Goal: Task Accomplishment & Management: Use online tool/utility

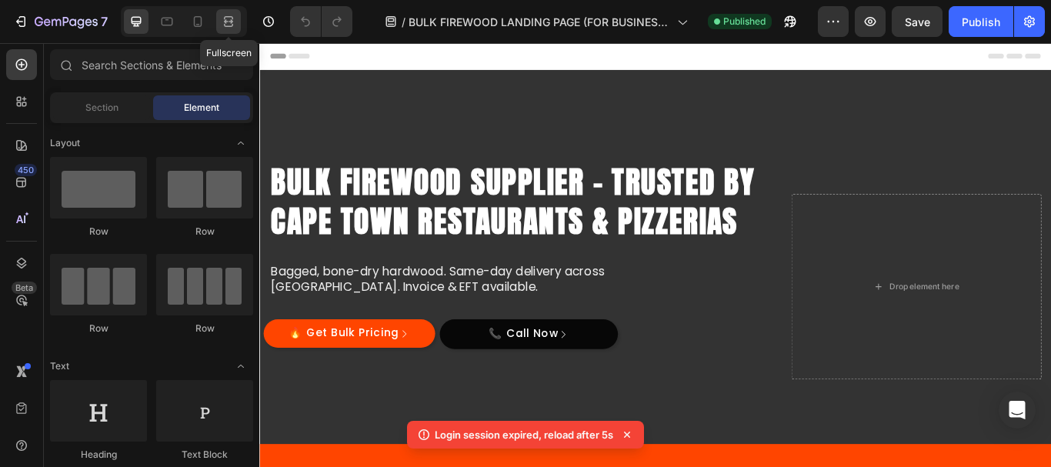
click at [232, 22] on icon at bounding box center [230, 21] width 5 height 4
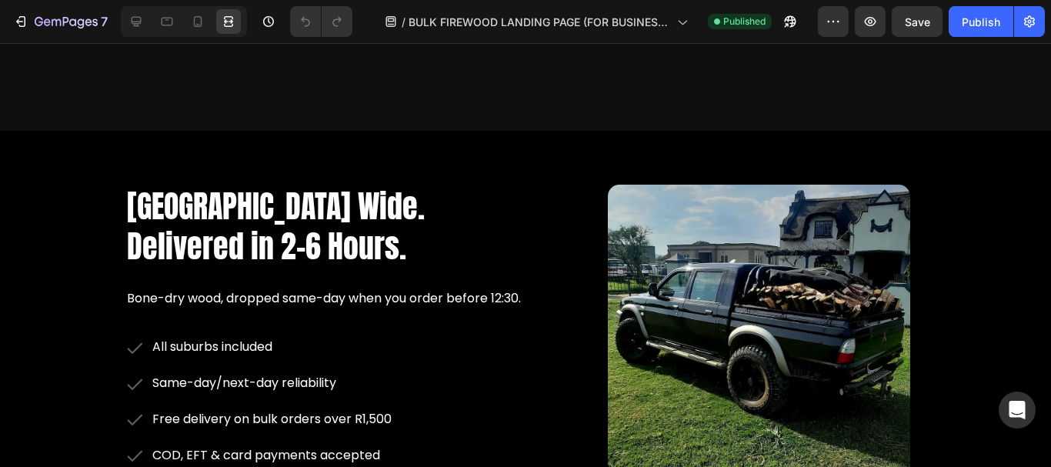
scroll to position [2586, 0]
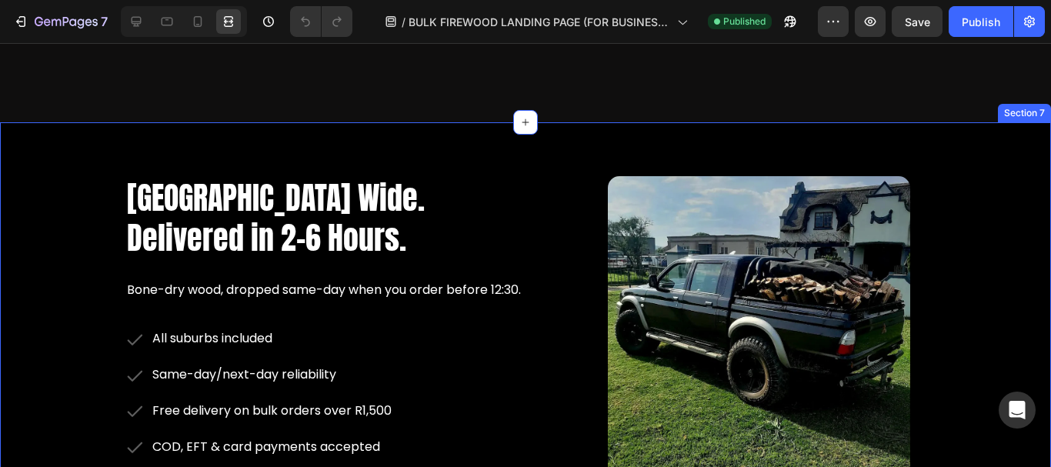
click at [578, 145] on div "Cape Town Wide. Delivered in 2–6 Hours. Heading Bone-dry wood, dropped same-day…" at bounding box center [525, 346] width 1051 height 448
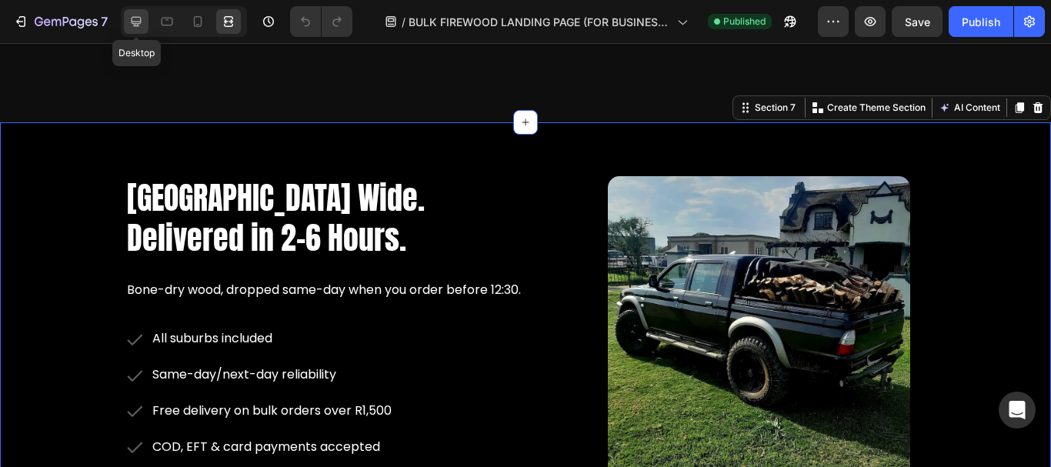
click at [132, 21] on icon at bounding box center [137, 22] width 10 height 10
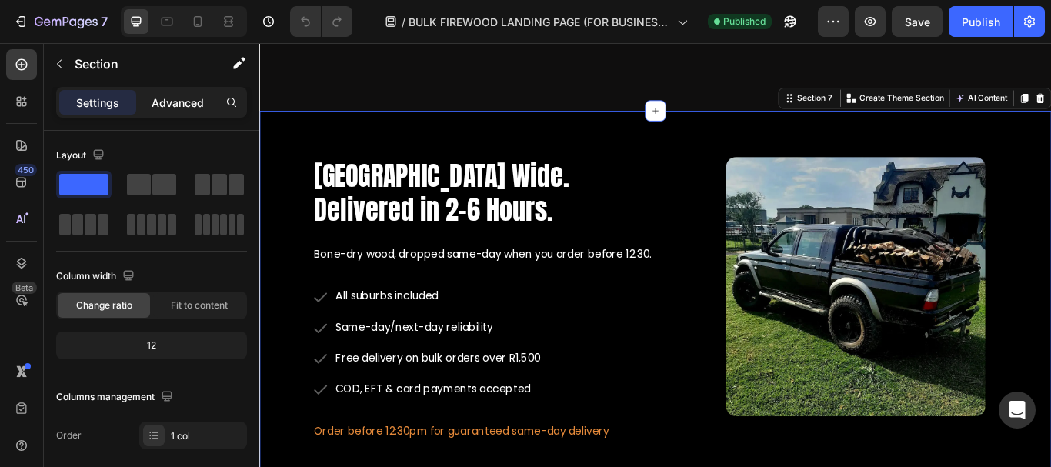
click at [185, 108] on p "Advanced" at bounding box center [178, 103] width 52 height 16
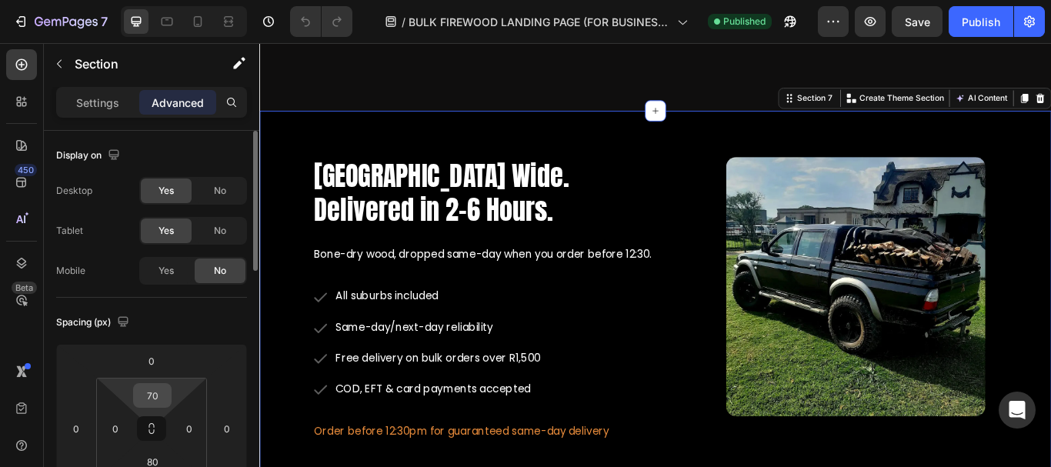
click at [161, 396] on input "70" at bounding box center [152, 395] width 31 height 23
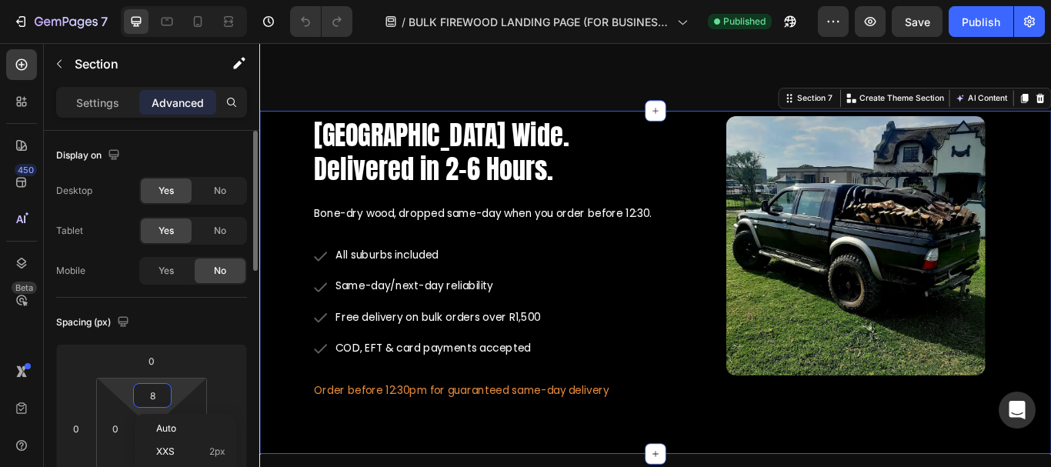
type input "80"
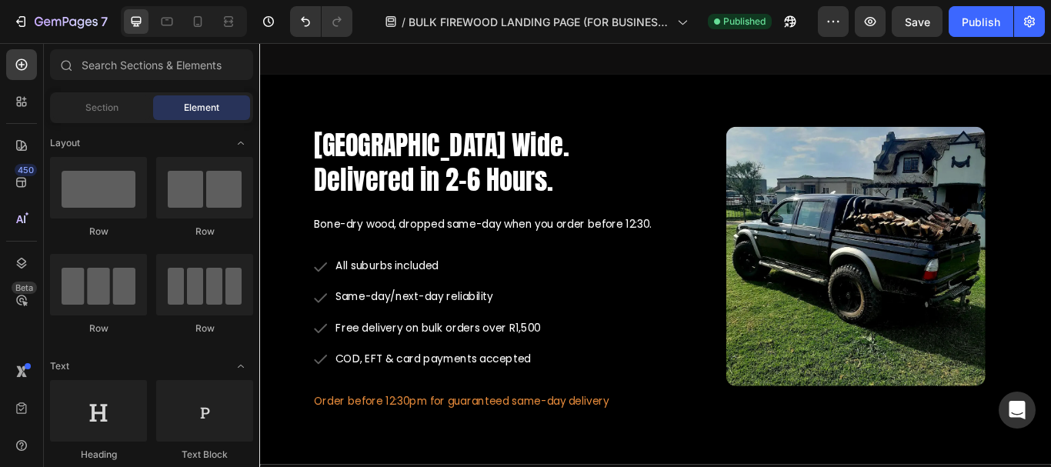
scroll to position [2707, 0]
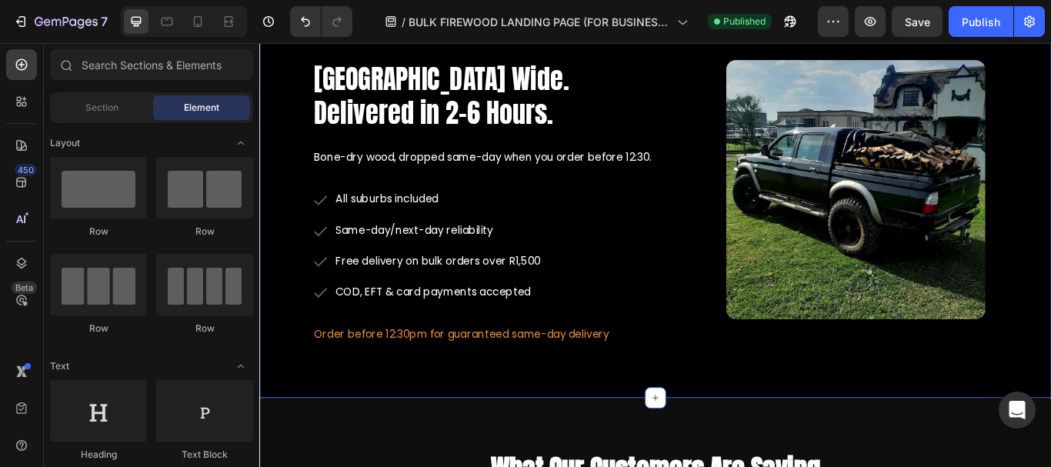
click at [612, 408] on div "Cape Town Wide. Delivered in 2–6 Hours. Heading Bone-dry wood, dropped same-day…" at bounding box center [720, 230] width 923 height 456
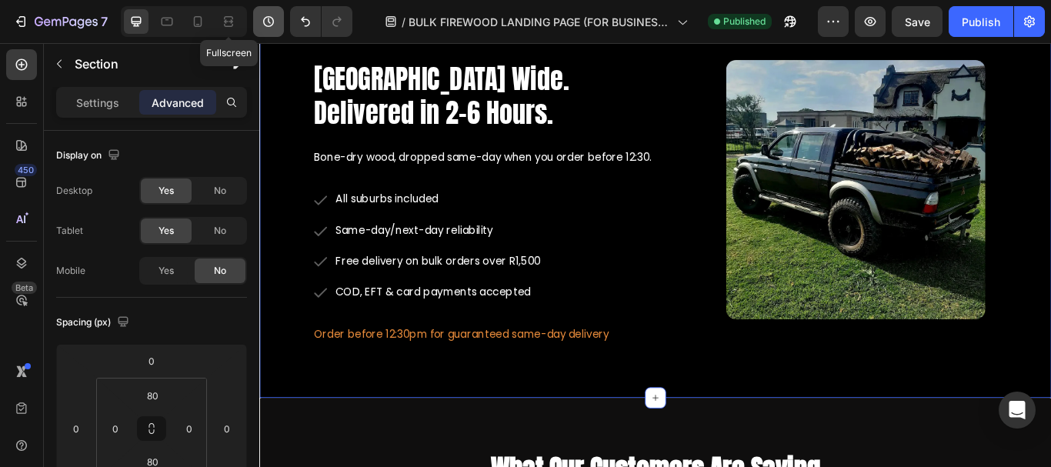
drag, startPoint x: 226, startPoint y: 18, endPoint x: 255, endPoint y: 8, distance: 30.2
click at [226, 16] on icon at bounding box center [228, 21] width 15 height 15
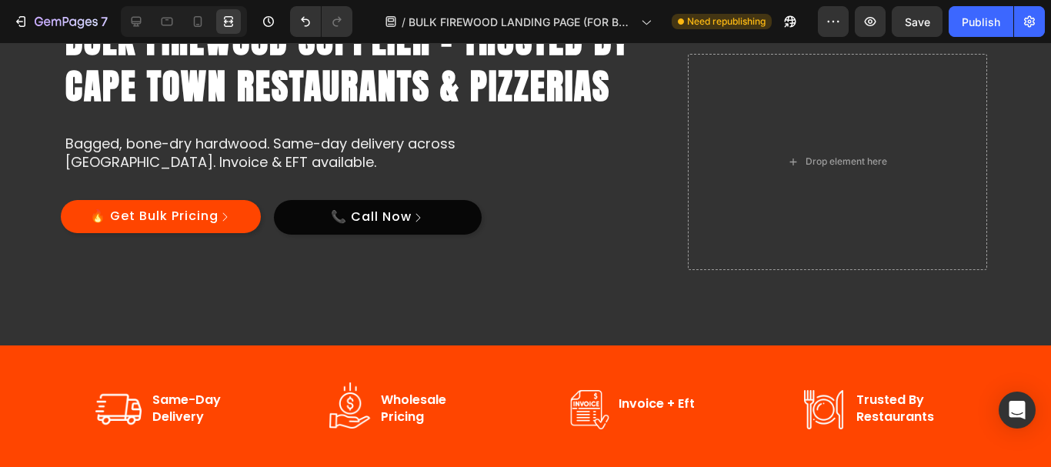
scroll to position [157, 0]
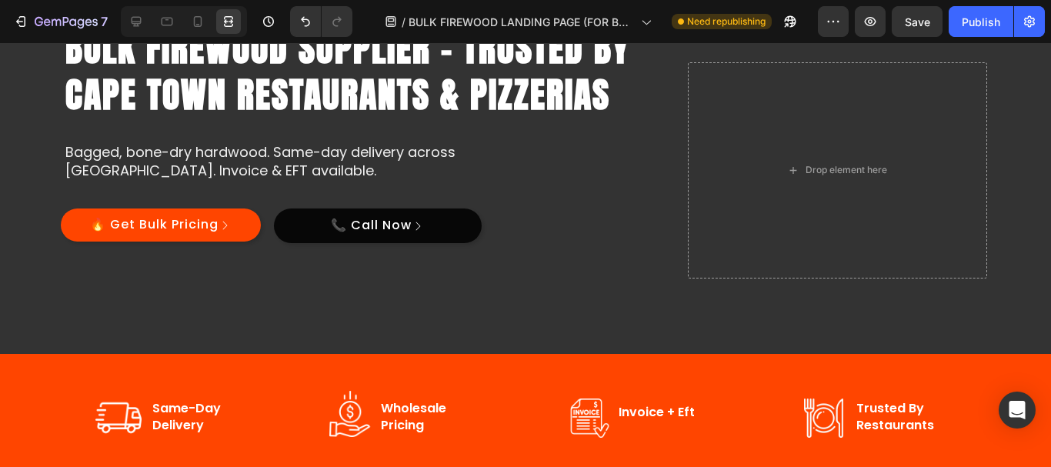
drag, startPoint x: 1045, startPoint y: 71, endPoint x: 1050, endPoint y: 82, distance: 12.7
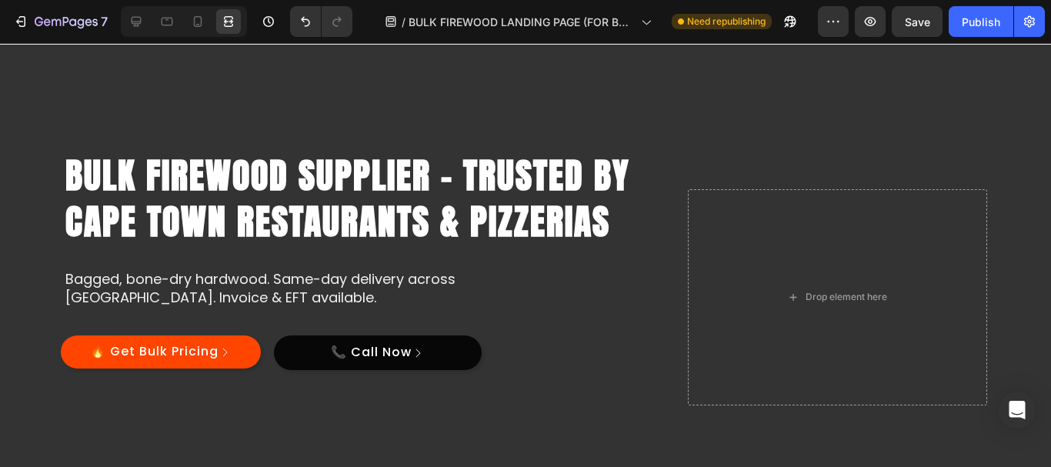
scroll to position [38, 0]
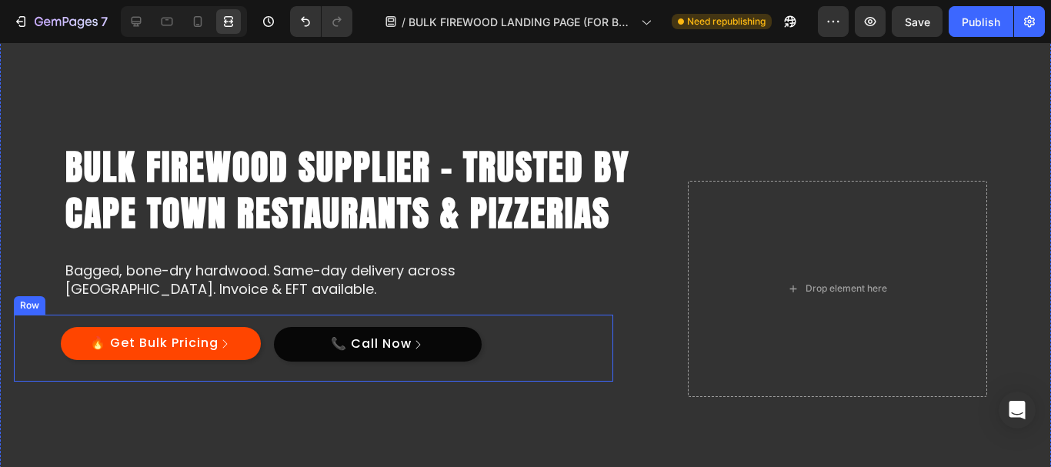
click at [213, 381] on div "🔥 Get Bulk Pricing Button Row" at bounding box center [160, 348] width 293 height 67
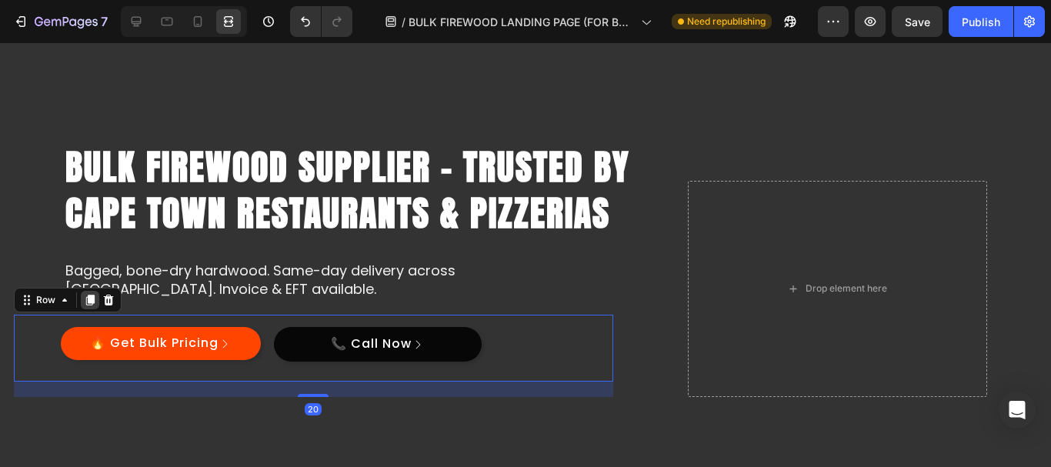
click at [84, 305] on icon at bounding box center [90, 300] width 12 height 12
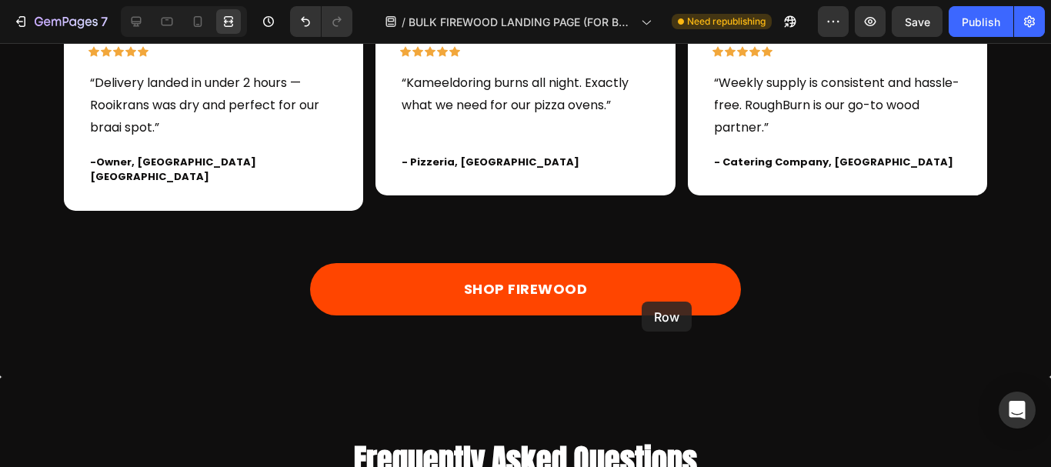
scroll to position [3391, 0]
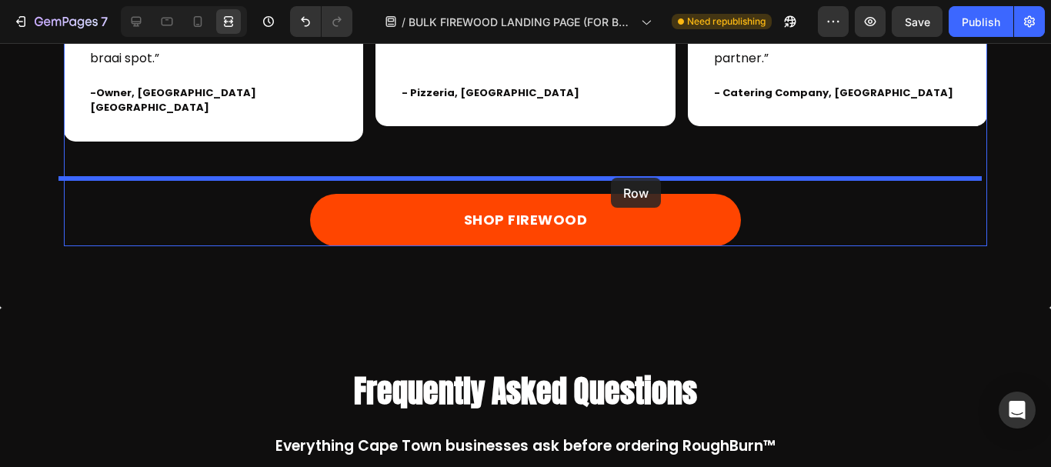
drag, startPoint x: 579, startPoint y: 372, endPoint x: 611, endPoint y: 178, distance: 196.4
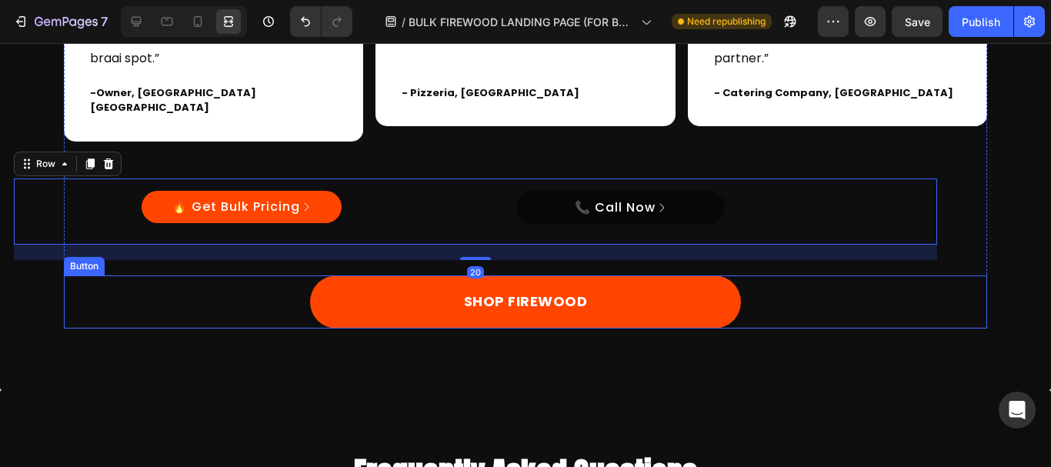
click at [753, 295] on div "SHOP FIREWOOD Button" at bounding box center [525, 301] width 923 height 52
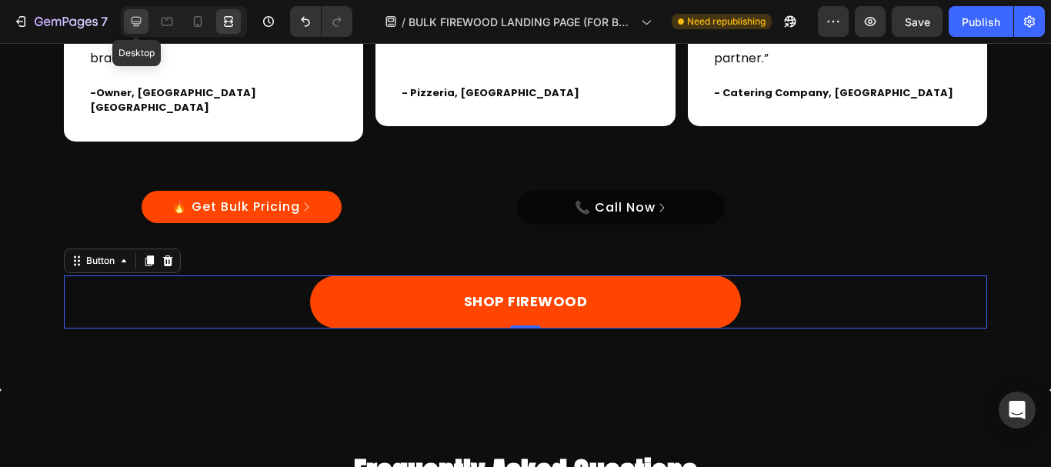
click at [135, 13] on div at bounding box center [136, 21] width 25 height 25
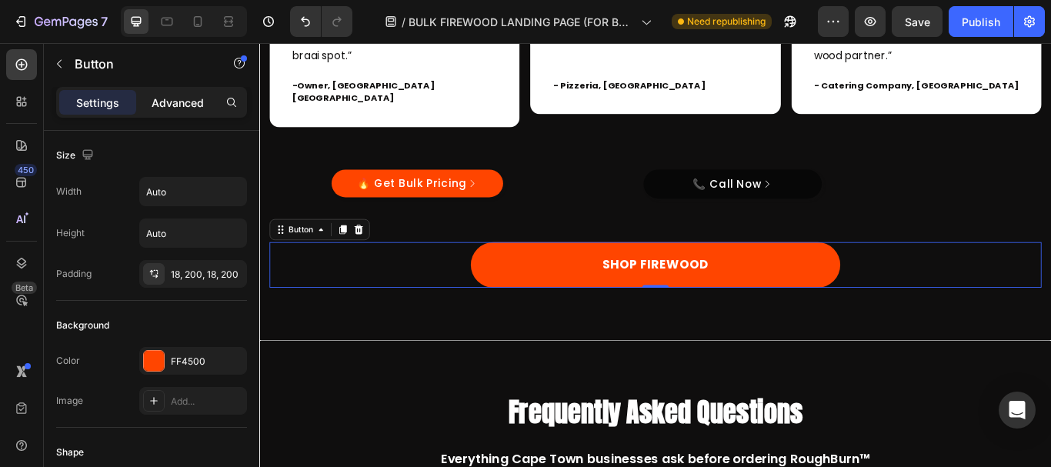
click at [172, 99] on p "Advanced" at bounding box center [178, 103] width 52 height 16
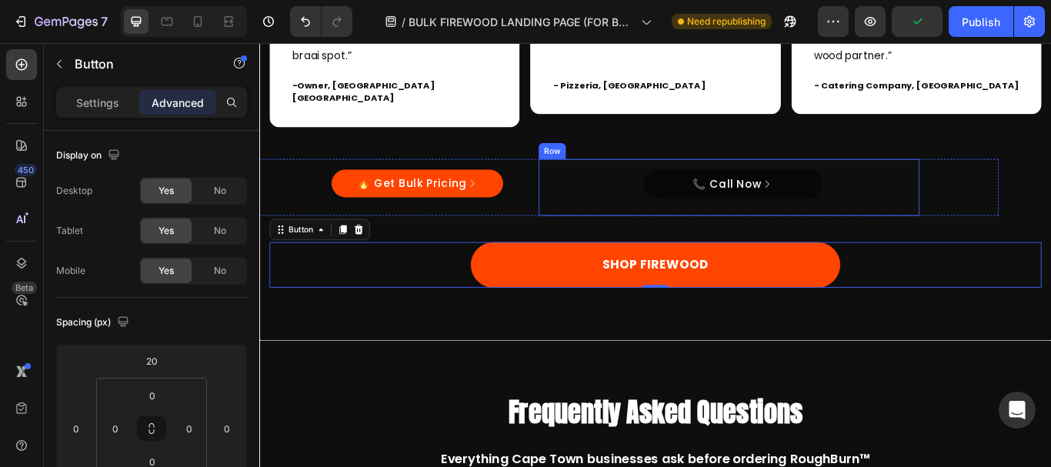
click at [585, 202] on div "📞 Call Now Button Row" at bounding box center [807, 211] width 444 height 67
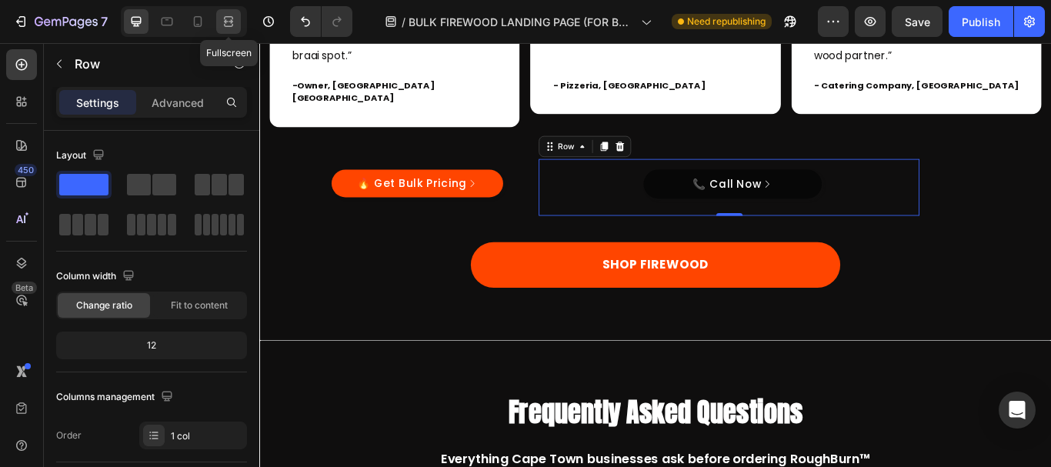
click at [228, 22] on icon at bounding box center [230, 21] width 5 height 4
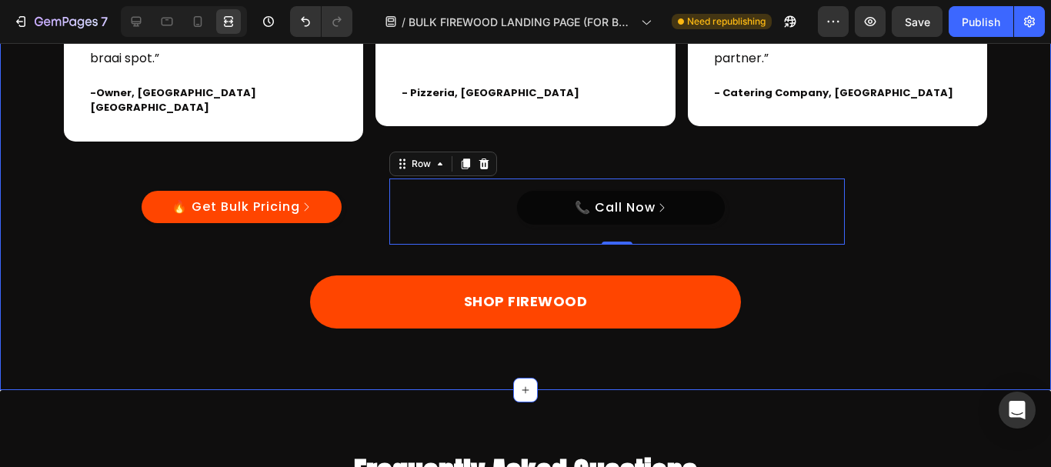
click at [995, 245] on div "What Our Customers Are Saying Heading Trusted by restaurants, pizzerias, and br…" at bounding box center [526, 81] width 1028 height 493
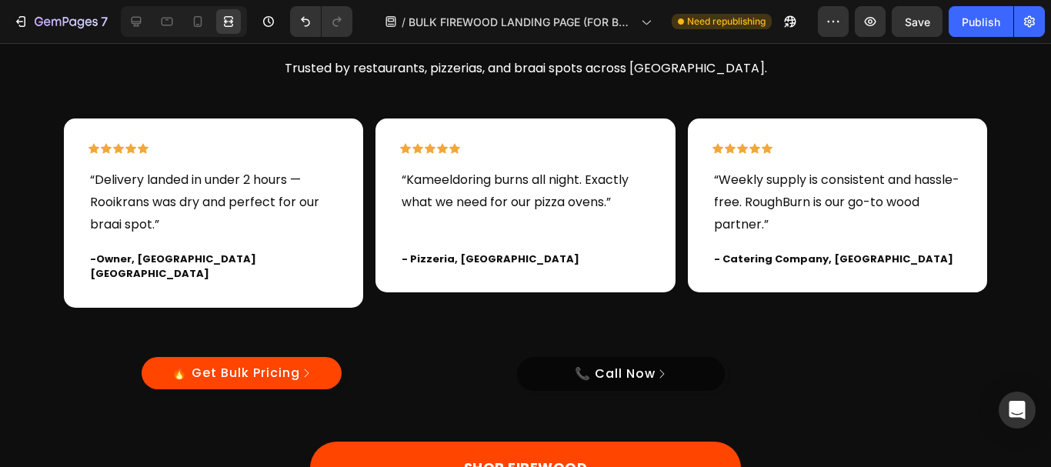
scroll to position [3269, 0]
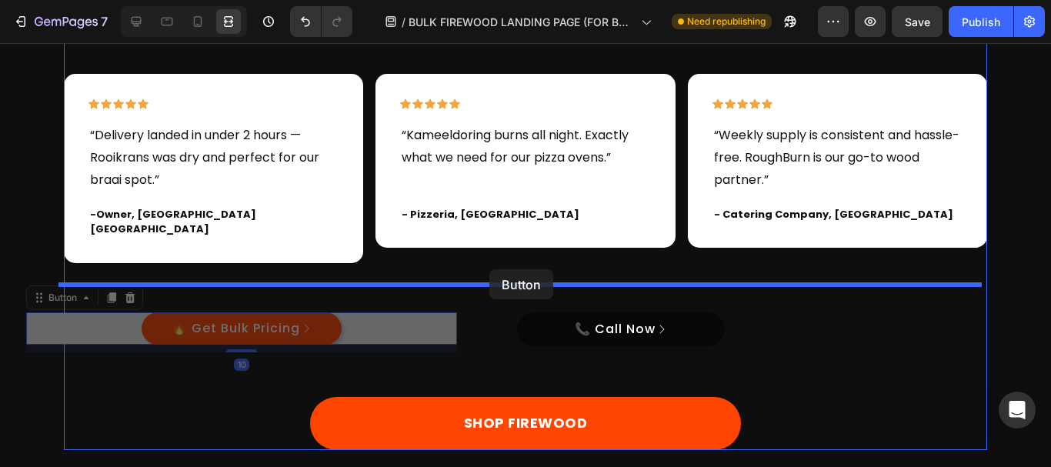
drag, startPoint x: 344, startPoint y: 314, endPoint x: 489, endPoint y: 269, distance: 152.1
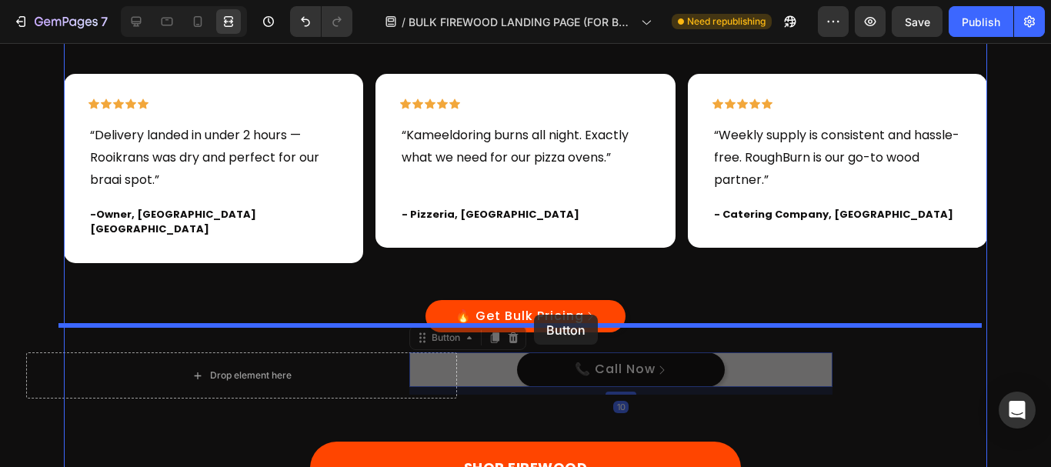
drag, startPoint x: 799, startPoint y: 357, endPoint x: 534, endPoint y: 315, distance: 268.8
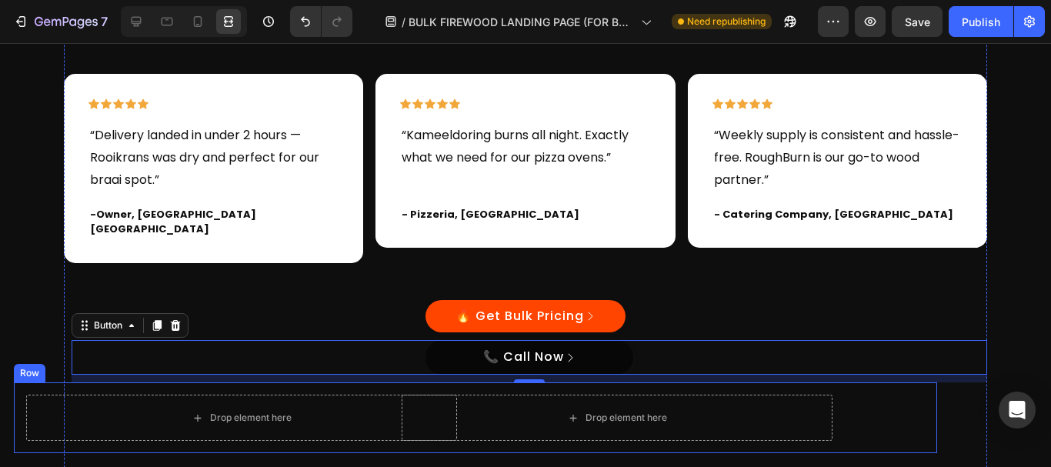
click at [918, 402] on div "Drop element here Row" at bounding box center [709, 417] width 455 height 71
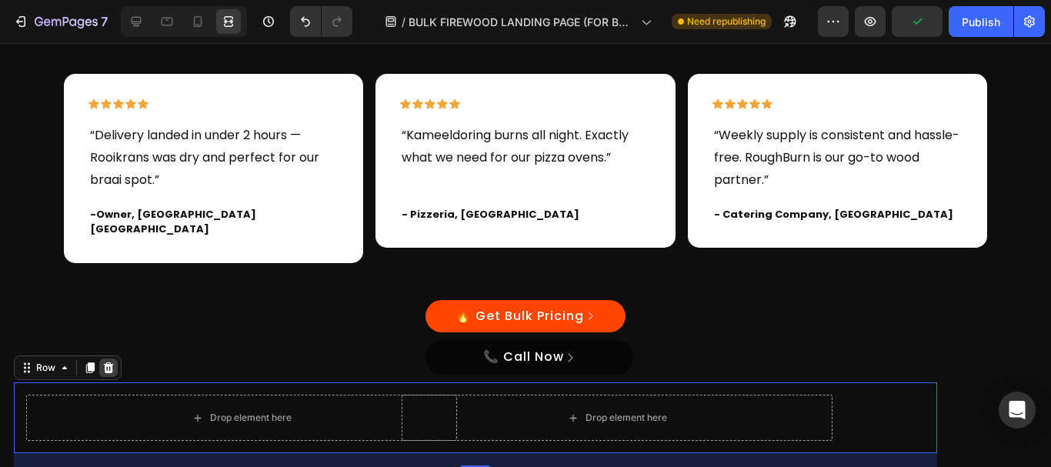
click at [102, 362] on icon at bounding box center [108, 368] width 12 height 12
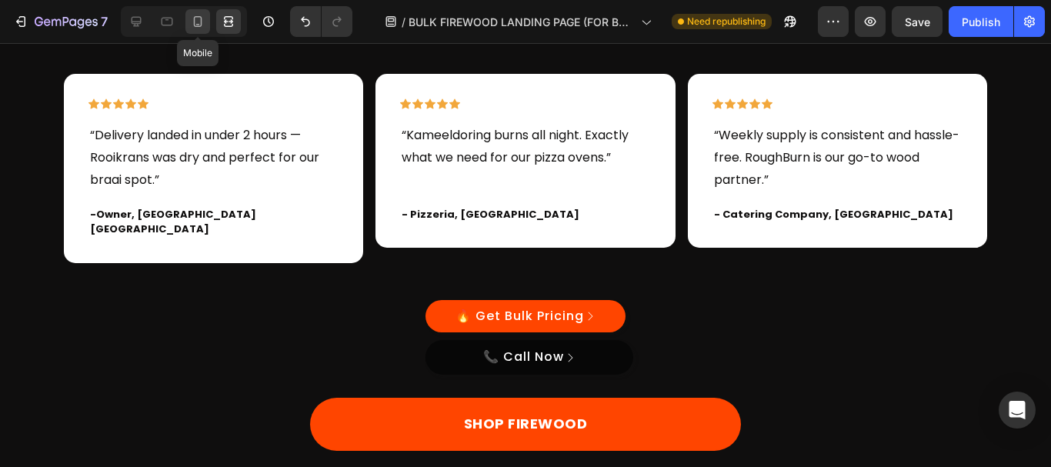
click at [202, 22] on icon at bounding box center [198, 21] width 8 height 11
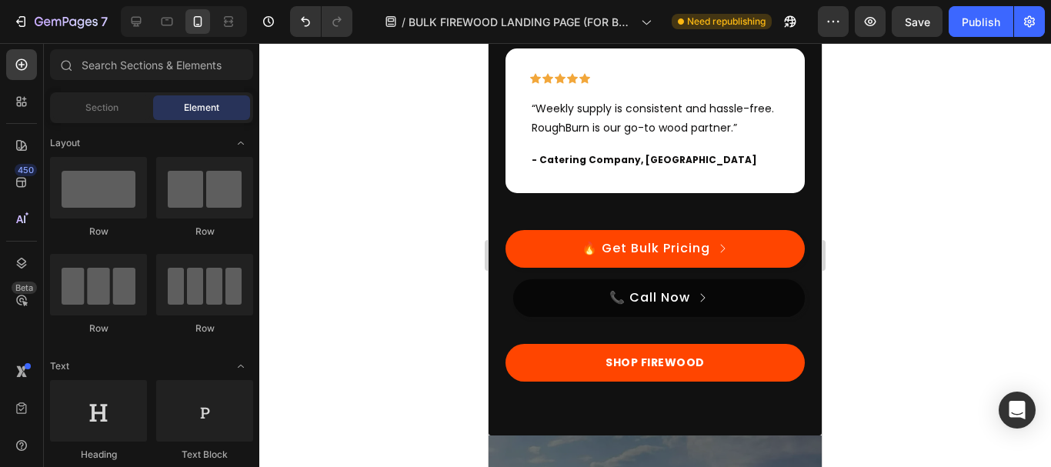
scroll to position [3733, 0]
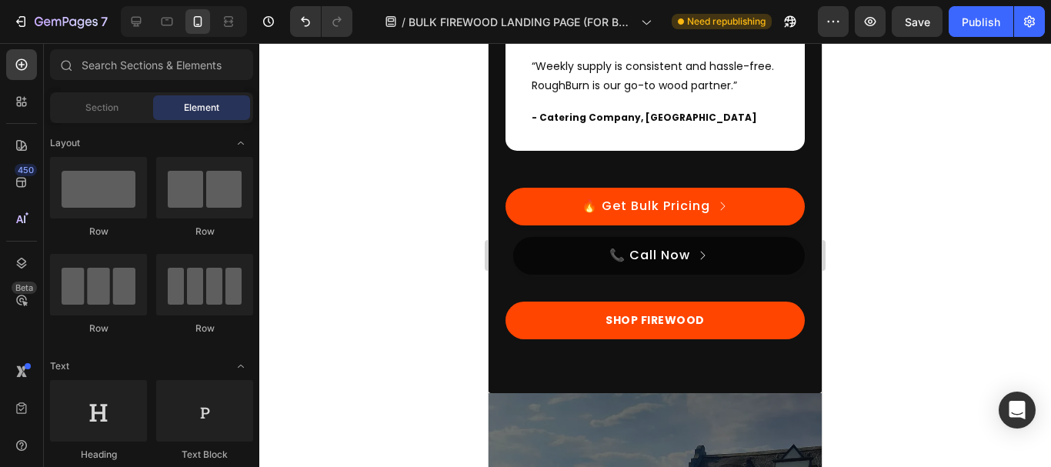
drag, startPoint x: 819, startPoint y: 302, endPoint x: 1312, endPoint y: 376, distance: 498.0
click at [139, 22] on icon at bounding box center [137, 22] width 10 height 10
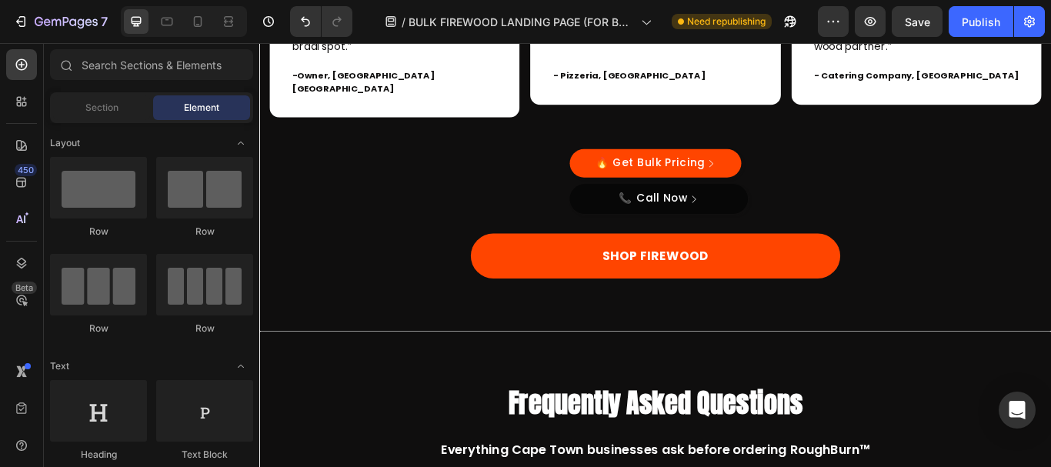
scroll to position [3337, 0]
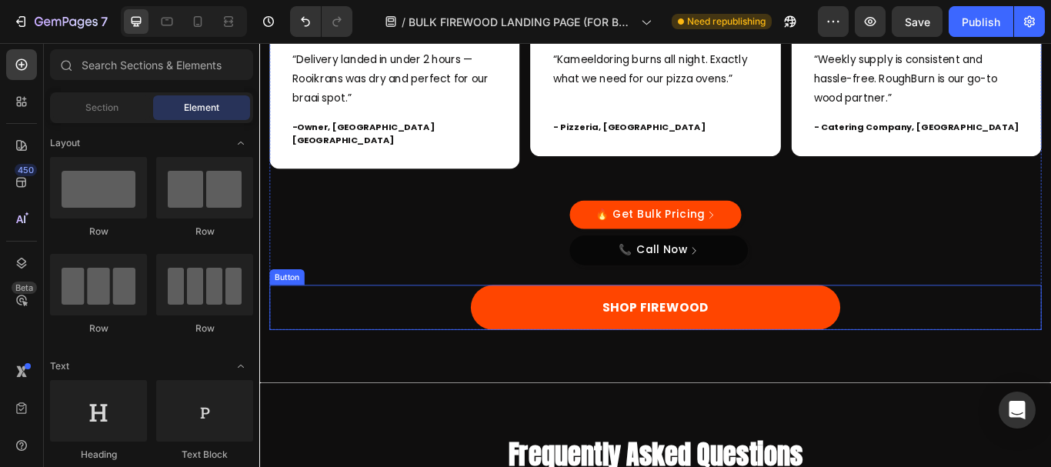
click at [944, 330] on div "SHOP FIREWOOD Button" at bounding box center [721, 351] width 900 height 52
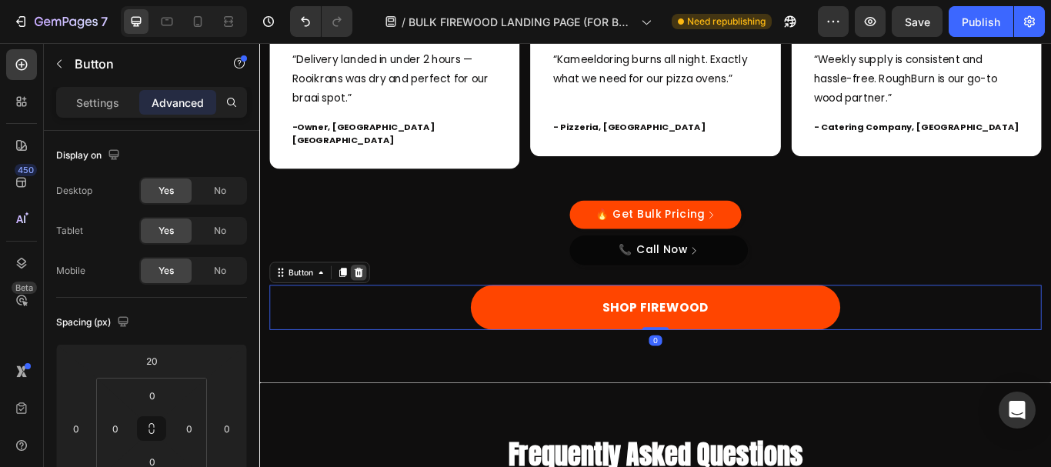
click at [376, 305] on icon at bounding box center [374, 311] width 12 height 12
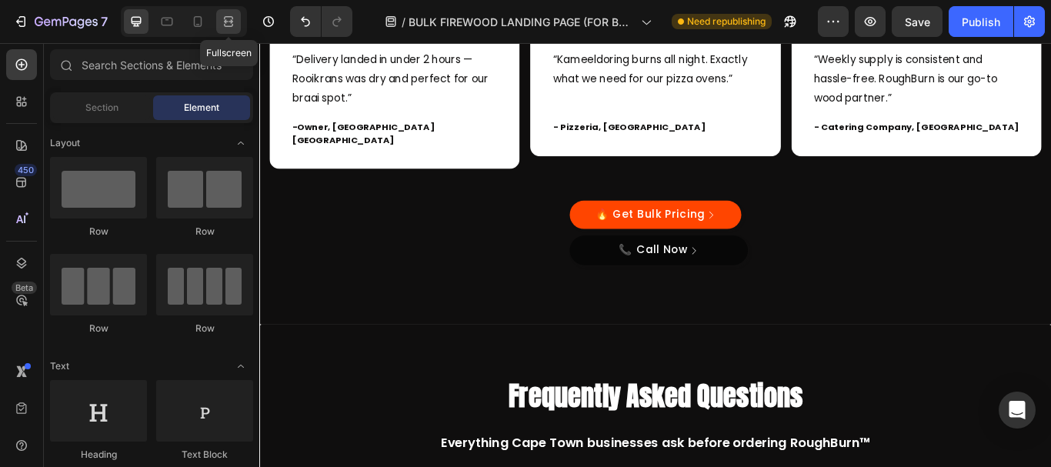
click at [227, 18] on icon at bounding box center [228, 21] width 15 height 15
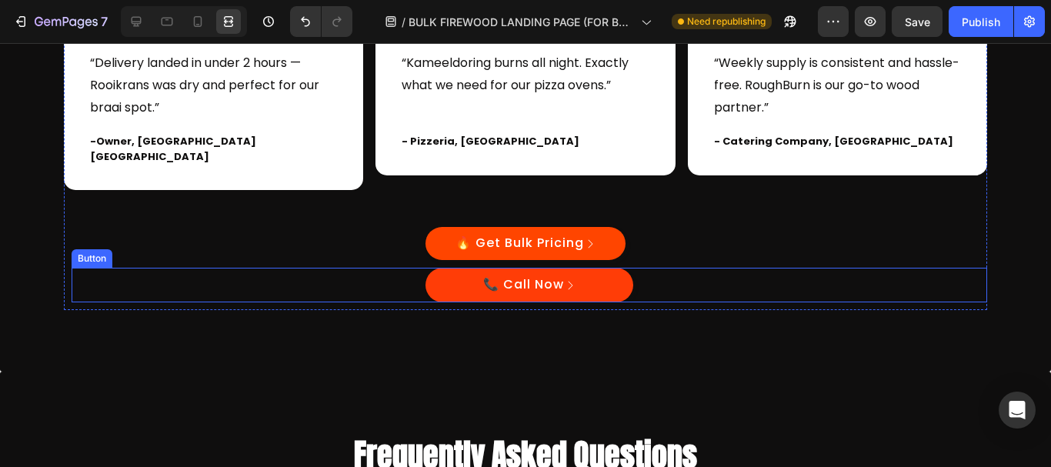
click at [591, 268] on button "📞 Call Now" at bounding box center [529, 285] width 208 height 35
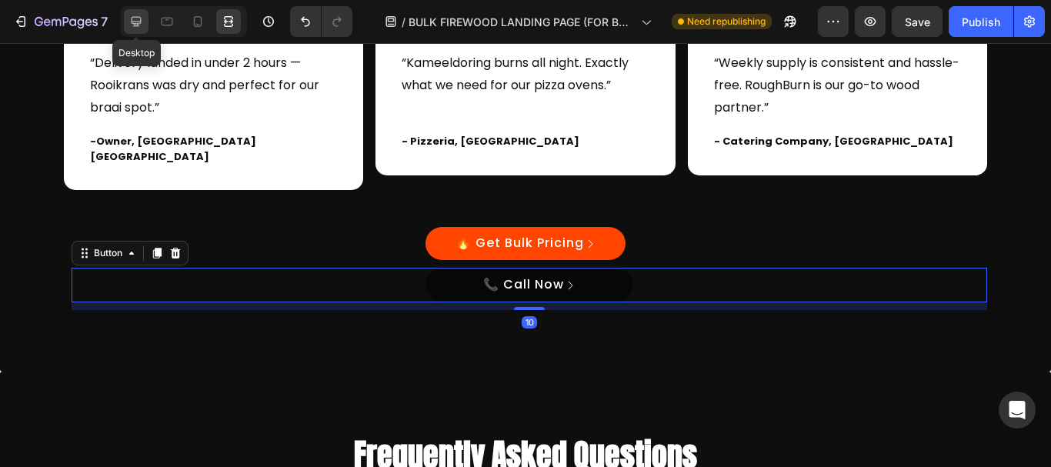
click at [134, 27] on icon at bounding box center [135, 21] width 15 height 15
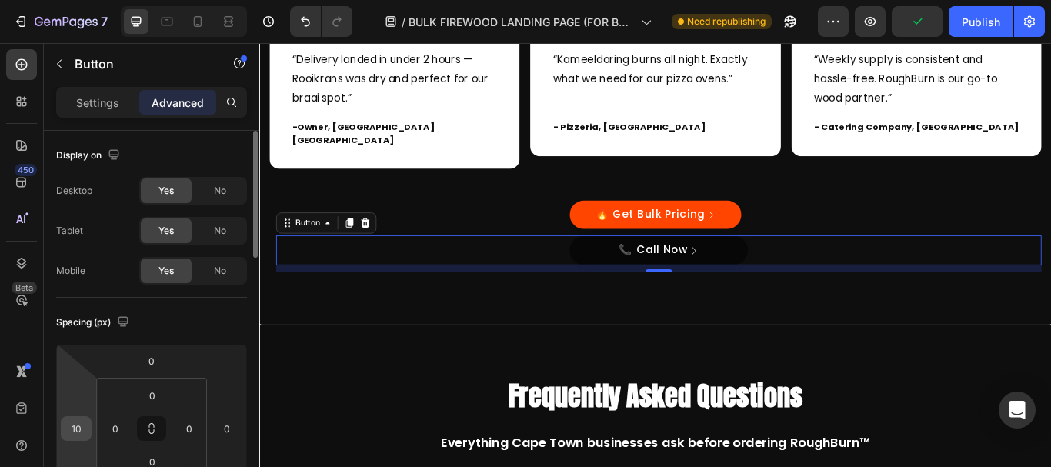
click at [72, 430] on input "10" at bounding box center [76, 428] width 23 height 23
type input "0"
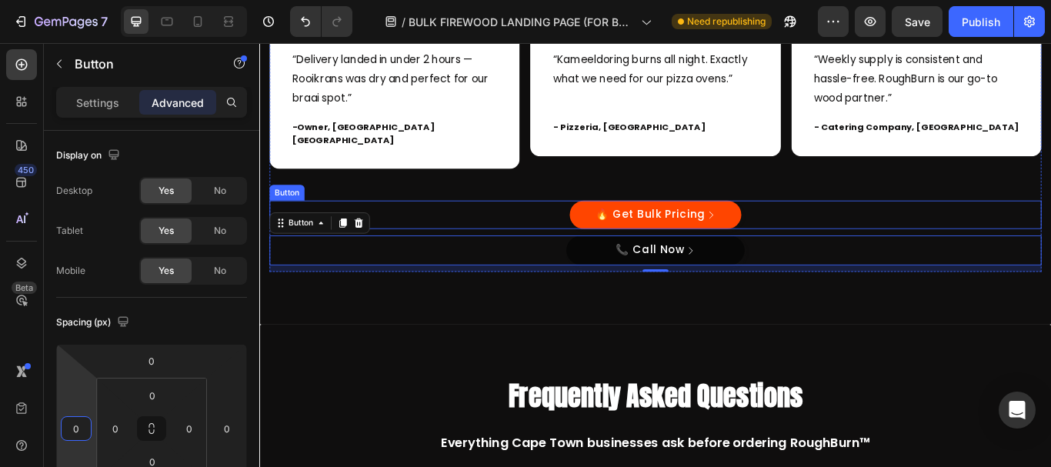
click at [826, 227] on div "🔥 Get Bulk Pricing Button" at bounding box center [721, 243] width 900 height 33
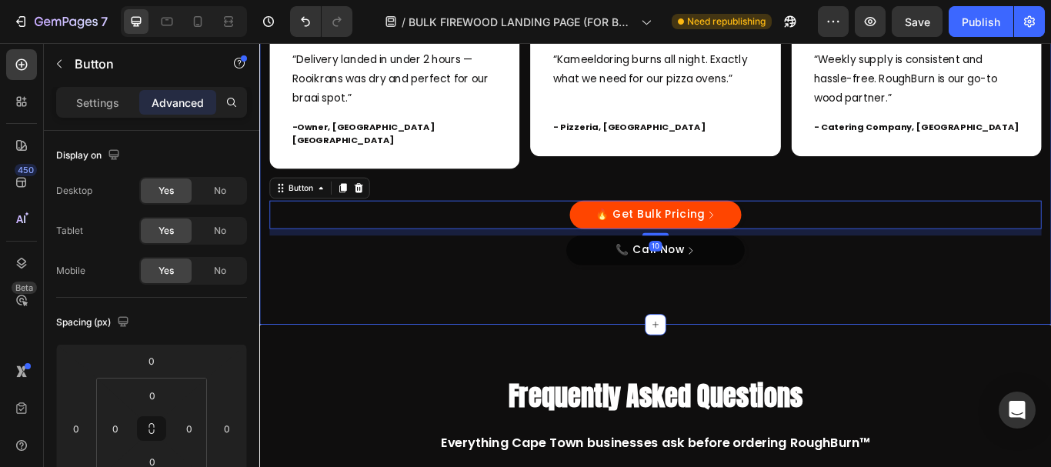
click at [979, 315] on div "What Our Customers Are Saying Heading Trusted by restaurants, pizzerias, and br…" at bounding box center [720, 96] width 923 height 549
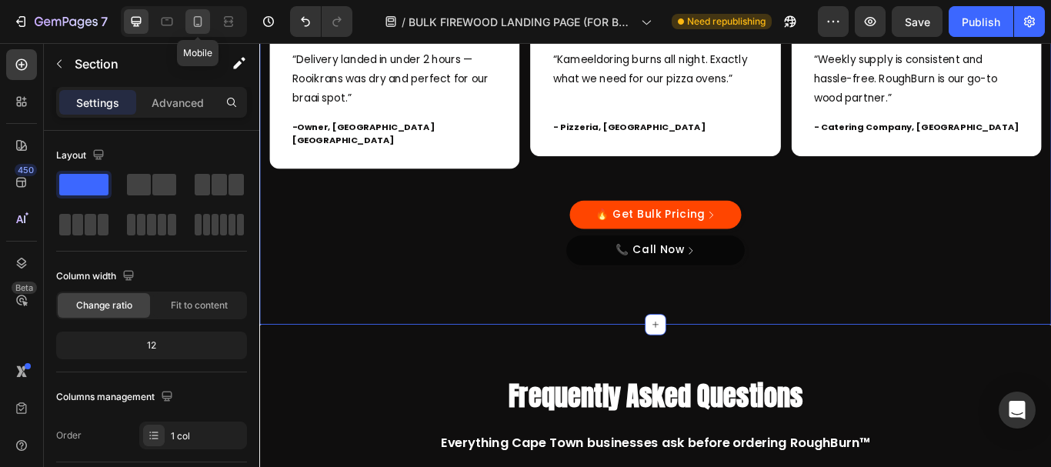
click at [186, 25] on div at bounding box center [197, 21] width 25 height 25
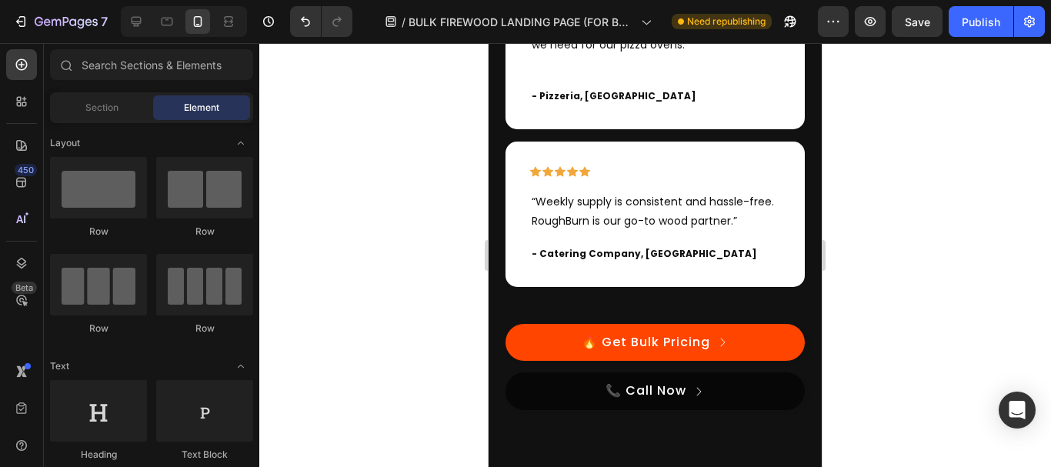
scroll to position [3381, 0]
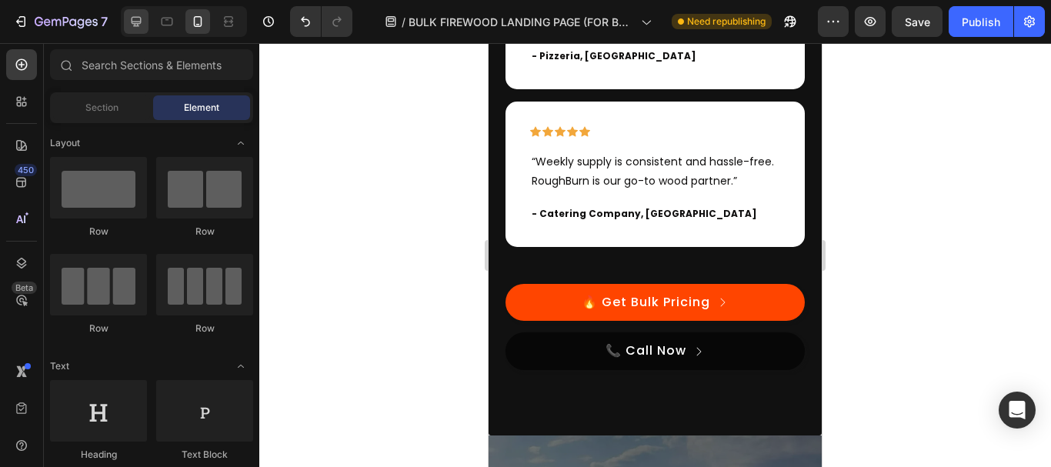
click at [134, 9] on div at bounding box center [136, 21] width 25 height 25
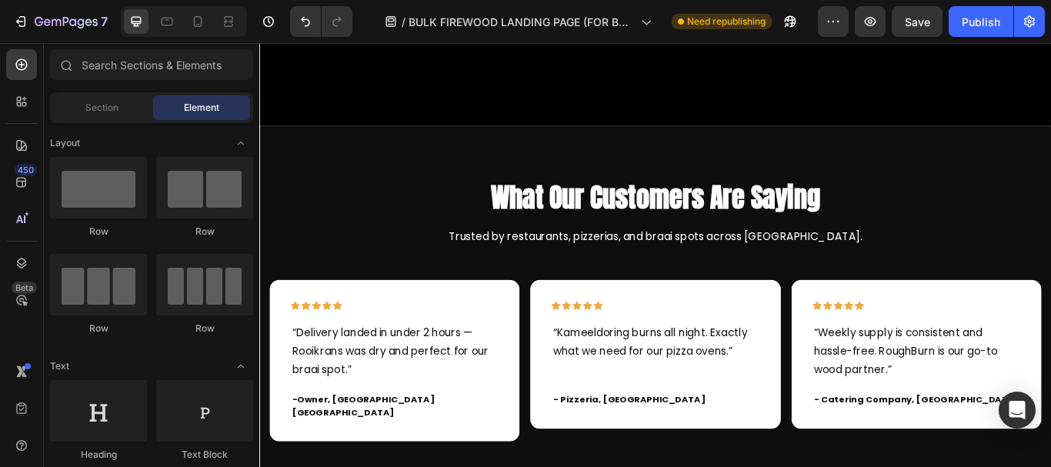
scroll to position [2851, 0]
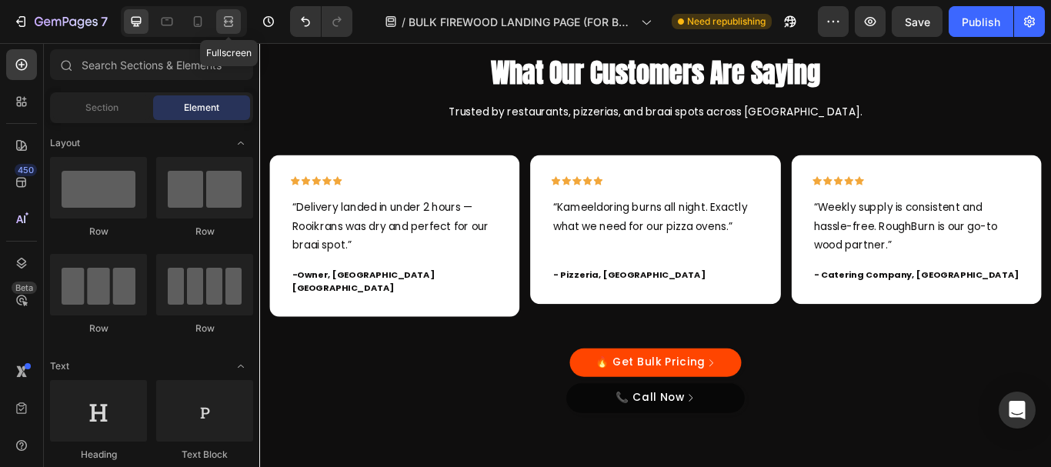
click at [223, 20] on icon at bounding box center [228, 21] width 15 height 15
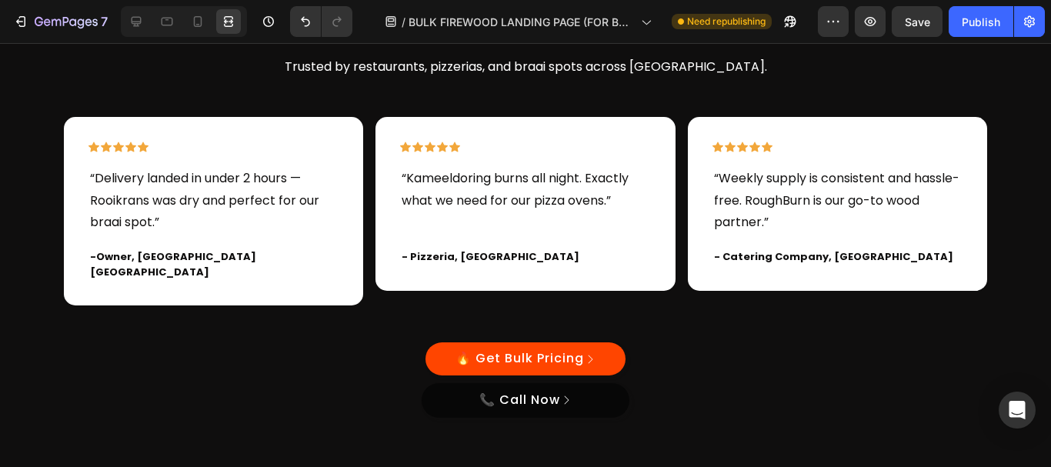
scroll to position [2965, 0]
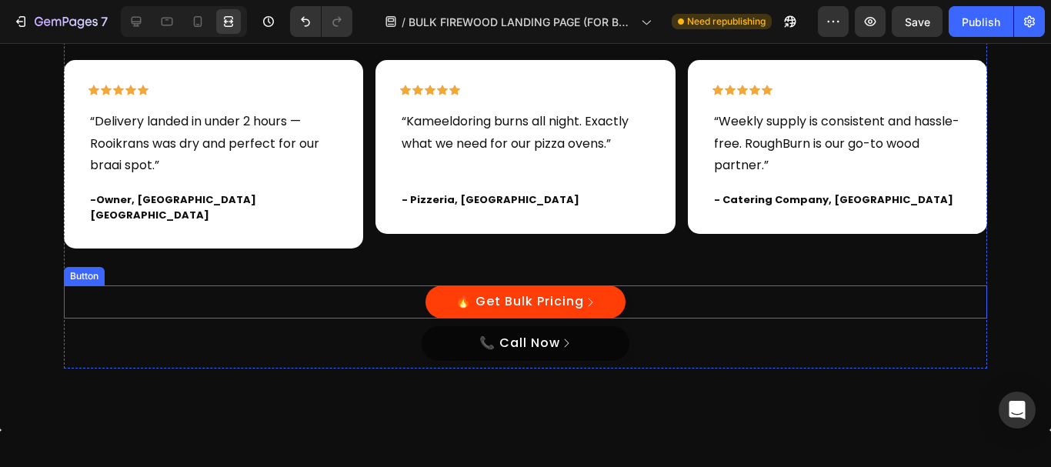
click at [542, 285] on link "🔥 Get Bulk Pricing" at bounding box center [525, 301] width 200 height 33
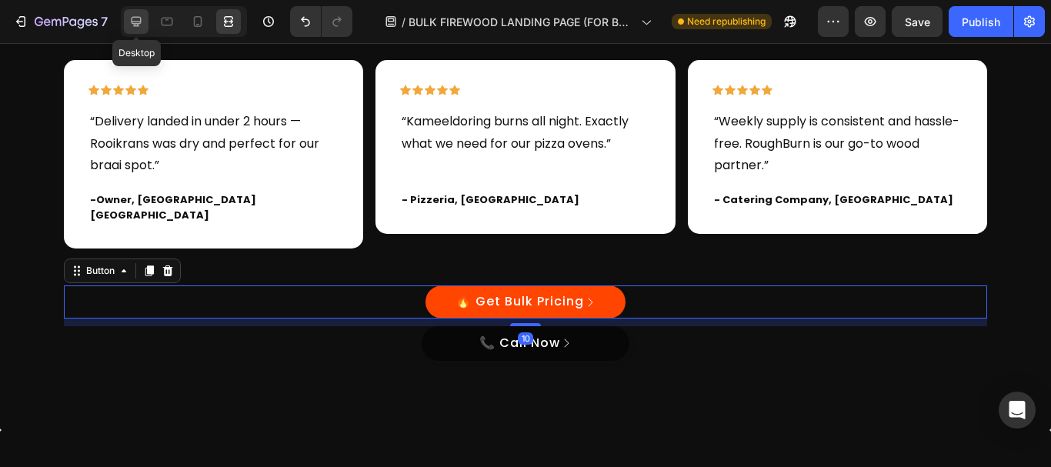
click at [131, 19] on icon at bounding box center [135, 21] width 15 height 15
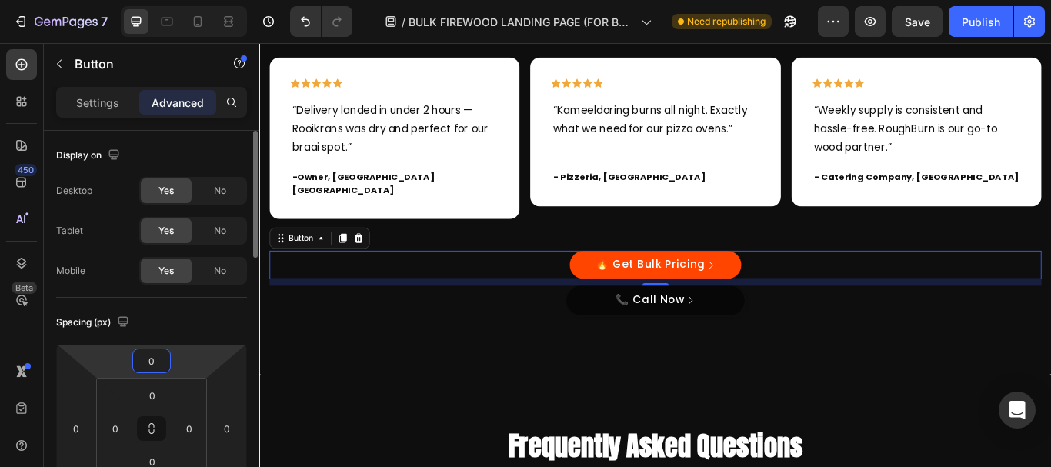
click at [155, 356] on input "0" at bounding box center [151, 360] width 31 height 23
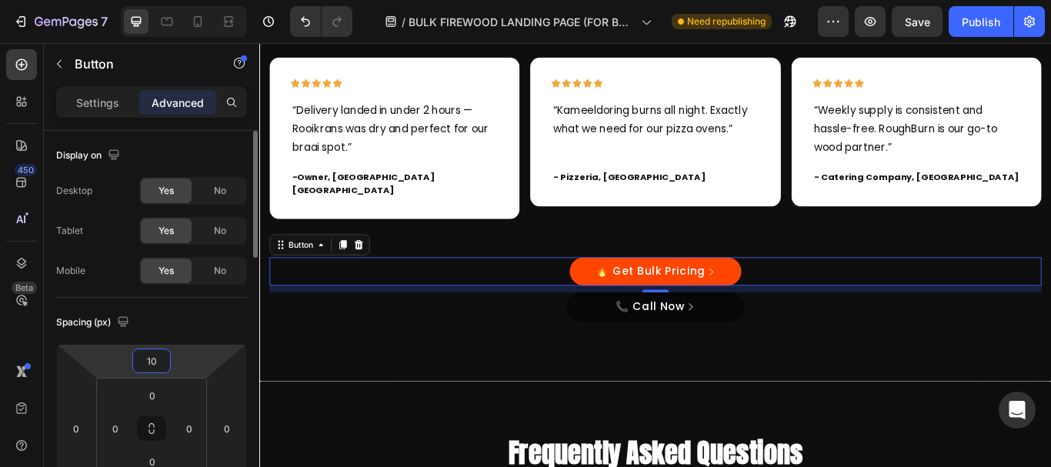
type input "1"
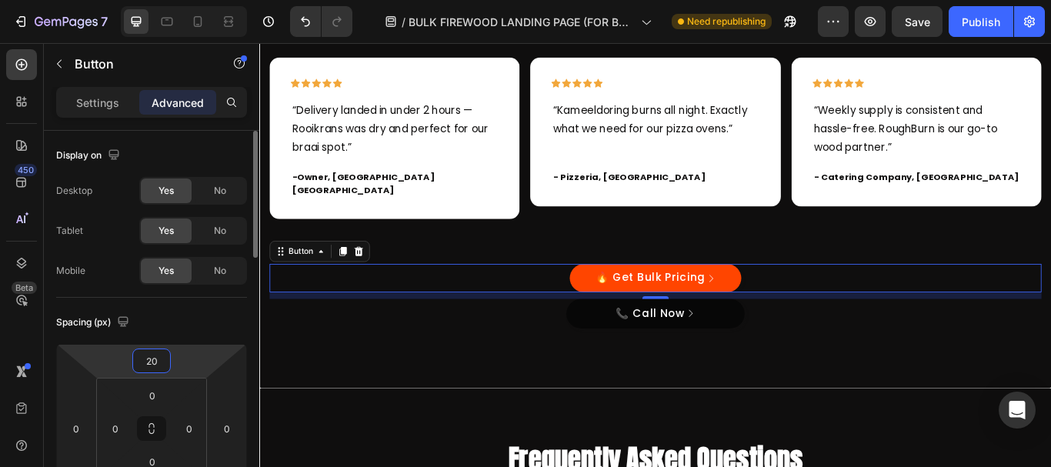
type input "2"
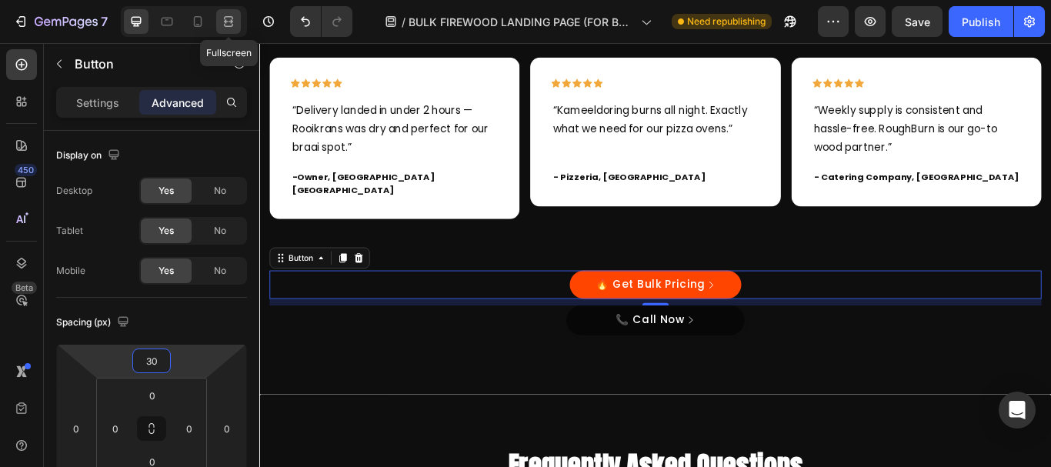
type input "30"
click at [228, 24] on icon at bounding box center [228, 25] width 9 height 3
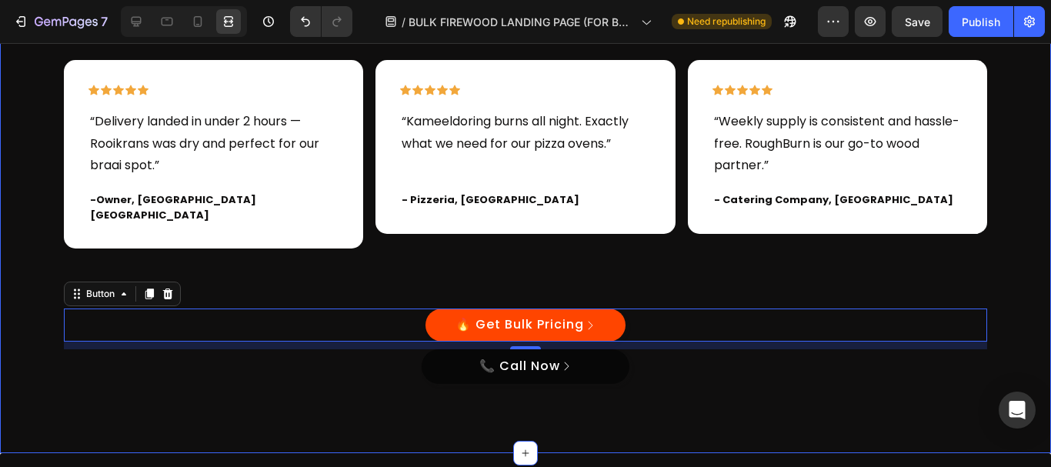
click at [1012, 198] on div "What Our Customers Are Saying Heading Trusted by restaurants, pizzerias, and br…" at bounding box center [526, 166] width 1028 height 449
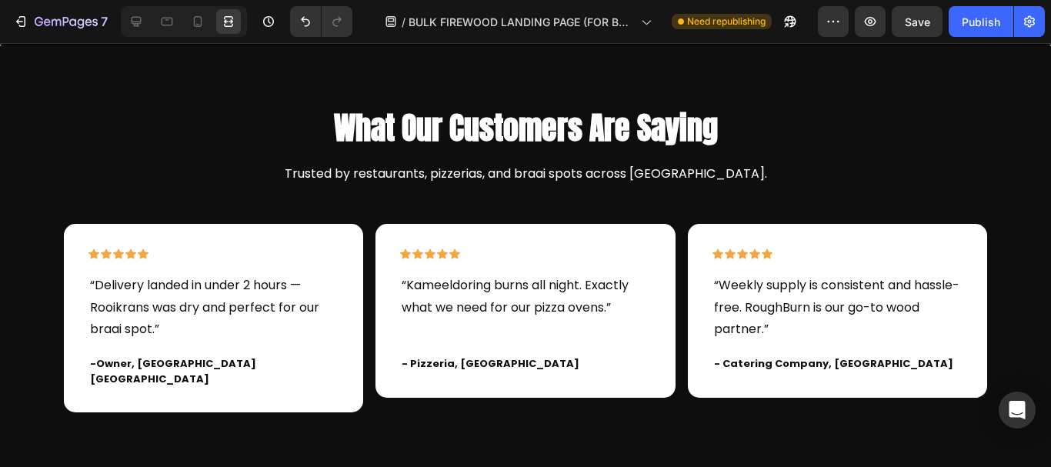
scroll to position [2891, 0]
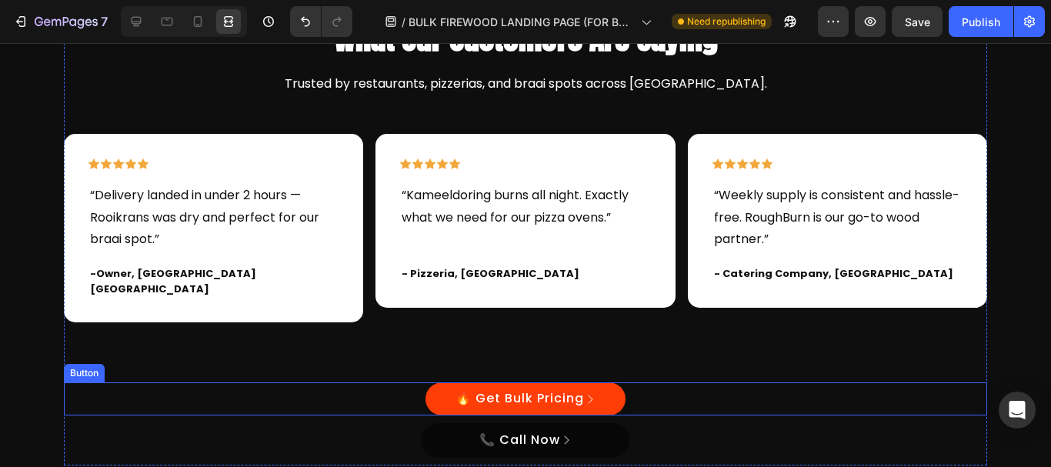
click at [578, 382] on link "🔥 Get Bulk Pricing" at bounding box center [525, 398] width 200 height 33
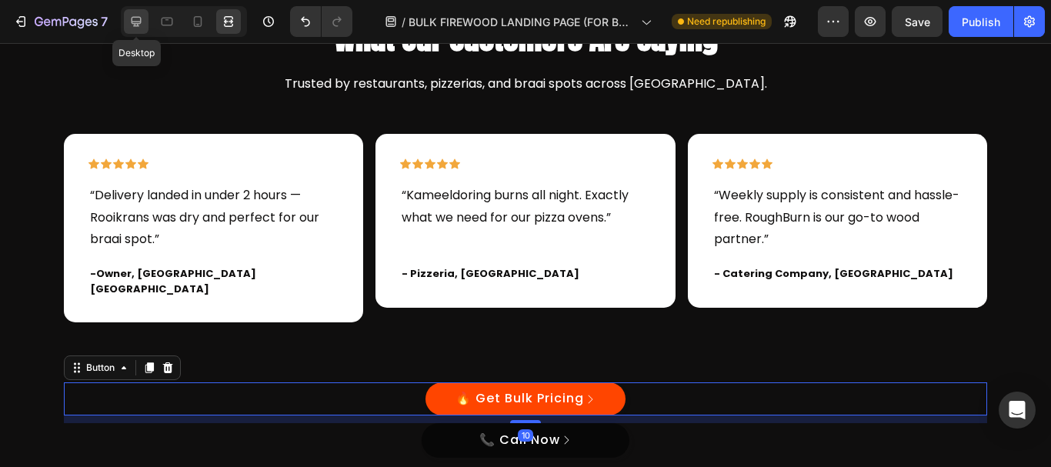
click at [136, 19] on icon at bounding box center [135, 21] width 15 height 15
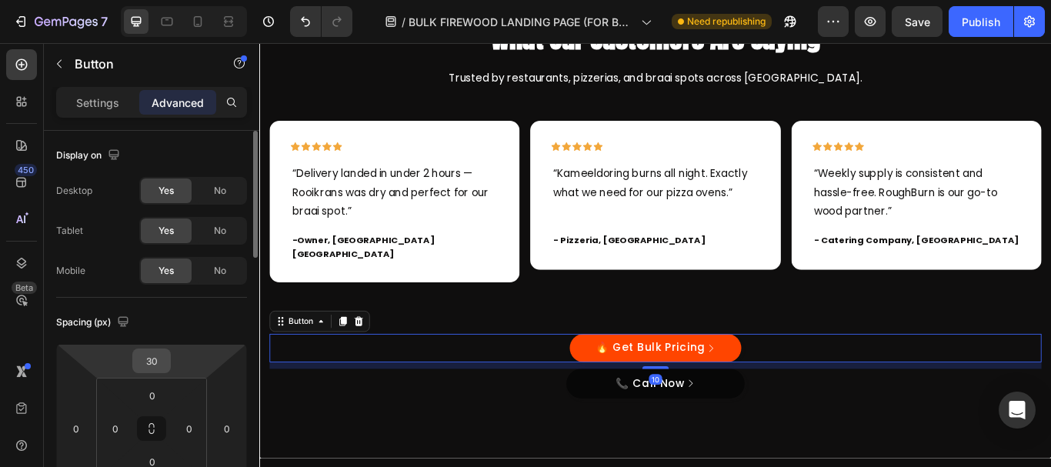
click at [156, 362] on input "30" at bounding box center [151, 360] width 31 height 23
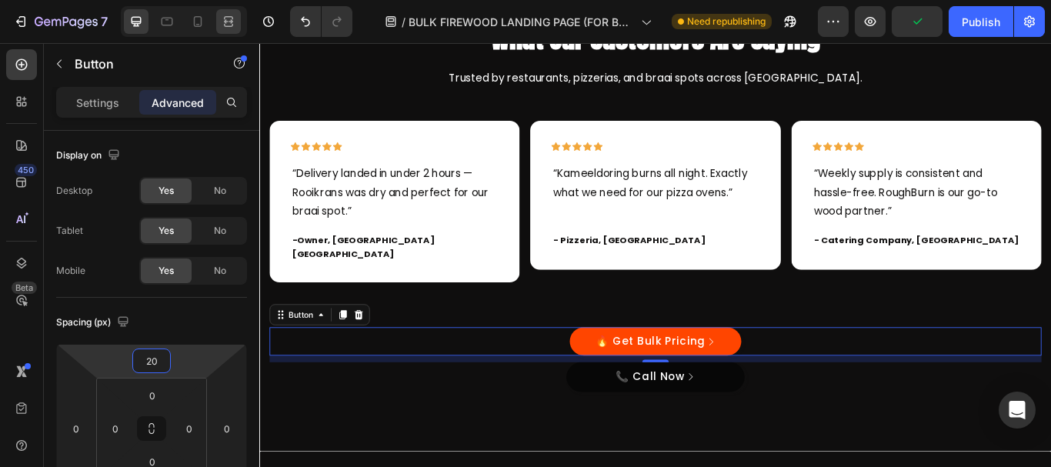
type input "20"
click at [224, 18] on icon at bounding box center [228, 21] width 15 height 15
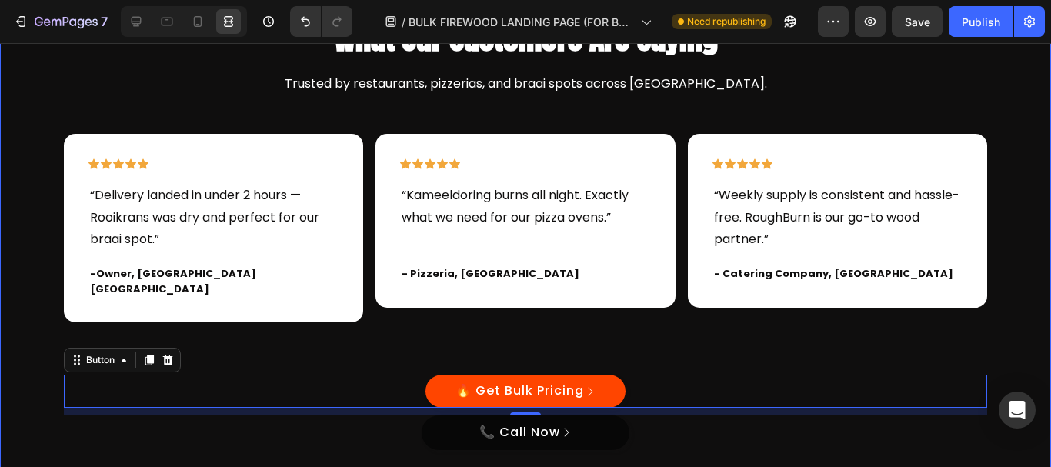
click at [991, 94] on div "What Our Customers Are Saying Heading Trusted by restaurants, pizzerias, and br…" at bounding box center [526, 237] width 1028 height 442
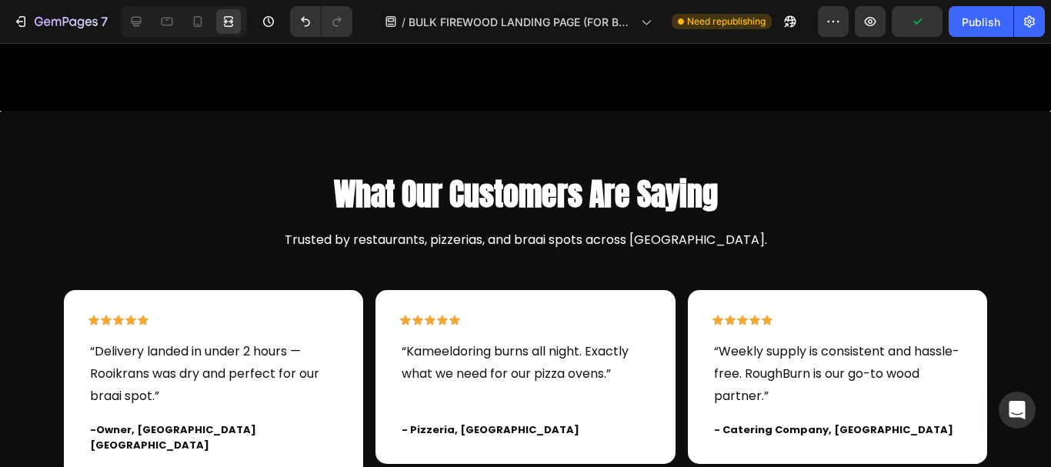
scroll to position [3276, 0]
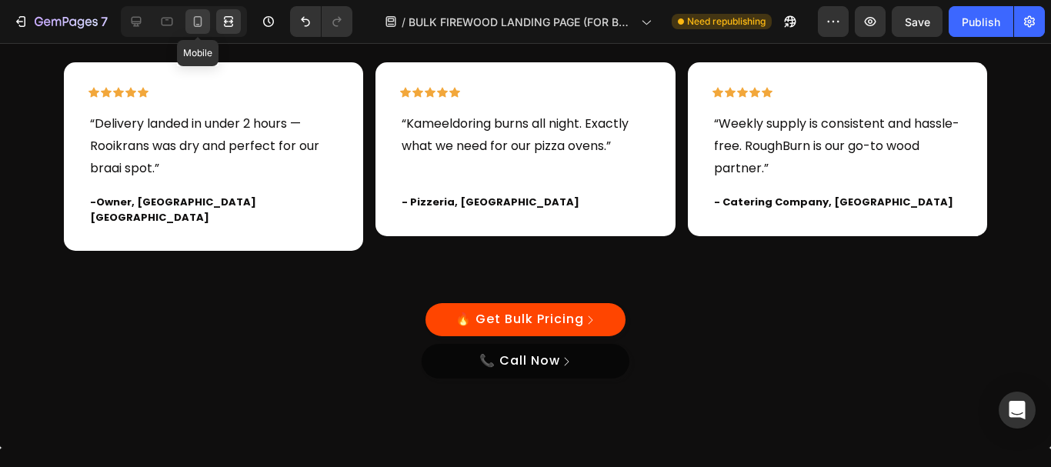
click at [199, 14] on icon at bounding box center [197, 21] width 15 height 15
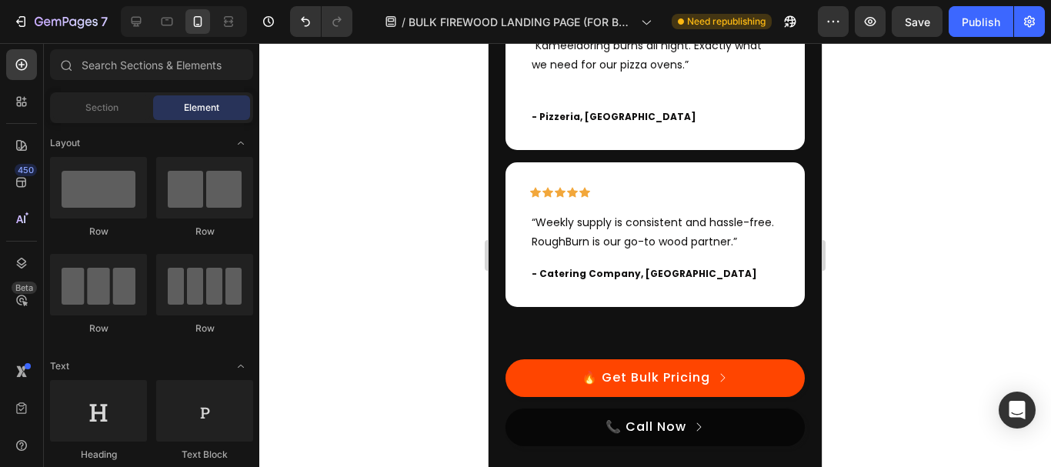
scroll to position [3691, 0]
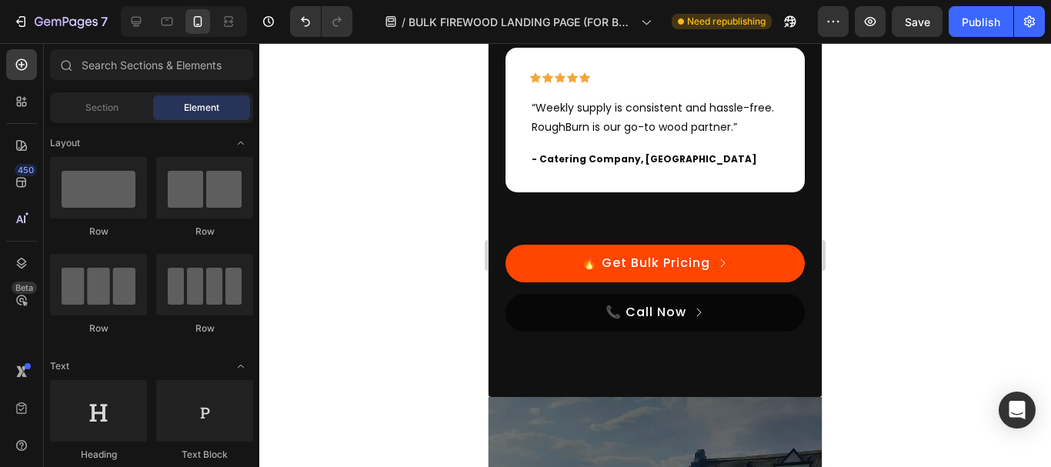
drag, startPoint x: 817, startPoint y: 321, endPoint x: 1311, endPoint y: 392, distance: 499.0
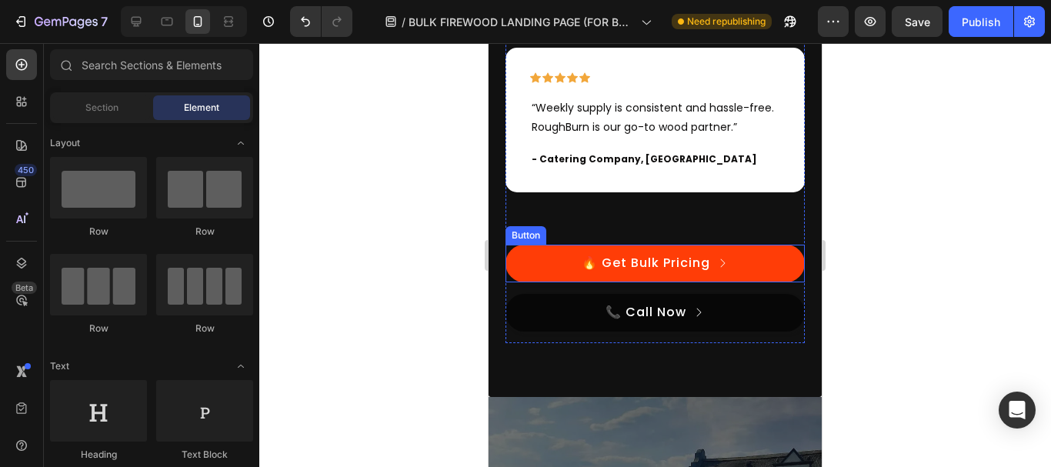
click at [752, 277] on link "🔥 Get Bulk Pricing" at bounding box center [655, 264] width 300 height 38
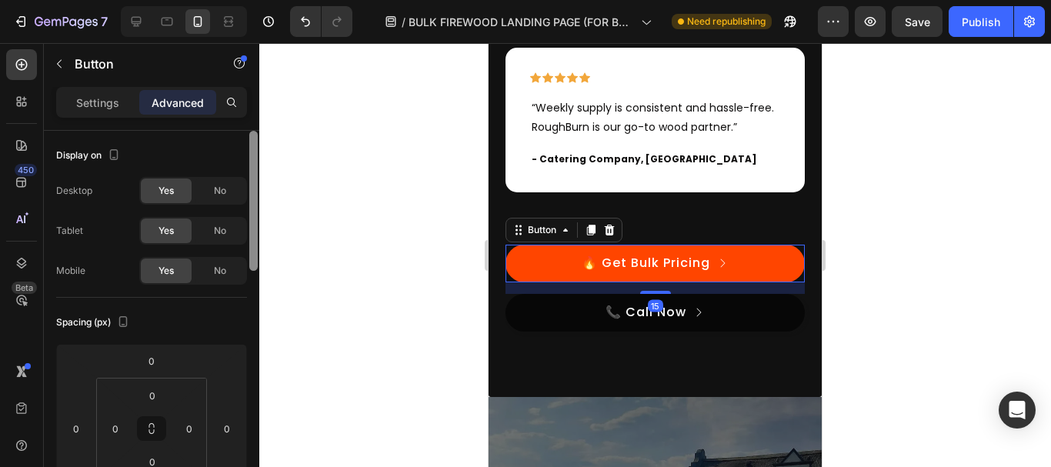
scroll to position [85, 0]
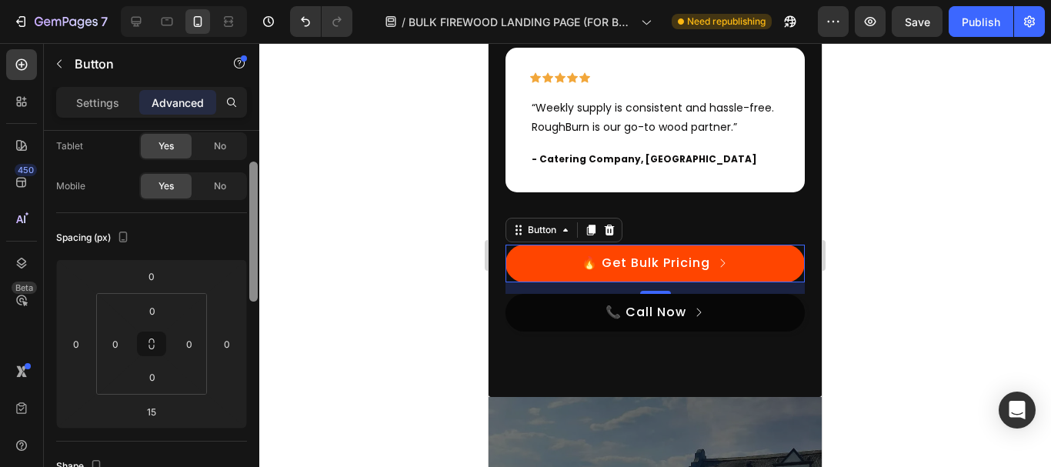
drag, startPoint x: 255, startPoint y: 200, endPoint x: 255, endPoint y: 232, distance: 31.5
click at [255, 232] on div at bounding box center [253, 232] width 8 height 140
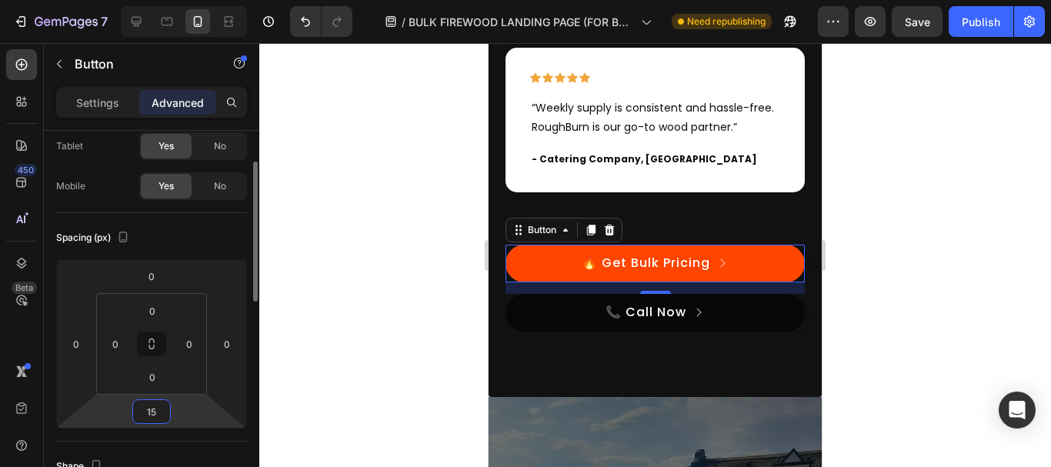
click at [161, 420] on input "15" at bounding box center [151, 411] width 31 height 23
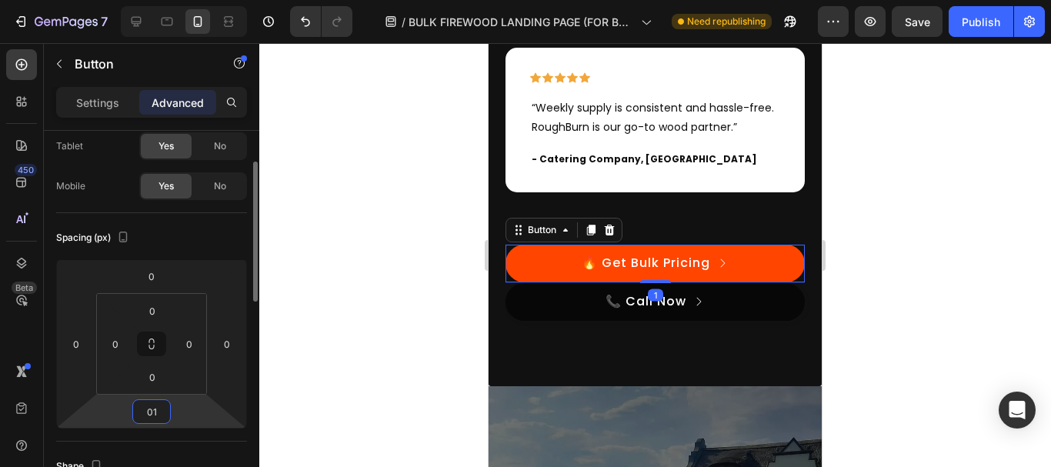
type input "0"
type input "5"
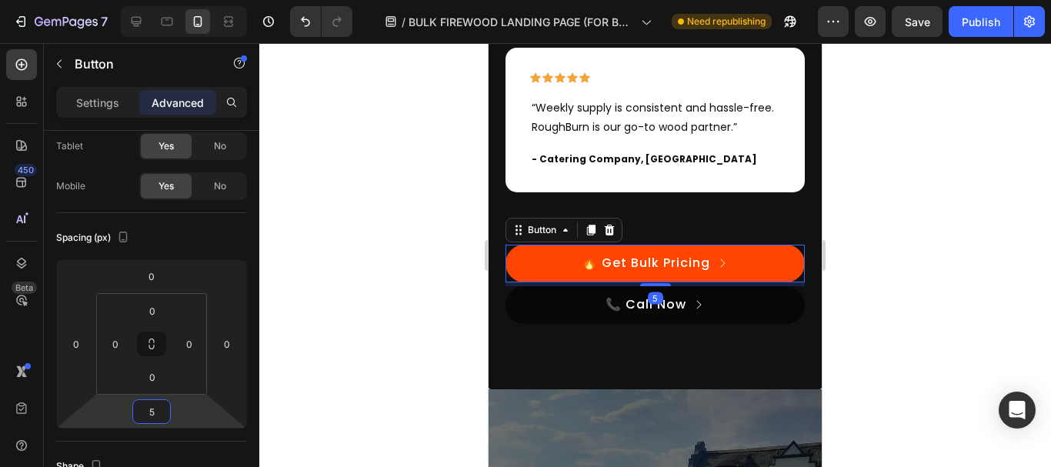
click at [377, 233] on div at bounding box center [655, 255] width 792 height 424
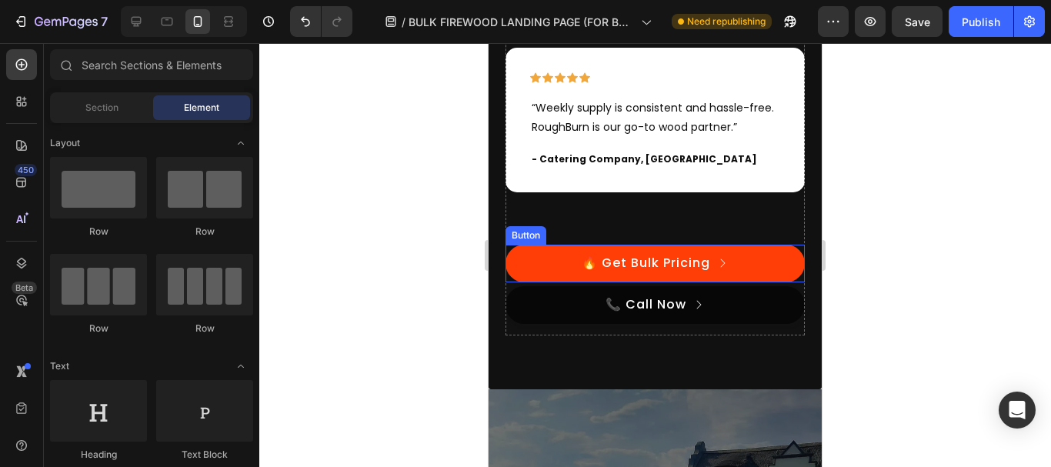
click at [742, 278] on link "🔥 Get Bulk Pricing" at bounding box center [655, 264] width 300 height 38
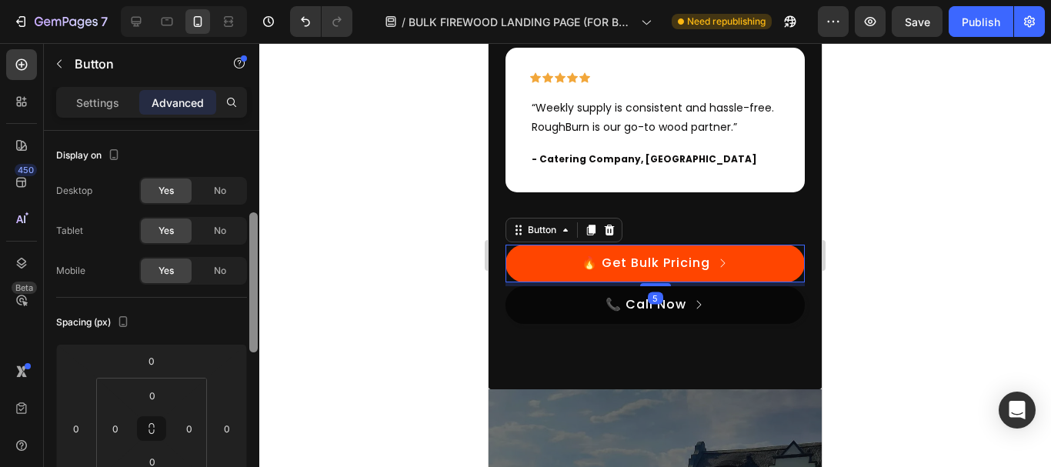
scroll to position [135, 0]
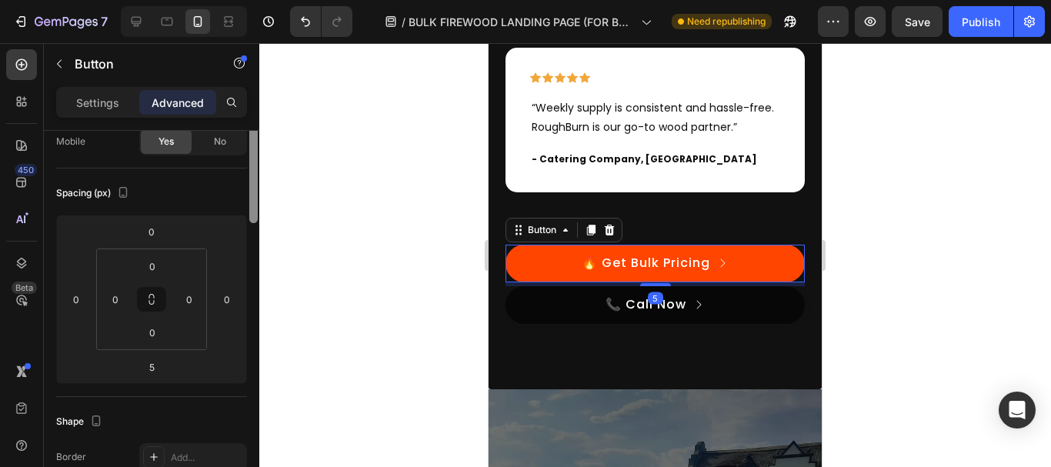
drag, startPoint x: 249, startPoint y: 221, endPoint x: 257, endPoint y: 271, distance: 50.6
click at [257, 223] on div at bounding box center [253, 153] width 8 height 140
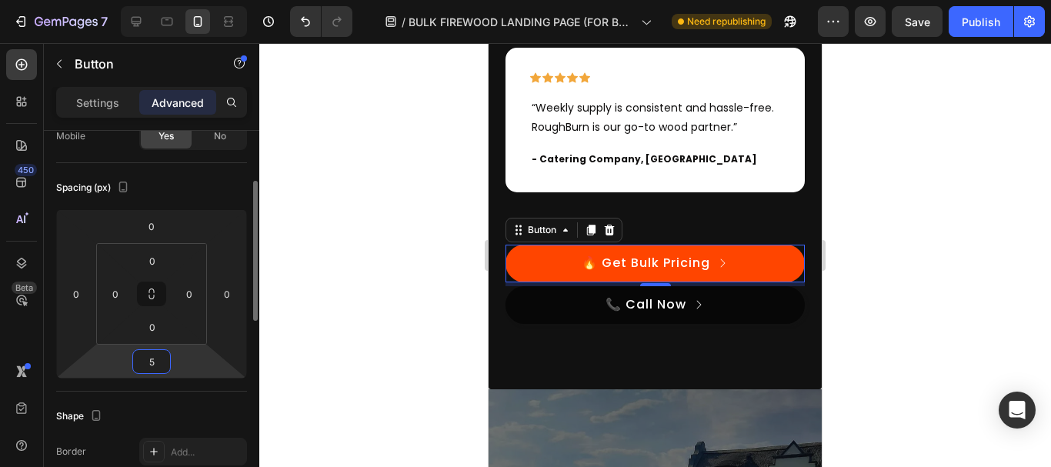
click at [154, 364] on input "5" at bounding box center [151, 361] width 31 height 23
type input "7"
click at [374, 170] on div at bounding box center [655, 255] width 792 height 424
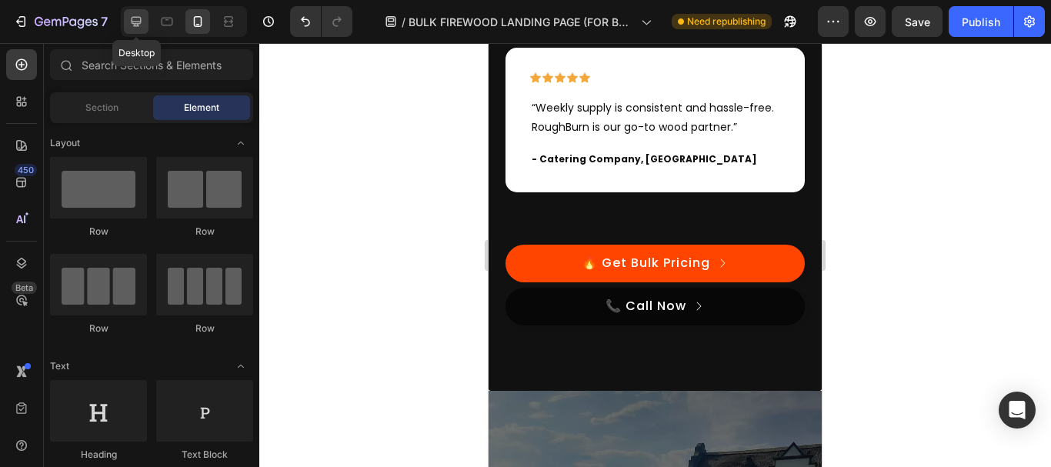
click at [127, 20] on div at bounding box center [136, 21] width 25 height 25
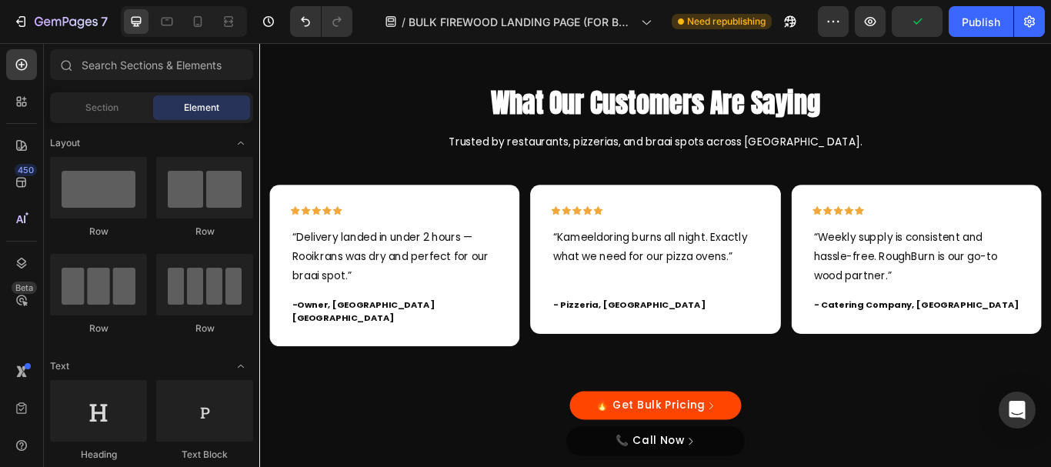
scroll to position [3294, 0]
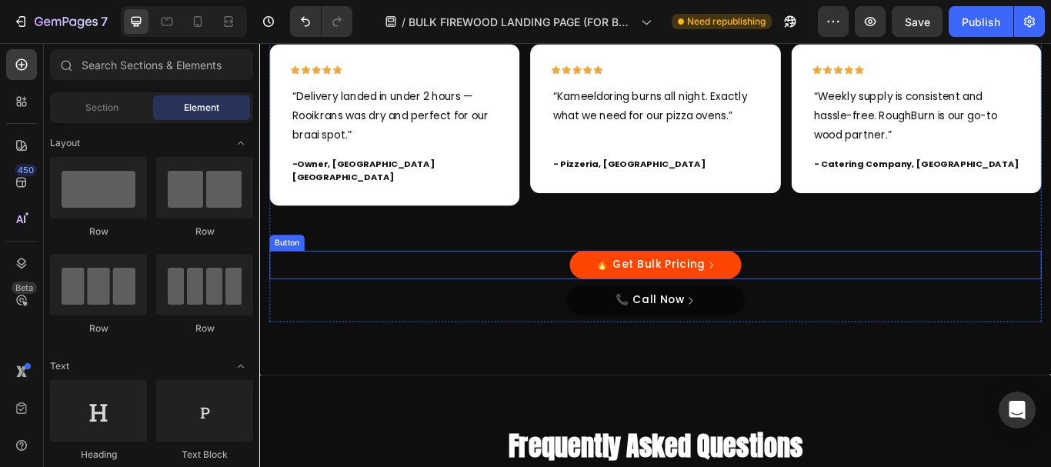
click at [832, 285] on div "🔥 Get Bulk Pricing Button" at bounding box center [721, 301] width 900 height 33
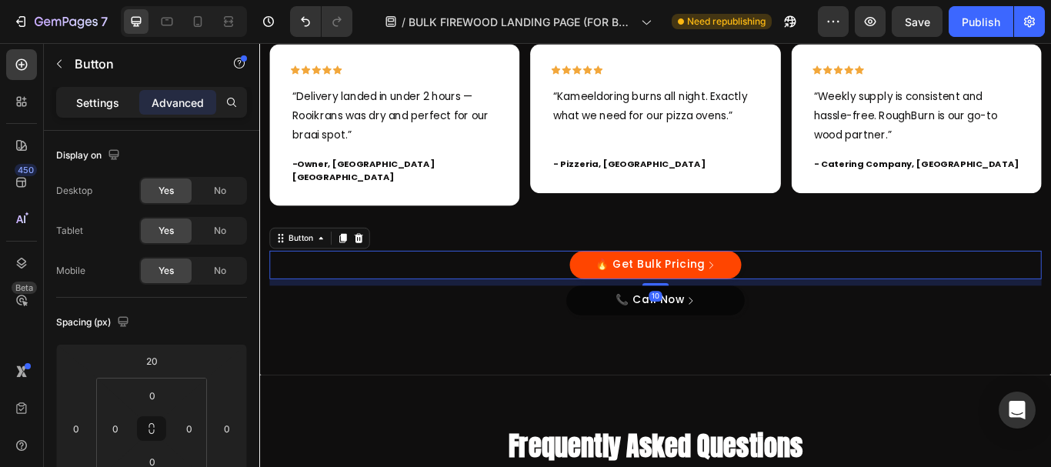
drag, startPoint x: 82, startPoint y: 102, endPoint x: 68, endPoint y: 238, distance: 137.7
click at [82, 102] on p "Settings" at bounding box center [97, 103] width 43 height 16
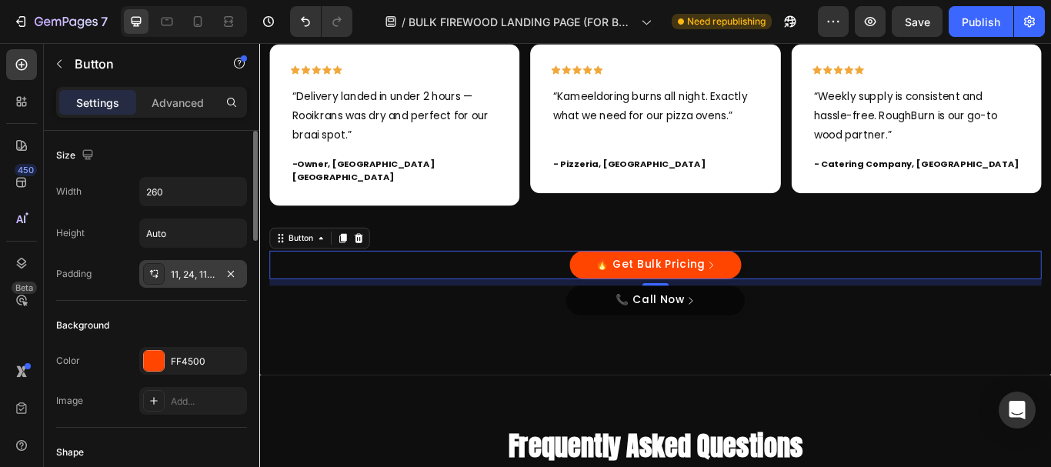
click at [195, 278] on div "11, 24, 11, 24" at bounding box center [193, 275] width 45 height 14
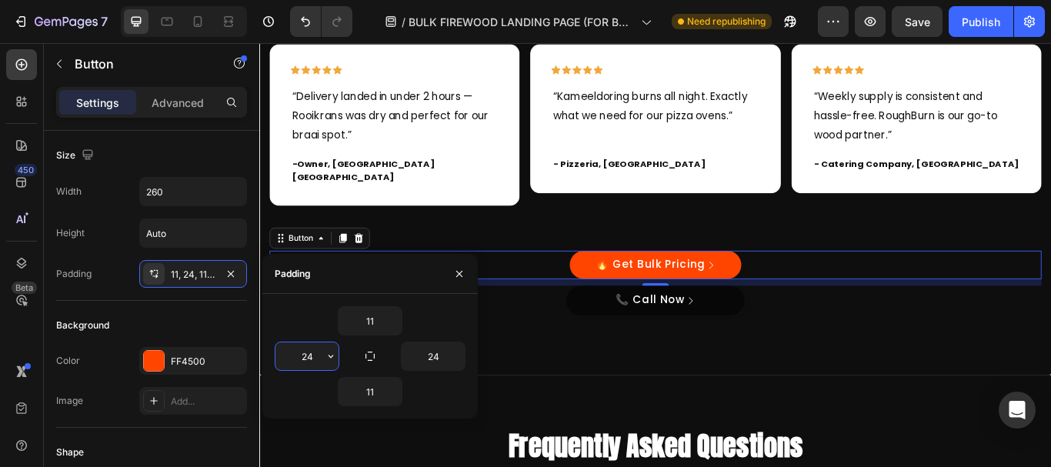
click at [307, 355] on input "24" at bounding box center [306, 356] width 63 height 28
type input "3"
type input "24"
click at [395, 282] on div "Padding" at bounding box center [369, 274] width 215 height 40
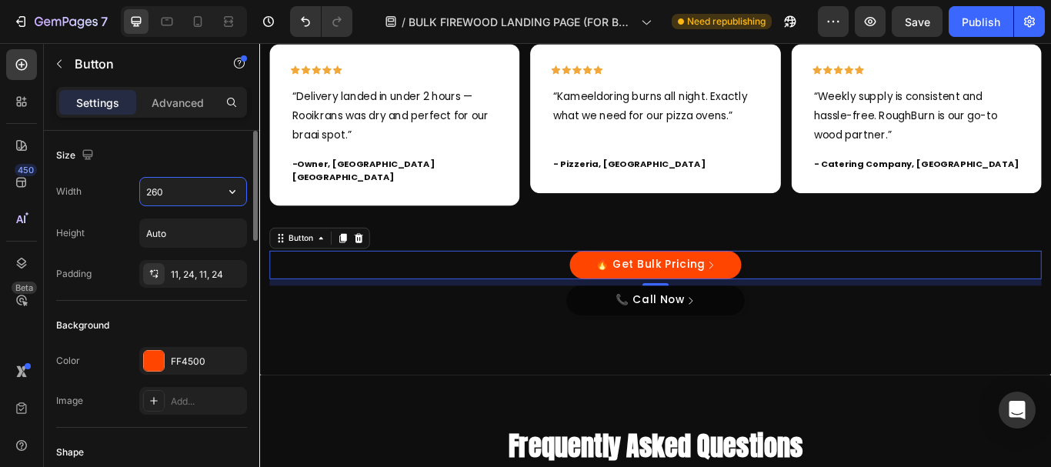
click at [163, 193] on input "260" at bounding box center [193, 192] width 106 height 28
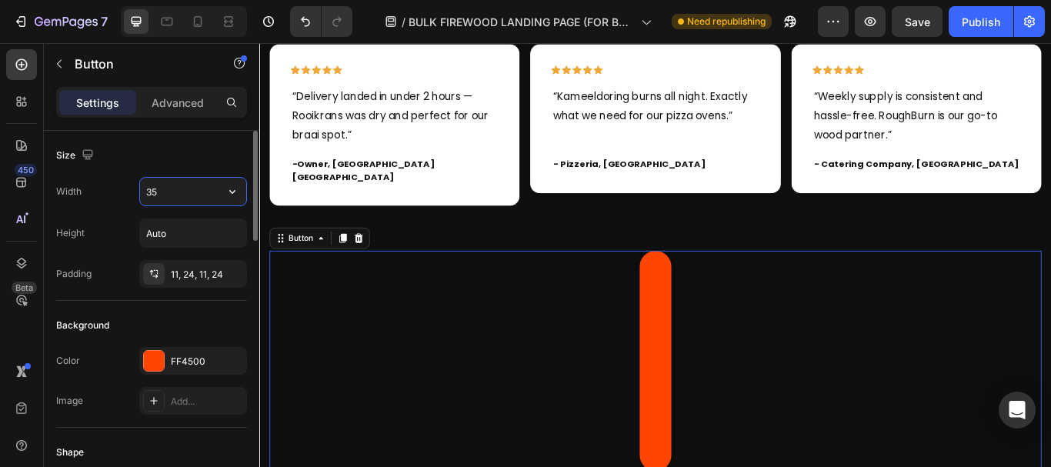
type input "350"
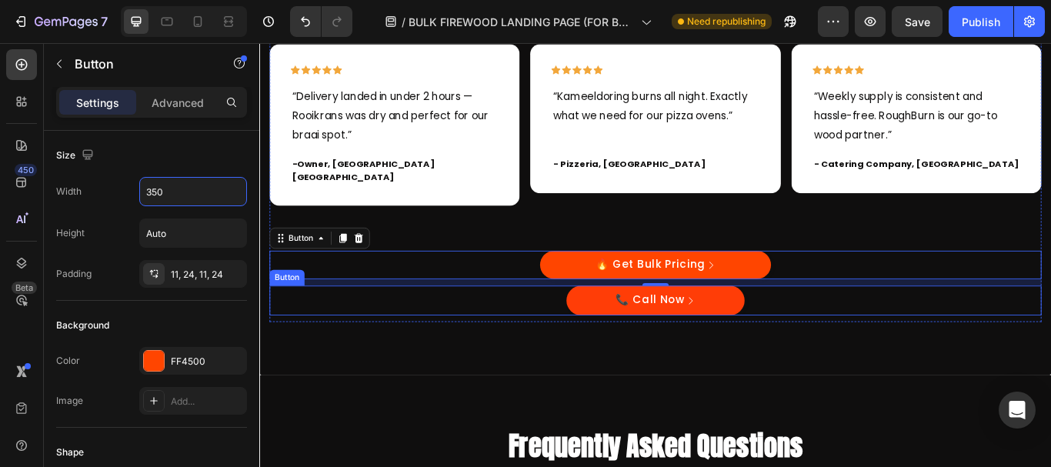
click at [814, 333] on button "📞 Call Now" at bounding box center [721, 343] width 208 height 35
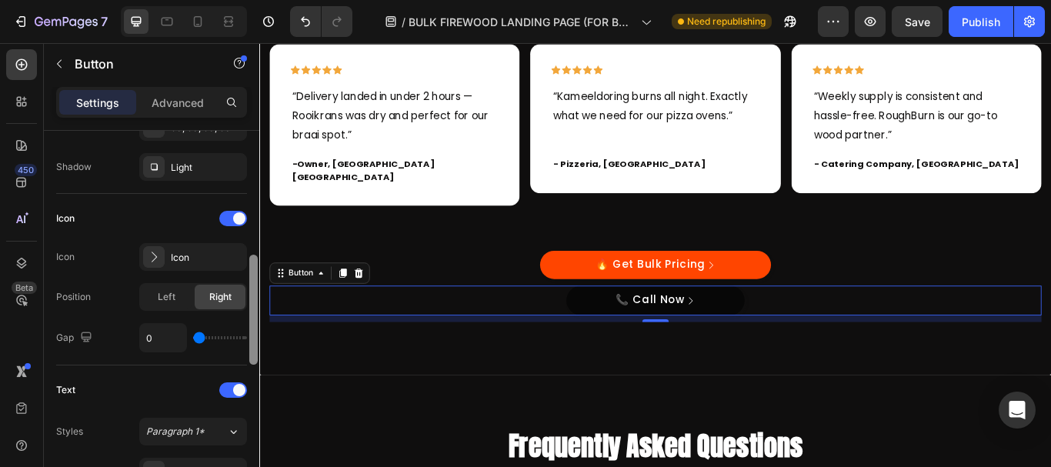
scroll to position [406, 0]
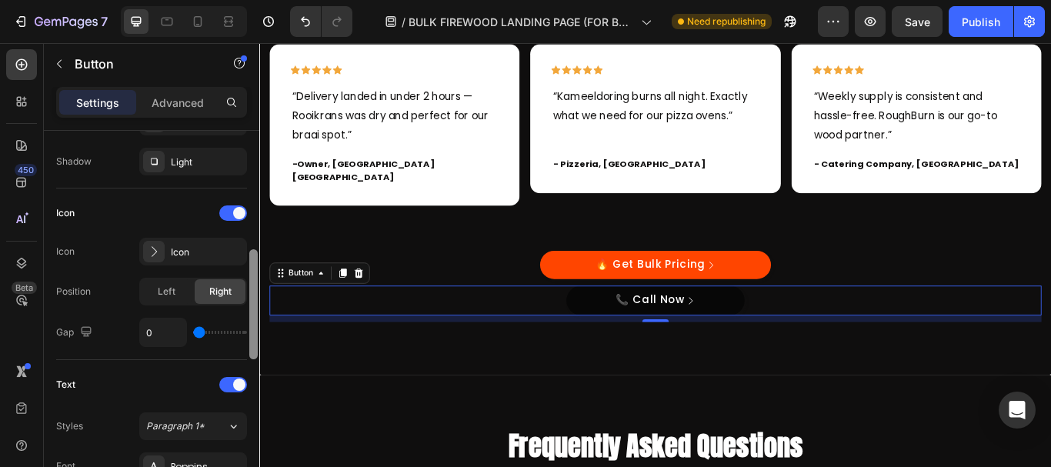
drag, startPoint x: 254, startPoint y: 224, endPoint x: 255, endPoint y: 303, distance: 79.2
click at [255, 303] on div at bounding box center [253, 304] width 8 height 110
click at [258, 303] on div at bounding box center [254, 321] width 12 height 380
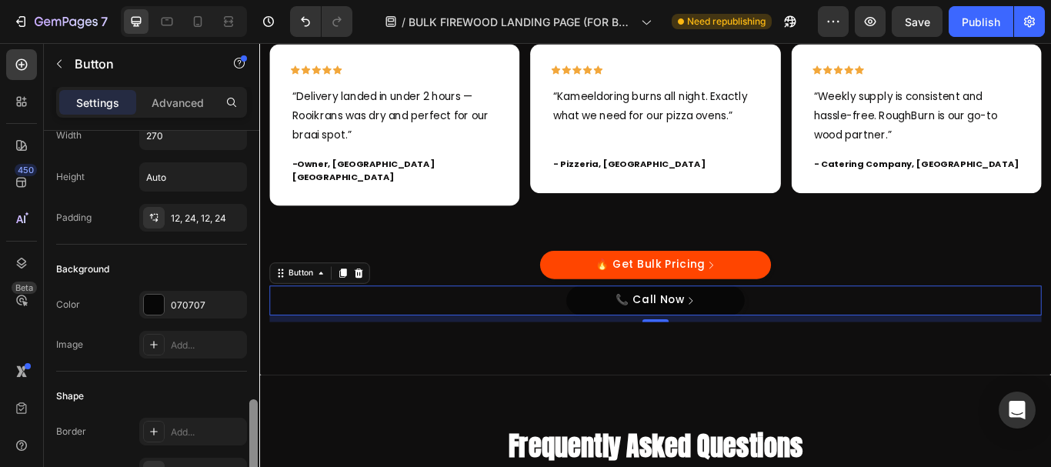
scroll to position [0, 0]
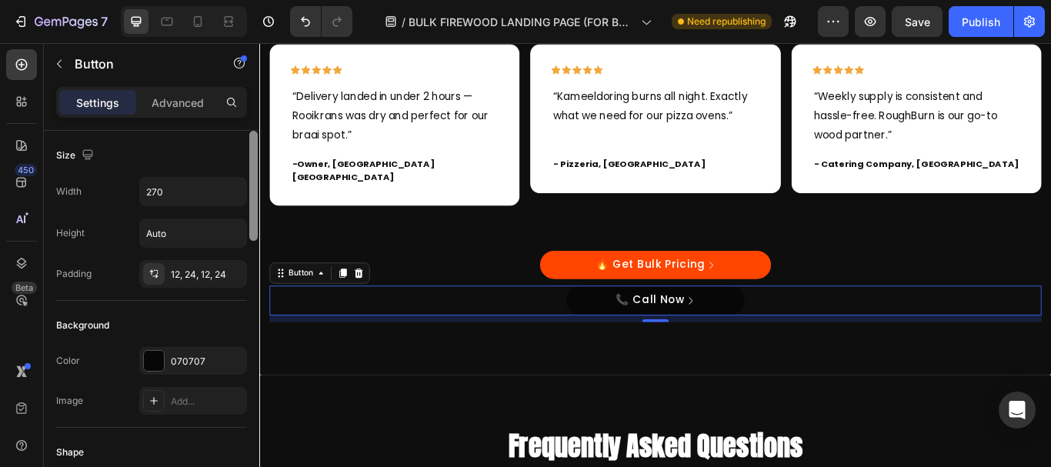
drag, startPoint x: 253, startPoint y: 413, endPoint x: 250, endPoint y: 165, distance: 248.5
click at [250, 165] on div at bounding box center [253, 186] width 8 height 110
click at [158, 205] on div "270" at bounding box center [193, 191] width 108 height 29
click at [172, 198] on input "270" at bounding box center [193, 192] width 106 height 28
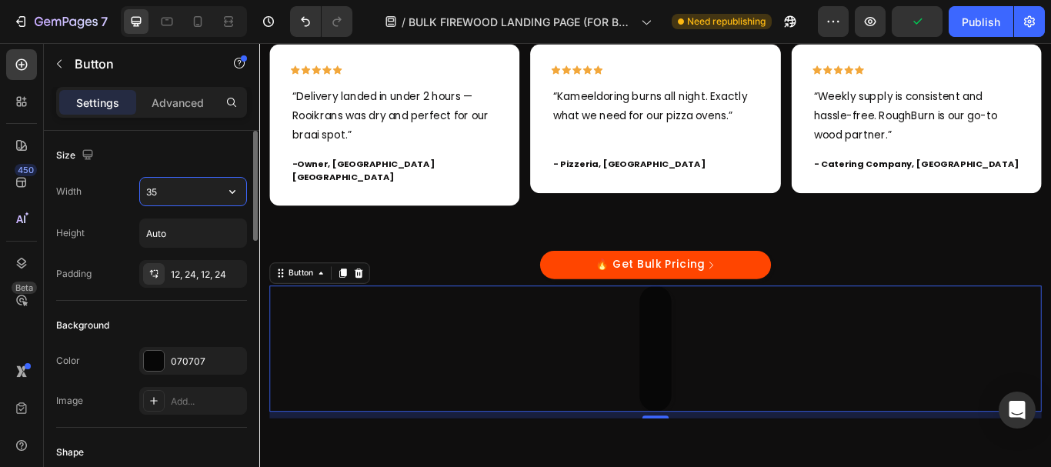
type input "350"
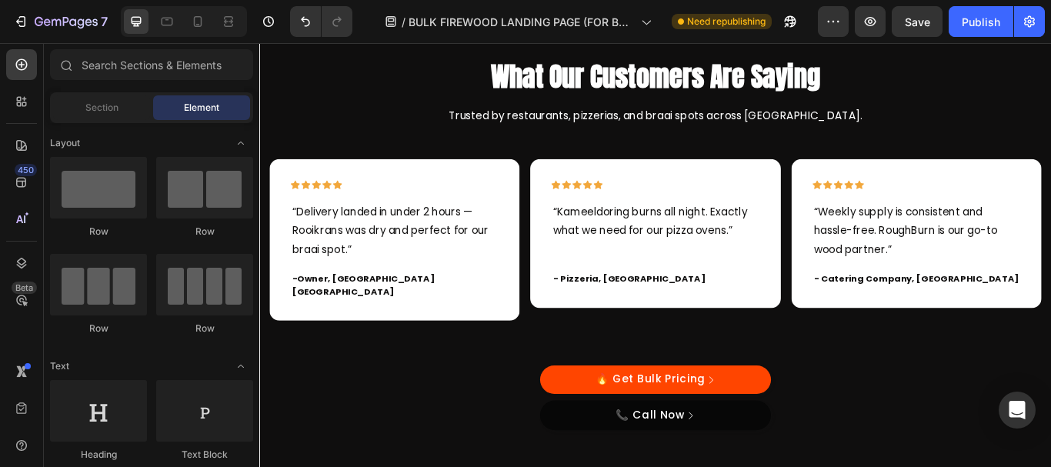
scroll to position [3235, 0]
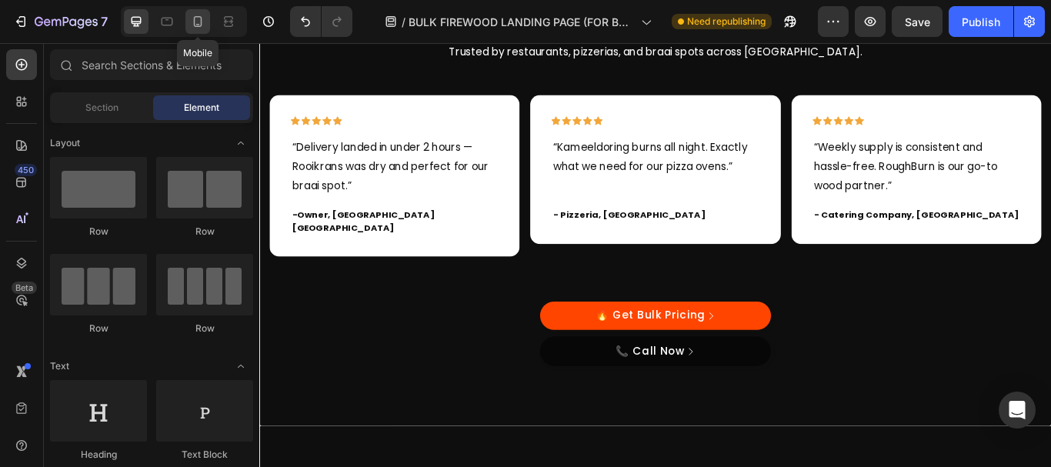
click at [192, 13] on div at bounding box center [197, 21] width 25 height 25
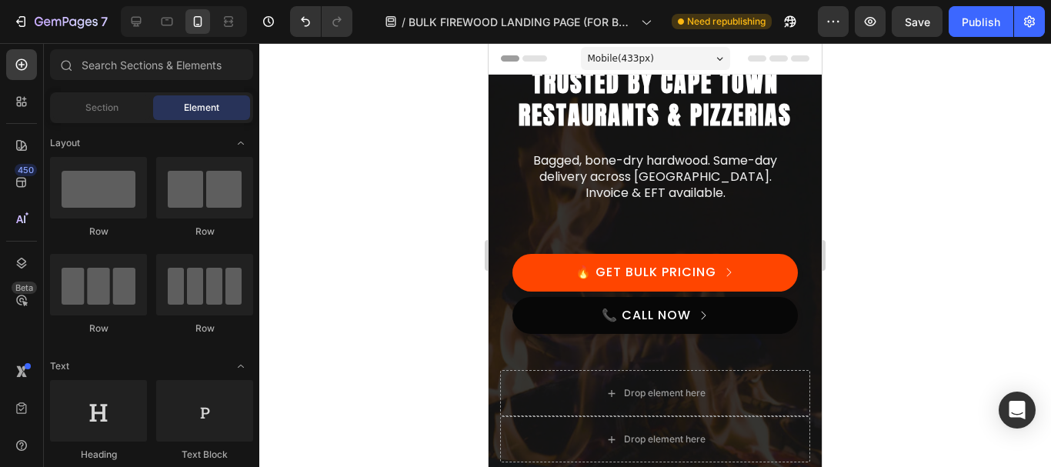
drag, startPoint x: 817, startPoint y: 310, endPoint x: 1318, endPoint y: 126, distance: 533.5
click at [135, 15] on icon at bounding box center [135, 21] width 15 height 15
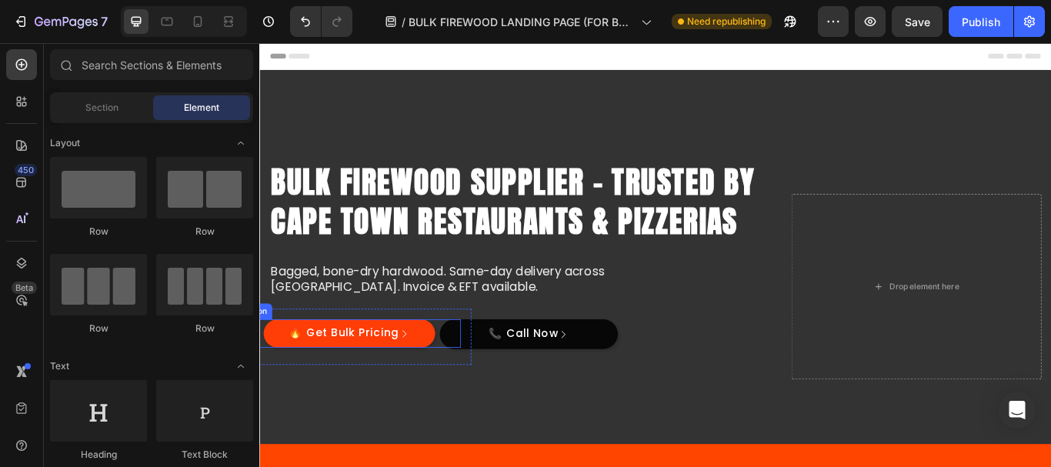
click at [266, 381] on link "🔥 Get Bulk Pricing" at bounding box center [364, 381] width 200 height 33
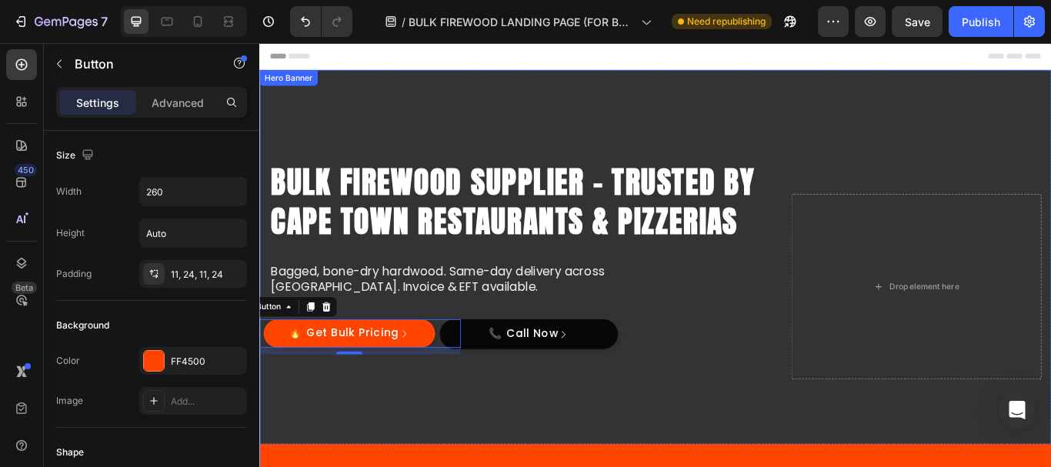
click at [1042, 185] on div "Overlay" at bounding box center [720, 327] width 923 height 505
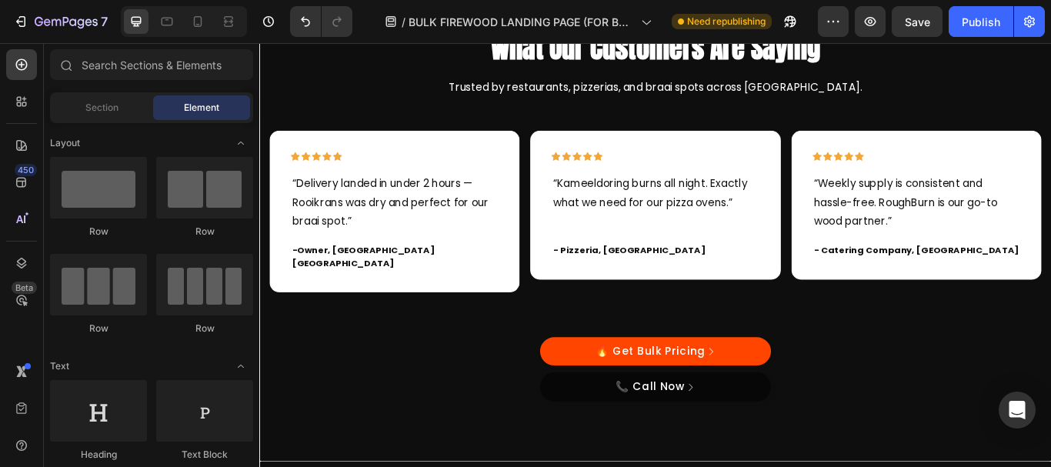
scroll to position [3256, 0]
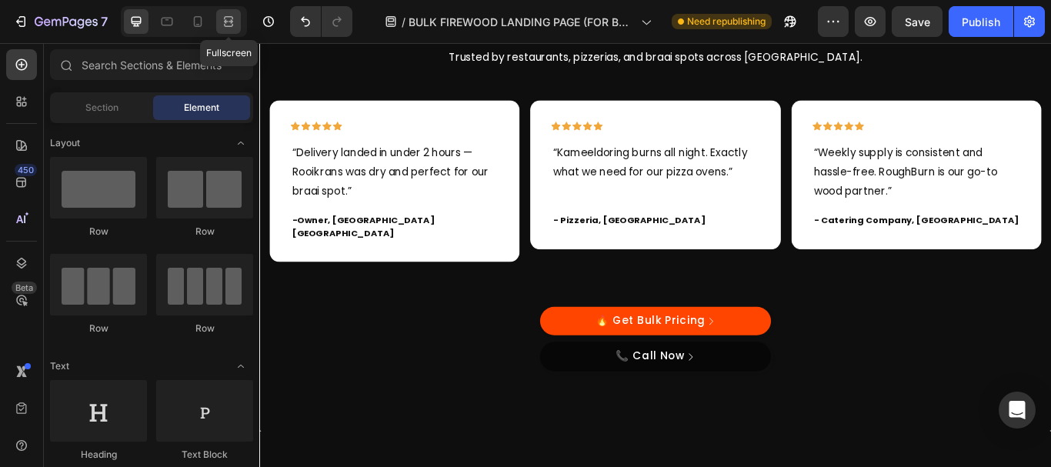
click at [224, 25] on icon at bounding box center [228, 21] width 15 height 15
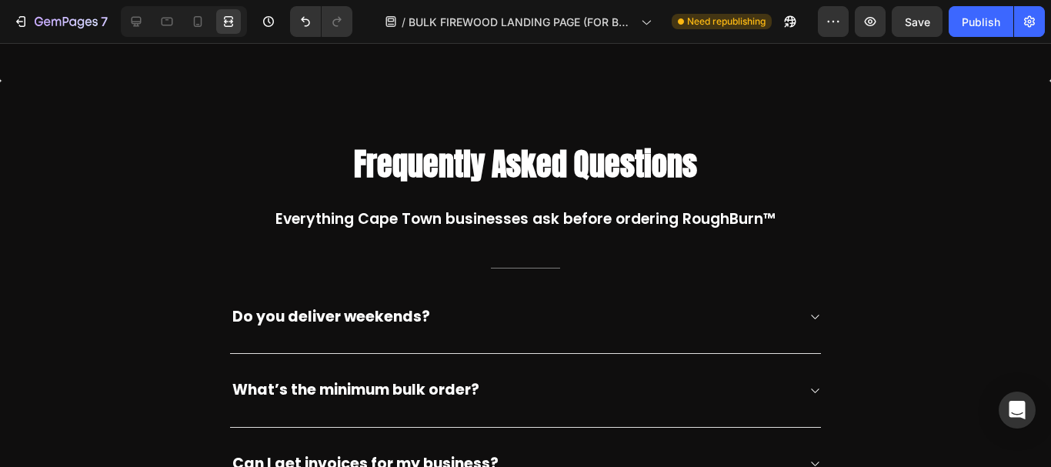
scroll to position [3680, 0]
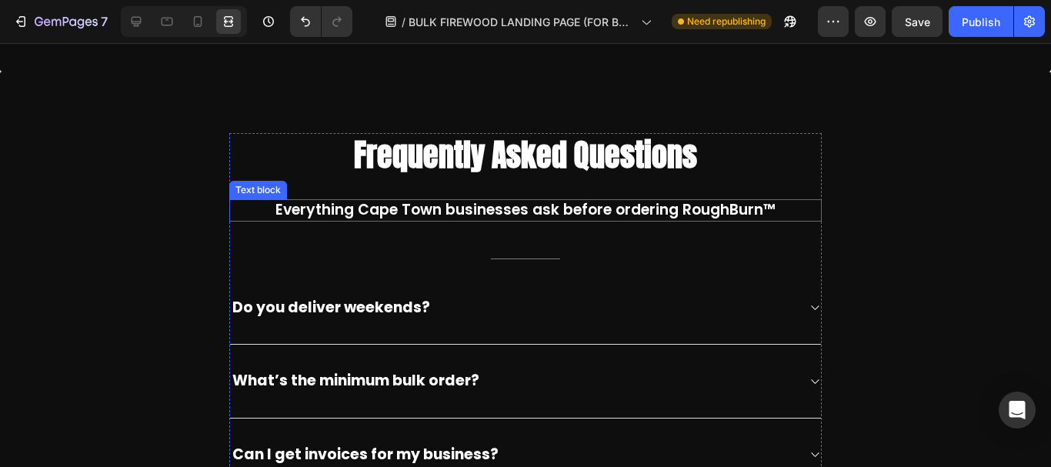
click at [598, 201] on p "Everything Cape Town businesses ask before ordering RoughBurn™" at bounding box center [525, 210] width 589 height 19
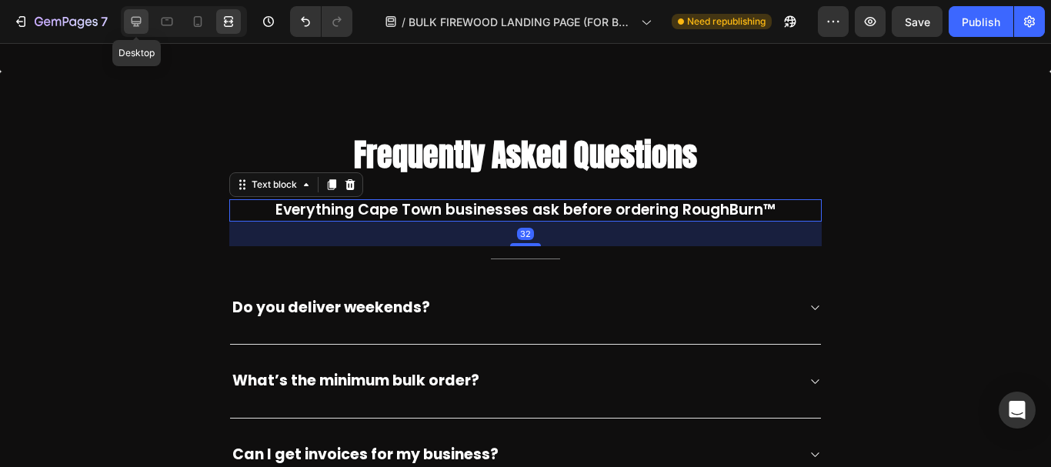
click at [141, 23] on icon at bounding box center [137, 22] width 10 height 10
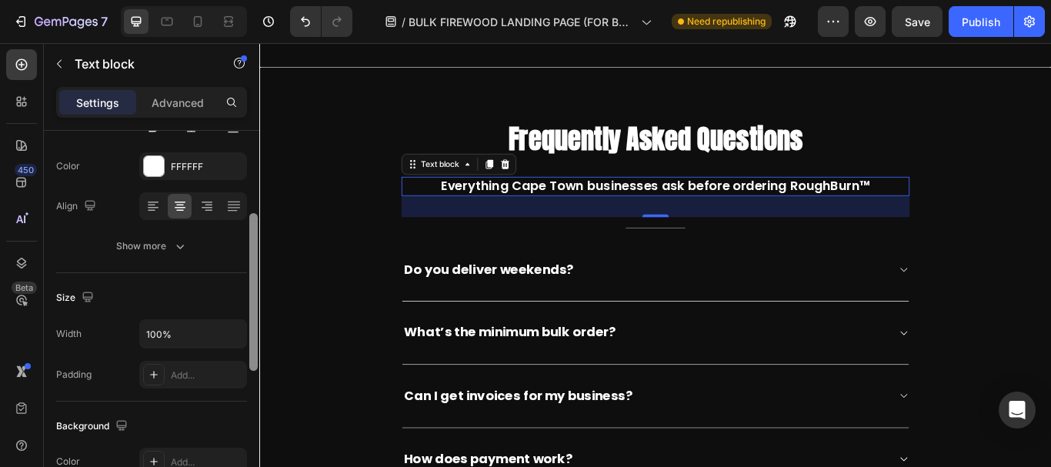
drag, startPoint x: 251, startPoint y: 223, endPoint x: 255, endPoint y: 305, distance: 82.4
click at [255, 305] on div at bounding box center [253, 292] width 8 height 158
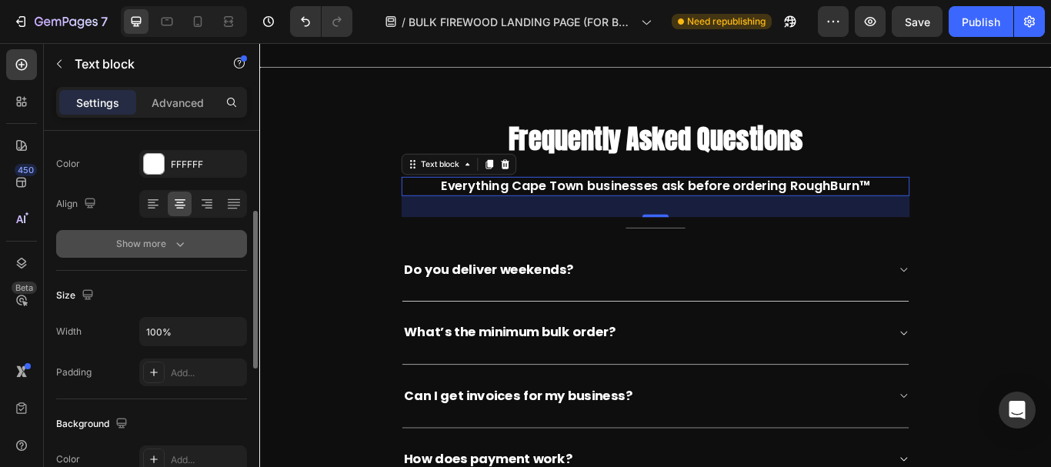
click at [158, 242] on div "Show more" at bounding box center [152, 243] width 72 height 15
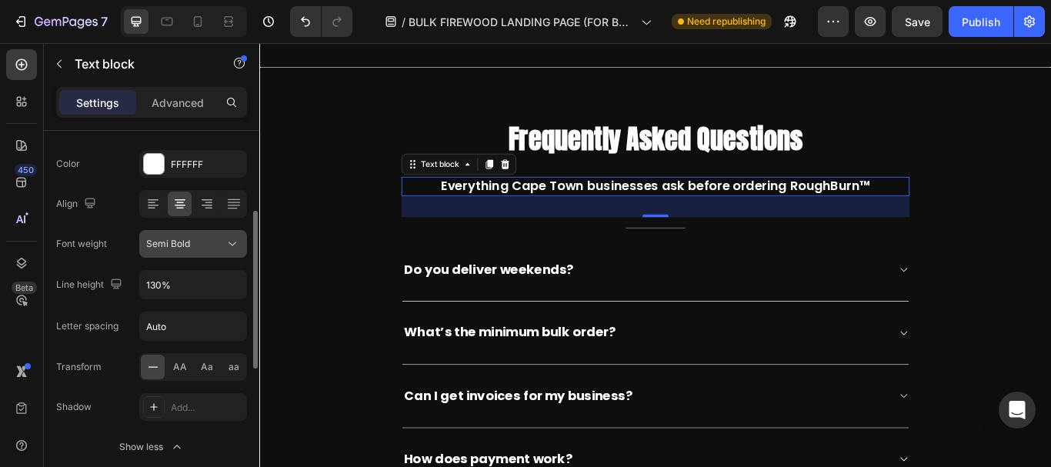
click at [201, 248] on div "Semi Bold" at bounding box center [185, 244] width 78 height 14
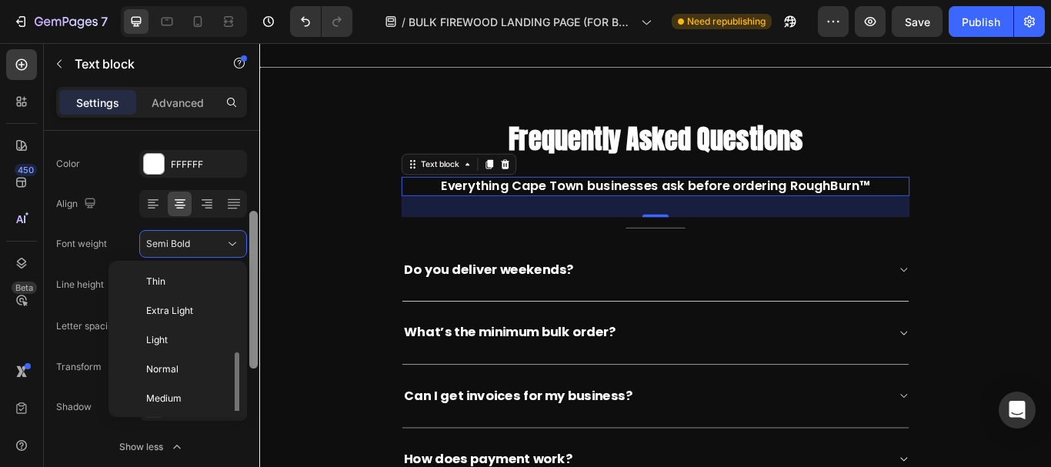
scroll to position [55, 0]
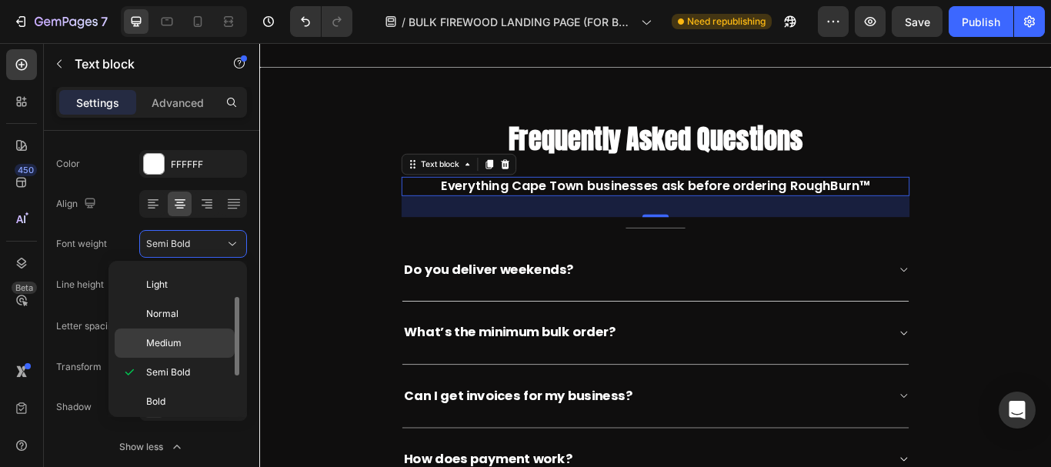
click at [181, 343] on span "Medium" at bounding box center [163, 343] width 35 height 14
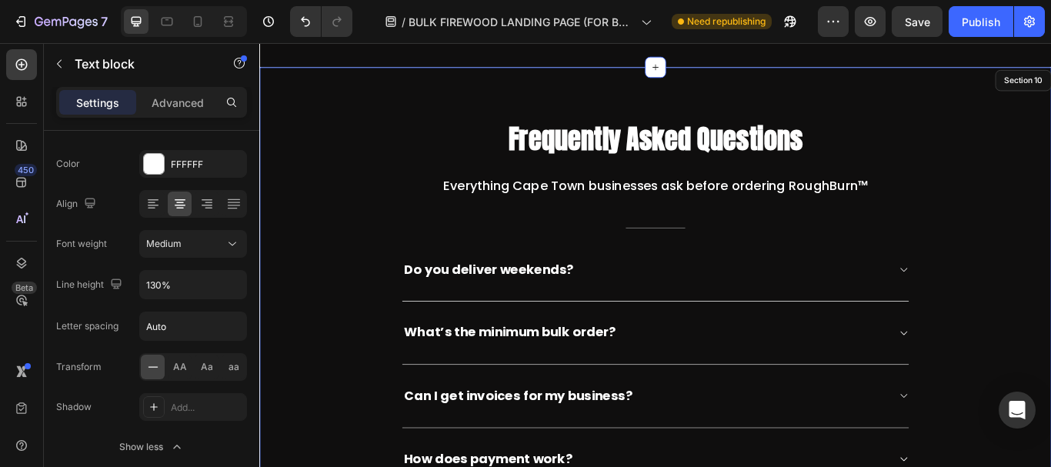
click at [344, 267] on div "Frequently Asked Questions Heading Everything Cape Town businesses ask before o…" at bounding box center [721, 386] width 900 height 506
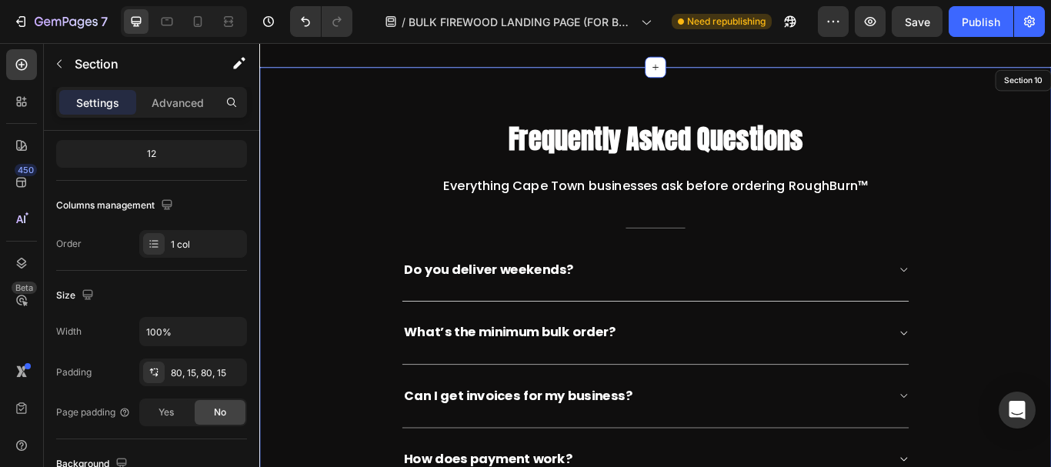
scroll to position [0, 0]
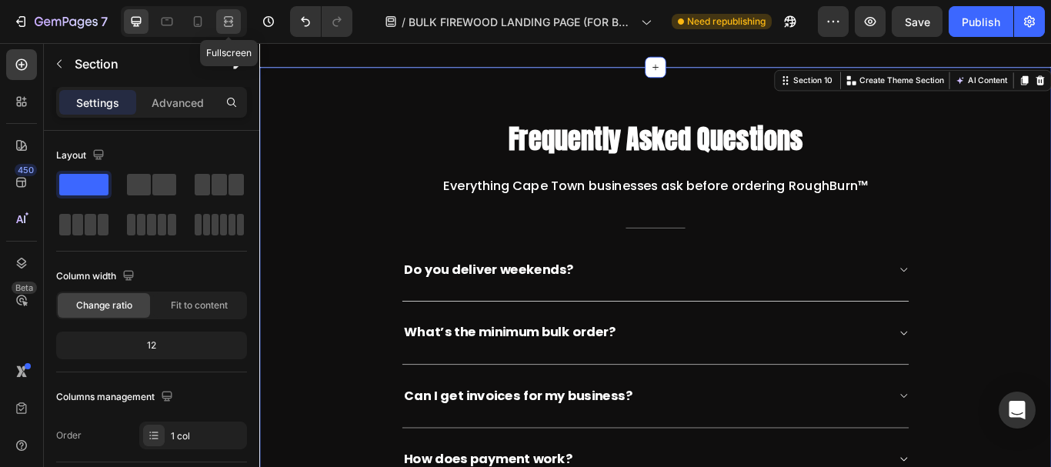
click at [224, 22] on icon at bounding box center [228, 21] width 15 height 15
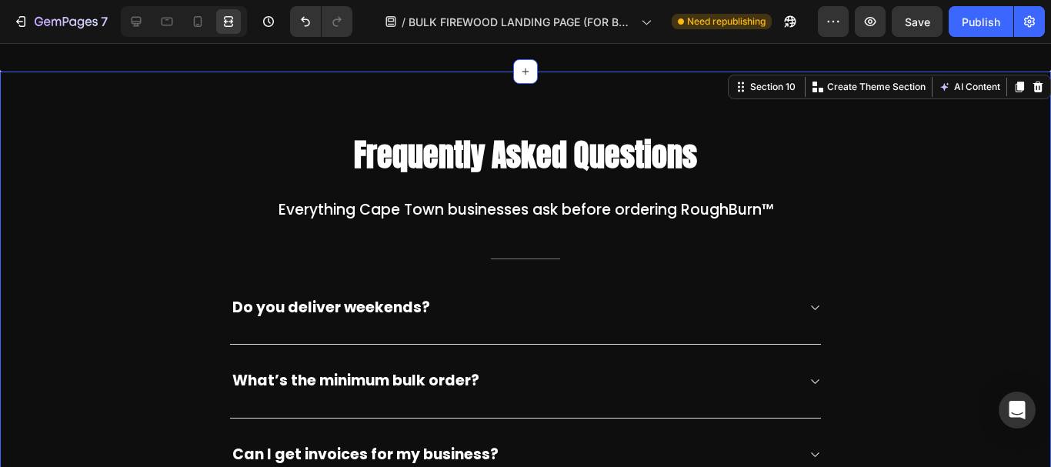
click at [992, 179] on div "Frequently Asked Questions Heading Everything Cape Town businesses ask before o…" at bounding box center [526, 386] width 1028 height 506
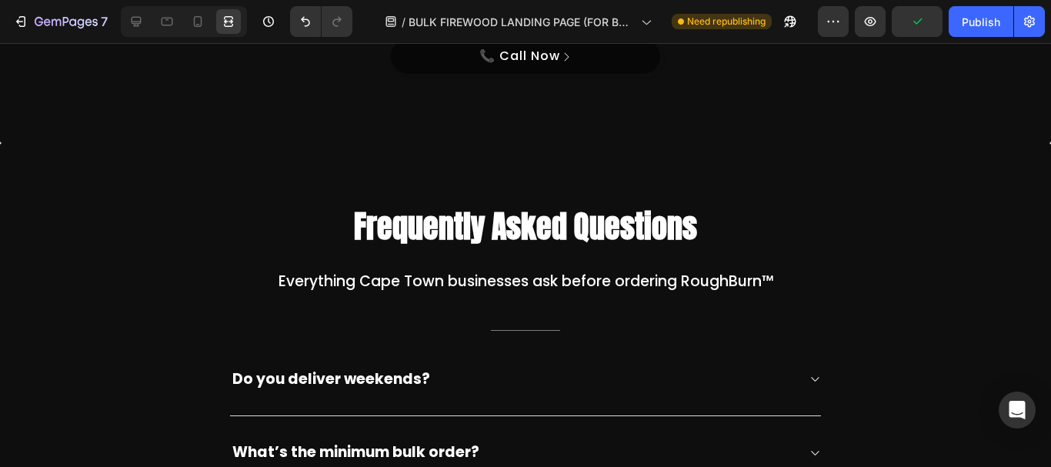
scroll to position [3591, 0]
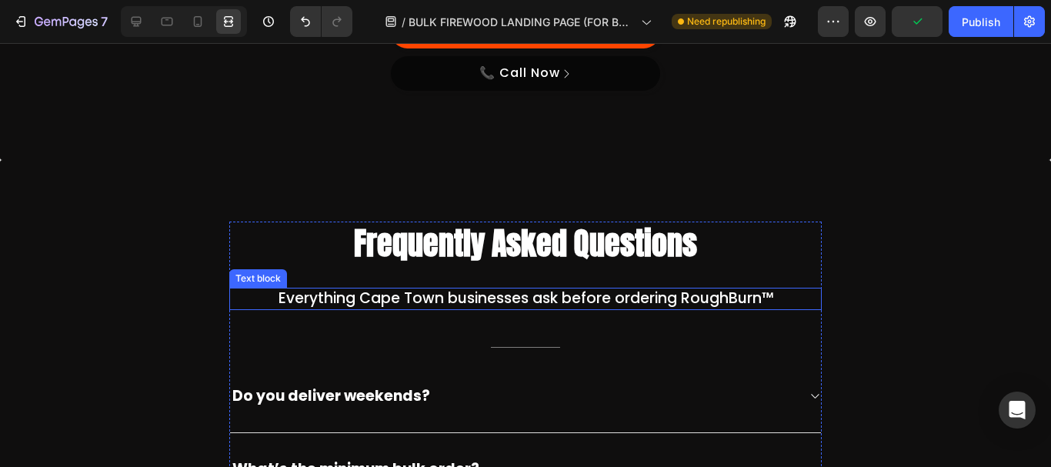
click at [714, 289] on p "Everything Cape Town businesses ask before ordering RoughBurn™" at bounding box center [525, 298] width 589 height 19
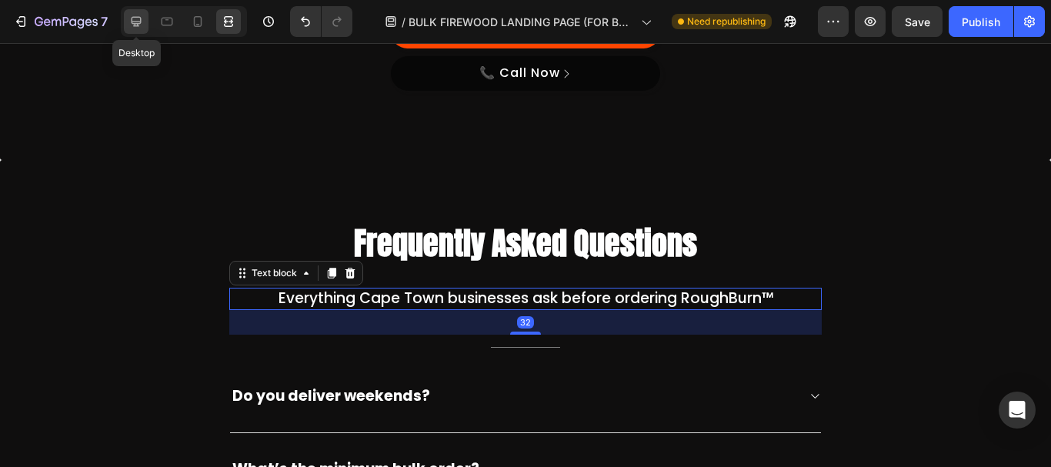
click at [138, 10] on div at bounding box center [136, 21] width 25 height 25
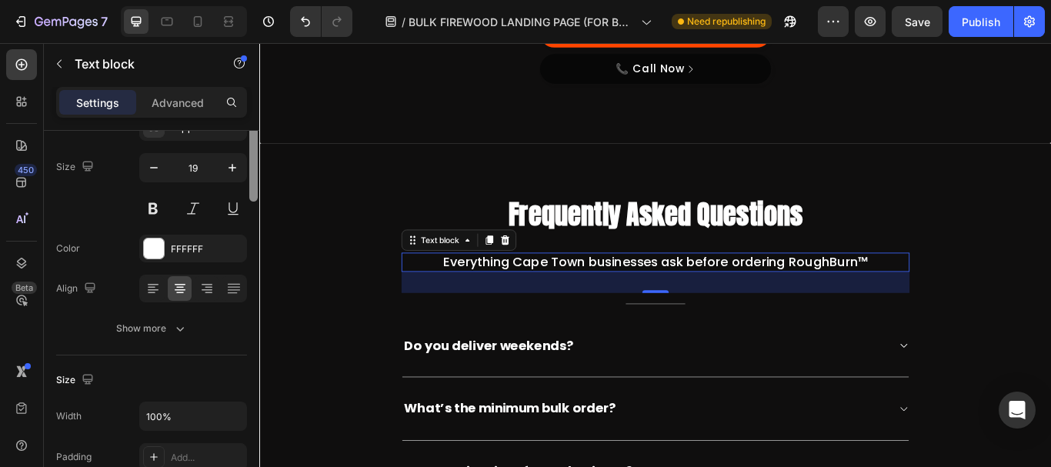
drag, startPoint x: 250, startPoint y: 245, endPoint x: 254, endPoint y: 293, distance: 47.9
click at [254, 202] on div at bounding box center [253, 123] width 8 height 158
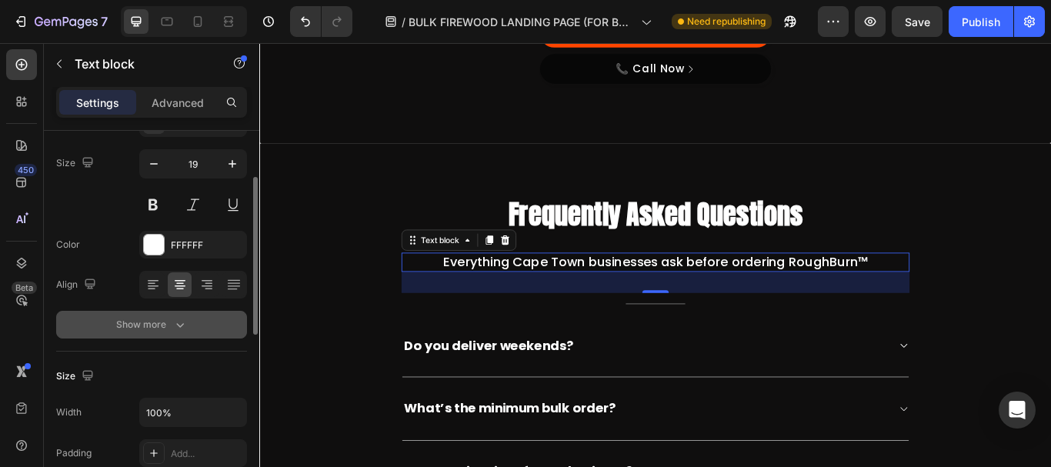
click at [167, 328] on div "Show more" at bounding box center [152, 324] width 72 height 15
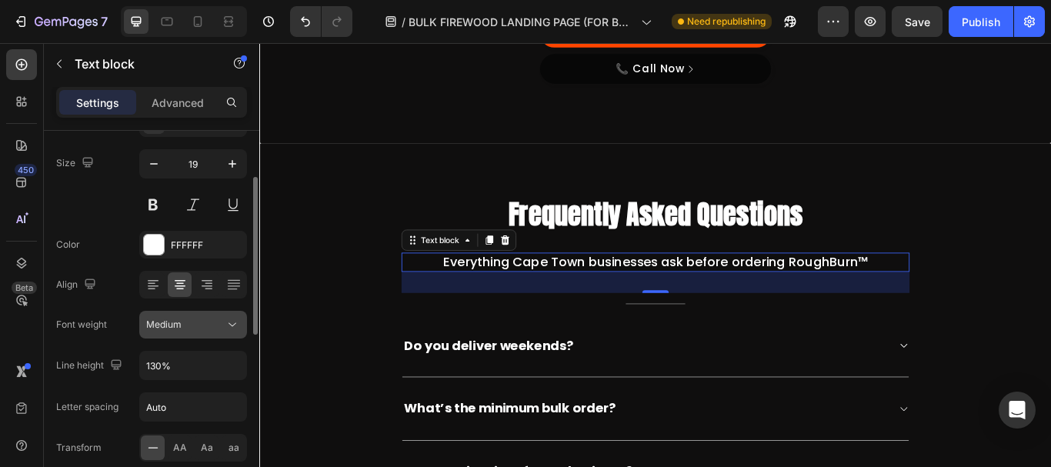
click at [207, 325] on div "Medium" at bounding box center [185, 325] width 78 height 14
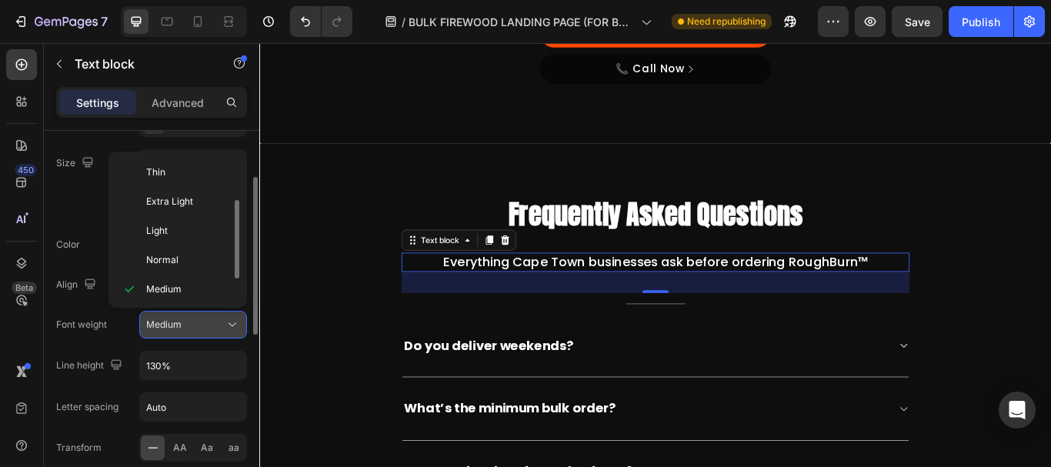
scroll to position [28, 0]
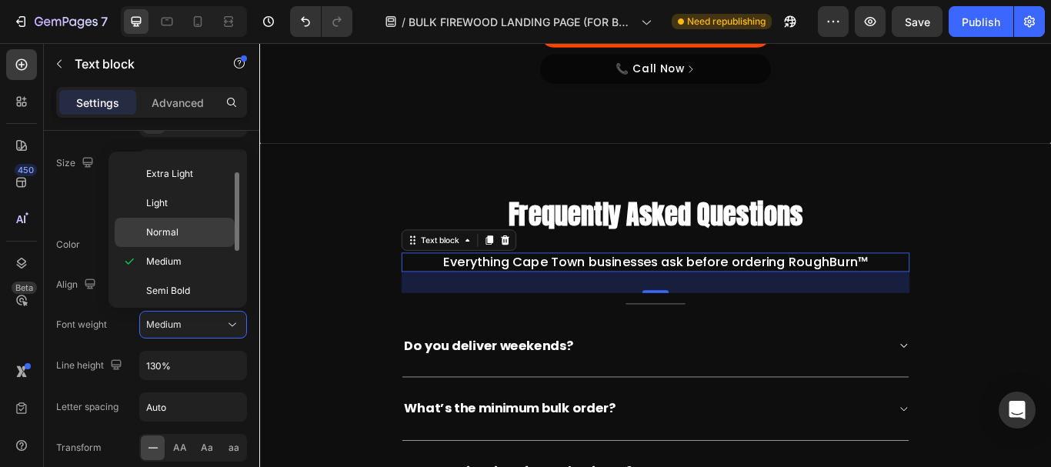
click at [175, 236] on span "Normal" at bounding box center [162, 232] width 32 height 14
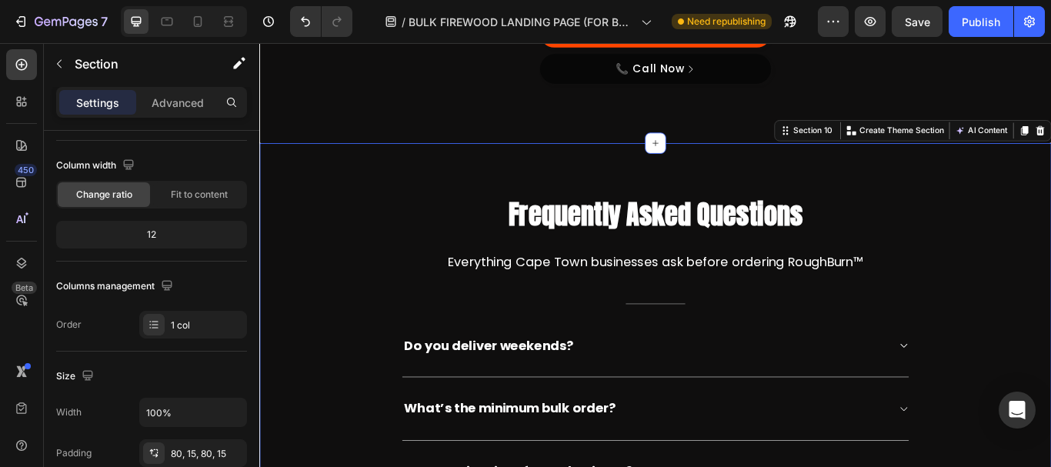
click at [373, 165] on div "Frequently Asked Questions Heading Everything Cape Town businesses ask before o…" at bounding box center [720, 474] width 923 height 629
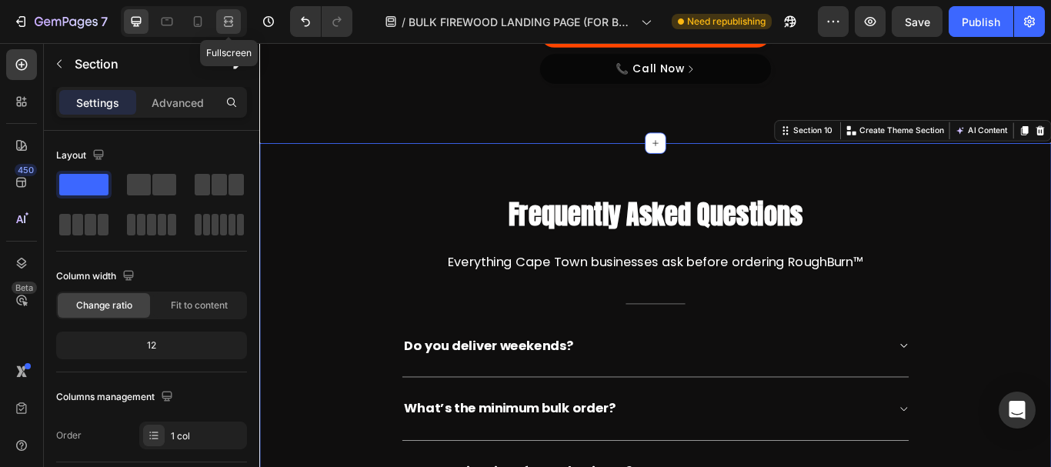
click at [226, 15] on icon at bounding box center [228, 21] width 15 height 15
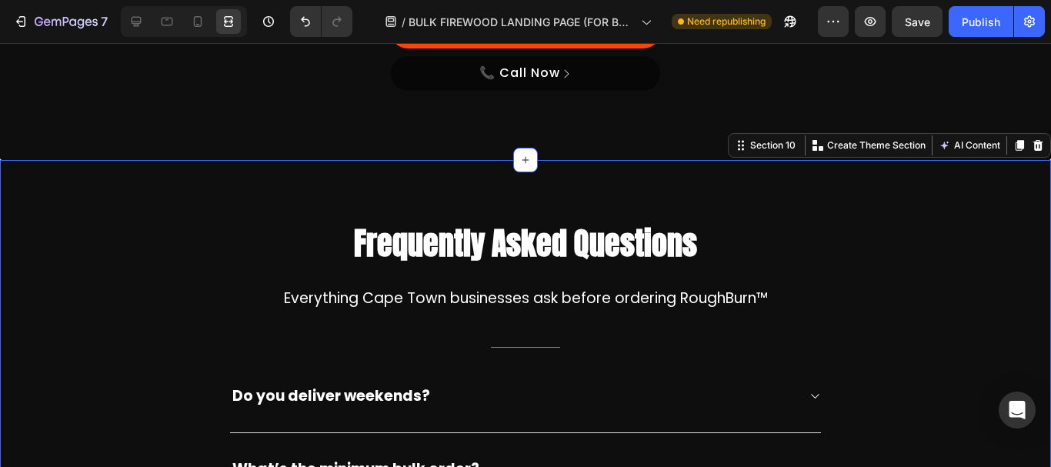
click at [953, 233] on div "Frequently Asked Questions Heading Everything Cape Town businesses ask before o…" at bounding box center [526, 475] width 1028 height 506
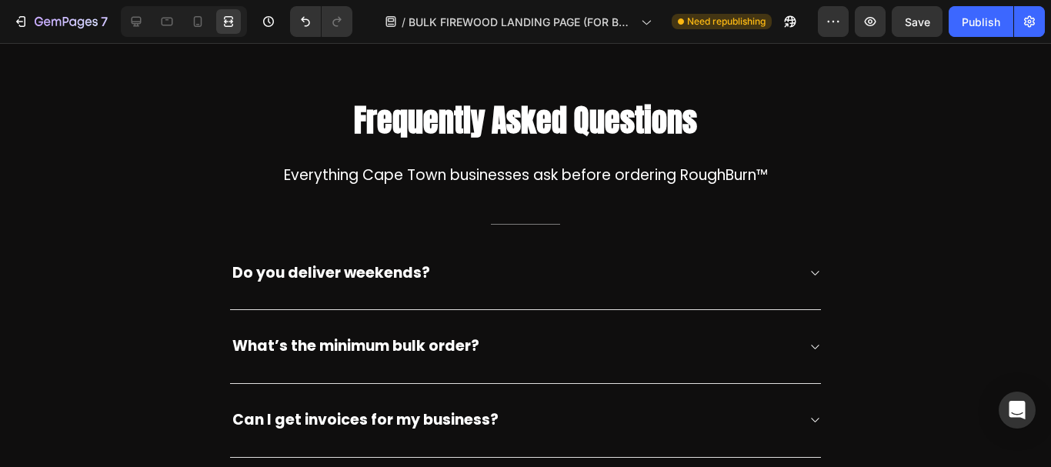
scroll to position [3661, 0]
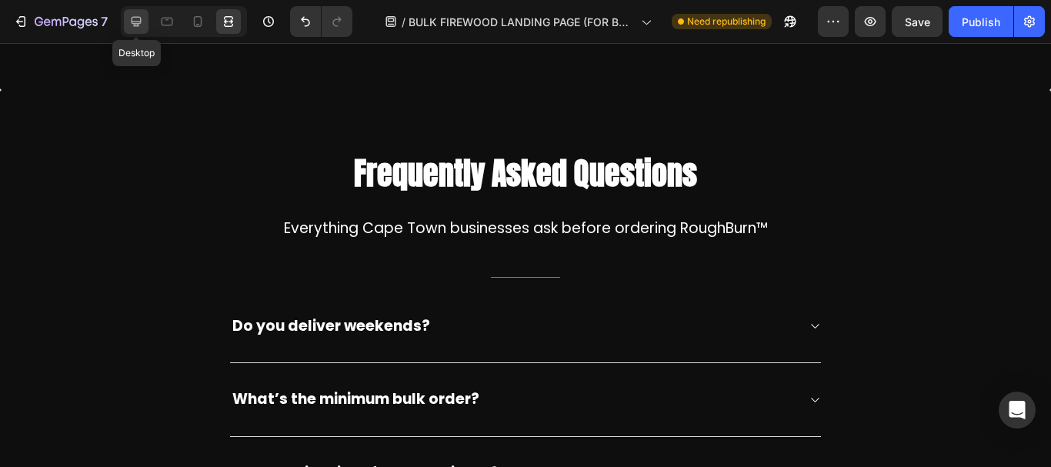
click at [142, 20] on icon at bounding box center [135, 21] width 15 height 15
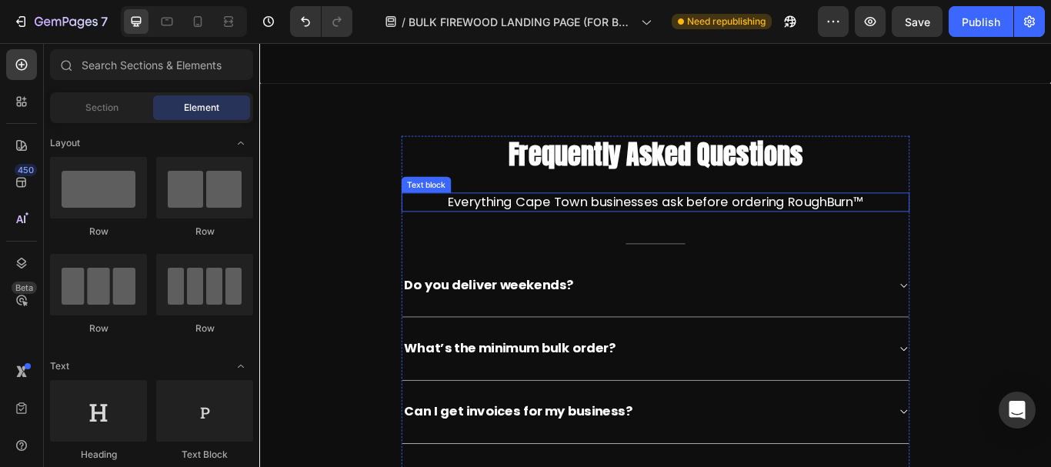
click at [613, 219] on p "Everything Cape Town businesses ask before ordering RoughBurn™" at bounding box center [720, 228] width 589 height 19
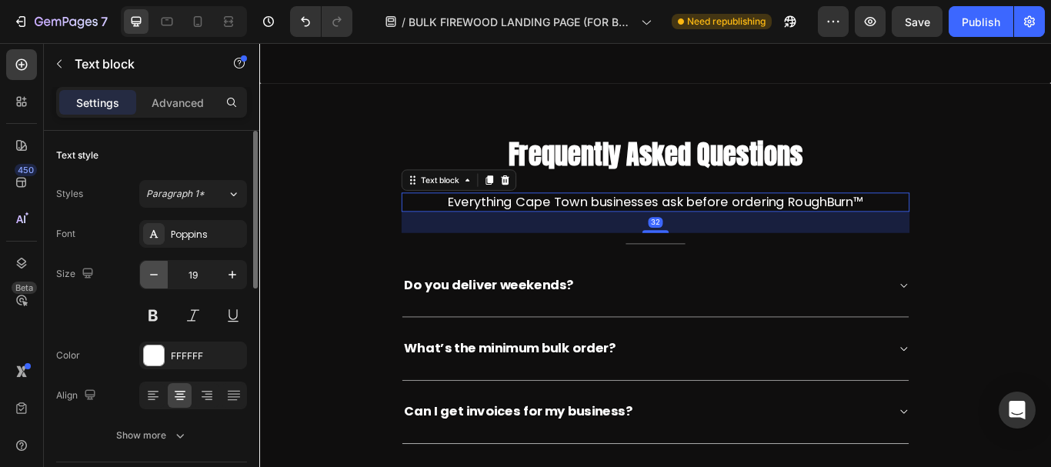
click at [151, 280] on icon "button" at bounding box center [153, 274] width 15 height 15
type input "18"
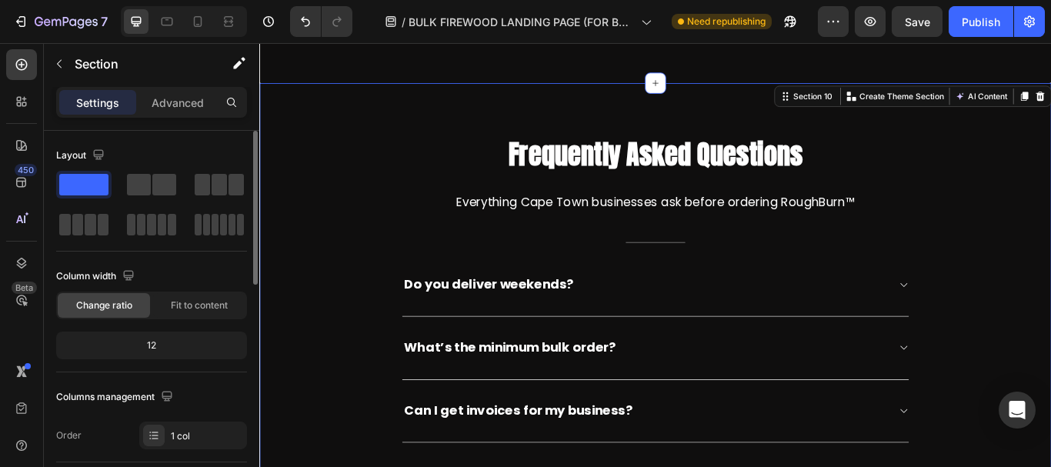
click at [413, 227] on div "Frequently Asked Questions Heading Everything Cape Town businesses ask before o…" at bounding box center [721, 404] width 900 height 505
drag, startPoint x: 226, startPoint y: 22, endPoint x: 263, endPoint y: 24, distance: 37.0
click at [228, 21] on icon at bounding box center [230, 21] width 5 height 4
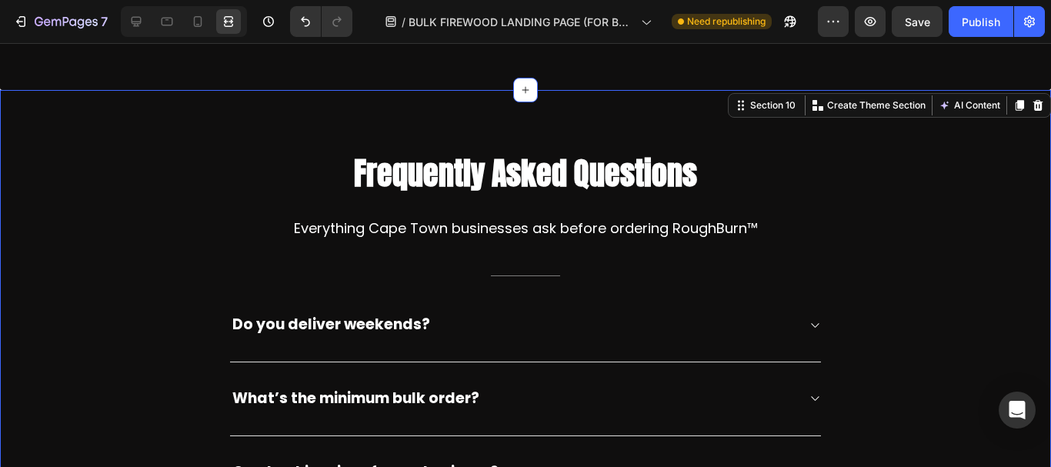
click at [979, 212] on div "Frequently Asked Questions Heading Everything Cape Town businesses ask before o…" at bounding box center [526, 404] width 1028 height 505
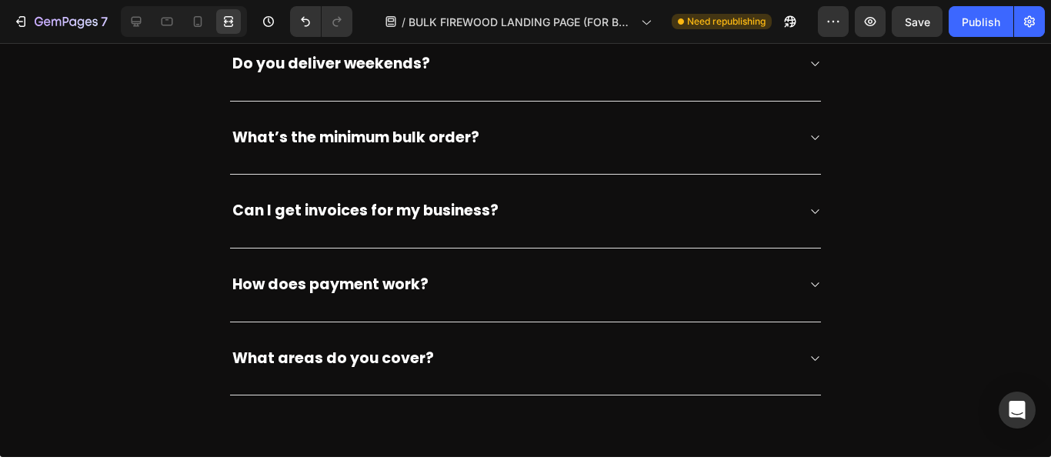
scroll to position [3881, 0]
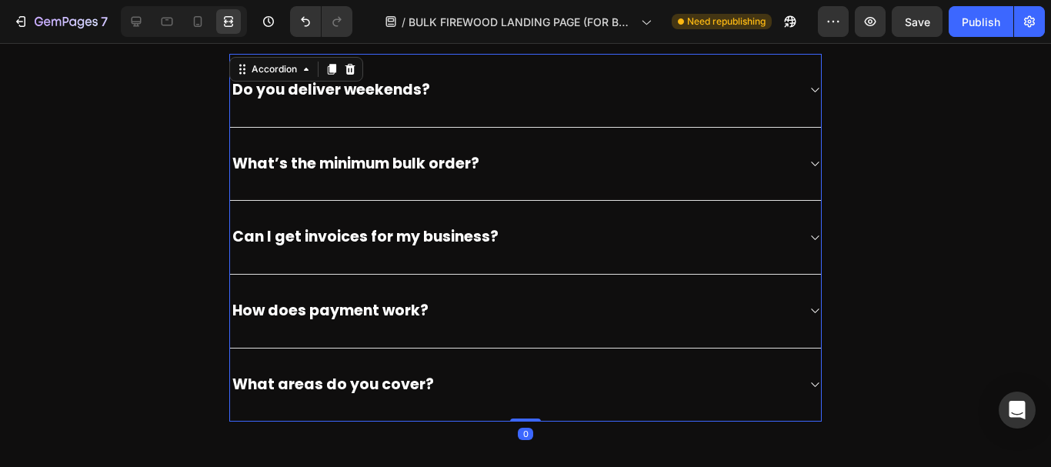
click at [809, 165] on icon at bounding box center [815, 164] width 12 height 12
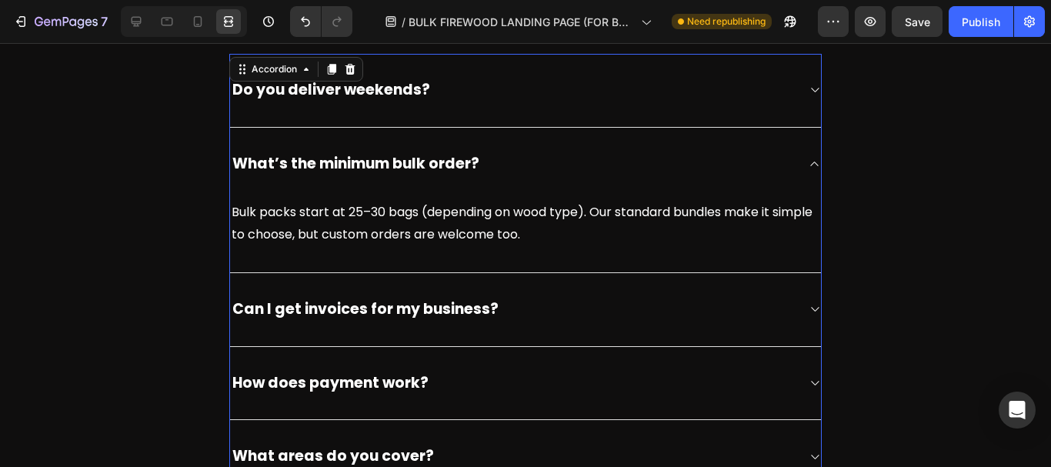
click at [809, 165] on icon at bounding box center [815, 164] width 12 height 12
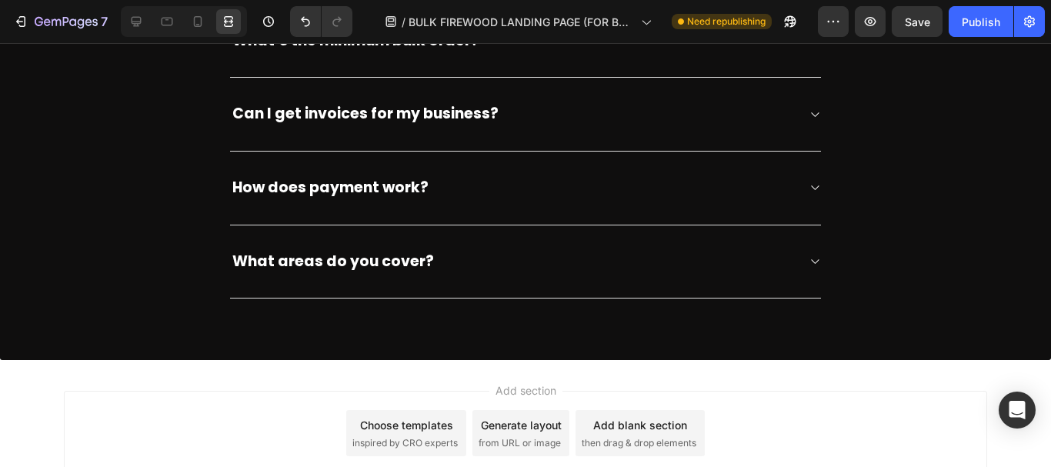
scroll to position [4013, 0]
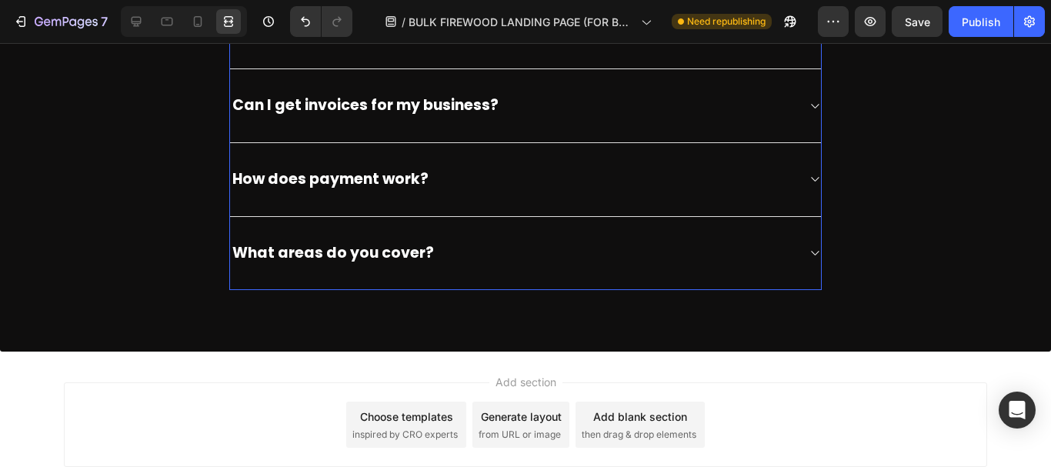
click at [726, 158] on div "How does payment work?" at bounding box center [525, 180] width 591 height 74
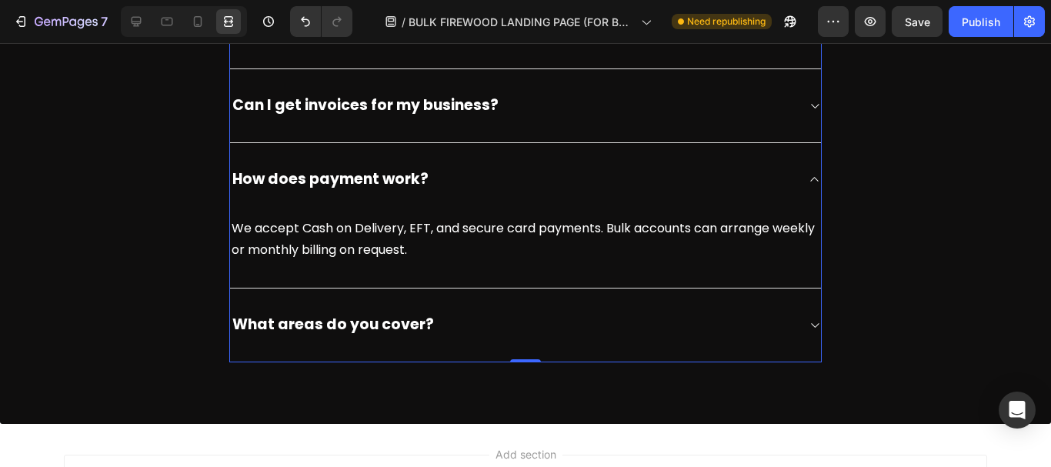
click at [728, 178] on div "How does payment work?" at bounding box center [513, 180] width 566 height 24
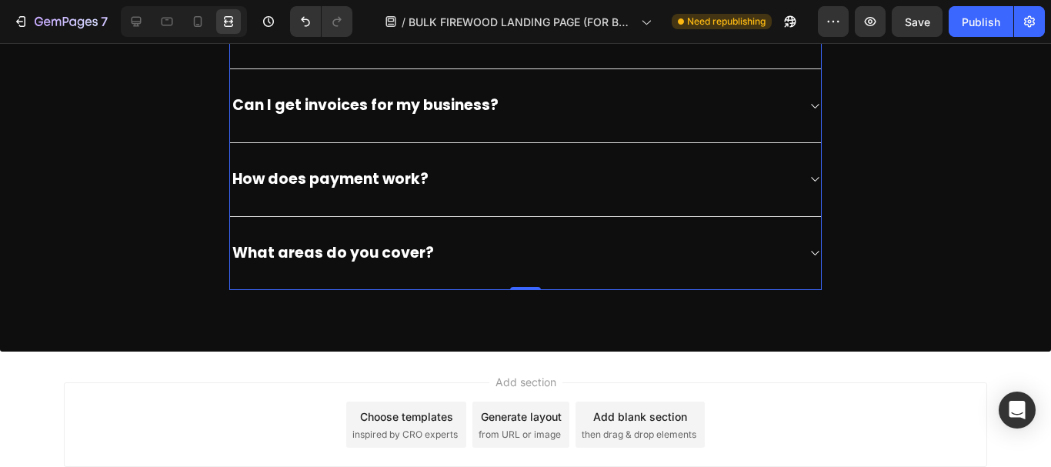
click at [721, 248] on div "What areas do you cover?" at bounding box center [513, 254] width 566 height 24
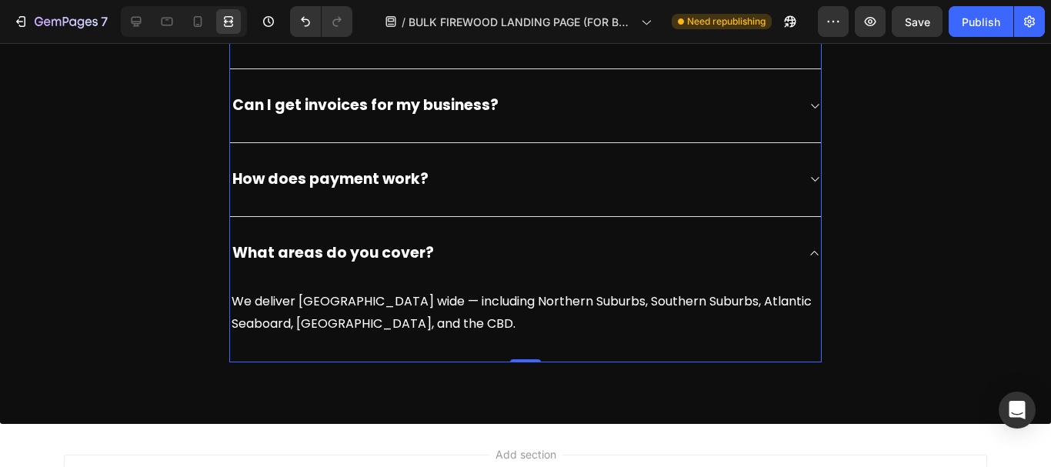
click at [721, 248] on div "What areas do you cover?" at bounding box center [513, 254] width 566 height 24
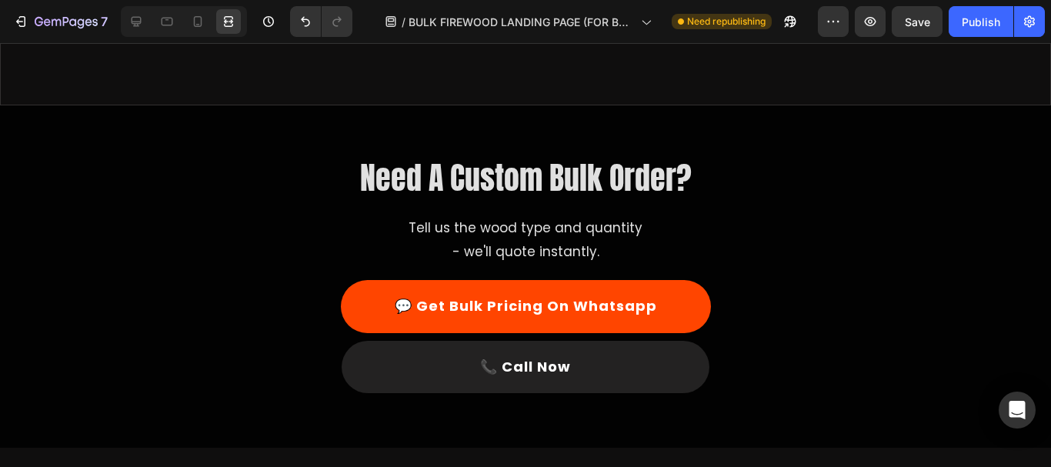
scroll to position [1710, 0]
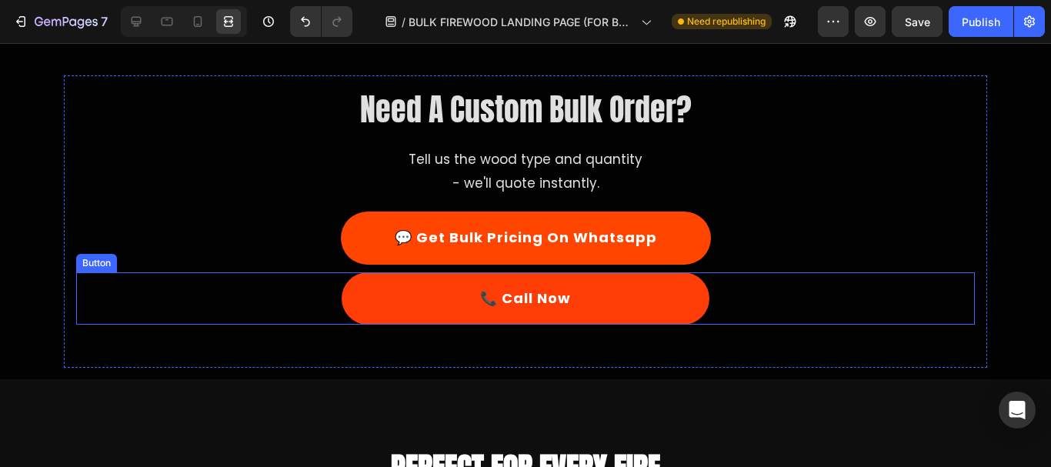
click at [632, 300] on link "📞 Call Now" at bounding box center [526, 298] width 368 height 52
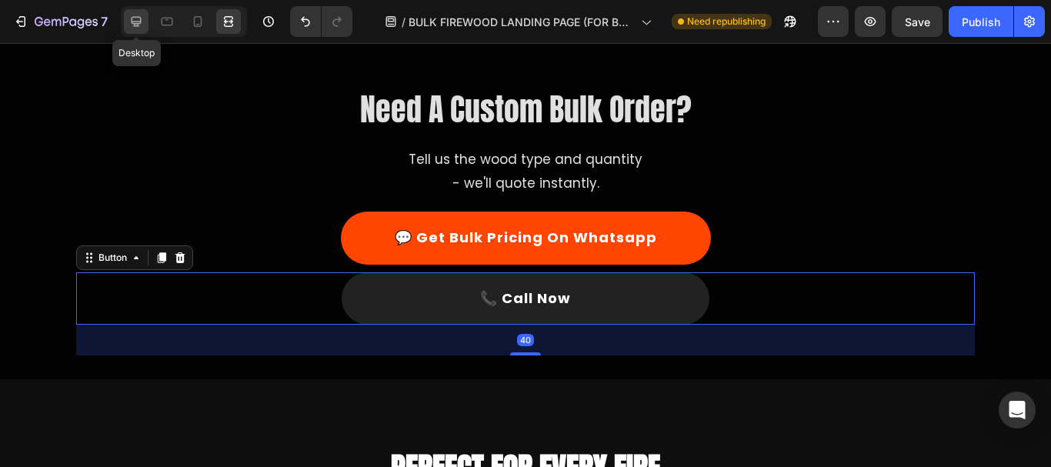
click at [139, 29] on div at bounding box center [136, 21] width 25 height 25
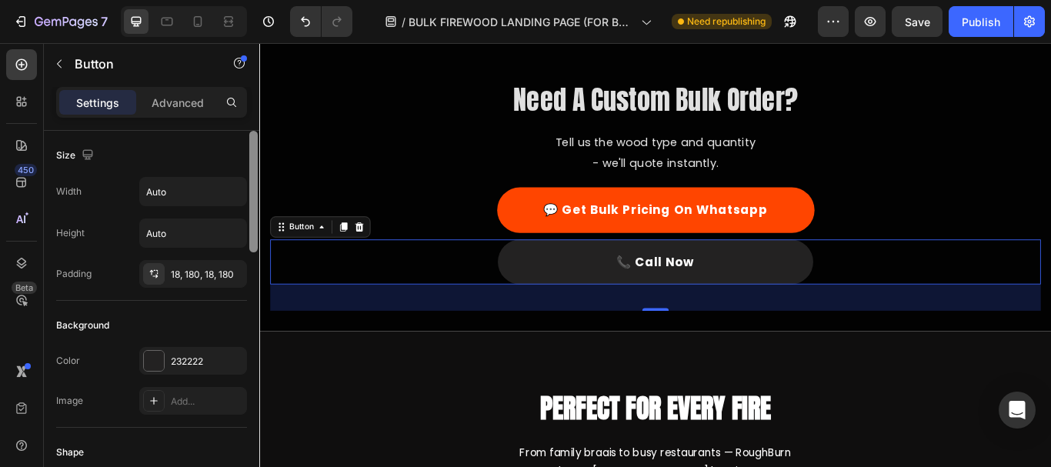
drag, startPoint x: 252, startPoint y: 158, endPoint x: 256, endPoint y: 141, distance: 18.1
click at [256, 141] on div at bounding box center [253, 192] width 8 height 122
click at [146, 211] on div "Width Auto Height Auto Padding 18, 180, 18, 180" at bounding box center [151, 232] width 191 height 111
click at [165, 192] on input "Auto" at bounding box center [193, 192] width 106 height 28
click at [238, 192] on icon "button" at bounding box center [232, 191] width 15 height 15
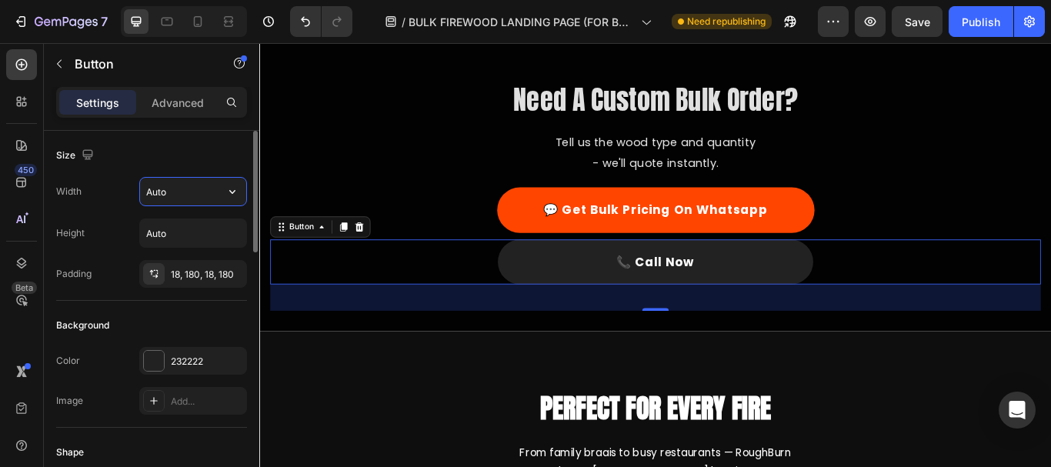
click at [198, 185] on input "Auto" at bounding box center [193, 192] width 106 height 28
drag, startPoint x: 175, startPoint y: 188, endPoint x: 112, endPoint y: 192, distance: 63.2
click at [112, 192] on div "Width Auto" at bounding box center [151, 191] width 191 height 29
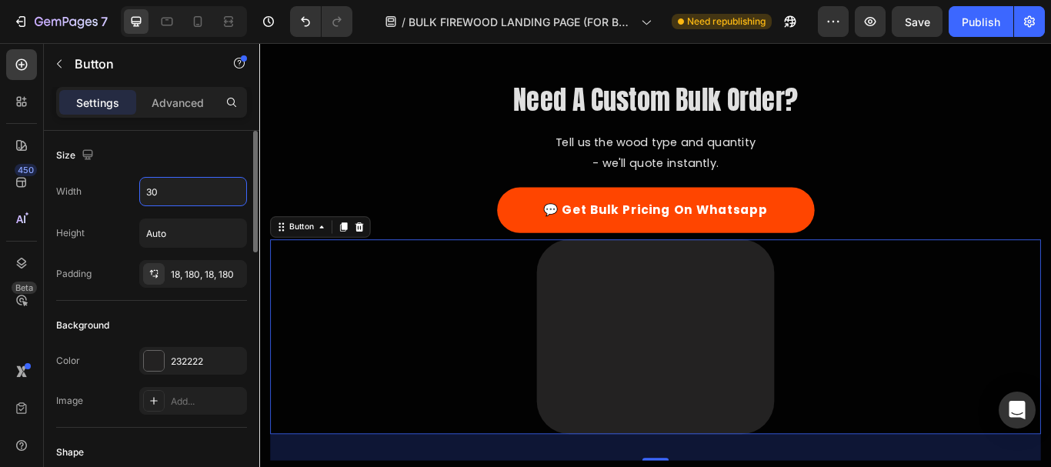
type input "300"
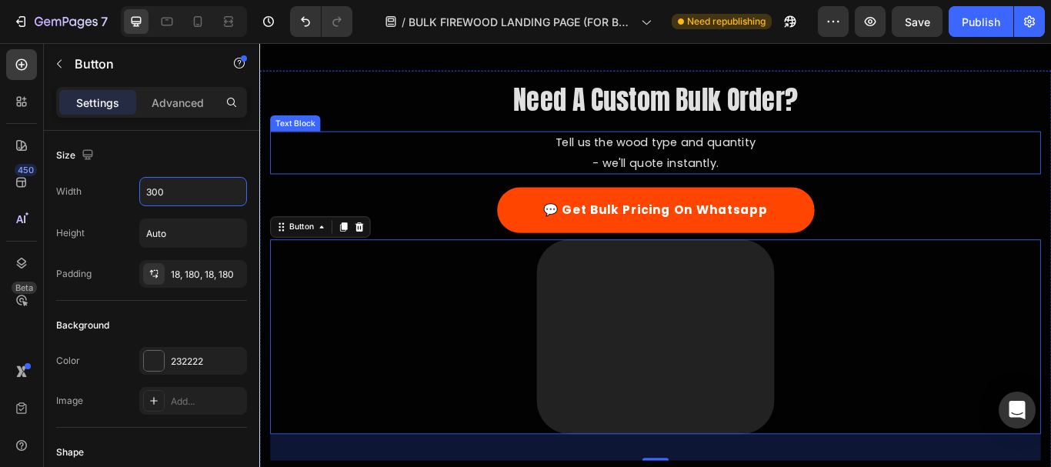
click at [305, 153] on p "Tell us the wood type and quantity" at bounding box center [720, 160] width 895 height 24
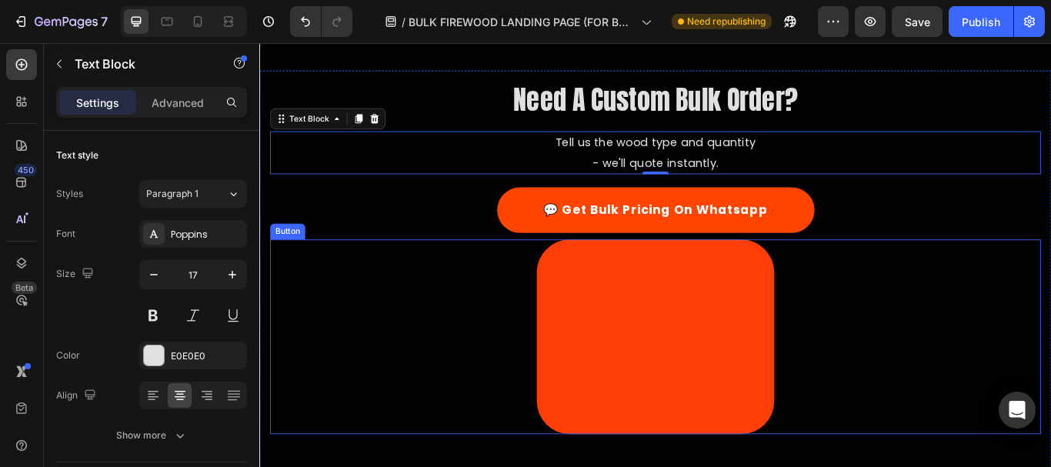
drag, startPoint x: 466, startPoint y: 295, endPoint x: 694, endPoint y: 382, distance: 243.7
click at [694, 382] on link "📞 Call Now" at bounding box center [720, 385] width 277 height 227
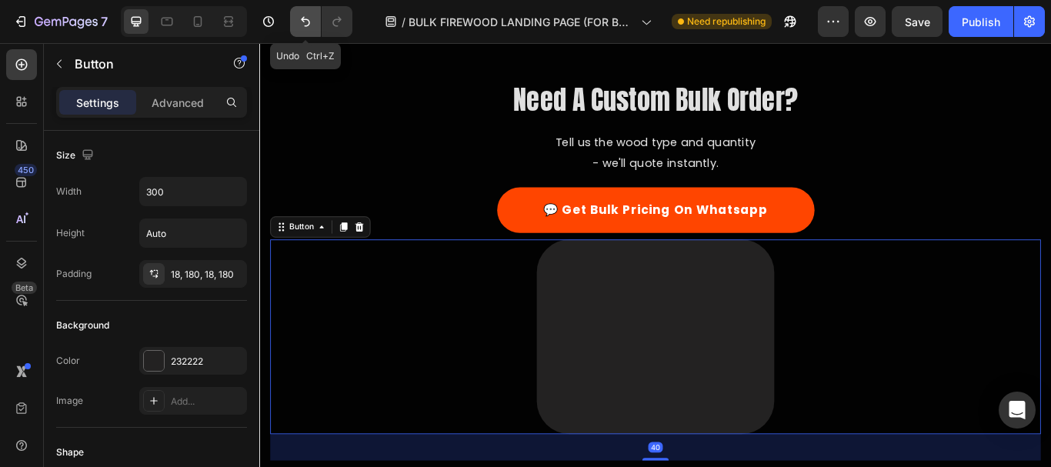
click at [302, 19] on icon "Undo/Redo" at bounding box center [305, 22] width 9 height 10
type input "Auto"
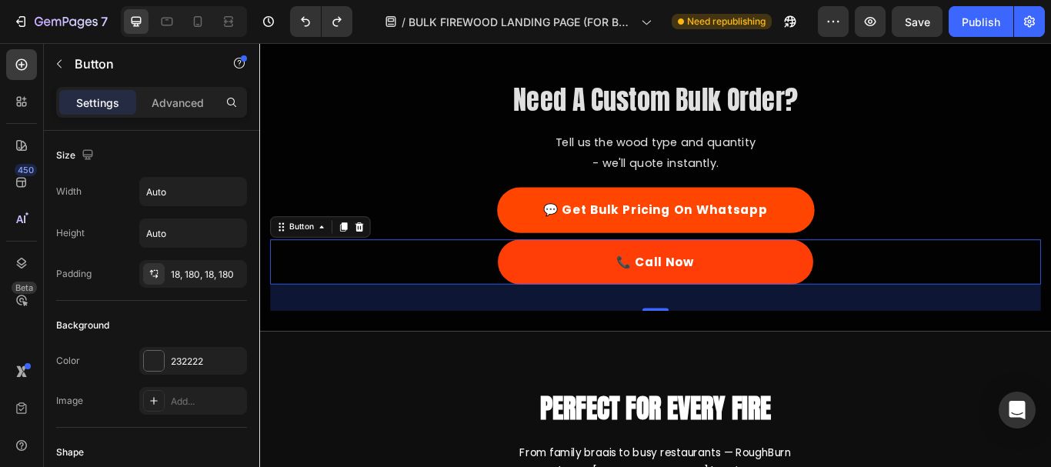
click at [612, 302] on link "📞 Call Now" at bounding box center [721, 298] width 368 height 52
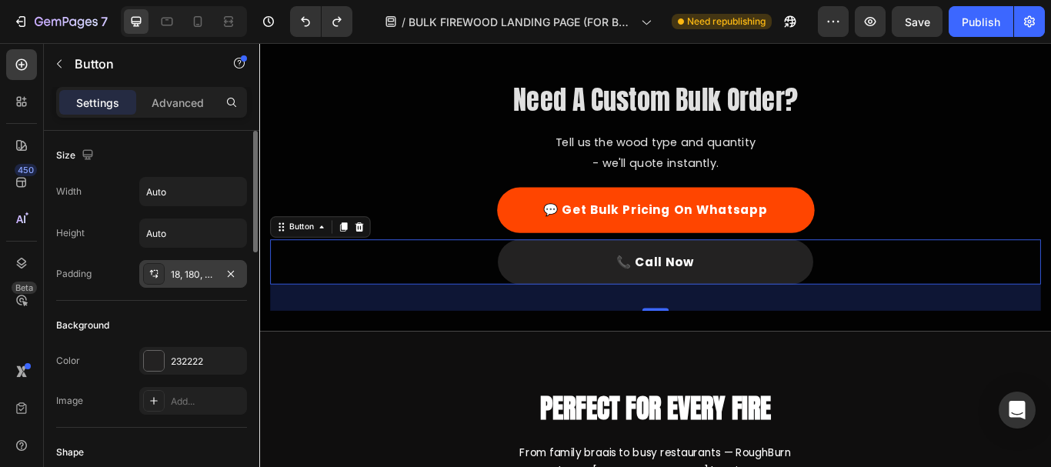
click at [197, 275] on div "18, 180, 18, 180" at bounding box center [193, 275] width 45 height 14
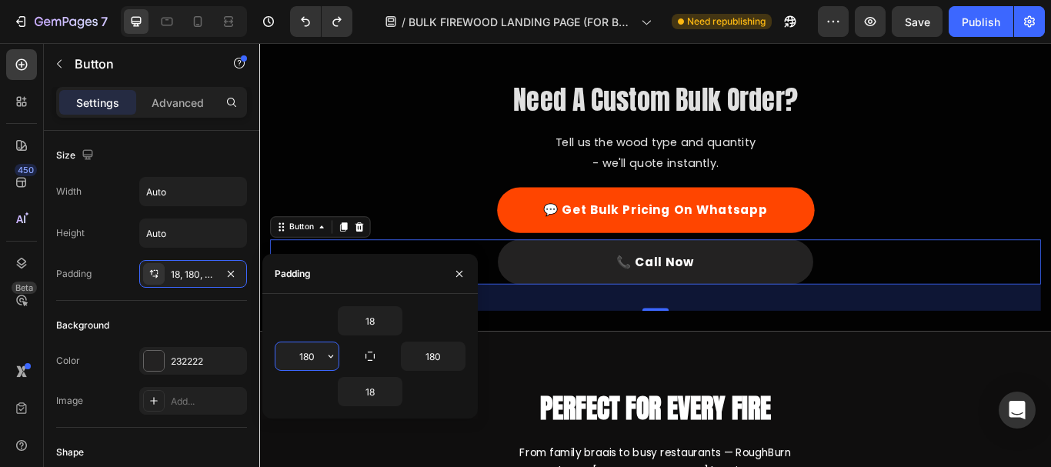
click at [305, 361] on input "180" at bounding box center [306, 356] width 63 height 28
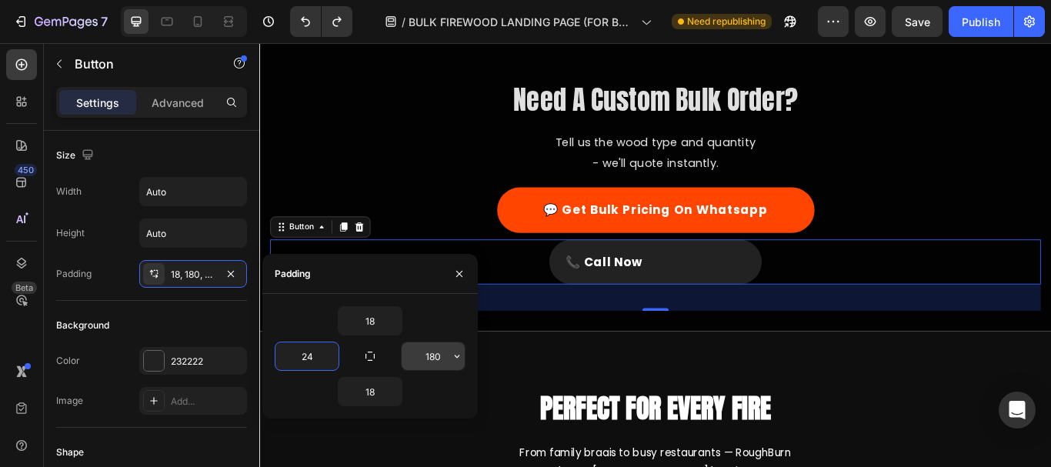
type input "24"
click at [428, 353] on input "180" at bounding box center [433, 356] width 63 height 28
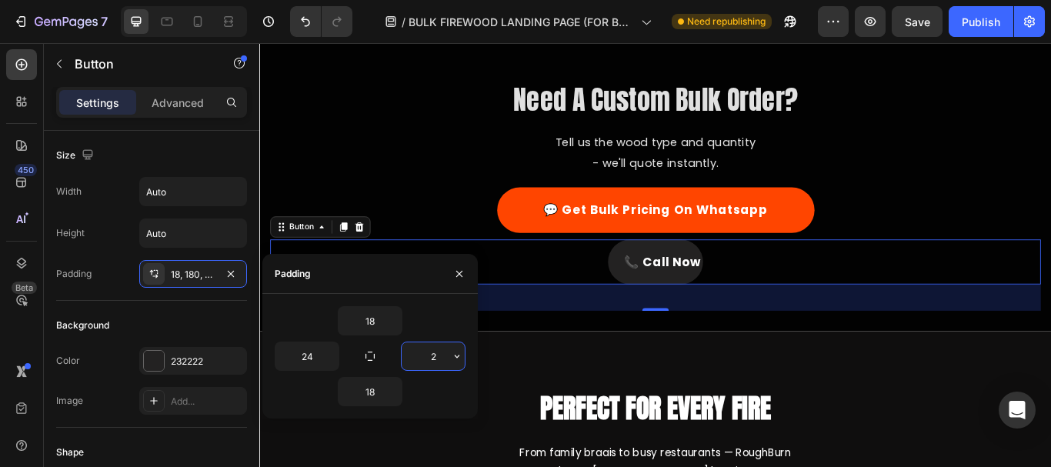
type input "24"
click at [179, 198] on input "Auto" at bounding box center [193, 192] width 106 height 28
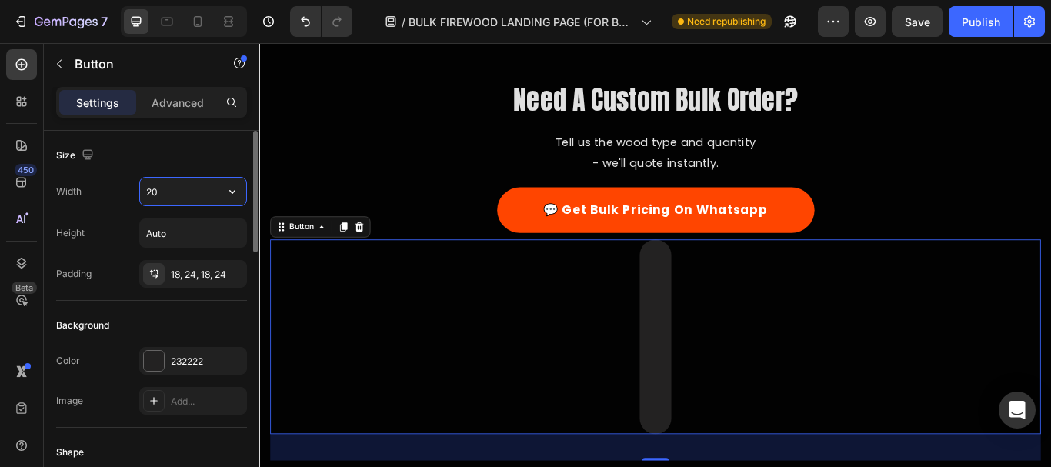
type input "2"
type input "3"
type input "400"
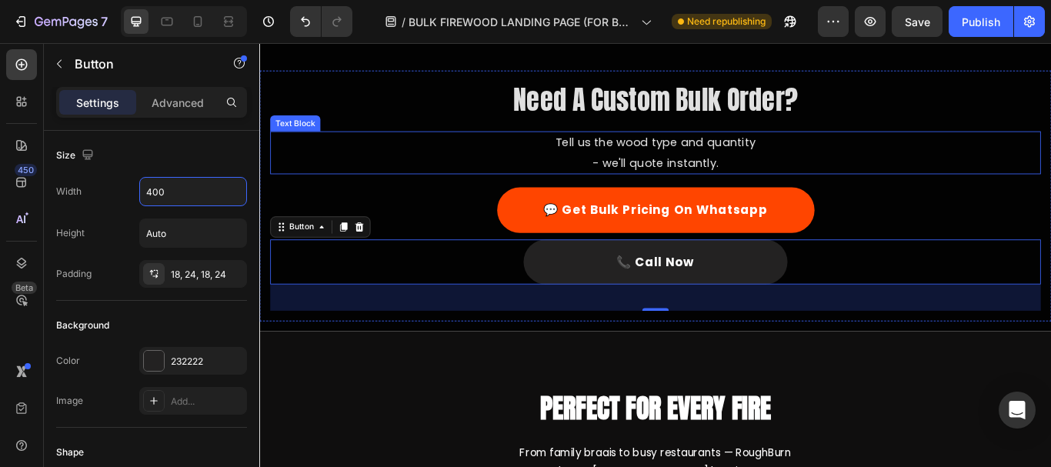
click at [416, 119] on h2 "Need A Custom Bulk Order?" at bounding box center [721, 109] width 899 height 43
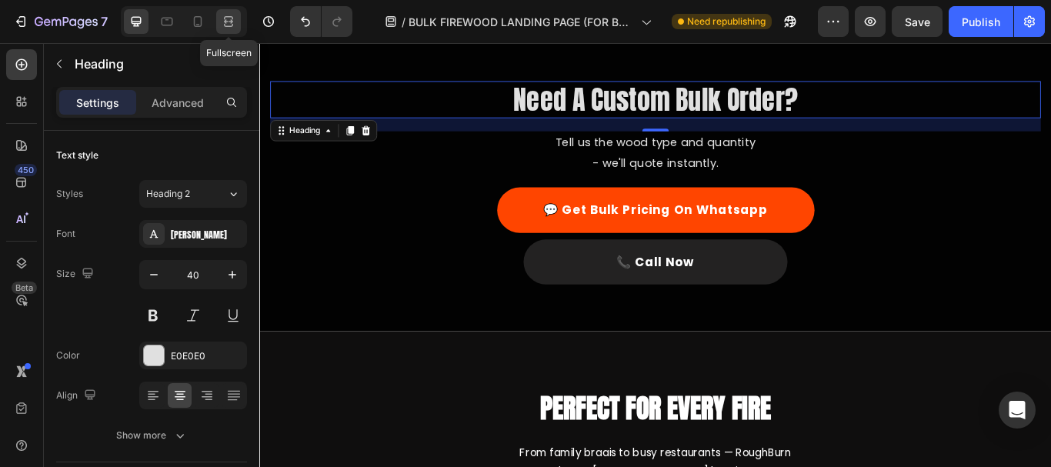
click at [225, 27] on icon at bounding box center [228, 21] width 15 height 15
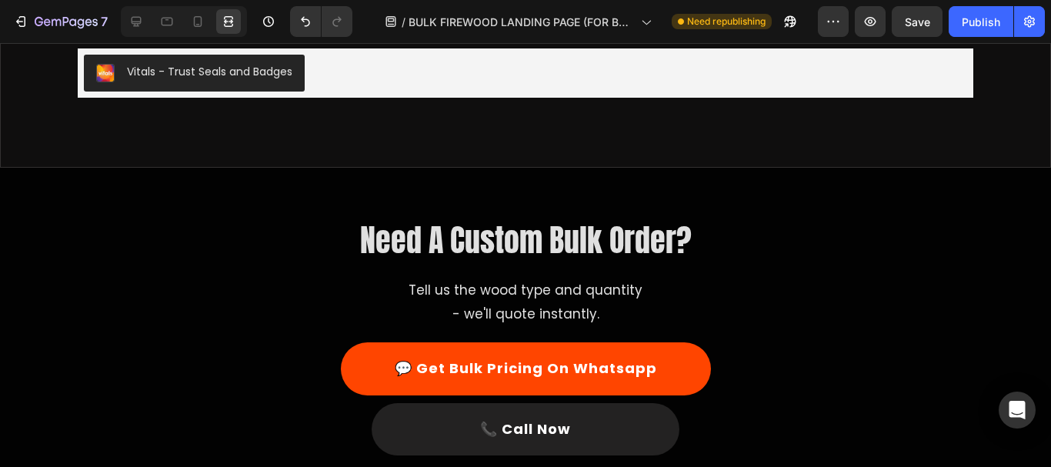
scroll to position [1609, 0]
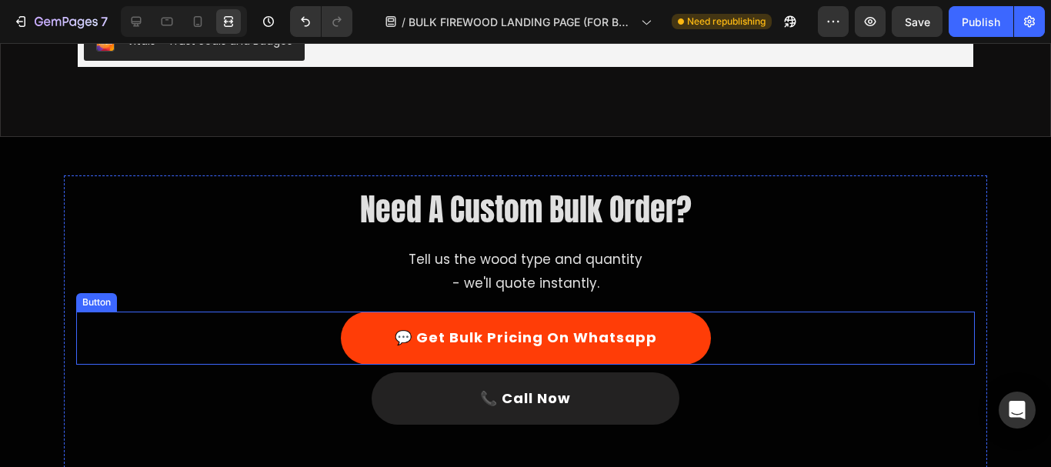
click at [677, 328] on link "💬 Get Bulk Pricing On Whatsapp" at bounding box center [526, 338] width 370 height 52
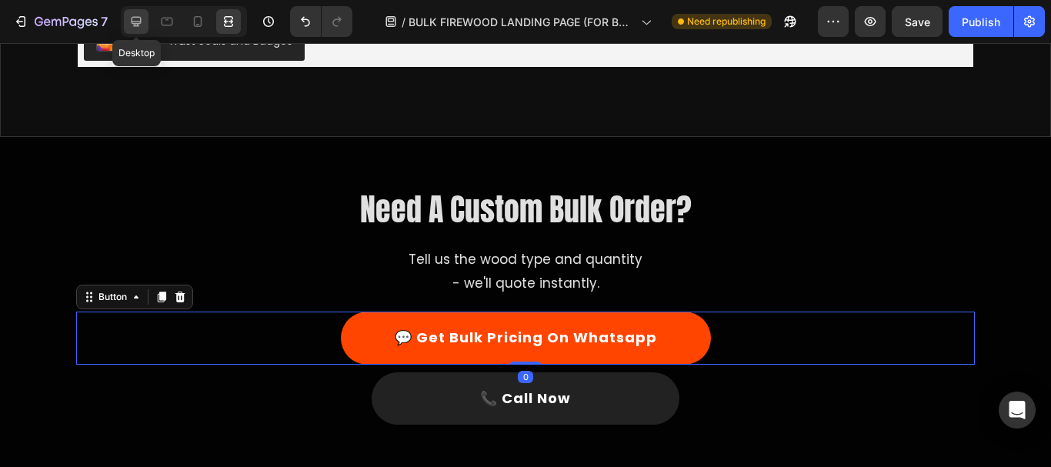
click at [138, 22] on icon at bounding box center [137, 22] width 10 height 10
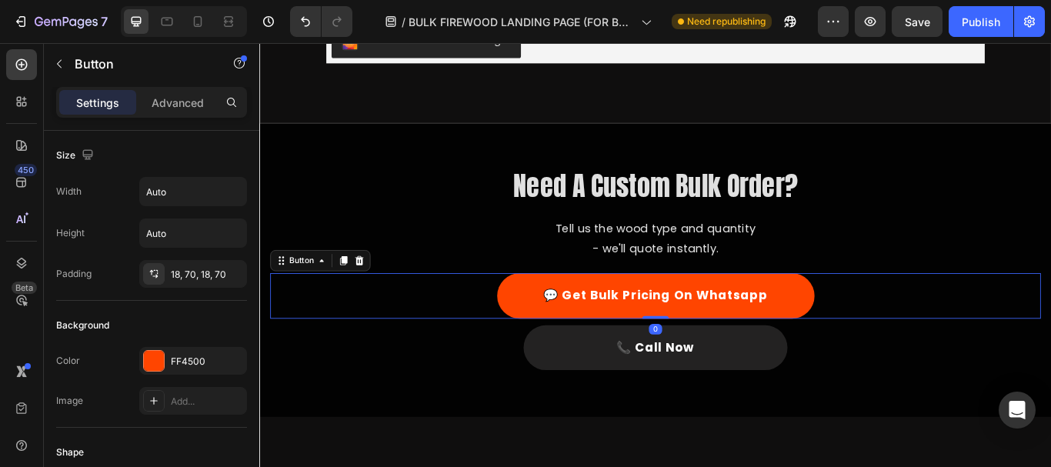
scroll to position [1631, 0]
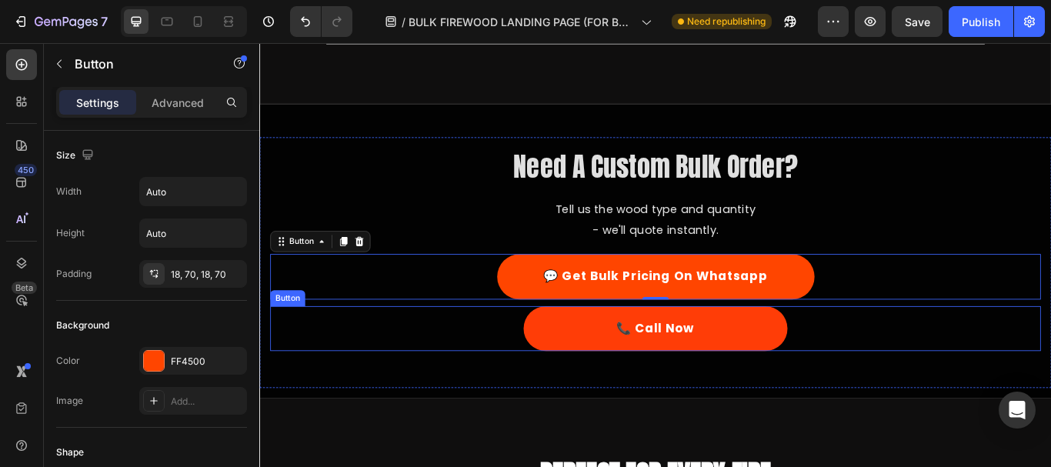
click at [609, 384] on link "📞 Call Now" at bounding box center [721, 376] width 308 height 52
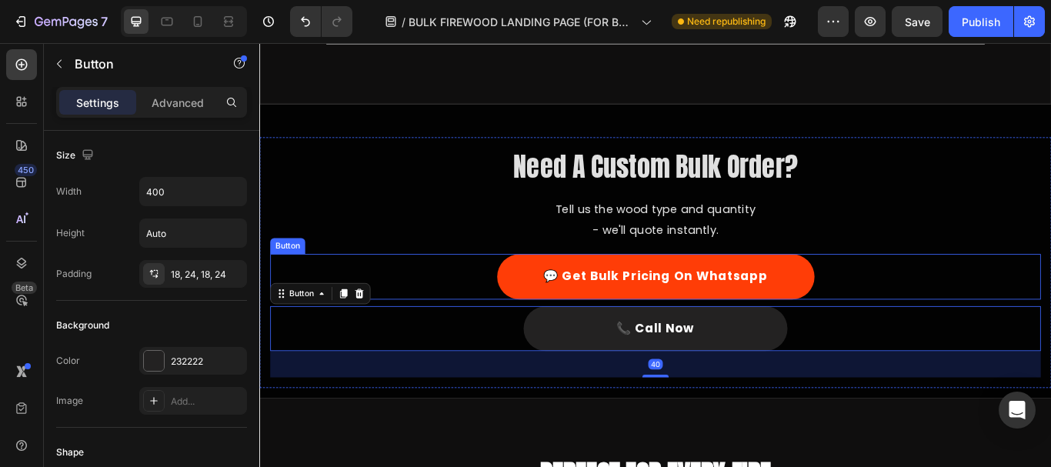
click at [565, 338] on link "💬 Get Bulk Pricing On Whatsapp" at bounding box center [721, 315] width 370 height 52
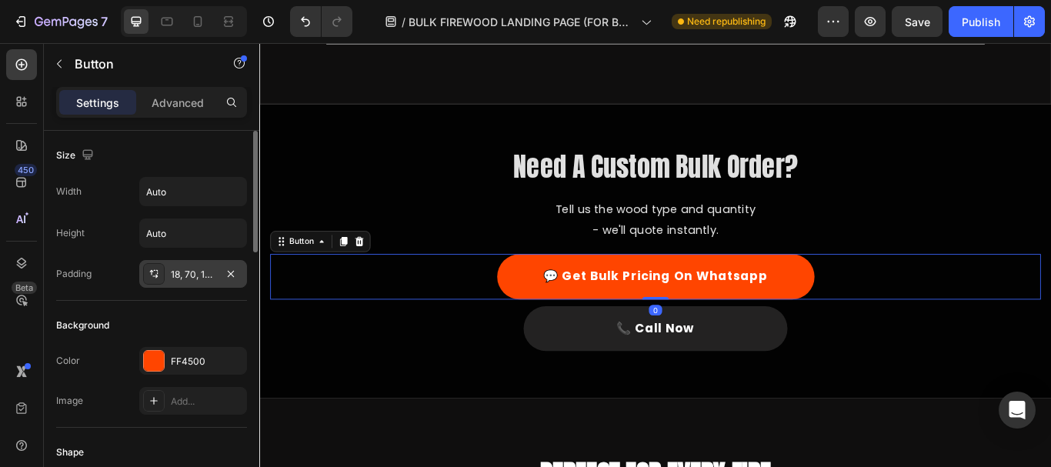
click at [187, 279] on div "18, 70, 18, 70" at bounding box center [193, 275] width 45 height 14
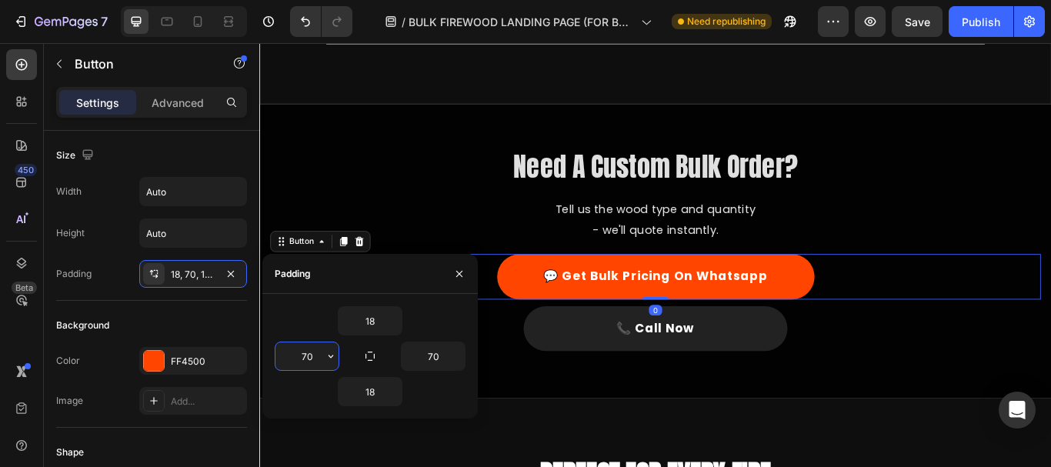
click at [307, 356] on input "70" at bounding box center [306, 356] width 63 height 28
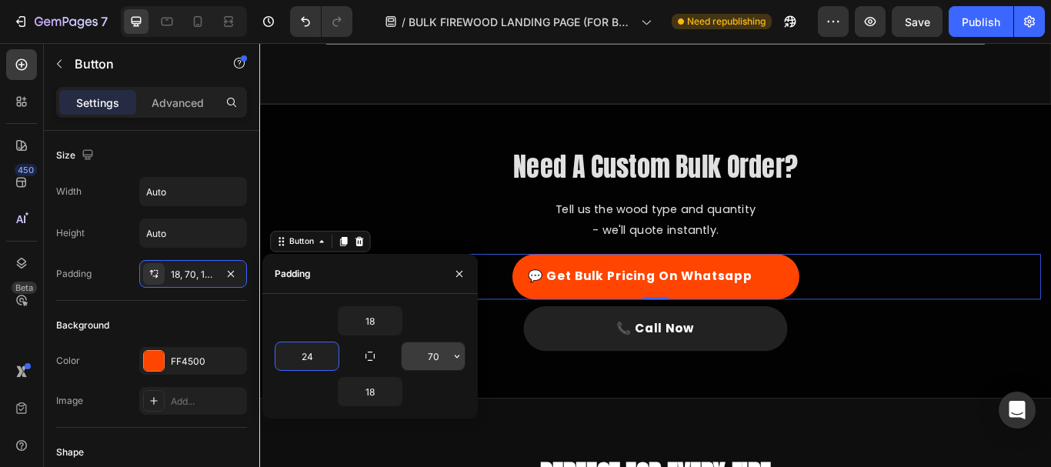
type input "24"
click at [435, 361] on input "70" at bounding box center [433, 356] width 63 height 28
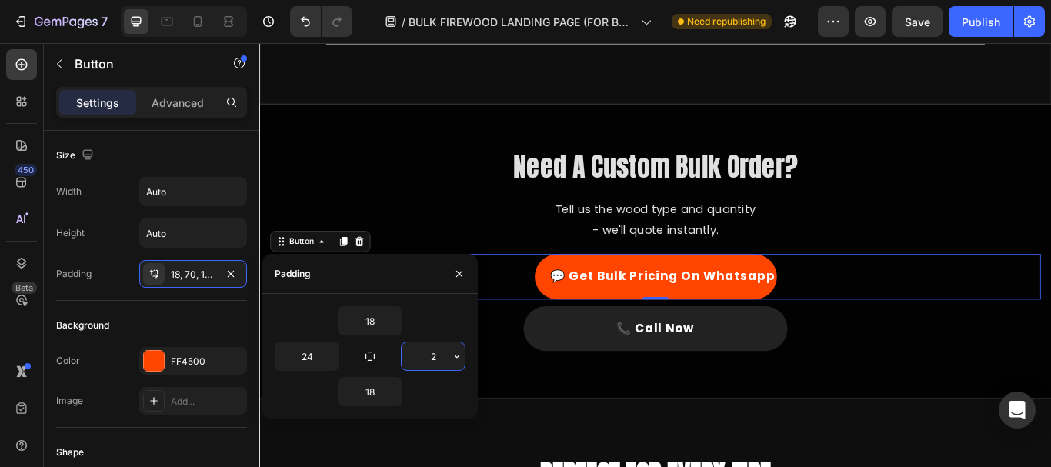
type input "24"
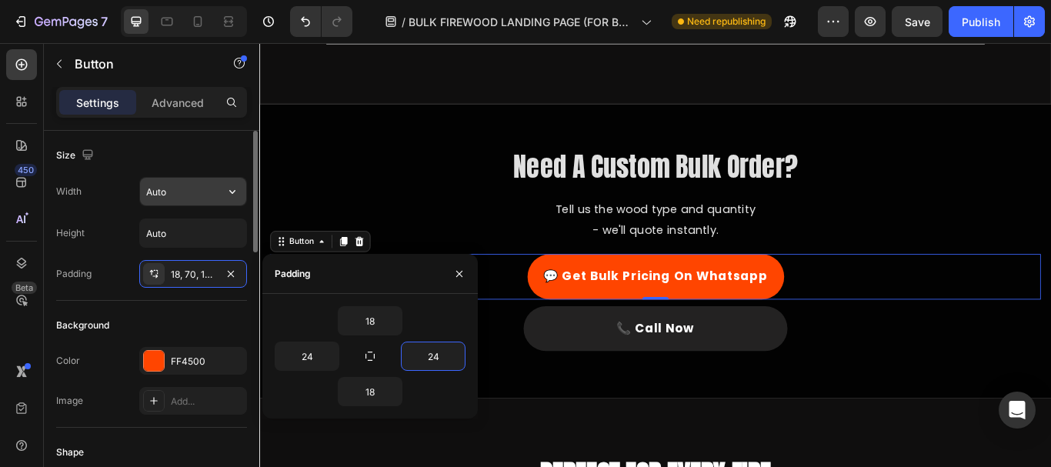
click at [175, 197] on input "Auto" at bounding box center [193, 192] width 106 height 28
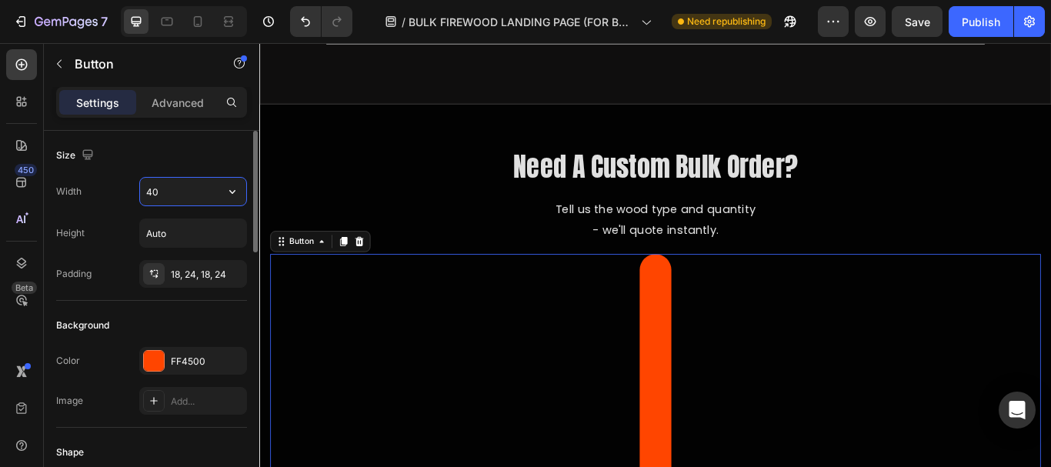
type input "400"
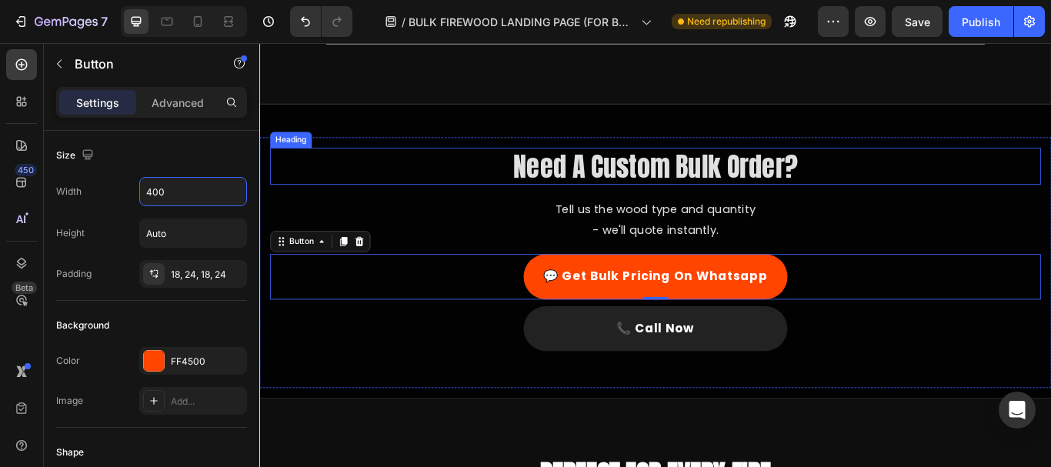
click at [393, 208] on h2 "Need A Custom Bulk Order?" at bounding box center [721, 186] width 899 height 43
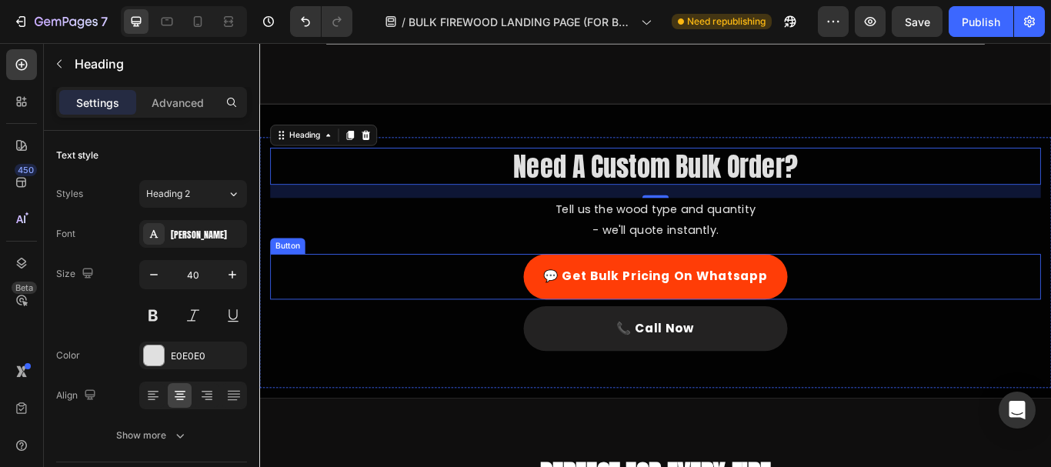
click at [574, 338] on link "💬 Get Bulk Pricing On Whatsapp" at bounding box center [721, 315] width 308 height 52
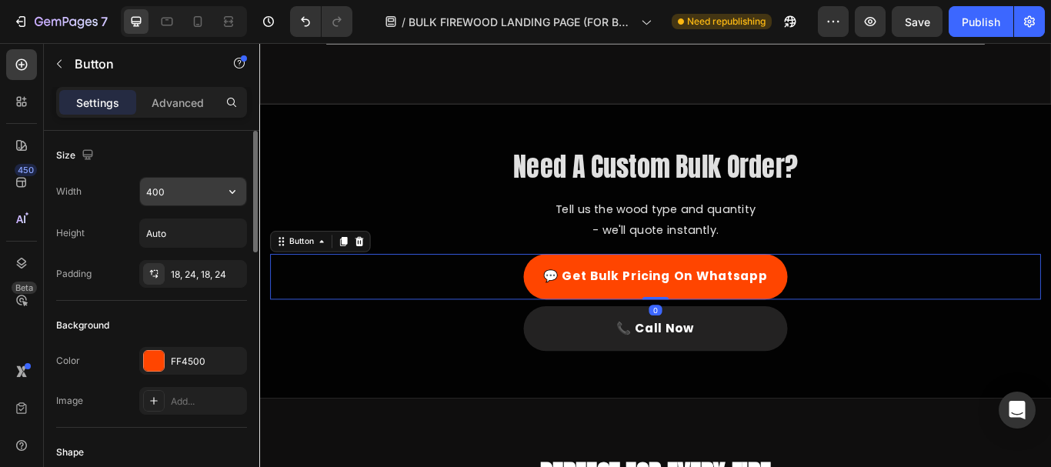
click at [188, 202] on input "400" at bounding box center [193, 192] width 106 height 28
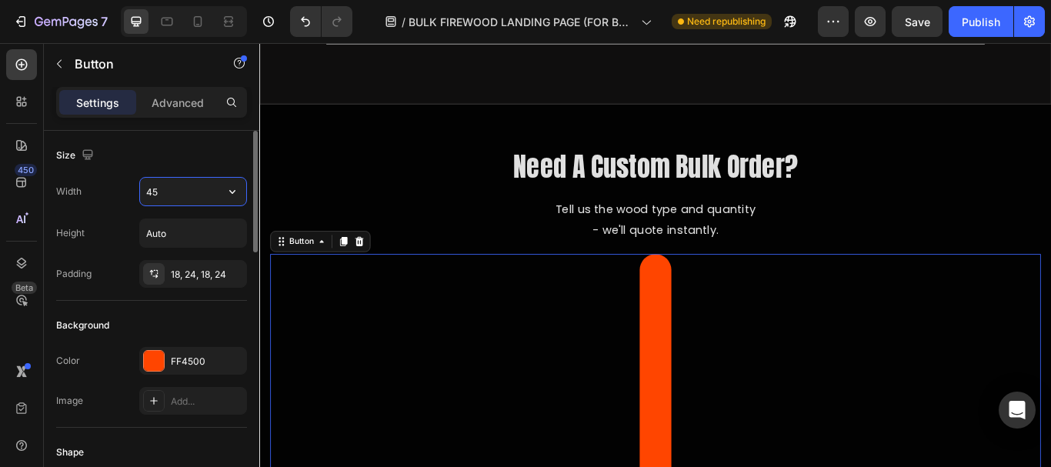
type input "450"
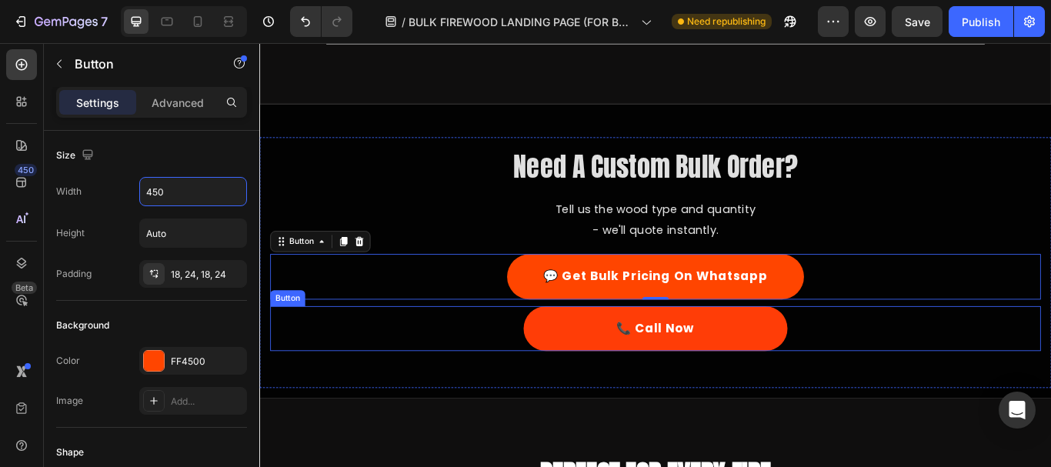
click at [600, 392] on link "📞 Call Now" at bounding box center [721, 376] width 308 height 52
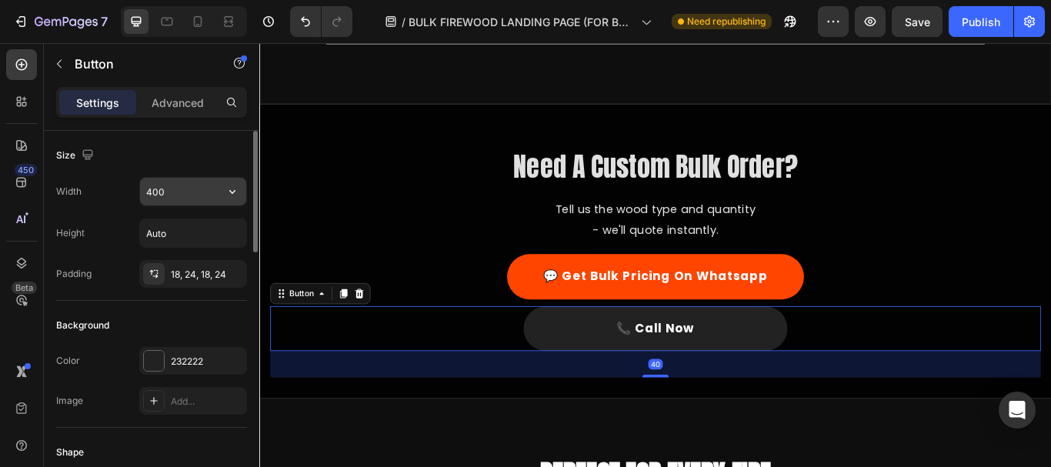
click at [177, 192] on input "400" at bounding box center [193, 192] width 106 height 28
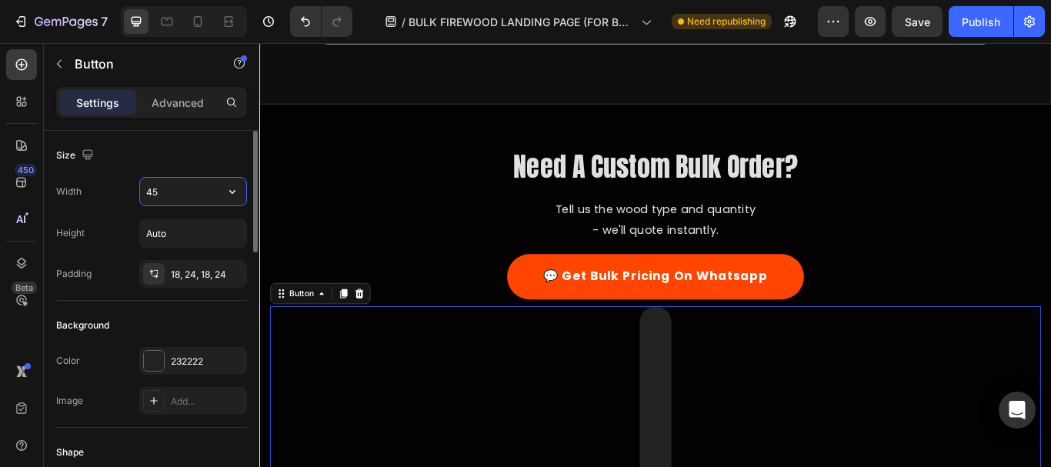
type input "450"
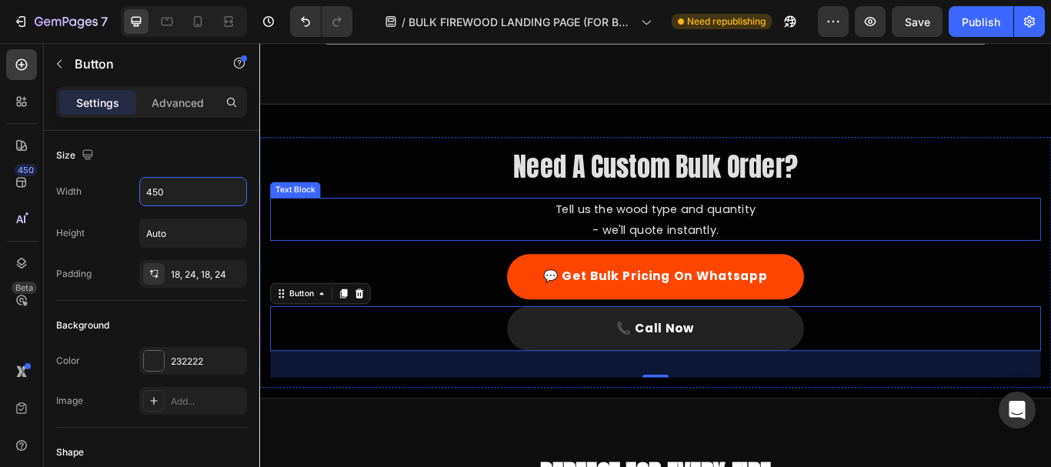
click at [425, 249] on p "Tell us the wood type and quantity" at bounding box center [720, 237] width 895 height 24
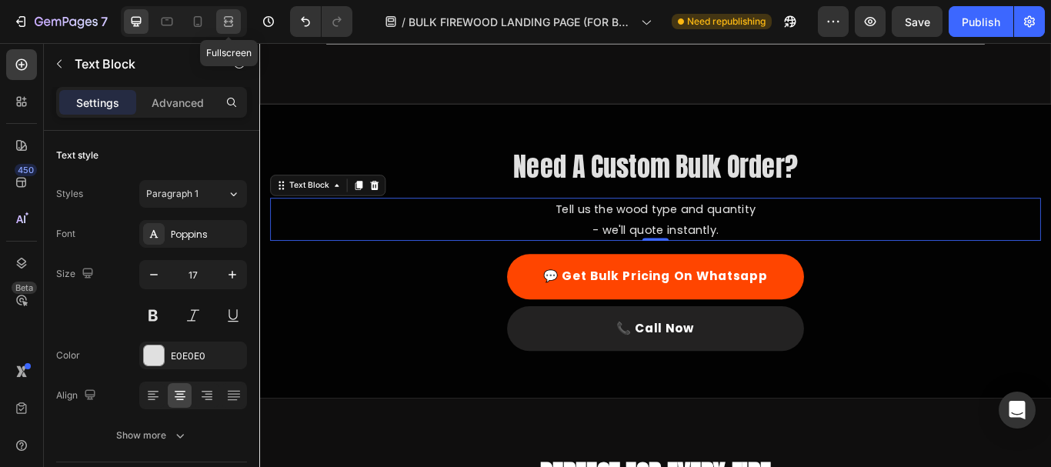
click at [225, 23] on icon at bounding box center [228, 21] width 15 height 15
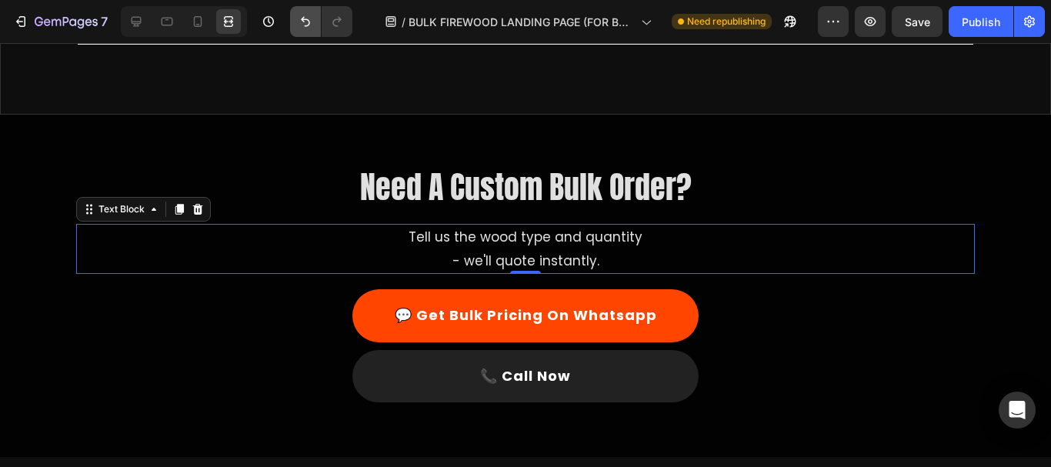
scroll to position [1609, 0]
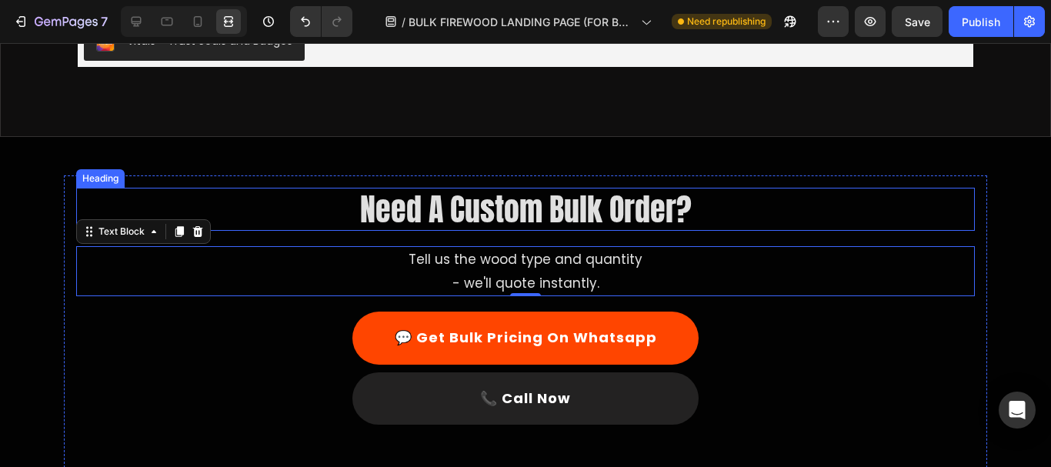
click at [953, 190] on h2 "Need A Custom Bulk Order?" at bounding box center [525, 209] width 899 height 43
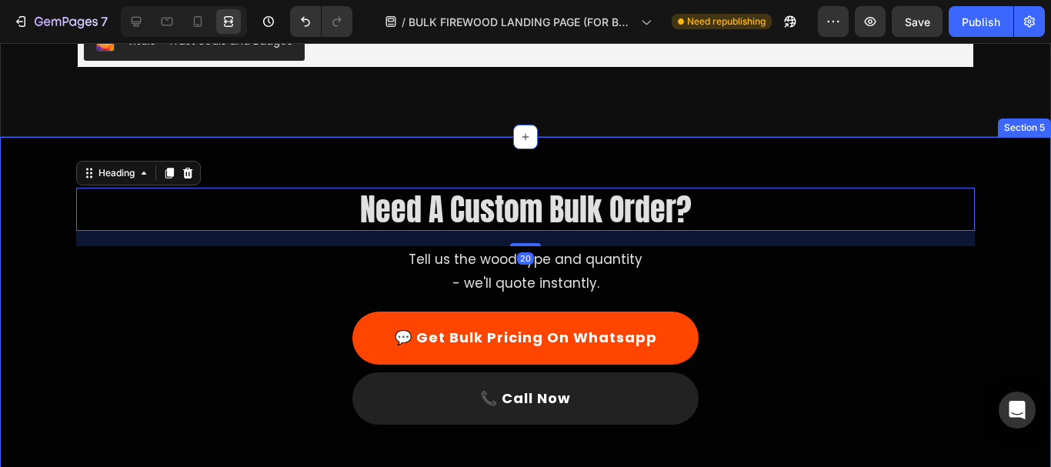
click at [988, 303] on div "Need A Custom Bulk Order? Heading 20 Tell us the wood type and quantity - we'll…" at bounding box center [525, 321] width 1051 height 292
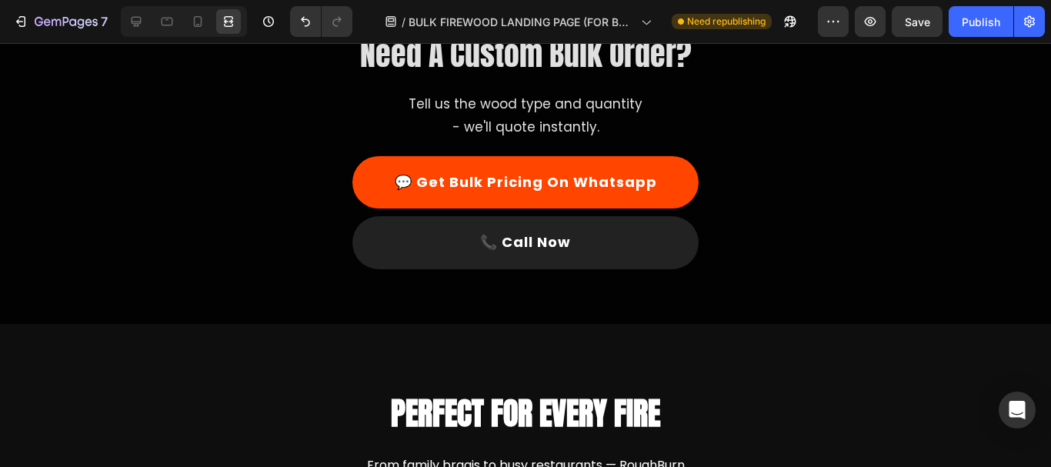
scroll to position [1652, 0]
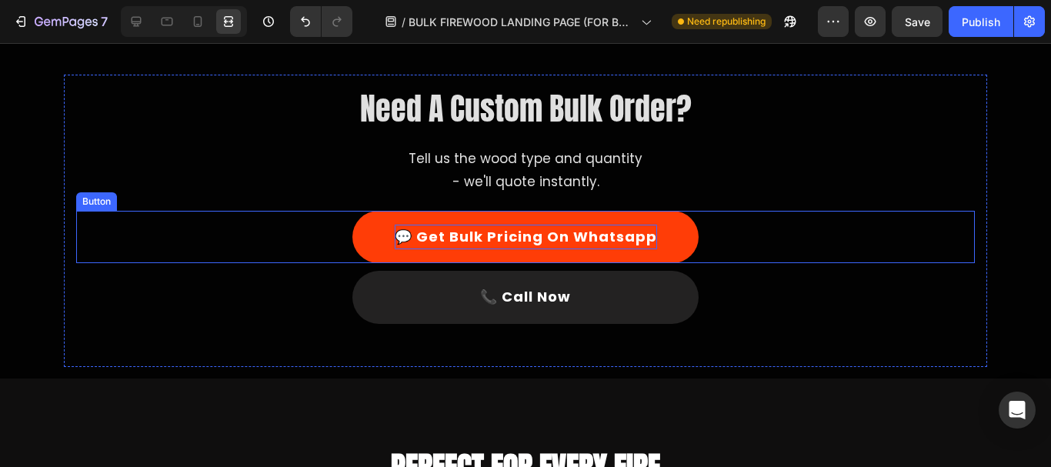
click at [581, 244] on p "💬 Get Bulk Pricing On Whatsapp" at bounding box center [526, 237] width 262 height 25
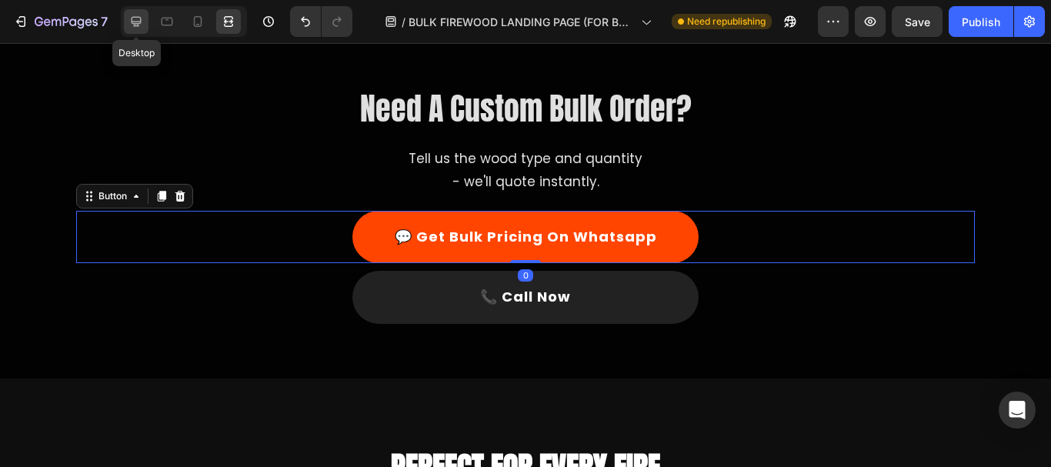
click at [142, 25] on icon at bounding box center [135, 21] width 15 height 15
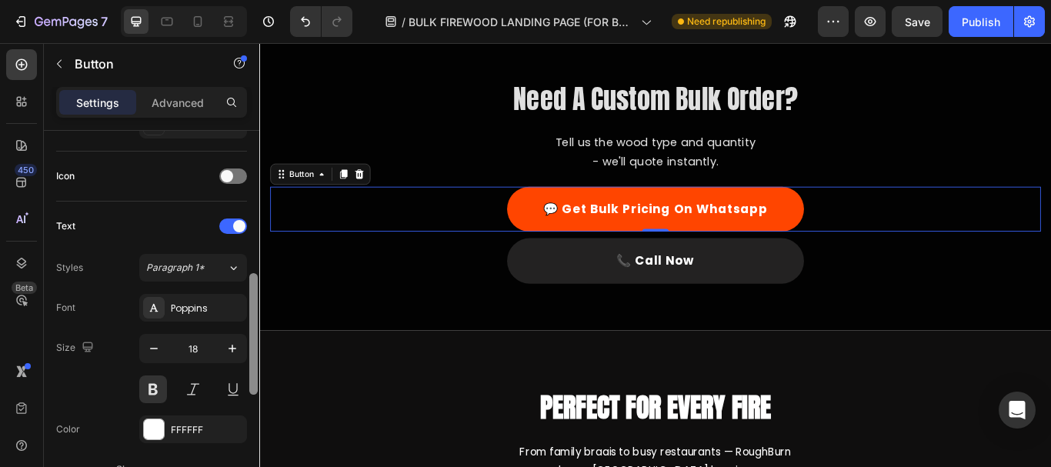
drag, startPoint x: 250, startPoint y: 187, endPoint x: 251, endPoint y: 328, distance: 141.6
click at [251, 328] on div at bounding box center [253, 334] width 8 height 122
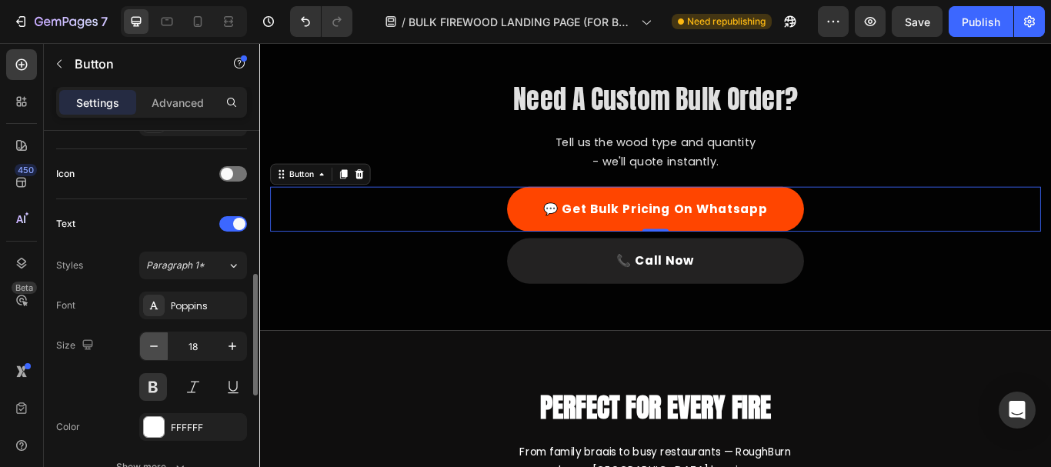
click at [149, 348] on icon "button" at bounding box center [153, 345] width 15 height 15
type input "17"
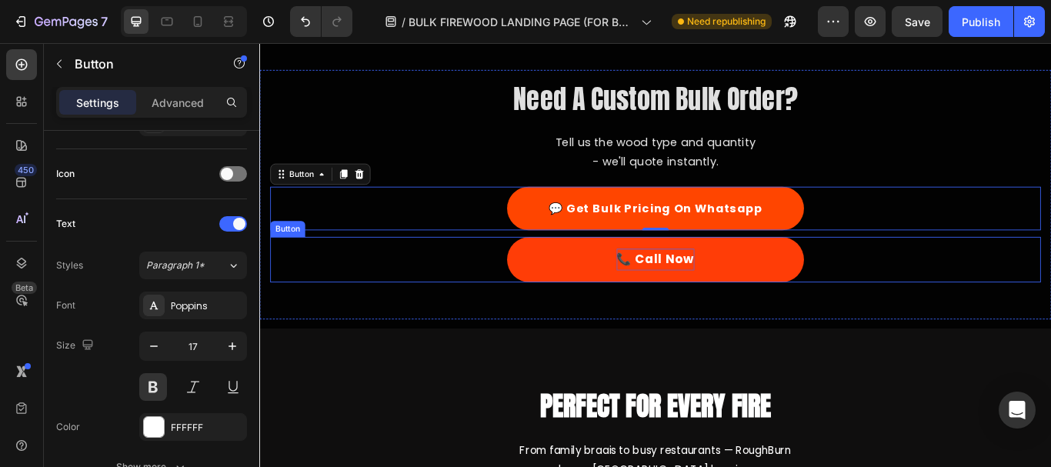
click at [738, 288] on p "📞 Call Now" at bounding box center [720, 295] width 91 height 25
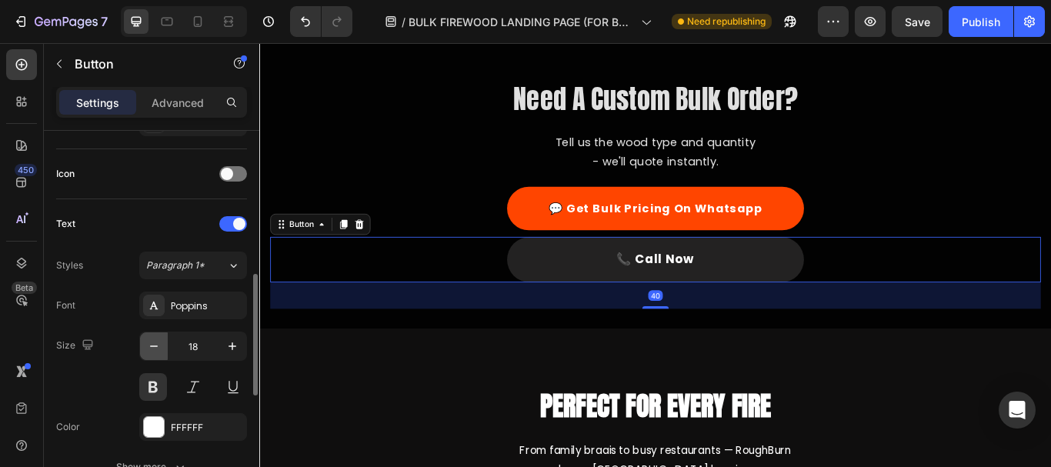
click at [154, 344] on icon "button" at bounding box center [153, 345] width 15 height 15
type input "17"
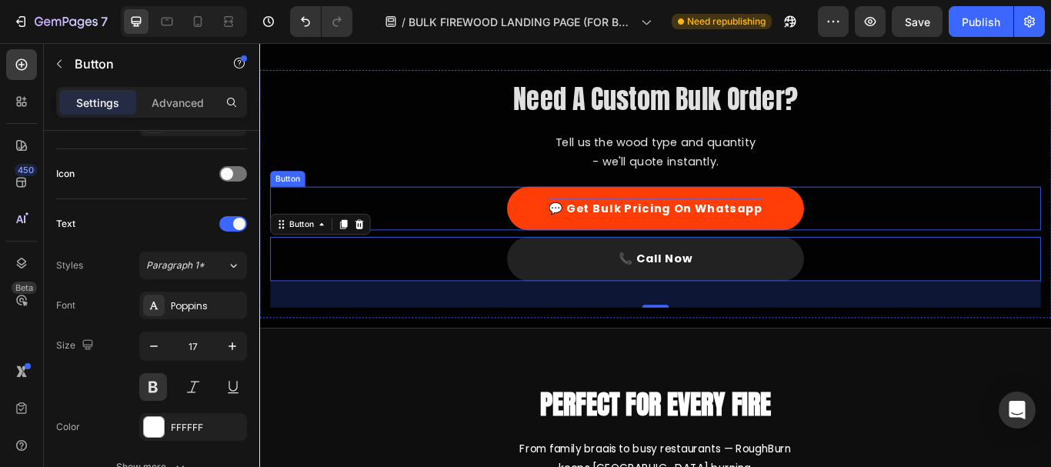
click at [703, 241] on p "💬 Get Bulk Pricing On Whatsapp" at bounding box center [721, 237] width 250 height 24
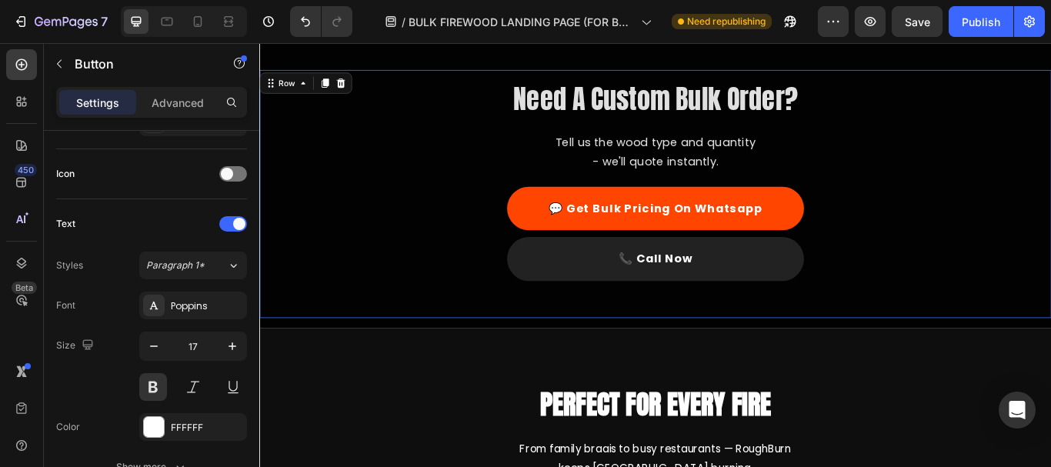
click at [488, 138] on div "Need A Custom Bulk Order? Heading Tell us the wood type and quantity - we'll qu…" at bounding box center [721, 219] width 899 height 265
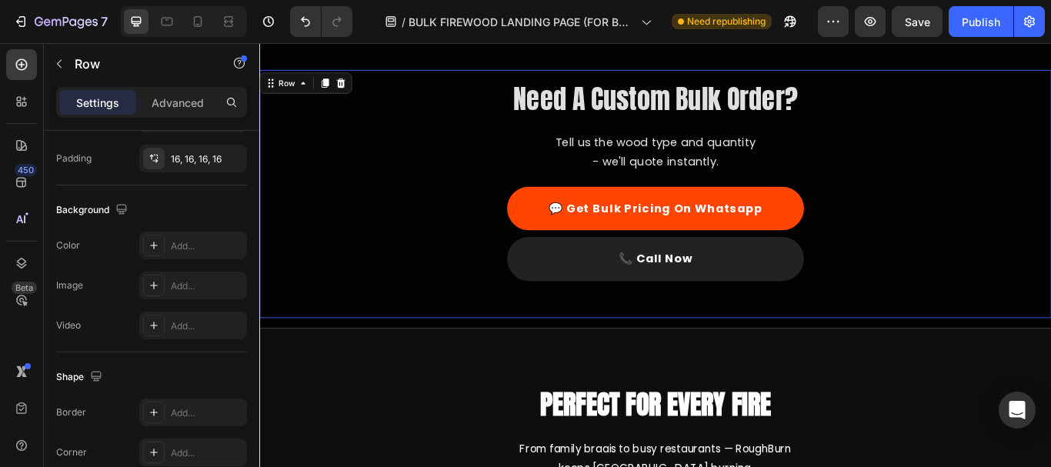
scroll to position [0, 0]
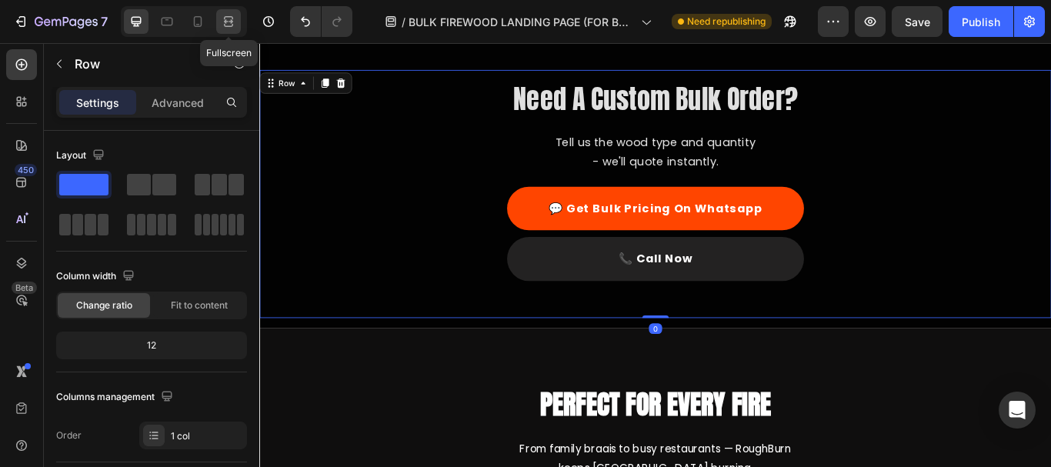
click at [240, 19] on div at bounding box center [228, 21] width 25 height 25
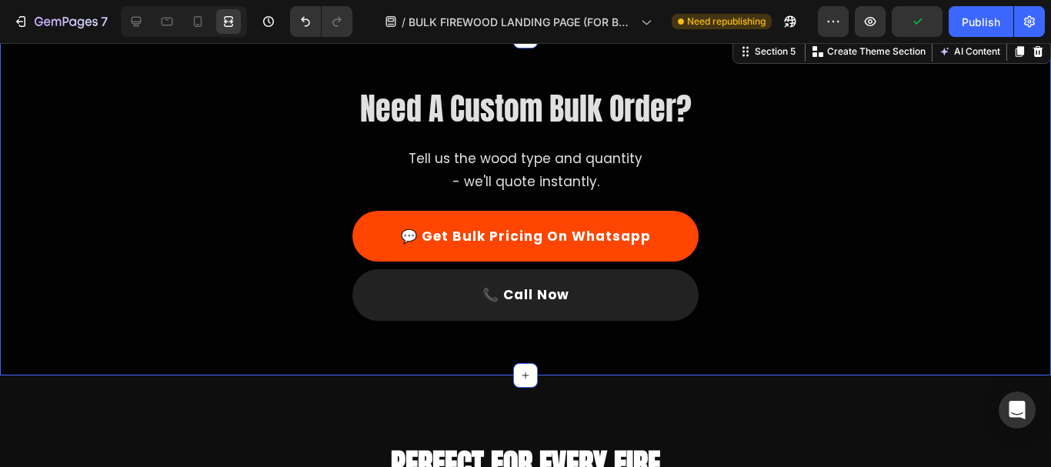
click at [1012, 152] on div "Need A Custom Bulk Order? Heading Tell us the wood type and quantity - we'll qu…" at bounding box center [525, 219] width 1051 height 289
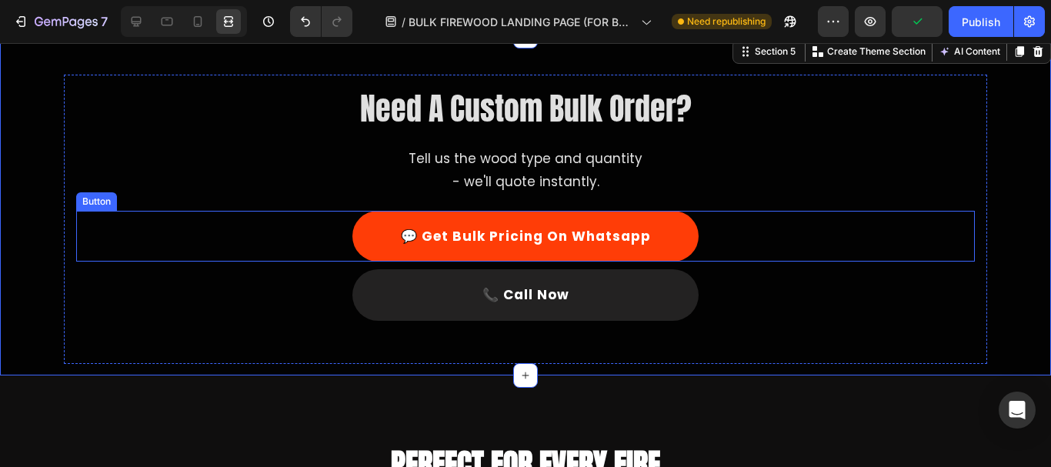
click at [679, 228] on link "💬 Get Bulk Pricing On Whatsapp" at bounding box center [525, 237] width 346 height 52
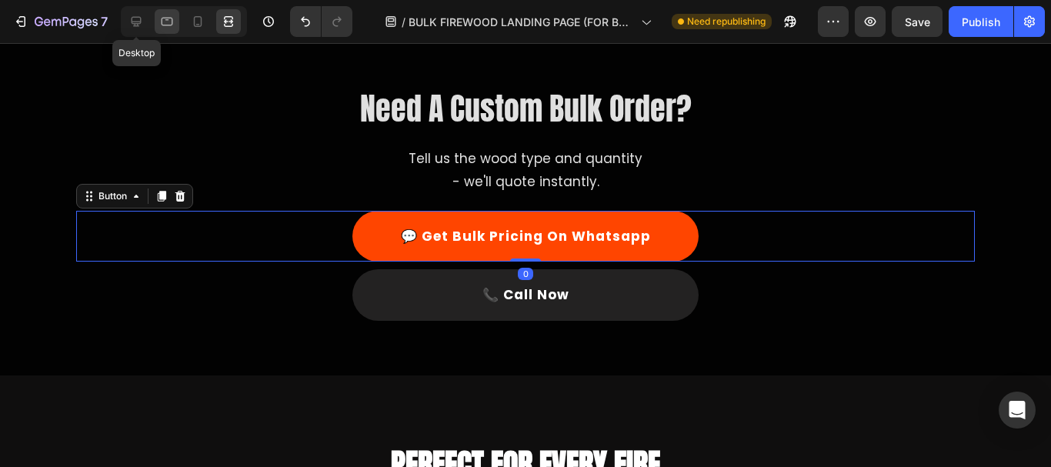
drag, startPoint x: 138, startPoint y: 22, endPoint x: 162, endPoint y: 31, distance: 26.0
click at [138, 22] on icon at bounding box center [137, 22] width 10 height 10
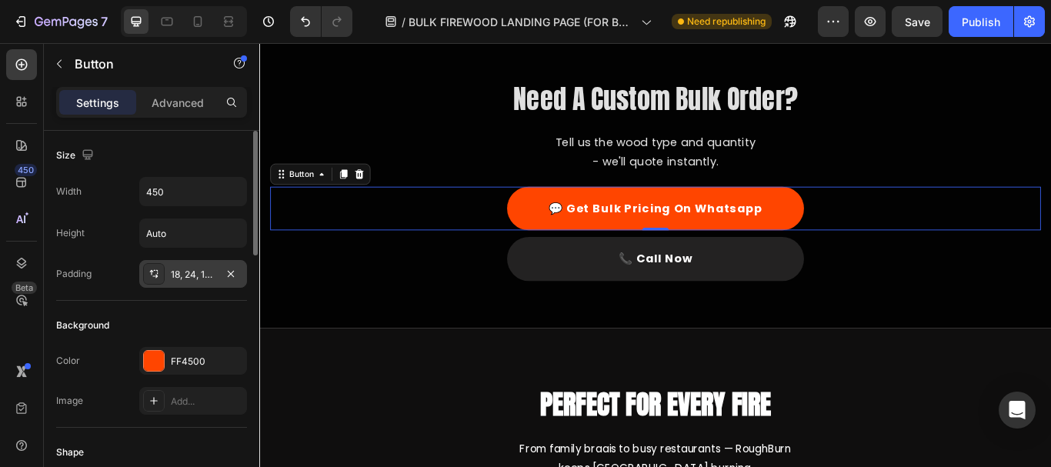
click at [190, 277] on div "18, 24, 18, 24" at bounding box center [193, 275] width 45 height 14
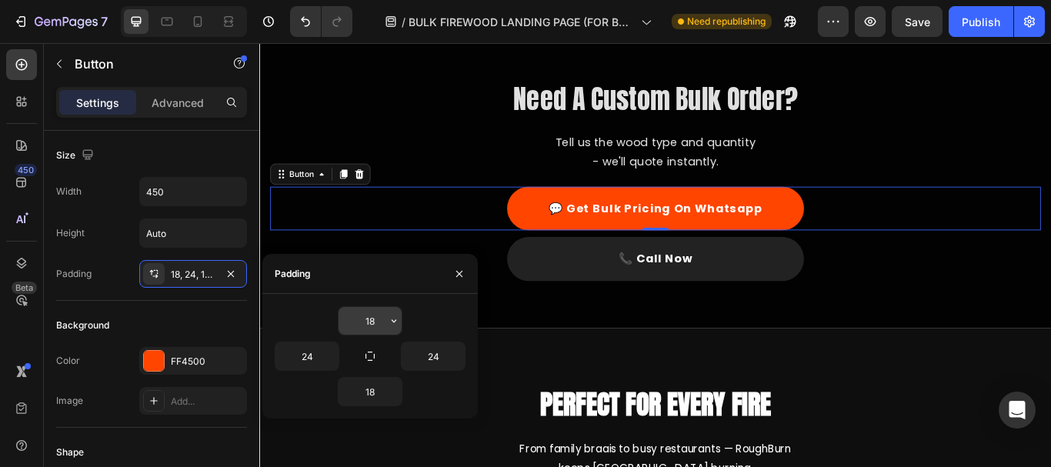
click at [375, 328] on input "18" at bounding box center [369, 321] width 63 height 28
type input "17"
click at [367, 394] on input "18" at bounding box center [369, 392] width 63 height 28
type input "17"
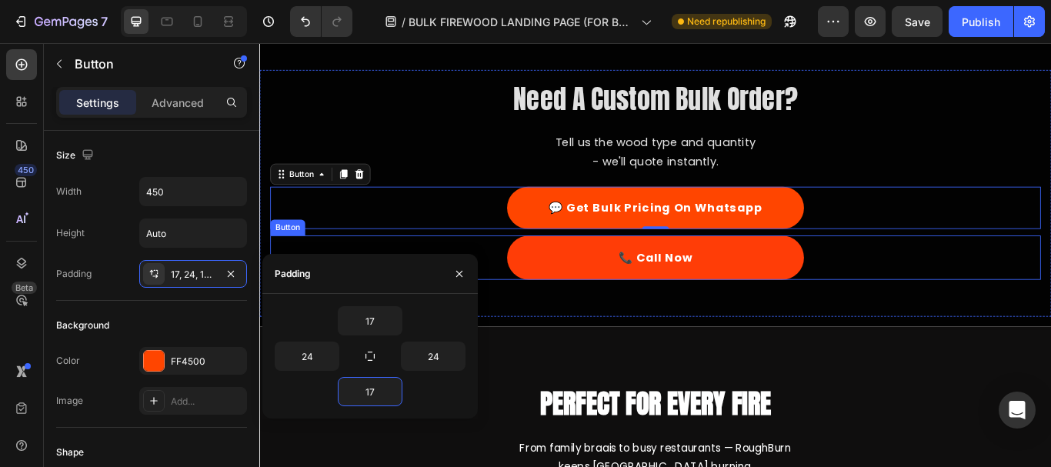
click at [628, 282] on link "📞 Call Now" at bounding box center [721, 294] width 346 height 52
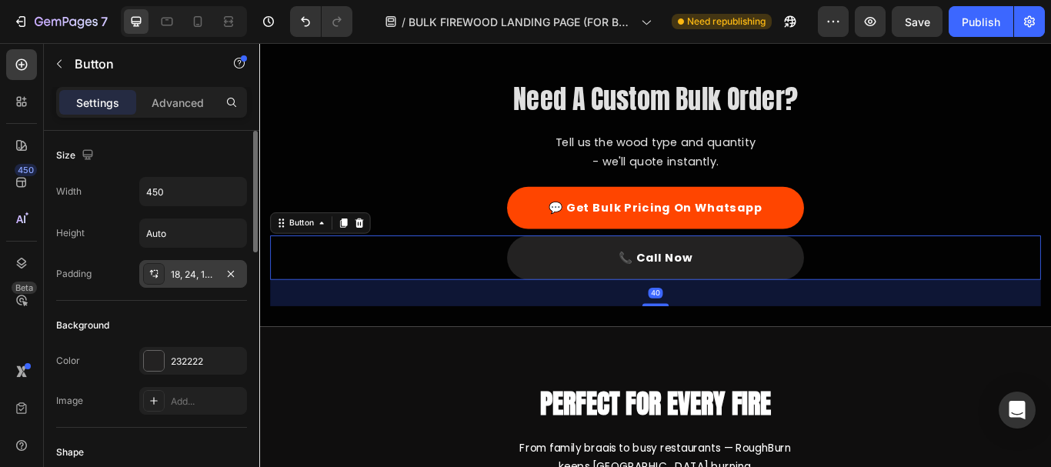
click at [182, 278] on div "18, 24, 18, 24" at bounding box center [193, 275] width 45 height 14
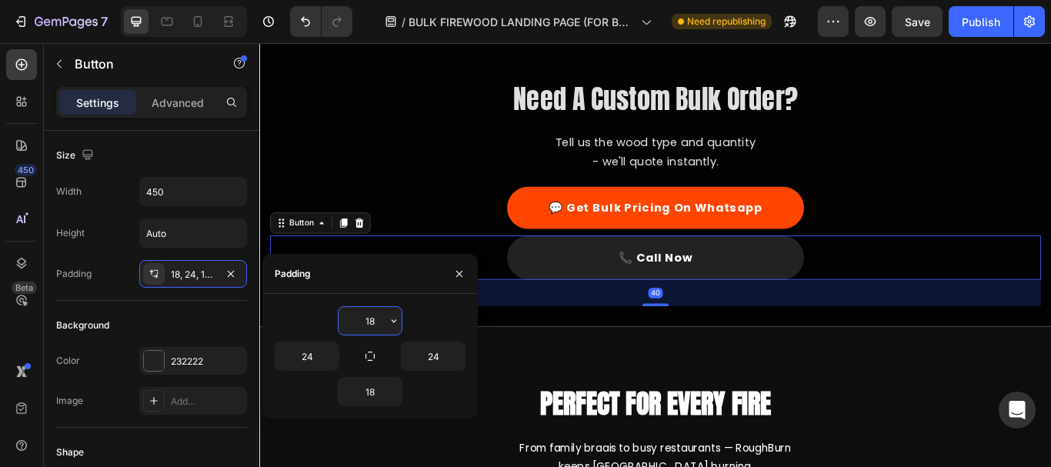
click at [362, 321] on input "18" at bounding box center [369, 321] width 63 height 28
type input "17"
click at [371, 395] on input "18" at bounding box center [369, 392] width 63 height 28
type input "17"
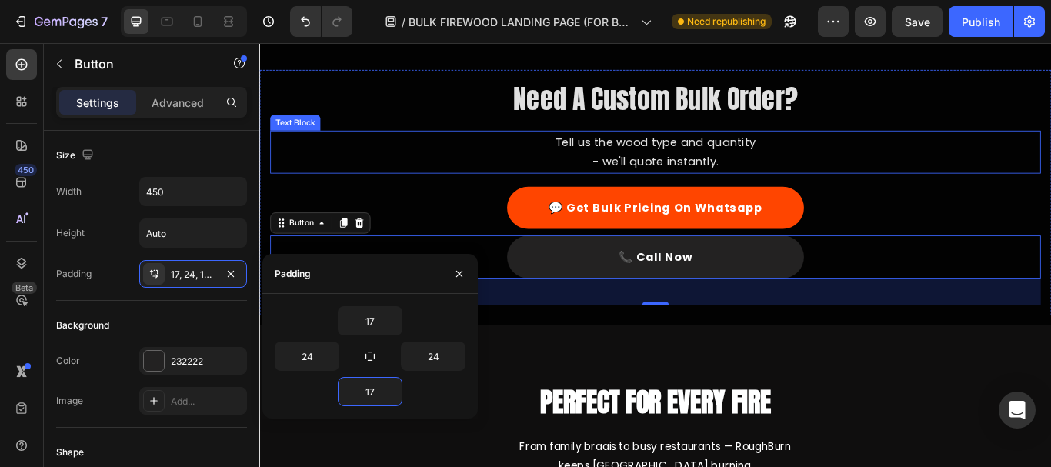
click at [433, 180] on p "- we'll quote instantly." at bounding box center [720, 182] width 895 height 24
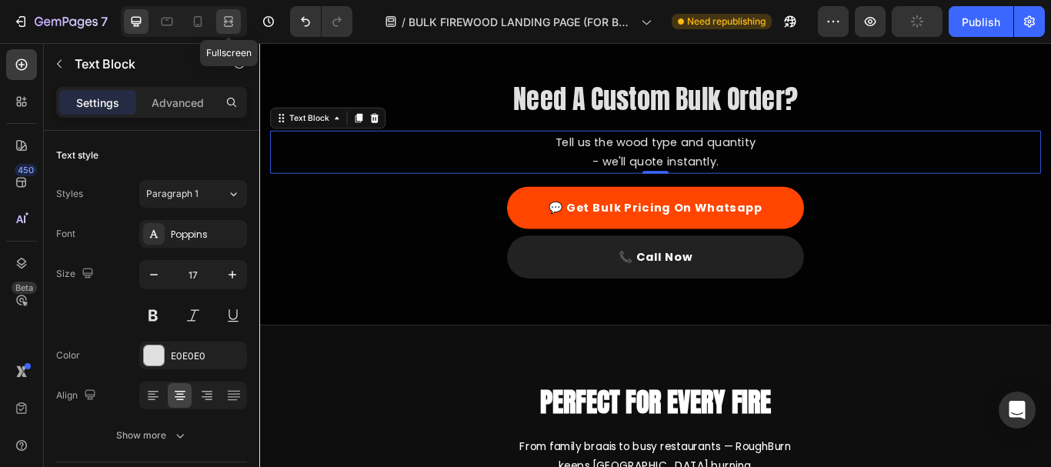
click at [231, 20] on icon at bounding box center [230, 21] width 5 height 4
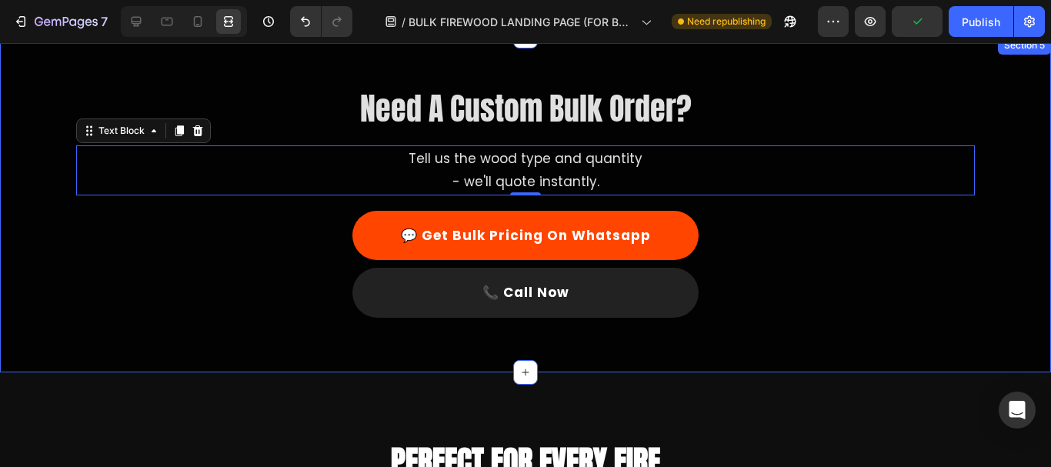
click at [1012, 153] on div "Need A Custom Bulk Order? Heading Tell us the wood type and quantity - we'll qu…" at bounding box center [525, 218] width 1051 height 286
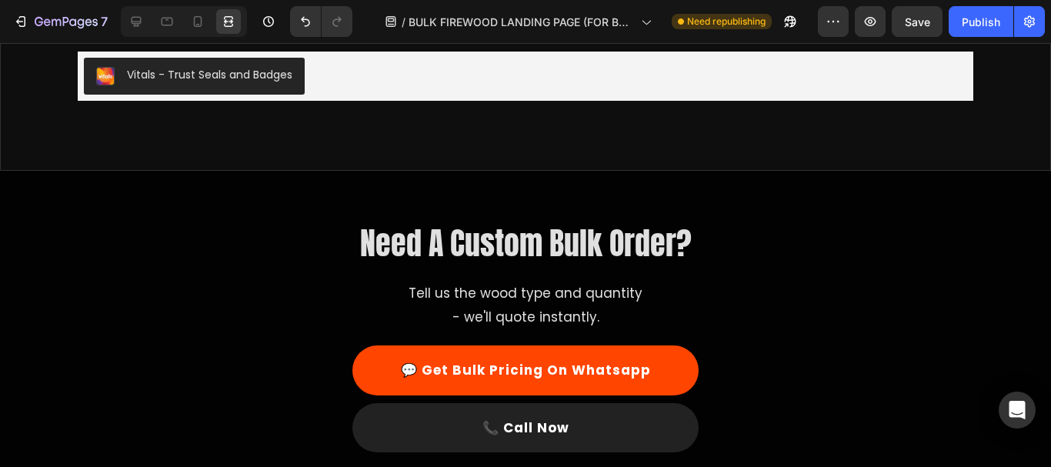
scroll to position [1601, 0]
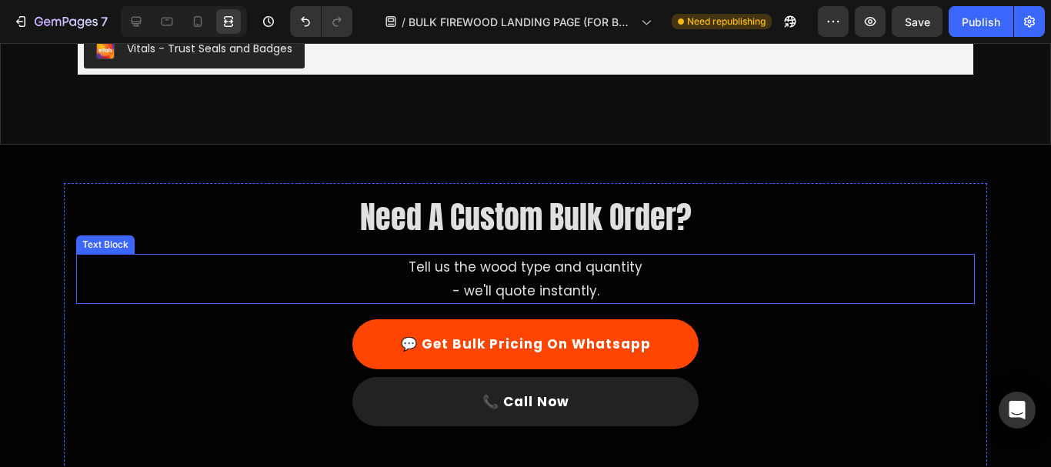
click at [627, 289] on p "- we'll quote instantly." at bounding box center [525, 291] width 895 height 24
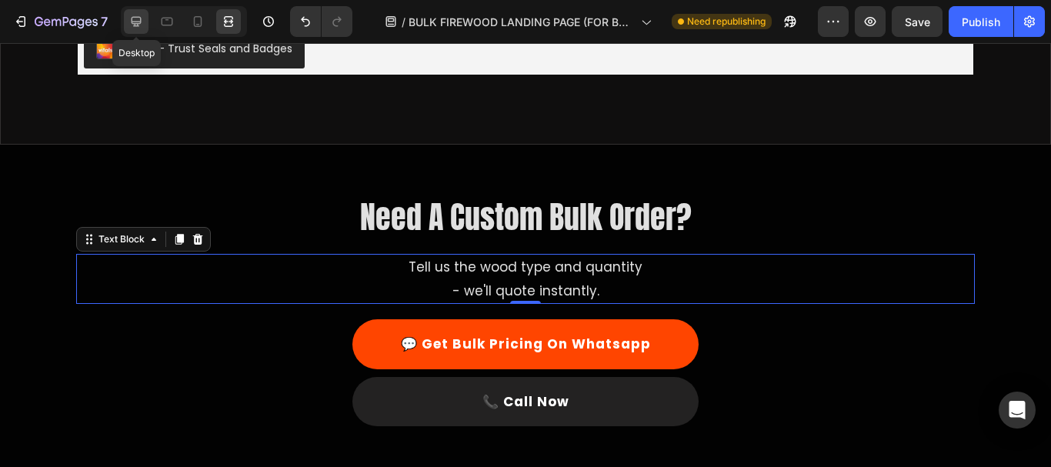
click at [138, 21] on icon at bounding box center [135, 21] width 15 height 15
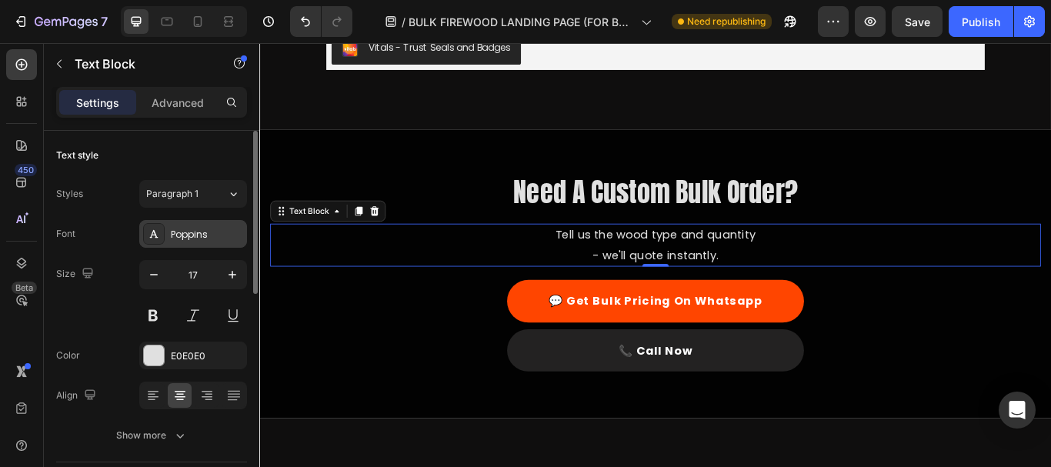
scroll to position [1623, 0]
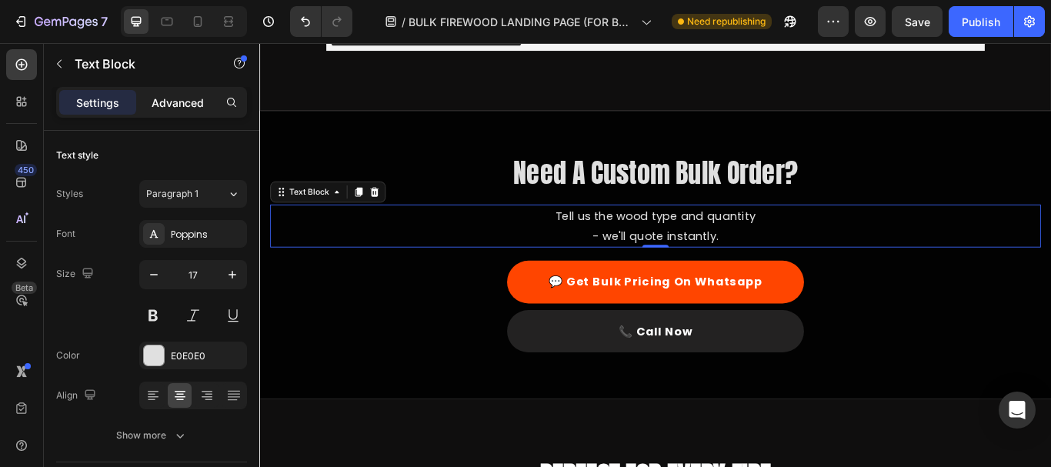
click at [172, 92] on div "Advanced" at bounding box center [177, 102] width 77 height 25
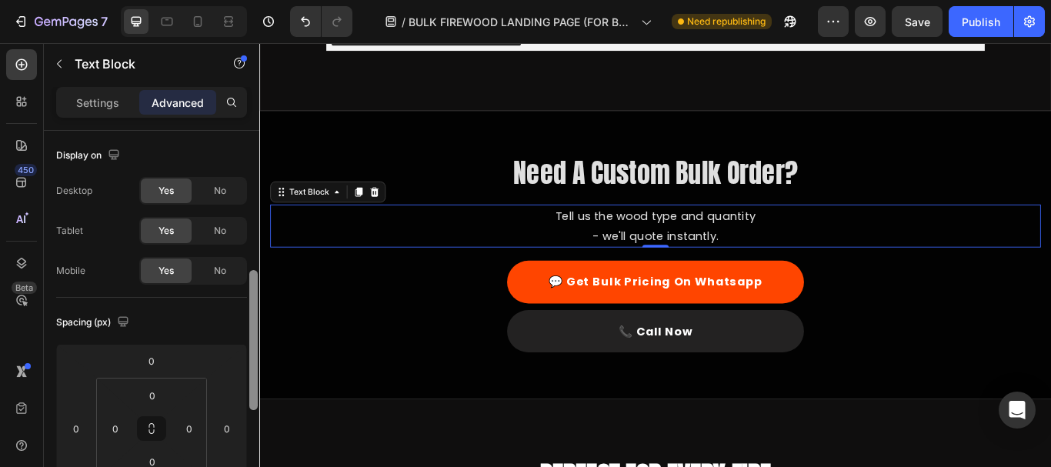
scroll to position [108, 0]
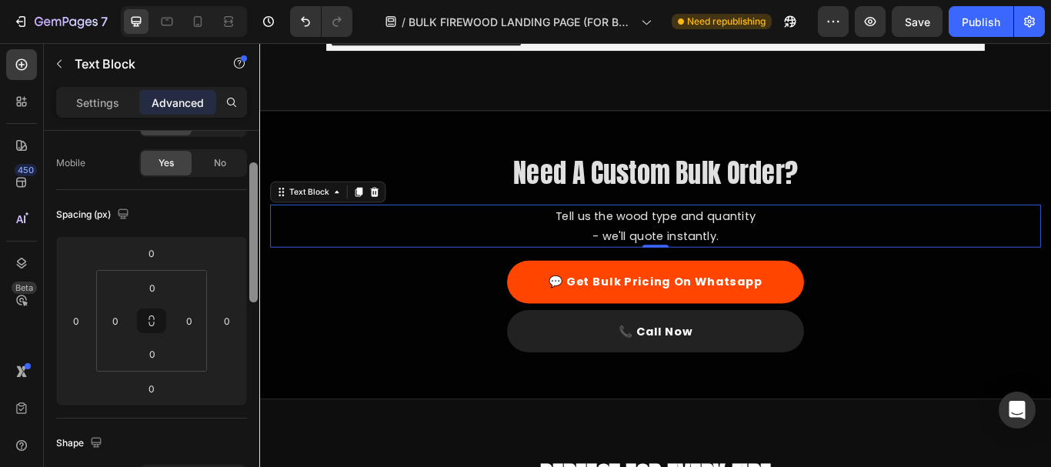
drag, startPoint x: 252, startPoint y: 179, endPoint x: 253, endPoint y: 219, distance: 40.0
click at [253, 219] on div at bounding box center [253, 232] width 8 height 140
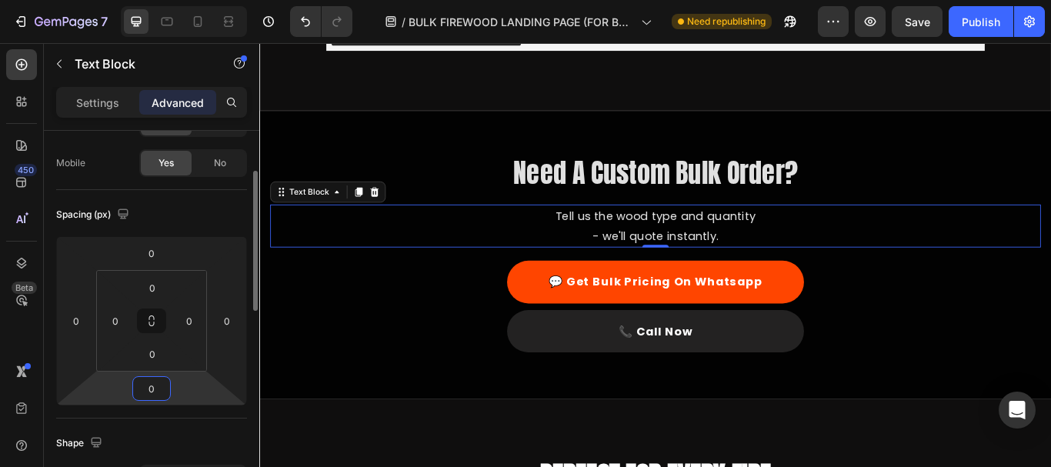
click at [152, 384] on input "0" at bounding box center [151, 388] width 31 height 23
type input "10"
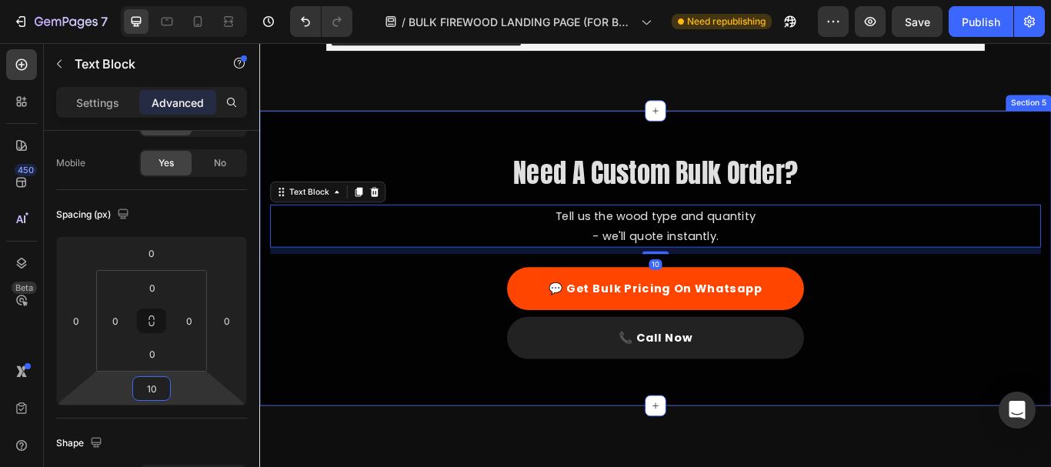
click at [1044, 149] on div "Need A Custom Bulk Order? Heading Tell us the wood type and quantity - we'll qu…" at bounding box center [720, 294] width 923 height 344
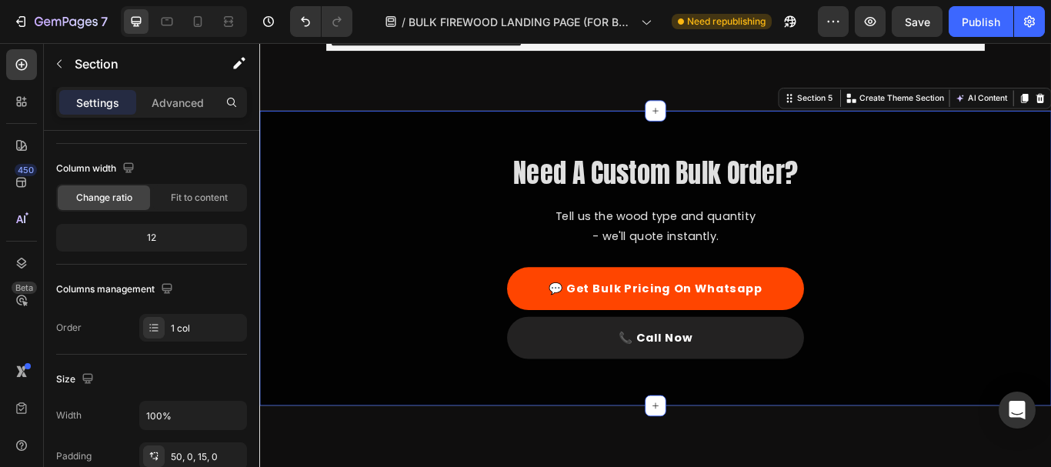
scroll to position [0, 0]
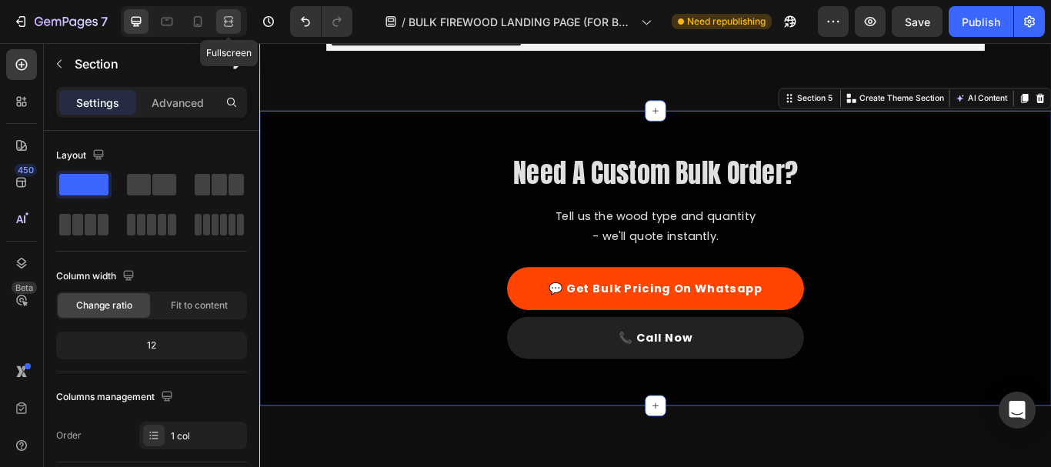
click at [222, 26] on icon at bounding box center [228, 21] width 15 height 15
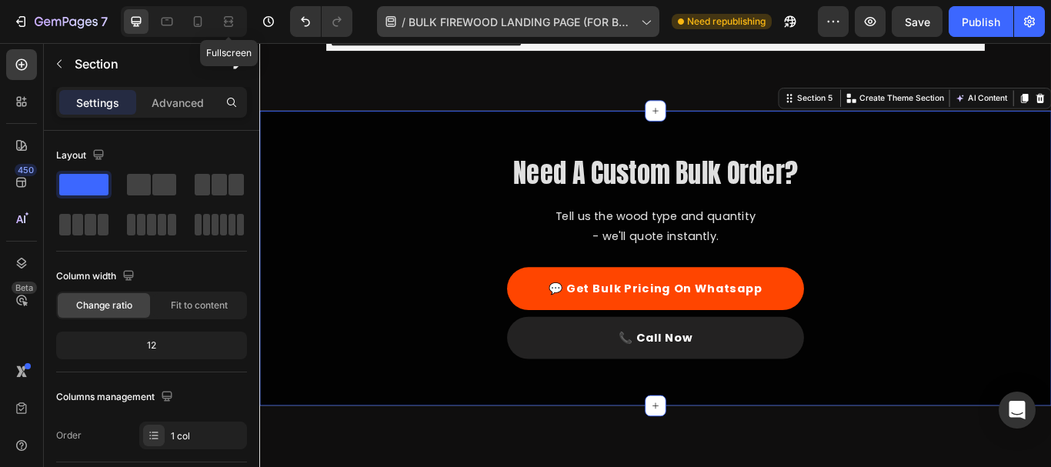
scroll to position [1601, 0]
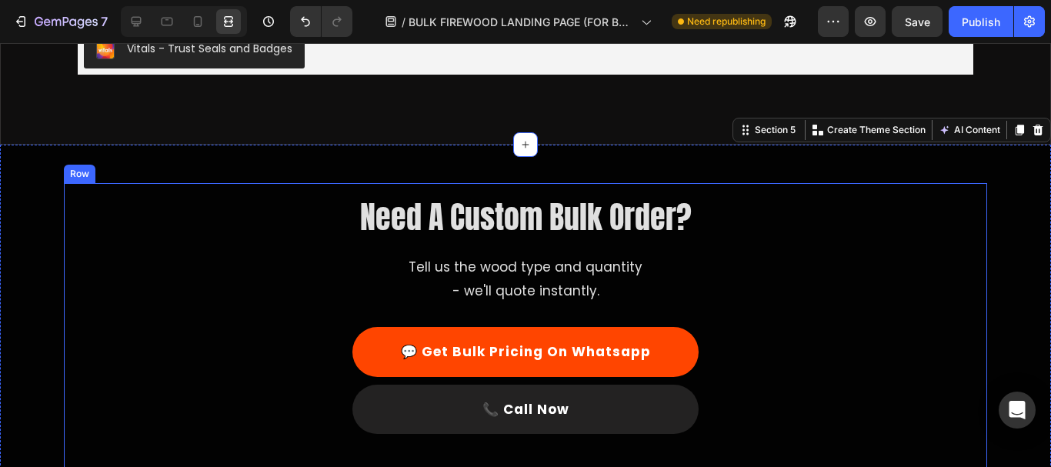
click at [901, 248] on div "Need A Custom Bulk Order? Heading Tell us the wood type and quantity - we'll qu…" at bounding box center [525, 329] width 899 height 269
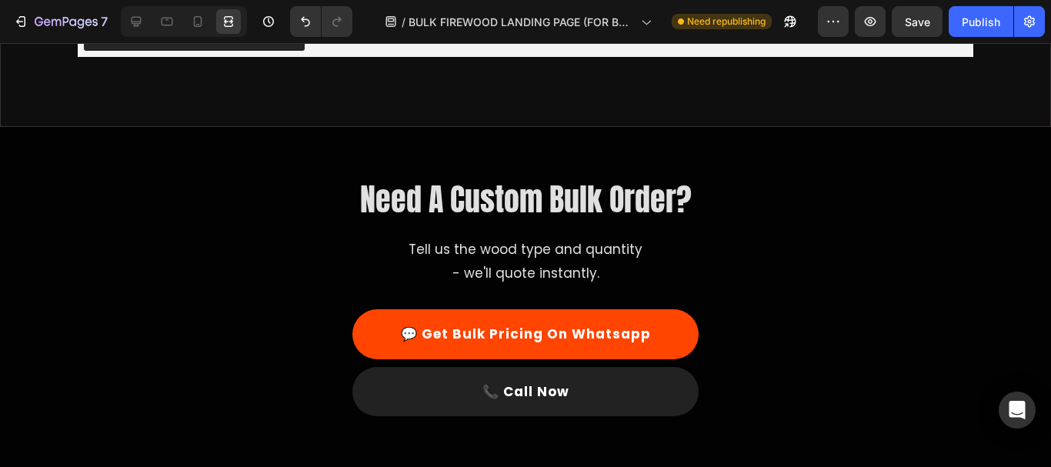
scroll to position [1680, 0]
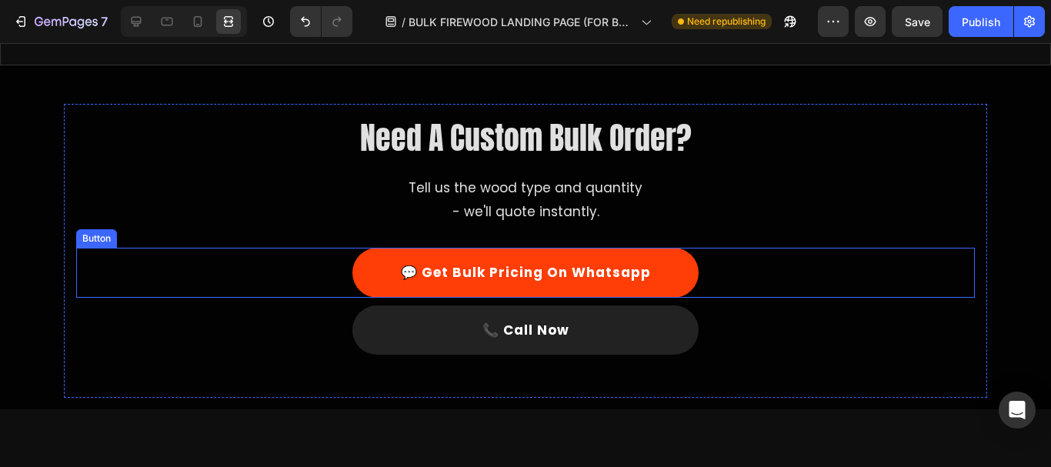
click at [692, 270] on link "💬 Get Bulk Pricing On Whatsapp" at bounding box center [525, 273] width 346 height 50
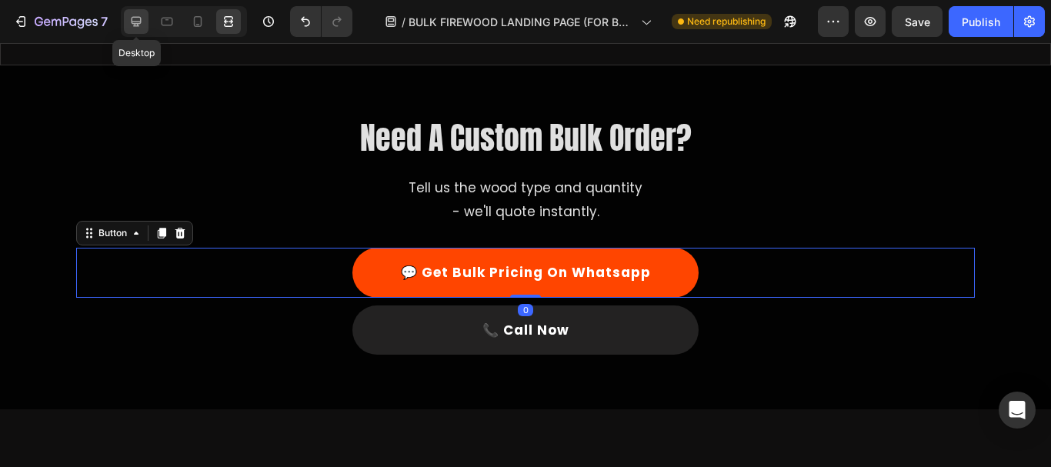
click at [137, 20] on icon at bounding box center [135, 21] width 15 height 15
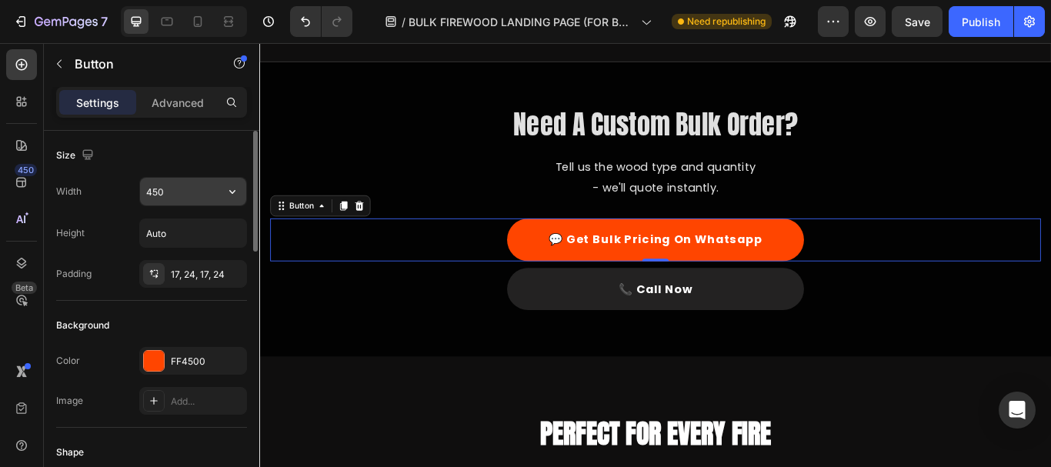
click at [162, 191] on input "450" at bounding box center [193, 192] width 106 height 28
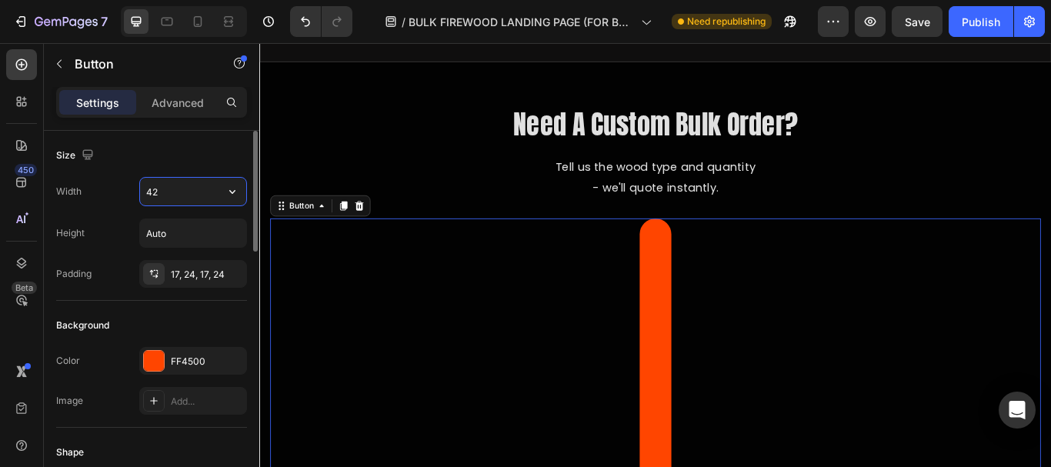
type input "420"
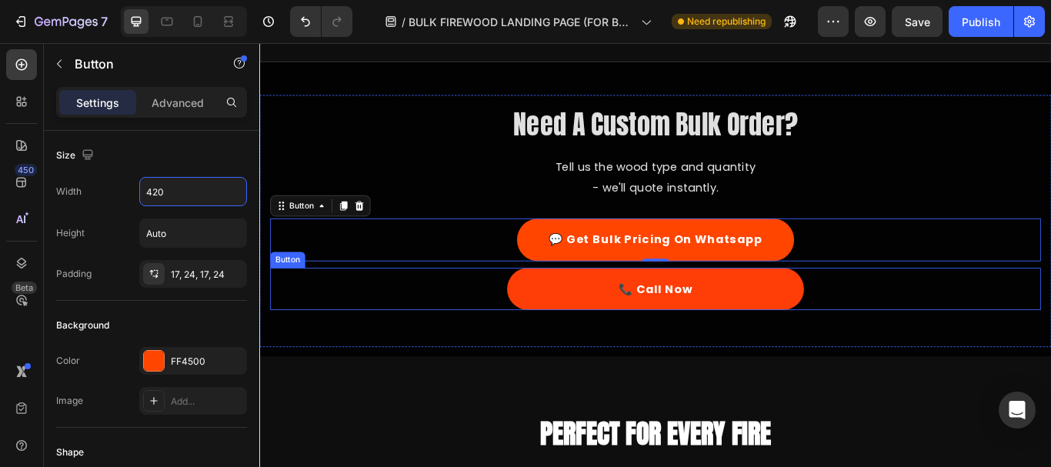
click at [595, 355] on link "📞 Call Now" at bounding box center [721, 330] width 346 height 50
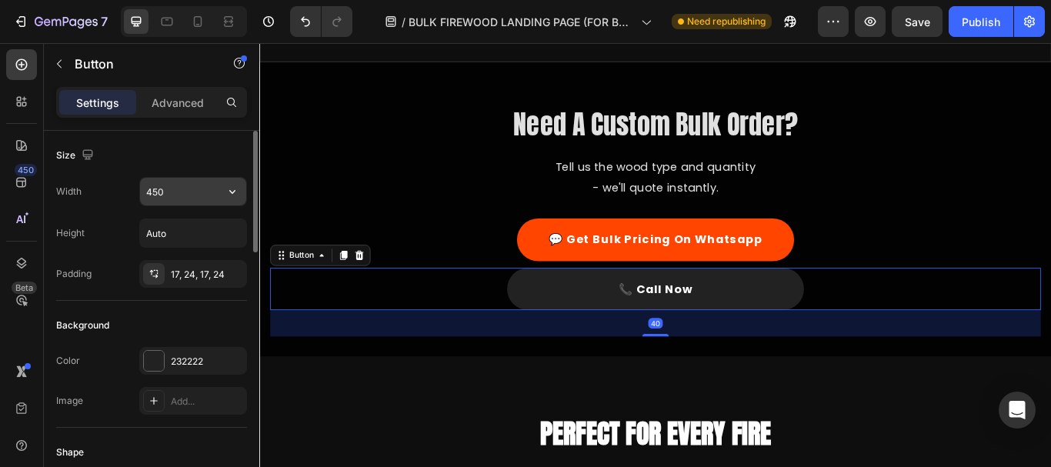
click at [170, 188] on input "450" at bounding box center [193, 192] width 106 height 28
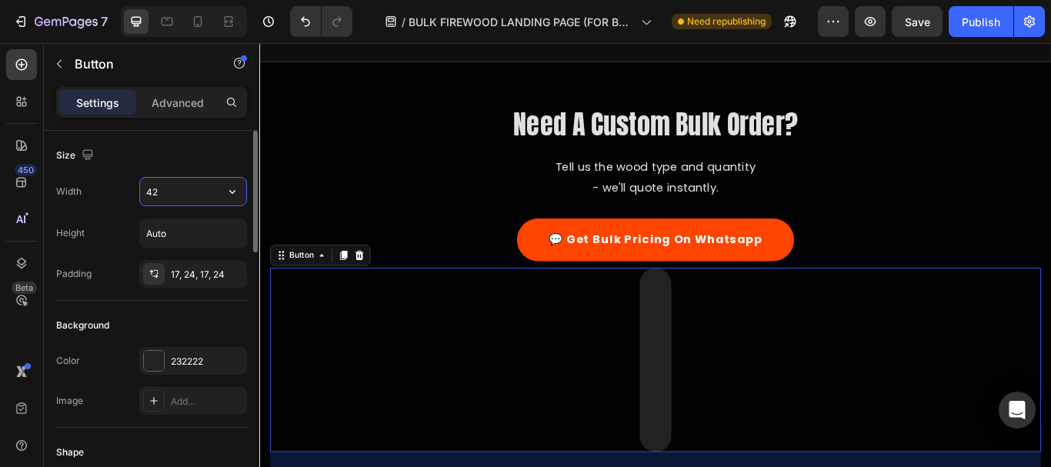
type input "420"
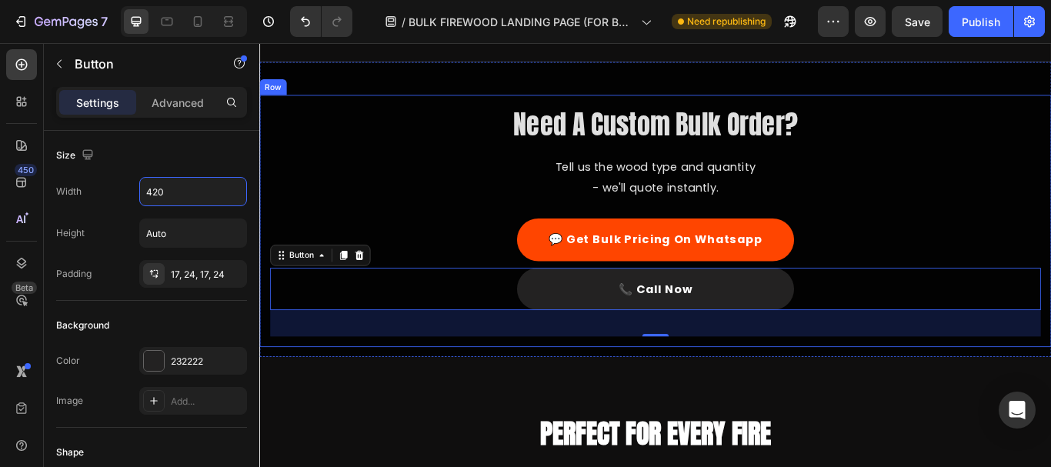
click at [402, 135] on div "Need A Custom Bulk Order? Heading Tell us the wood type and quantity - we'll qu…" at bounding box center [720, 251] width 923 height 294
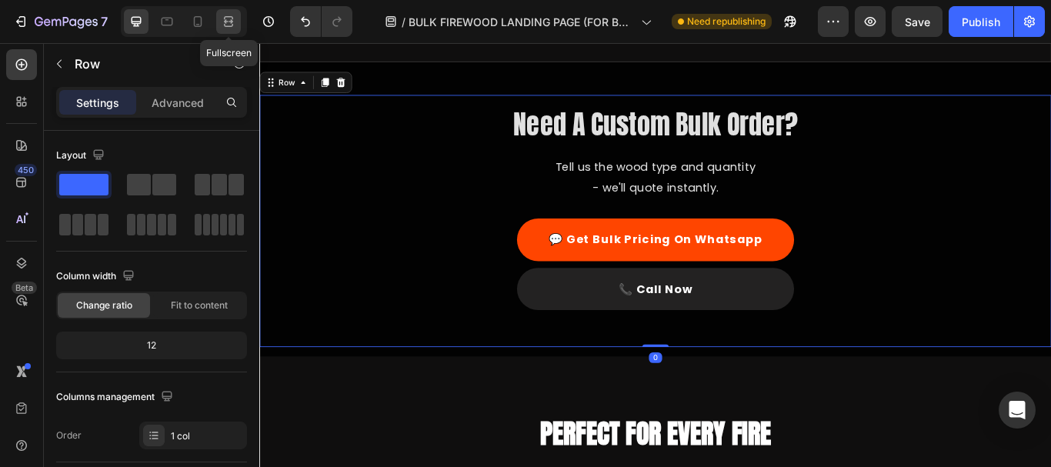
click at [232, 28] on icon at bounding box center [228, 21] width 15 height 15
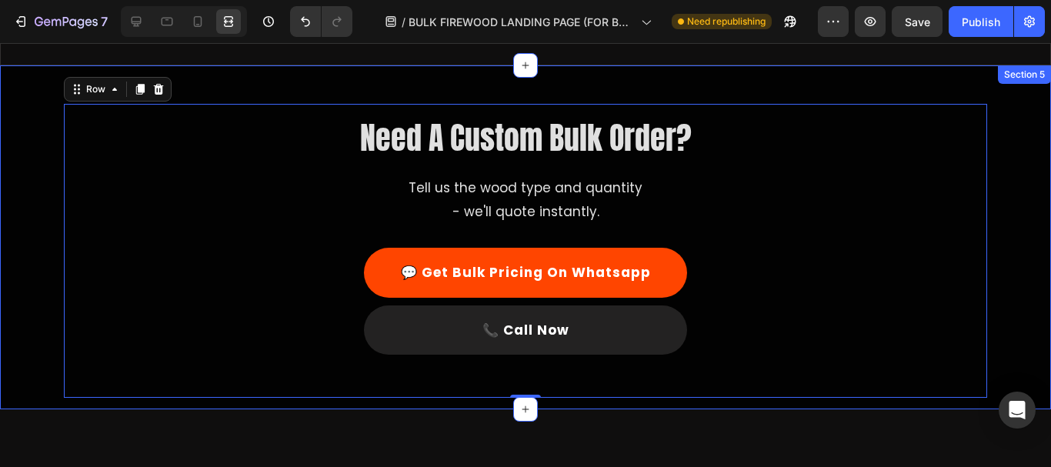
click at [1033, 180] on div "Need A Custom Bulk Order? Heading Tell us the wood type and quantity - we'll qu…" at bounding box center [525, 251] width 1051 height 294
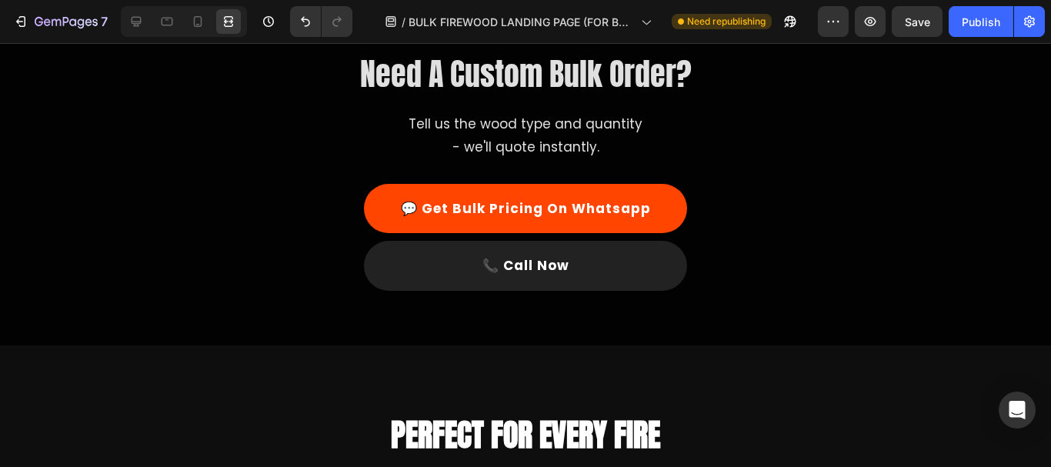
scroll to position [1607, 0]
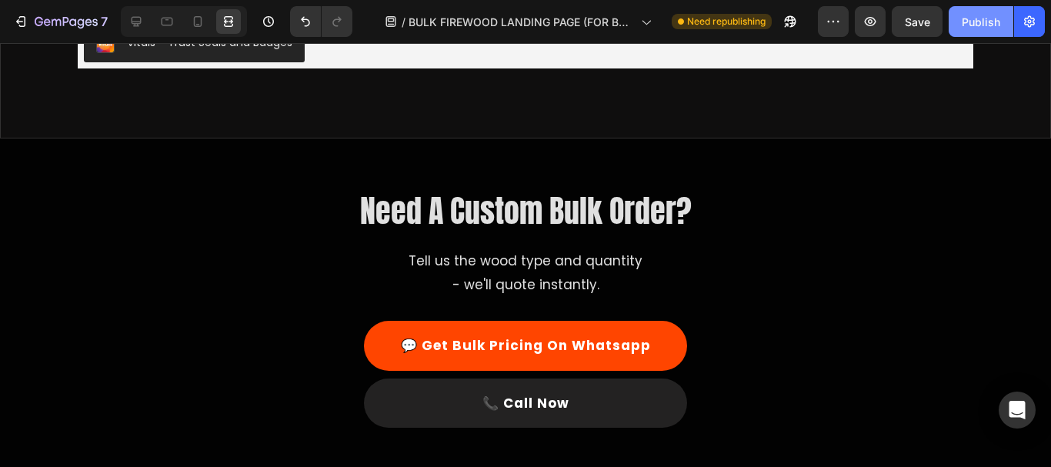
click at [974, 18] on div "Publish" at bounding box center [981, 22] width 38 height 16
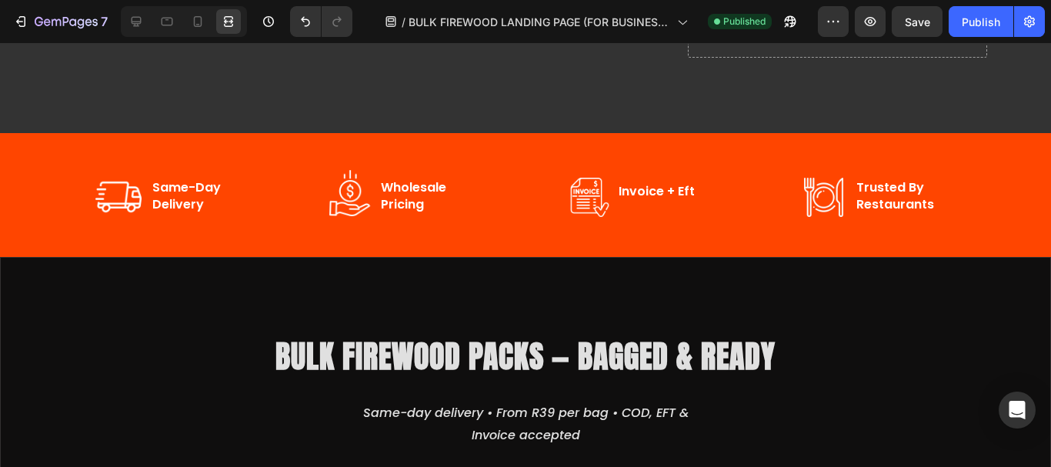
scroll to position [535, 0]
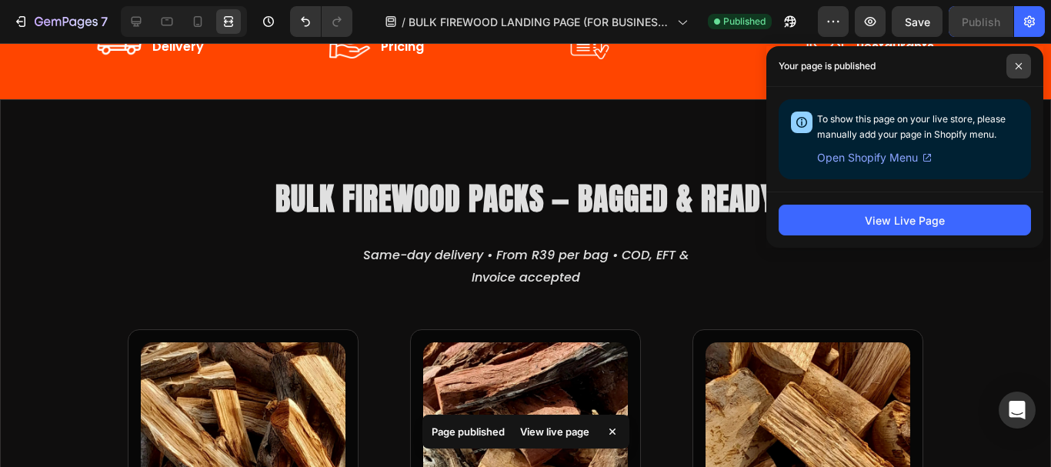
click at [1014, 59] on span at bounding box center [1018, 66] width 25 height 25
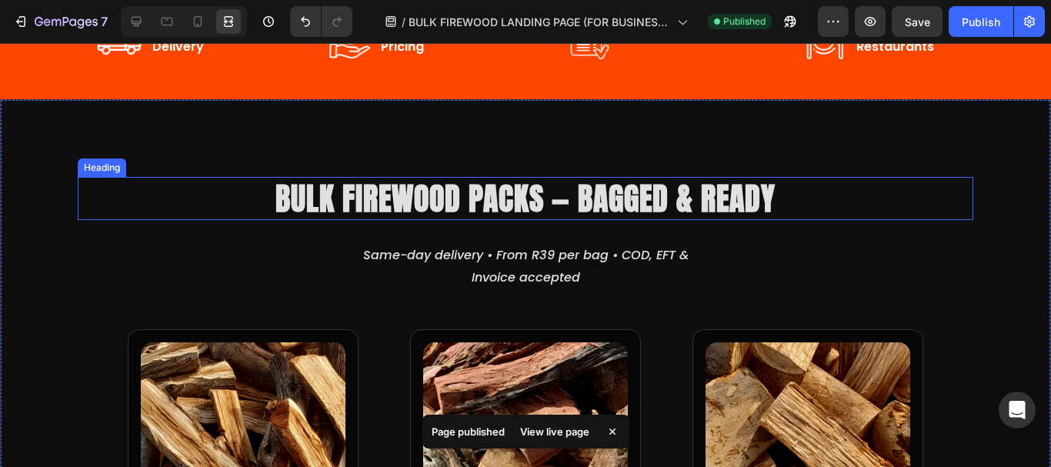
click at [616, 205] on h2 "Bulk Firewood Packs — Bagged & Ready" at bounding box center [525, 198] width 895 height 43
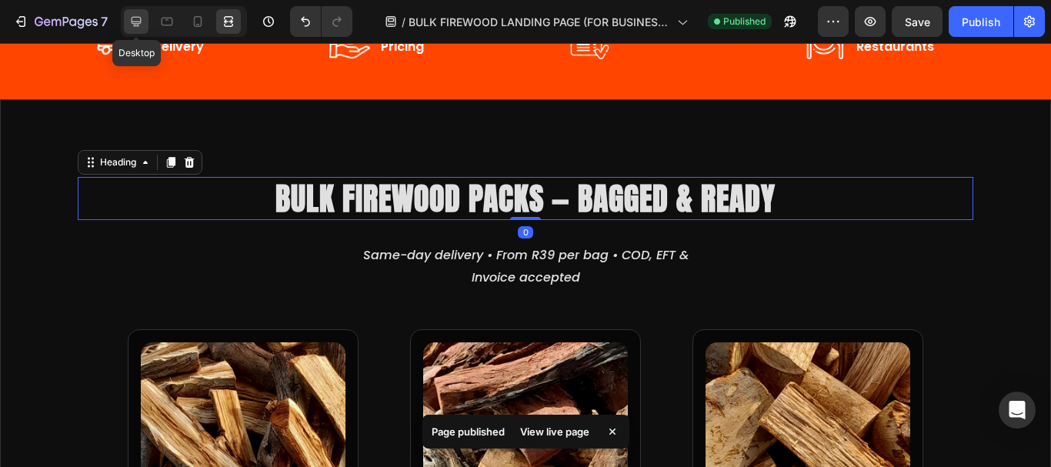
click at [134, 22] on icon at bounding box center [137, 22] width 10 height 10
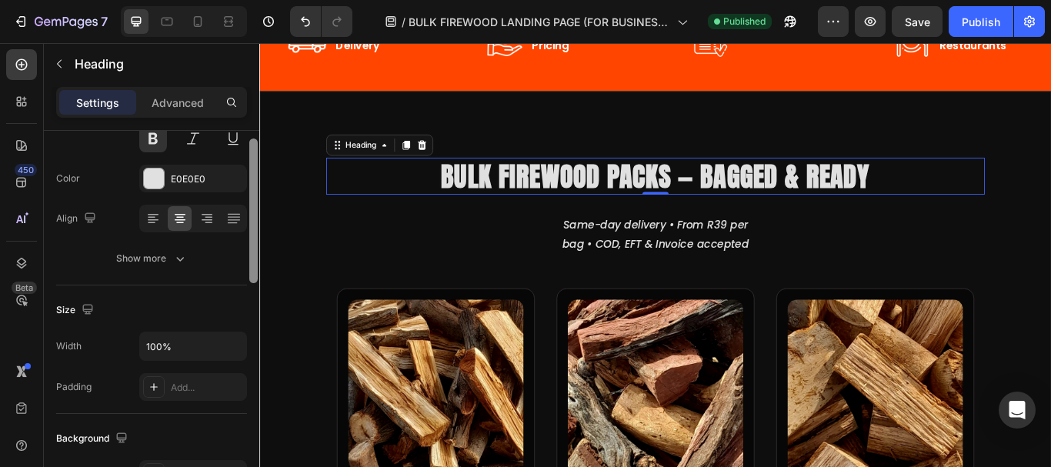
scroll to position [186, 0]
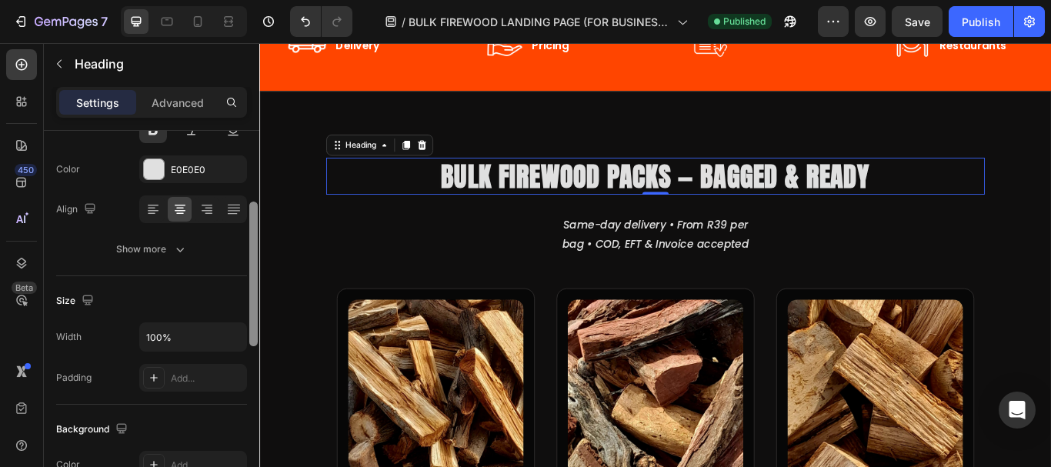
drag, startPoint x: 252, startPoint y: 214, endPoint x: 252, endPoint y: 287, distance: 73.1
click at [252, 287] on div at bounding box center [253, 274] width 8 height 145
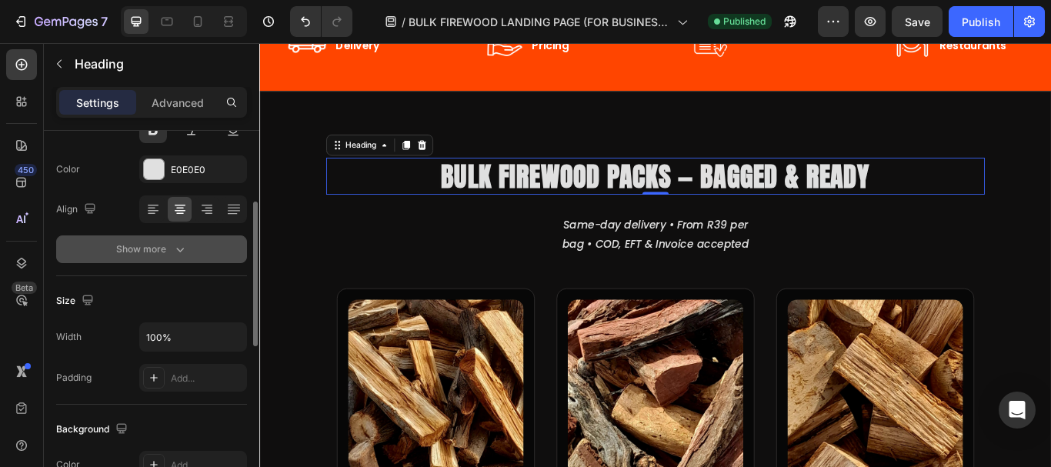
click at [166, 248] on div "Show more" at bounding box center [152, 249] width 72 height 15
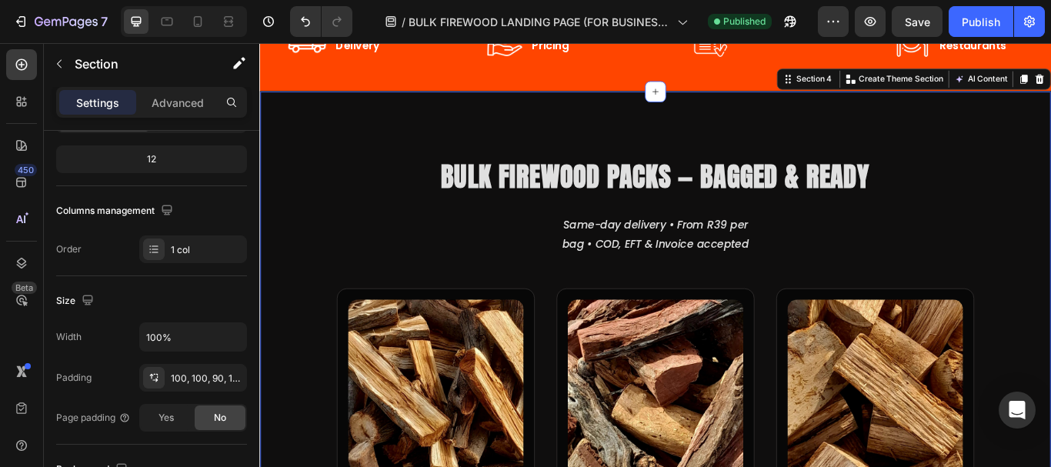
scroll to position [0, 0]
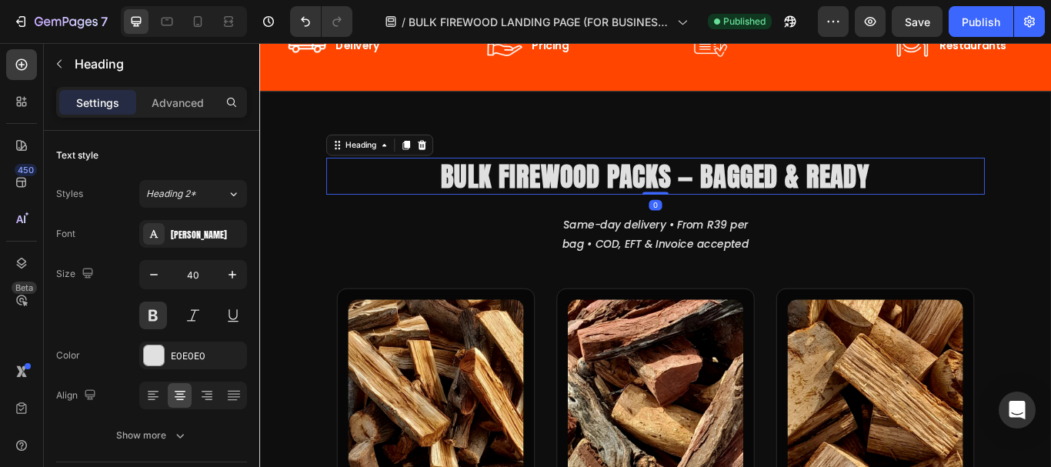
click at [906, 190] on h2 "Bulk Firewood Packs — Bagged & Ready" at bounding box center [721, 198] width 768 height 43
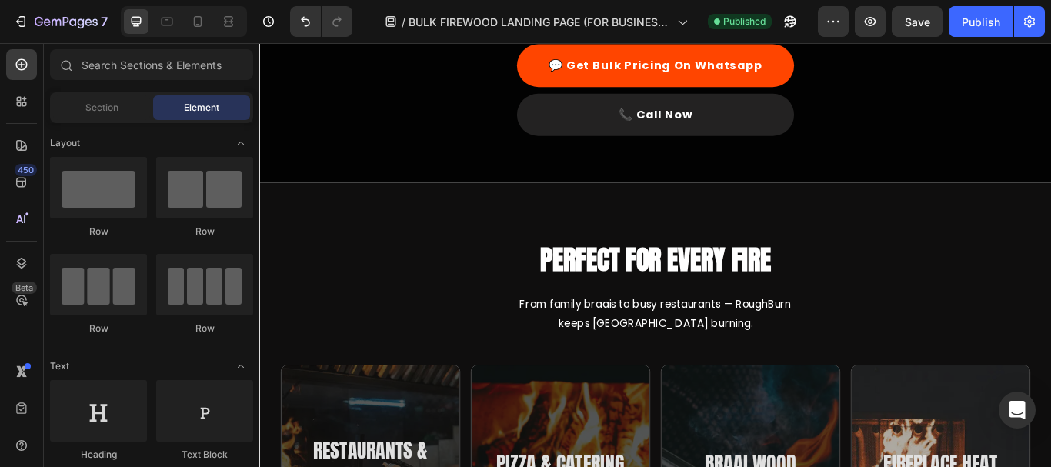
scroll to position [1933, 0]
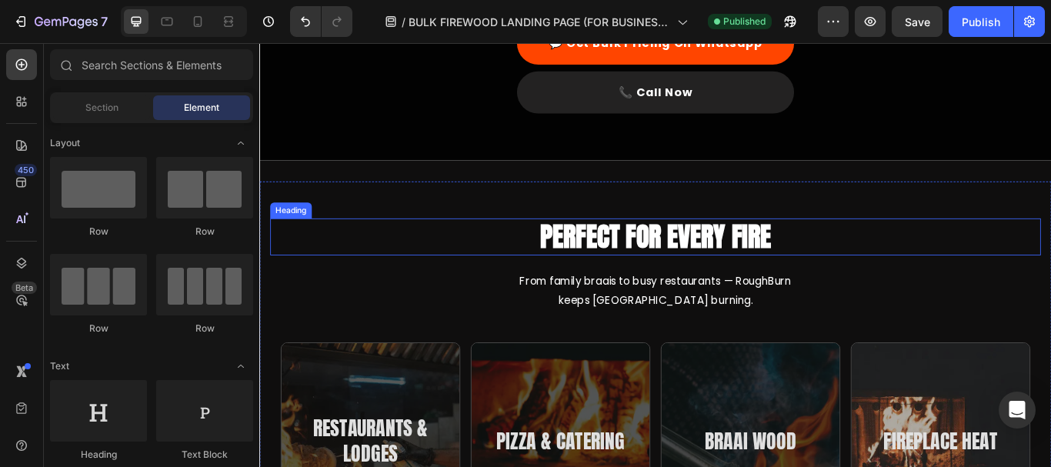
click at [778, 273] on h2 "Perfect for Every Fire" at bounding box center [721, 269] width 272 height 43
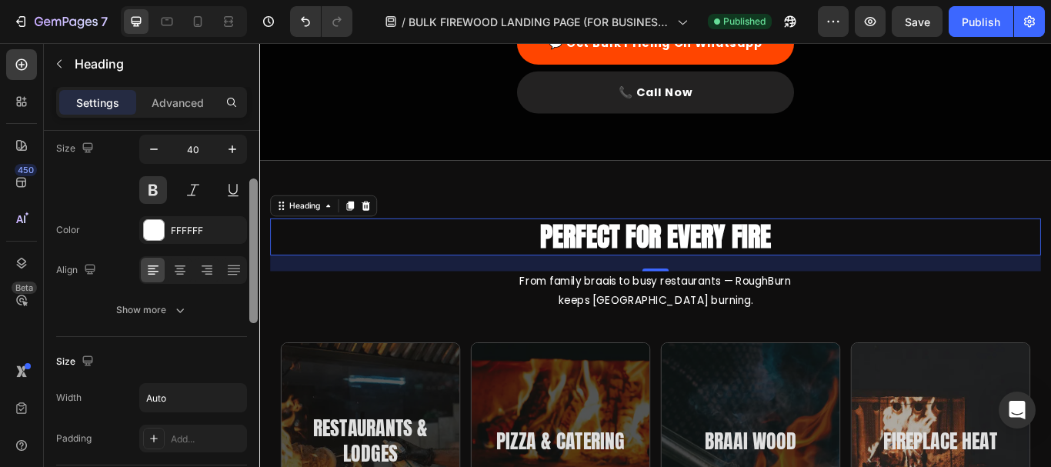
scroll to position [149, 0]
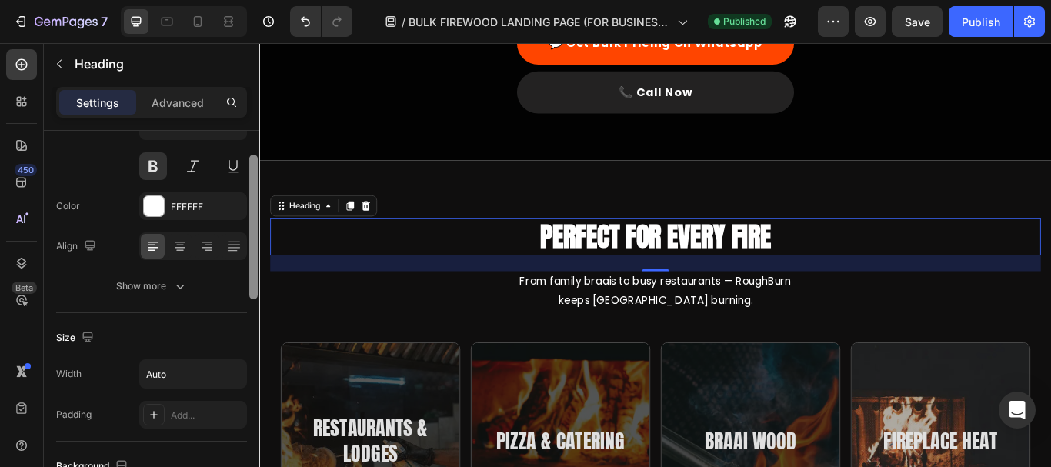
drag, startPoint x: 253, startPoint y: 204, endPoint x: 252, endPoint y: 261, distance: 56.9
click at [252, 261] on div at bounding box center [253, 227] width 8 height 145
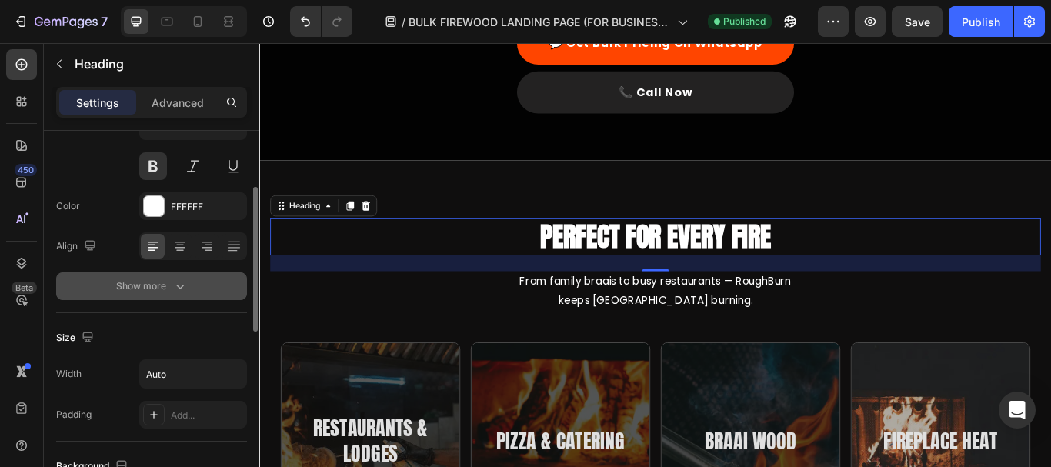
click at [170, 282] on div "Show more" at bounding box center [152, 285] width 72 height 15
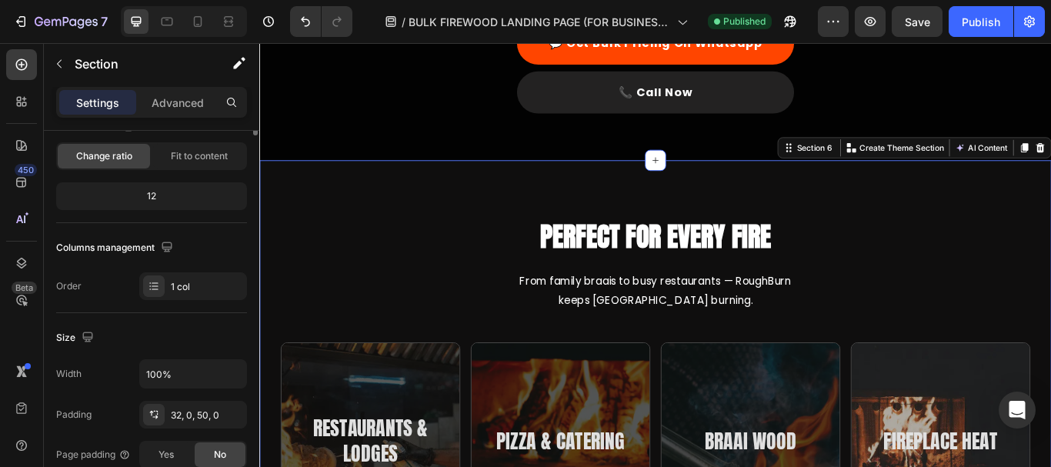
scroll to position [0, 0]
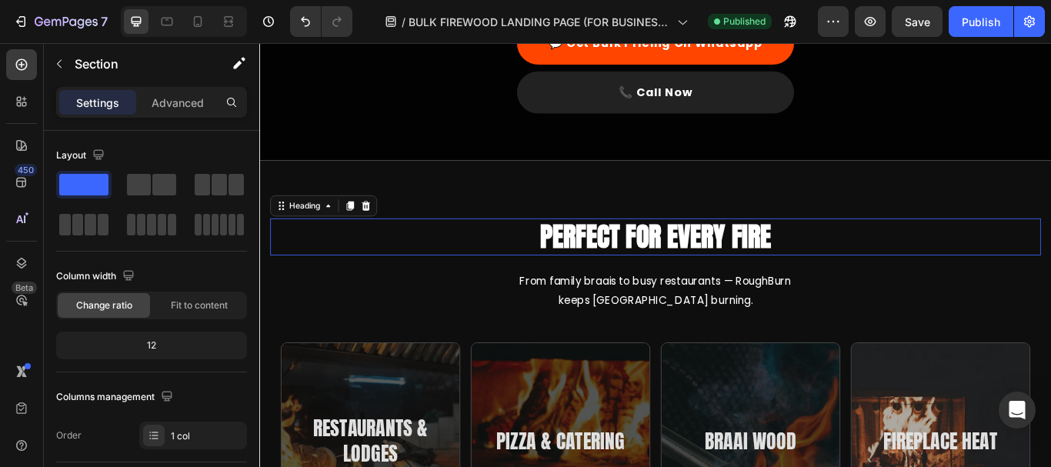
click at [1050, 278] on div "Perfect for Every Fire" at bounding box center [721, 269] width 899 height 43
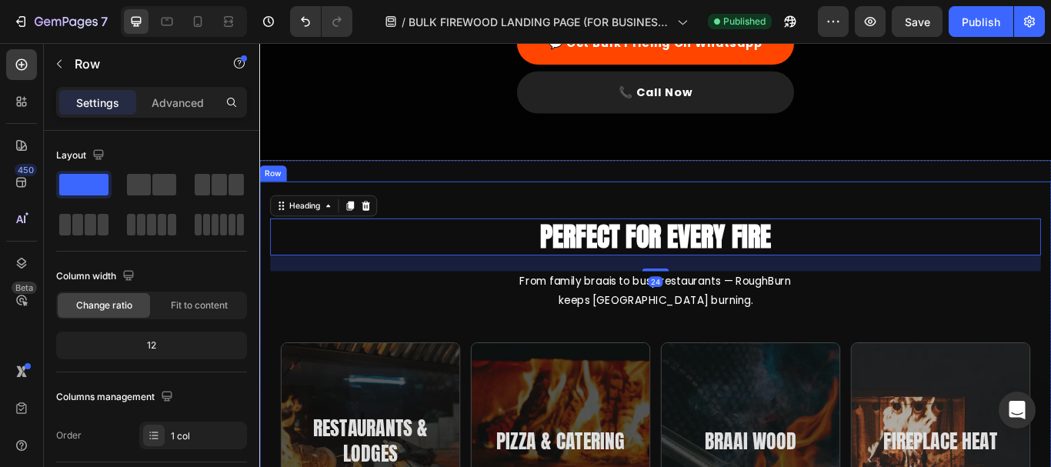
click at [1050, 205] on div "Perfect for Every Fire Heading 24 From family braais to busy restaurants — Roug…" at bounding box center [720, 471] width 923 height 532
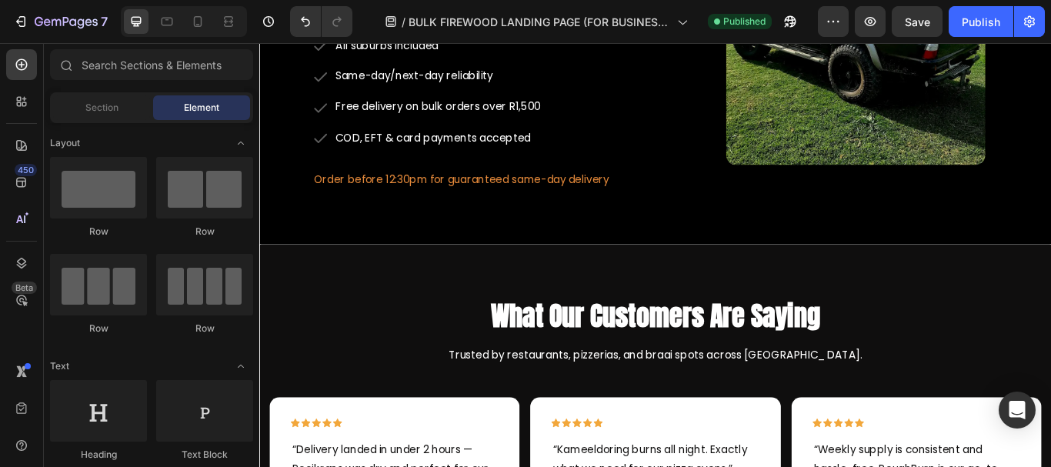
scroll to position [3103, 0]
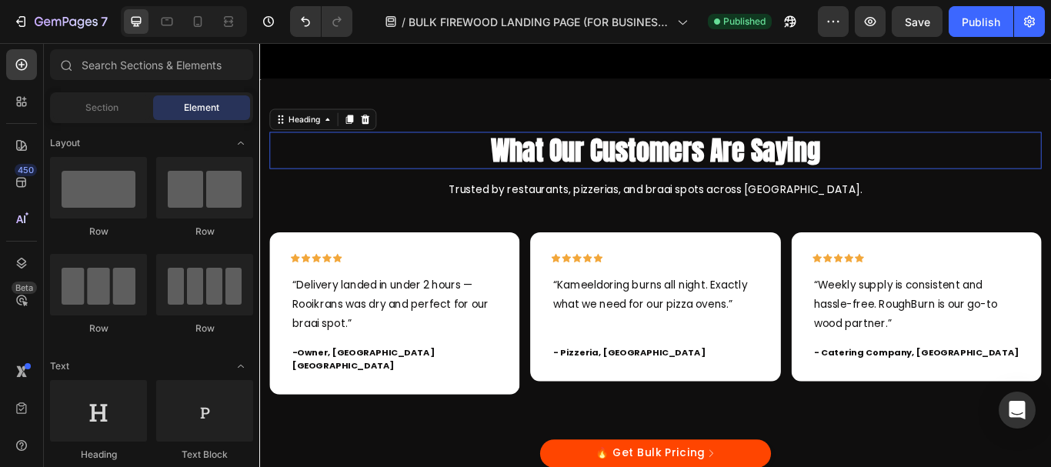
click at [811, 172] on h2 "What Our Customers Are Saying" at bounding box center [721, 168] width 900 height 43
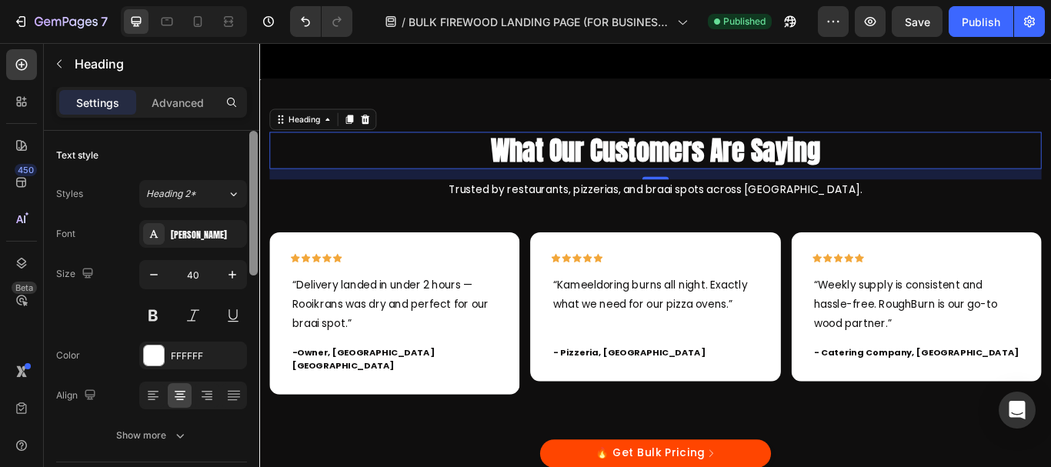
scroll to position [380, 0]
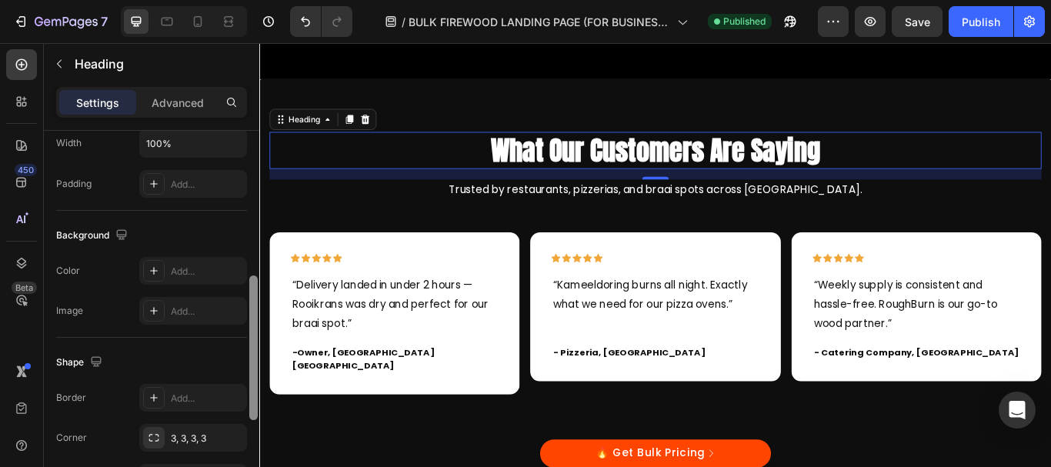
drag, startPoint x: 248, startPoint y: 232, endPoint x: 249, endPoint y: 270, distance: 37.7
click at [249, 270] on div at bounding box center [254, 321] width 12 height 380
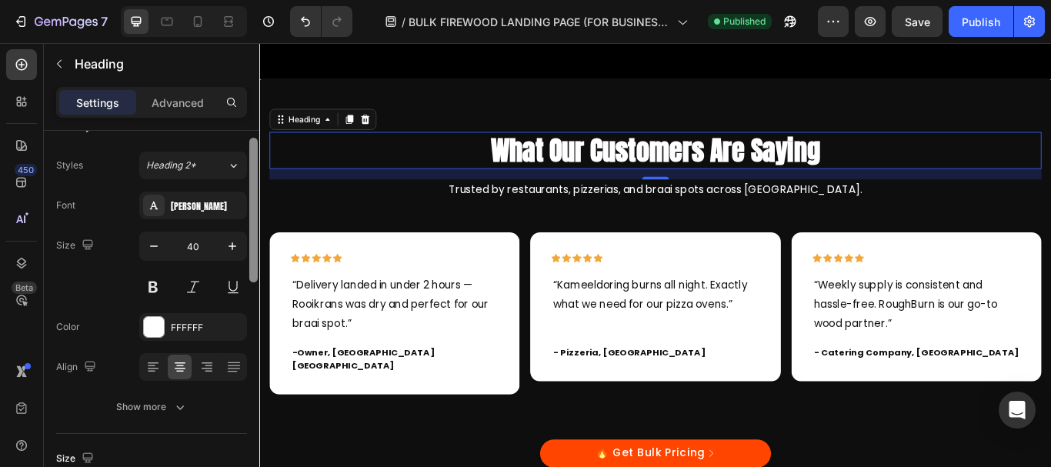
scroll to position [26, 0]
drag, startPoint x: 254, startPoint y: 325, endPoint x: 249, endPoint y: 190, distance: 134.7
click at [249, 190] on div at bounding box center [253, 212] width 8 height 145
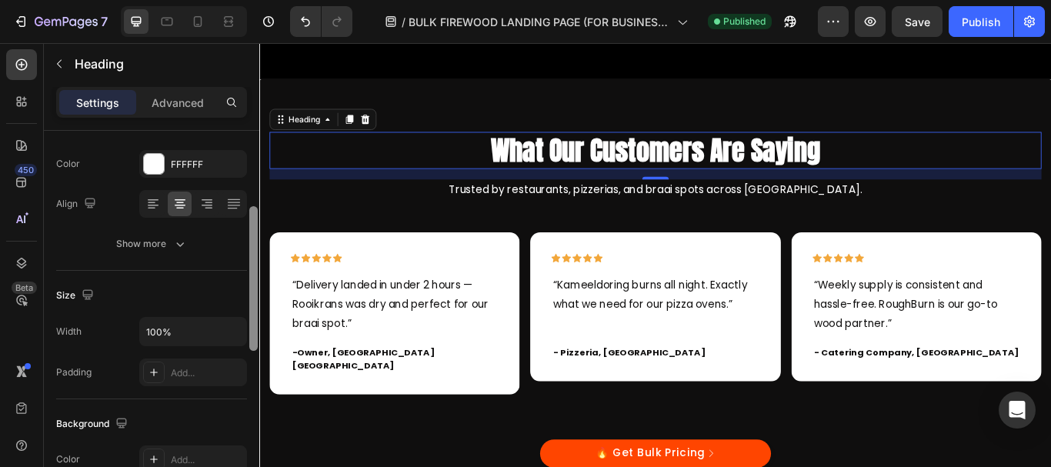
drag, startPoint x: 251, startPoint y: 193, endPoint x: 251, endPoint y: 257, distance: 63.9
click at [251, 257] on div at bounding box center [253, 278] width 8 height 145
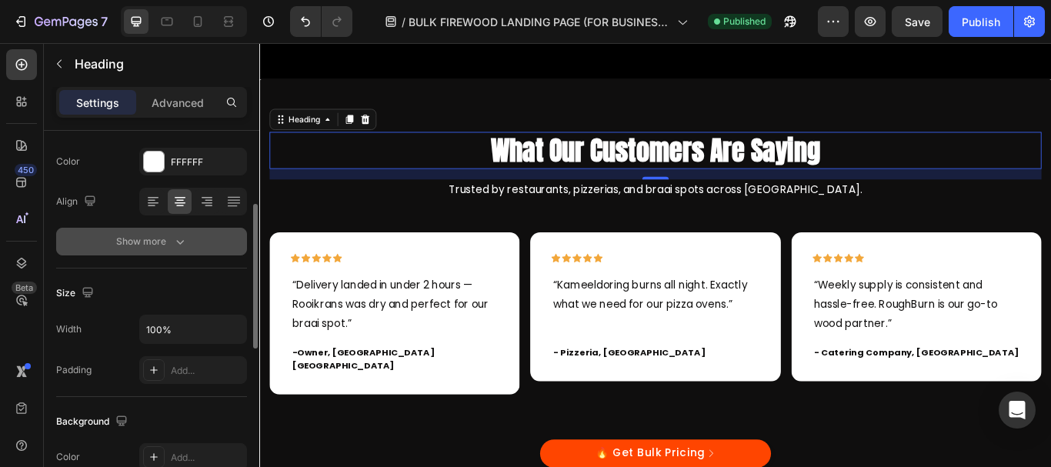
click at [175, 240] on icon "button" at bounding box center [179, 241] width 15 height 15
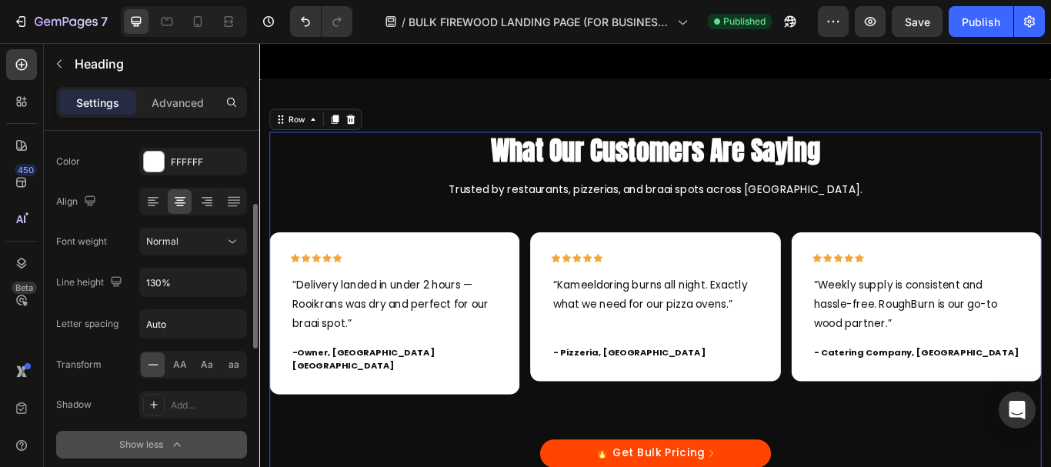
click at [925, 233] on div "What Our Customers Are Saying Heading Trusted by restaurants, pizzerias, and br…" at bounding box center [721, 368] width 900 height 442
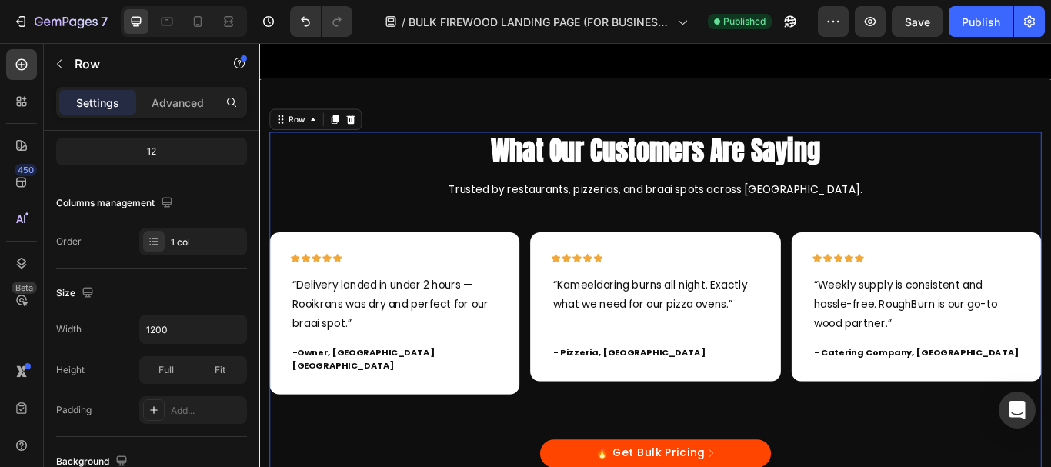
scroll to position [0, 0]
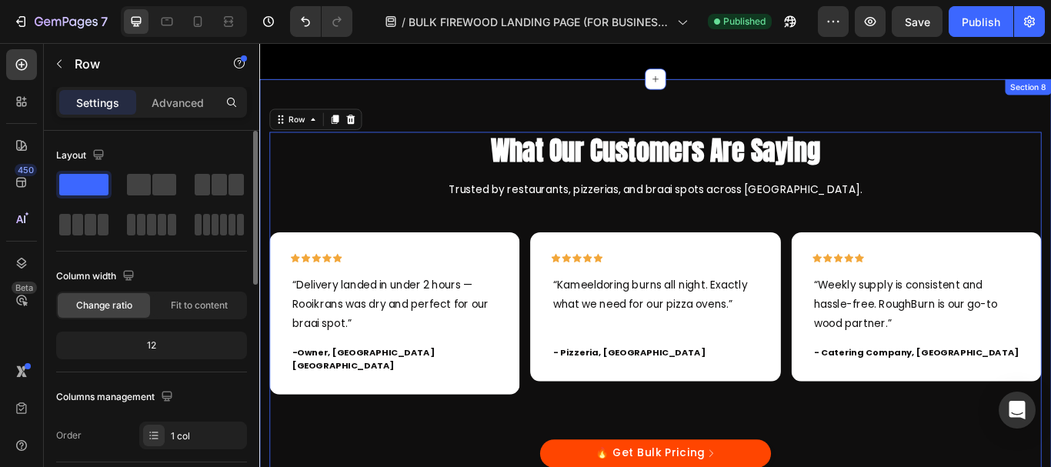
click at [1032, 125] on div "What Our Customers Are Saying Heading Trusted by restaurants, pizzerias, and br…" at bounding box center [720, 367] width 923 height 565
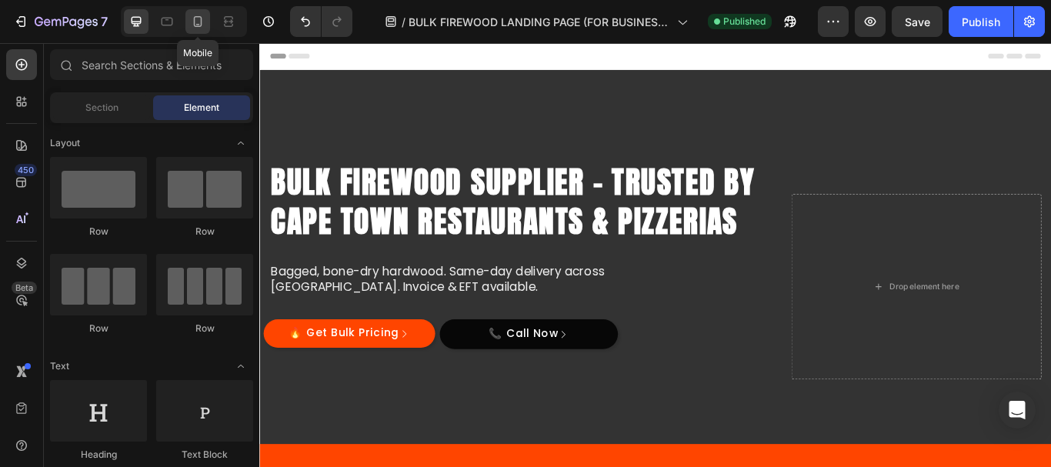
click at [196, 22] on icon at bounding box center [197, 21] width 15 height 15
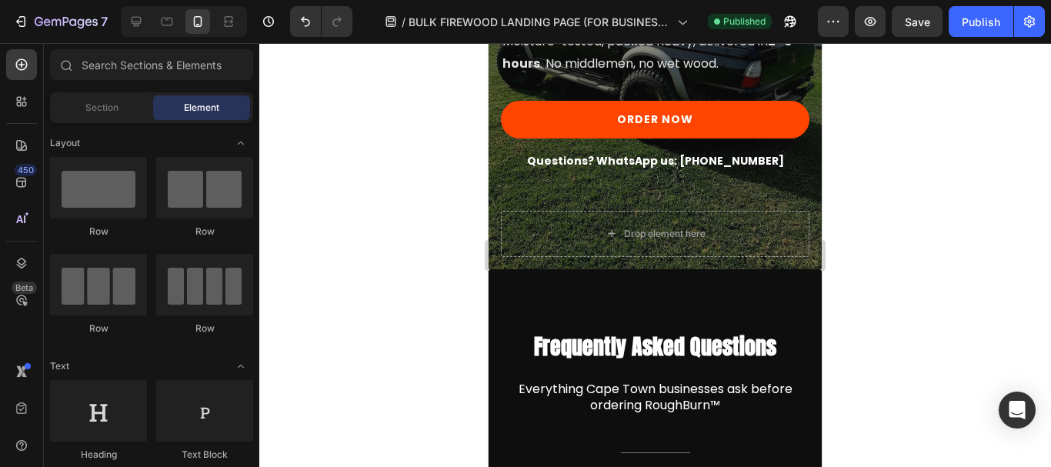
scroll to position [6191, 0]
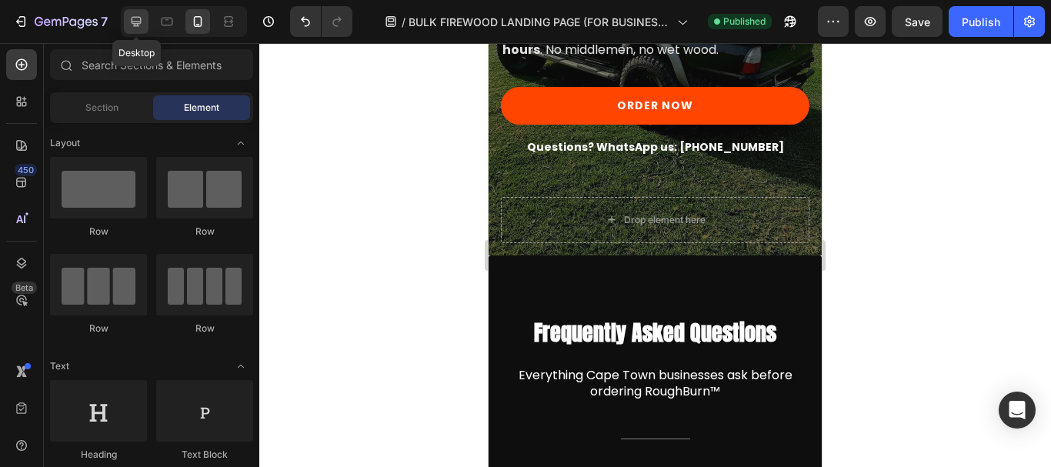
click at [126, 22] on div at bounding box center [136, 21] width 25 height 25
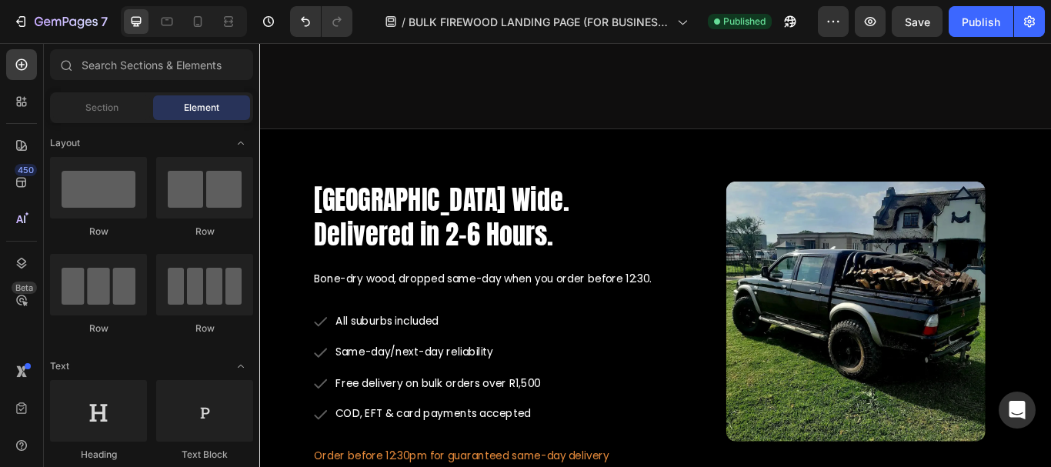
scroll to position [4047, 0]
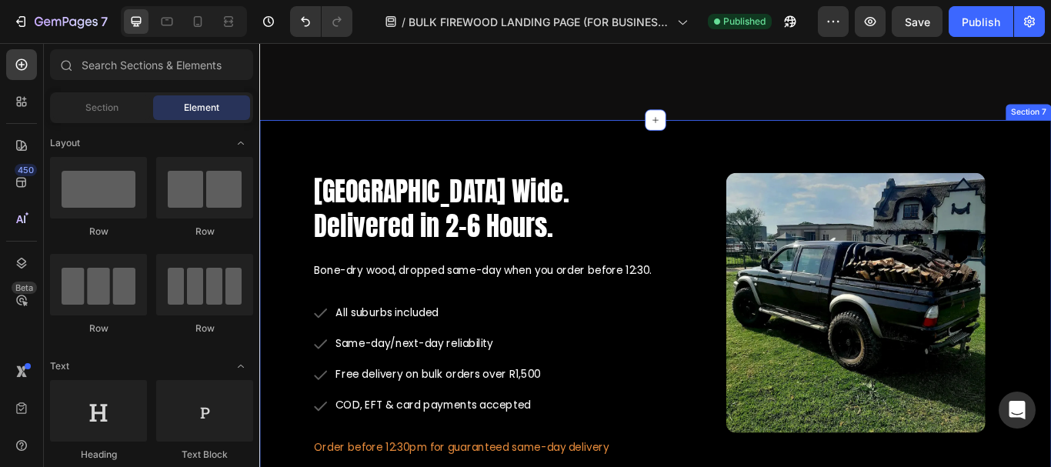
click at [596, 145] on div "Cape Town Wide. Delivered in 2–6 Hours. Heading Bone-dry wood, dropped same-day…" at bounding box center [720, 361] width 923 height 456
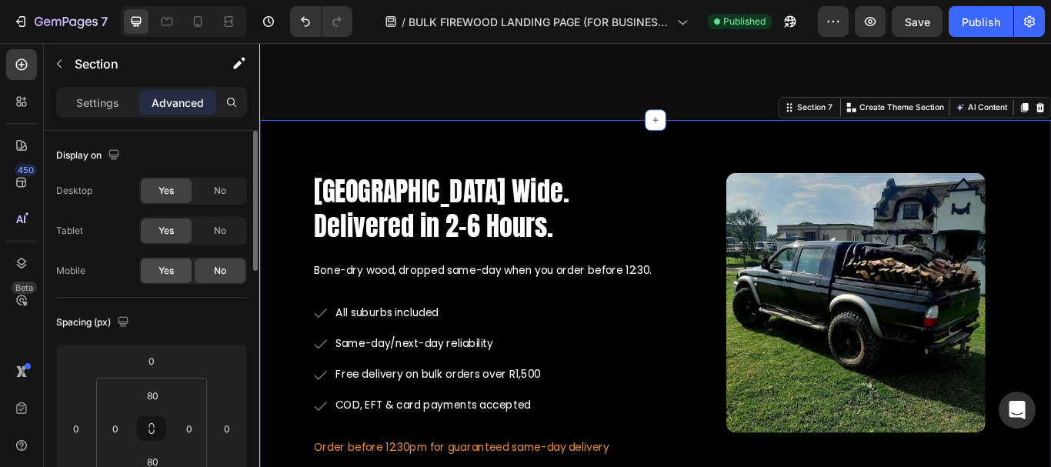
click at [156, 267] on div "Yes" at bounding box center [166, 270] width 51 height 25
click at [202, 24] on icon at bounding box center [198, 21] width 8 height 11
type input "40"
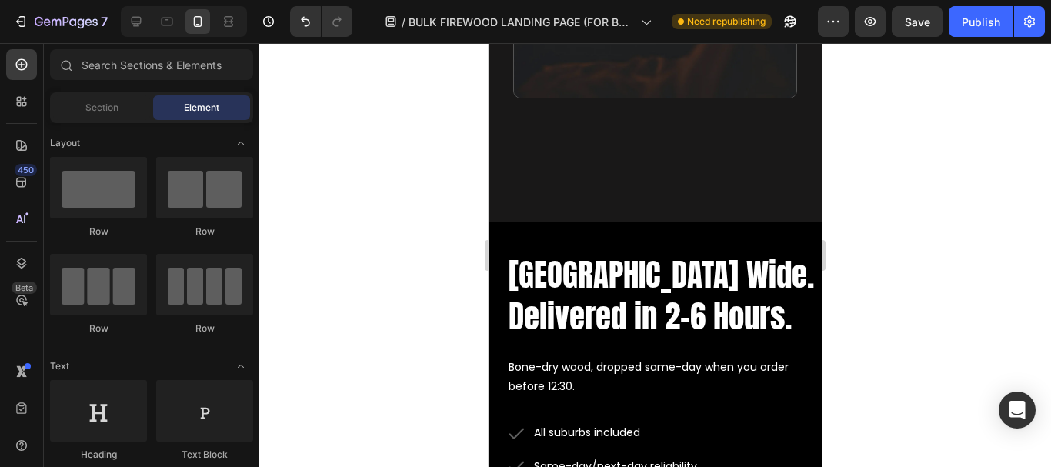
scroll to position [4983, 0]
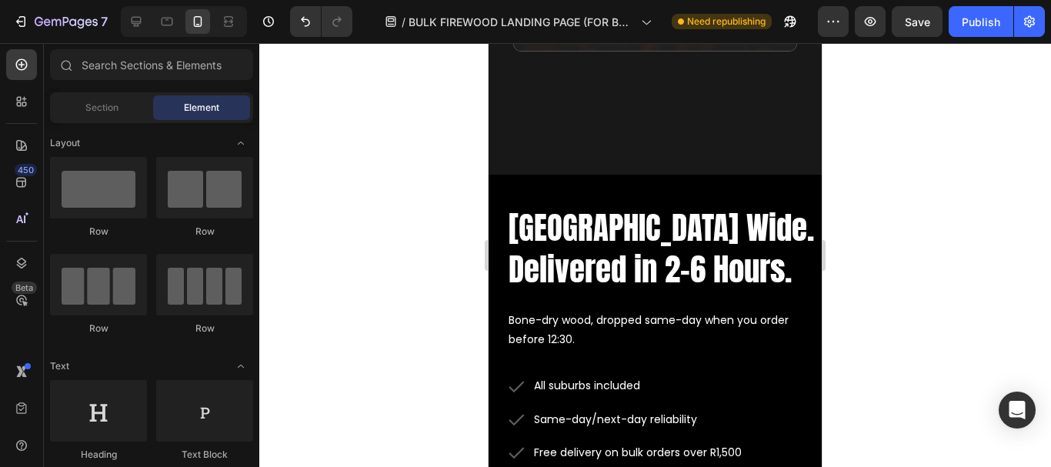
drag, startPoint x: 816, startPoint y: 322, endPoint x: 1351, endPoint y: 365, distance: 536.5
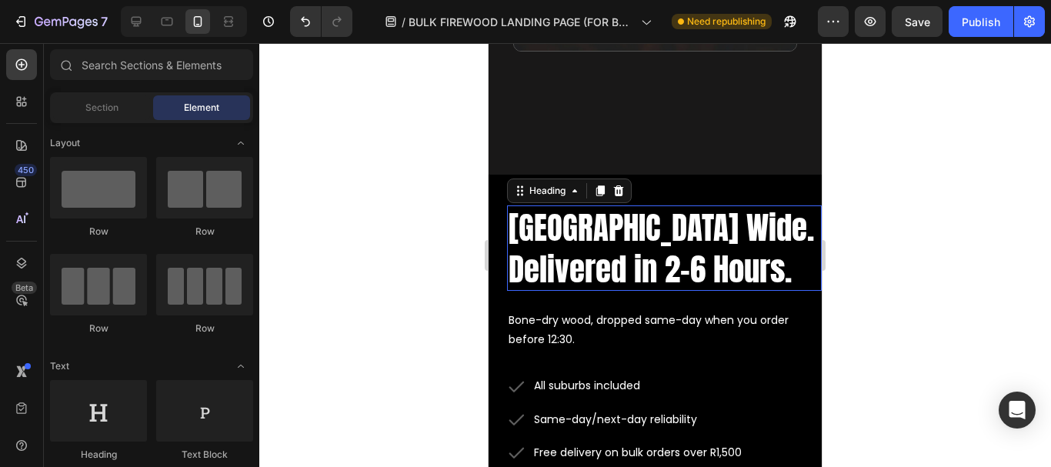
click at [650, 211] on h2 "Cape Town Wide. Delivered in 2–6 Hours." at bounding box center [664, 247] width 315 height 85
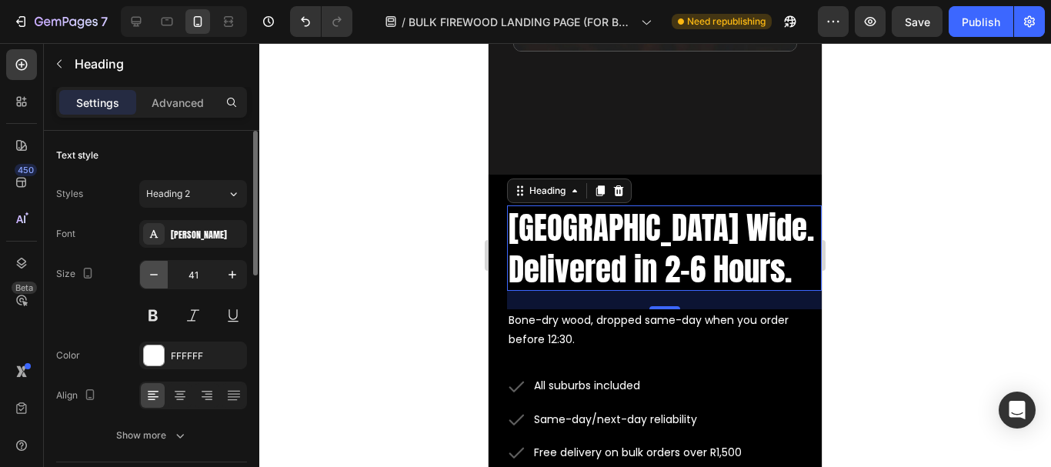
click at [152, 274] on icon "button" at bounding box center [153, 274] width 15 height 15
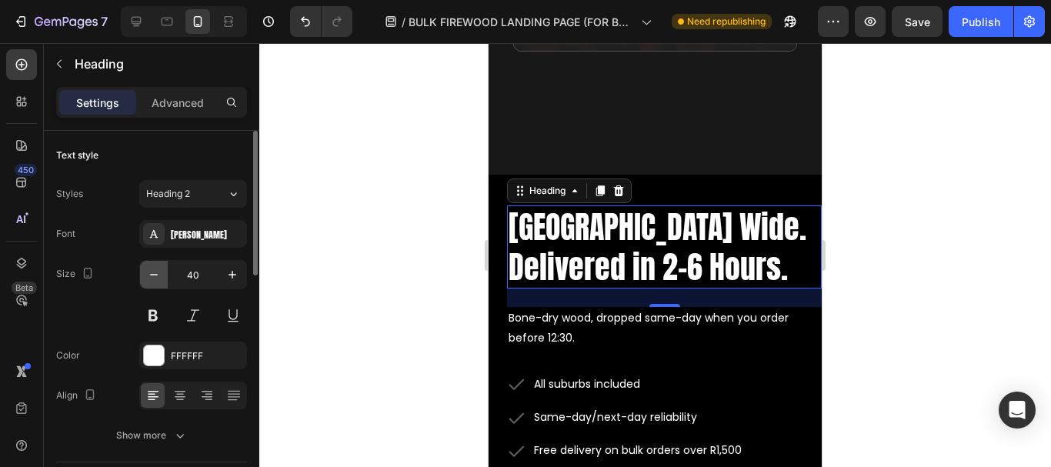
click at [152, 274] on icon "button" at bounding box center [153, 274] width 15 height 15
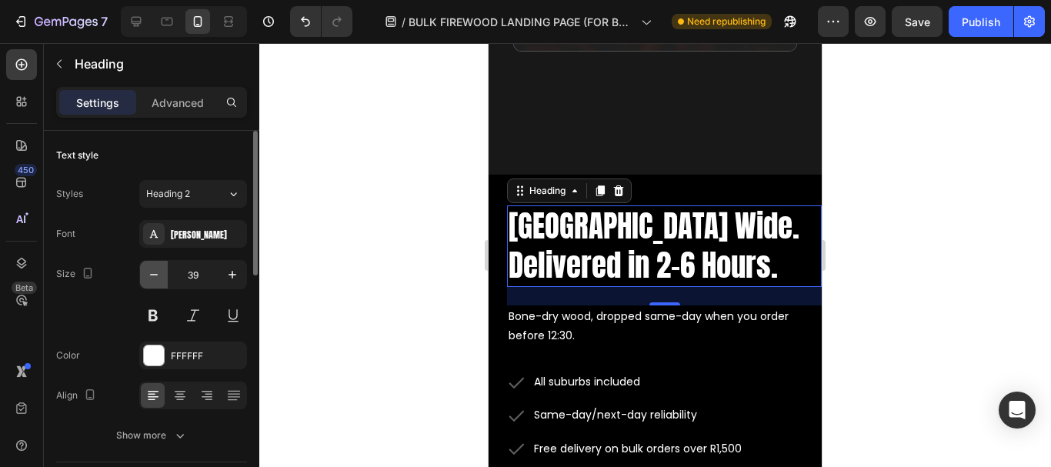
click at [152, 274] on icon "button" at bounding box center [153, 274] width 15 height 15
type input "38"
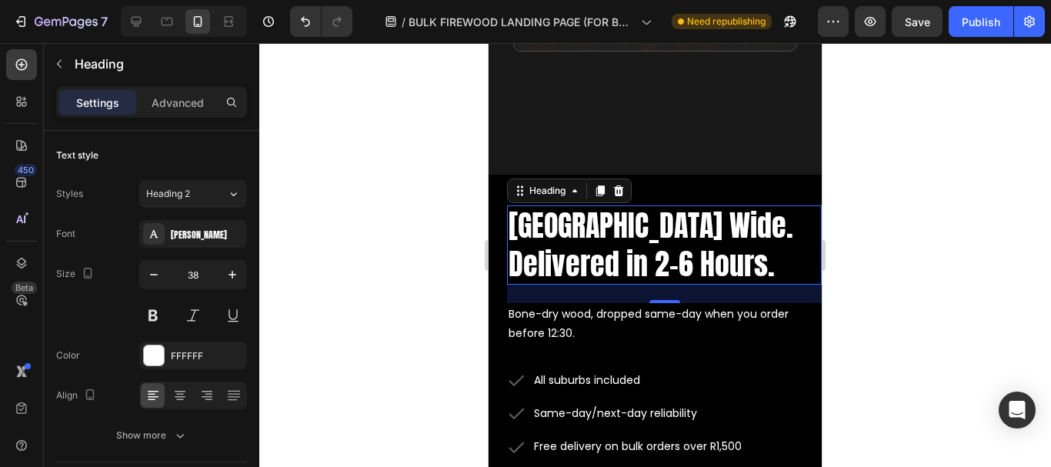
click at [418, 226] on div at bounding box center [655, 255] width 792 height 424
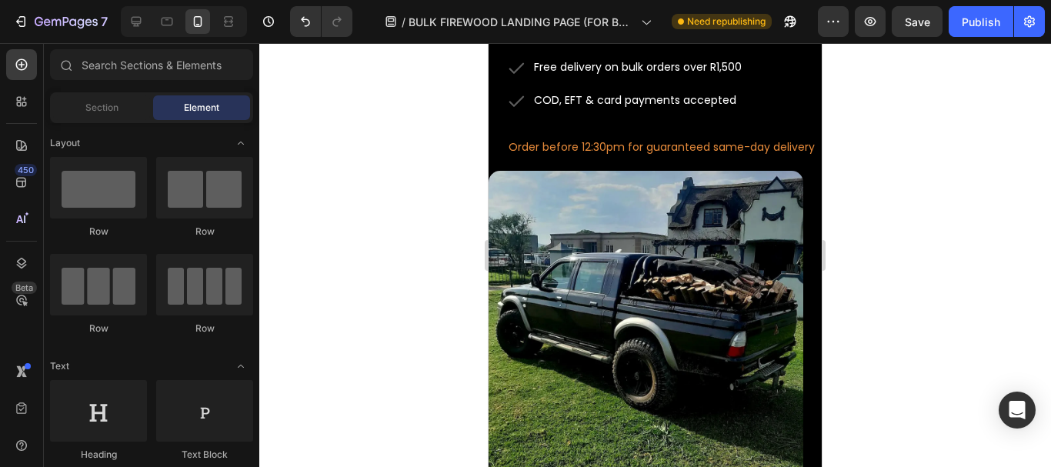
scroll to position [5327, 0]
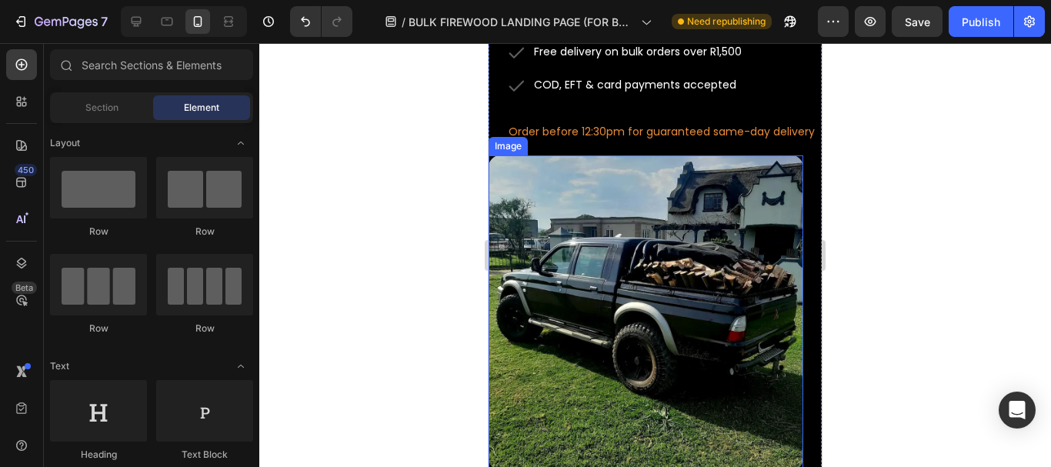
click at [654, 205] on img at bounding box center [645, 312] width 315 height 315
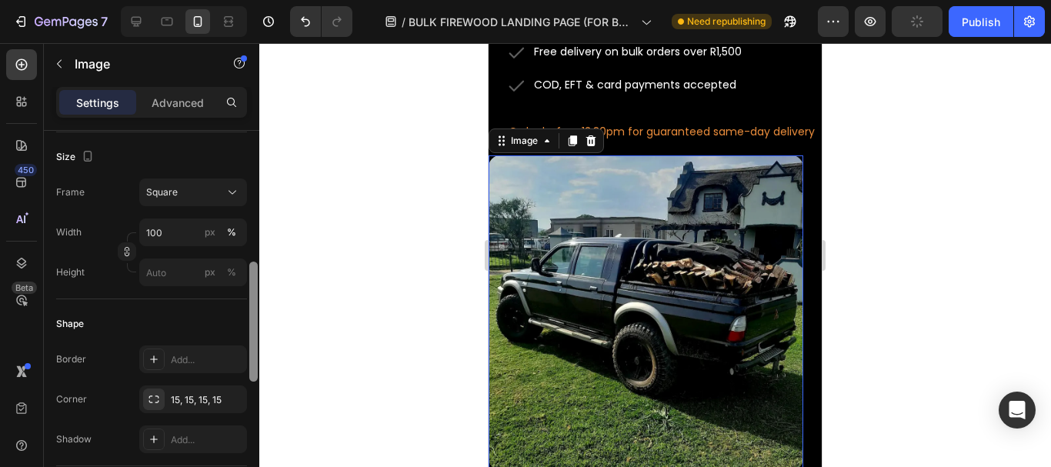
scroll to position [405, 0]
drag, startPoint x: 252, startPoint y: 188, endPoint x: 262, endPoint y: 316, distance: 128.8
click at [262, 0] on div "7 Version history / BULK FIREWOOD LANDING PAGE (FOR BUSINESSES) Need republishi…" at bounding box center [525, 0] width 1051 height 0
click at [175, 231] on input "100" at bounding box center [193, 230] width 108 height 28
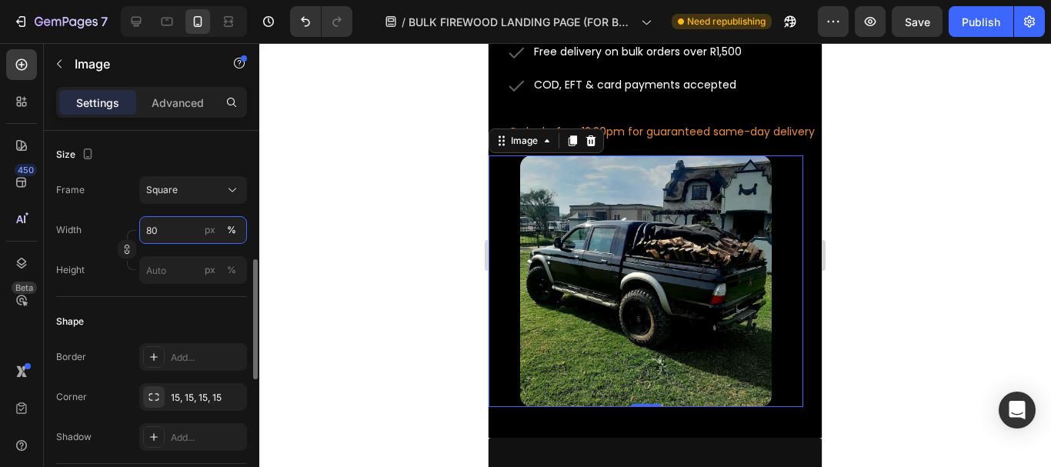
type input "8"
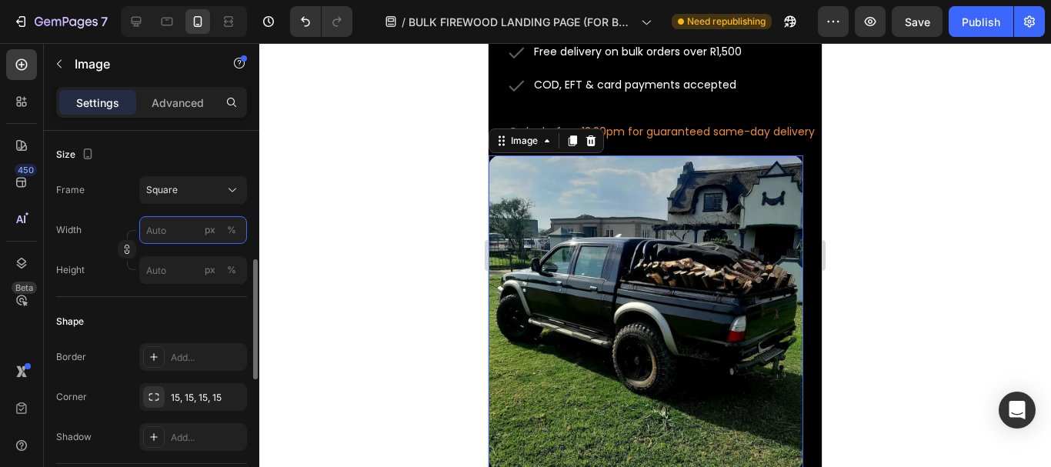
type input "9"
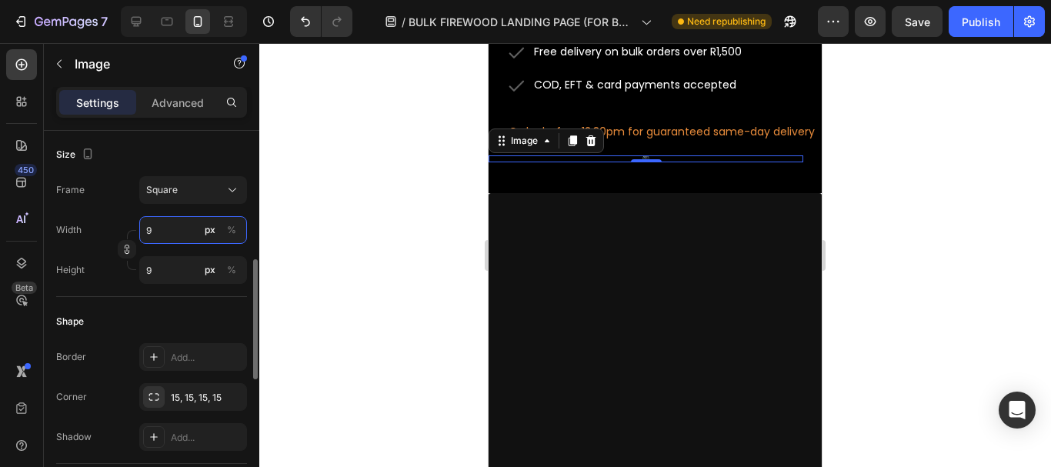
type input "90"
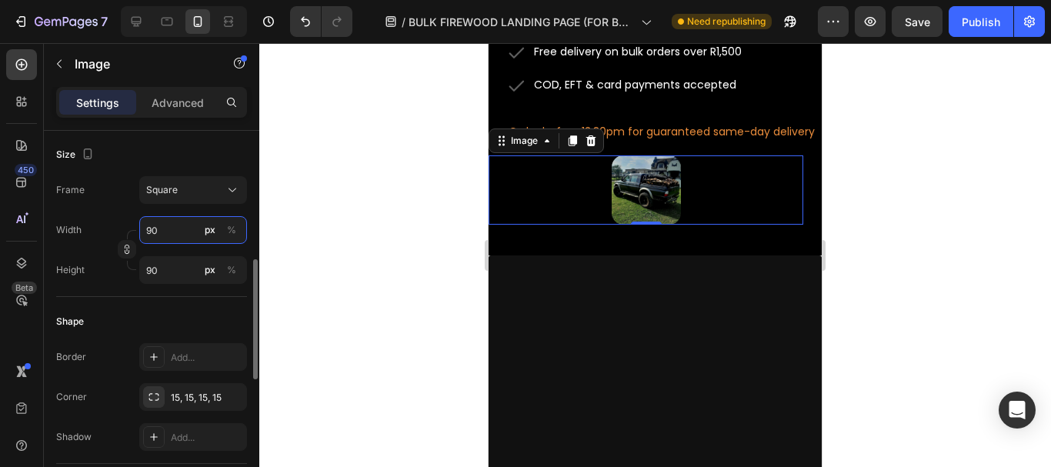
type input "9"
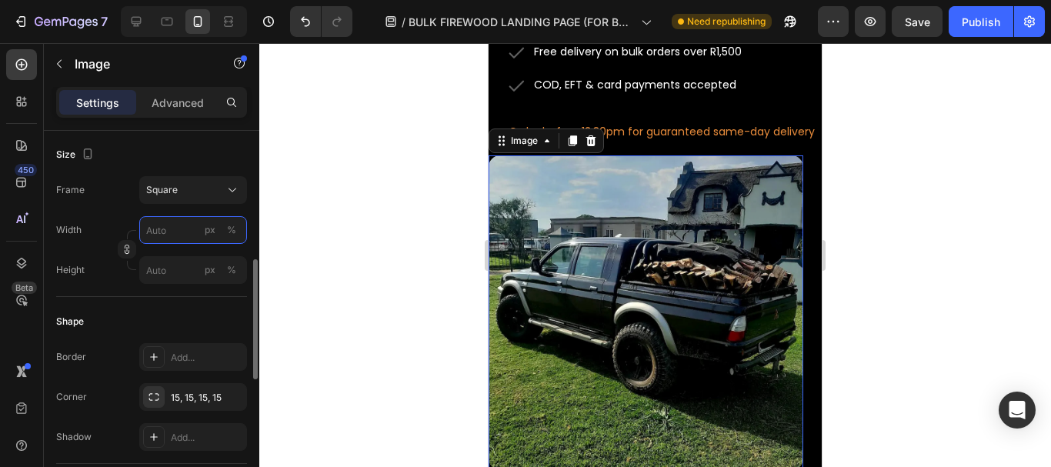
type input "9"
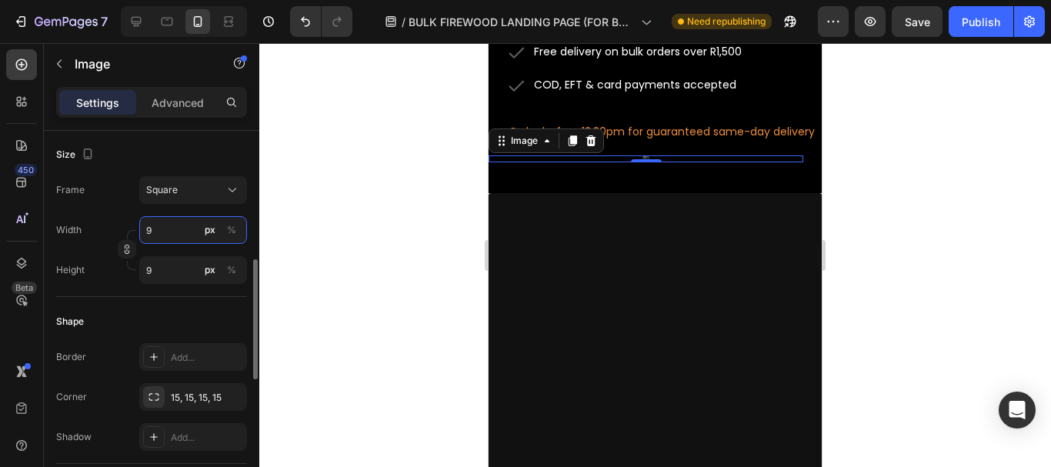
click at [242, 240] on input "9" at bounding box center [193, 230] width 108 height 28
type input "9"
click at [232, 228] on div "%" at bounding box center [231, 230] width 9 height 14
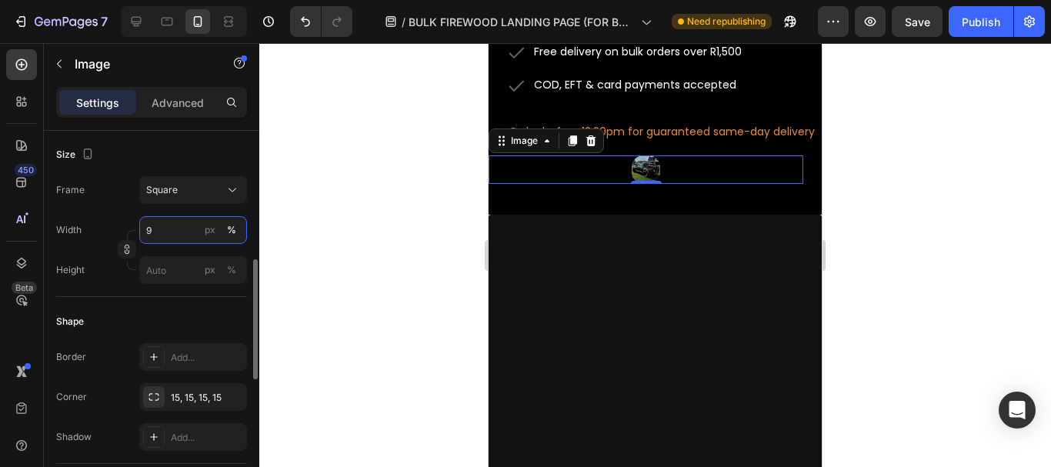
click at [155, 232] on input "9" at bounding box center [193, 230] width 108 height 28
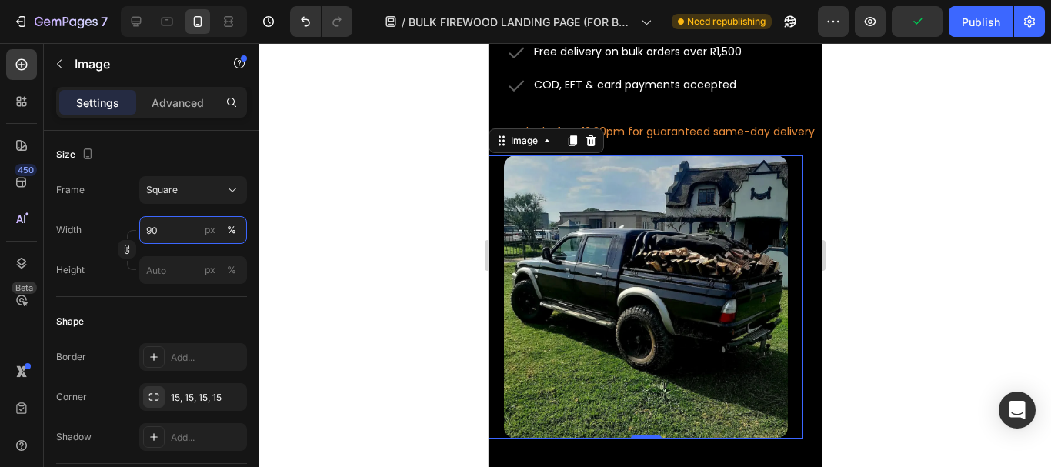
type input "90"
click at [375, 211] on div at bounding box center [655, 255] width 792 height 424
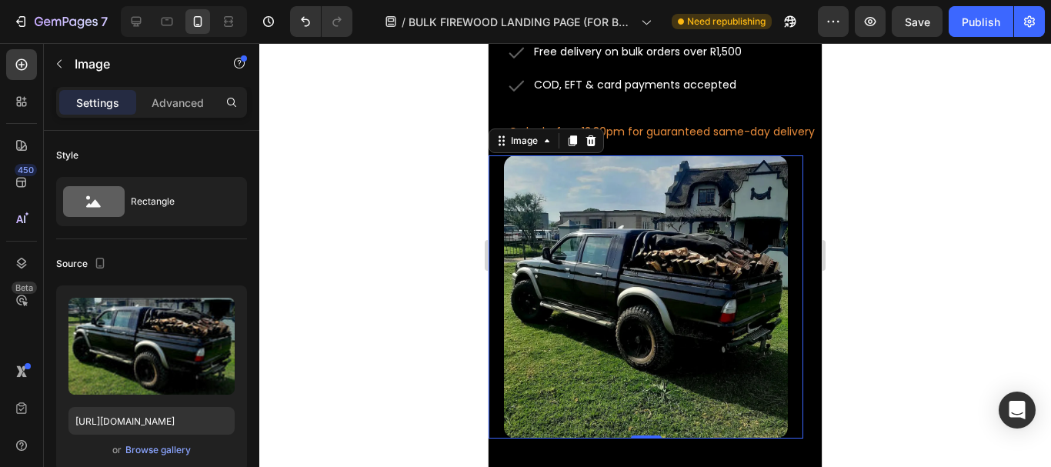
click at [772, 256] on img at bounding box center [645, 296] width 283 height 283
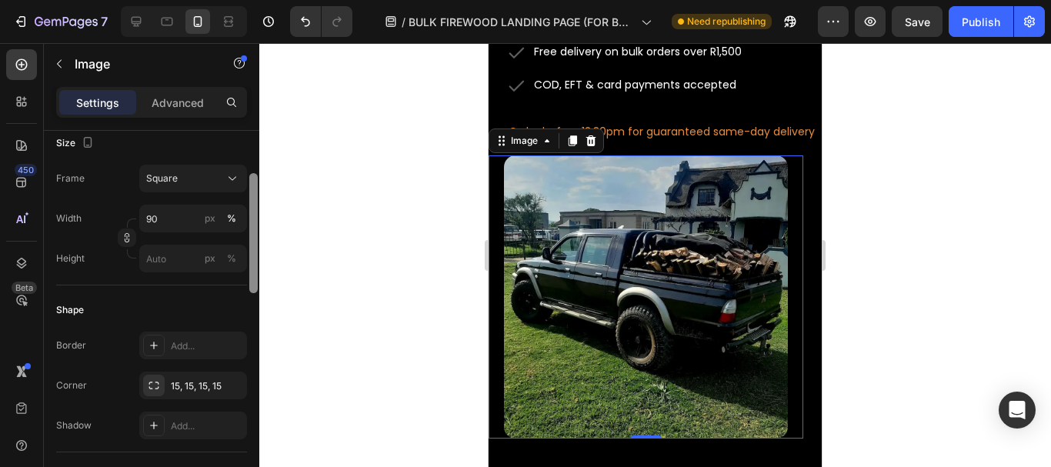
scroll to position [420, 0]
drag, startPoint x: 252, startPoint y: 165, endPoint x: 256, endPoint y: 298, distance: 133.2
click at [256, 298] on div at bounding box center [253, 324] width 8 height 120
click at [183, 92] on div "Advanced" at bounding box center [177, 102] width 77 height 25
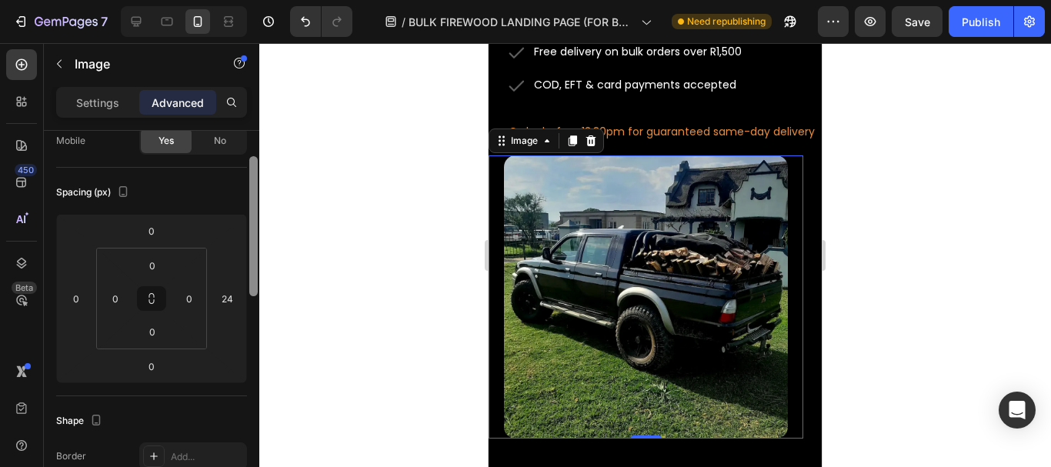
scroll to position [114, 0]
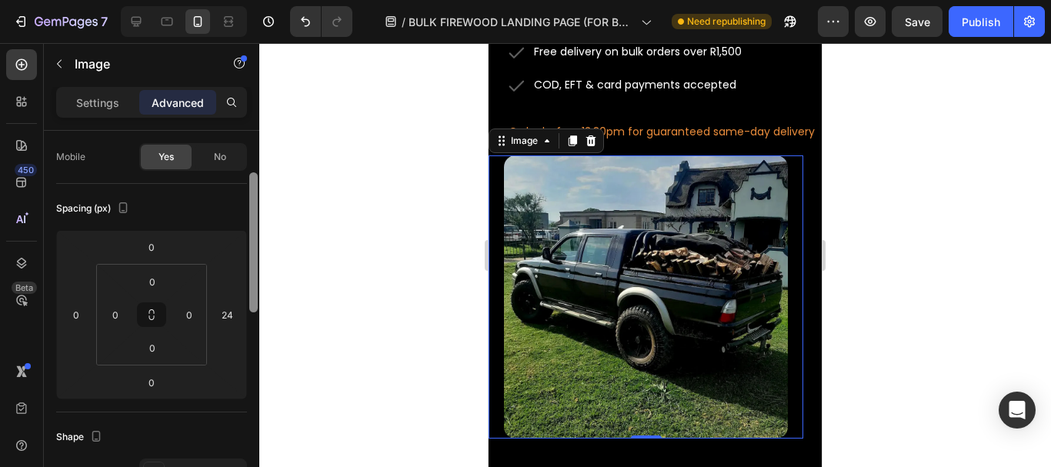
drag, startPoint x: 257, startPoint y: 335, endPoint x: 257, endPoint y: 221, distance: 113.9
click at [257, 221] on div at bounding box center [253, 242] width 8 height 140
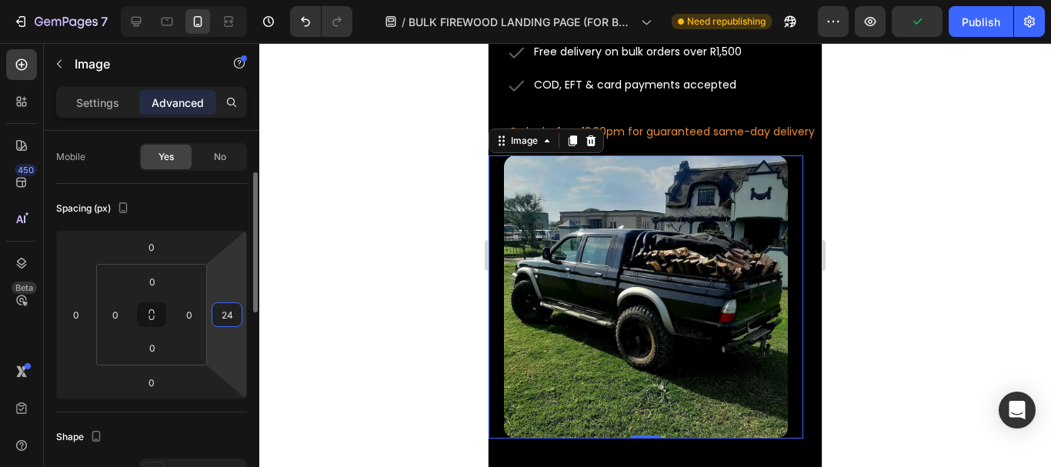
click at [227, 314] on input "24" at bounding box center [226, 314] width 23 height 23
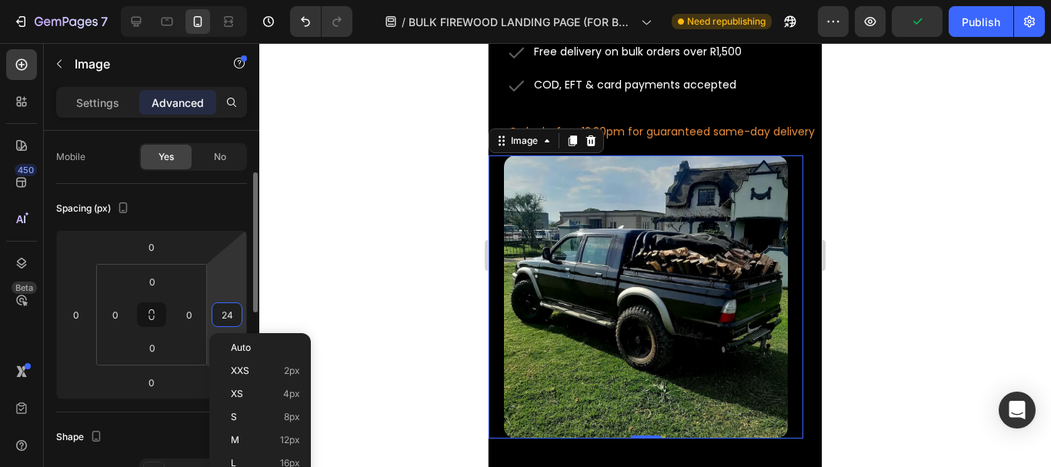
type input "0"
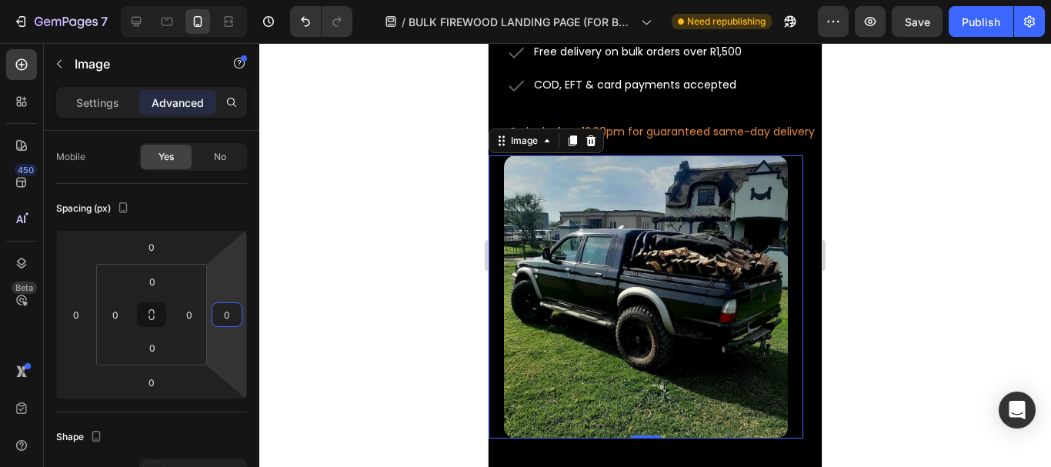
click at [387, 237] on div at bounding box center [655, 255] width 792 height 424
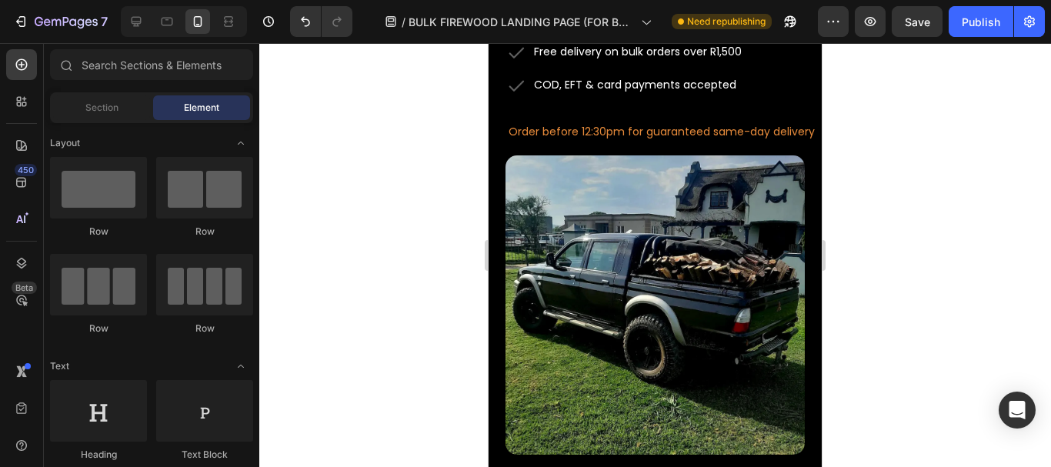
click at [922, 223] on div at bounding box center [655, 255] width 792 height 424
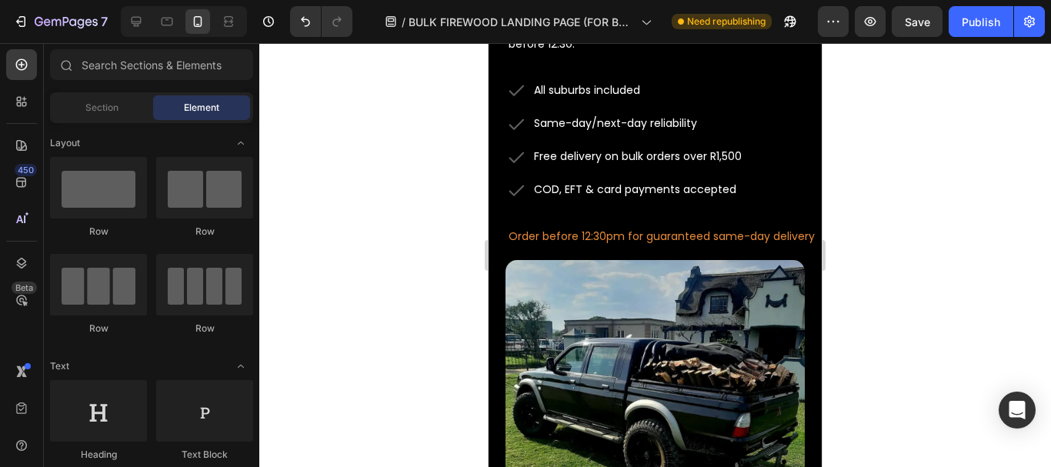
scroll to position [5207, 0]
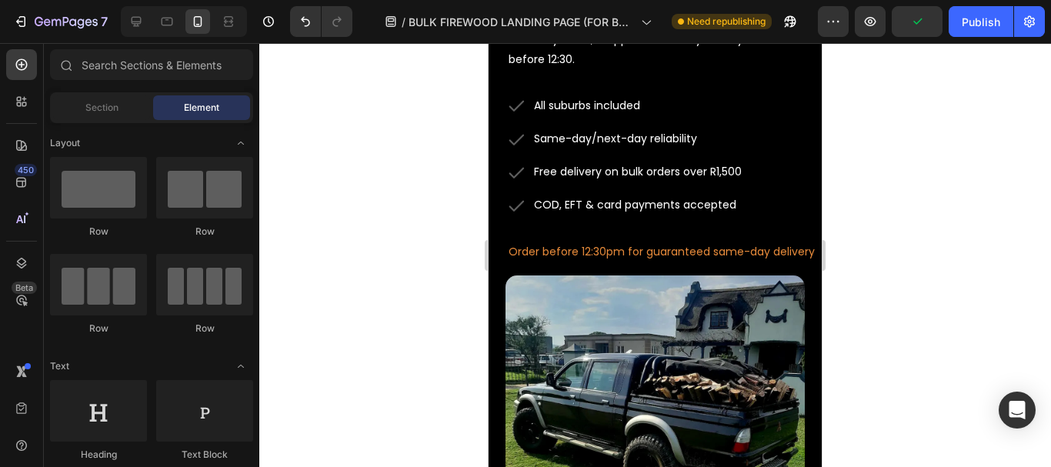
drag, startPoint x: 819, startPoint y: 331, endPoint x: 1311, endPoint y: 365, distance: 493.5
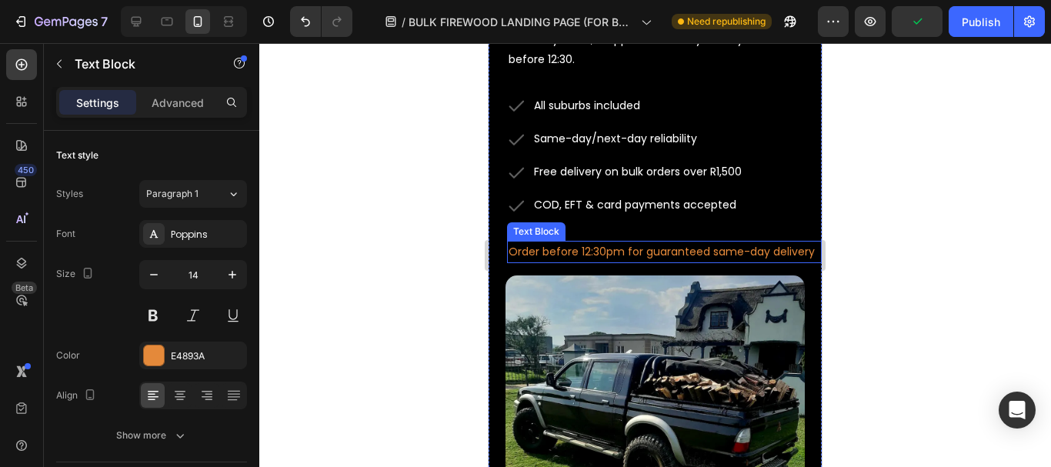
click at [615, 262] on p "Order before 12:30pm for guaranteed same-day delivery" at bounding box center [665, 251] width 312 height 19
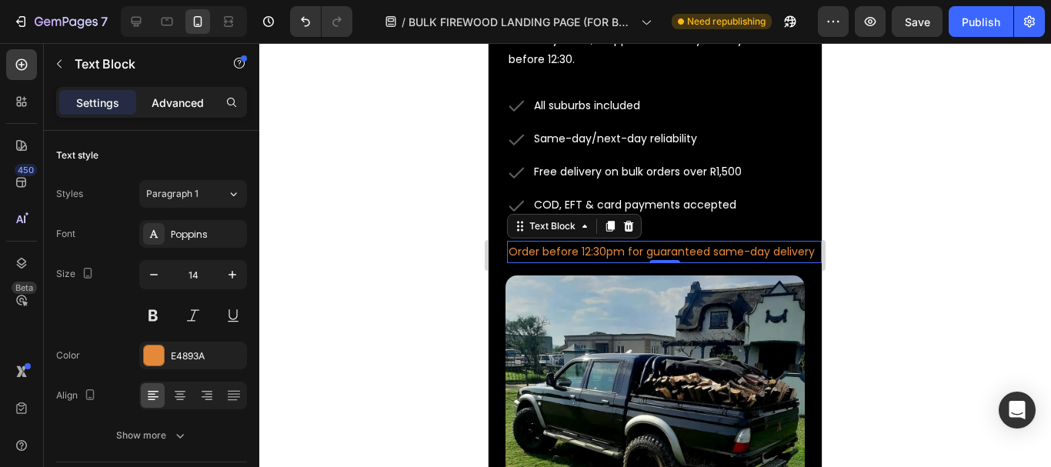
click at [176, 103] on p "Advanced" at bounding box center [178, 103] width 52 height 16
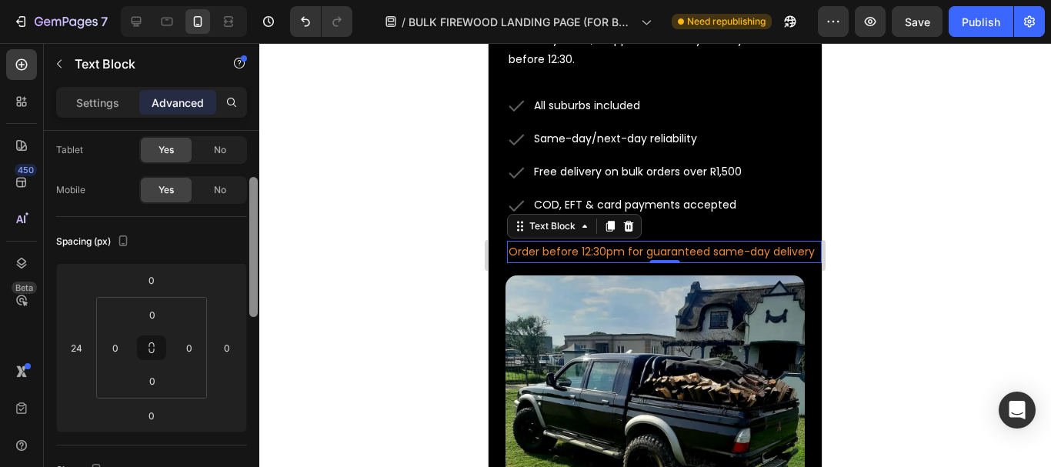
scroll to position [95, 0]
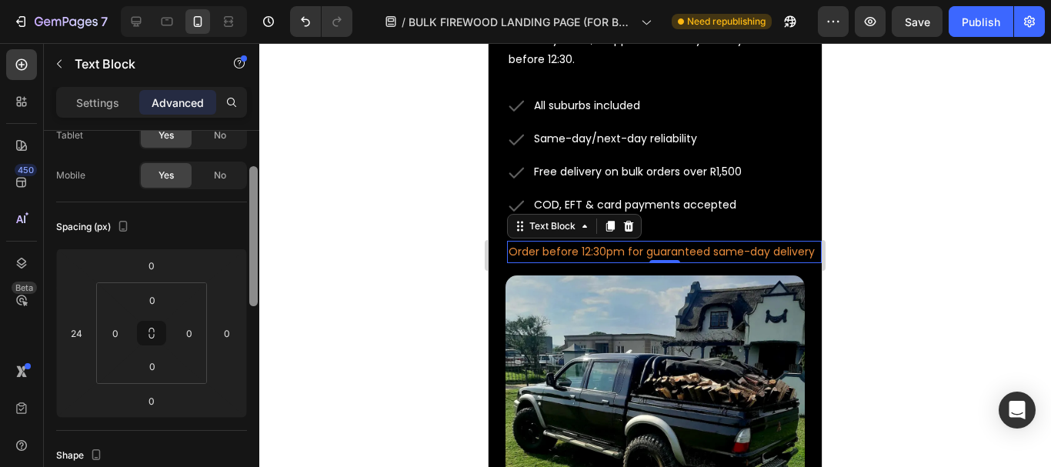
drag, startPoint x: 255, startPoint y: 208, endPoint x: 258, endPoint y: 243, distance: 35.5
click at [258, 243] on div at bounding box center [254, 321] width 12 height 380
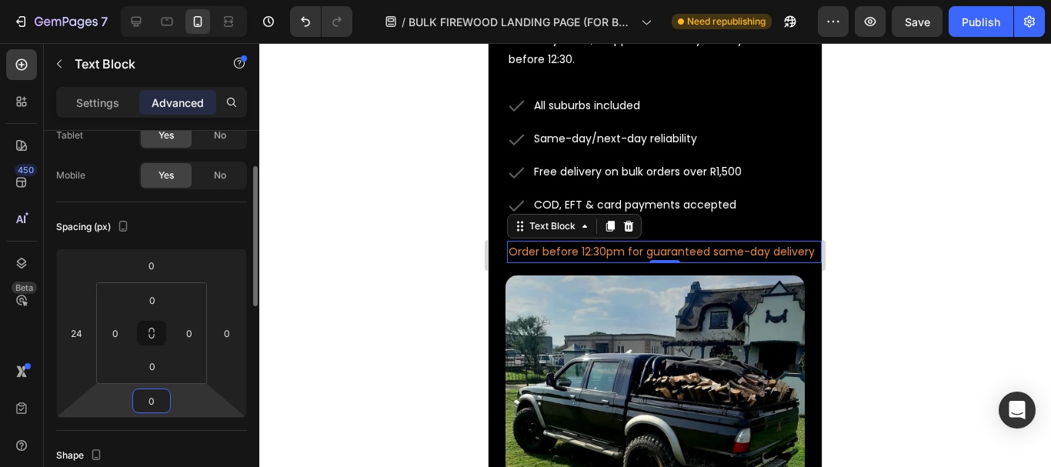
click at [148, 411] on input "0" at bounding box center [151, 400] width 31 height 23
type input "5"
type input "10"
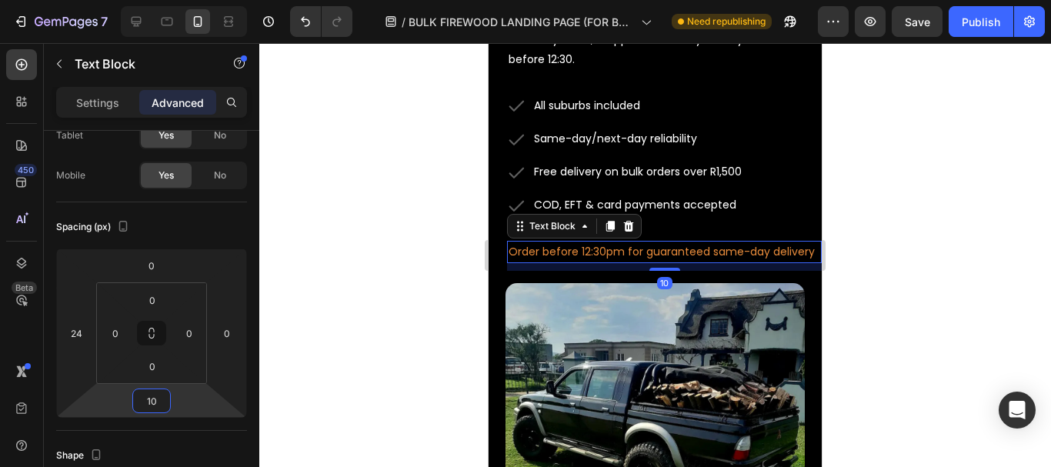
click at [434, 256] on div at bounding box center [655, 255] width 792 height 424
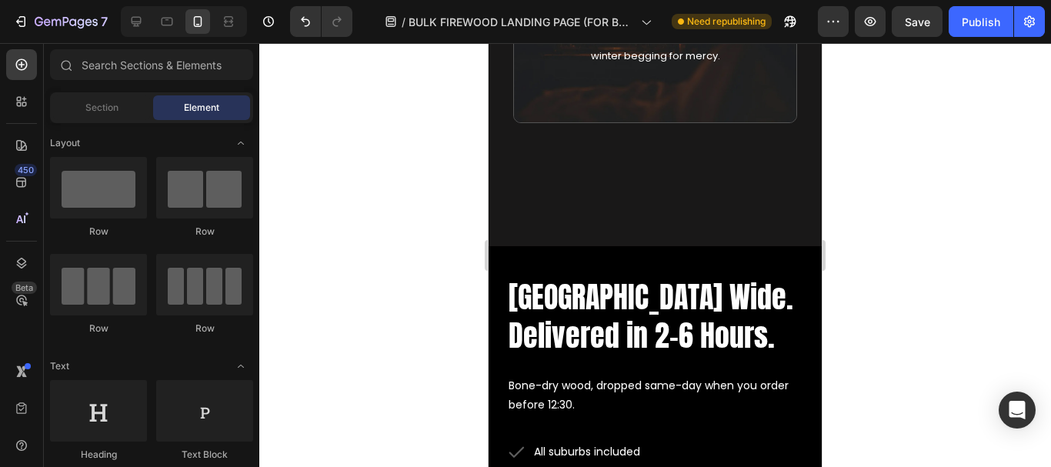
scroll to position [4958, 0]
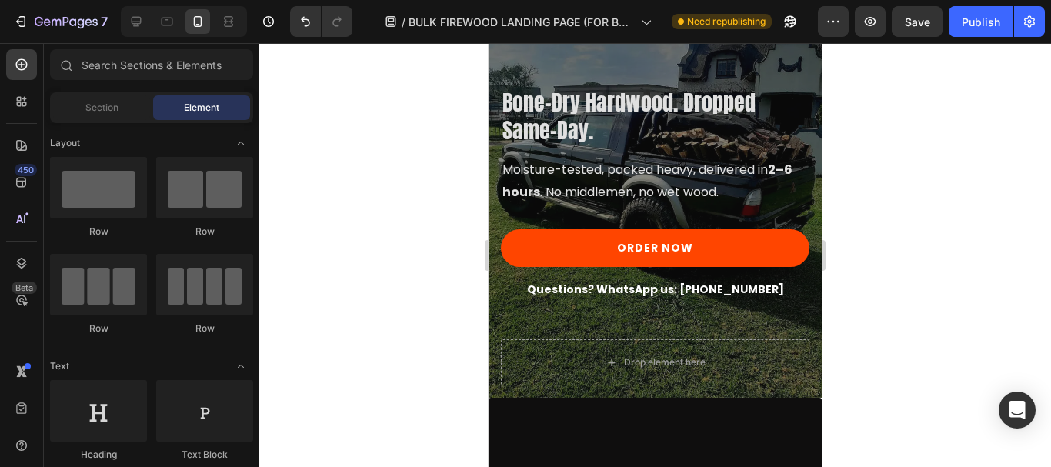
scroll to position [5747, 0]
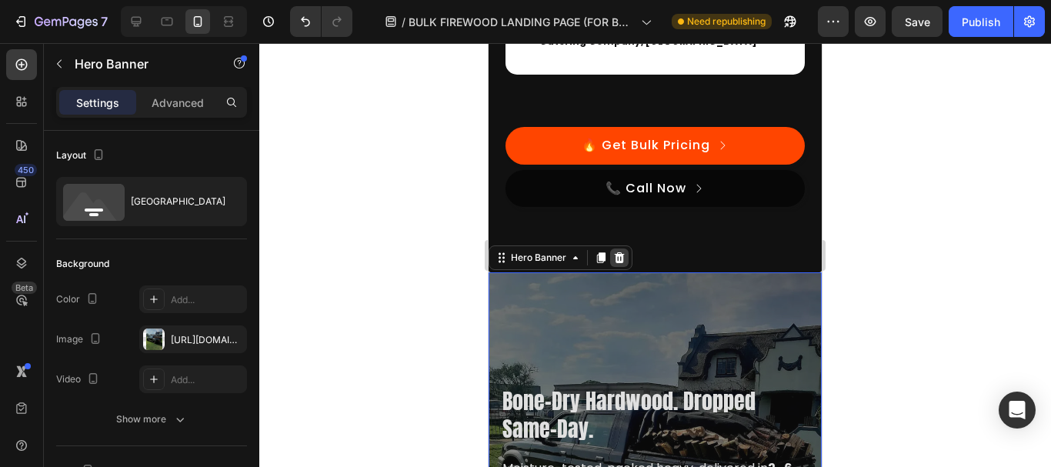
click at [622, 262] on icon at bounding box center [620, 257] width 10 height 11
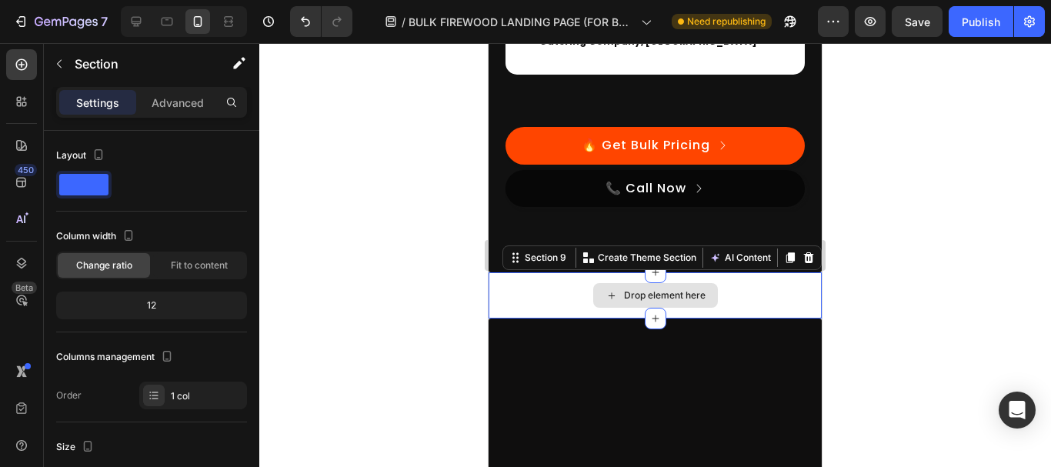
click at [764, 301] on div "Drop element here" at bounding box center [654, 295] width 333 height 46
click at [802, 264] on icon at bounding box center [808, 258] width 12 height 12
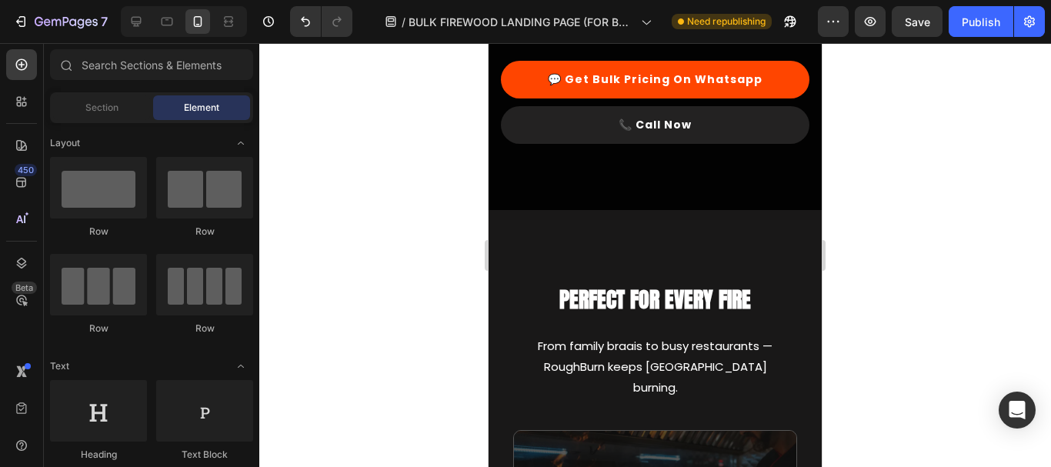
scroll to position [3753, 0]
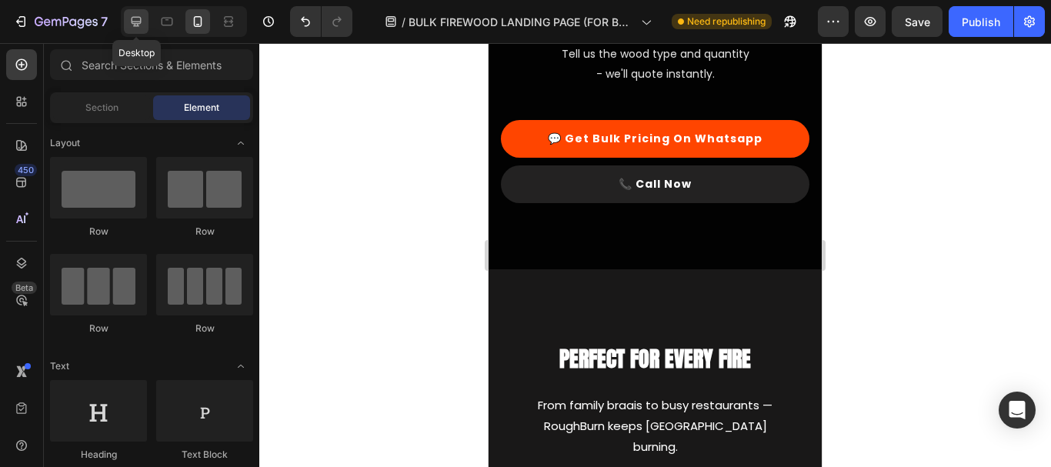
click at [138, 13] on div at bounding box center [136, 21] width 25 height 25
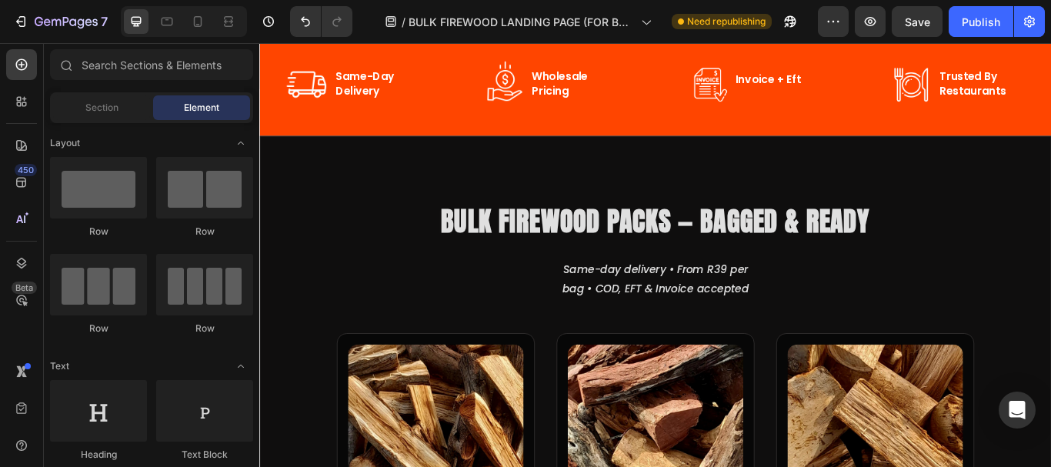
scroll to position [212, 0]
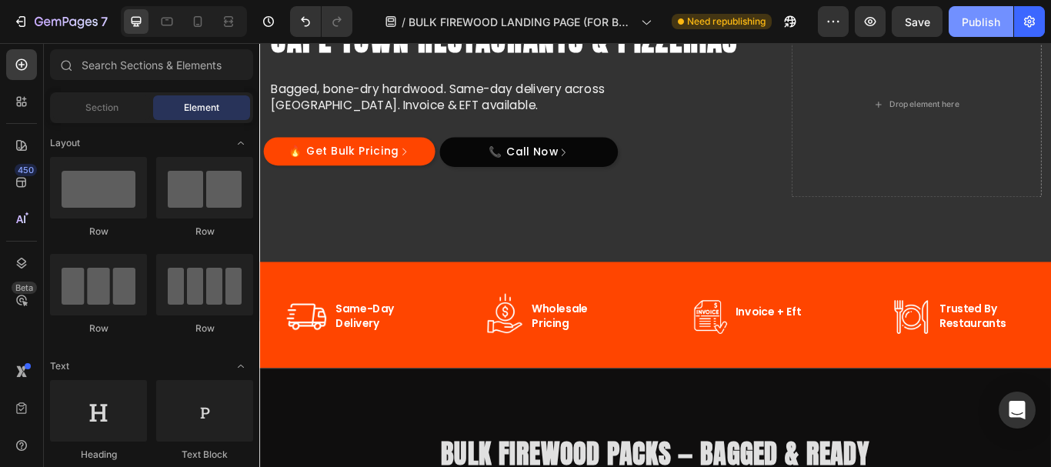
click at [964, 6] on button "Publish" at bounding box center [981, 21] width 65 height 31
click at [198, 18] on icon at bounding box center [197, 21] width 15 height 15
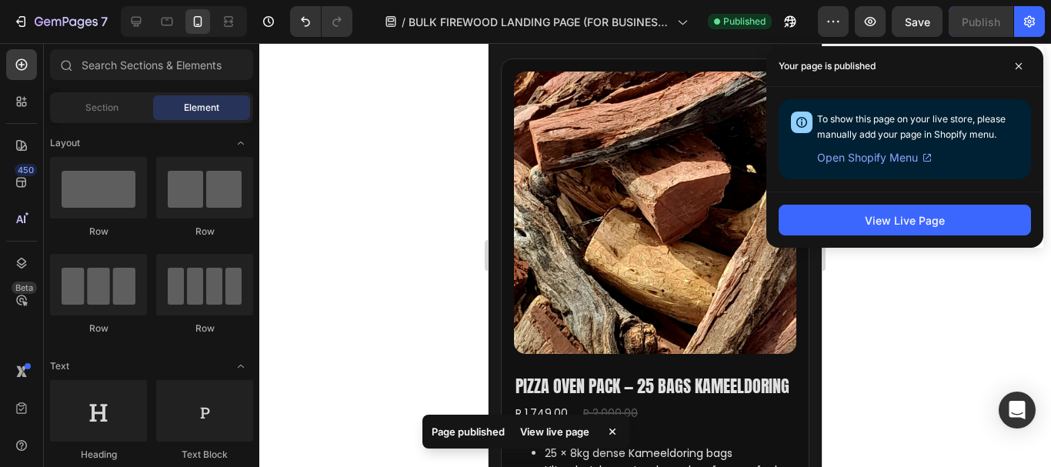
scroll to position [2332, 0]
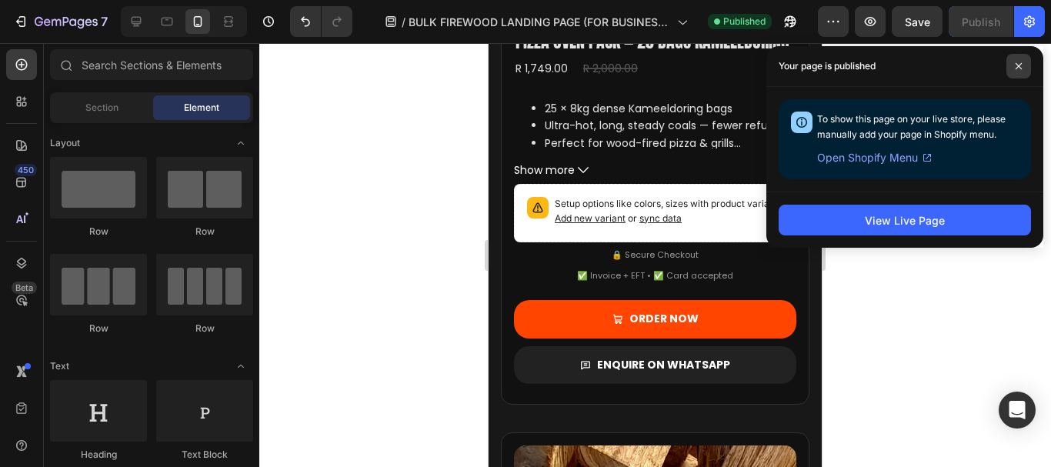
click at [1013, 55] on span at bounding box center [1018, 66] width 25 height 25
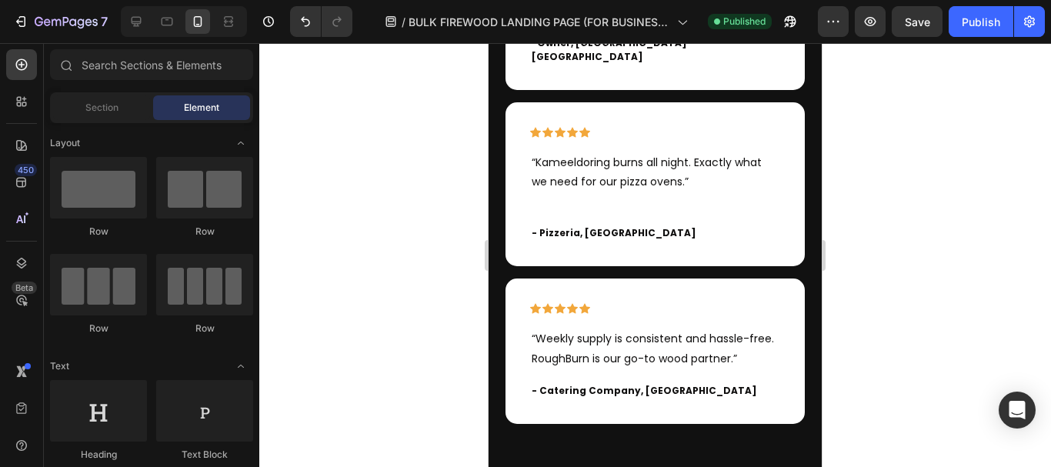
scroll to position [6147, 0]
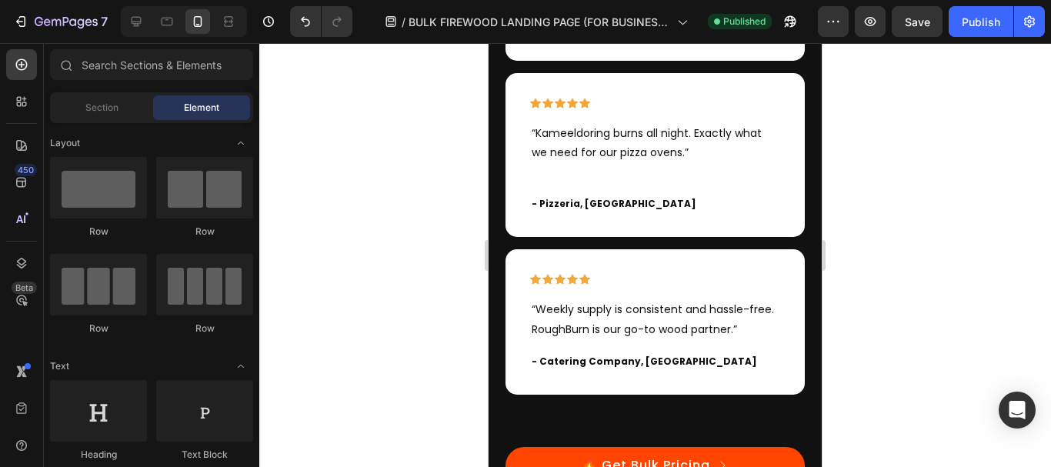
drag, startPoint x: 819, startPoint y: 212, endPoint x: 1310, endPoint y: 478, distance: 558.3
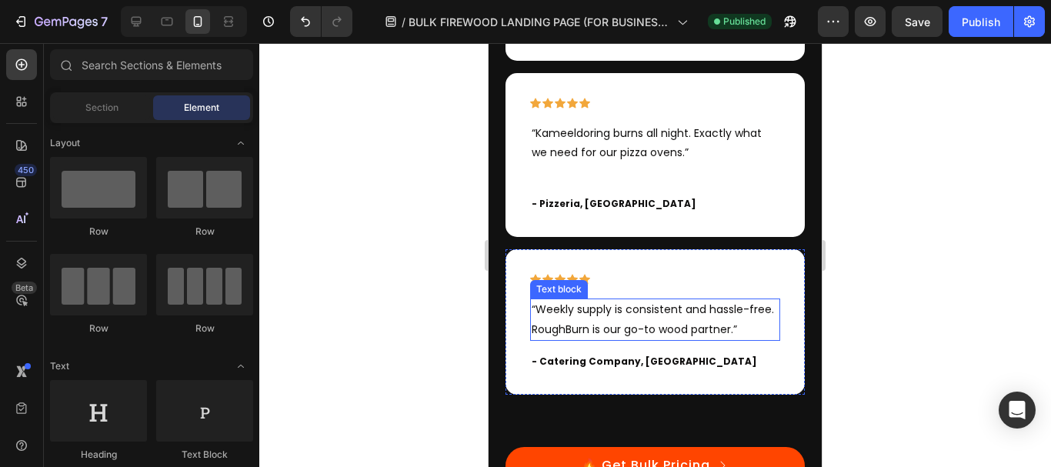
click at [765, 338] on p "“Weekly supply is consistent and hassle-free. RoughBurn is our go-to wood partn…" at bounding box center [656, 319] width 248 height 38
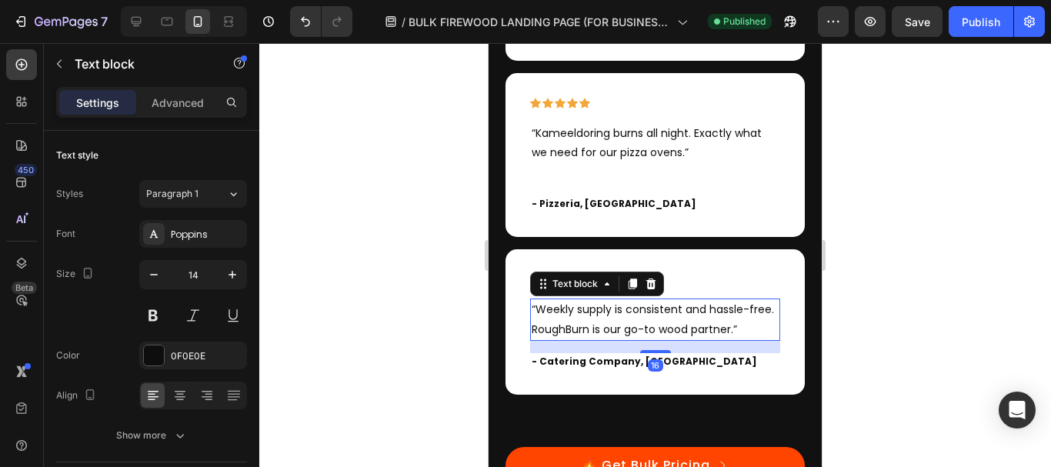
click at [765, 338] on p "“Weekly supply is consistent and hassle-free. RoughBurn is our go-to wood partn…" at bounding box center [656, 319] width 248 height 38
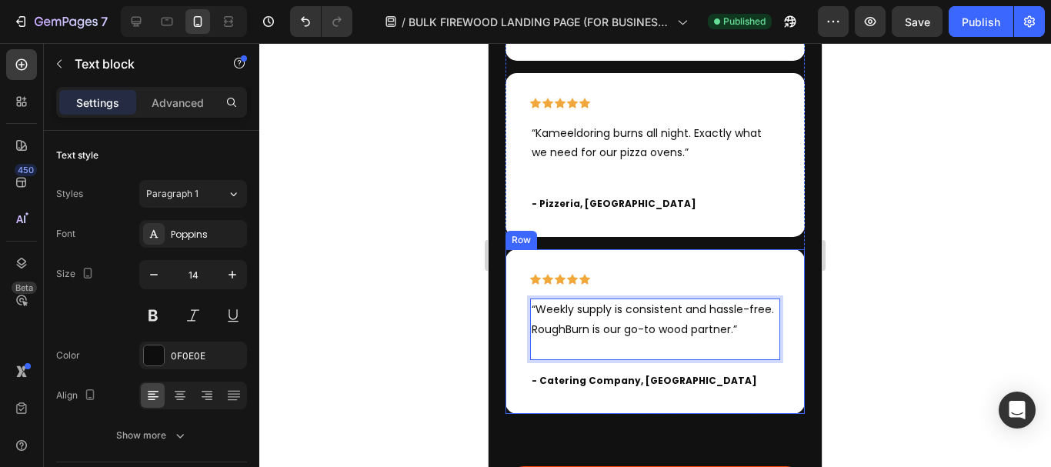
click at [975, 309] on div at bounding box center [655, 255] width 792 height 424
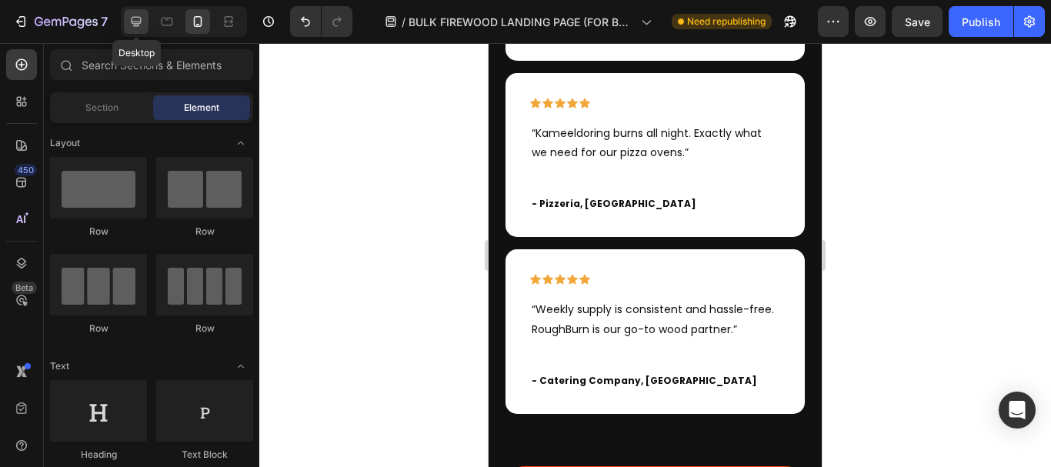
click at [134, 31] on div at bounding box center [136, 21] width 25 height 25
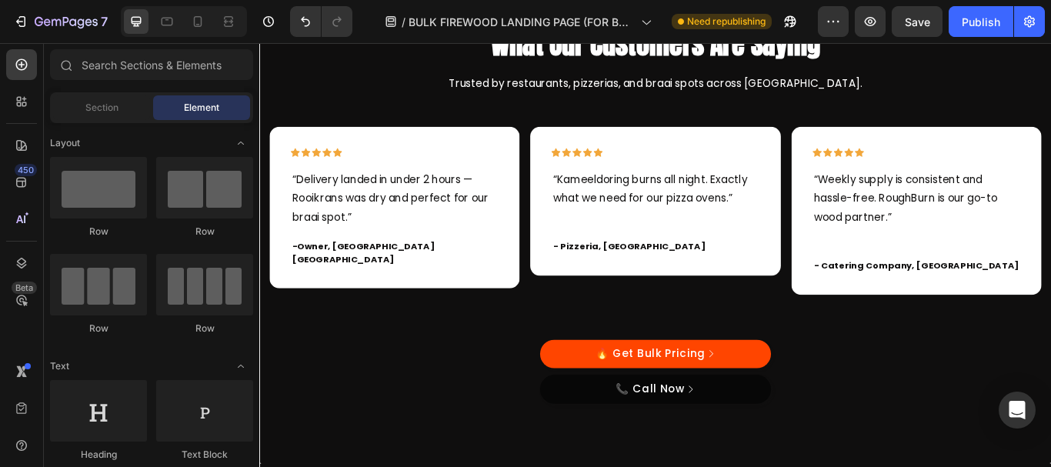
scroll to position [5347, 0]
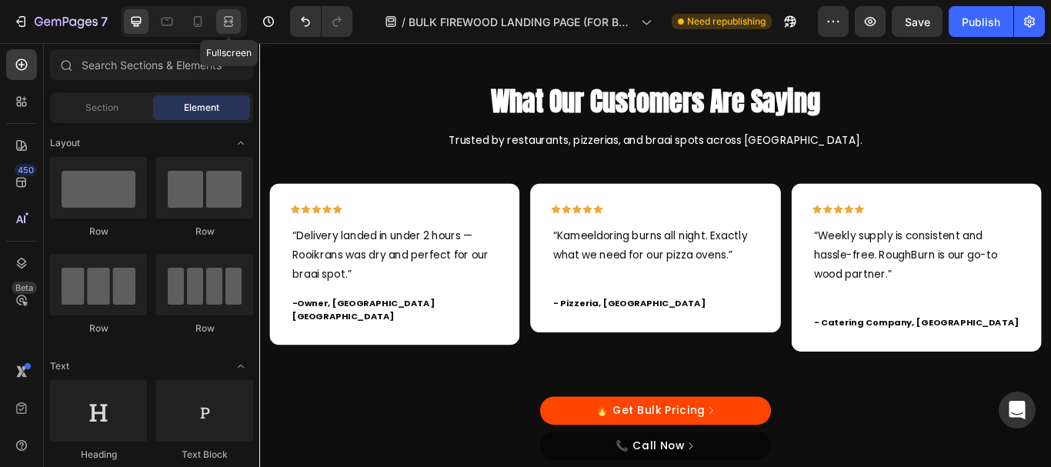
click at [235, 20] on icon at bounding box center [228, 21] width 15 height 15
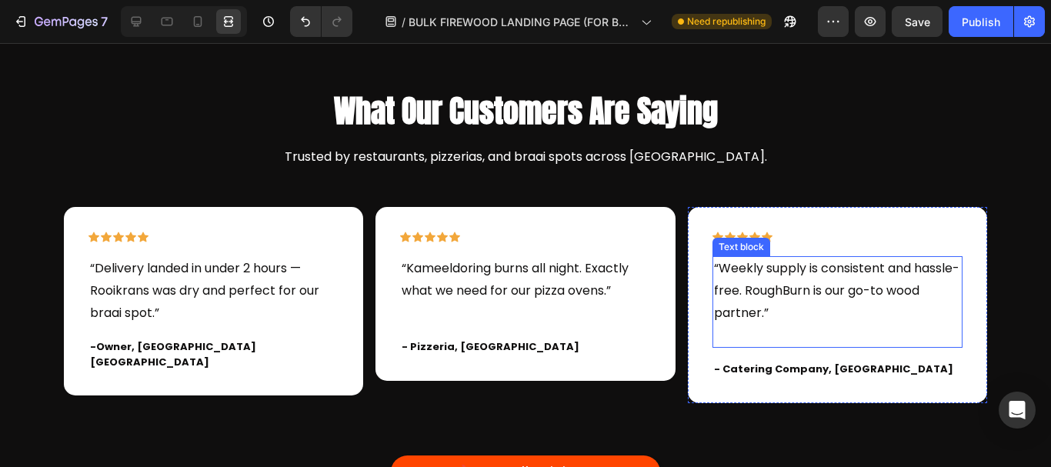
click at [784, 328] on p at bounding box center [837, 335] width 247 height 22
click at [802, 332] on p "Rich Text Editor. Editing area: main" at bounding box center [837, 335] width 247 height 22
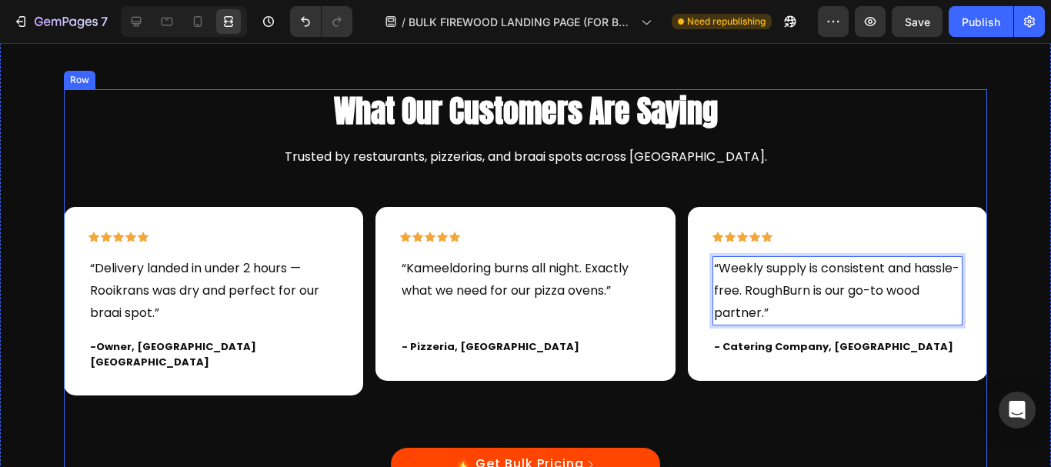
click at [922, 135] on div "What Our Customers Are Saying Heading Trusted by restaurants, pizzerias, and br…" at bounding box center [525, 310] width 923 height 442
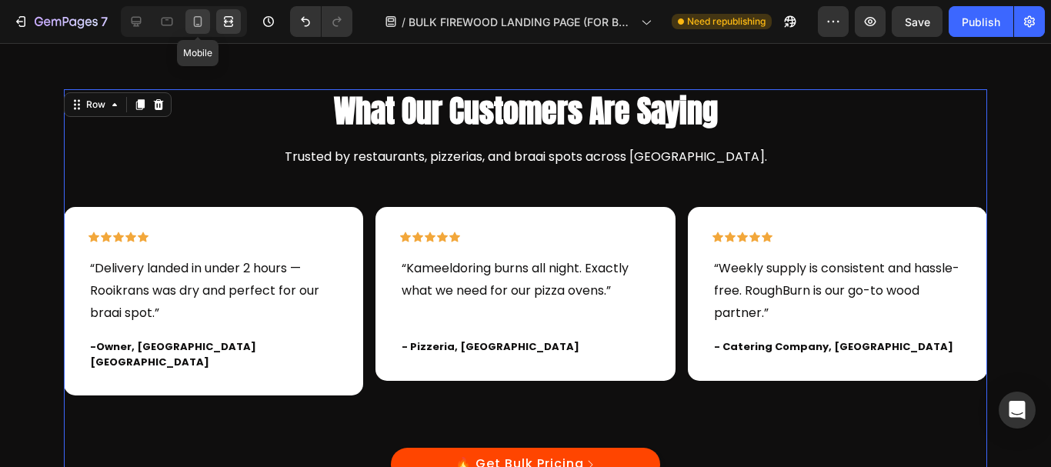
click at [201, 22] on icon at bounding box center [198, 21] width 8 height 11
type input "90%"
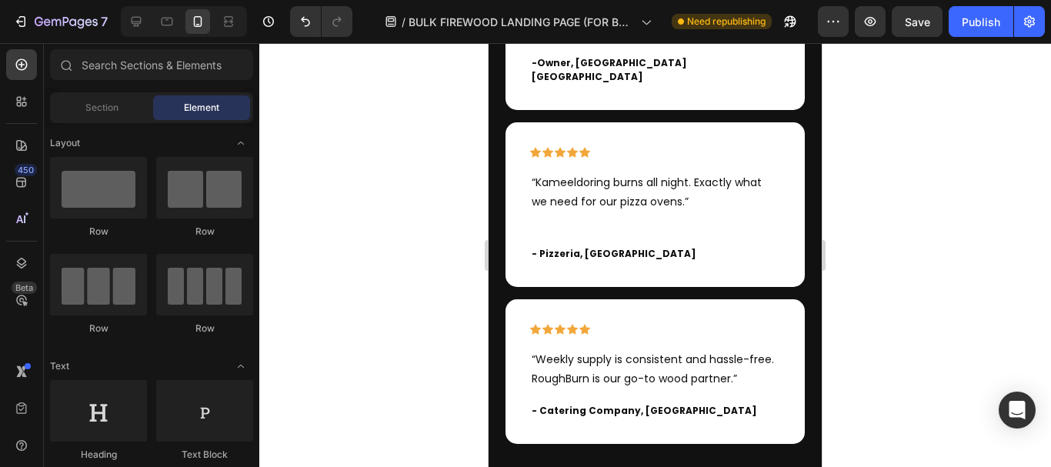
scroll to position [5994, 0]
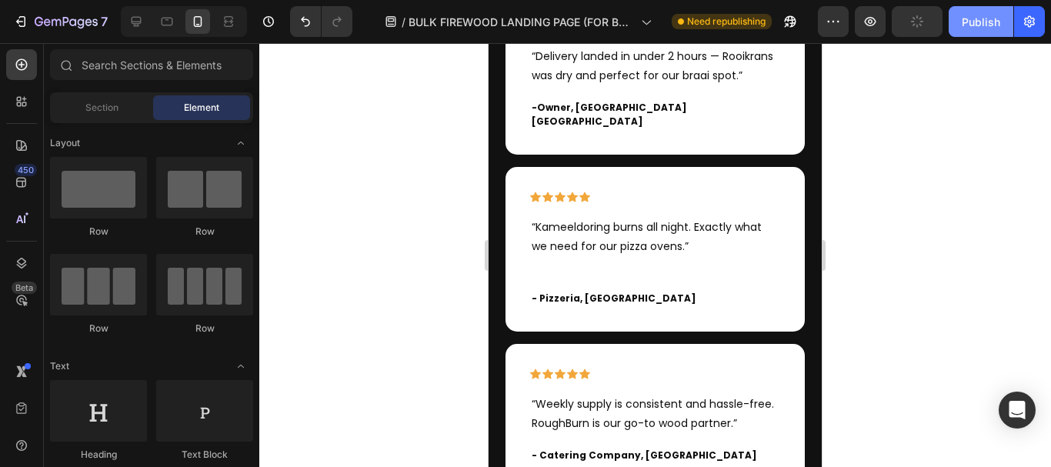
click at [972, 14] on div "Publish" at bounding box center [981, 22] width 38 height 16
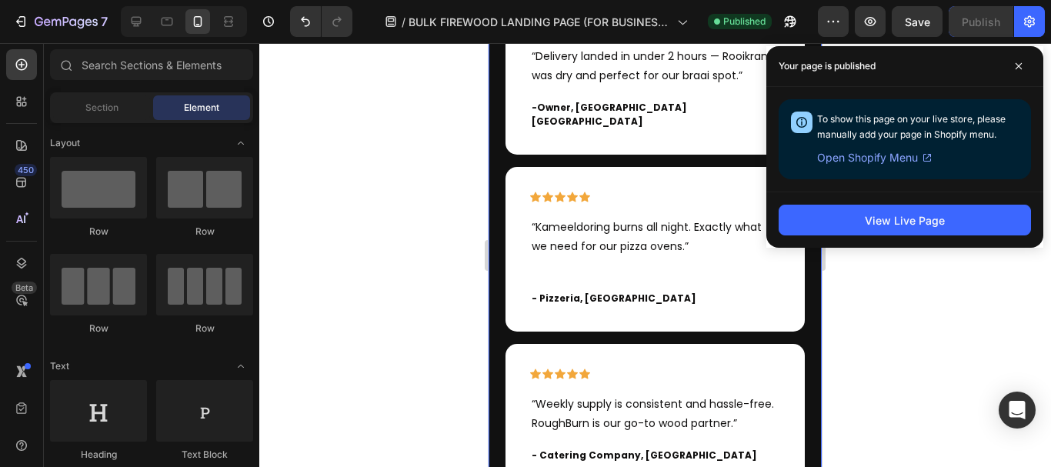
click at [496, 185] on div "What Our Customers Are Saying Heading Trusted by restaurants, pizzerias, and br…" at bounding box center [654, 239] width 333 height 787
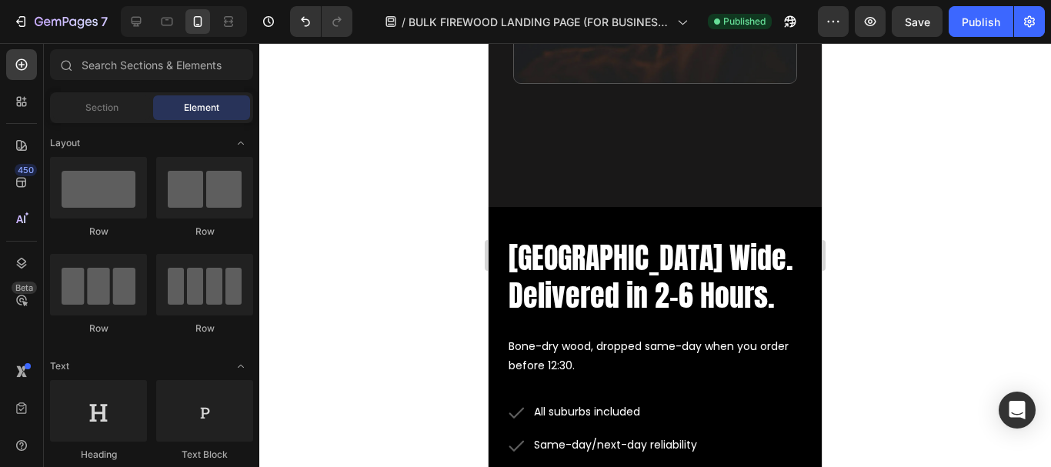
scroll to position [4982, 0]
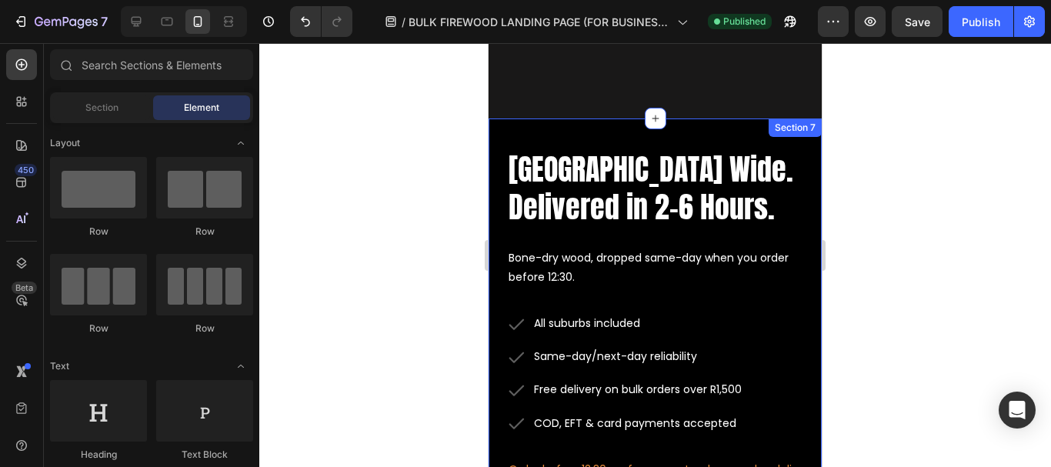
click at [662, 118] on div "Cape Town Wide. Delivered in 2–6 Hours. Heading Bone-dry wood, dropped same-day…" at bounding box center [654, 474] width 333 height 713
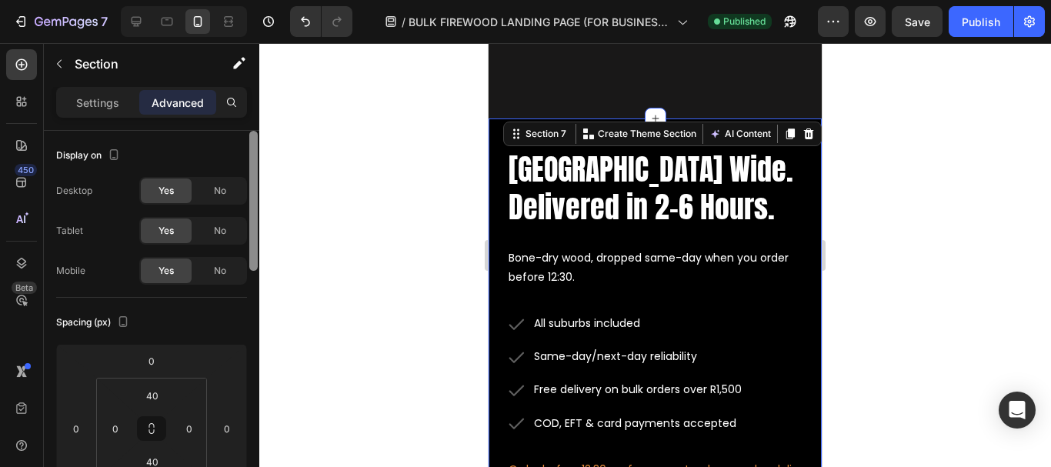
scroll to position [35, 0]
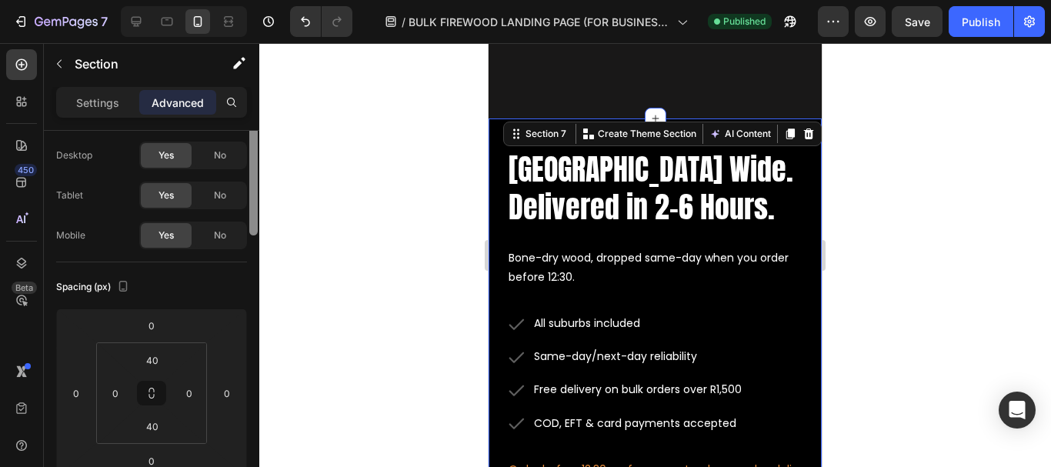
drag, startPoint x: 256, startPoint y: 170, endPoint x: 256, endPoint y: 183, distance: 13.1
click at [256, 183] on div at bounding box center [253, 165] width 8 height 140
click at [150, 359] on input "40" at bounding box center [152, 359] width 31 height 23
type input "70"
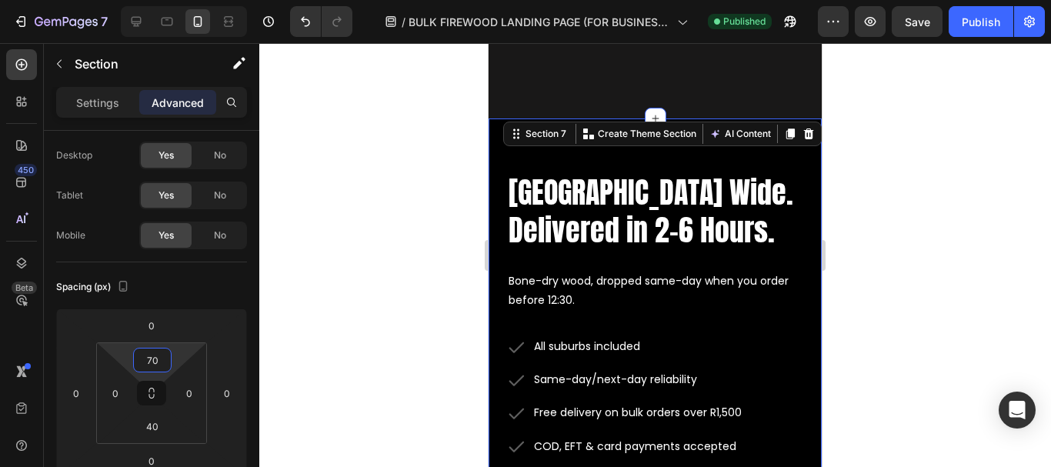
click at [391, 214] on div at bounding box center [655, 255] width 792 height 424
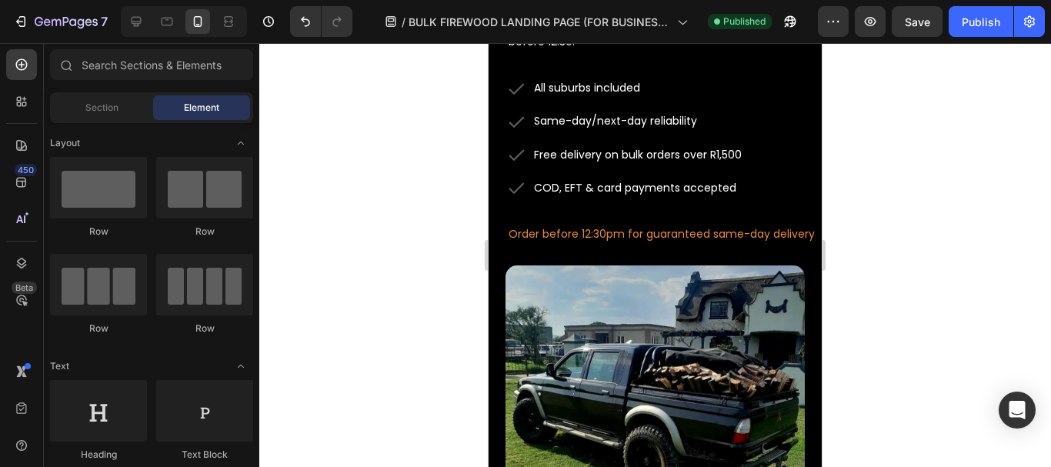
scroll to position [5515, 0]
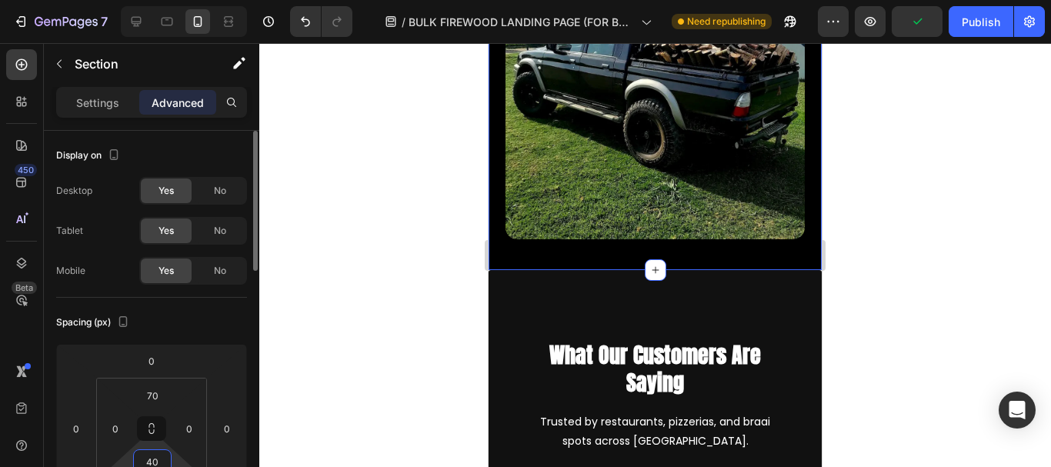
click at [152, 460] on input "40" at bounding box center [152, 461] width 31 height 23
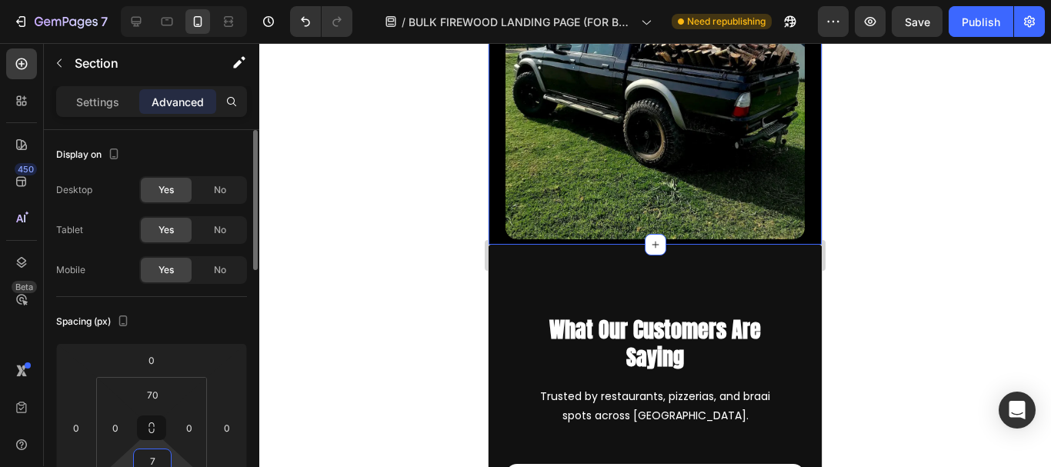
type input "70"
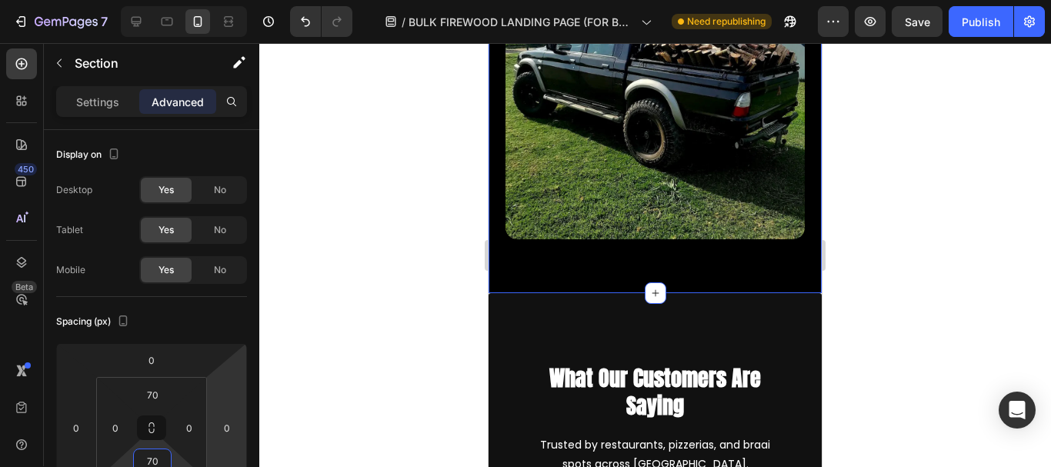
click at [332, 251] on div at bounding box center [655, 255] width 792 height 424
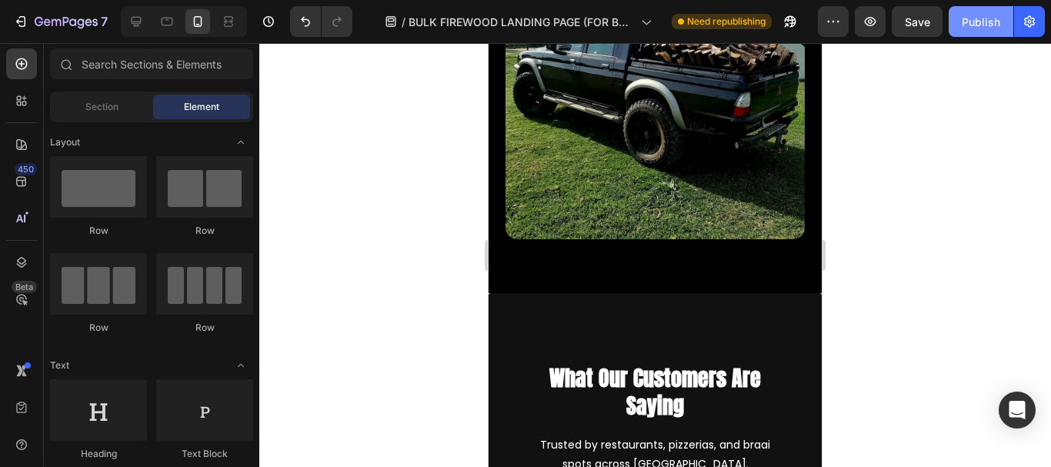
click at [982, 12] on button "Publish" at bounding box center [981, 21] width 65 height 31
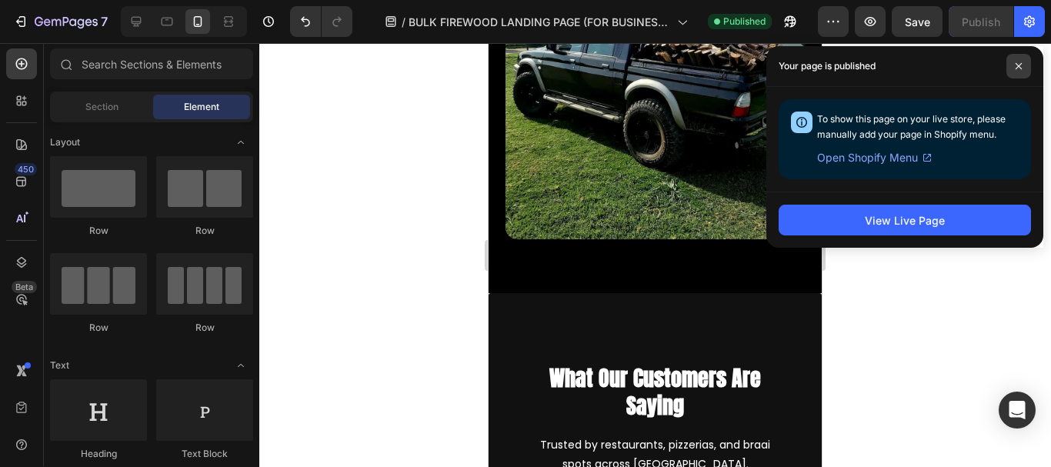
click at [1017, 67] on icon at bounding box center [1019, 66] width 8 height 8
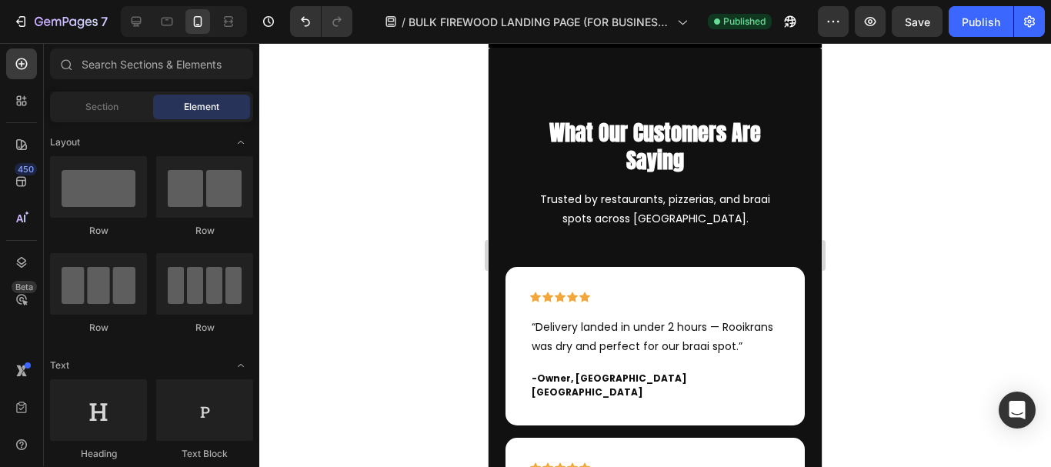
scroll to position [5746, 0]
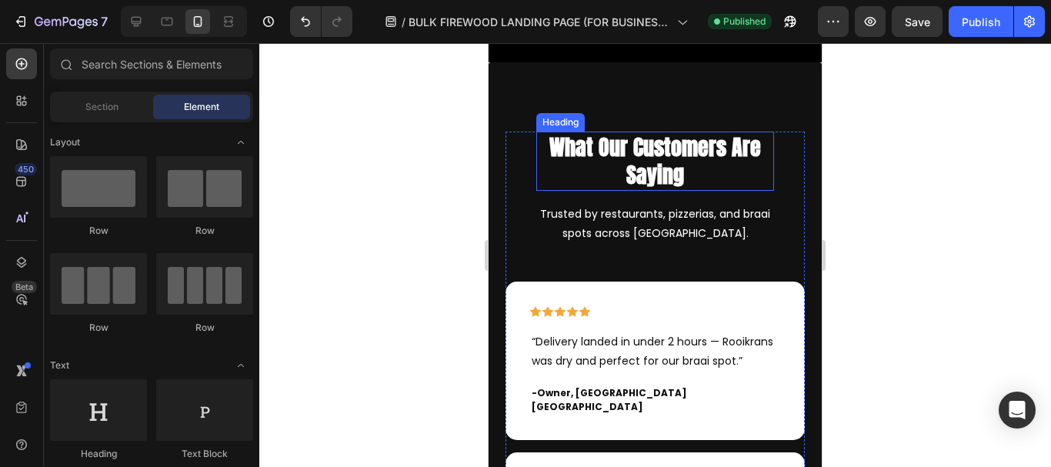
click at [655, 186] on h2 "What Our Customers Are Saying" at bounding box center [655, 161] width 238 height 59
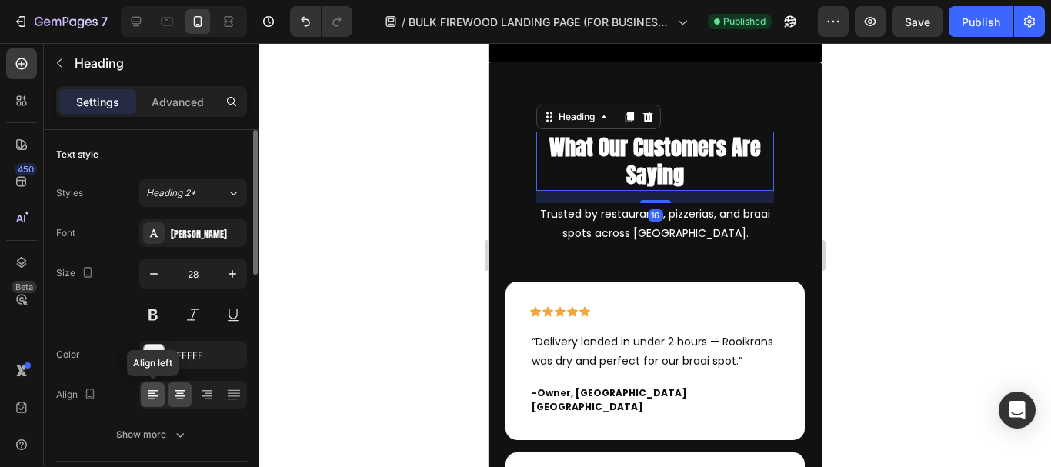
click at [145, 400] on icon at bounding box center [152, 394] width 15 height 15
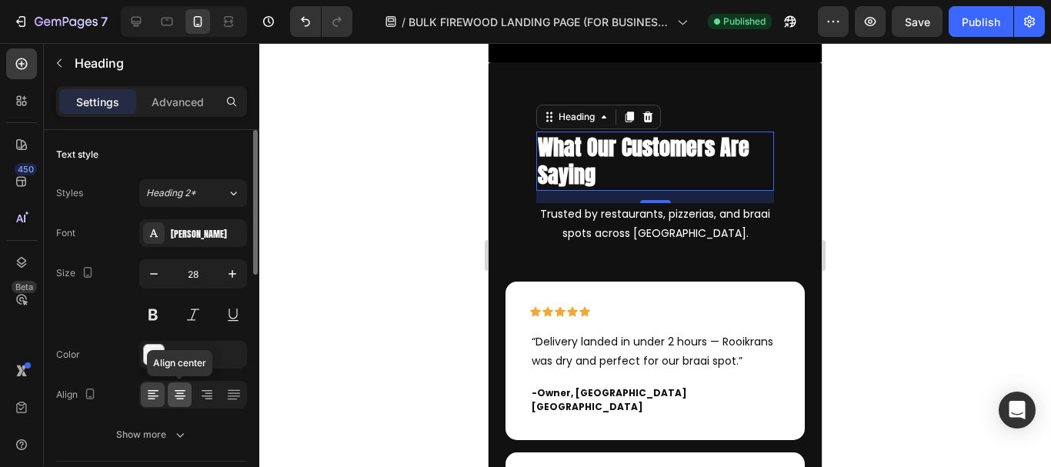
click at [179, 401] on icon at bounding box center [179, 394] width 15 height 15
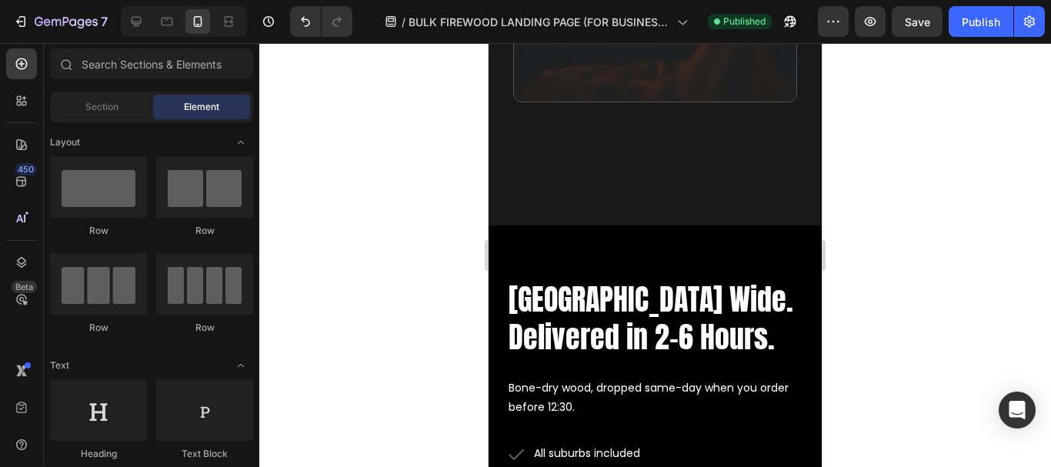
scroll to position [4890, 0]
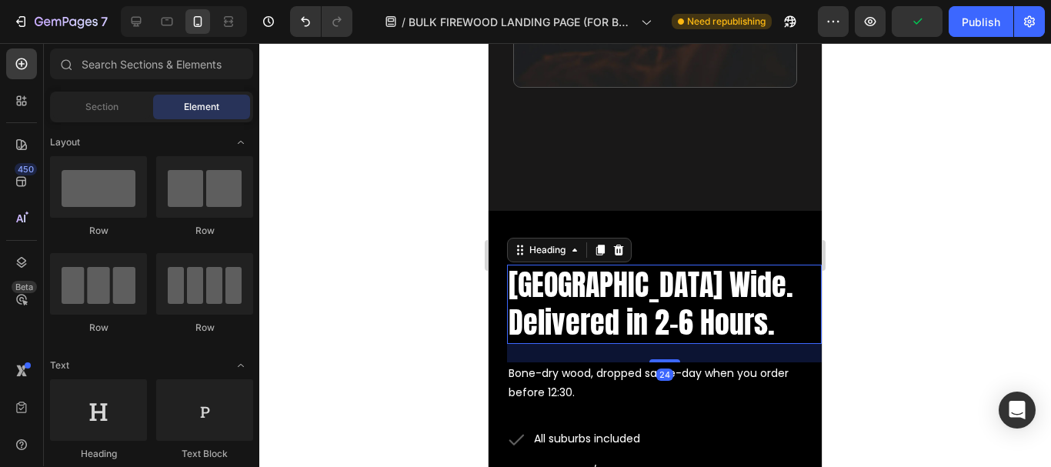
click at [606, 265] on h2 "Cape Town Wide. Delivered in 2–6 Hours." at bounding box center [664, 304] width 315 height 79
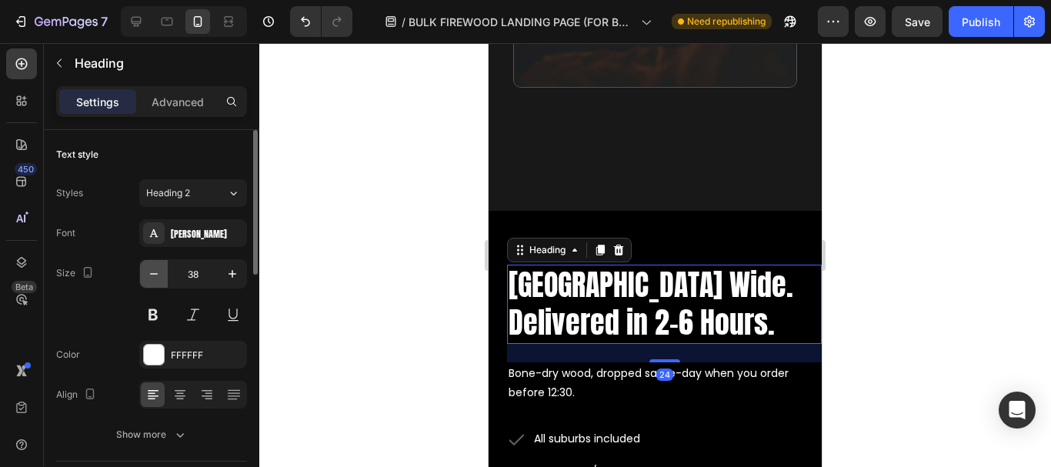
click at [148, 274] on icon "button" at bounding box center [153, 273] width 15 height 15
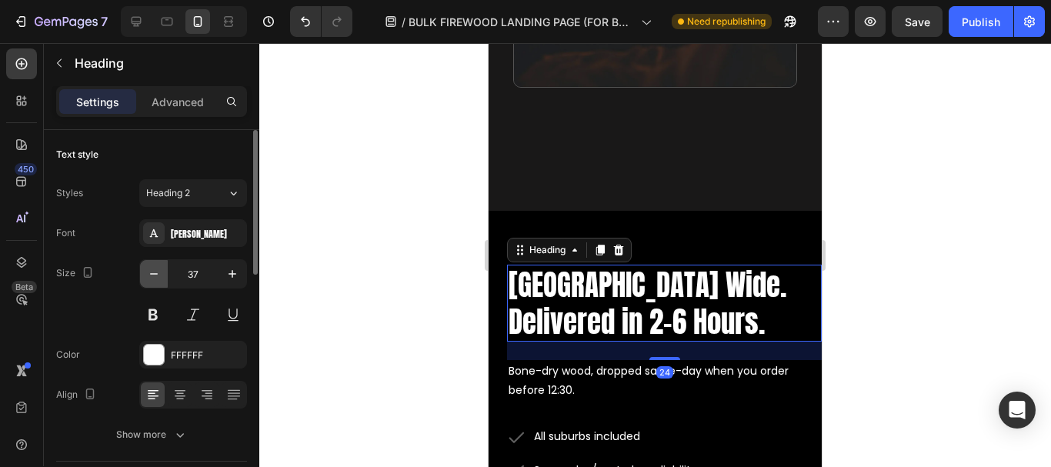
click at [148, 274] on icon "button" at bounding box center [153, 273] width 15 height 15
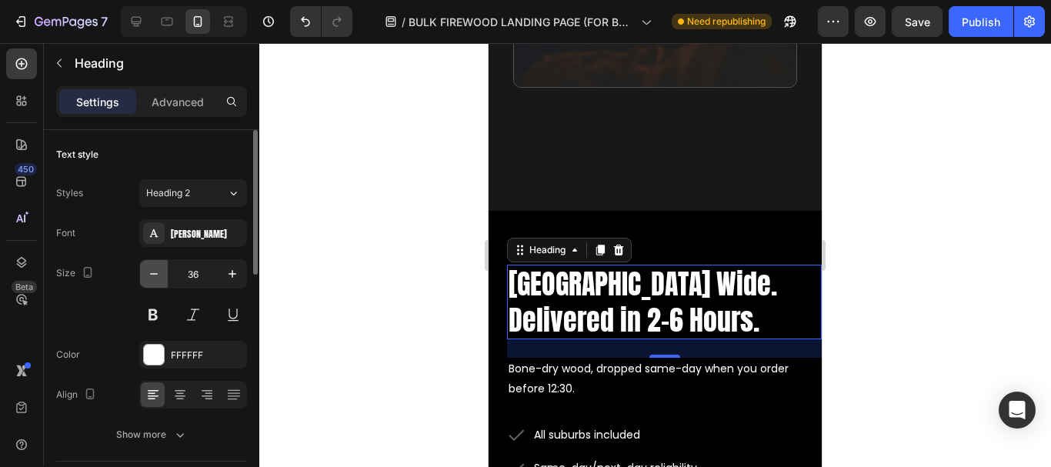
click at [148, 274] on icon "button" at bounding box center [153, 273] width 15 height 15
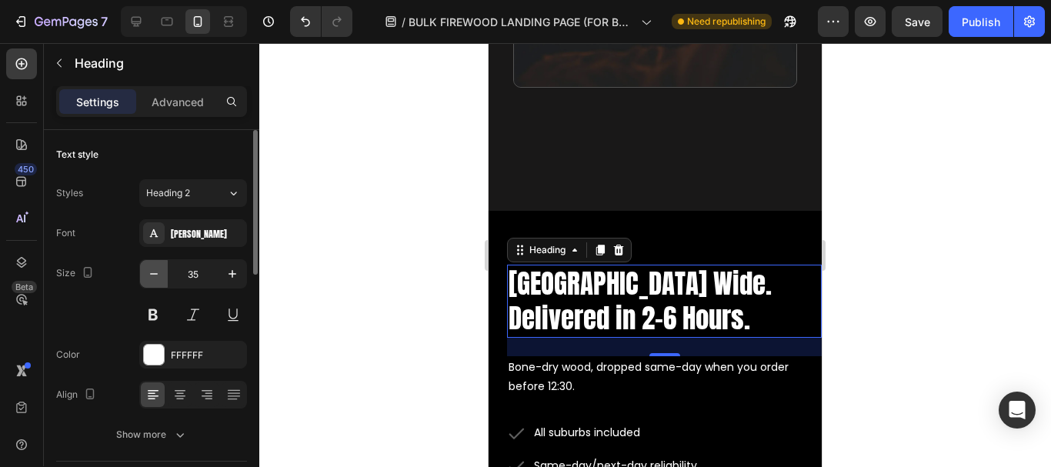
click at [148, 274] on icon "button" at bounding box center [153, 273] width 15 height 15
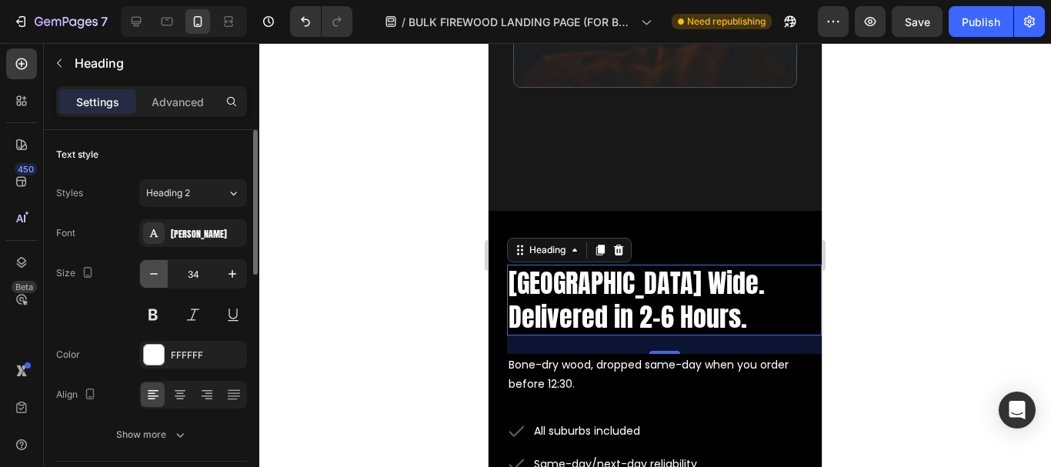
click at [148, 274] on icon "button" at bounding box center [153, 273] width 15 height 15
type input "33"
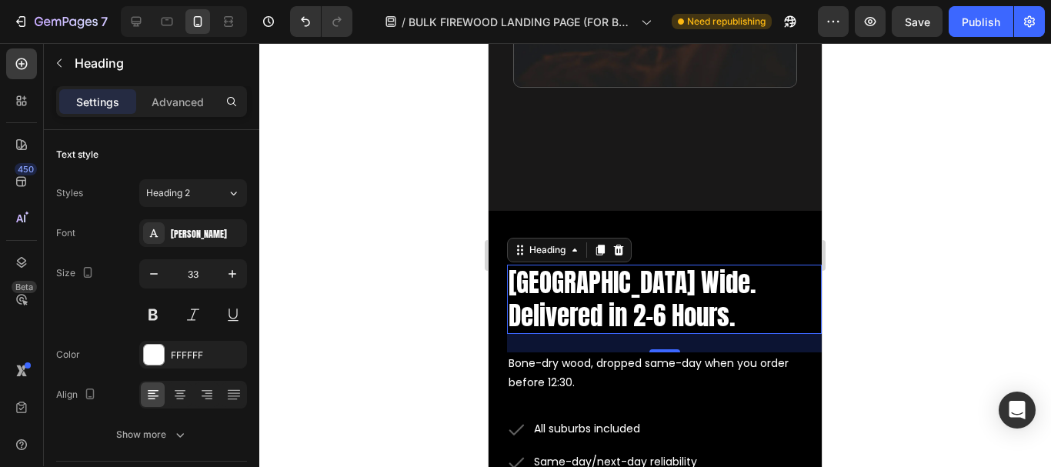
click at [356, 233] on div at bounding box center [655, 255] width 792 height 424
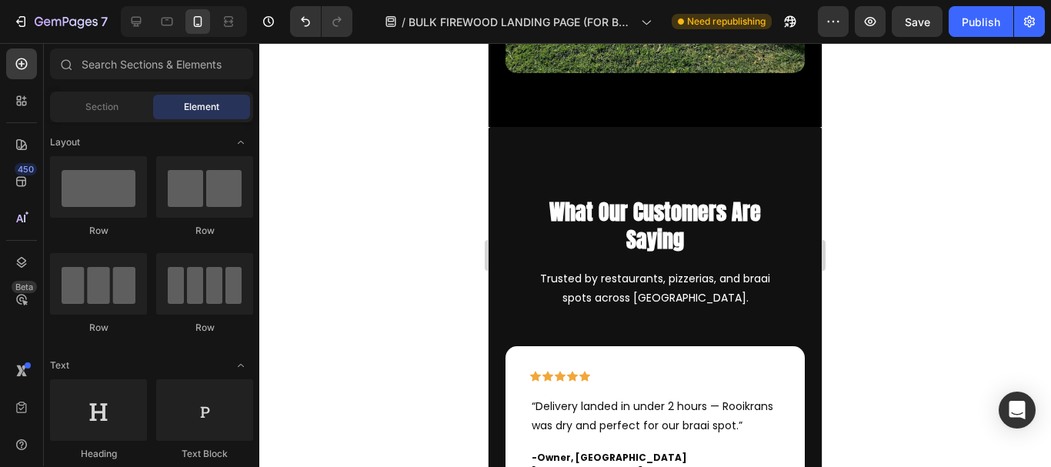
scroll to position [5774, 0]
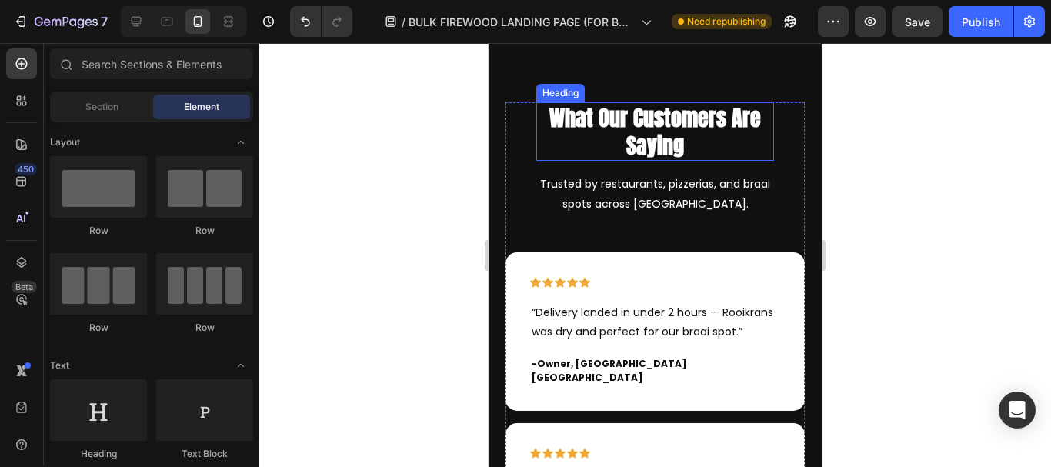
click at [648, 148] on h2 "What Our Customers Are Saying" at bounding box center [655, 131] width 238 height 59
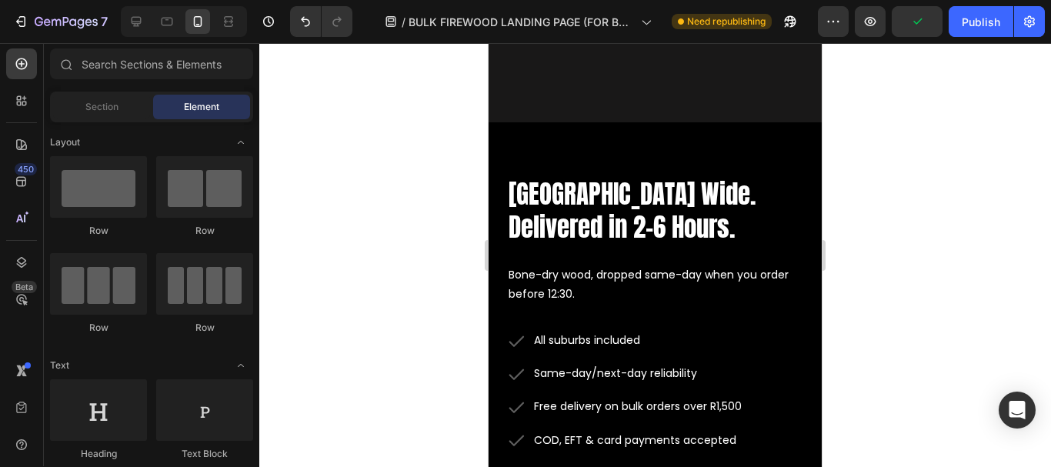
scroll to position [4933, 0]
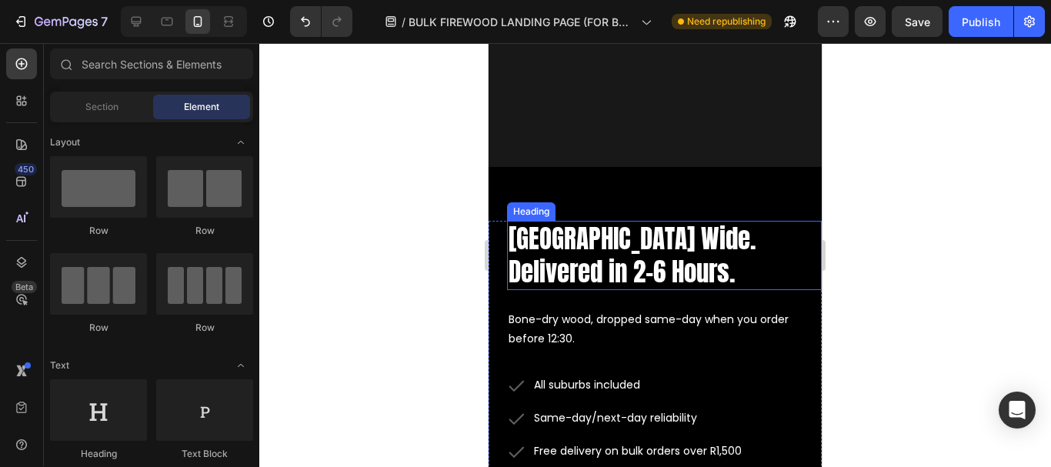
click at [631, 221] on h2 "Cape Town Wide. Delivered in 2–6 Hours." at bounding box center [664, 255] width 315 height 69
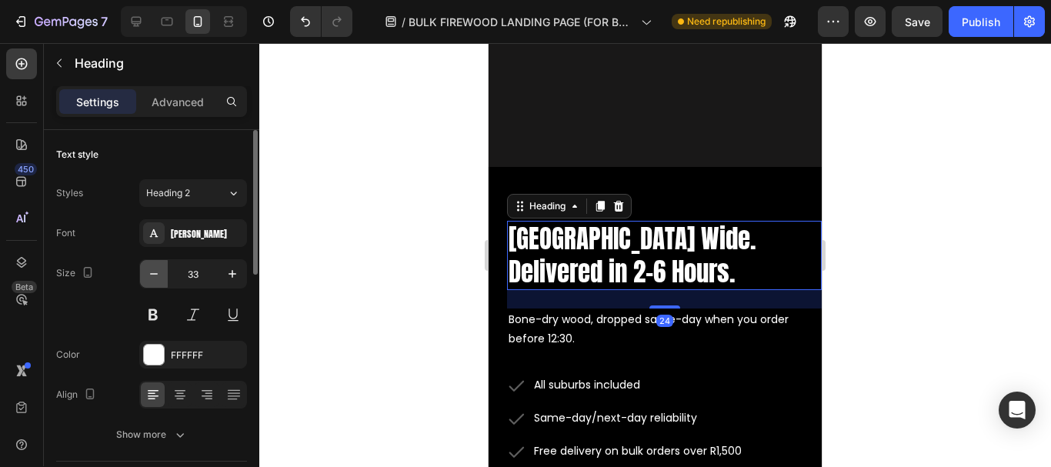
click at [151, 272] on icon "button" at bounding box center [153, 273] width 15 height 15
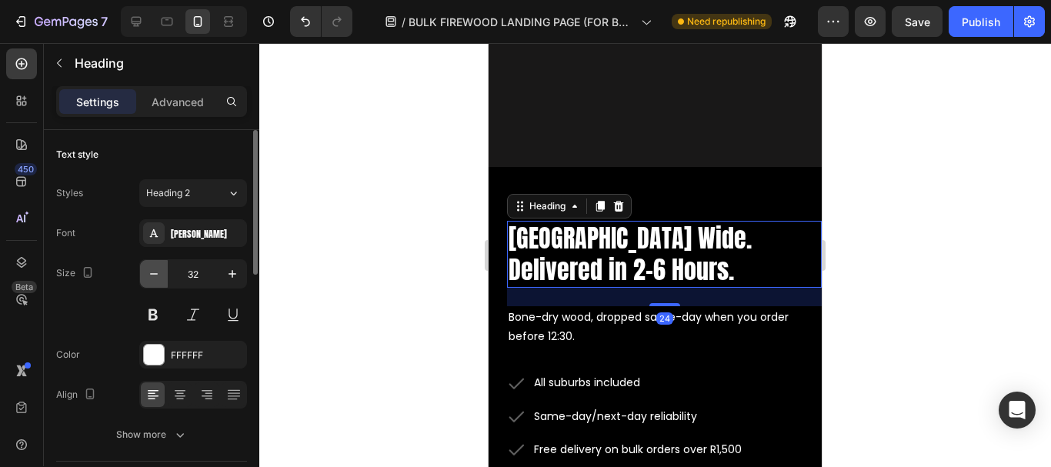
click at [151, 272] on icon "button" at bounding box center [153, 273] width 15 height 15
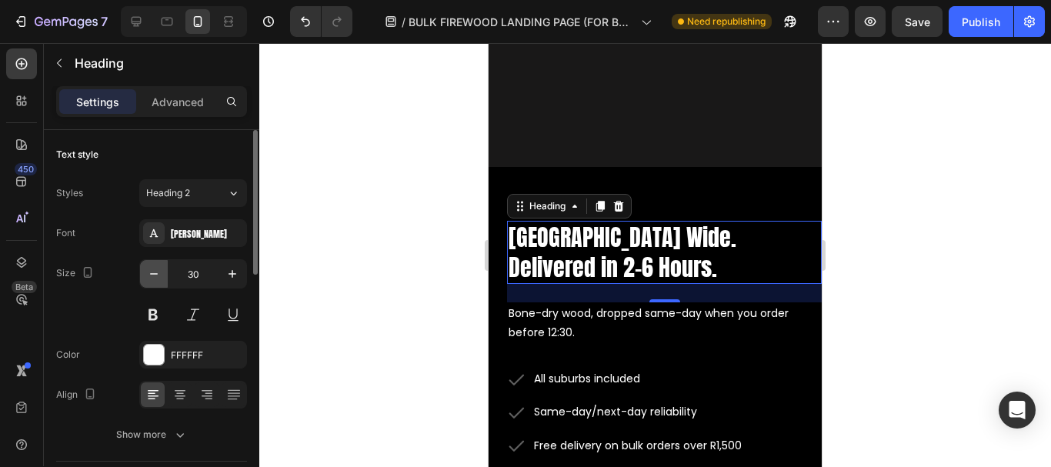
click at [151, 272] on icon "button" at bounding box center [153, 273] width 15 height 15
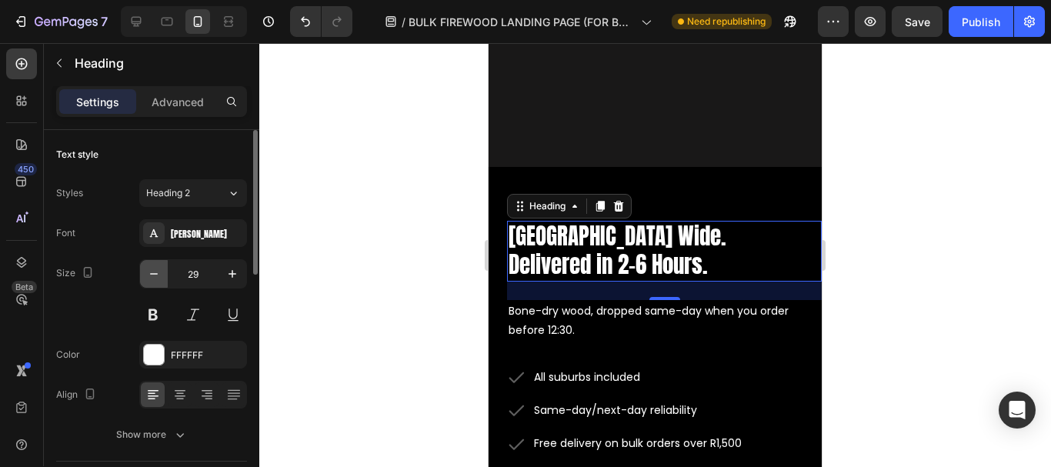
type input "28"
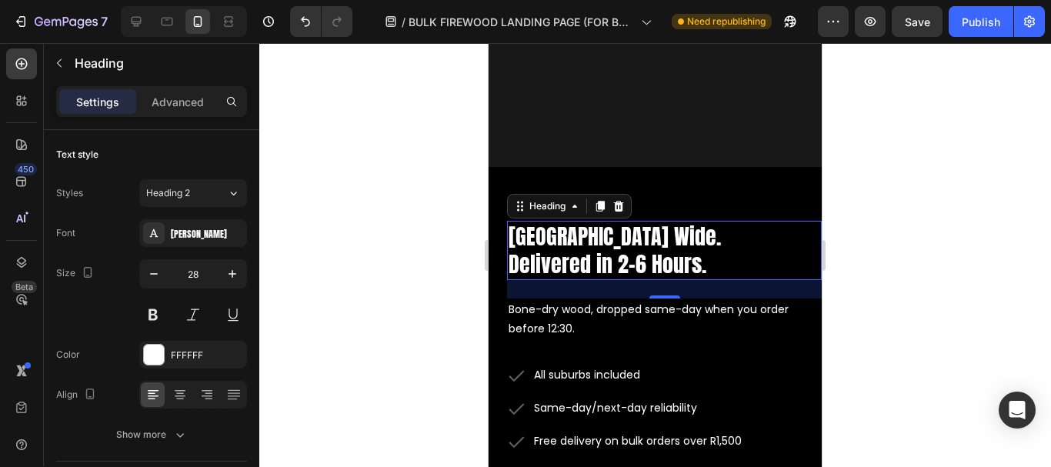
click at [373, 235] on div at bounding box center [655, 255] width 792 height 424
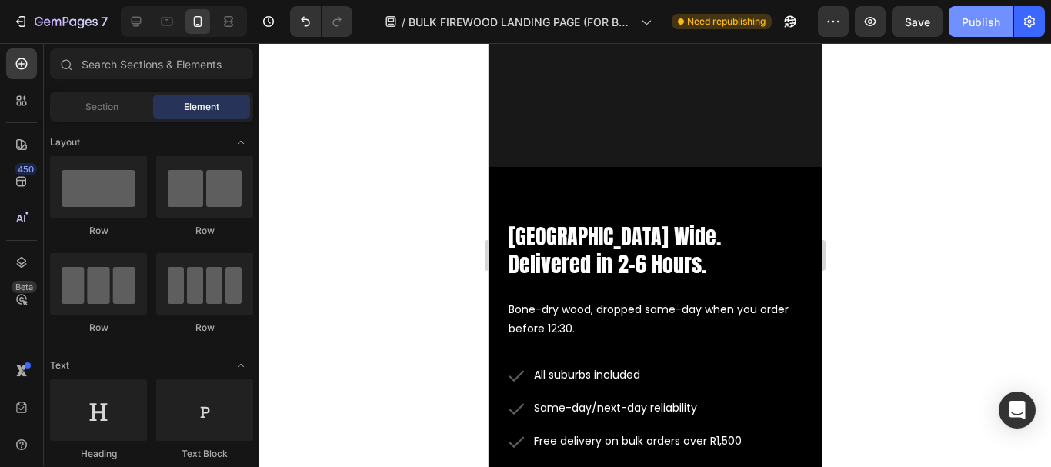
click at [979, 22] on div "Publish" at bounding box center [981, 22] width 38 height 16
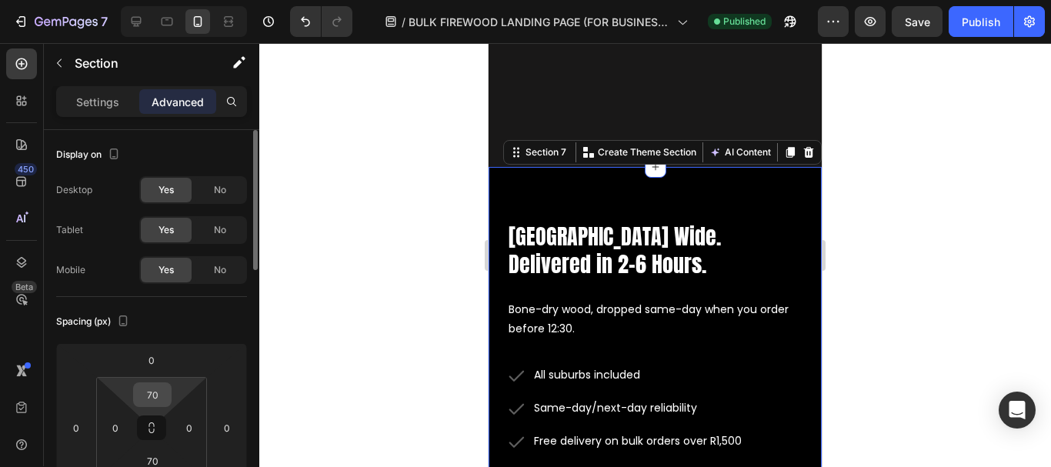
click at [146, 395] on input "70" at bounding box center [152, 394] width 31 height 23
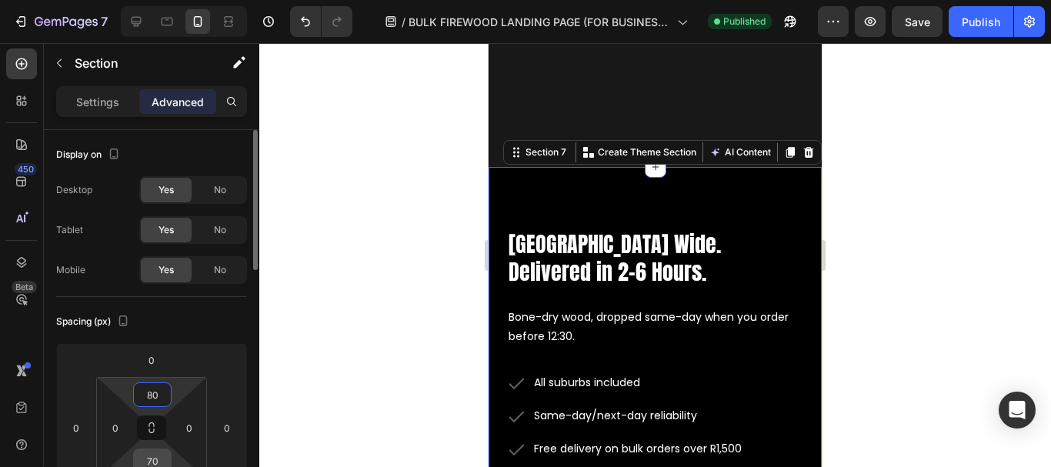
type input "80"
click at [150, 461] on input "70" at bounding box center [152, 460] width 31 height 23
type input "80"
click at [397, 276] on div at bounding box center [655, 255] width 792 height 424
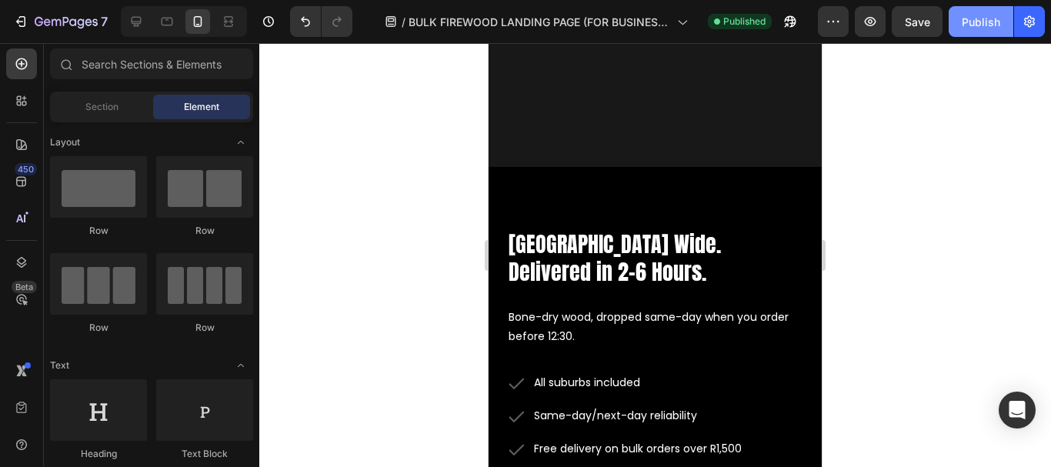
click at [971, 25] on div "Publish" at bounding box center [981, 22] width 38 height 16
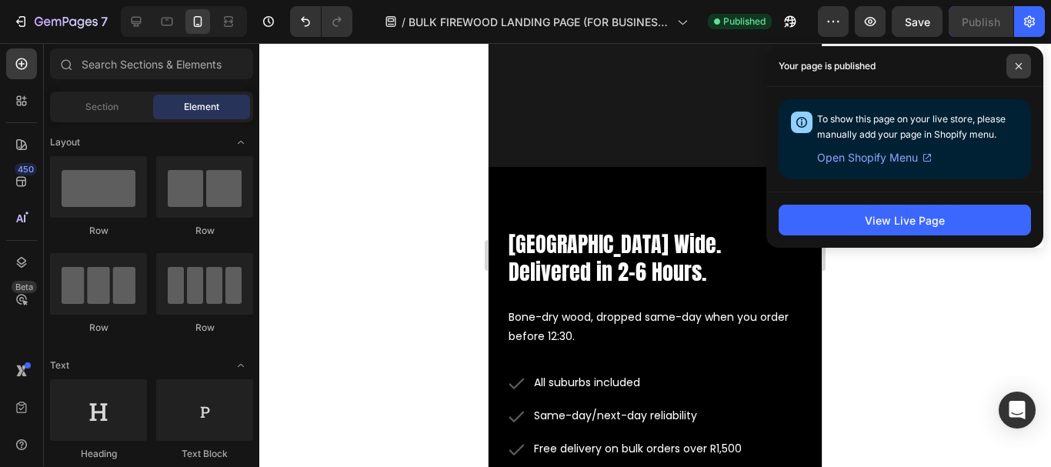
click at [1011, 72] on span at bounding box center [1018, 66] width 25 height 25
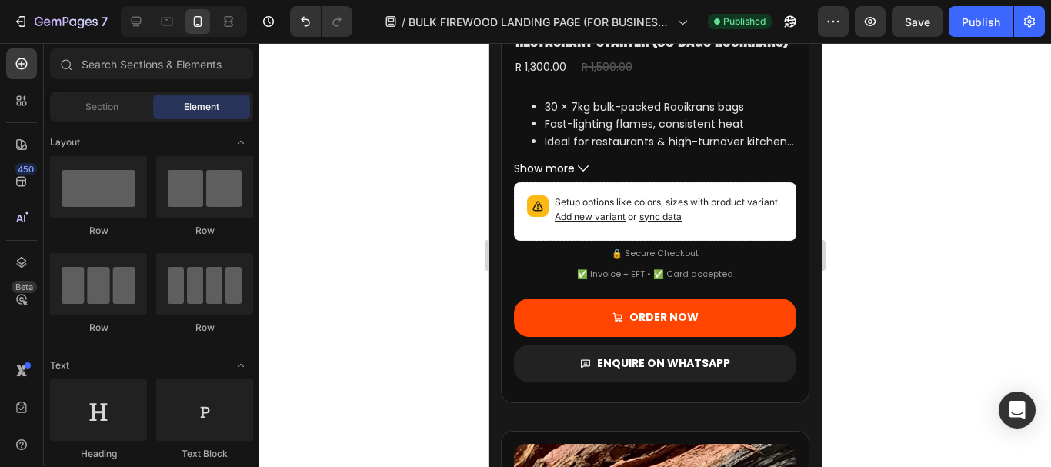
scroll to position [1734, 0]
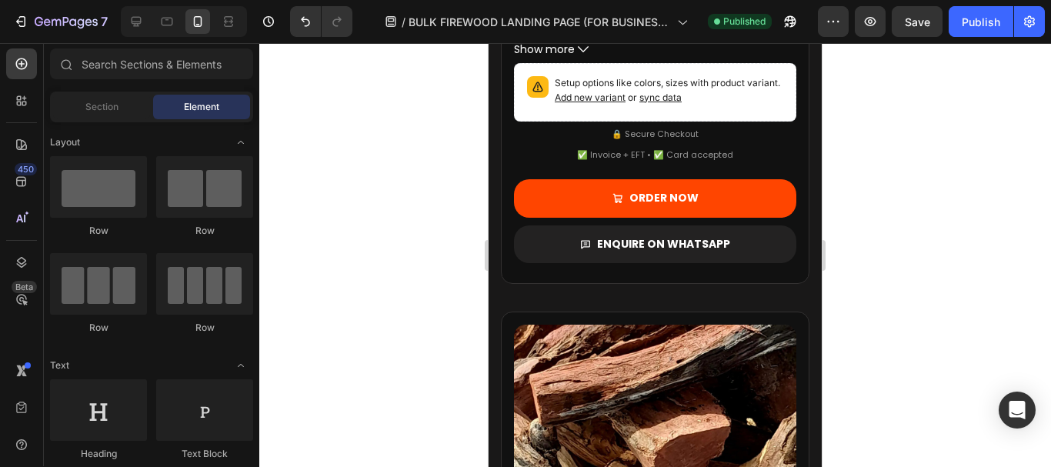
drag, startPoint x: 816, startPoint y: 324, endPoint x: 1312, endPoint y: 189, distance: 514.1
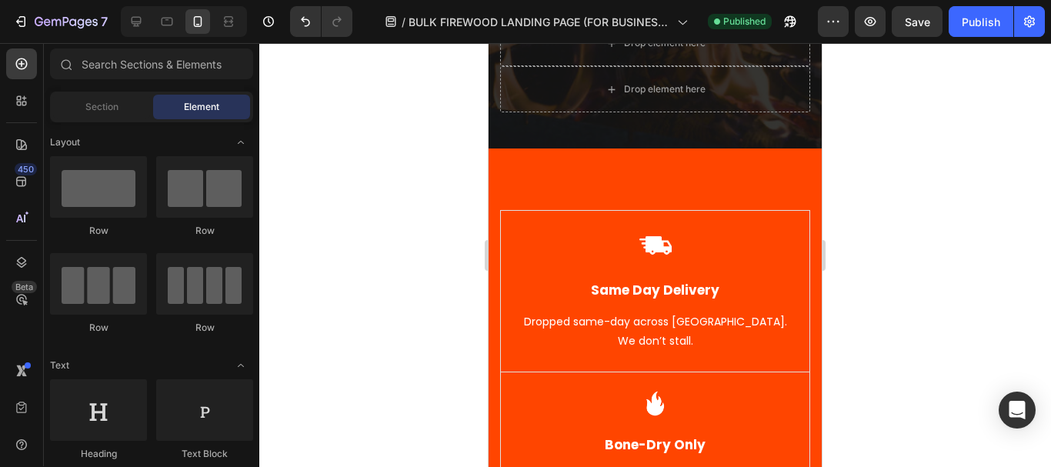
scroll to position [395, 0]
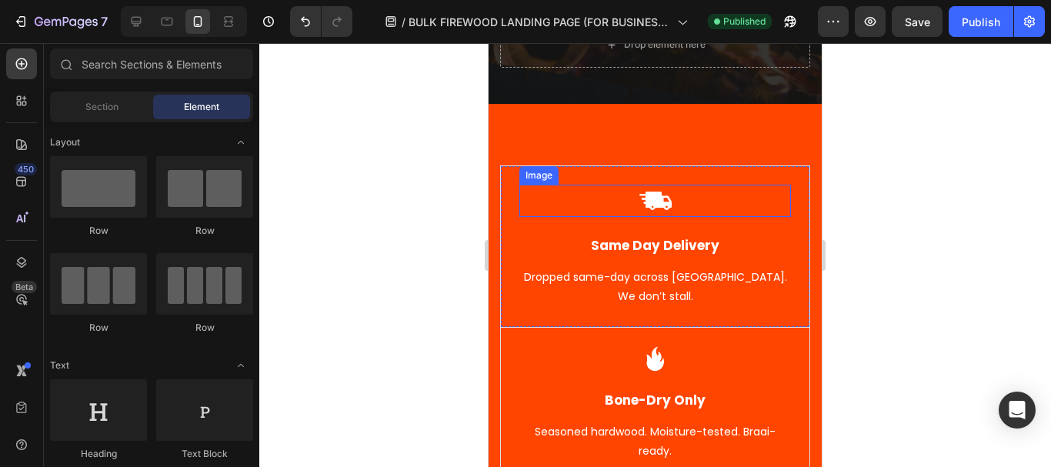
click at [359, 209] on div at bounding box center [655, 255] width 792 height 424
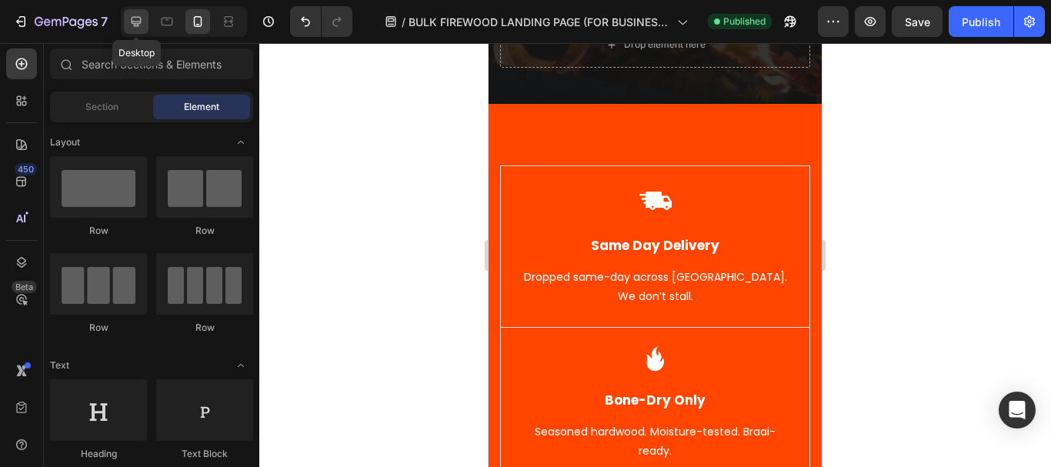
click at [132, 25] on icon at bounding box center [135, 21] width 15 height 15
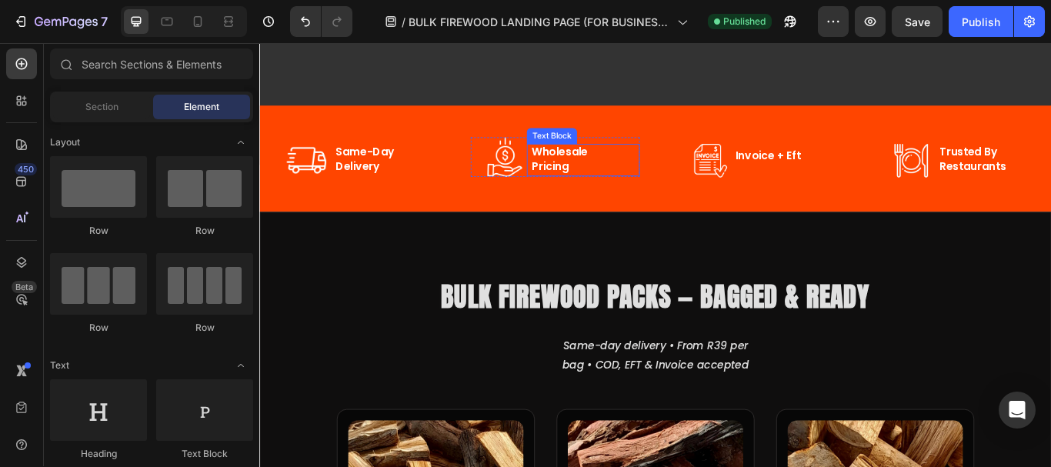
click at [606, 168] on p "wholesale" at bounding box center [638, 170] width 125 height 17
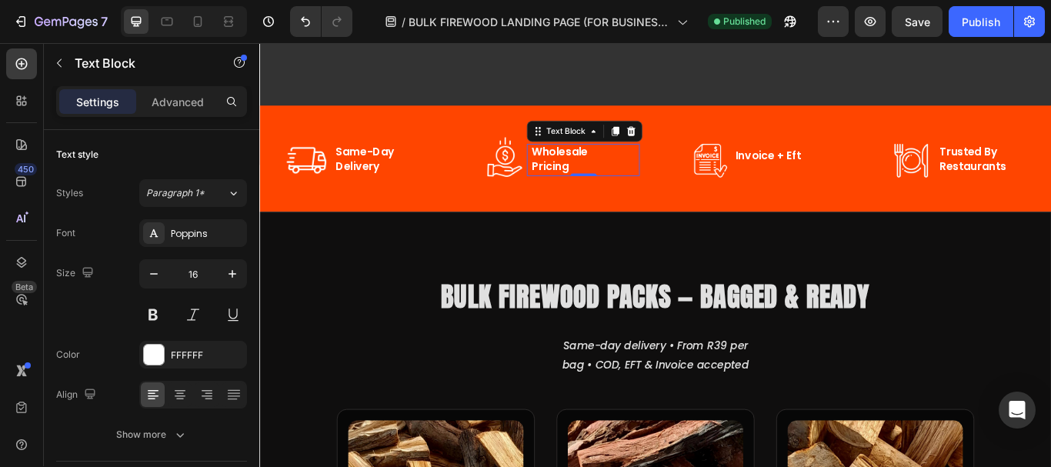
click at [576, 169] on p "wholesale" at bounding box center [638, 170] width 125 height 17
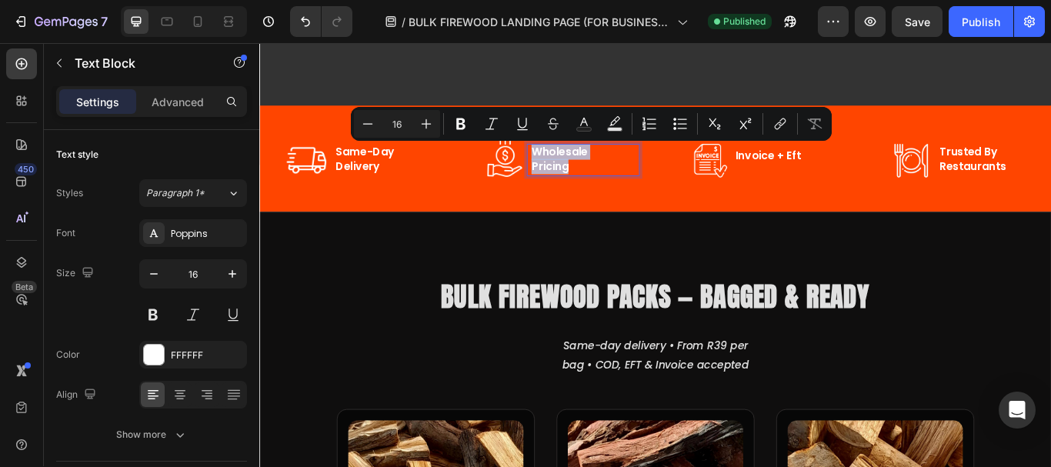
drag, startPoint x: 573, startPoint y: 169, endPoint x: 633, endPoint y: 189, distance: 63.3
click at [633, 189] on div "wholesale pricing" at bounding box center [639, 180] width 128 height 38
copy div "wholesale pricing"
click at [194, 27] on icon at bounding box center [197, 21] width 15 height 15
type input "14"
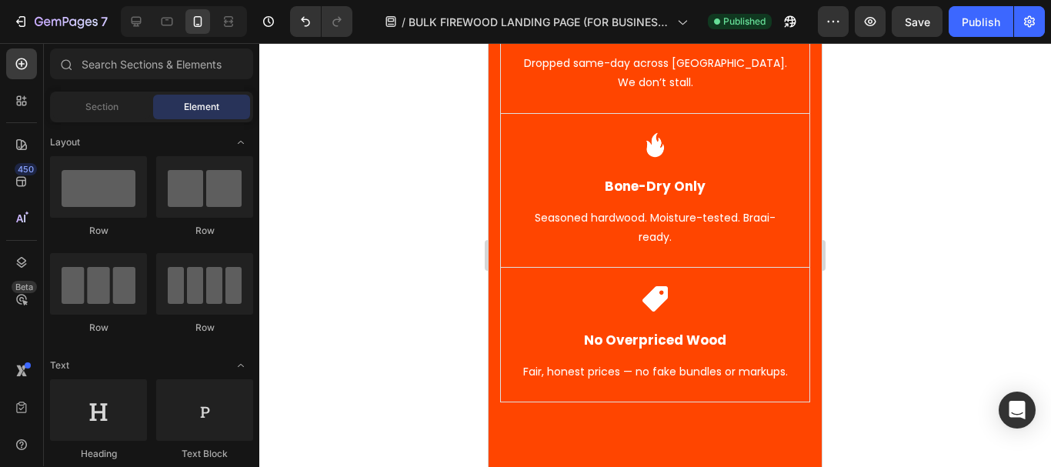
scroll to position [653, 0]
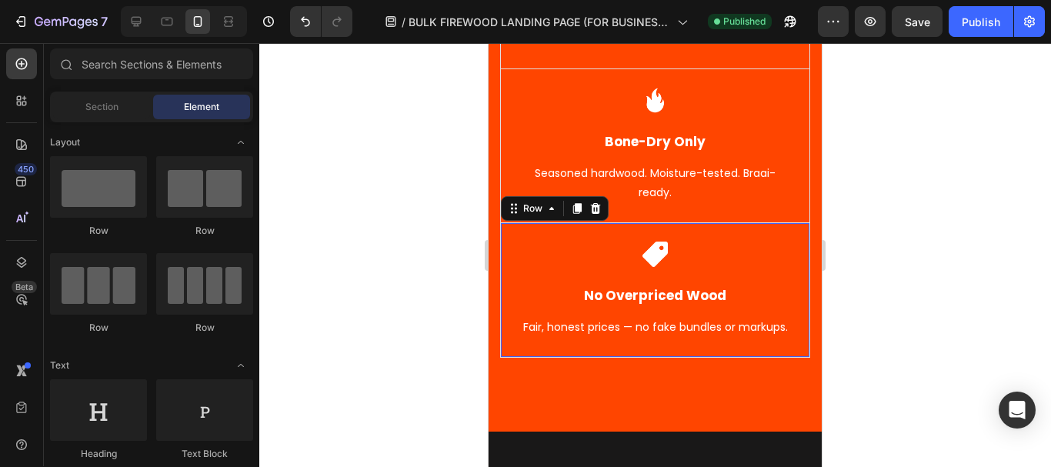
click at [752, 232] on div "Image No Overpriced Wood Text Block Fair, honest prices — no fake bundles or ma…" at bounding box center [655, 289] width 308 height 135
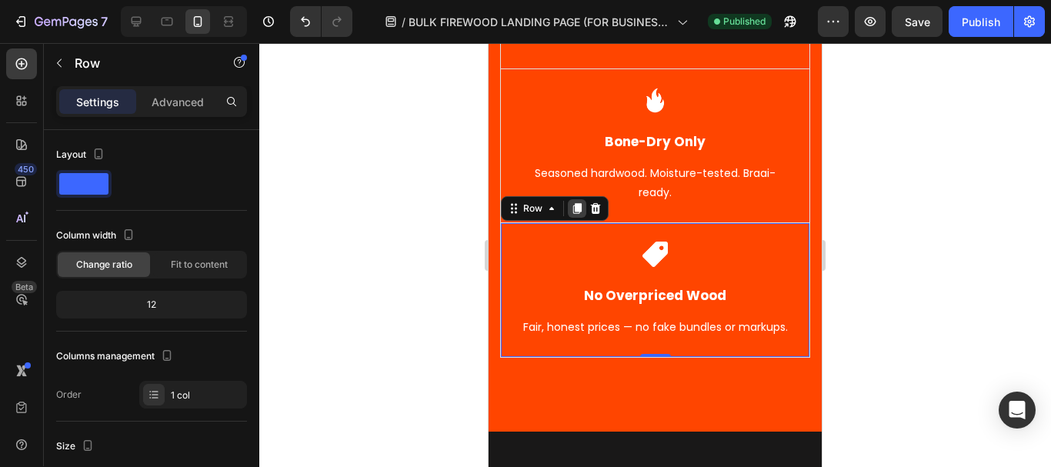
click at [572, 203] on icon at bounding box center [577, 208] width 12 height 12
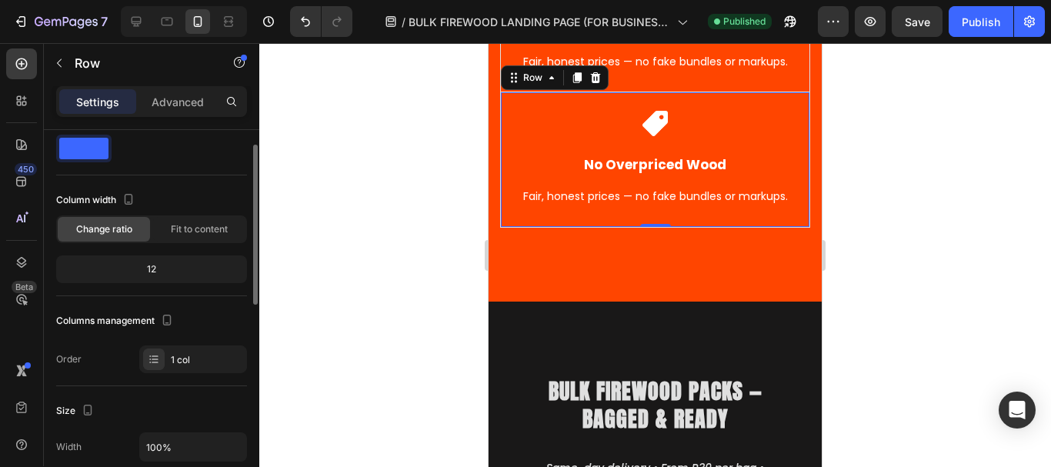
scroll to position [933, 0]
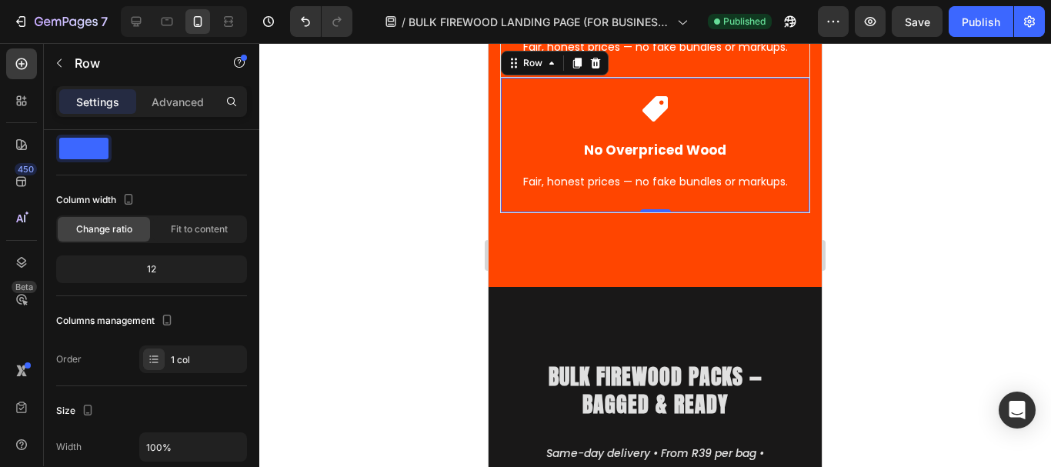
click at [900, 224] on div at bounding box center [655, 255] width 792 height 424
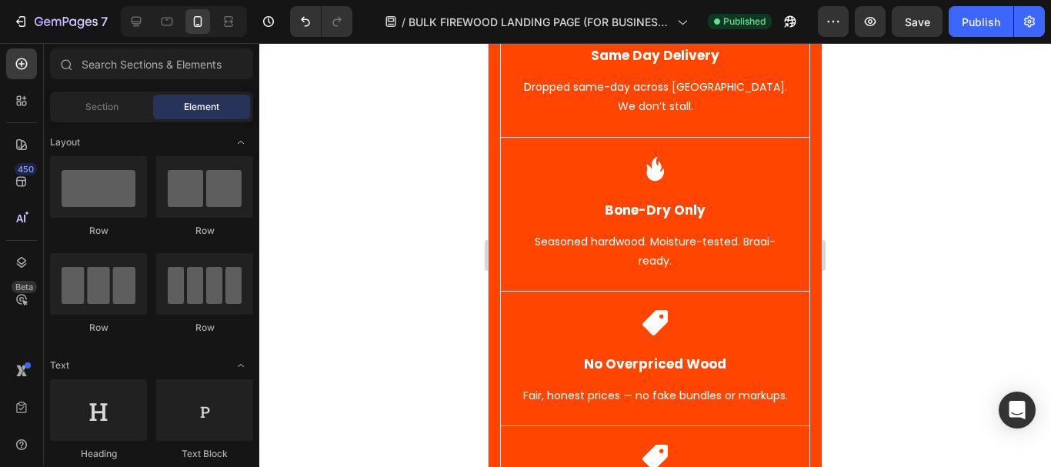
scroll to position [555, 0]
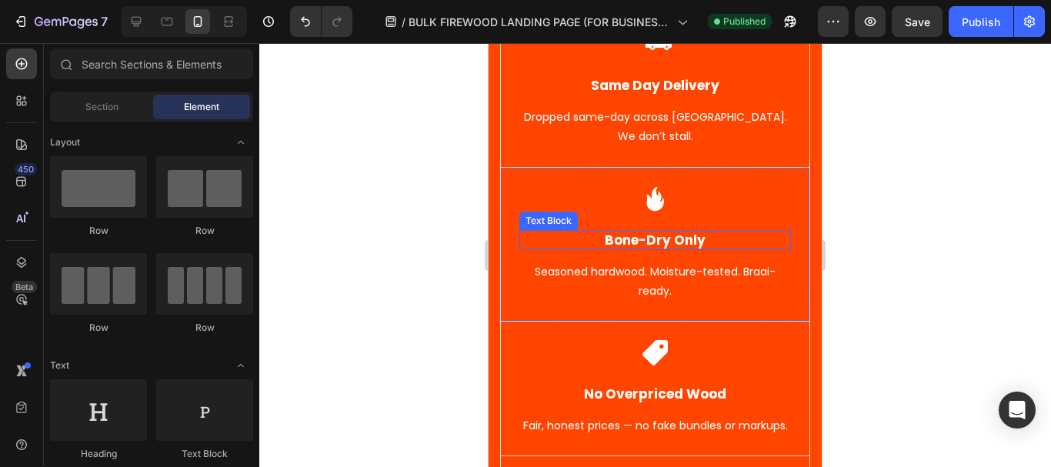
click at [671, 238] on p "Bone-Dry Only" at bounding box center [655, 240] width 268 height 17
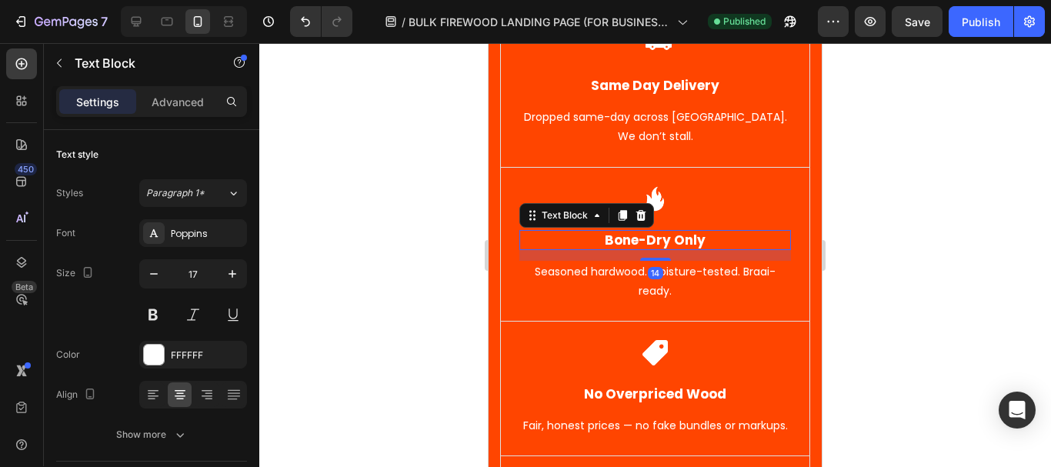
click at [601, 240] on p "Bone-Dry Only" at bounding box center [655, 240] width 268 height 17
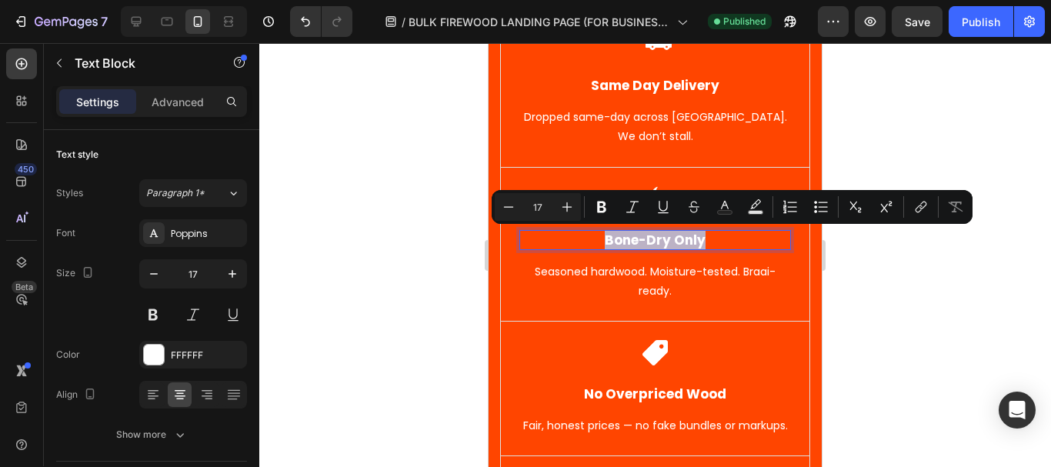
drag, startPoint x: 599, startPoint y: 240, endPoint x: 698, endPoint y: 238, distance: 99.3
click at [698, 238] on p "Bone-Dry Only" at bounding box center [655, 240] width 268 height 17
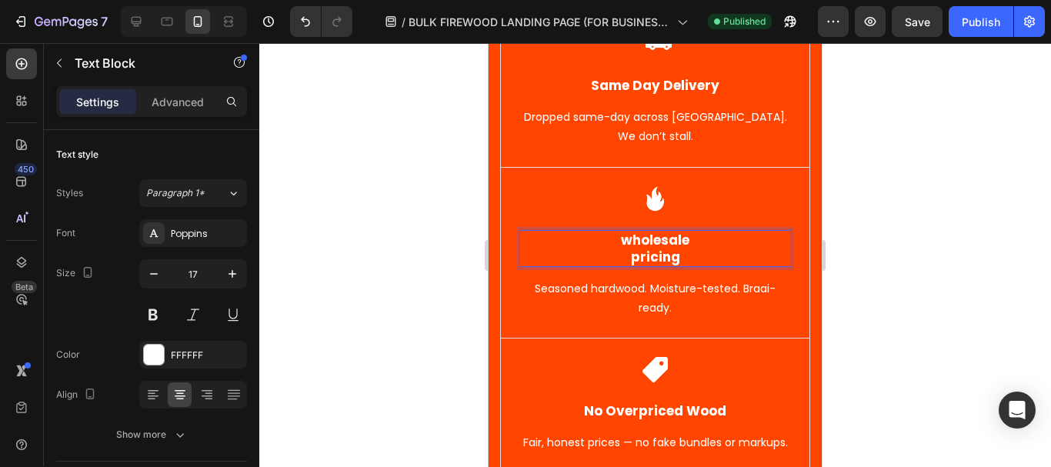
drag, startPoint x: 435, startPoint y: 212, endPoint x: 192, endPoint y: 228, distance: 243.7
click at [435, 212] on div at bounding box center [655, 255] width 792 height 424
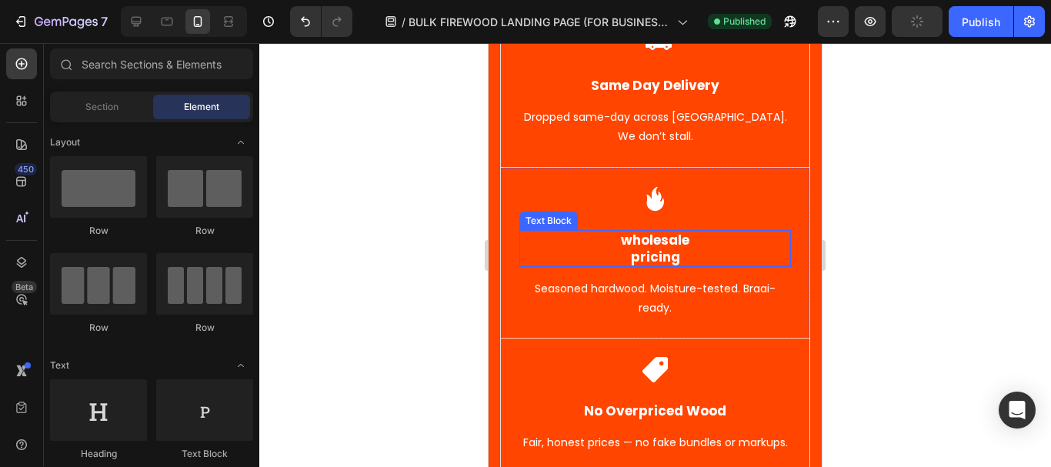
click at [642, 252] on p "pricing" at bounding box center [655, 256] width 268 height 17
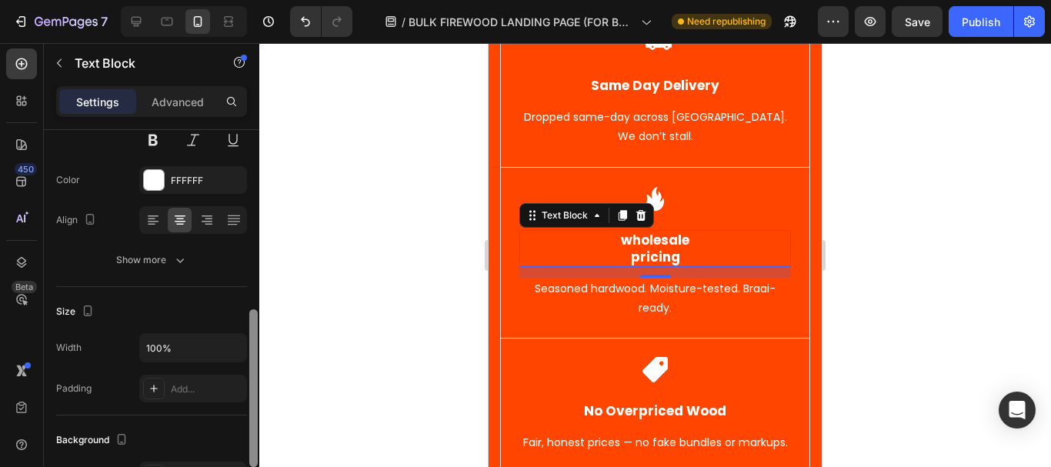
scroll to position [168, 0]
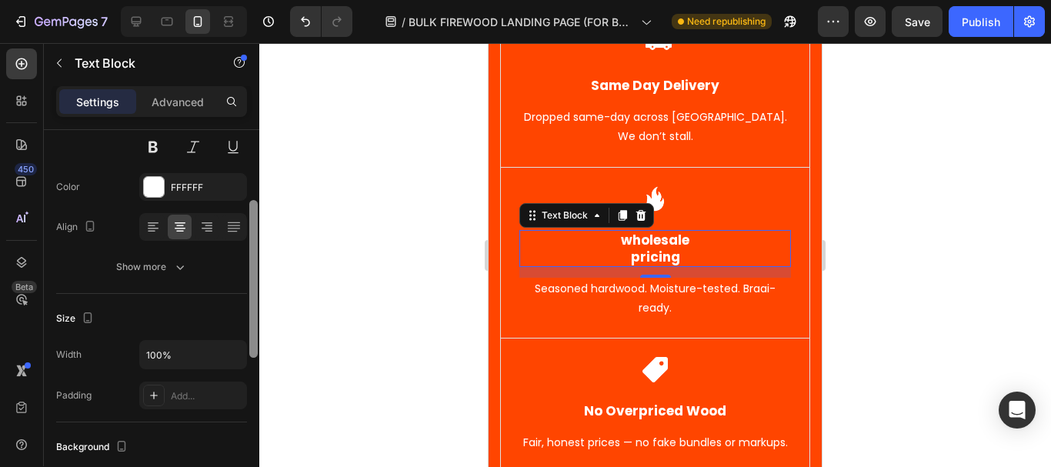
drag, startPoint x: 250, startPoint y: 210, endPoint x: 260, endPoint y: 278, distance: 68.4
click at [260, 0] on div "7 Version history / BULK FIREWOOD LANDING PAGE (FOR BUSINESSES) Need republishi…" at bounding box center [525, 0] width 1051 height 0
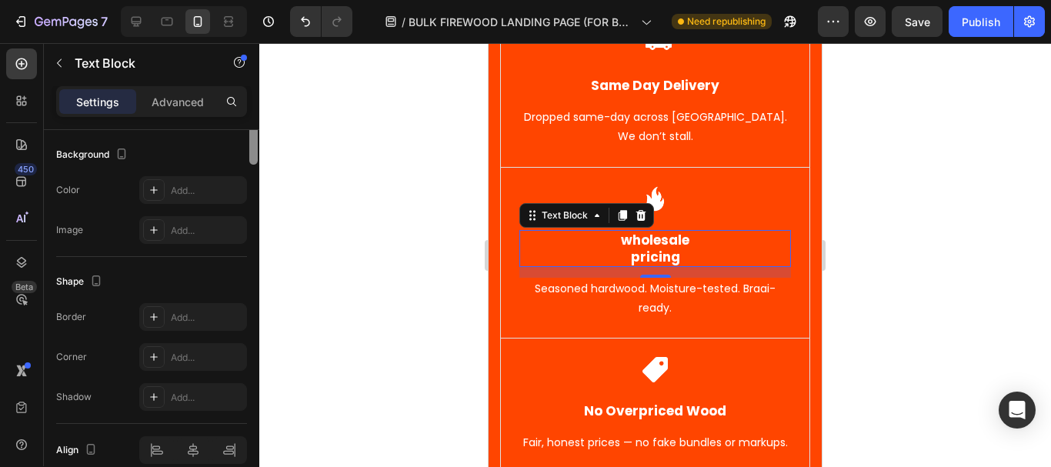
scroll to position [0, 0]
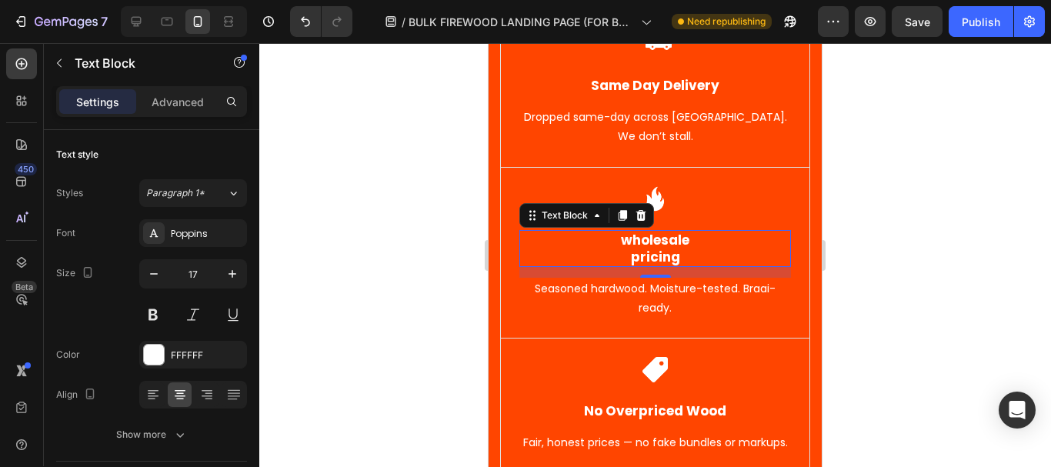
drag, startPoint x: 253, startPoint y: 237, endPoint x: 251, endPoint y: 96, distance: 140.8
click at [271, 0] on div "7 Version history / BULK FIREWOOD LANDING PAGE (FOR BUSINESSES) Need republishi…" at bounding box center [525, 0] width 1051 height 0
click at [161, 99] on p "Advanced" at bounding box center [178, 102] width 52 height 16
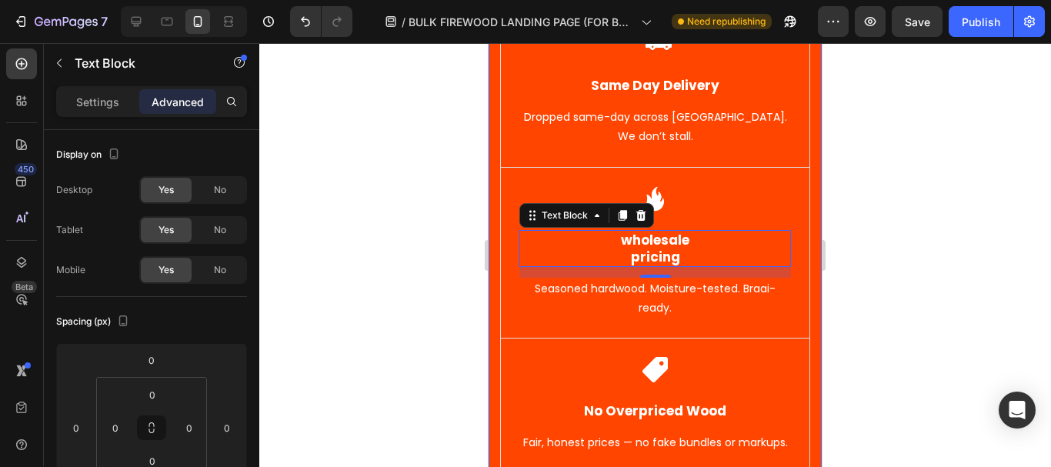
click at [492, 226] on div "Image Same Day Delivery Text Block Dropped same-day across Cape Town. We don’t …" at bounding box center [654, 313] width 333 height 739
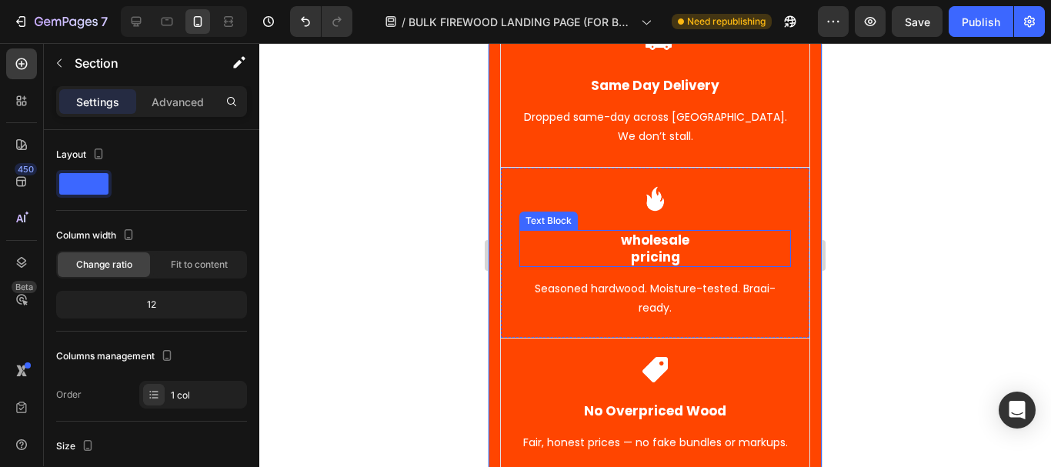
click at [662, 245] on p "wholesale" at bounding box center [655, 240] width 268 height 17
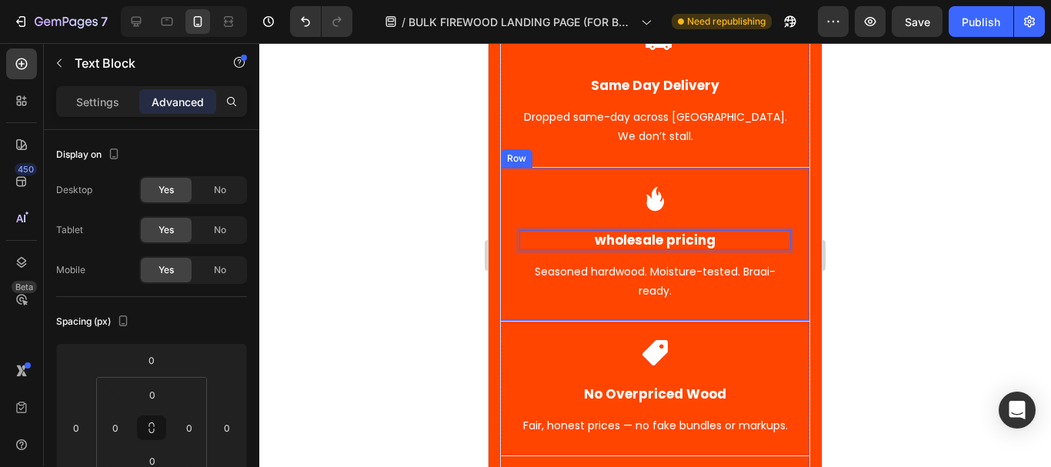
click at [975, 228] on div at bounding box center [655, 255] width 792 height 424
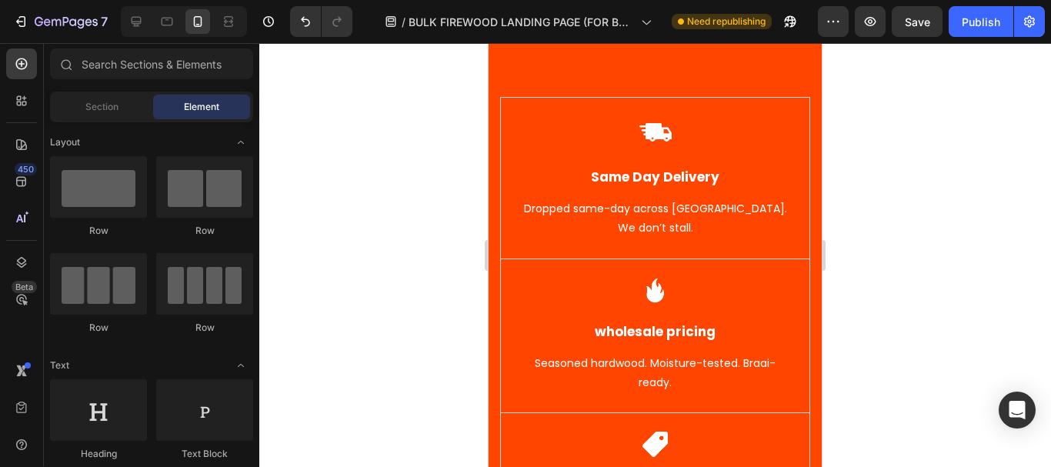
scroll to position [494, 0]
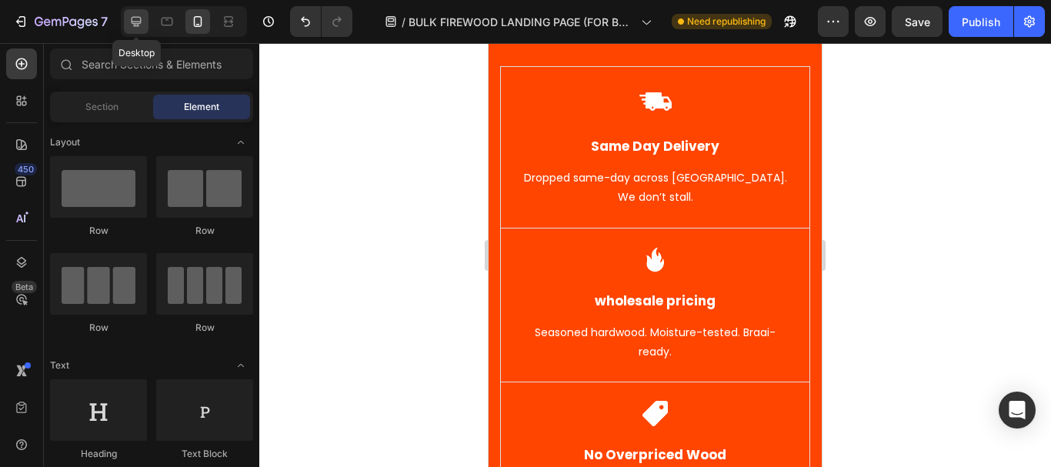
click at [127, 18] on div at bounding box center [136, 21] width 25 height 25
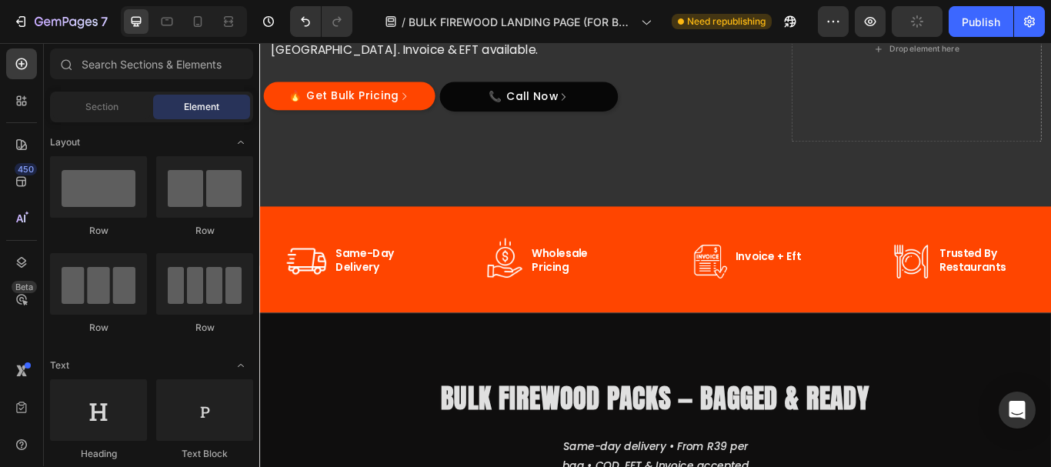
scroll to position [181, 0]
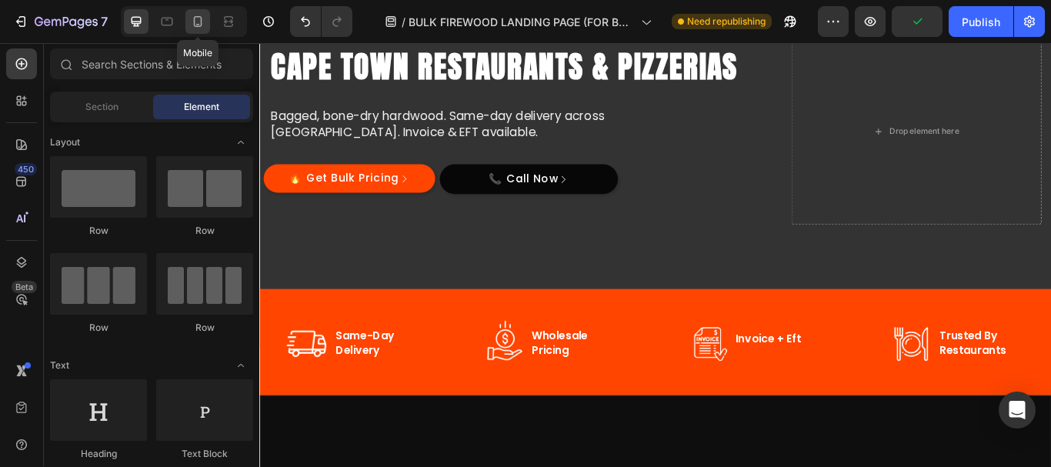
click at [193, 25] on icon at bounding box center [197, 21] width 15 height 15
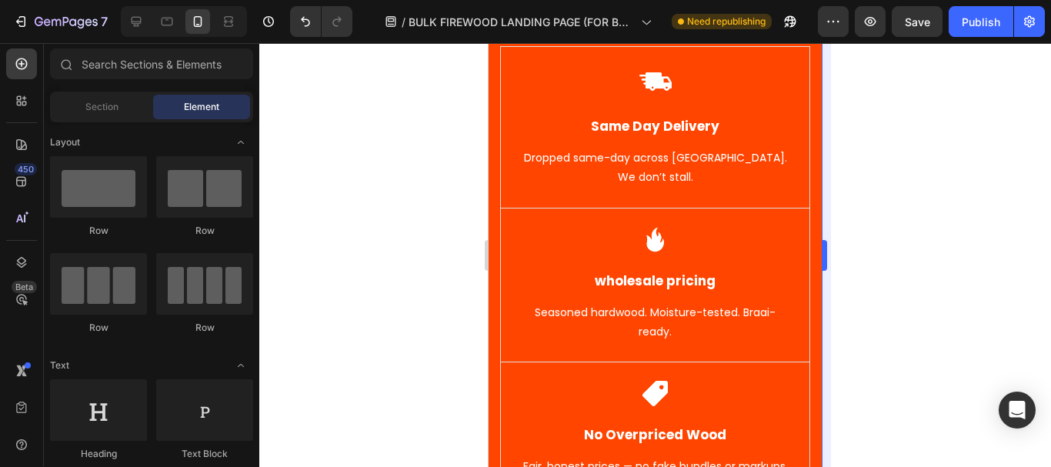
scroll to position [529, 0]
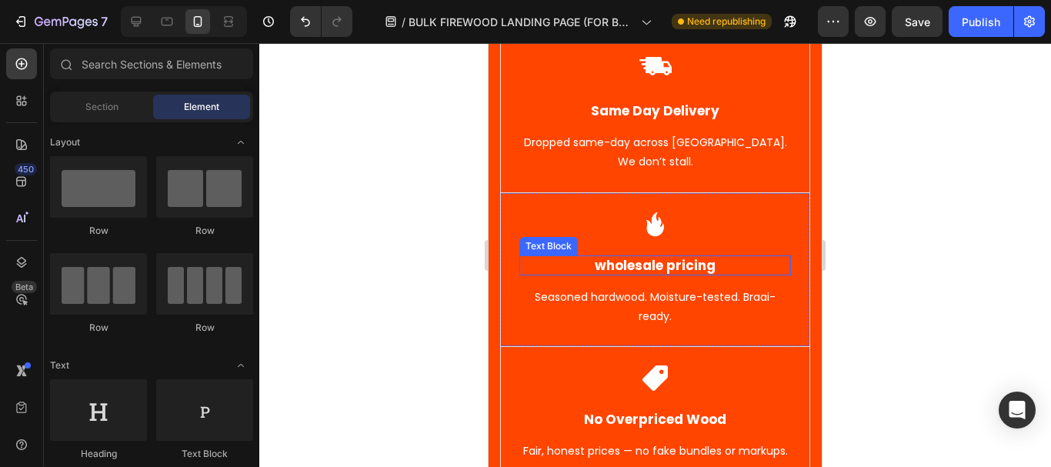
click at [674, 270] on p "wholesale pricing" at bounding box center [655, 265] width 268 height 17
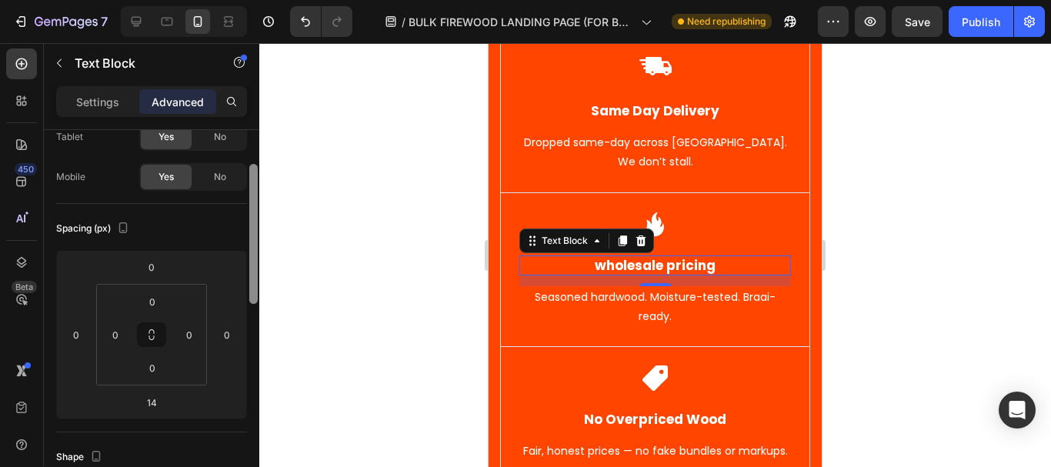
scroll to position [0, 0]
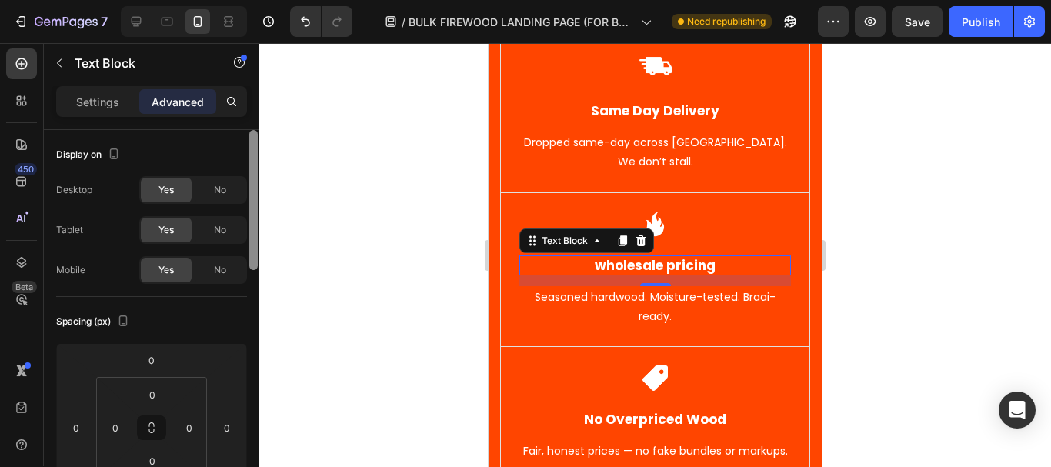
drag, startPoint x: 252, startPoint y: 179, endPoint x: 235, endPoint y: 117, distance: 64.4
click at [250, 118] on div "Settings Advanced Display on Desktop Yes No Tablet Yes No Mobile Yes No Spacing…" at bounding box center [151, 298] width 215 height 424
click at [95, 87] on div "Settings Advanced" at bounding box center [151, 101] width 191 height 31
click at [96, 102] on p "Settings" at bounding box center [97, 102] width 43 height 16
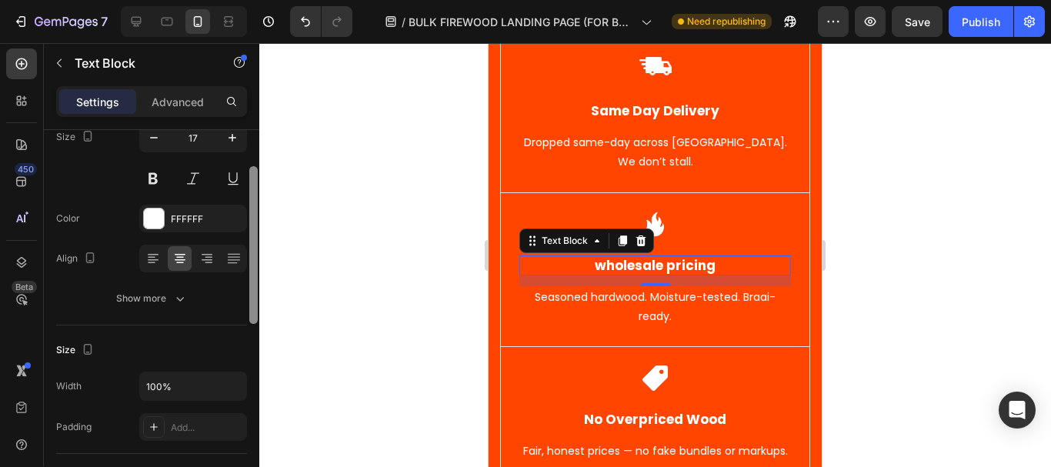
scroll to position [142, 0]
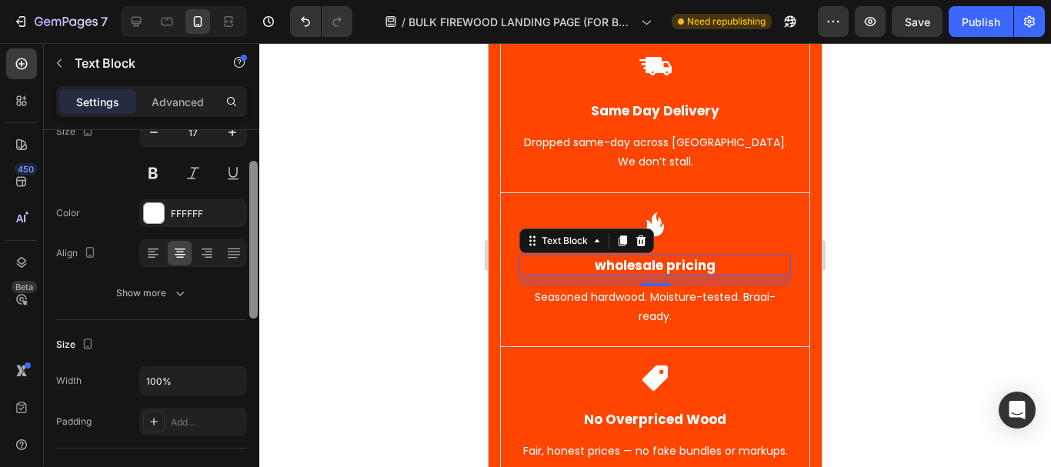
drag, startPoint x: 254, startPoint y: 202, endPoint x: 255, endPoint y: 261, distance: 59.2
click at [255, 261] on div at bounding box center [253, 240] width 8 height 158
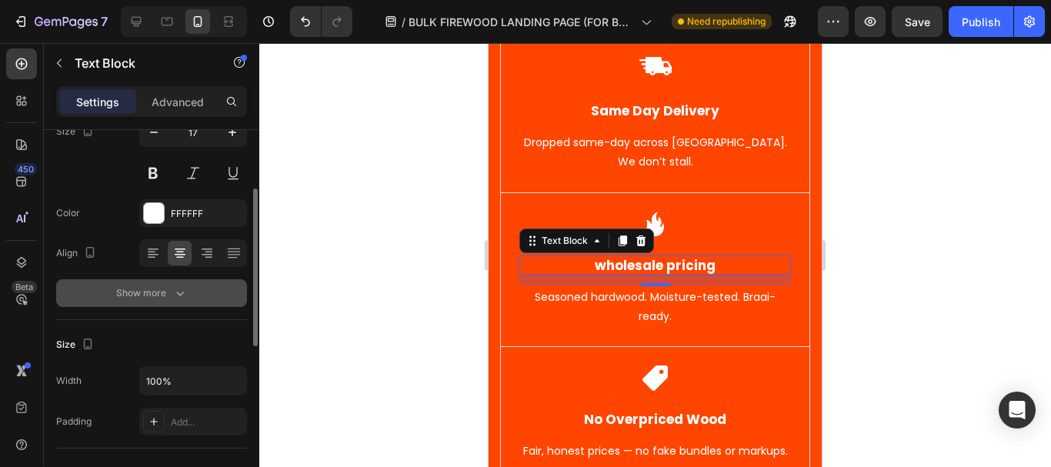
click at [162, 295] on div "Show more" at bounding box center [152, 292] width 72 height 15
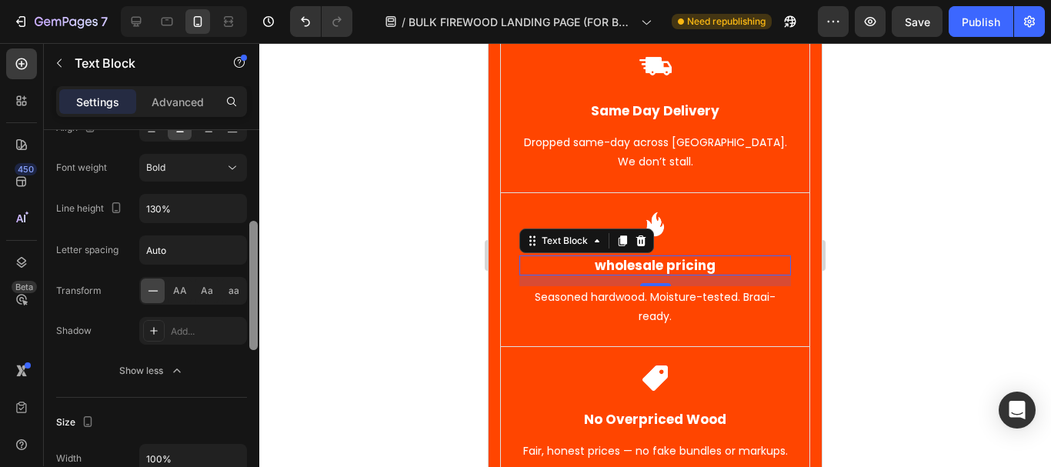
scroll to position [276, 0]
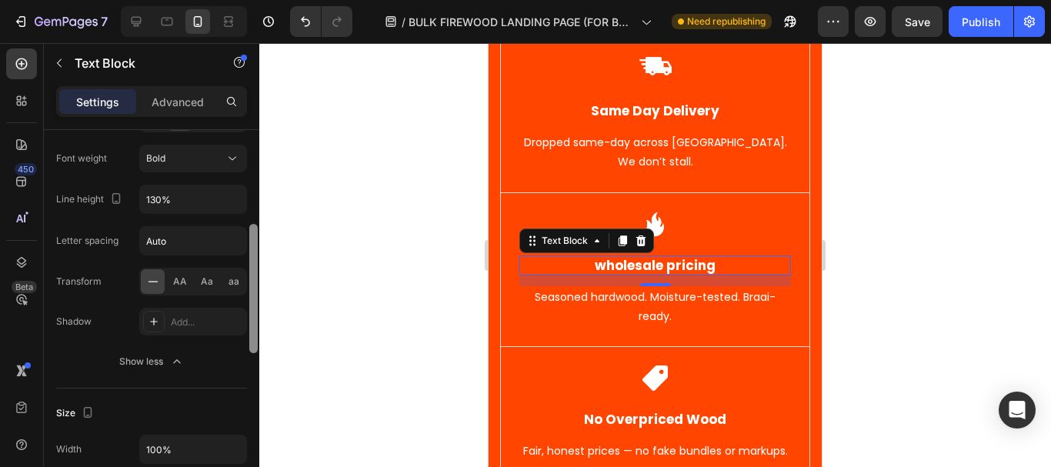
drag, startPoint x: 252, startPoint y: 258, endPoint x: 252, endPoint y: 314, distance: 56.2
click at [252, 314] on div at bounding box center [253, 288] width 8 height 129
click at [205, 282] on span "Aa" at bounding box center [207, 282] width 12 height 14
click at [418, 225] on div at bounding box center [655, 255] width 792 height 424
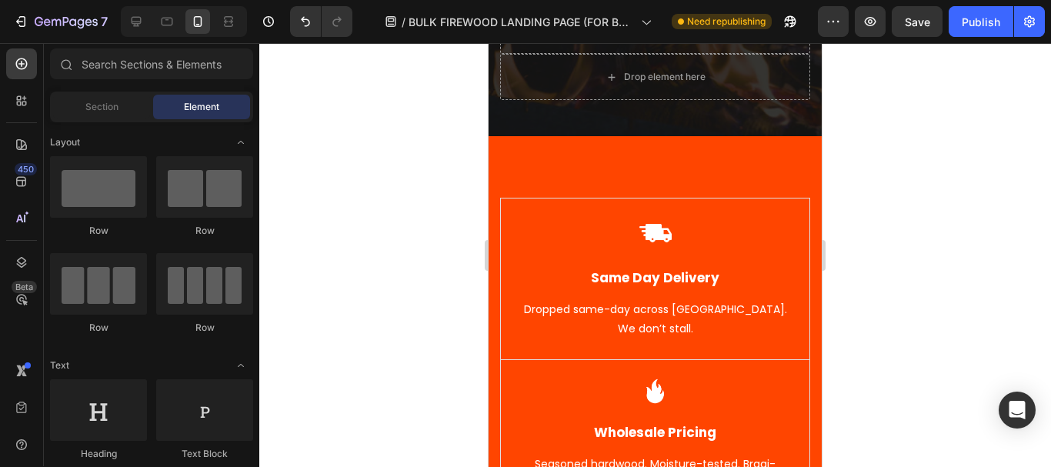
scroll to position [408, 0]
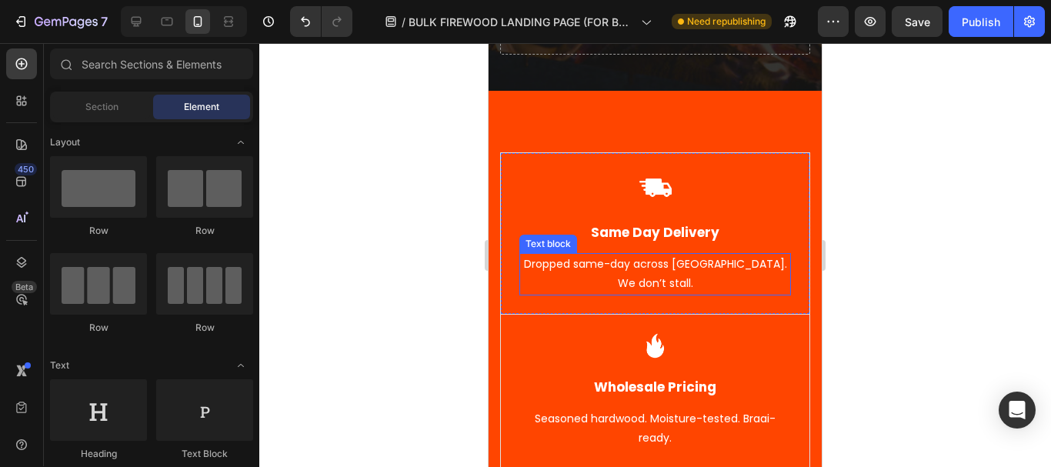
click at [667, 280] on p "Dropped same-day across [GEOGRAPHIC_DATA]. We don’t stall." at bounding box center [655, 274] width 268 height 38
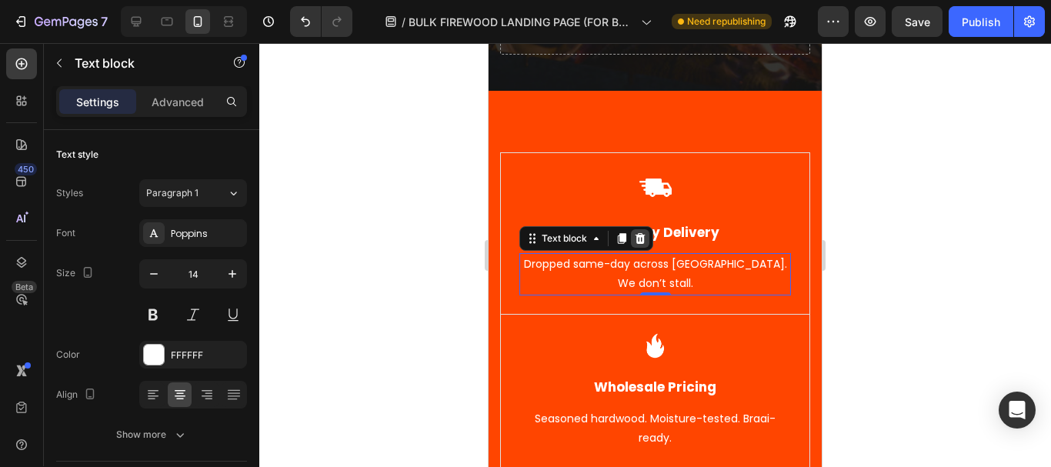
click at [643, 242] on icon at bounding box center [640, 238] width 10 height 11
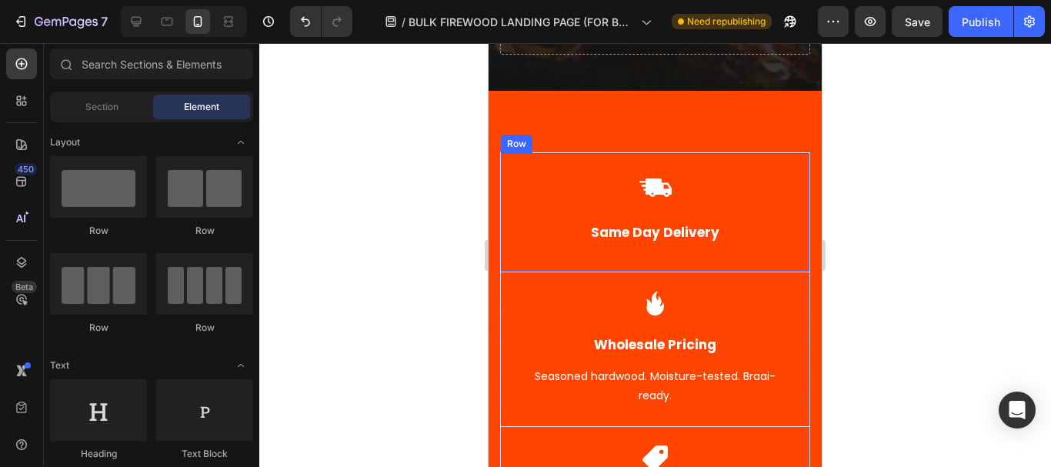
click at [919, 193] on div at bounding box center [655, 255] width 792 height 424
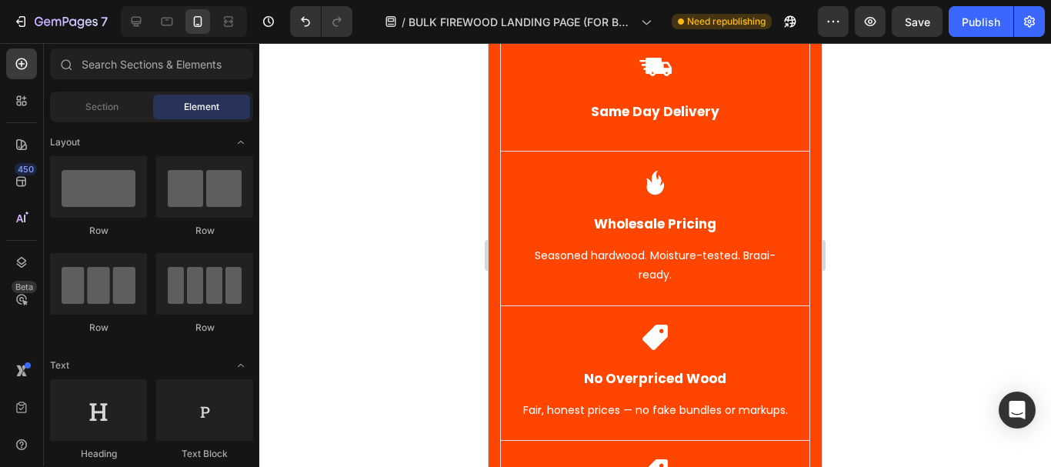
scroll to position [514, 0]
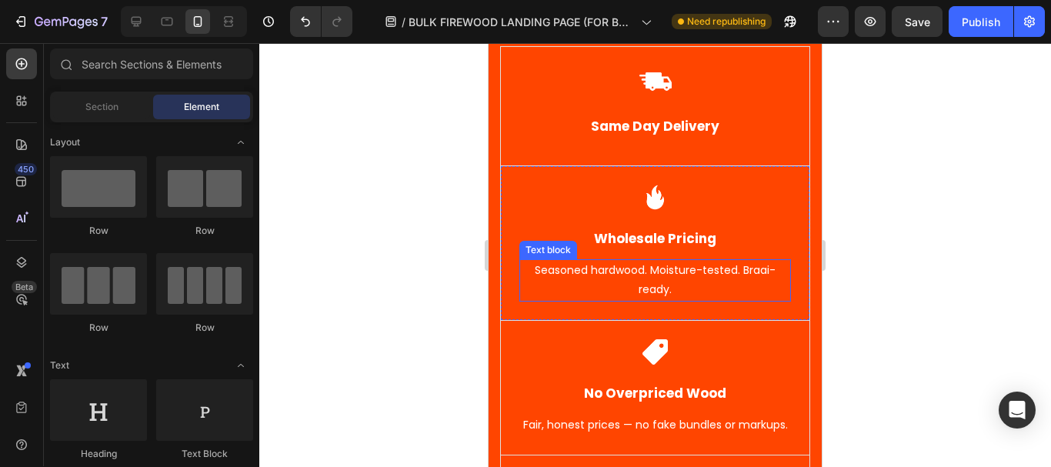
click at [655, 283] on p "Seasoned hardwood. Moisture-tested. Braai-ready." at bounding box center [655, 280] width 268 height 38
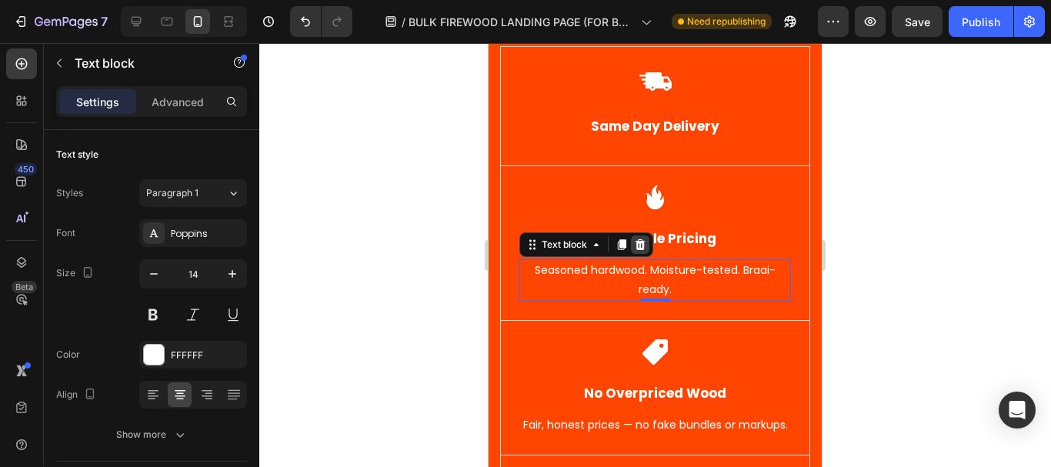
click at [642, 247] on icon at bounding box center [640, 244] width 10 height 11
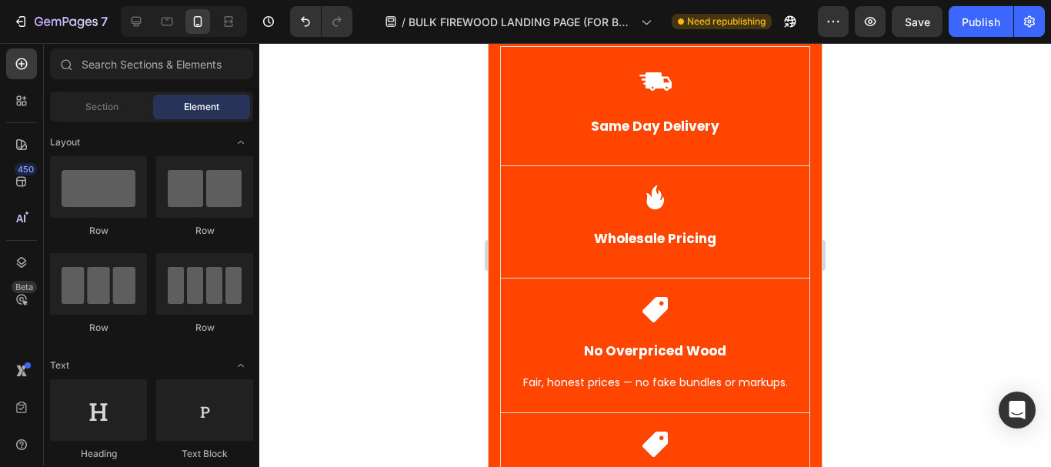
click at [932, 162] on div at bounding box center [655, 255] width 792 height 424
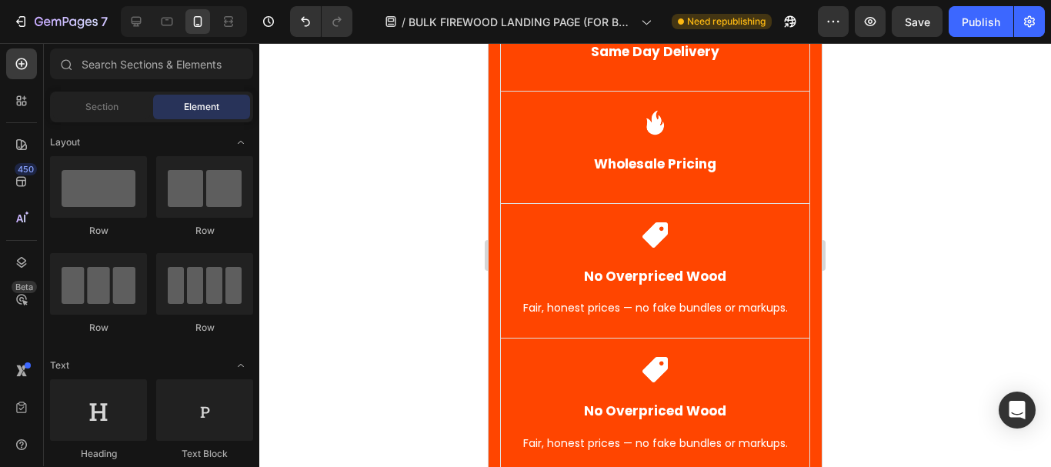
scroll to position [619, 0]
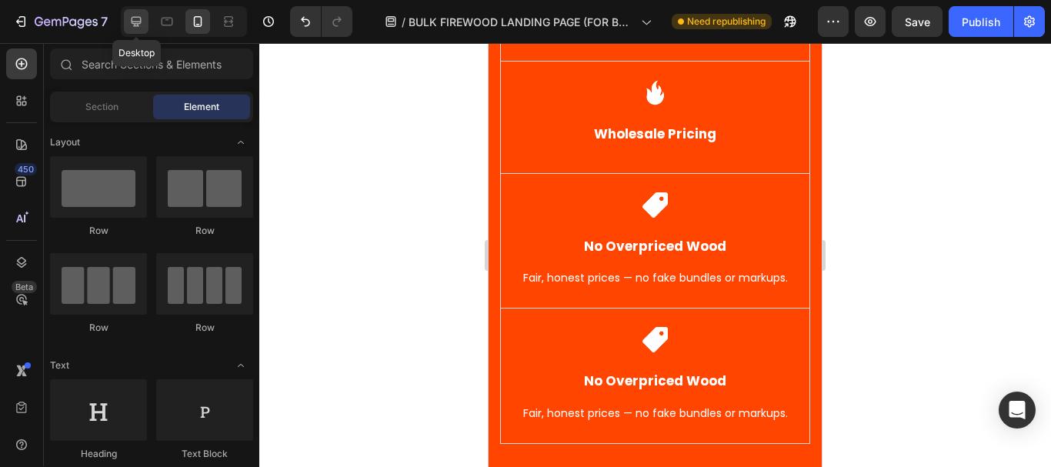
click at [135, 20] on icon at bounding box center [135, 21] width 15 height 15
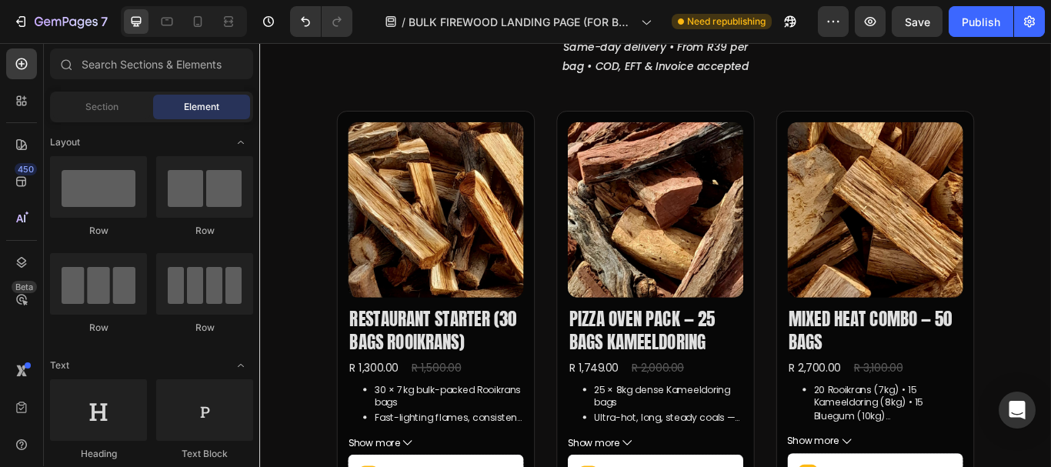
scroll to position [316, 0]
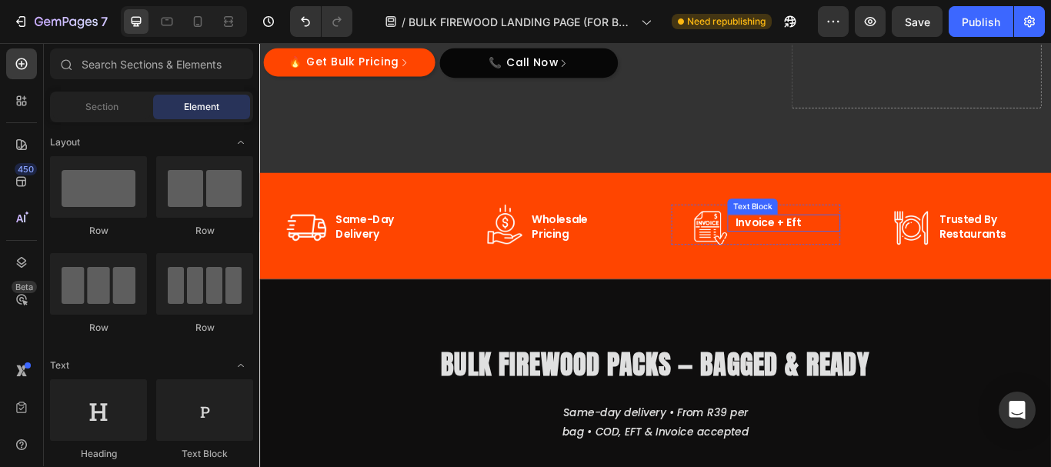
click at [842, 258] on p "invoice + eft" at bounding box center [874, 253] width 121 height 17
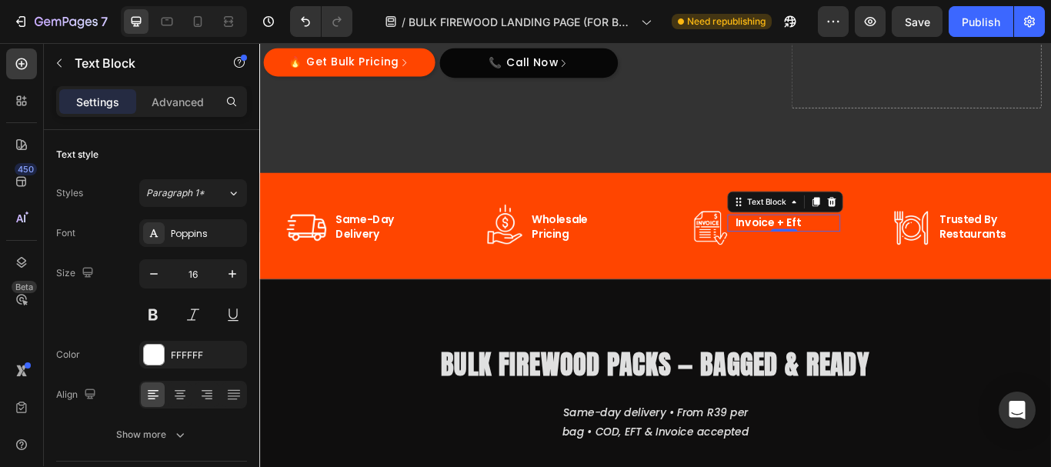
click at [812, 255] on div "invoice + eft" at bounding box center [874, 253] width 124 height 20
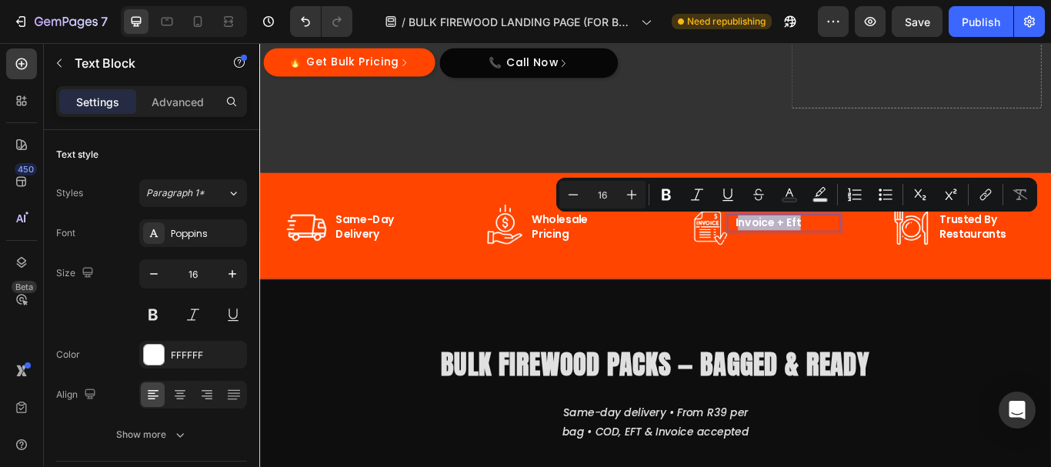
drag, startPoint x: 829, startPoint y: 252, endPoint x: 895, endPoint y: 252, distance: 65.4
click at [895, 252] on p "invoice + eft" at bounding box center [874, 253] width 121 height 17
click at [805, 249] on div "invoice + eft Text Block 0" at bounding box center [871, 253] width 132 height 20
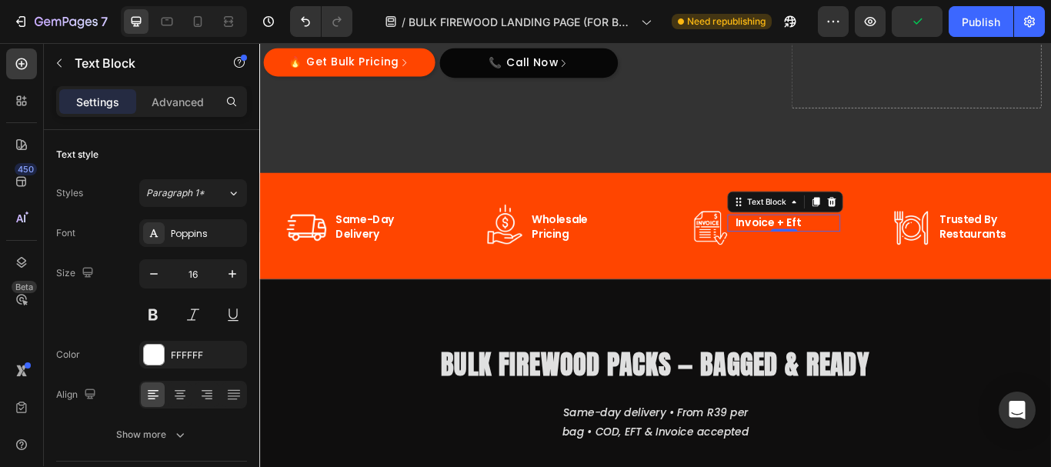
click at [814, 252] on p "invoice + eft" at bounding box center [874, 253] width 121 height 17
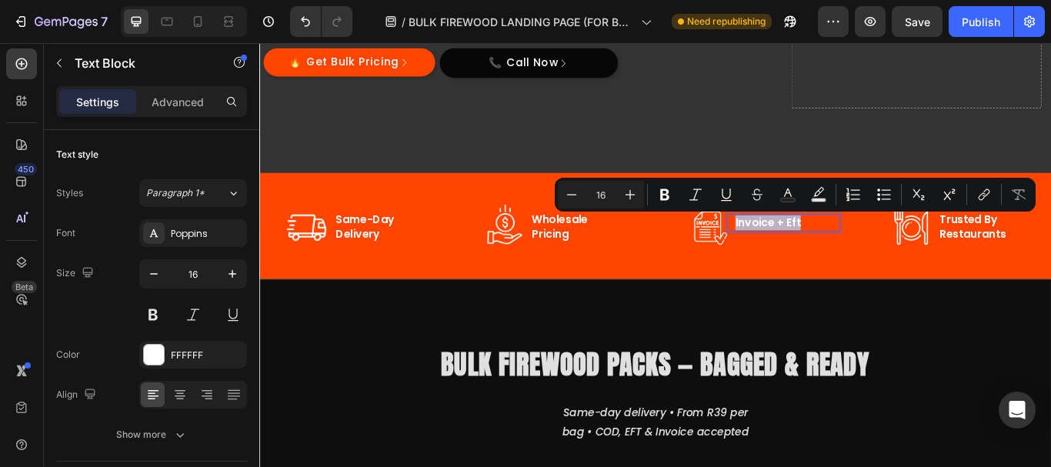
drag, startPoint x: 807, startPoint y: 252, endPoint x: 882, endPoint y: 252, distance: 74.6
click at [882, 252] on p "invoice + eft" at bounding box center [874, 253] width 121 height 17
copy p "invoice + eft"
click at [205, 25] on icon at bounding box center [197, 21] width 15 height 15
type input "14"
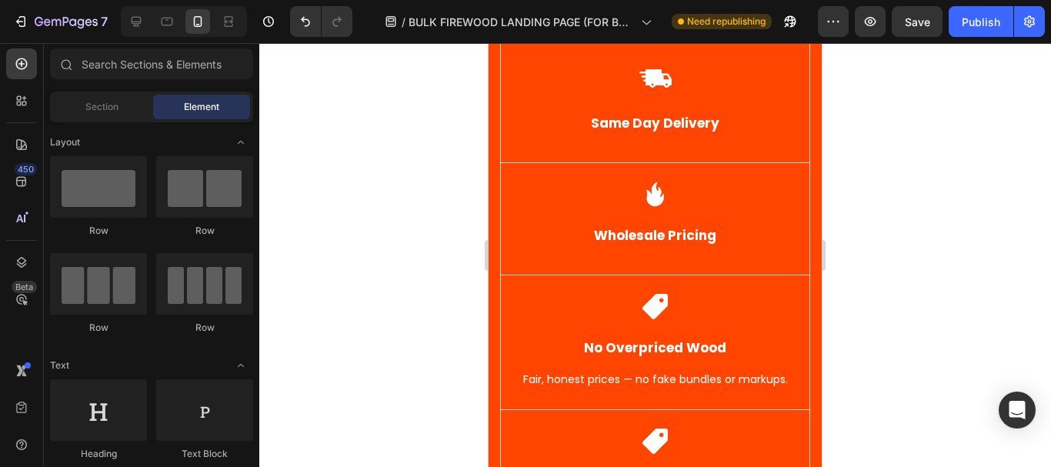
scroll to position [607, 0]
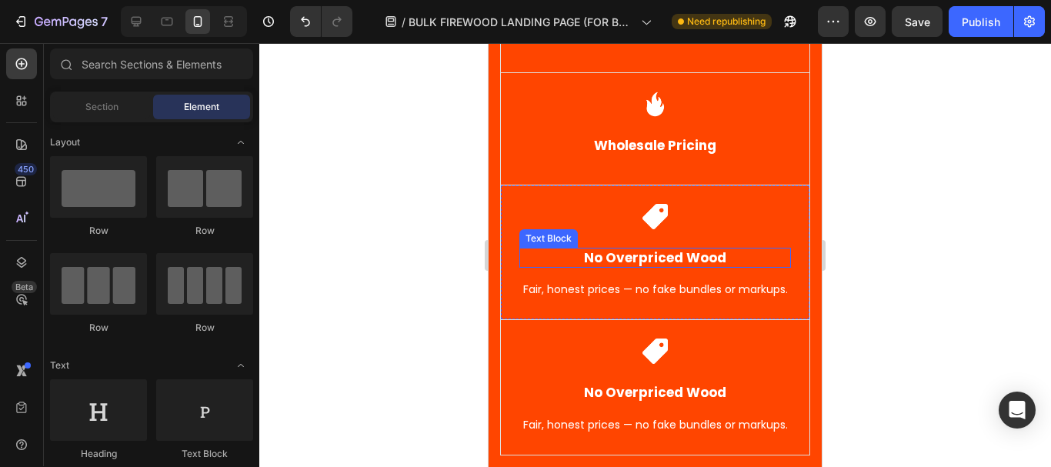
click at [669, 256] on strong "No Overpriced Wood" at bounding box center [655, 257] width 142 height 18
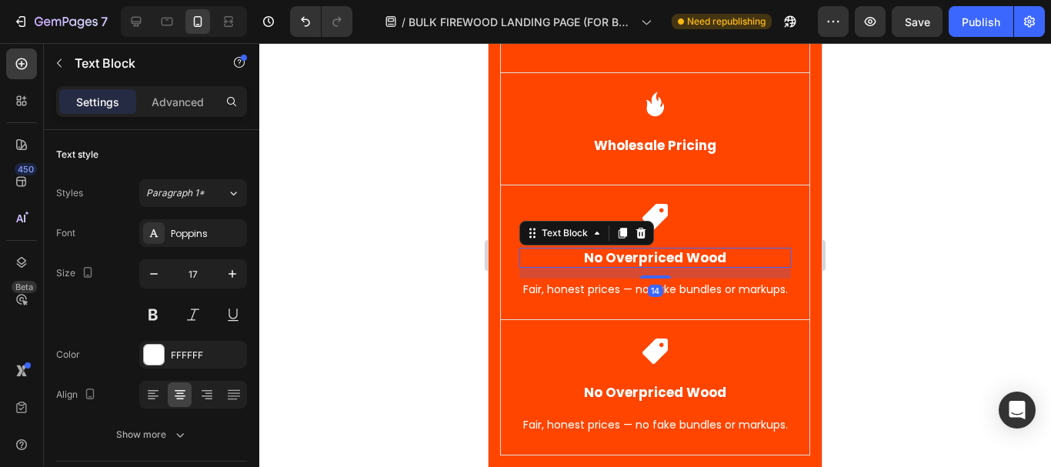
click at [584, 261] on strong "No Overpriced Wood" at bounding box center [655, 257] width 142 height 18
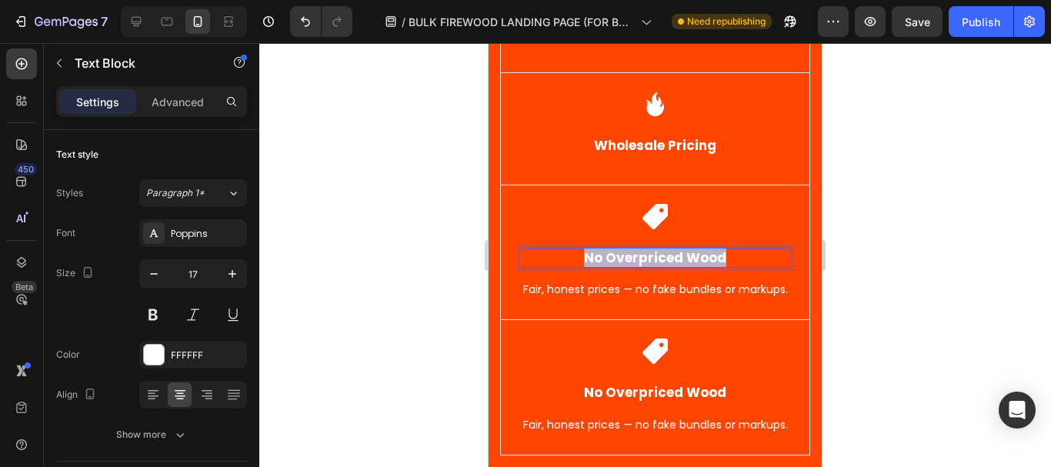
drag, startPoint x: 581, startPoint y: 261, endPoint x: 714, endPoint y: 268, distance: 133.3
click at [714, 268] on div "No Overpriced Wood" at bounding box center [655, 258] width 272 height 20
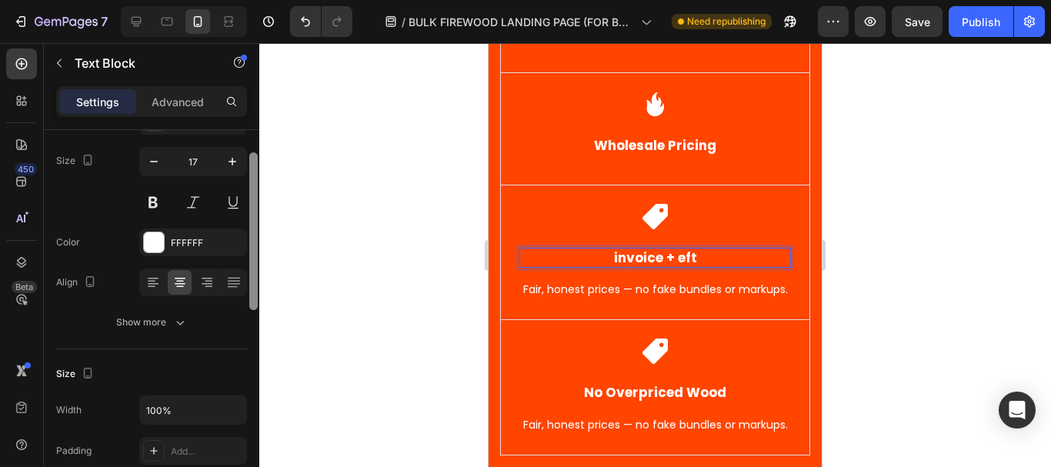
scroll to position [125, 0]
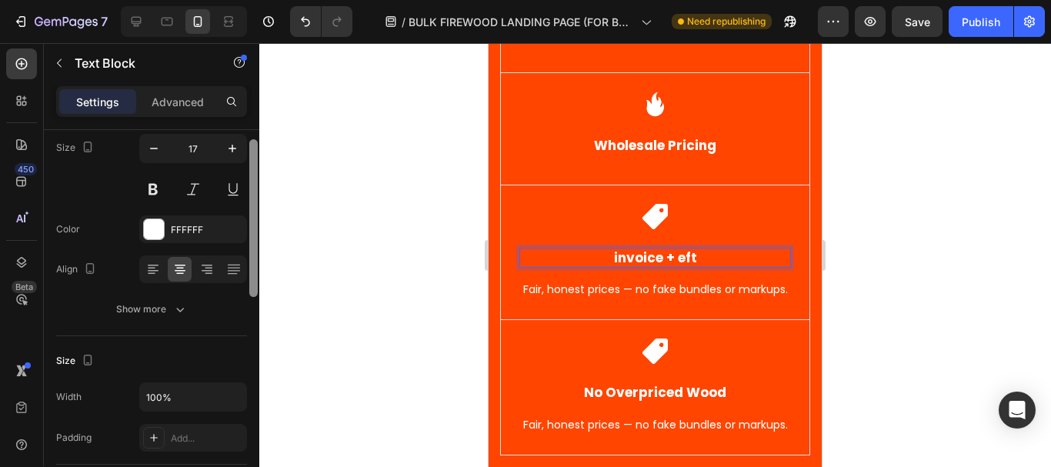
drag, startPoint x: 252, startPoint y: 204, endPoint x: 252, endPoint y: 255, distance: 51.5
click at [252, 255] on div at bounding box center [253, 218] width 8 height 158
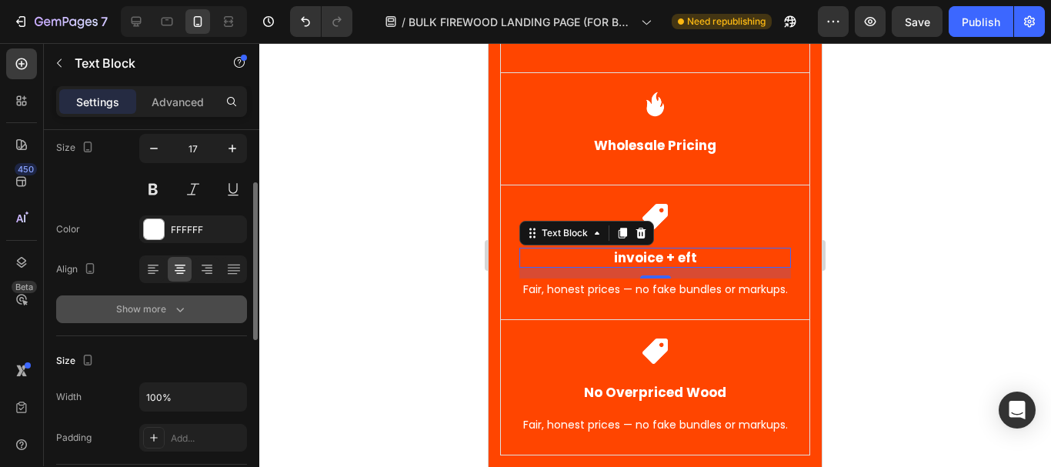
click at [162, 304] on div "Show more" at bounding box center [152, 309] width 72 height 15
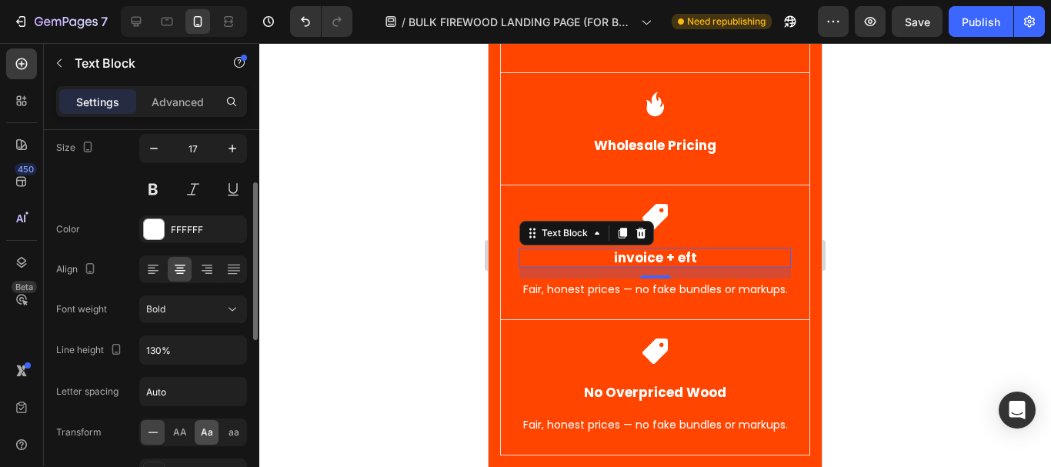
click at [205, 433] on span "Aa" at bounding box center [207, 432] width 12 height 14
click at [410, 244] on div at bounding box center [655, 255] width 792 height 424
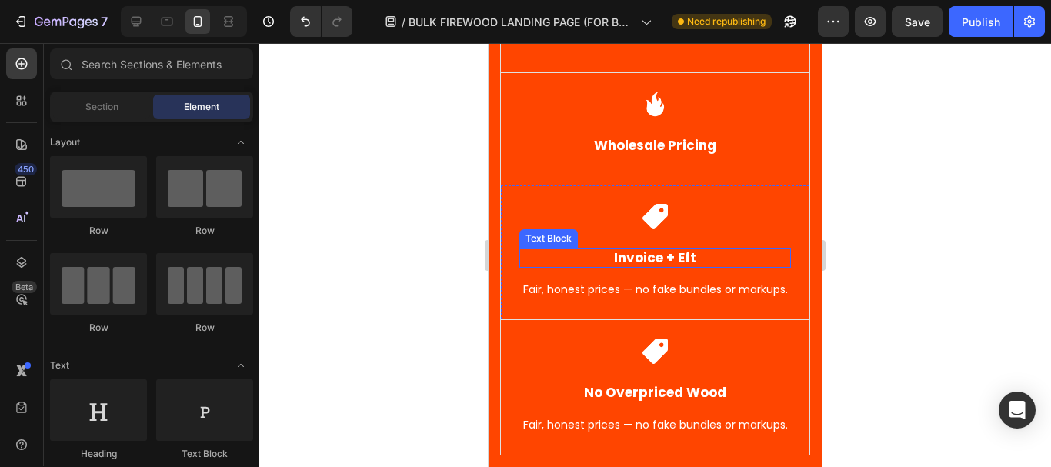
click at [702, 255] on p "invoice + eft" at bounding box center [655, 257] width 268 height 17
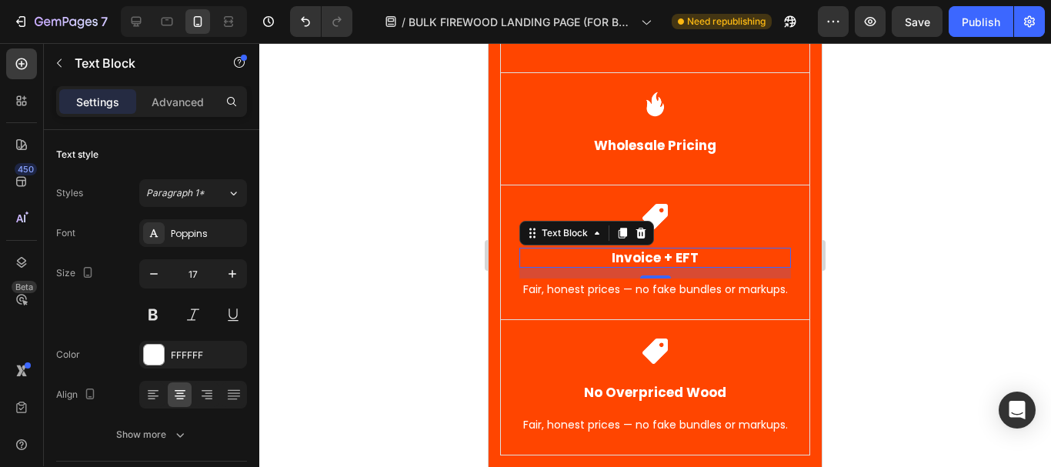
click at [902, 220] on div at bounding box center [655, 255] width 792 height 424
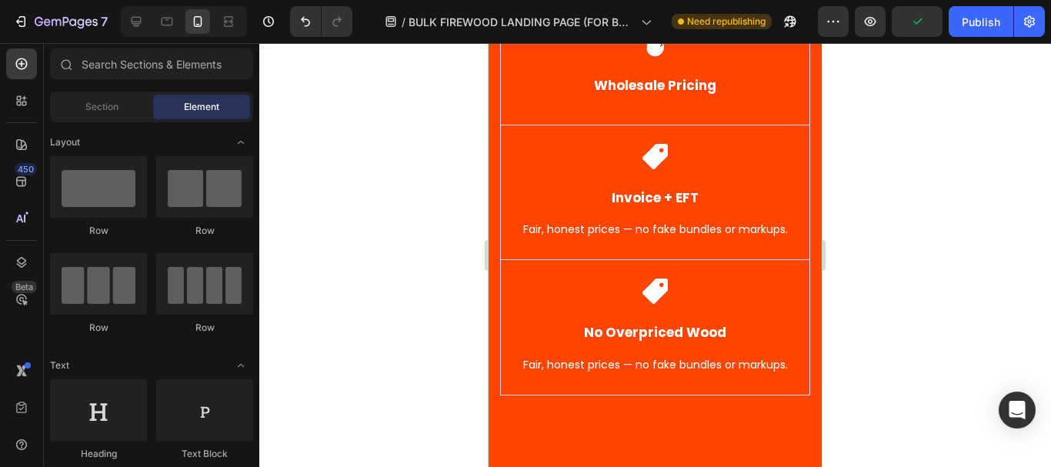
scroll to position [727, 0]
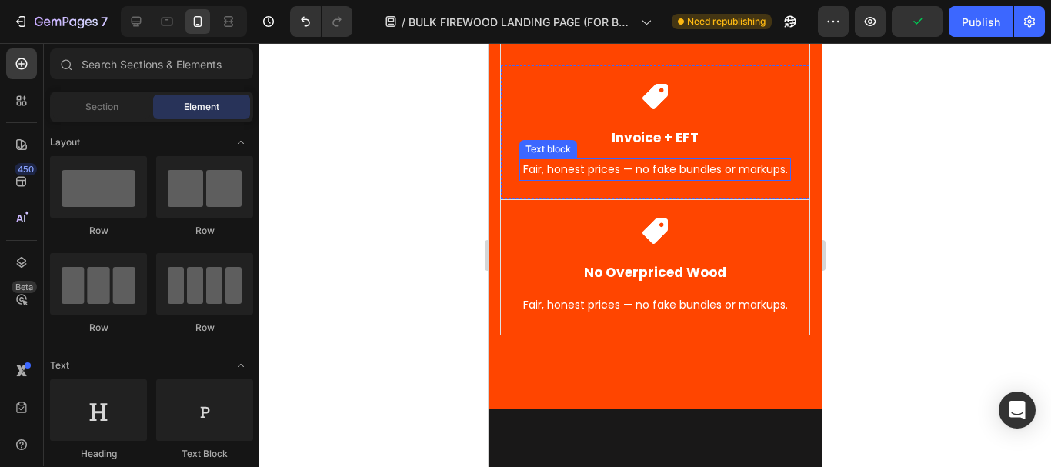
click at [672, 179] on p "Fair, honest prices — no fake bundles or markups." at bounding box center [655, 169] width 268 height 19
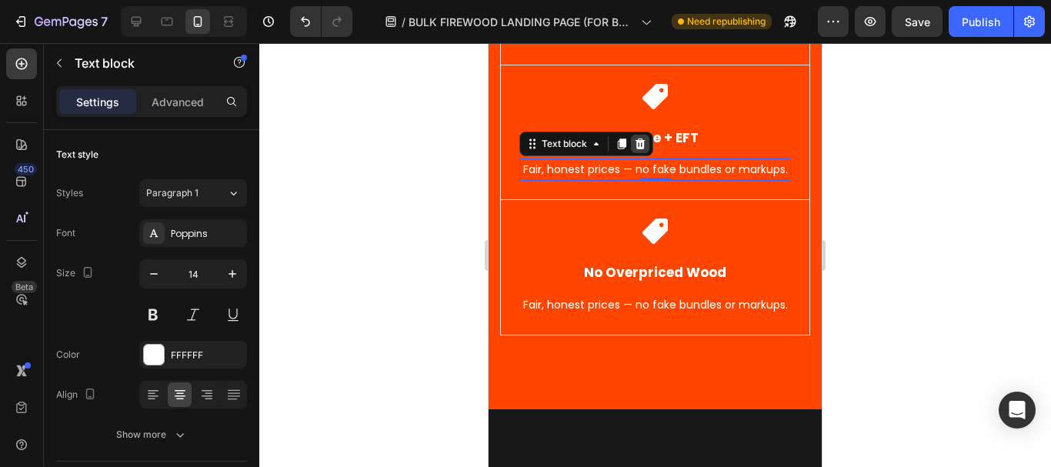
click at [642, 143] on icon at bounding box center [640, 144] width 12 height 12
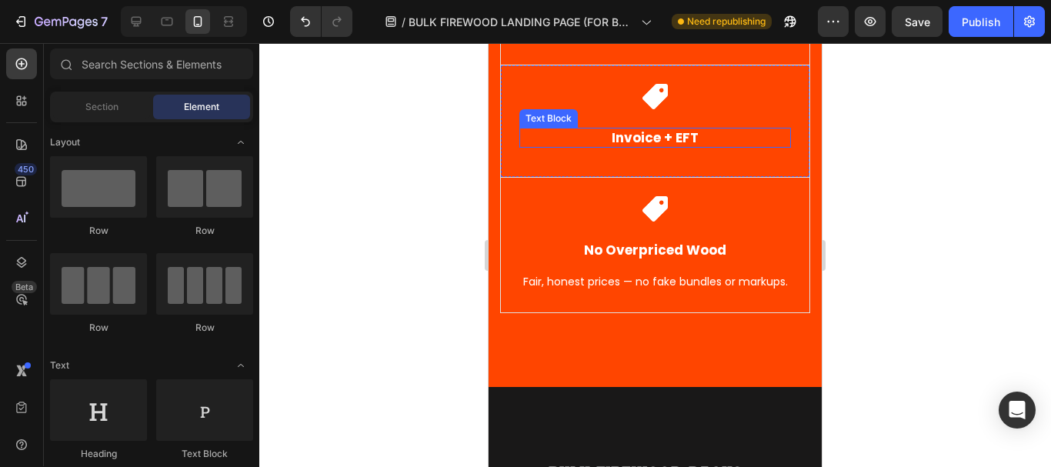
click at [900, 194] on div at bounding box center [655, 255] width 792 height 424
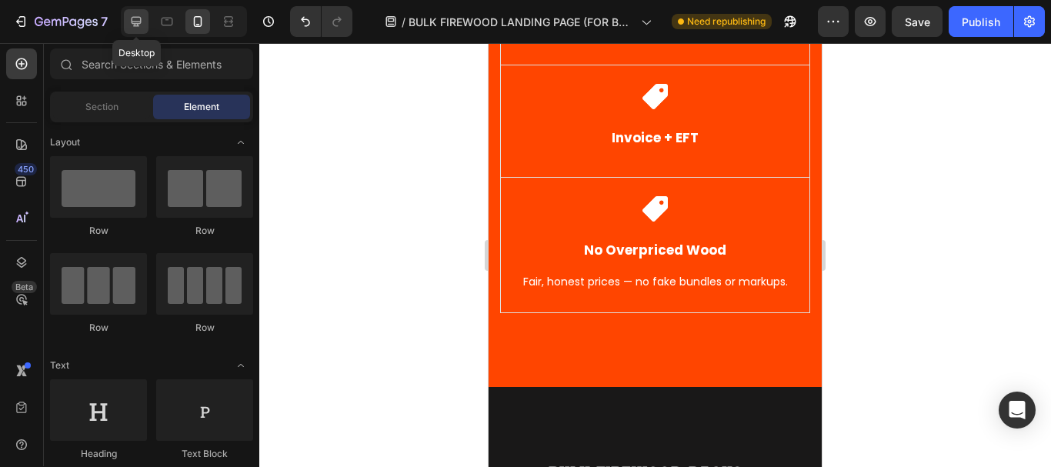
click at [128, 22] on icon at bounding box center [135, 21] width 15 height 15
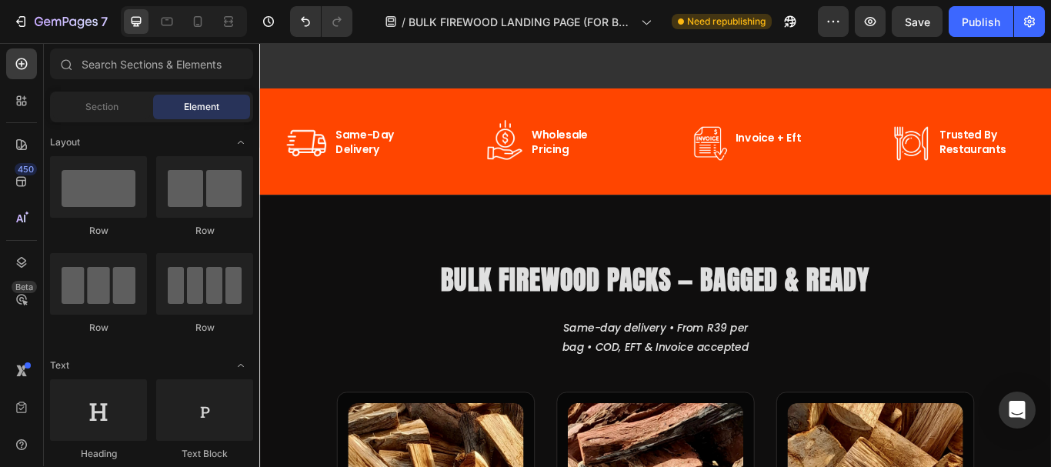
scroll to position [212, 0]
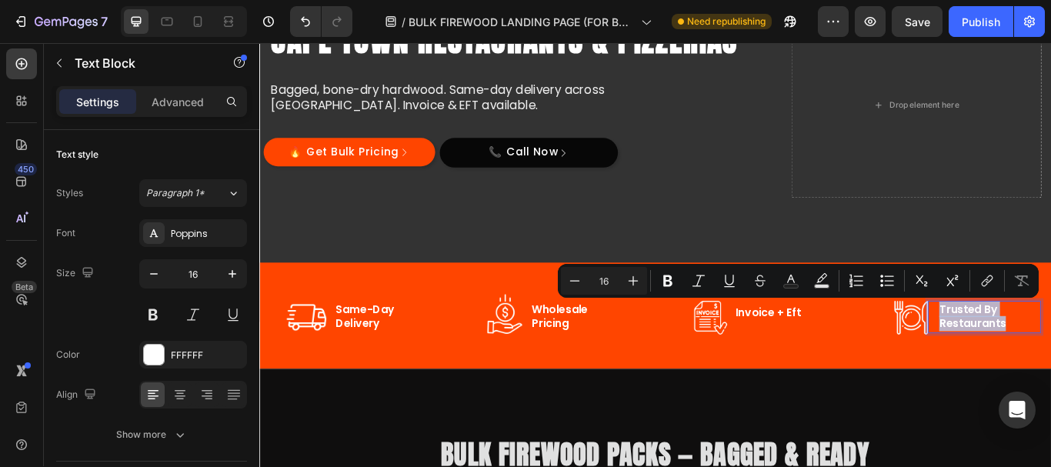
drag, startPoint x: 1041, startPoint y: 354, endPoint x: 1121, endPoint y: 368, distance: 81.3
copy p "trusted by restaurants"
click at [178, 110] on div "Advanced" at bounding box center [177, 101] width 77 height 25
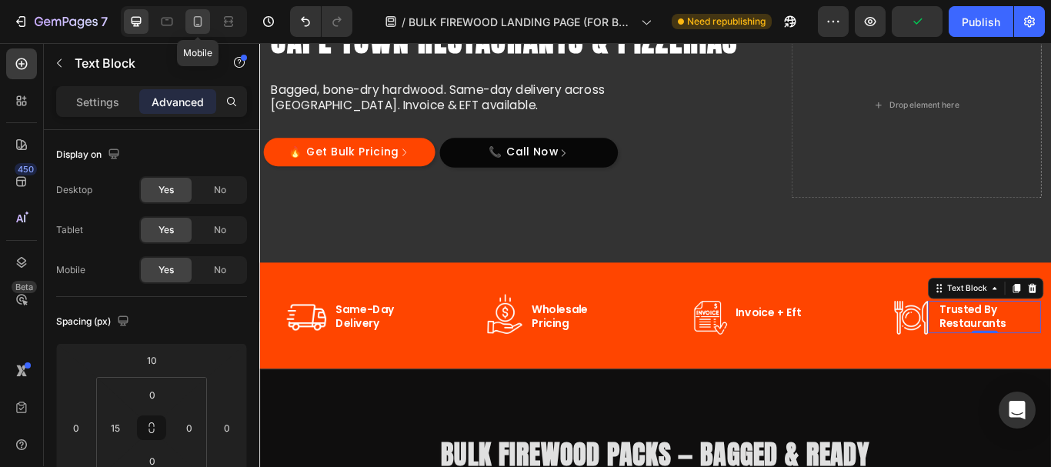
click at [201, 28] on icon at bounding box center [197, 21] width 15 height 15
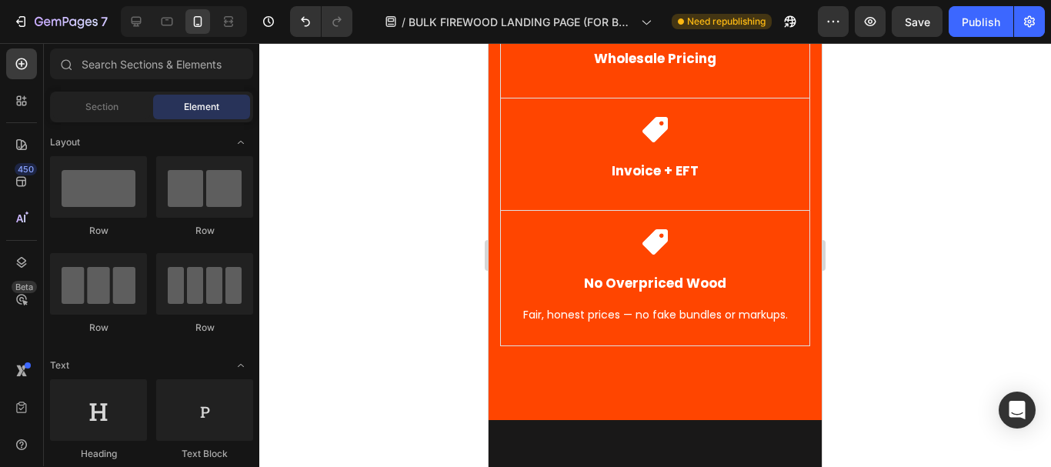
scroll to position [739, 0]
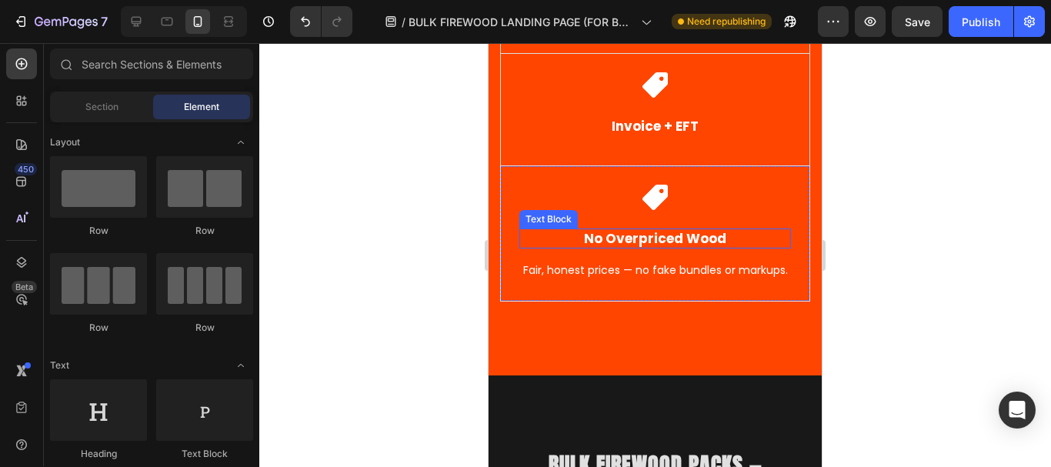
click at [653, 234] on strong "No Overpriced Wood" at bounding box center [655, 238] width 142 height 18
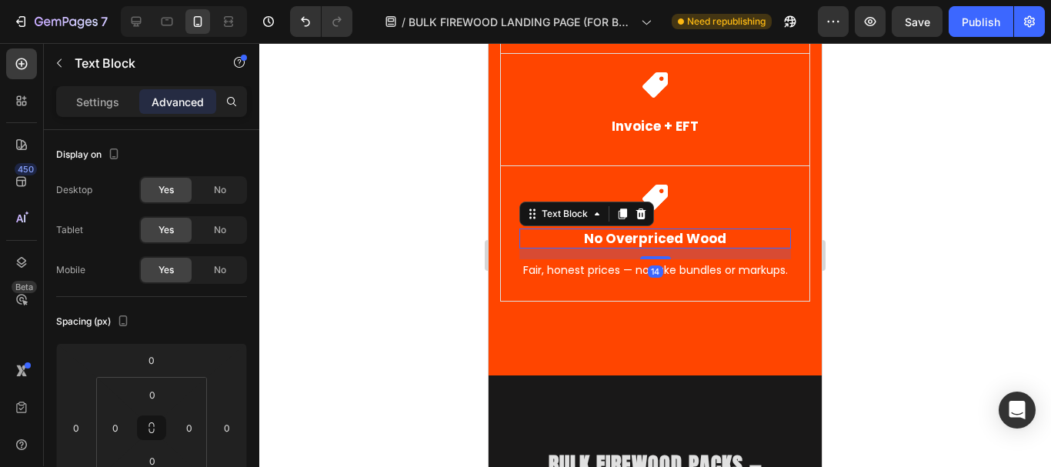
click at [584, 238] on strong "No Overpriced Wood" at bounding box center [655, 238] width 142 height 18
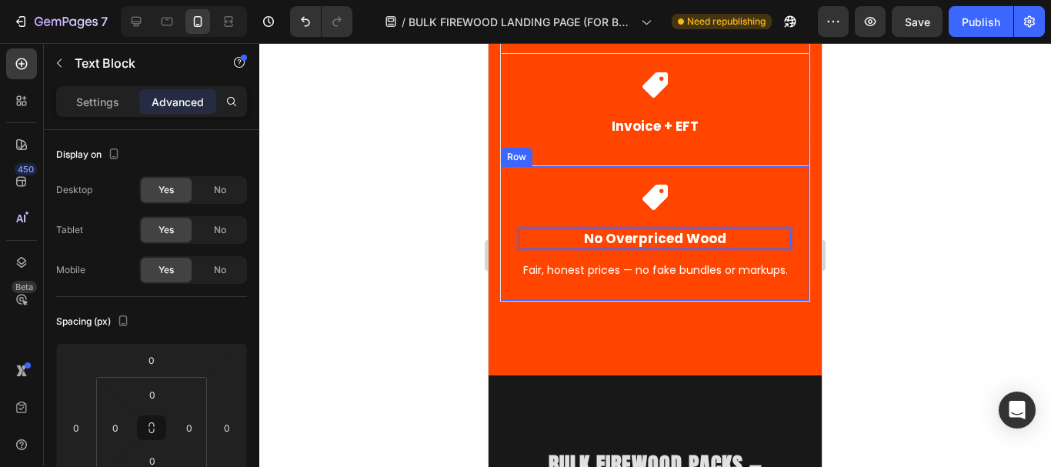
drag, startPoint x: 580, startPoint y: 238, endPoint x: 722, endPoint y: 252, distance: 142.3
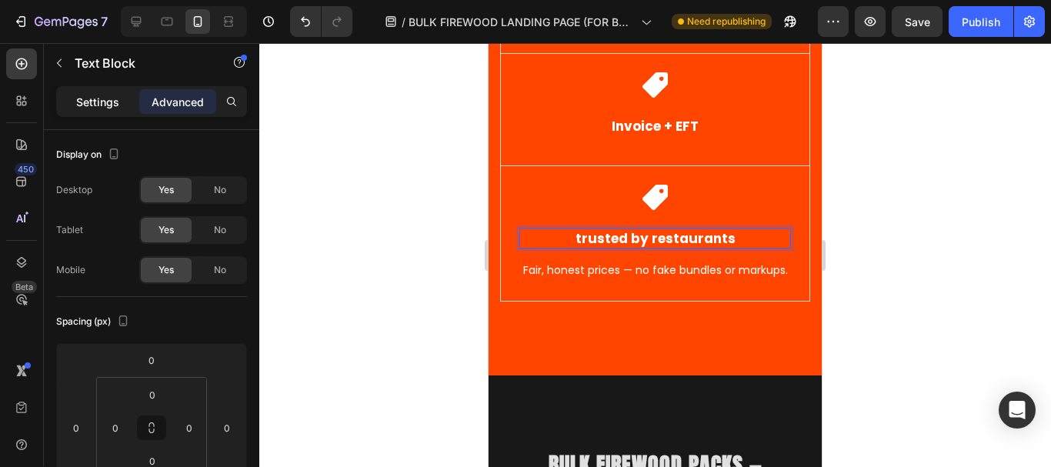
click at [95, 112] on div "Settings" at bounding box center [97, 101] width 77 height 25
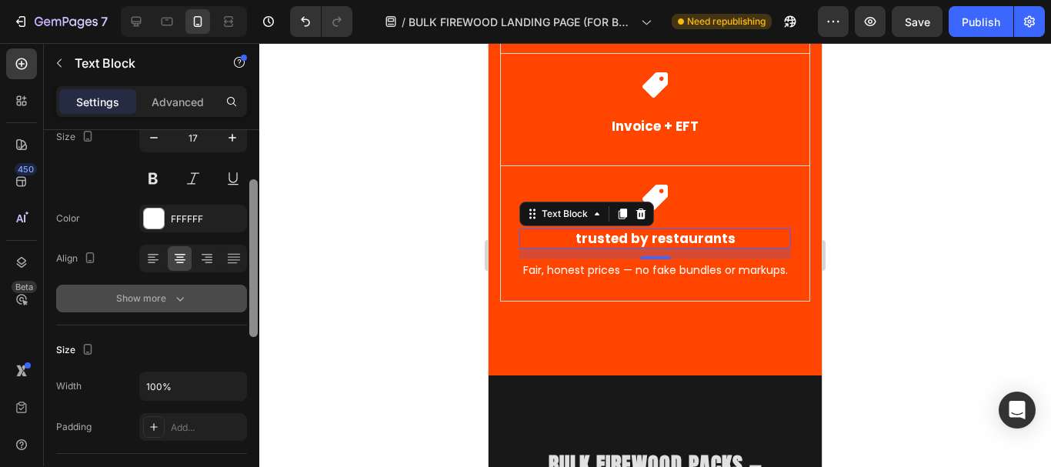
scroll to position [151, 0]
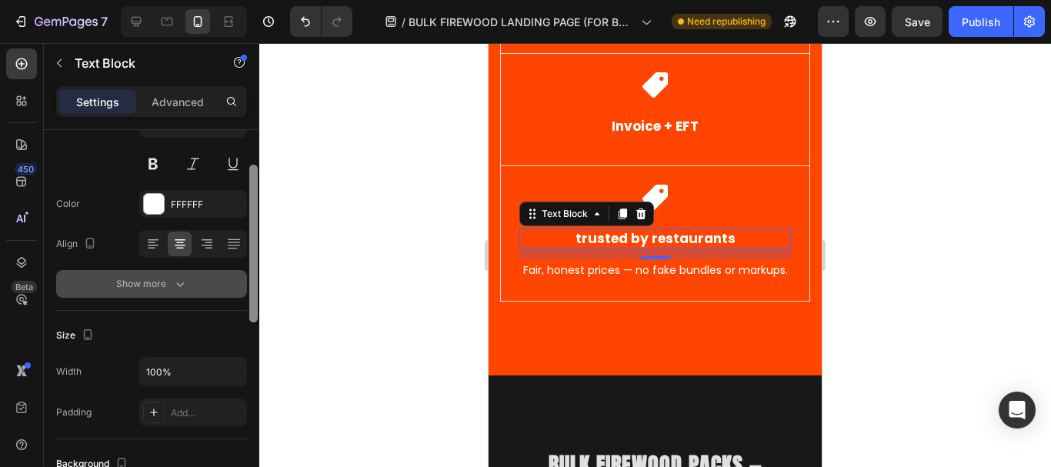
drag, startPoint x: 251, startPoint y: 208, endPoint x: 235, endPoint y: 275, distance: 67.9
click at [252, 272] on div at bounding box center [253, 244] width 8 height 158
click at [151, 273] on button "Show more" at bounding box center [151, 284] width 191 height 28
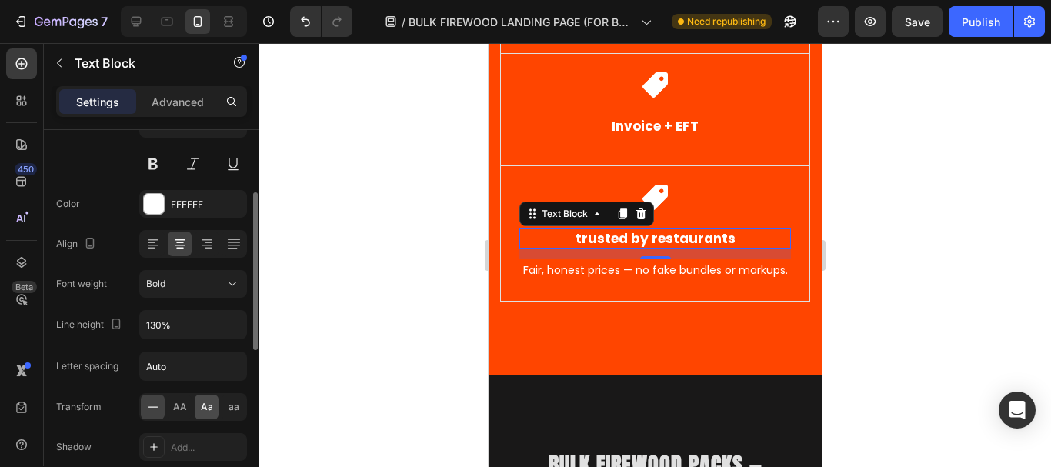
click at [215, 402] on div "Aa" at bounding box center [207, 407] width 24 height 25
click at [386, 247] on div at bounding box center [655, 255] width 792 height 424
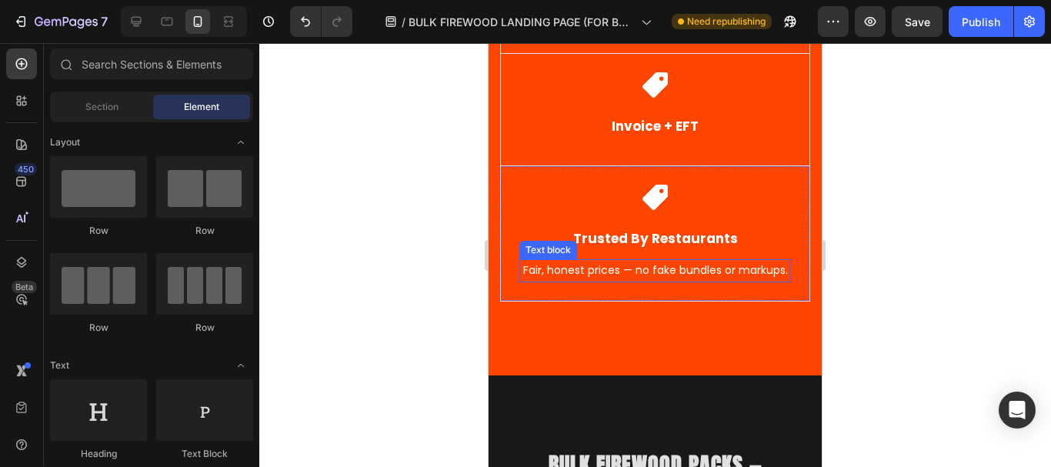
click at [642, 277] on p "Fair, honest prices — no fake bundles or markups." at bounding box center [655, 270] width 268 height 19
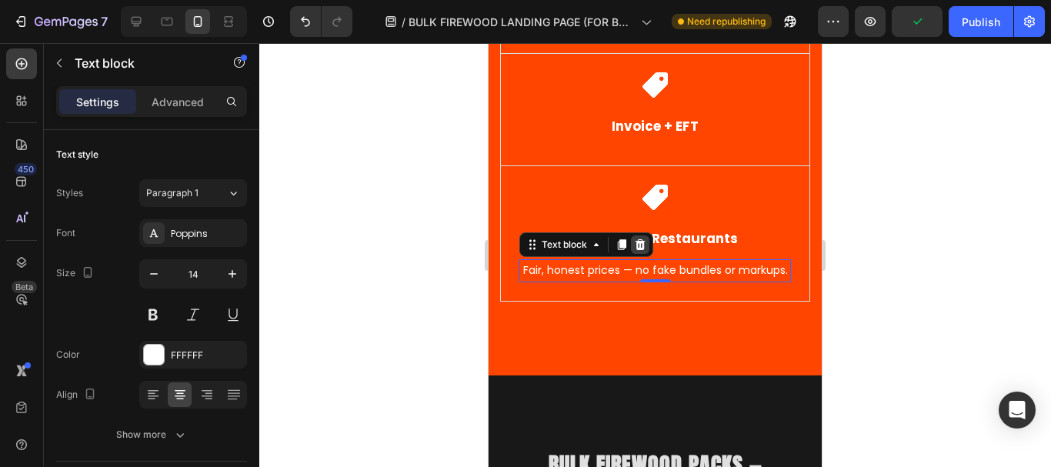
click at [642, 253] on div at bounding box center [640, 244] width 18 height 18
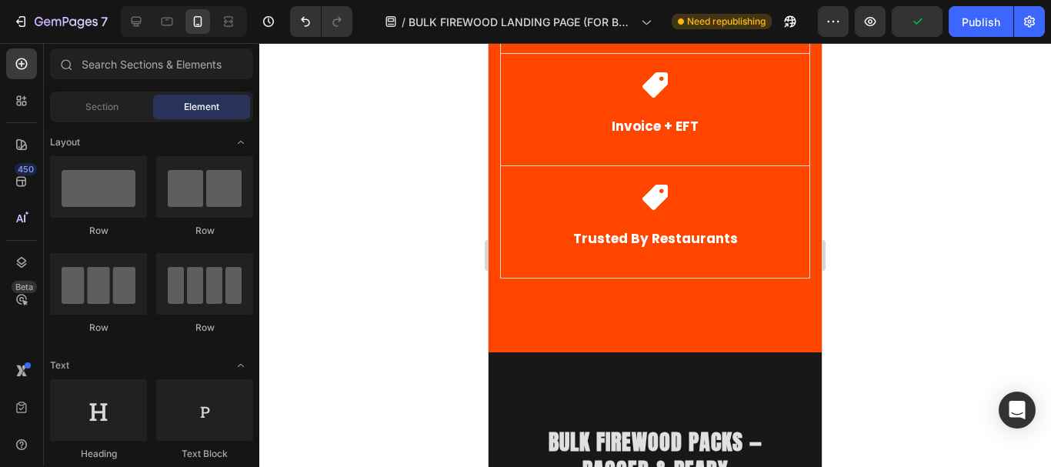
click at [849, 221] on div at bounding box center [655, 255] width 792 height 424
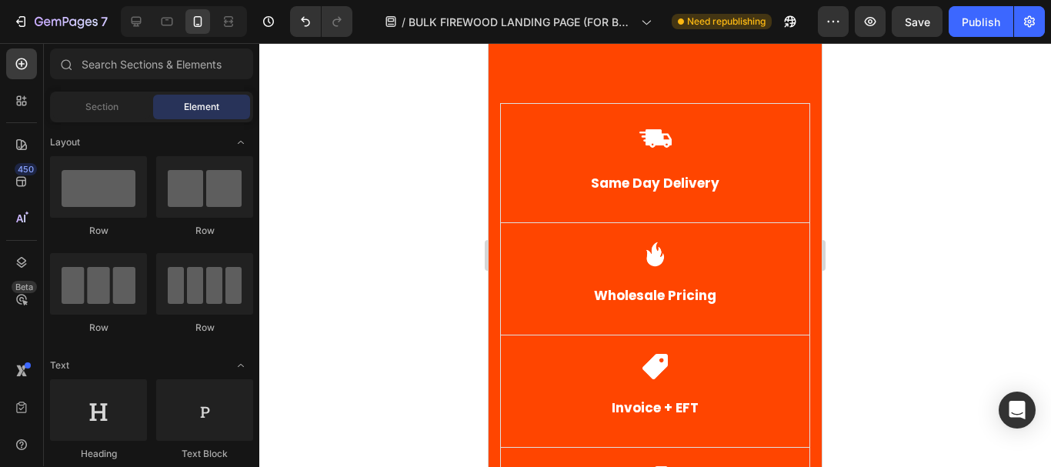
scroll to position [442, 0]
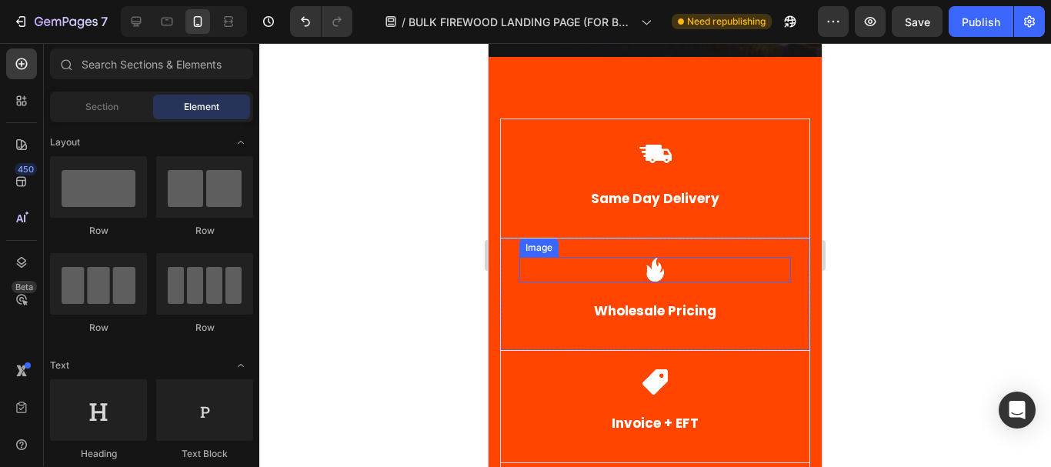
click at [653, 272] on img at bounding box center [654, 269] width 25 height 25
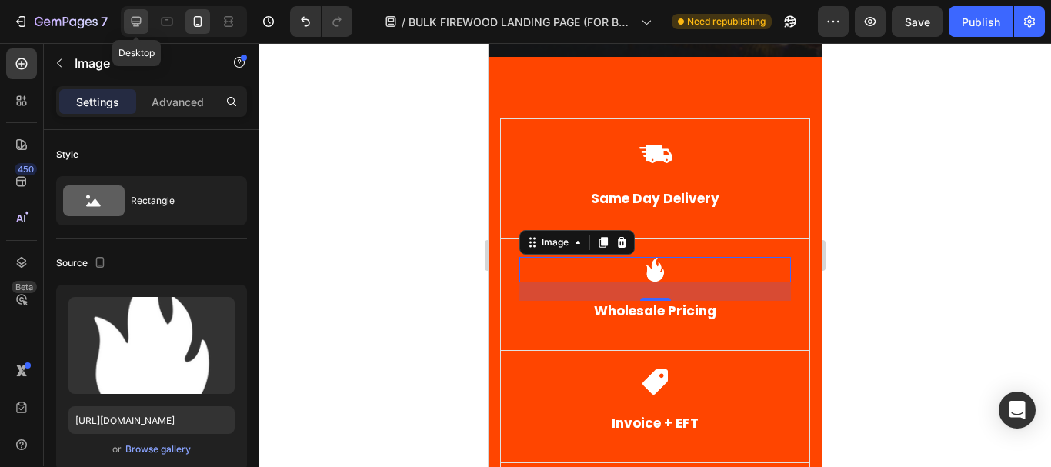
click at [137, 23] on icon at bounding box center [137, 22] width 10 height 10
type input "https://cdn.shopify.com/s/files/1/0582/0737/1336/files/gempages_579021927201375…"
type input "47"
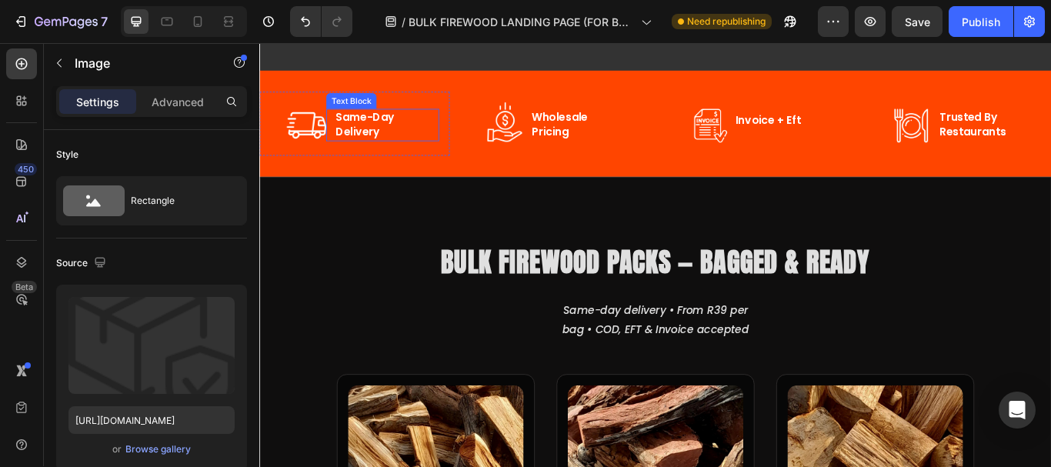
scroll to position [388, 0]
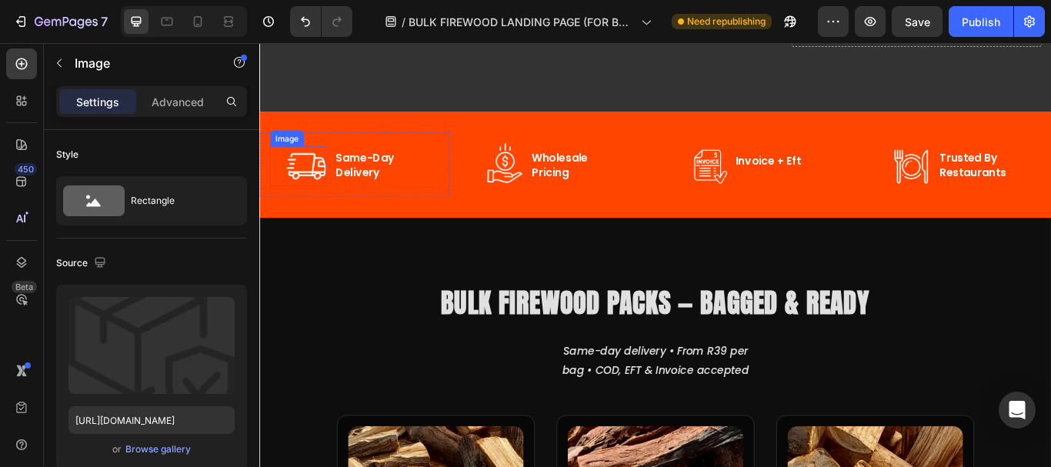
click at [312, 192] on img at bounding box center [314, 187] width 46 height 46
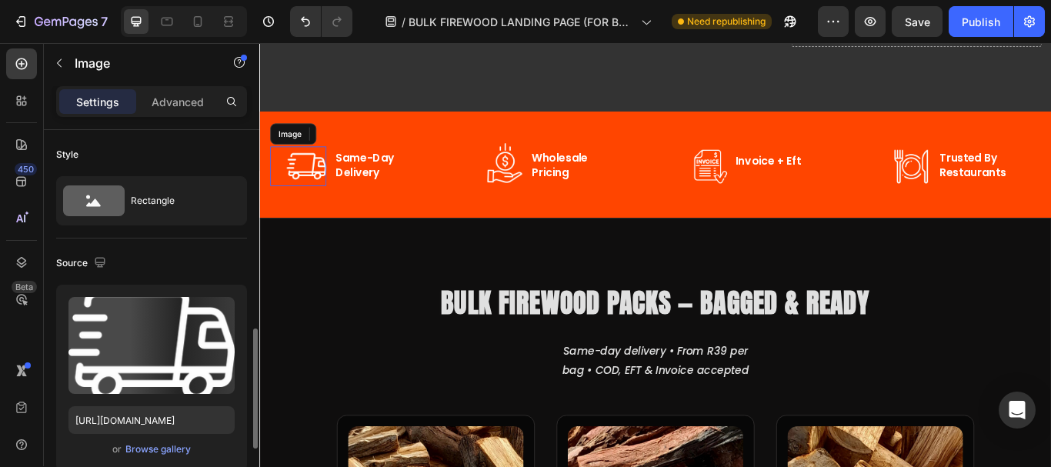
scroll to position [151, 0]
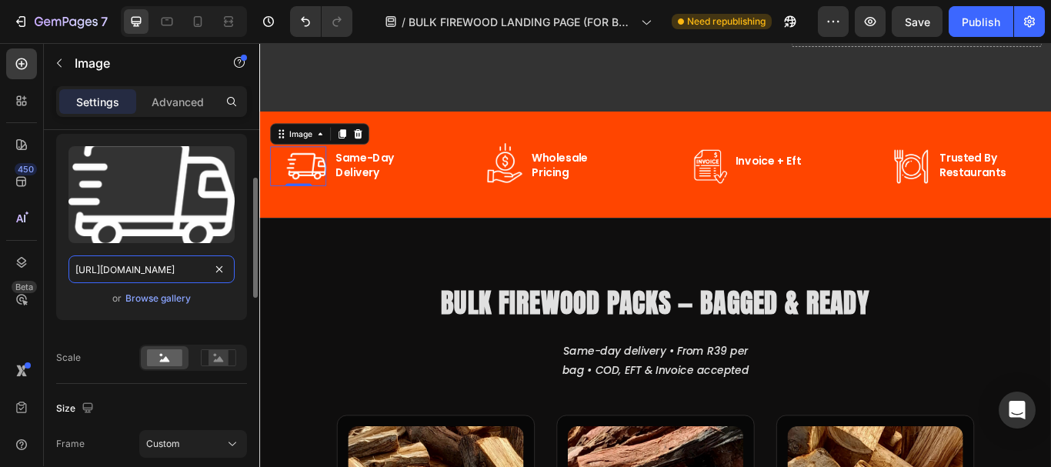
click at [152, 271] on input "https://cdn.shopify.com/s/files/1/0582/0737/1336/files/express-delivery_2.webp?…" at bounding box center [151, 269] width 166 height 28
click at [200, 22] on icon at bounding box center [197, 21] width 15 height 15
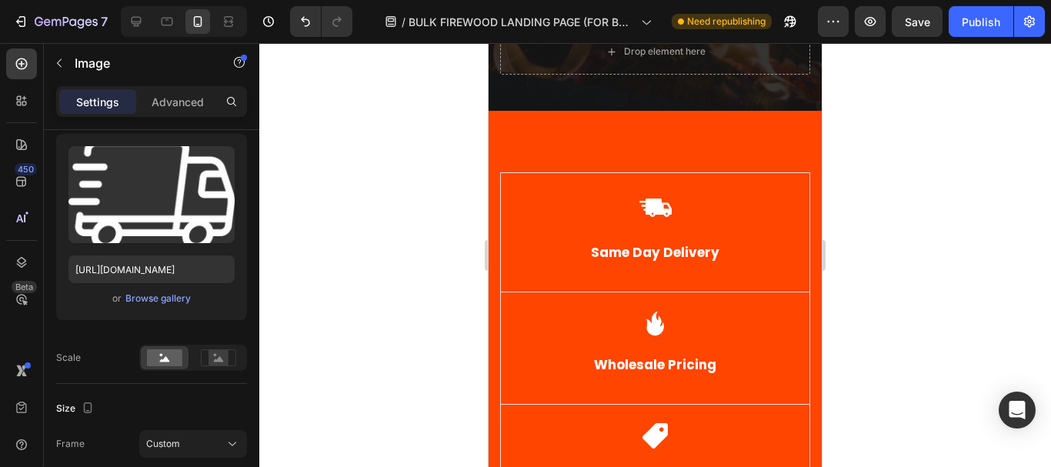
scroll to position [334, 0]
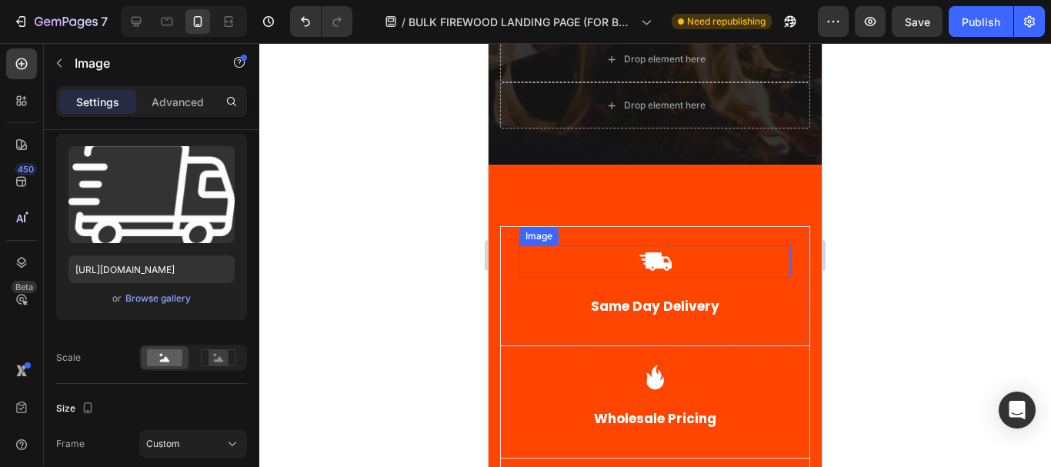
click at [662, 262] on img at bounding box center [655, 261] width 32 height 32
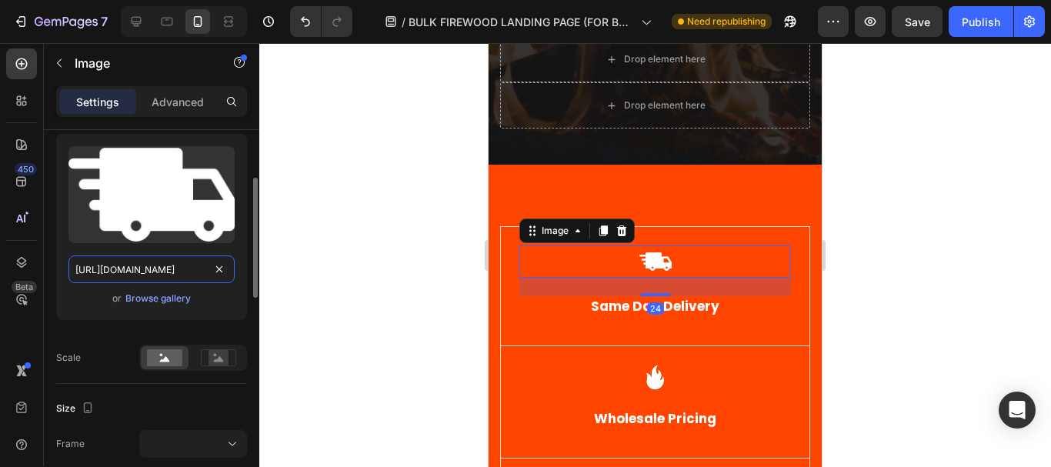
click at [132, 270] on input "https://cdn.shopify.com/s/files/1/0582/0737/1336/files/delivery-truck_1.png?v=1…" at bounding box center [151, 269] width 166 height 28
paste input "express-delivery_2.webp?v=1755911984"
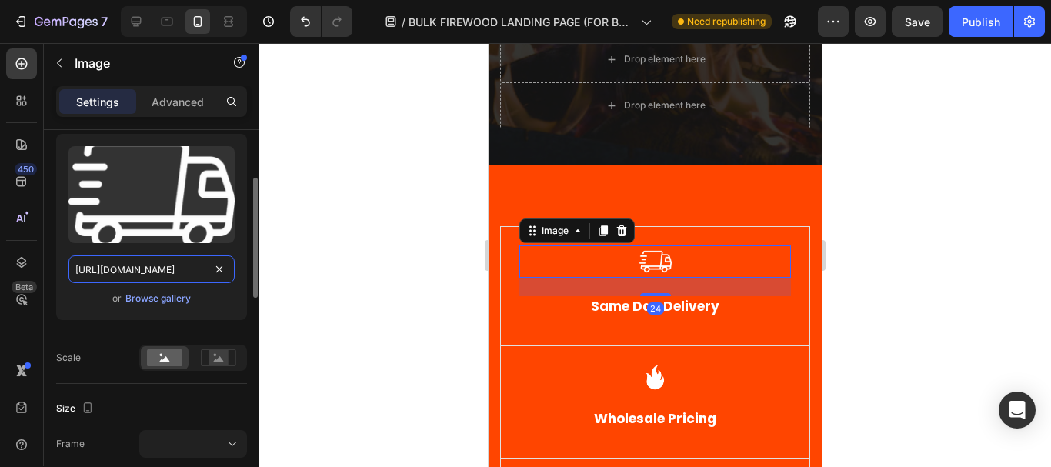
scroll to position [0, 288]
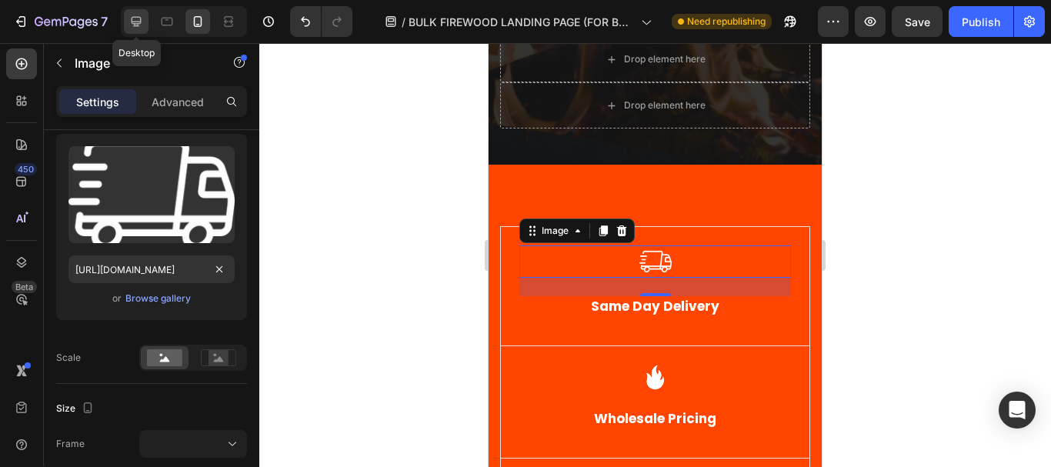
click at [133, 28] on icon at bounding box center [135, 21] width 15 height 15
type input "https://cdn.shopify.com/s/files/1/0582/0737/1336/files/gempages_579021927201375…"
type input "48"
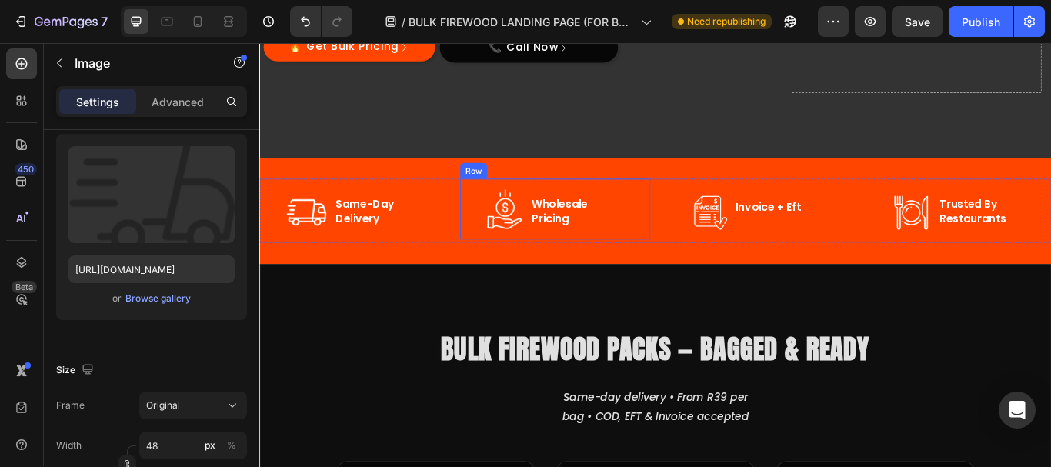
scroll to position [280, 0]
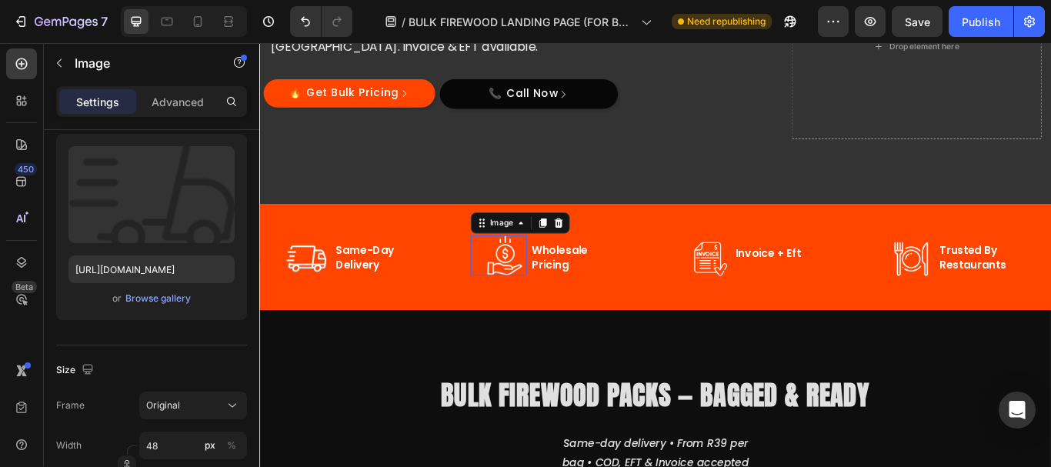
click at [546, 298] on img at bounding box center [548, 291] width 46 height 46
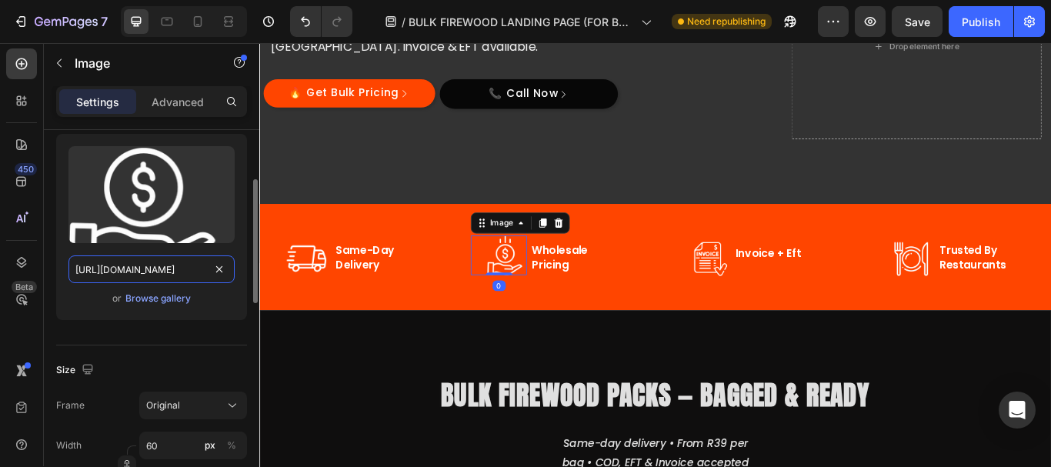
click at [148, 258] on input "https://cdn.shopify.com/s/files/1/0582/0737/1336/files/save-money.webp?v=175591…" at bounding box center [151, 269] width 166 height 28
click at [195, 20] on icon at bounding box center [198, 21] width 8 height 11
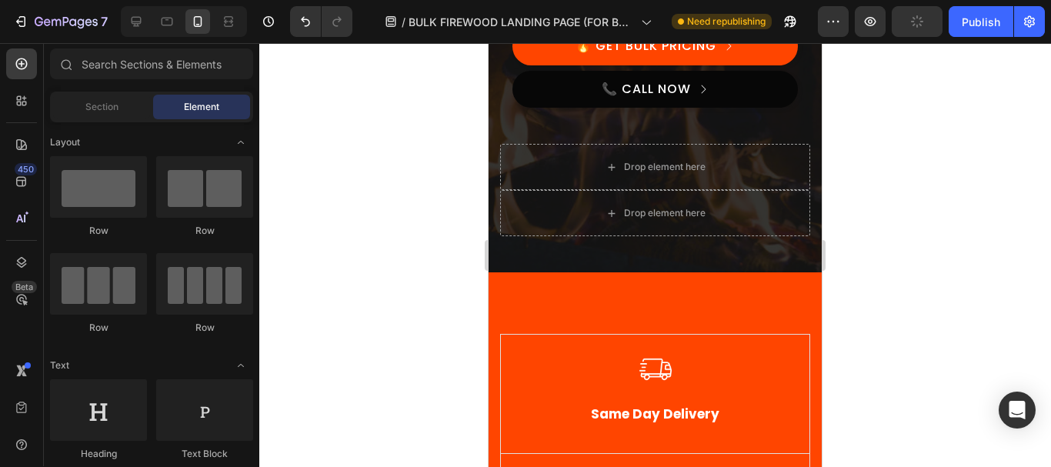
scroll to position [419, 0]
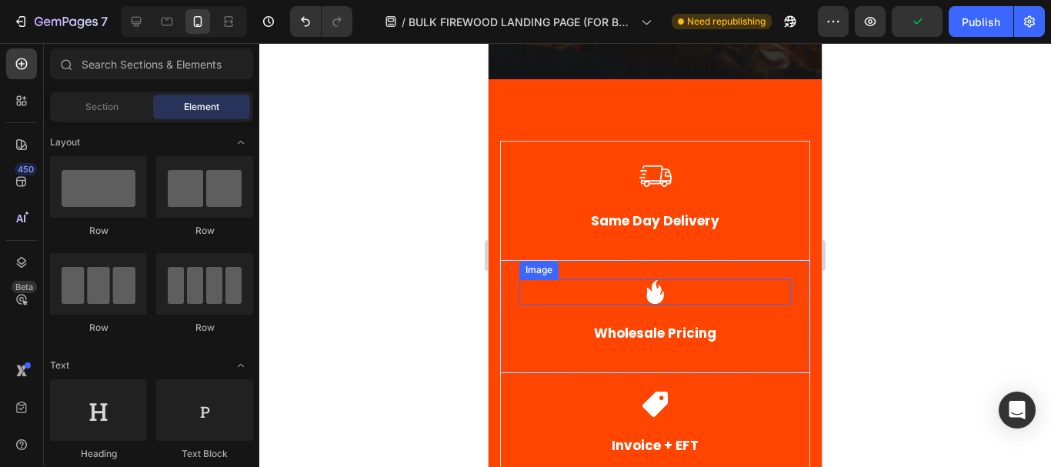
click at [653, 298] on img at bounding box center [654, 291] width 25 height 25
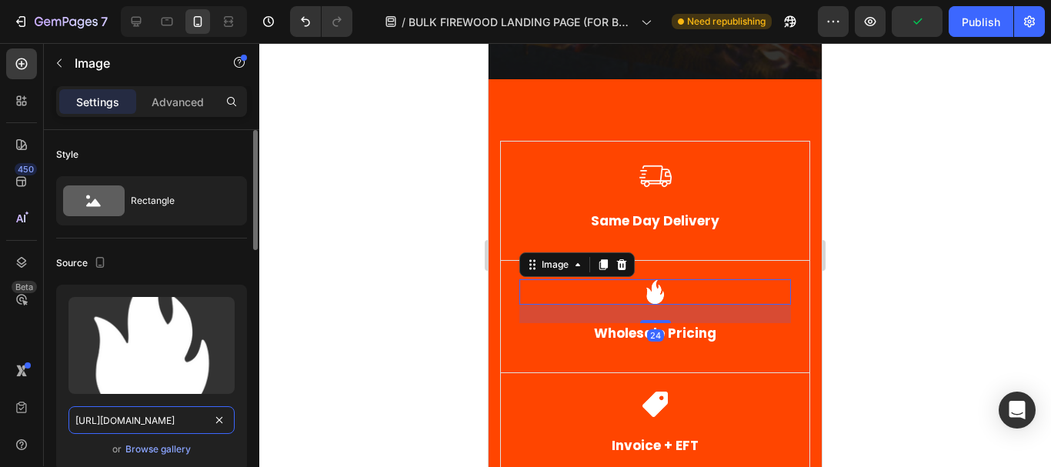
click at [141, 425] on input "https://cdn.shopify.com/s/files/1/0582/0737/1336/files/flame_3.png?v=1754942589" at bounding box center [151, 420] width 166 height 28
paste input "save-money.webp?v=1755916942"
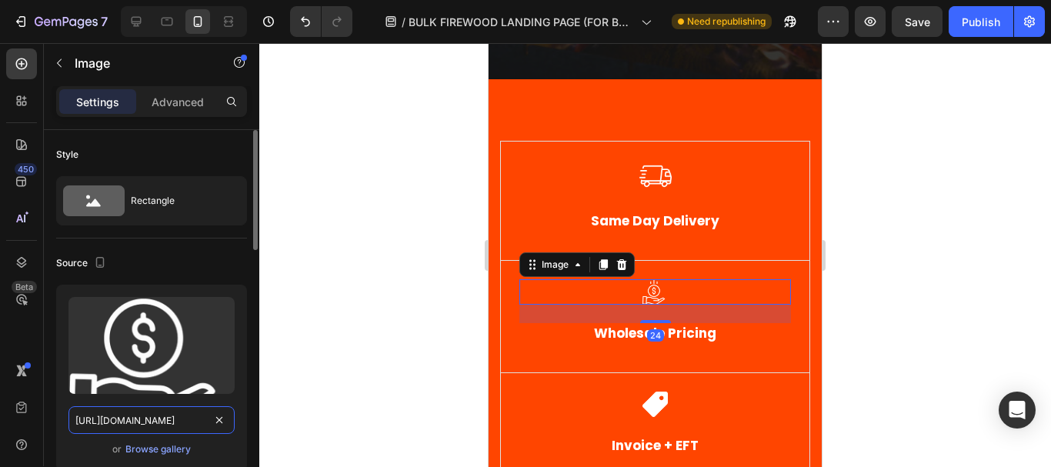
scroll to position [0, 261]
type input "https://cdn.shopify.com/s/files/1/0582/0737/1336/files/save-money.webp?v=175591…"
click at [365, 210] on div at bounding box center [655, 255] width 792 height 424
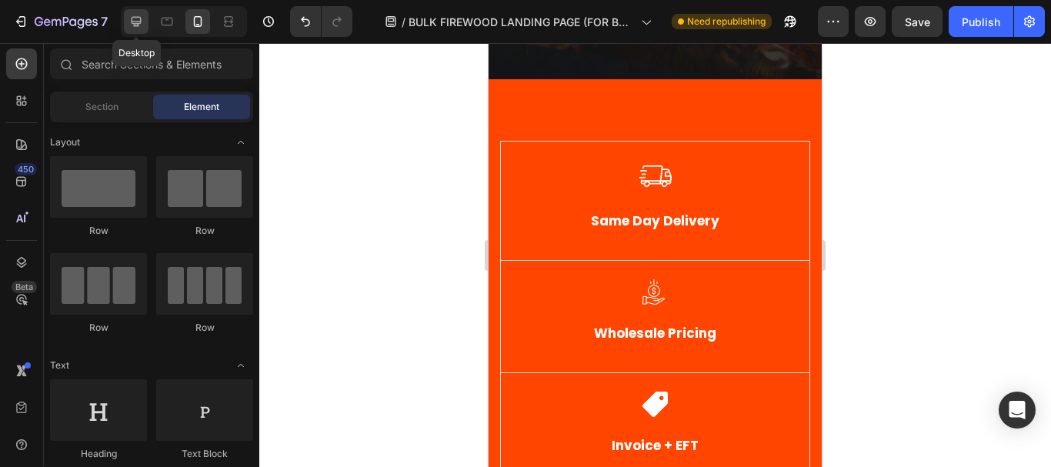
click at [137, 25] on icon at bounding box center [135, 21] width 15 height 15
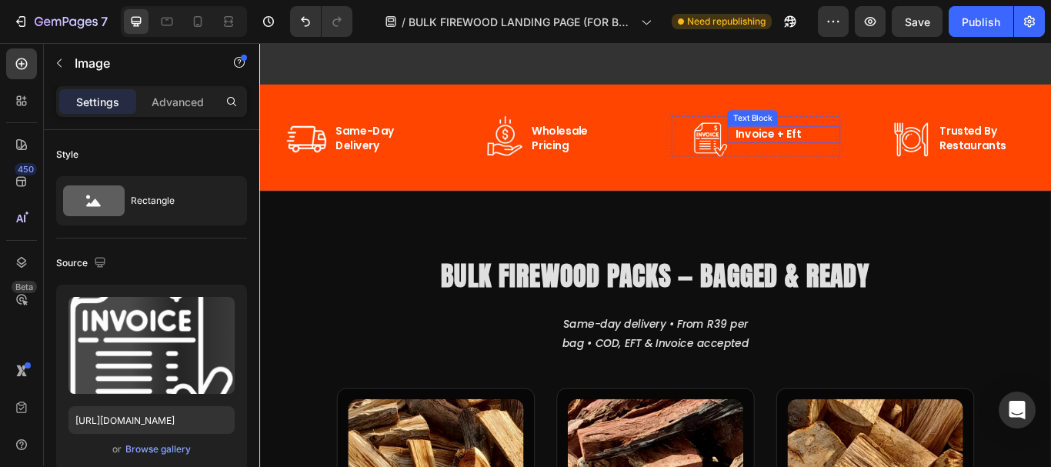
click at [789, 152] on img at bounding box center [784, 155] width 39 height 39
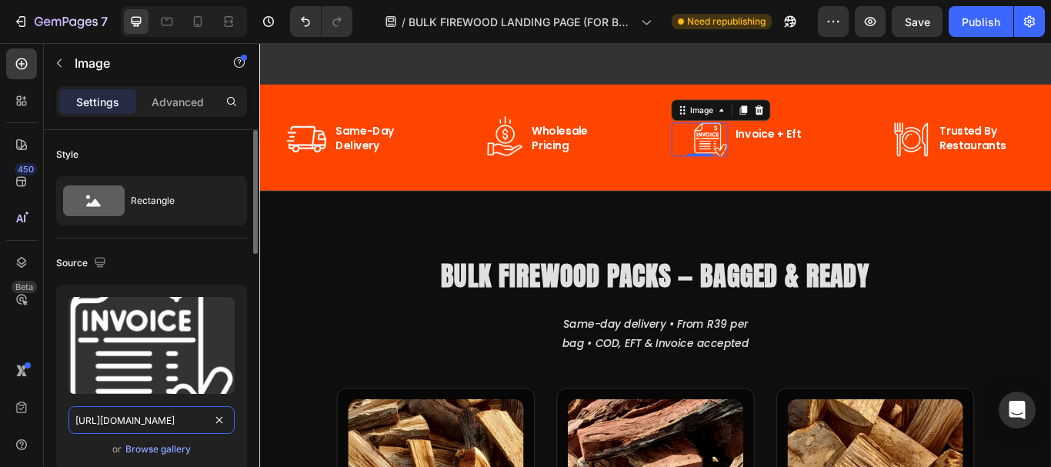
click at [129, 427] on input "https://cdn.shopify.com/s/files/1/0582/0737/1336/files/invoice.webp?v=1755916940" at bounding box center [151, 420] width 166 height 28
paste input "save-money.webp?v=1755916942"
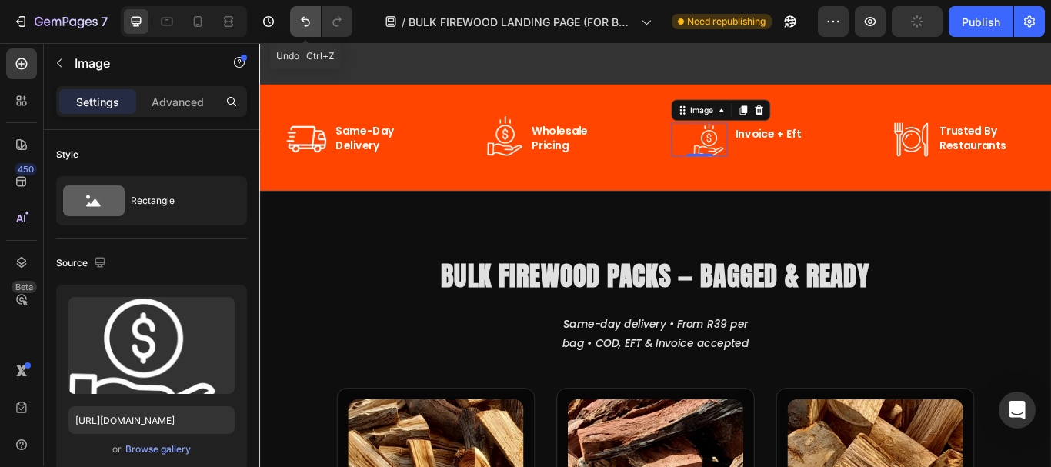
click at [299, 18] on icon "Undo/Redo" at bounding box center [305, 21] width 15 height 15
type input "https://cdn.shopify.com/s/files/1/0582/0737/1336/files/invoice.webp?v=1755916940"
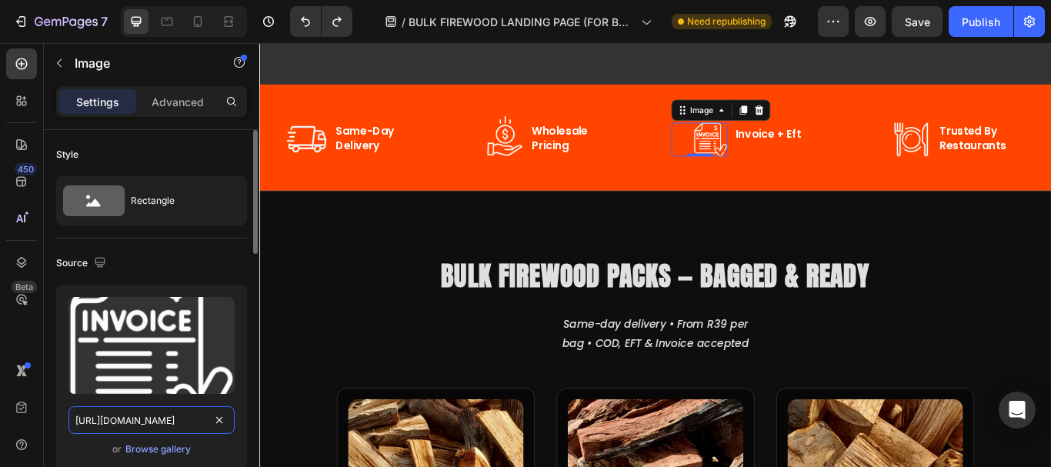
click at [143, 422] on input "https://cdn.shopify.com/s/files/1/0582/0737/1336/files/invoice.webp?v=1755916940" at bounding box center [151, 420] width 166 height 28
click at [198, 17] on icon at bounding box center [198, 21] width 8 height 11
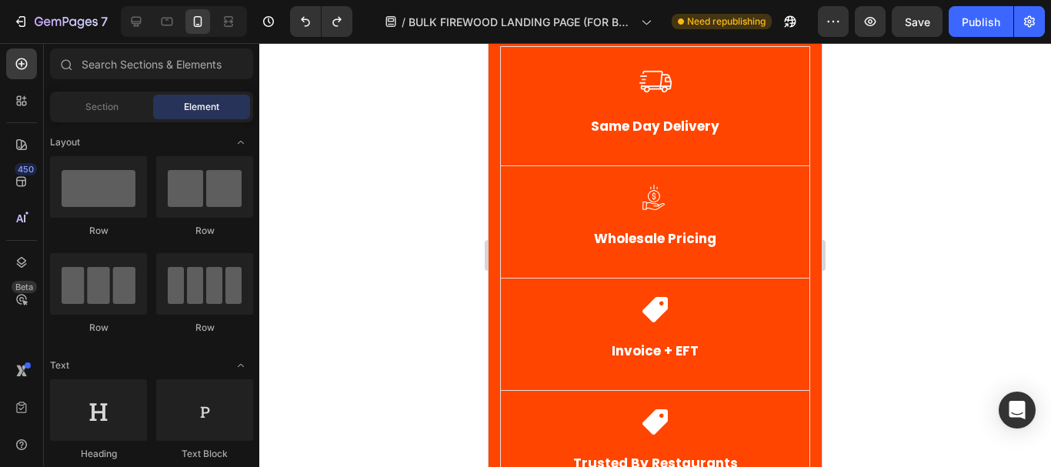
scroll to position [619, 0]
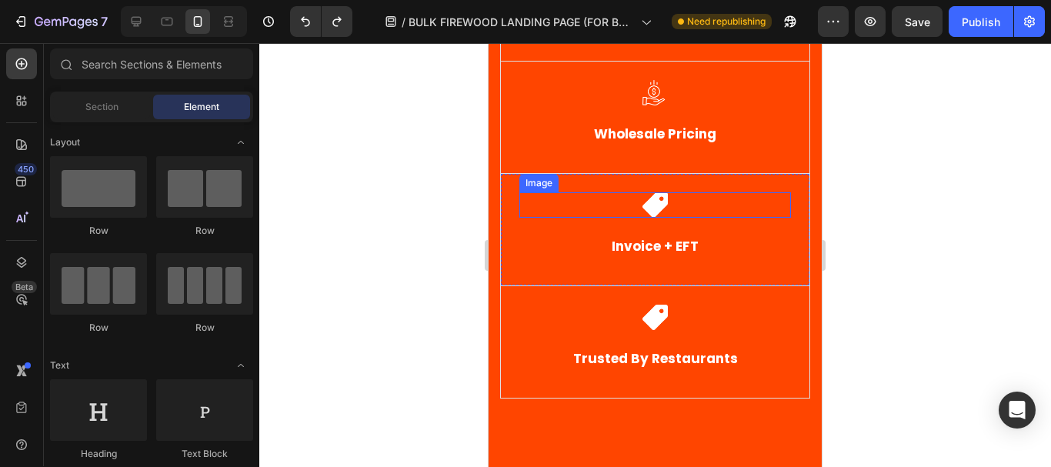
click at [642, 205] on img at bounding box center [654, 204] width 25 height 25
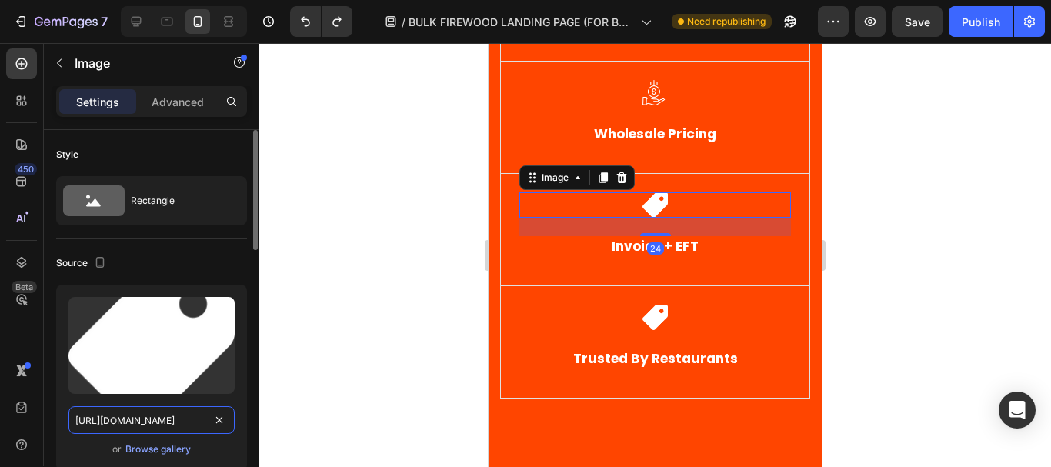
click at [138, 418] on input "https://cdn.shopify.com/s/files/1/0582/0737/1336/files/price-tag.png?v=17549426…" at bounding box center [151, 420] width 166 height 28
paste input "invoice.webp?v=1755916940"
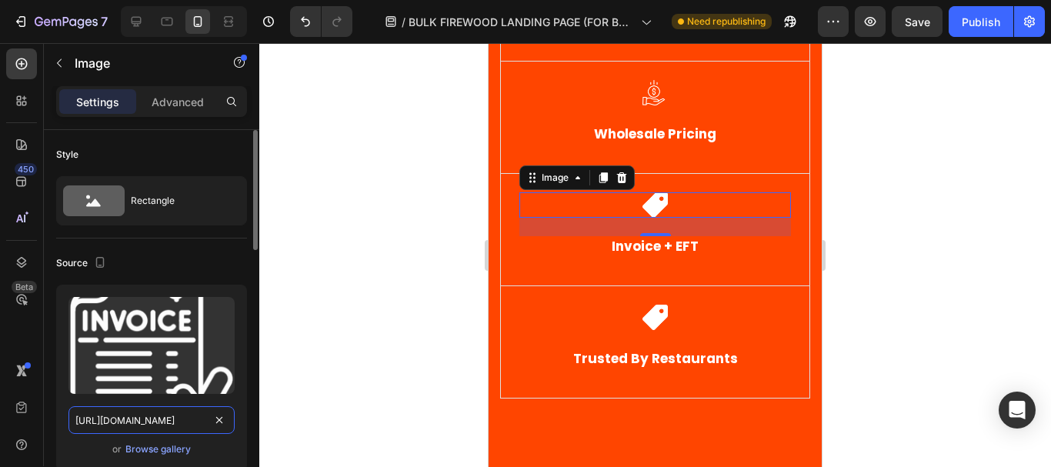
scroll to position [0, 238]
type input "https://cdn.shopify.com/s/files/1/0582/0737/1336/files/invoice.webp?v=1755916940"
click at [398, 77] on div at bounding box center [655, 255] width 792 height 424
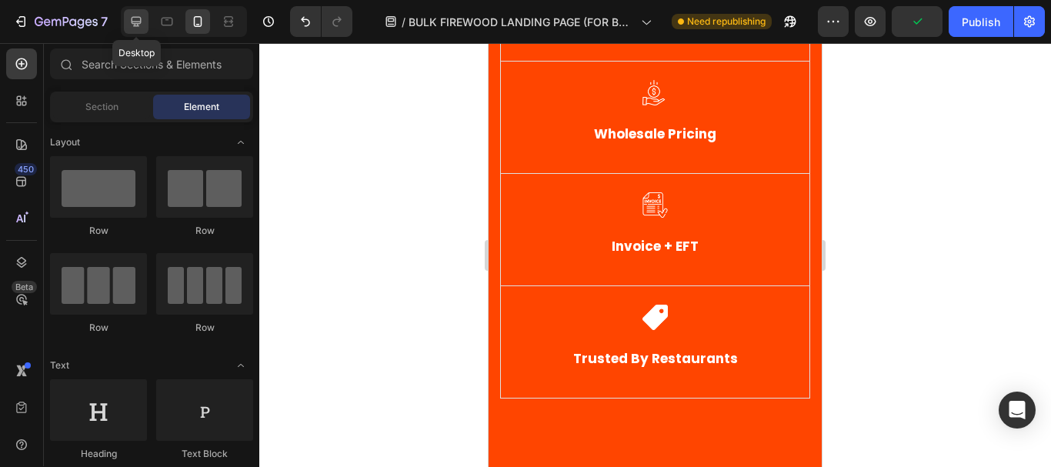
click at [136, 28] on icon at bounding box center [135, 21] width 15 height 15
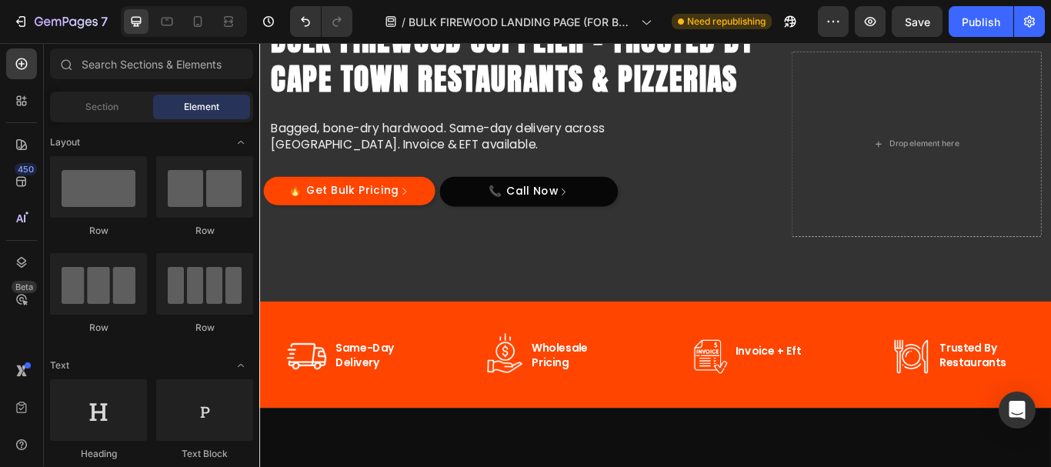
scroll to position [155, 0]
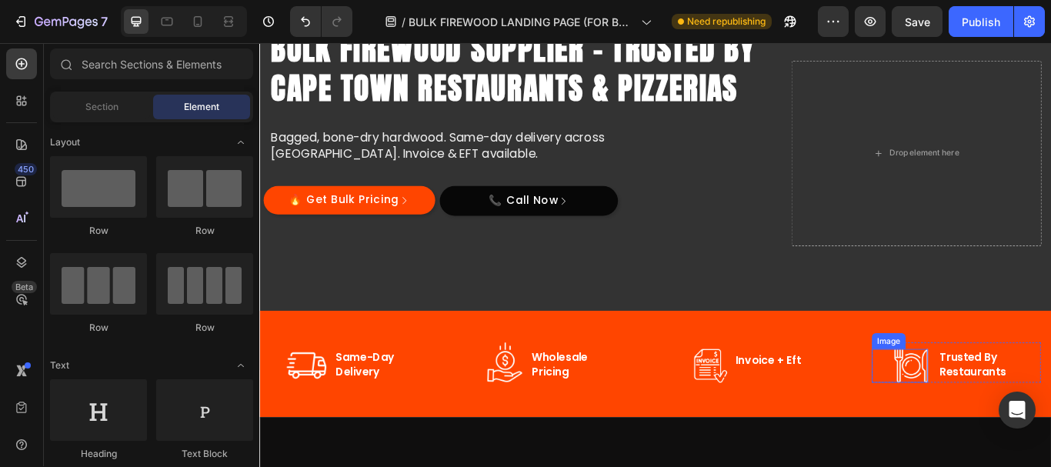
click at [1021, 406] on img at bounding box center [1018, 419] width 39 height 39
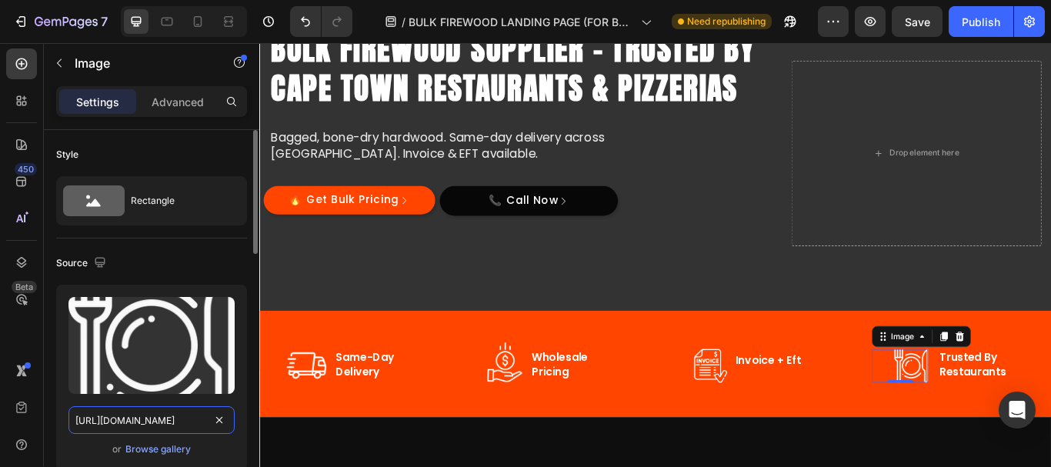
click at [116, 423] on input "https://cdn.shopify.com/s/files/1/0582/0737/1336/files/restaurant.webp?v=175591…" at bounding box center [151, 420] width 166 height 28
drag, startPoint x: 208, startPoint y: 22, endPoint x: 413, endPoint y: 168, distance: 252.1
click at [208, 22] on div at bounding box center [197, 21] width 25 height 25
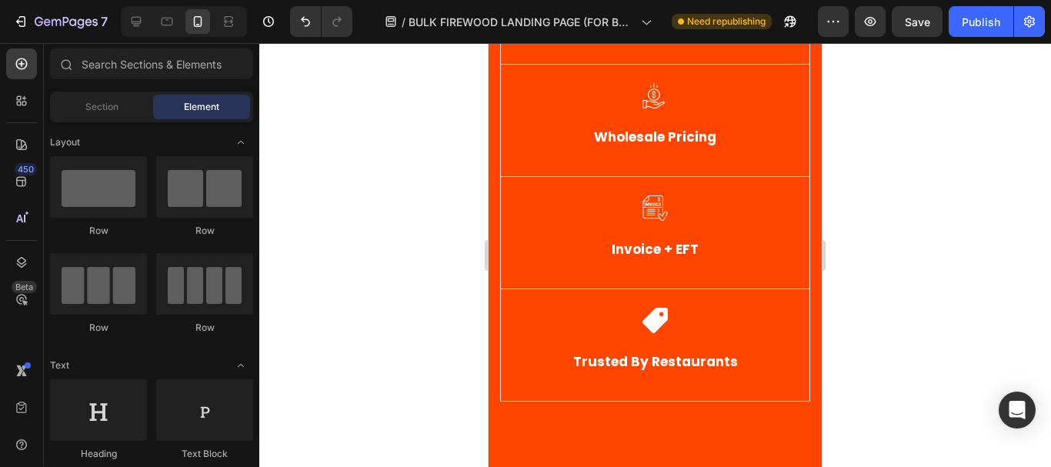
scroll to position [687, 0]
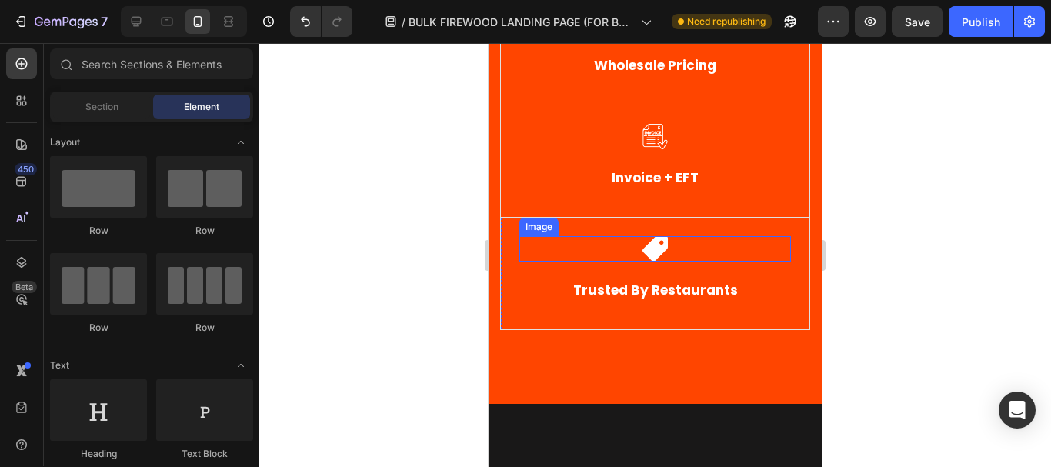
click at [653, 251] on img at bounding box center [654, 248] width 25 height 25
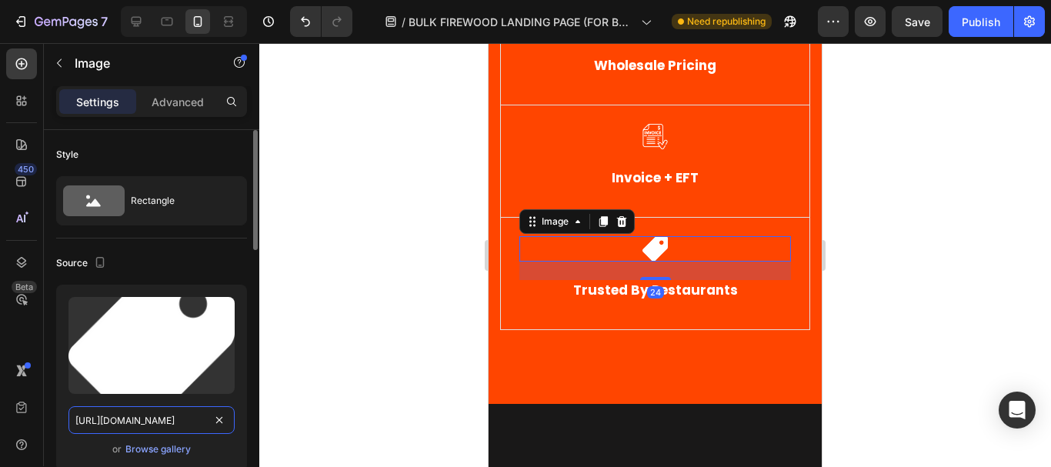
click at [129, 432] on input "https://cdn.shopify.com/s/files/1/0582/0737/1336/files/price-tag.png?v=17549426…" at bounding box center [151, 420] width 166 height 28
paste input "restaurant.webp?v=1755916940"
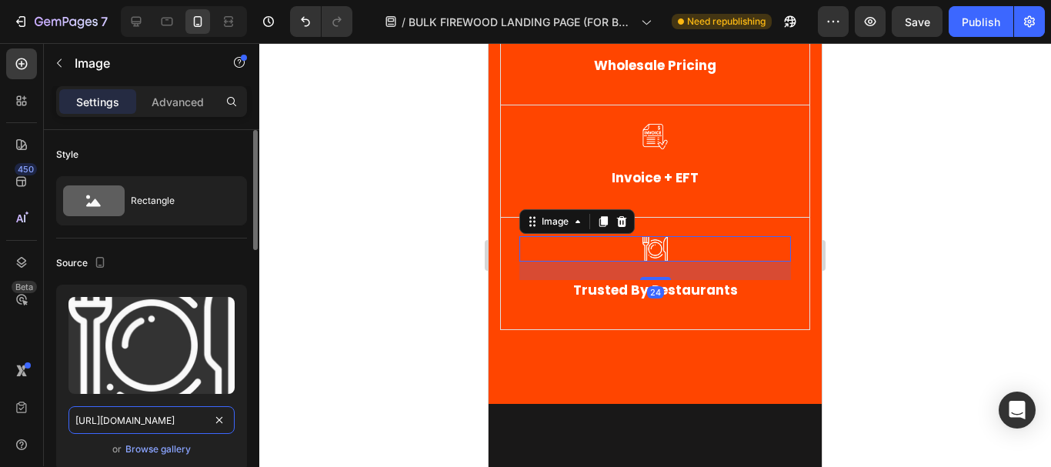
scroll to position [0, 252]
type input "https://cdn.shopify.com/s/files/1/0582/0737/1336/files/restaurant.webp?v=175591…"
click at [293, 217] on div at bounding box center [655, 255] width 792 height 424
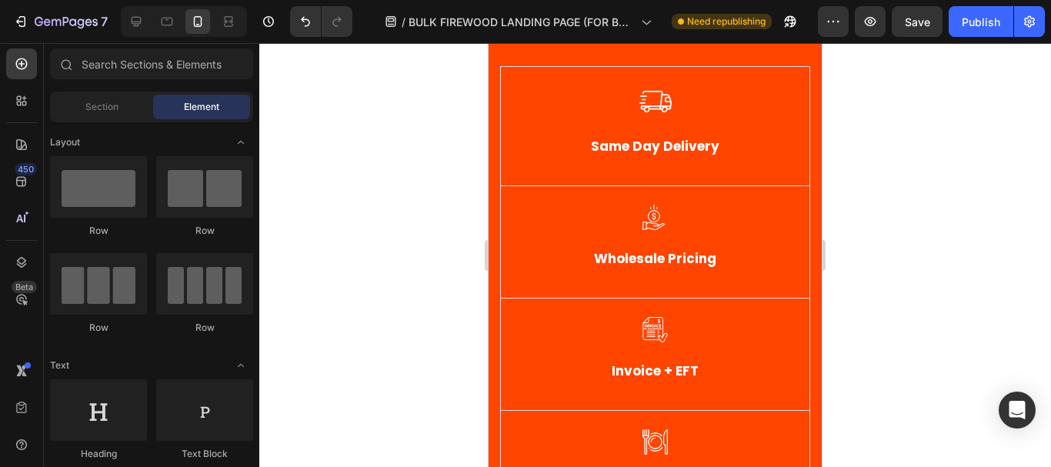
scroll to position [509, 0]
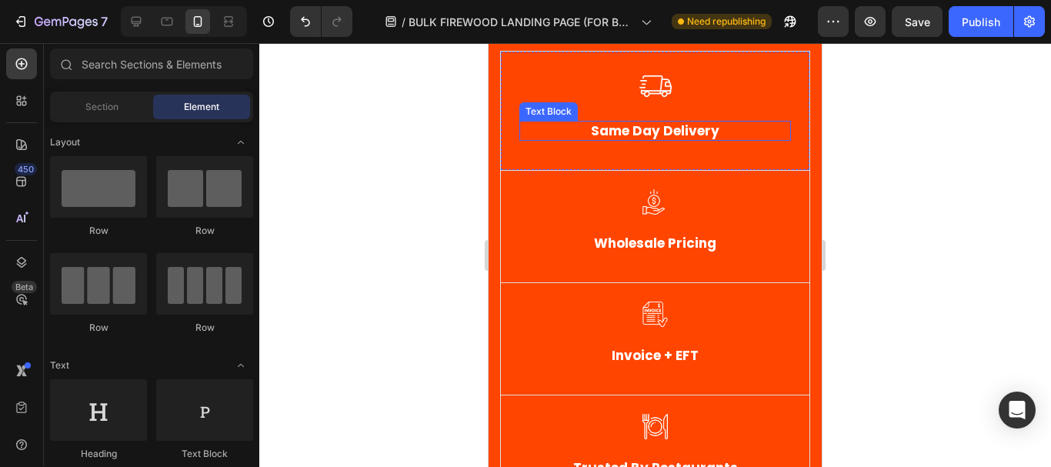
click at [644, 138] on p "Same Day Delivery" at bounding box center [655, 130] width 268 height 17
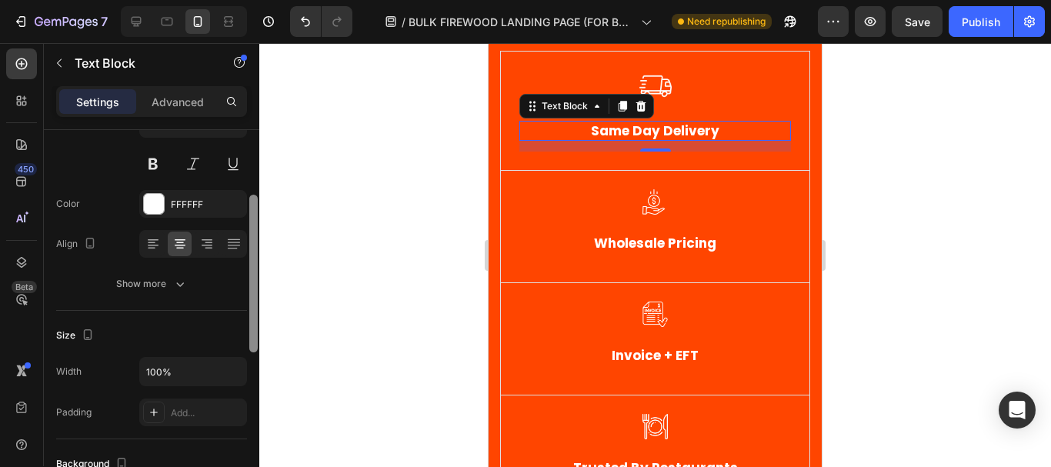
scroll to position [152, 0]
drag, startPoint x: 257, startPoint y: 208, endPoint x: 255, endPoint y: 272, distance: 63.9
click at [255, 272] on div at bounding box center [253, 272] width 8 height 158
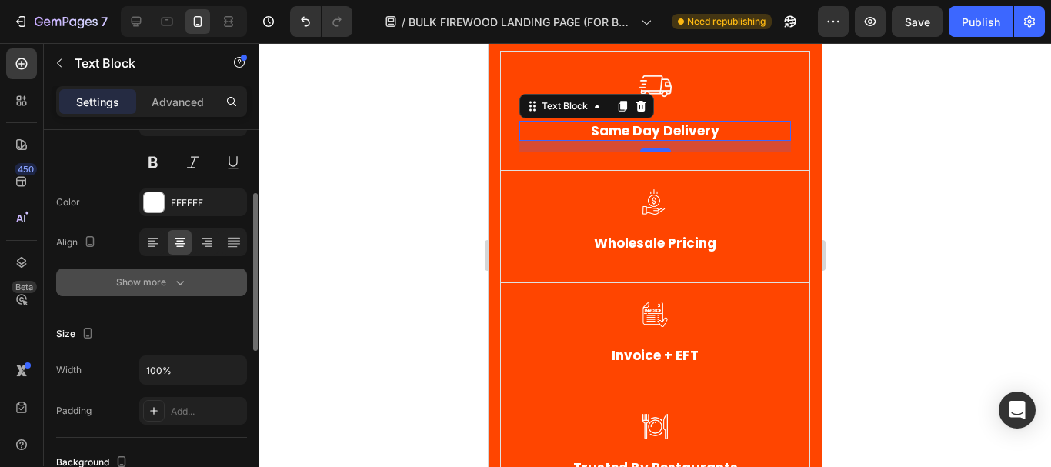
click at [158, 278] on div "Show more" at bounding box center [152, 282] width 72 height 15
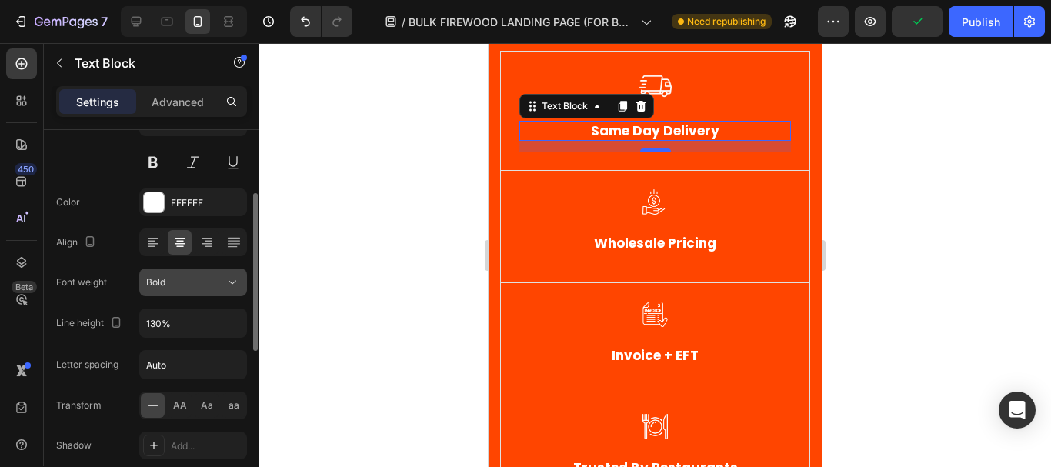
click at [209, 273] on button "Bold" at bounding box center [193, 282] width 108 height 28
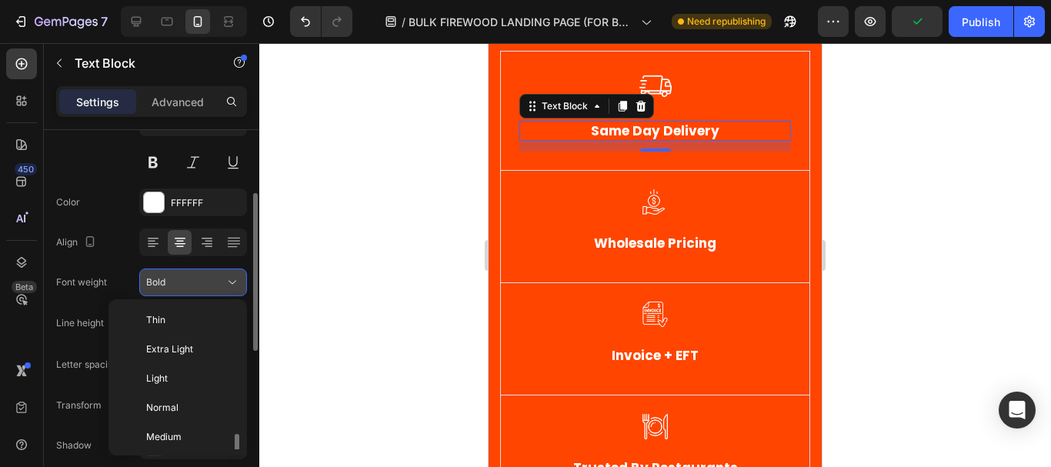
scroll to position [83, 0]
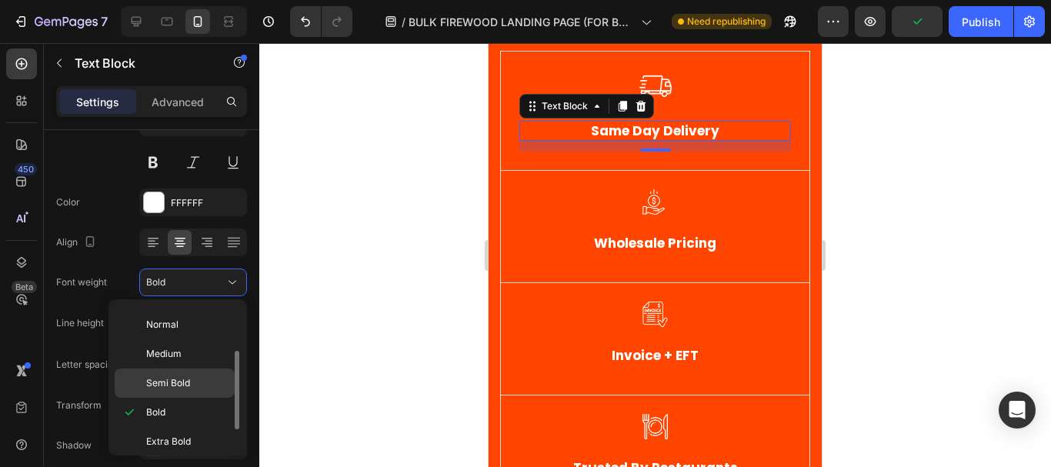
click at [194, 378] on p "Semi Bold" at bounding box center [187, 383] width 82 height 14
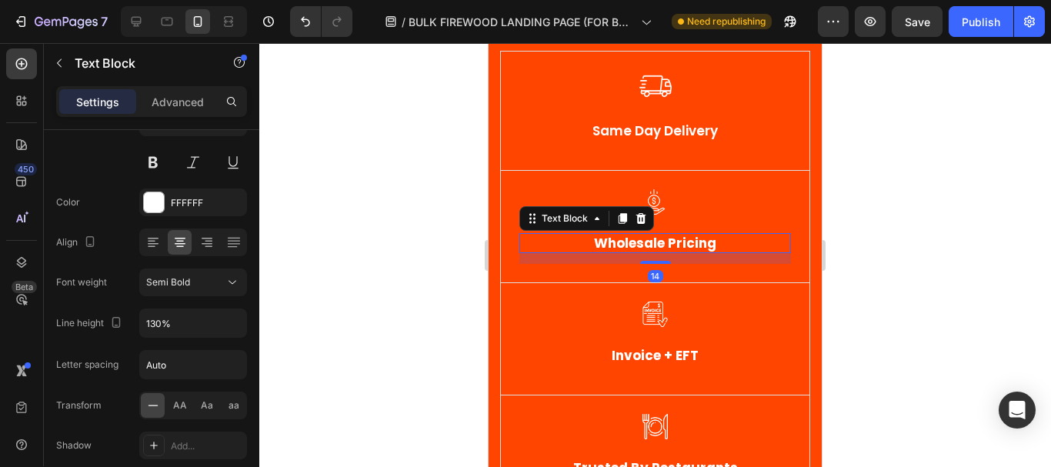
click at [693, 245] on p "wholesale pricing" at bounding box center [655, 243] width 268 height 17
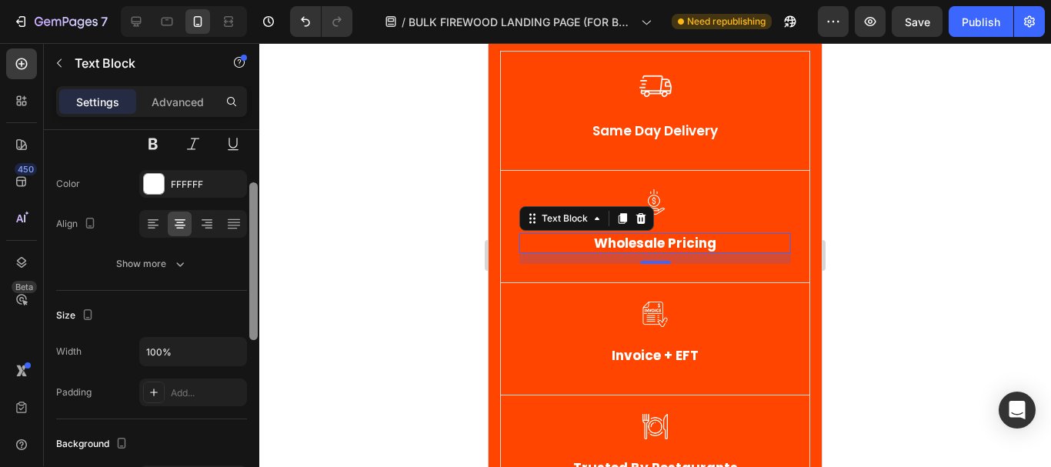
drag, startPoint x: 254, startPoint y: 221, endPoint x: 252, endPoint y: 229, distance: 8.8
click at [252, 229] on div at bounding box center [253, 261] width 8 height 158
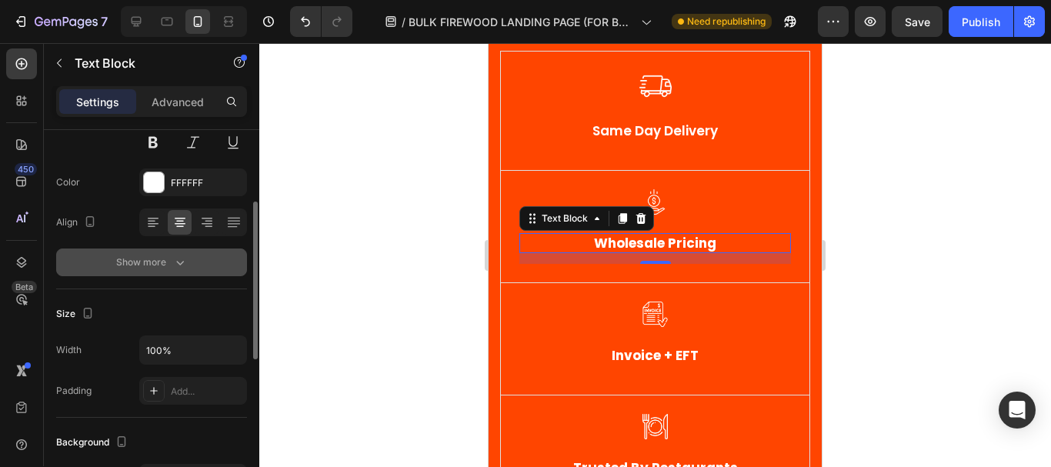
click at [132, 265] on div "Show more" at bounding box center [152, 262] width 72 height 15
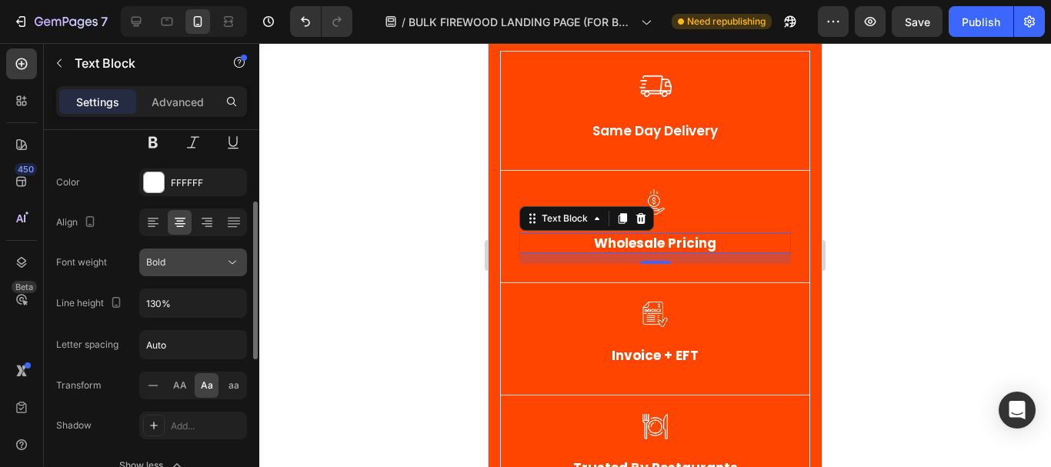
click at [204, 251] on button "Bold" at bounding box center [193, 262] width 108 height 28
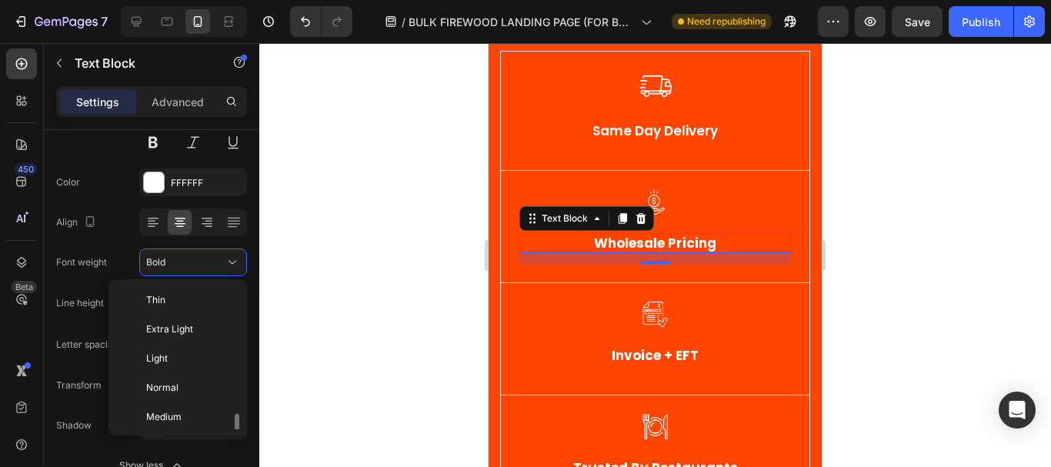
scroll to position [83, 0]
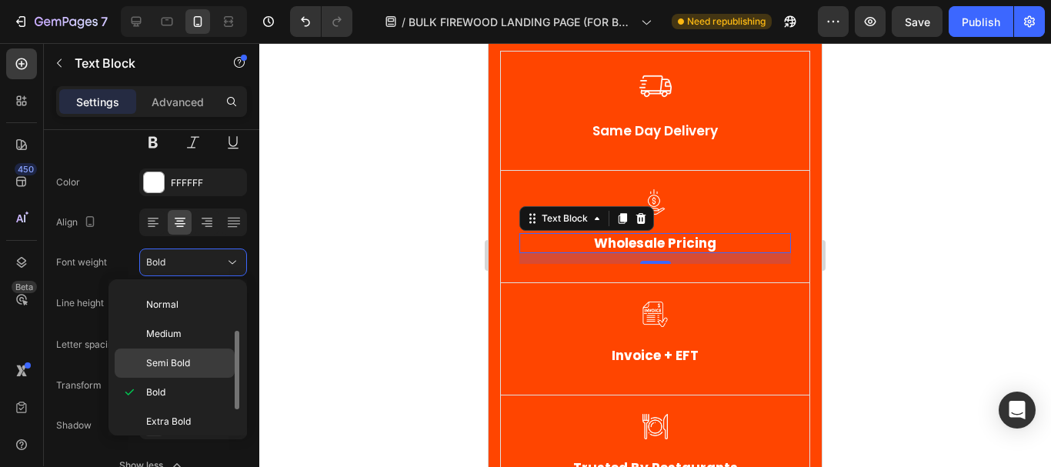
click at [179, 362] on span "Semi Bold" at bounding box center [168, 363] width 44 height 14
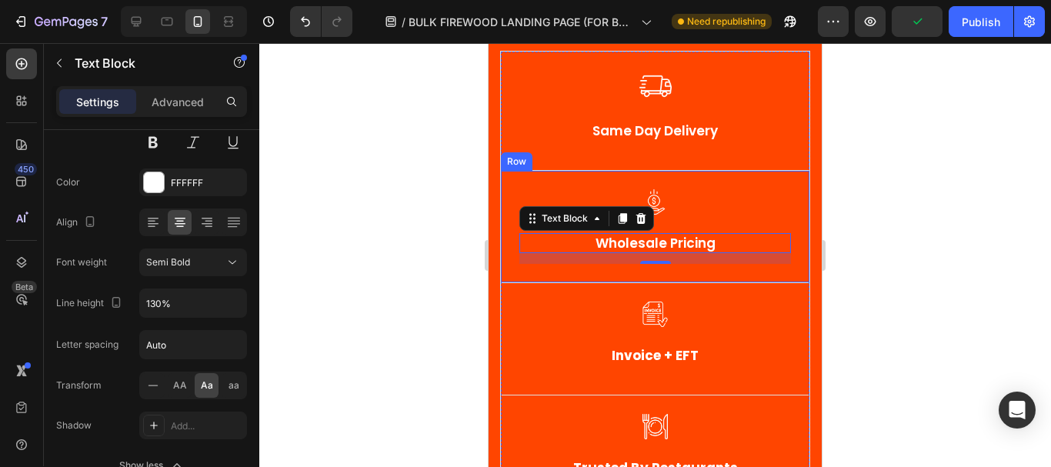
click at [929, 142] on div at bounding box center [655, 255] width 792 height 424
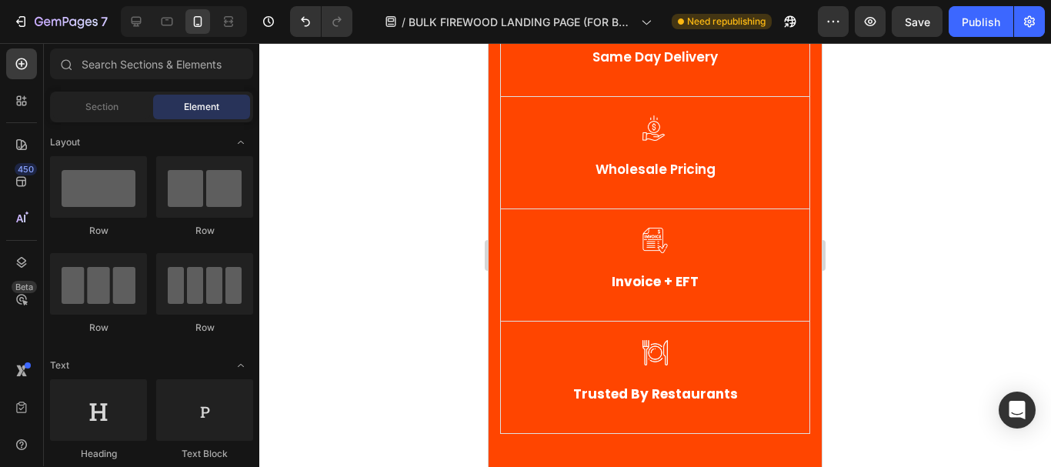
scroll to position [539, 0]
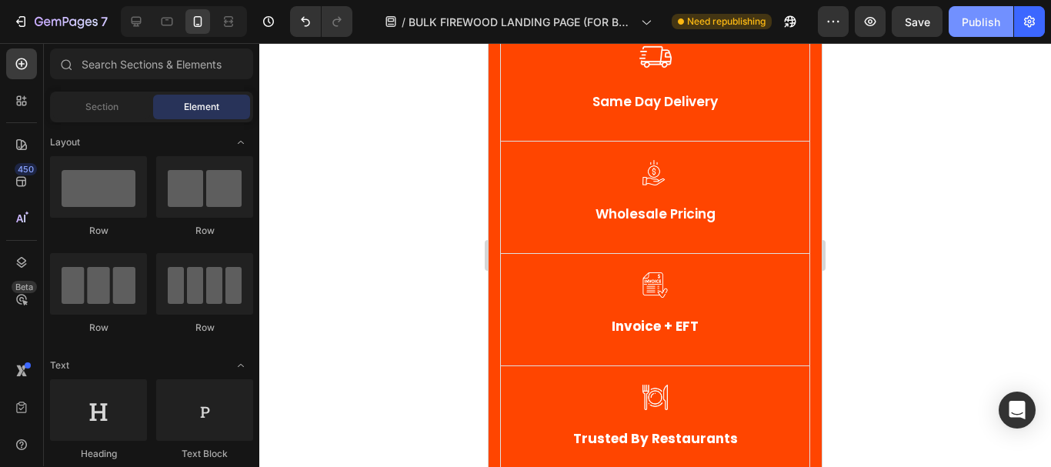
click at [978, 19] on div "Publish" at bounding box center [981, 22] width 38 height 16
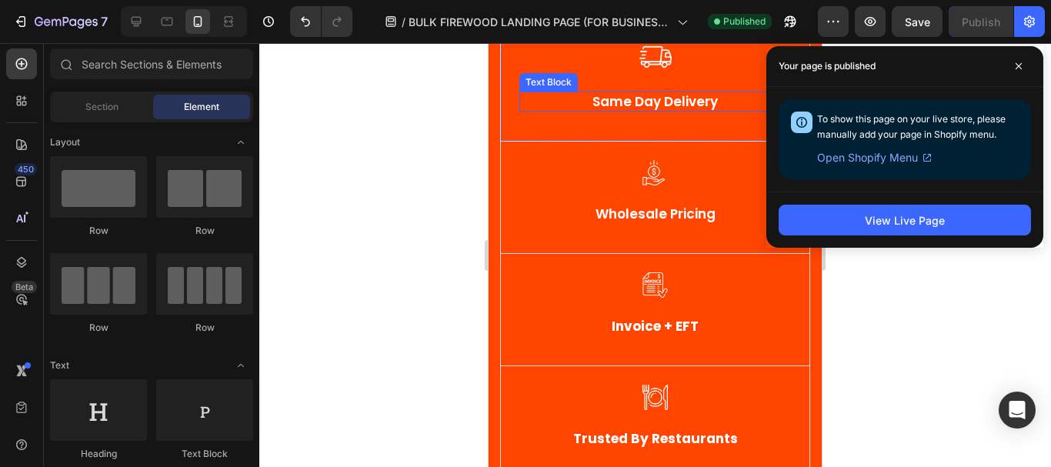
click at [654, 100] on p "Same Day Delivery" at bounding box center [655, 101] width 268 height 17
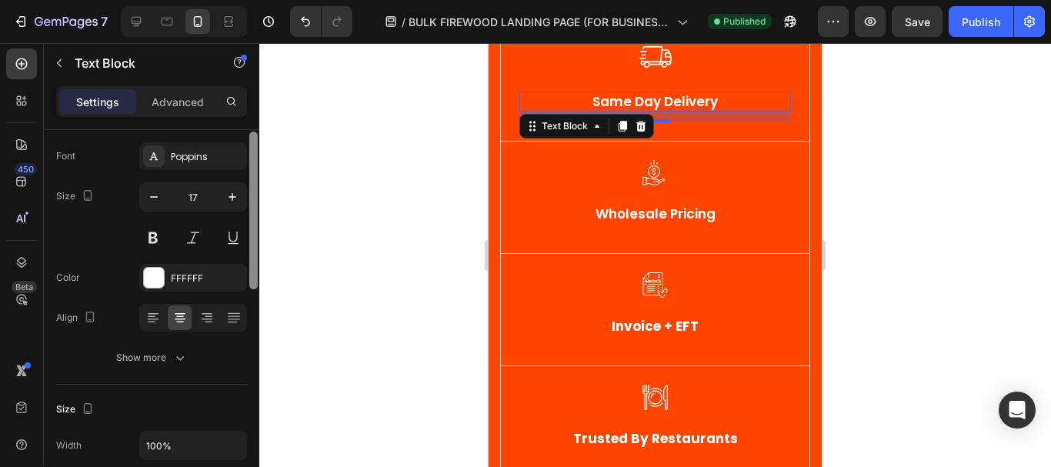
scroll to position [105, 0]
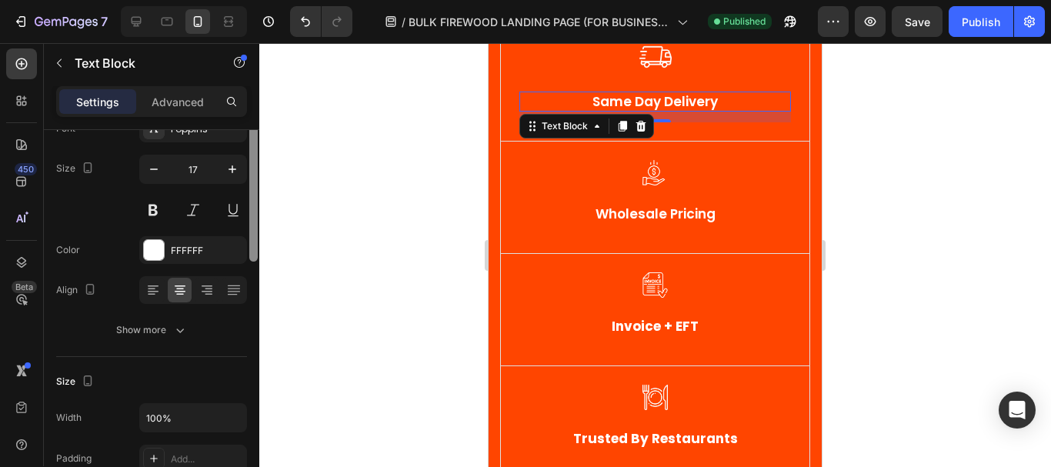
drag, startPoint x: 255, startPoint y: 171, endPoint x: 255, endPoint y: 215, distance: 43.8
click at [255, 215] on div at bounding box center [253, 183] width 8 height 158
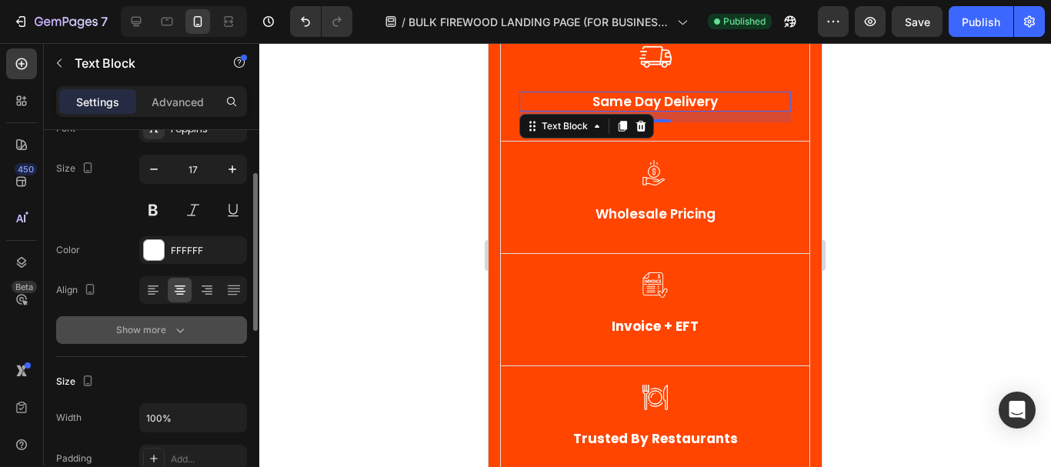
click at [148, 334] on div "Show more" at bounding box center [152, 329] width 72 height 15
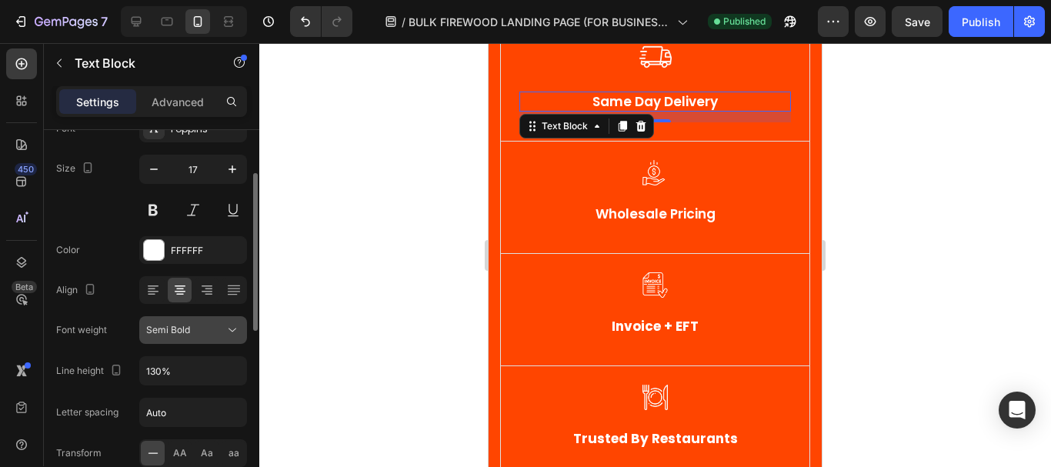
click at [210, 333] on div "Semi Bold" at bounding box center [185, 330] width 78 height 14
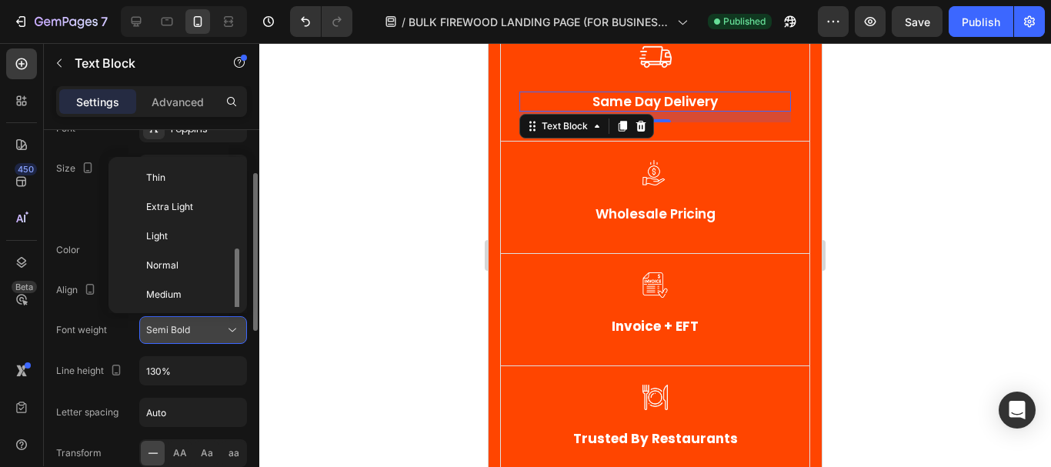
scroll to position [55, 0]
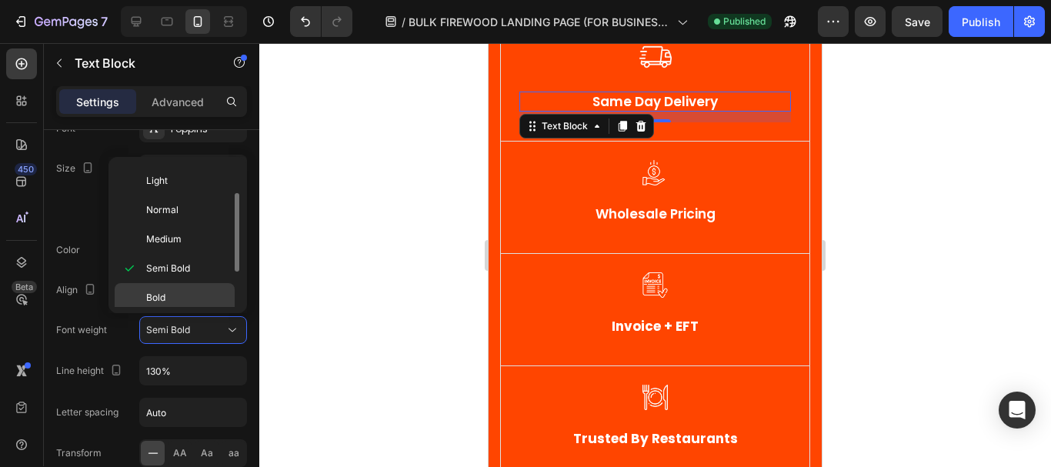
drag, startPoint x: 185, startPoint y: 298, endPoint x: 34, endPoint y: 192, distance: 184.8
click at [185, 298] on p "Bold" at bounding box center [187, 298] width 82 height 14
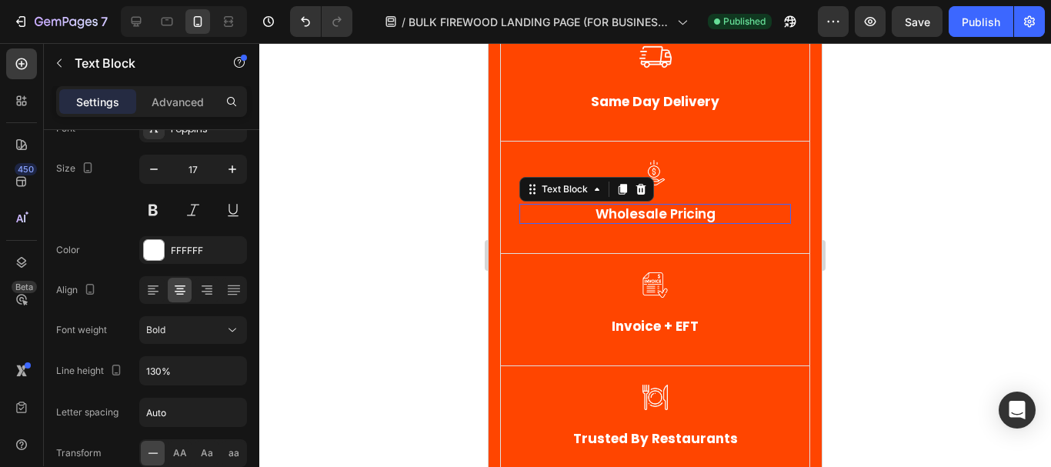
click at [666, 212] on p "wholesale pricing" at bounding box center [655, 213] width 268 height 17
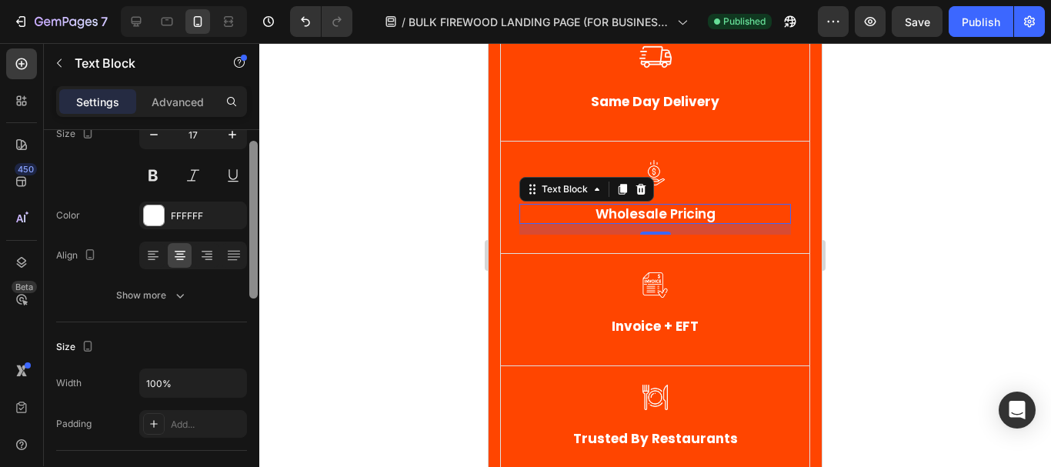
drag, startPoint x: 250, startPoint y: 214, endPoint x: 248, endPoint y: 234, distance: 20.1
click at [252, 232] on div at bounding box center [253, 220] width 8 height 158
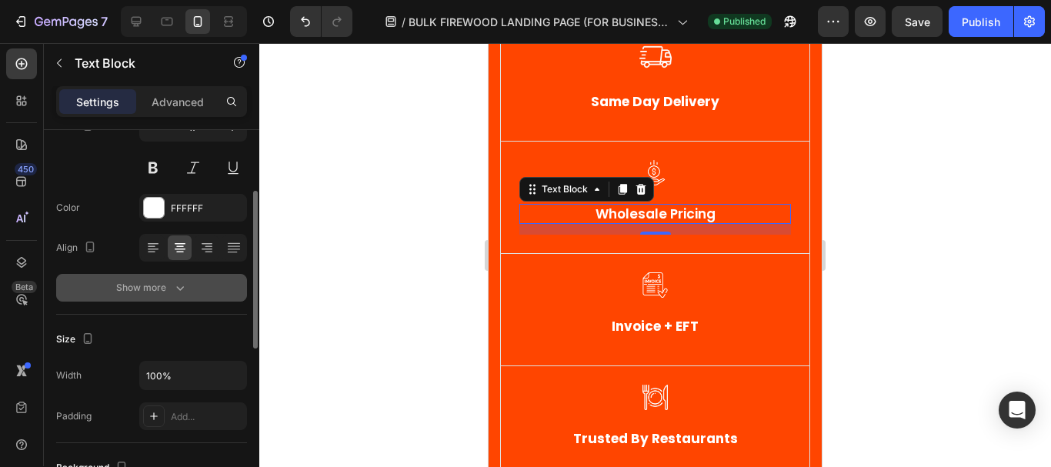
click at [151, 298] on button "Show more" at bounding box center [151, 288] width 191 height 28
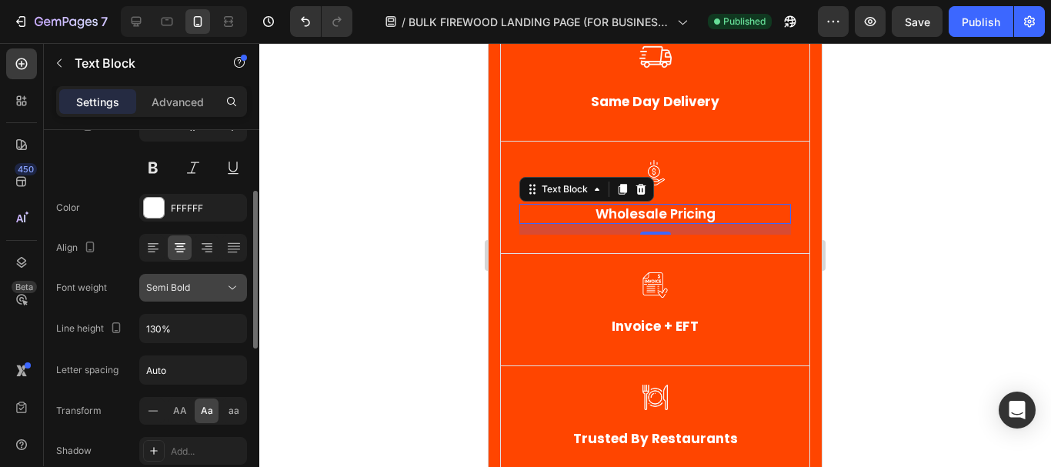
click at [186, 278] on button "Semi Bold" at bounding box center [193, 288] width 108 height 28
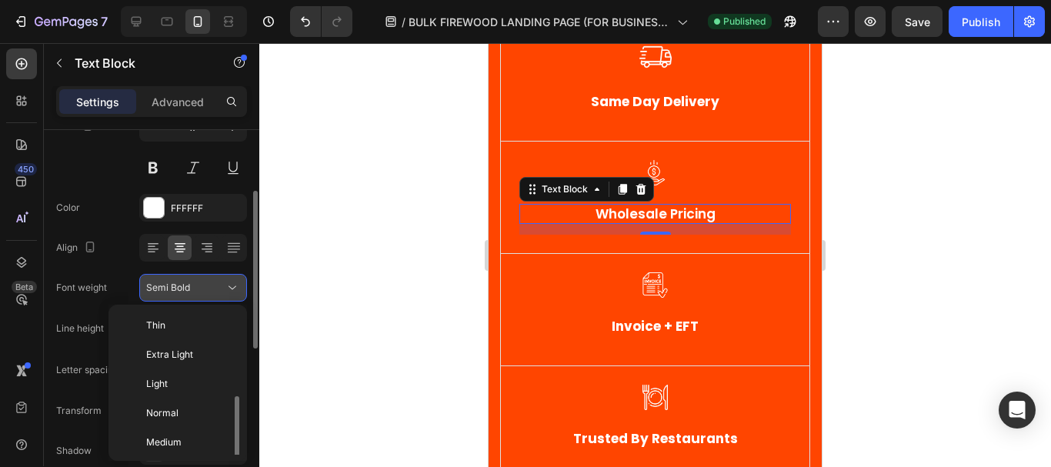
scroll to position [55, 0]
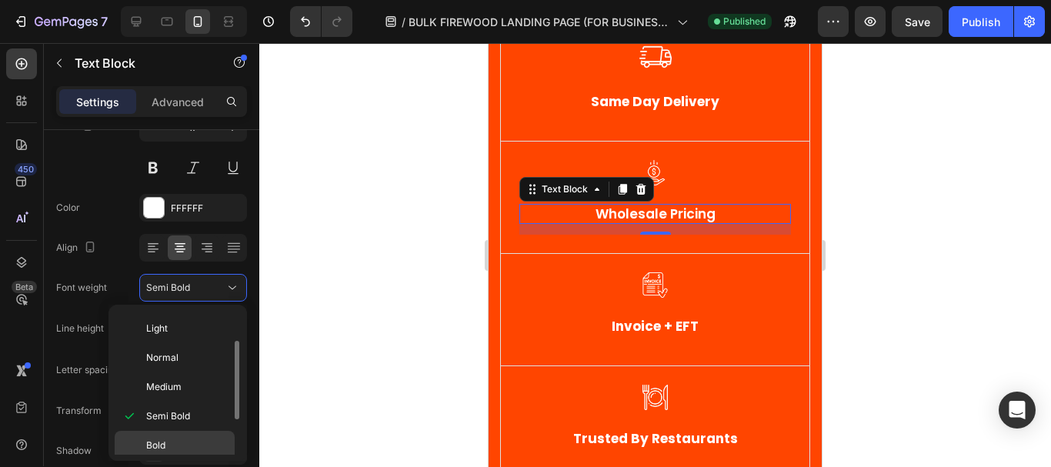
click at [164, 445] on span "Bold" at bounding box center [155, 445] width 19 height 14
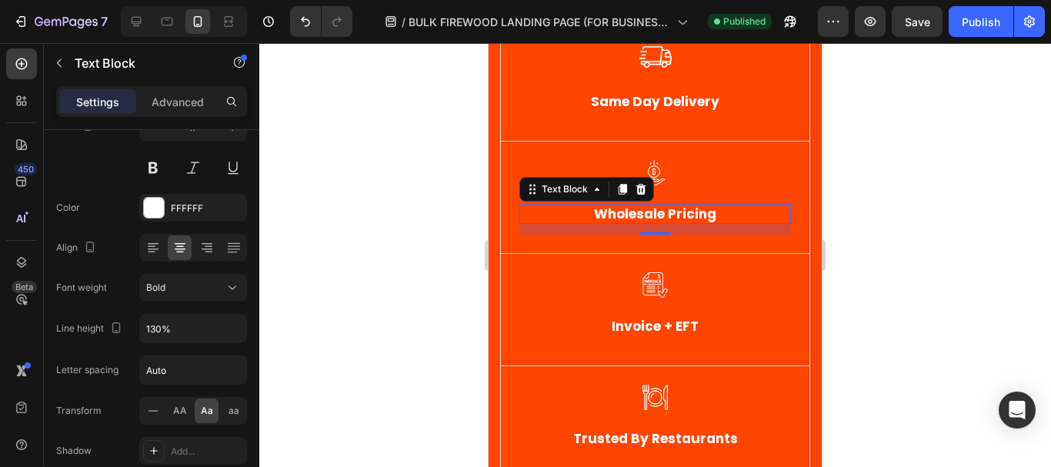
click at [379, 218] on div at bounding box center [655, 255] width 792 height 424
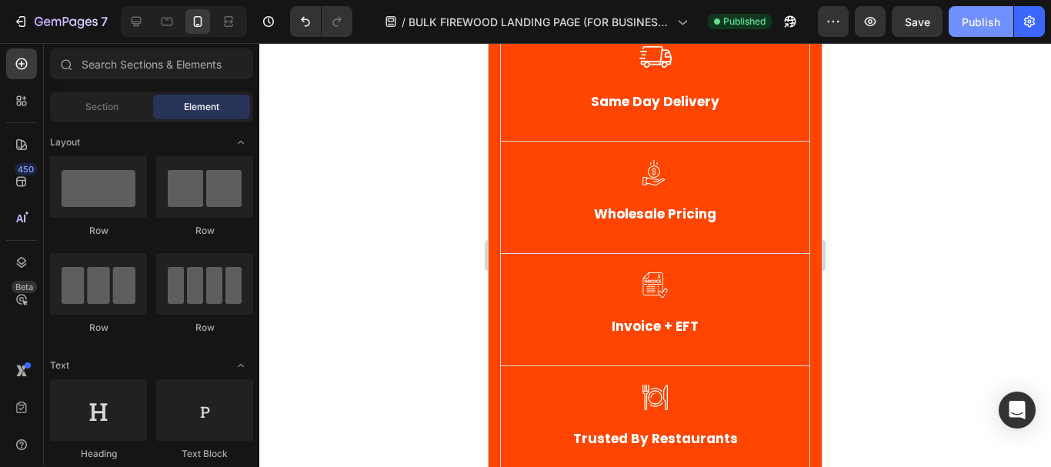
click at [967, 17] on div "Publish" at bounding box center [981, 22] width 38 height 16
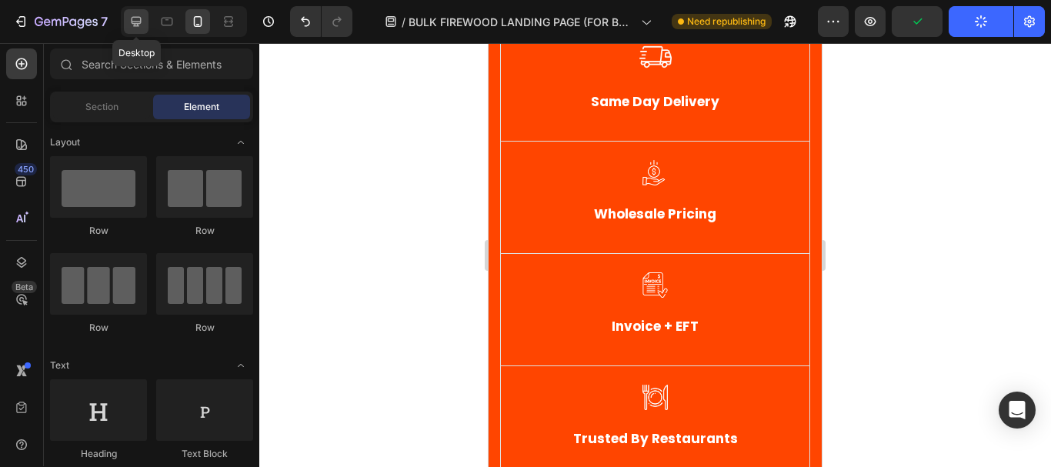
click at [133, 18] on icon at bounding box center [137, 22] width 10 height 10
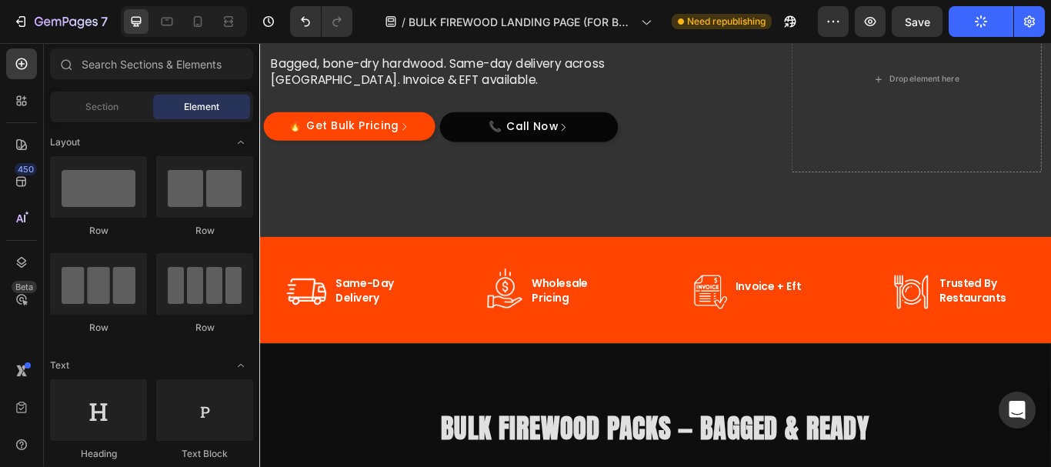
scroll to position [220, 0]
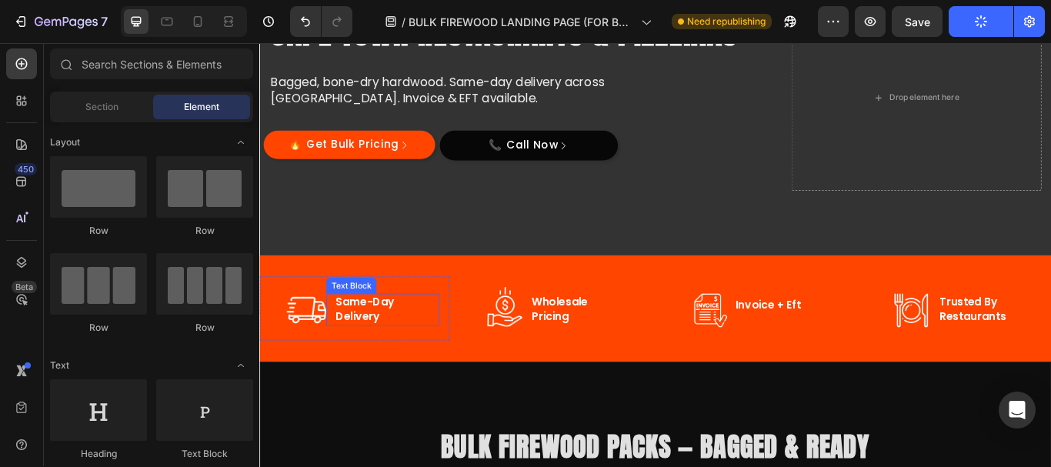
click at [355, 354] on p "delivery" at bounding box center [407, 362] width 119 height 17
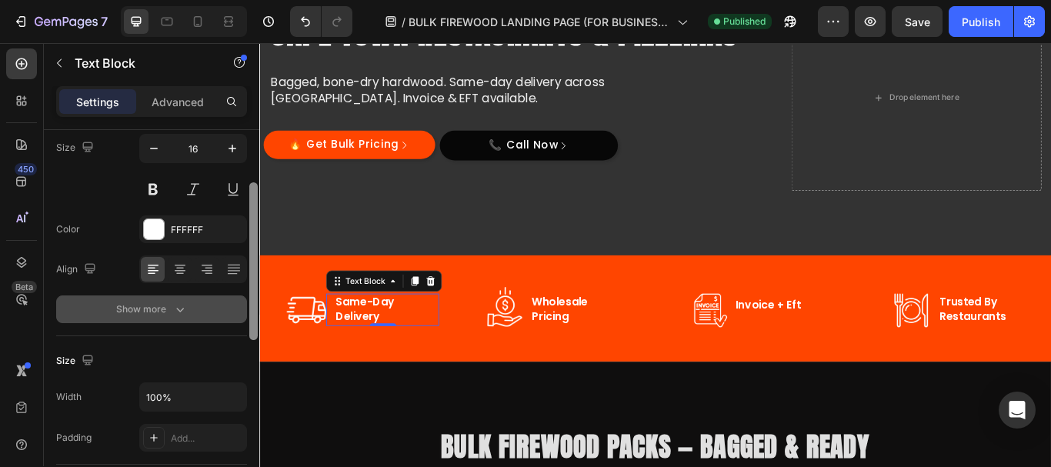
scroll to position [136, 0]
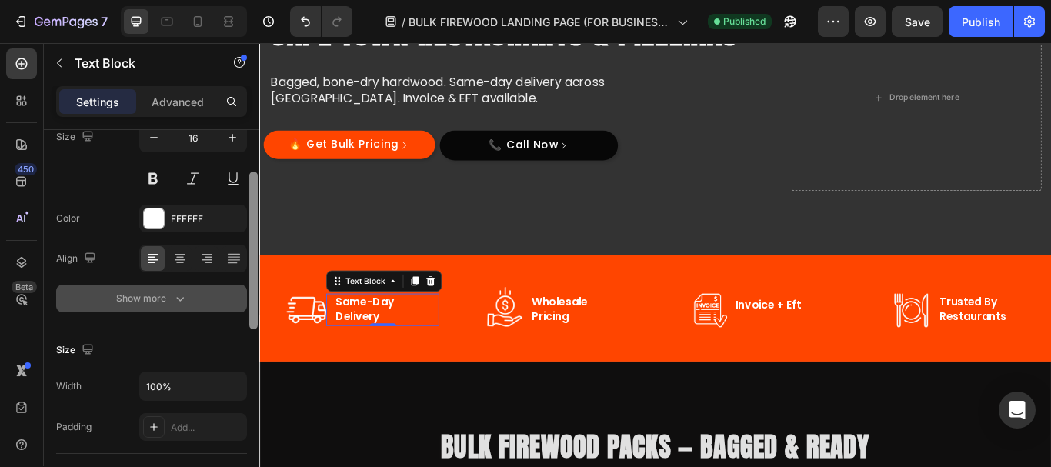
drag, startPoint x: 255, startPoint y: 230, endPoint x: 235, endPoint y: 293, distance: 66.2
click at [256, 287] on div at bounding box center [253, 251] width 8 height 158
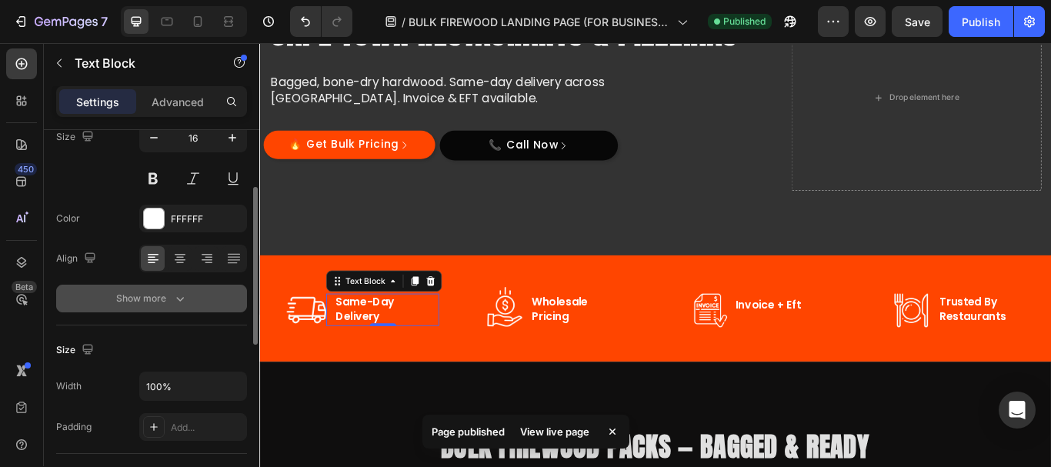
click at [128, 298] on div "Show more" at bounding box center [152, 298] width 72 height 15
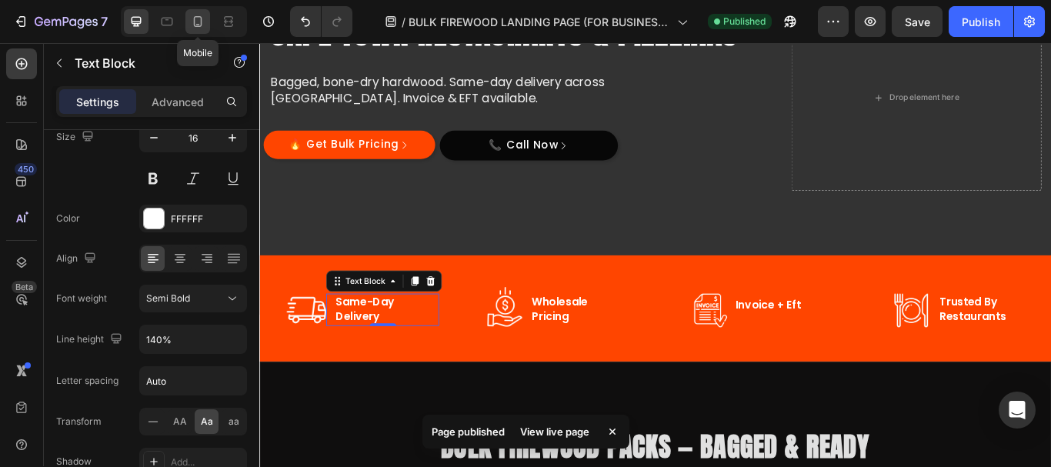
click at [199, 32] on div at bounding box center [197, 21] width 25 height 25
type input "14"
type input "180%"
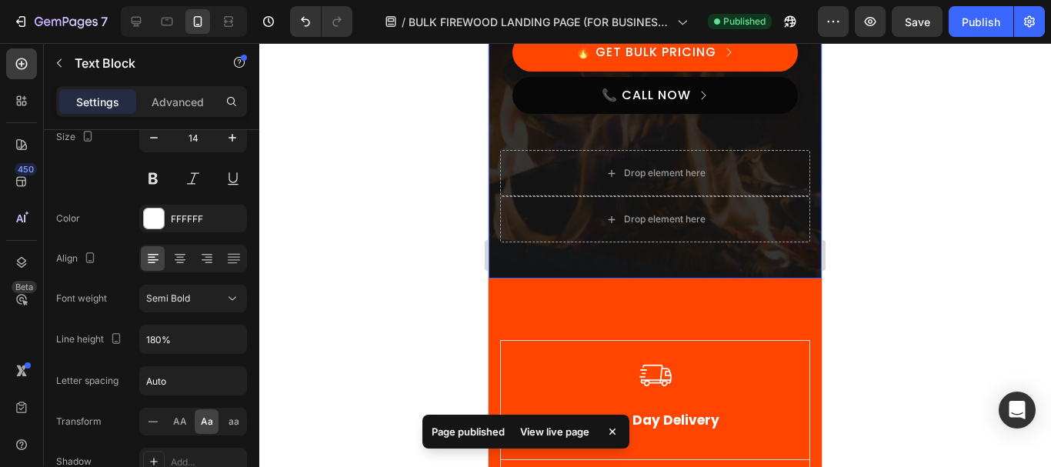
scroll to position [166, 0]
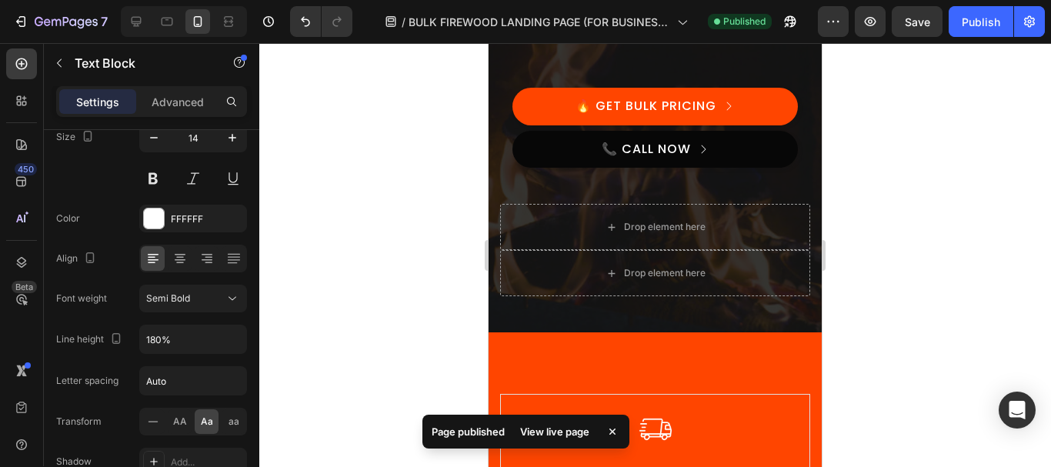
click at [953, 154] on div at bounding box center [655, 255] width 792 height 424
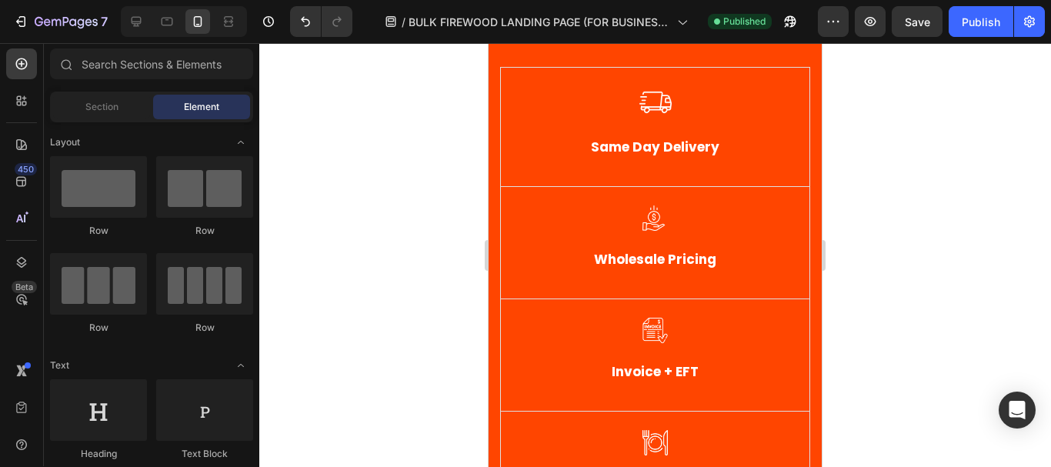
scroll to position [418, 0]
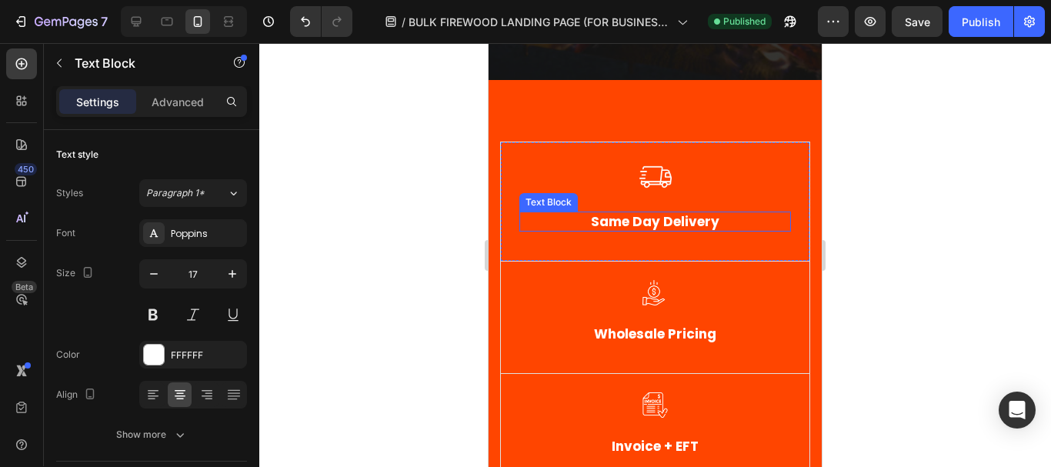
click at [648, 220] on p "Same Day Delivery" at bounding box center [655, 221] width 268 height 17
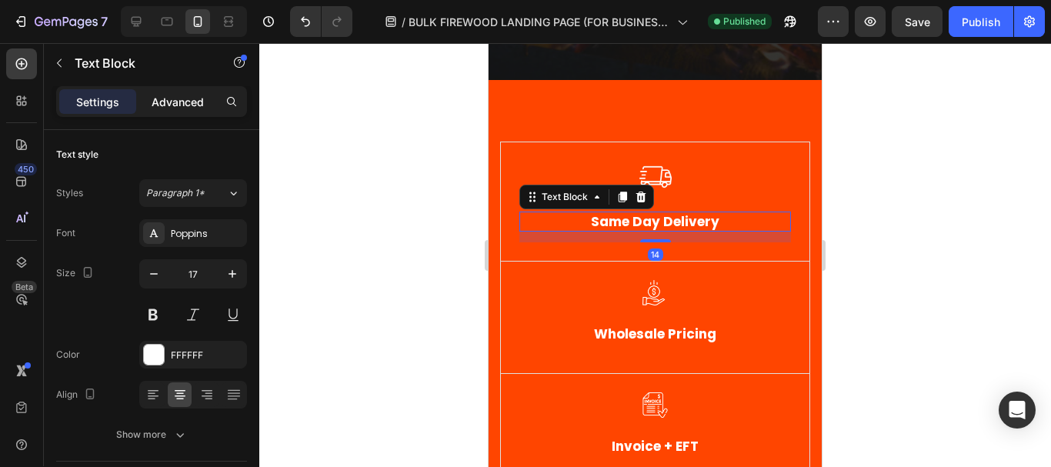
click at [183, 102] on p "Advanced" at bounding box center [178, 102] width 52 height 16
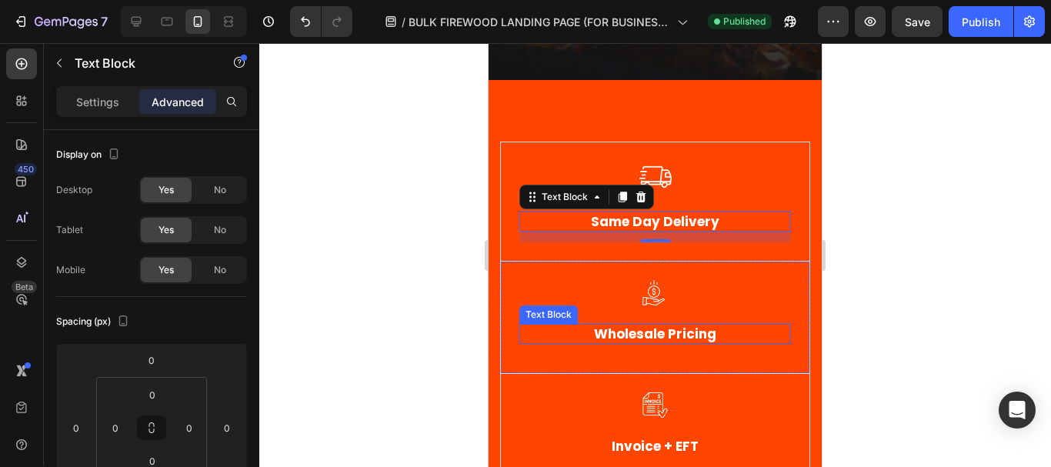
click at [393, 275] on div at bounding box center [655, 255] width 792 height 424
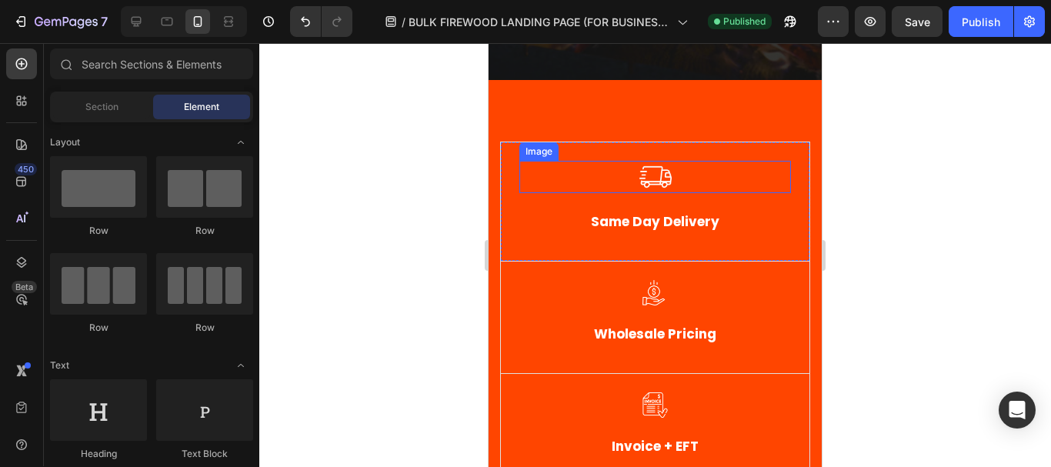
click at [659, 178] on img at bounding box center [655, 177] width 32 height 32
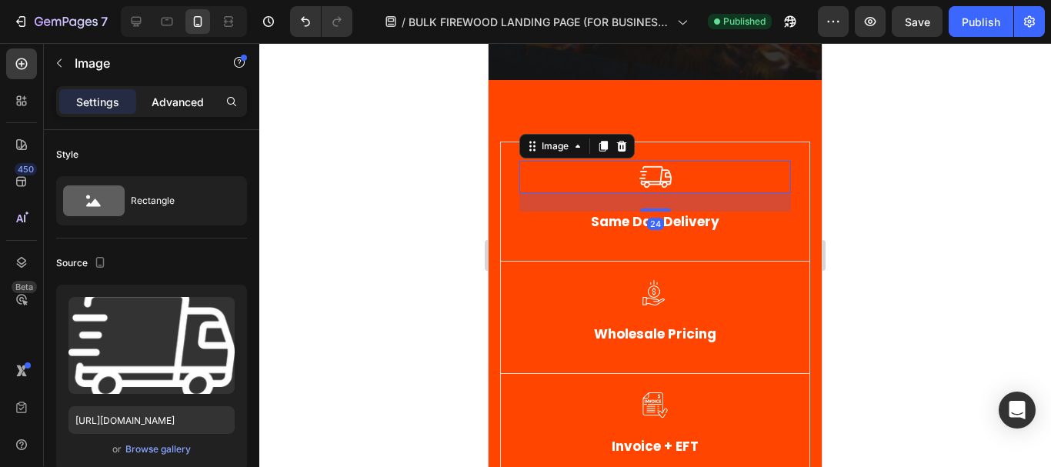
click at [172, 102] on p "Advanced" at bounding box center [178, 102] width 52 height 16
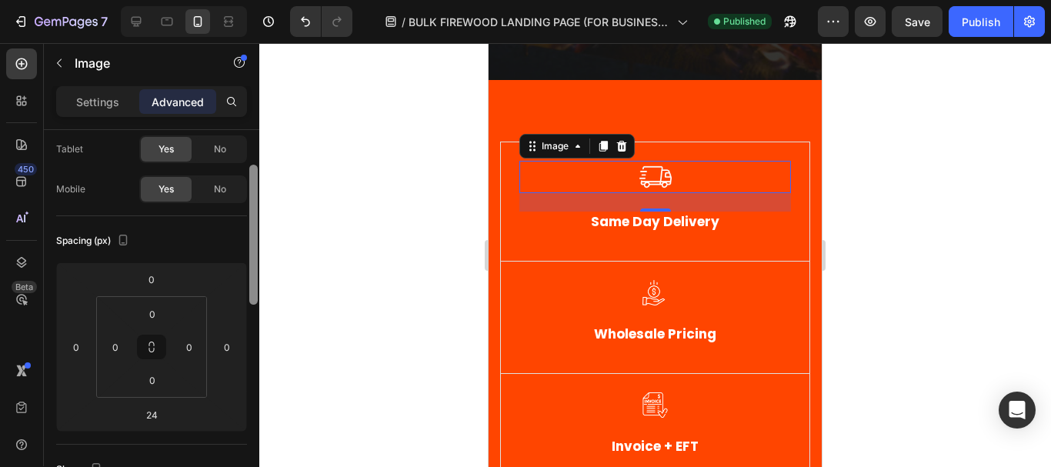
scroll to position [87, 0]
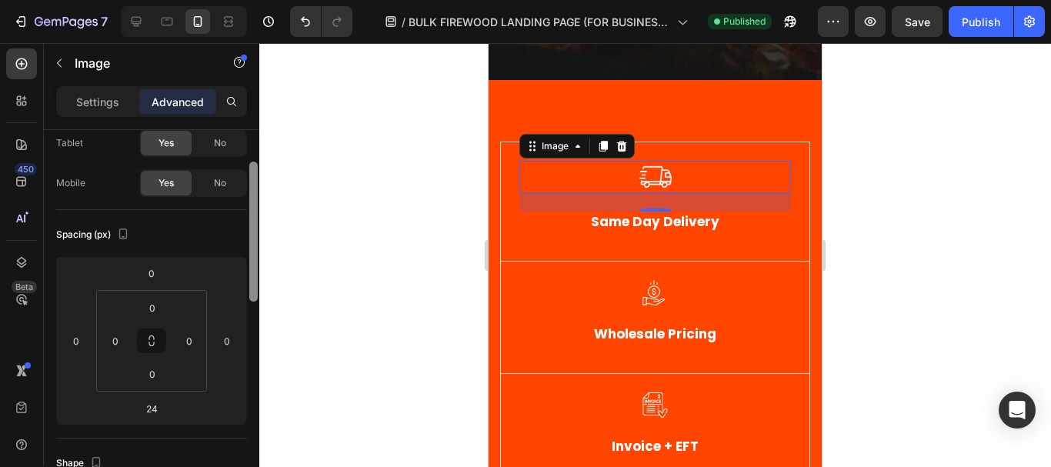
drag, startPoint x: 257, startPoint y: 213, endPoint x: 258, endPoint y: 245, distance: 31.6
click at [258, 245] on div at bounding box center [254, 320] width 12 height 380
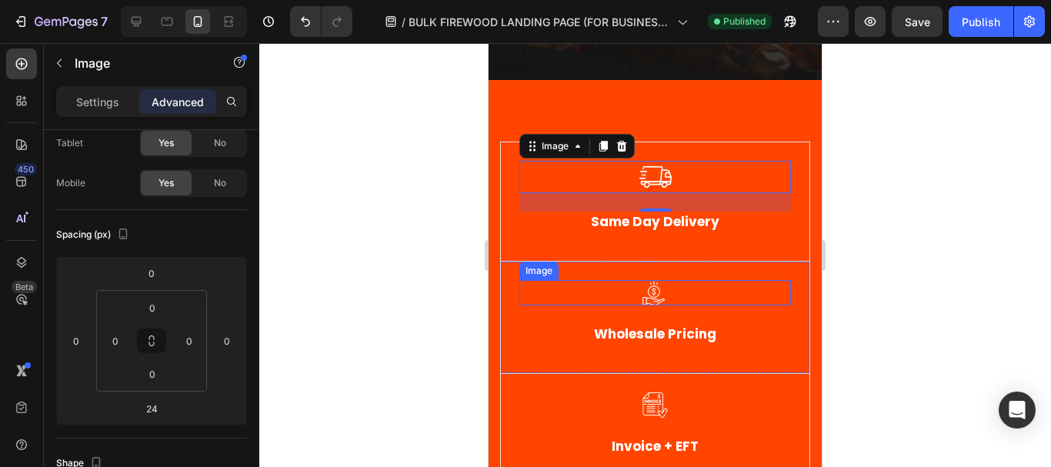
click at [669, 294] on div at bounding box center [655, 292] width 272 height 25
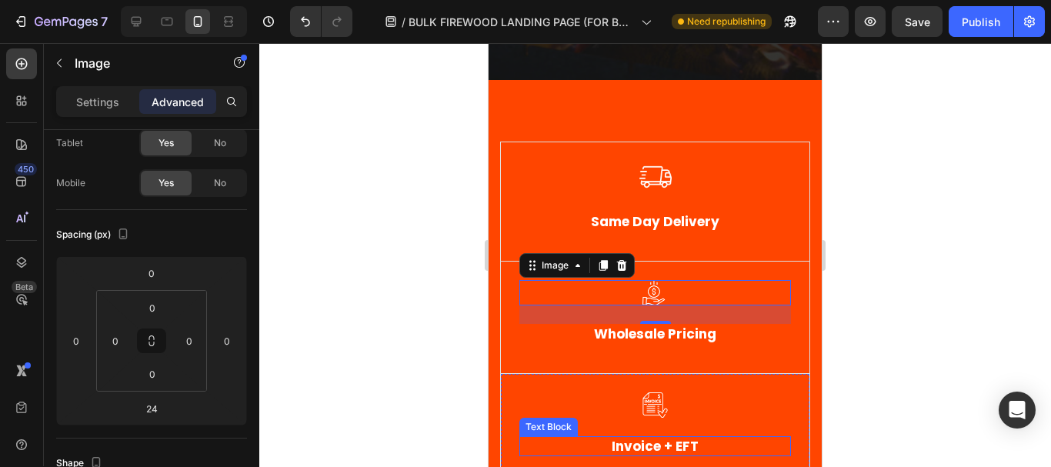
click at [668, 444] on strong "invoice + eFT" at bounding box center [655, 446] width 87 height 18
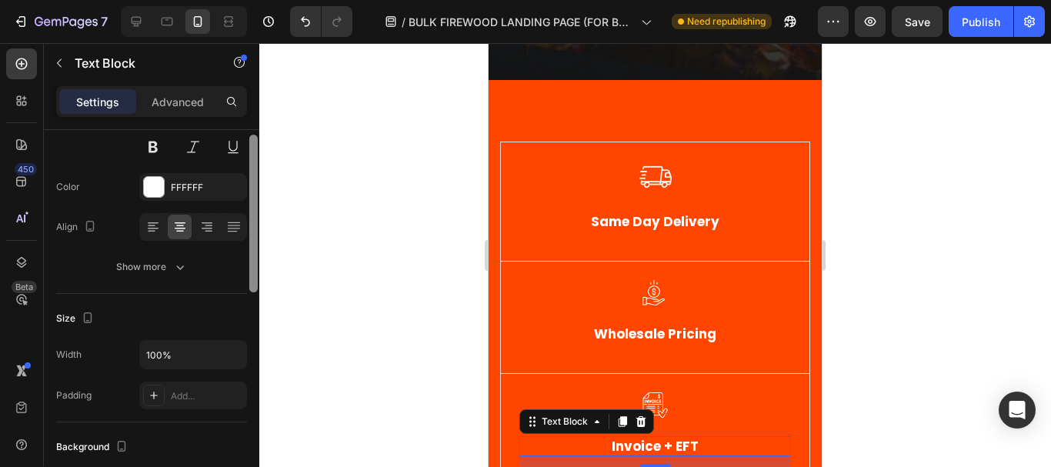
scroll to position [195, 0]
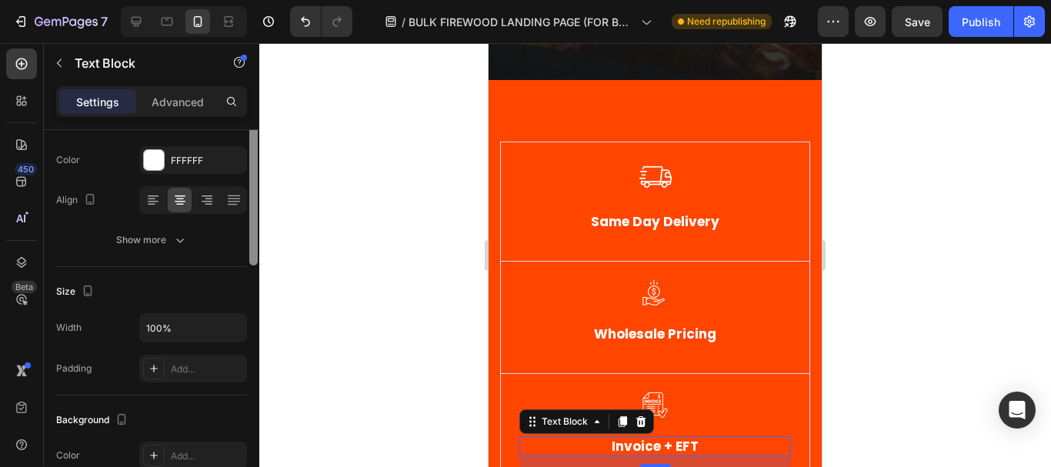
drag, startPoint x: 255, startPoint y: 212, endPoint x: 255, endPoint y: 293, distance: 81.5
click at [255, 265] on div at bounding box center [253, 187] width 8 height 158
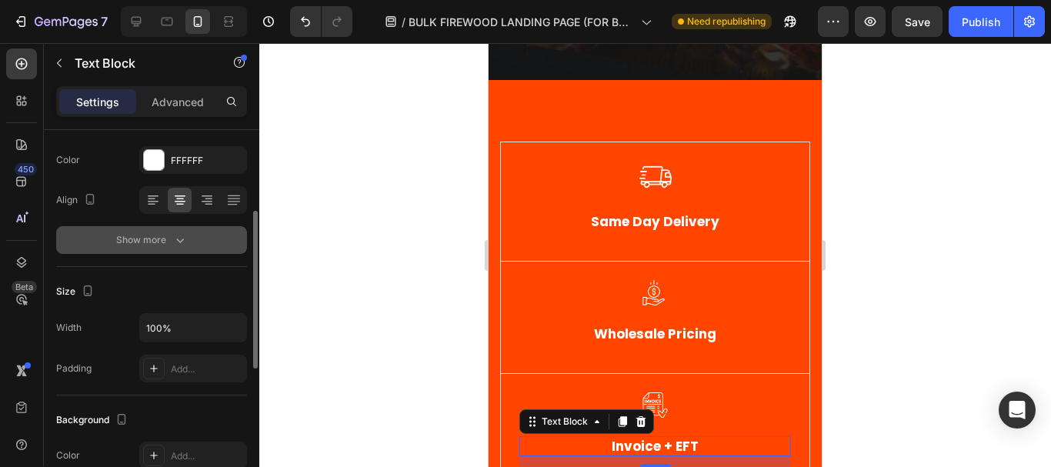
click at [169, 235] on div "Show more" at bounding box center [152, 239] width 72 height 15
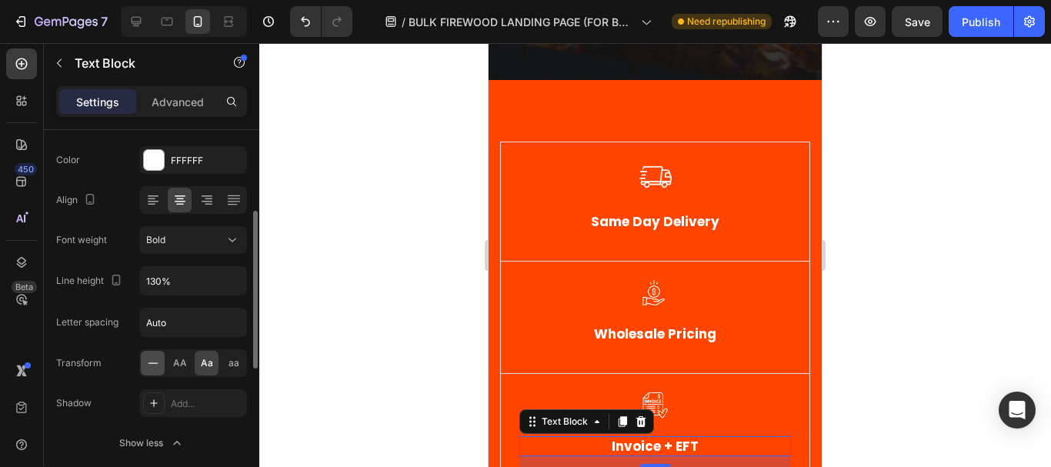
click at [153, 359] on icon at bounding box center [152, 362] width 15 height 15
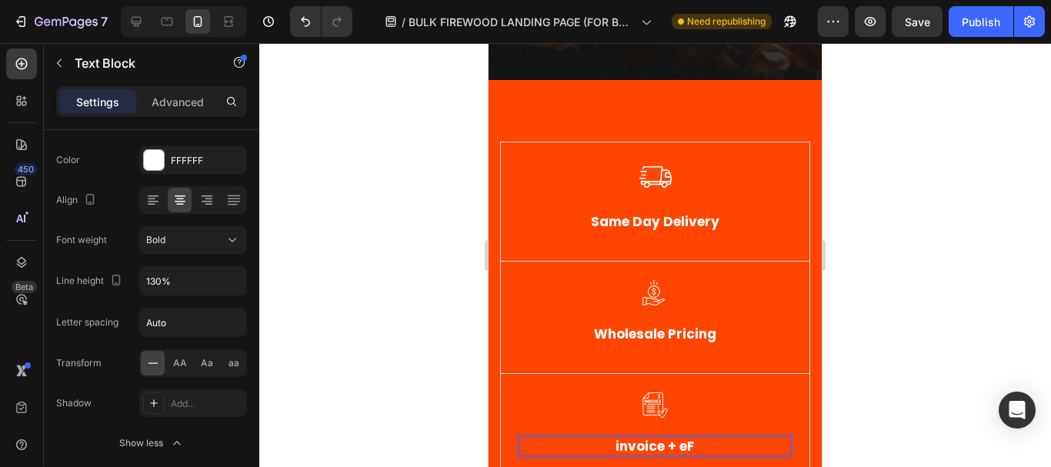
scroll to position [422, 0]
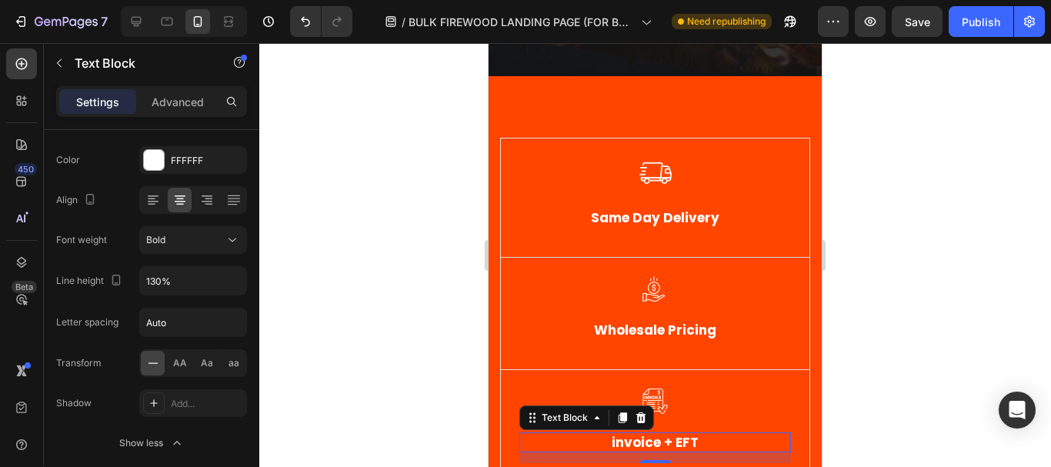
click at [942, 220] on div at bounding box center [655, 255] width 792 height 424
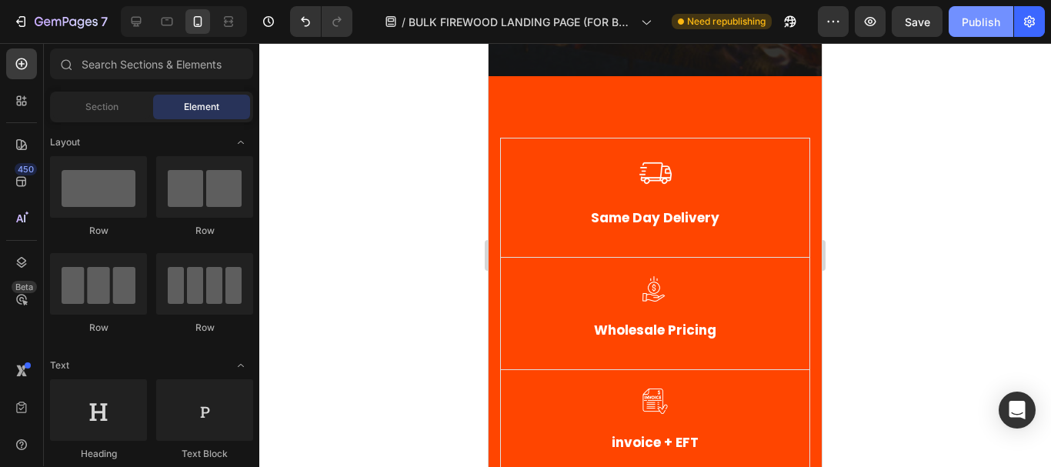
click at [976, 25] on div "Publish" at bounding box center [981, 22] width 38 height 16
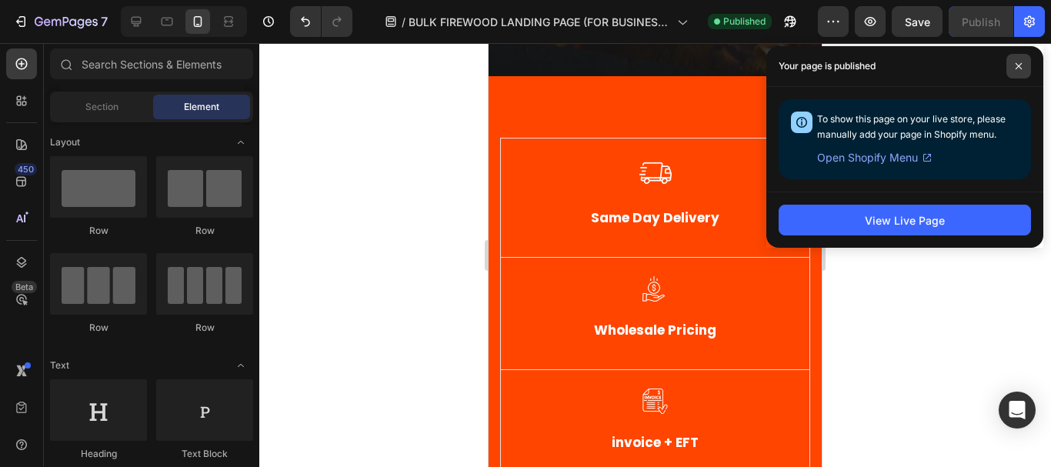
click at [1019, 68] on icon at bounding box center [1019, 66] width 8 height 8
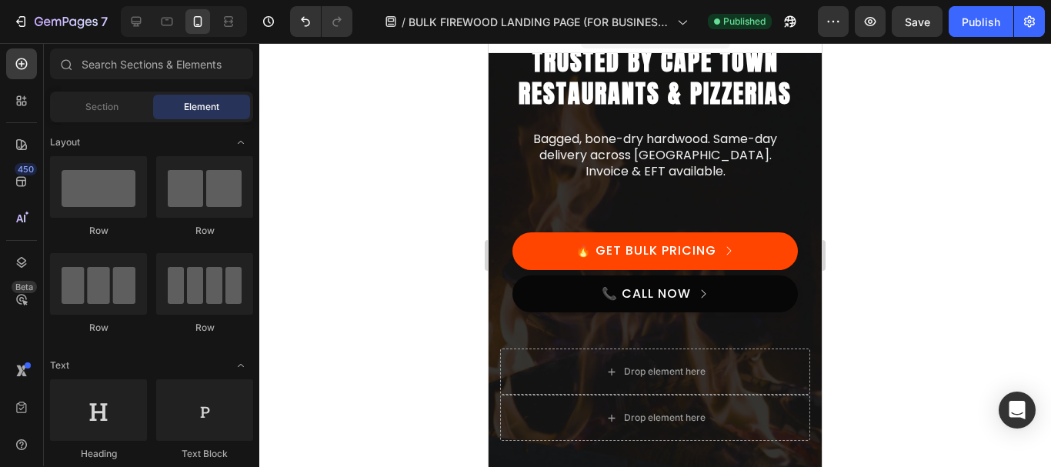
scroll to position [0, 0]
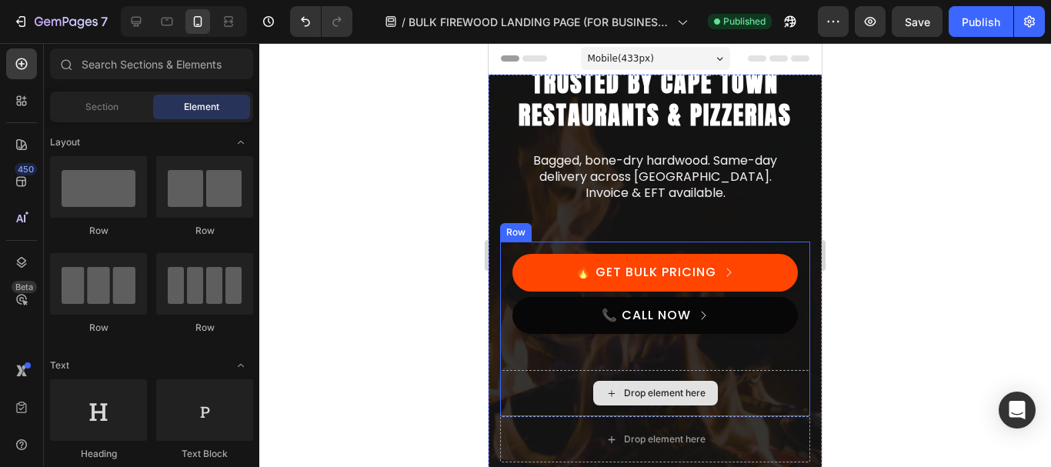
click at [692, 397] on div "Drop element here" at bounding box center [665, 393] width 82 height 12
click at [662, 396] on div "Drop element here" at bounding box center [665, 393] width 82 height 12
click at [655, 402] on div "Drop element here" at bounding box center [655, 393] width 125 height 25
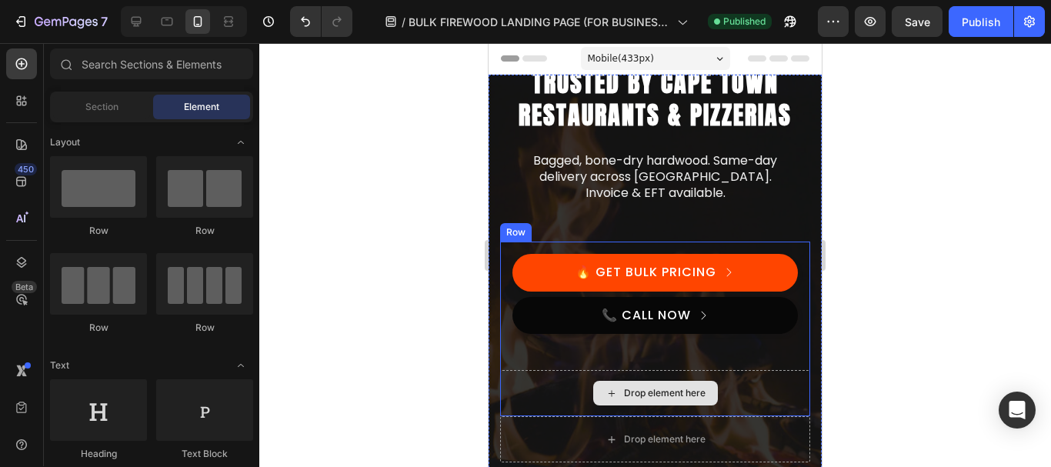
click at [640, 390] on div "Drop element here" at bounding box center [665, 393] width 82 height 12
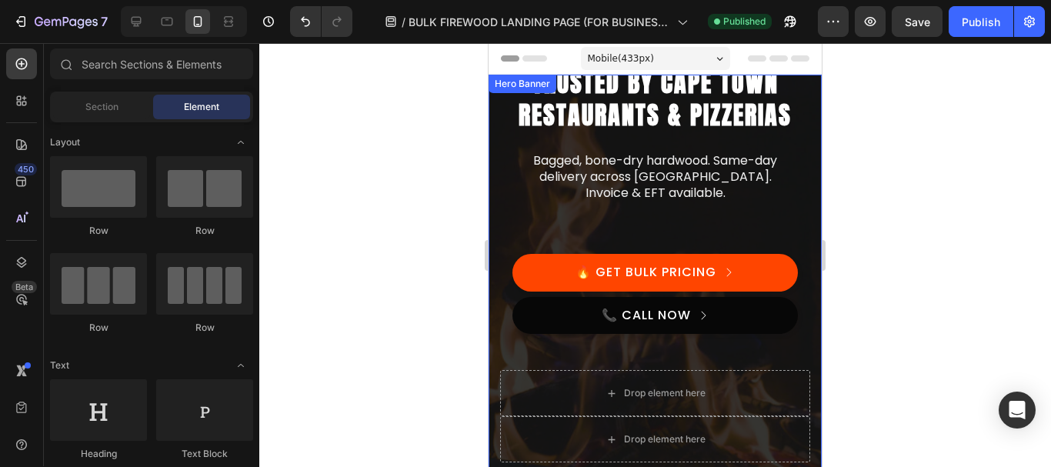
click at [512, 193] on div "Bulk Firewood Supplier – Trusted by Cape Town Restaurants & Pizzerias Heading B…" at bounding box center [655, 264] width 310 height 306
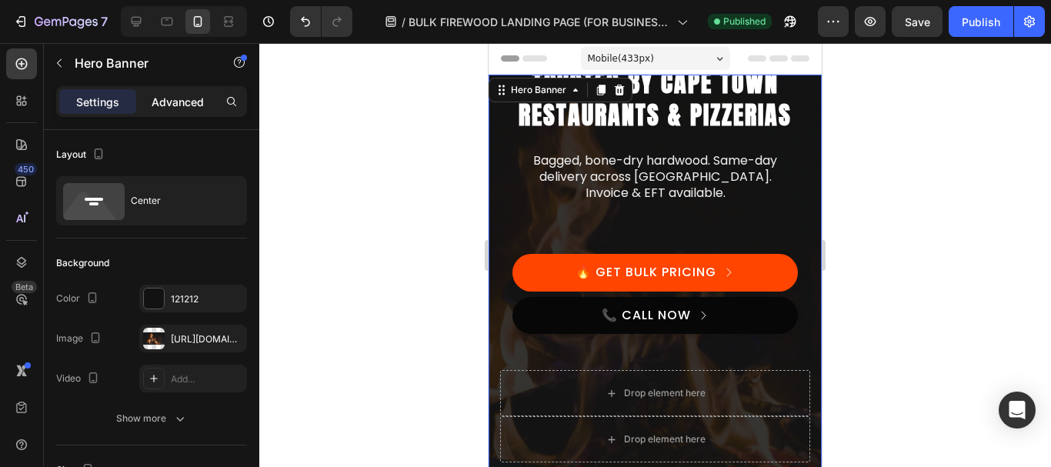
click at [181, 97] on p "Advanced" at bounding box center [178, 102] width 52 height 16
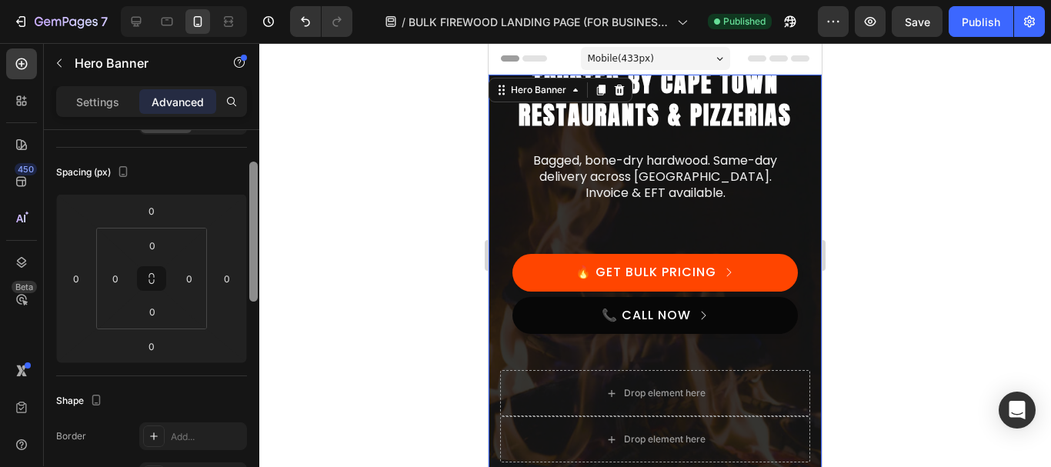
scroll to position [131, 0]
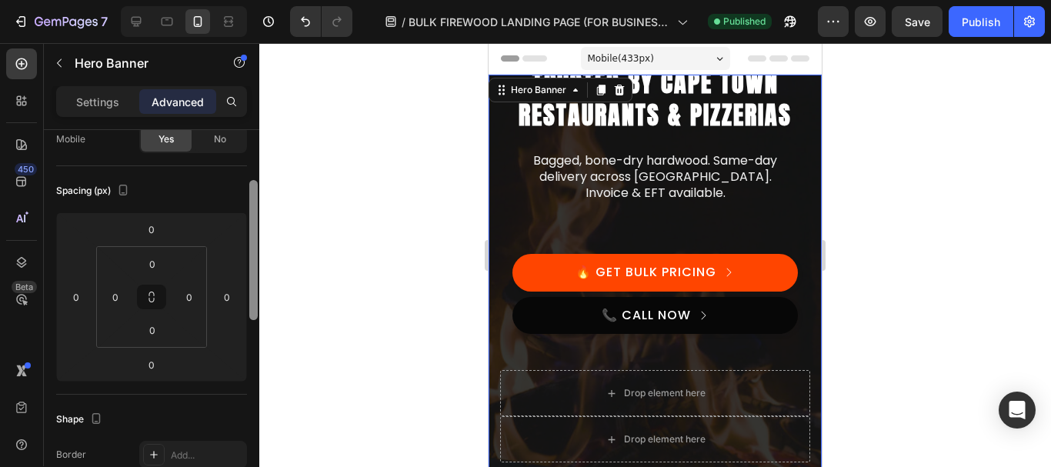
drag, startPoint x: 252, startPoint y: 199, endPoint x: 249, endPoint y: 248, distance: 48.5
click at [249, 248] on div at bounding box center [253, 250] width 8 height 140
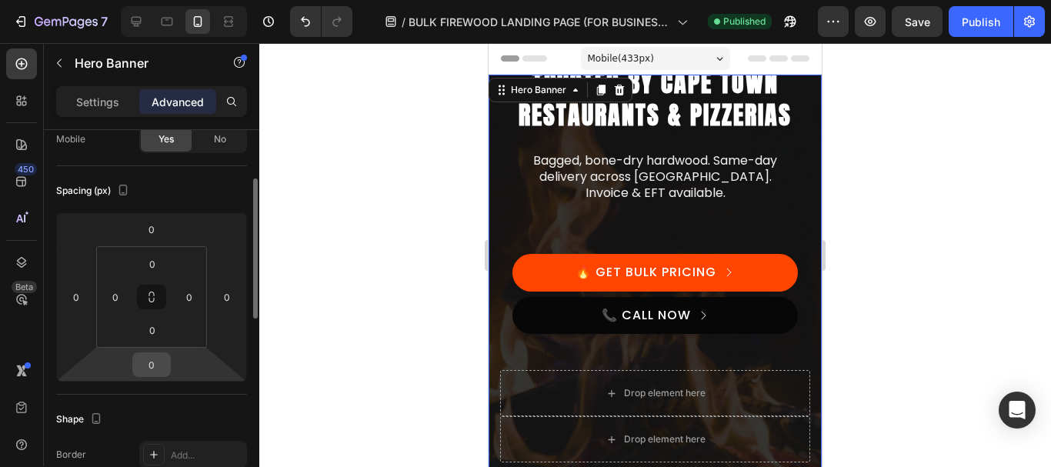
click at [162, 372] on input "0" at bounding box center [151, 364] width 31 height 23
type input "-100"
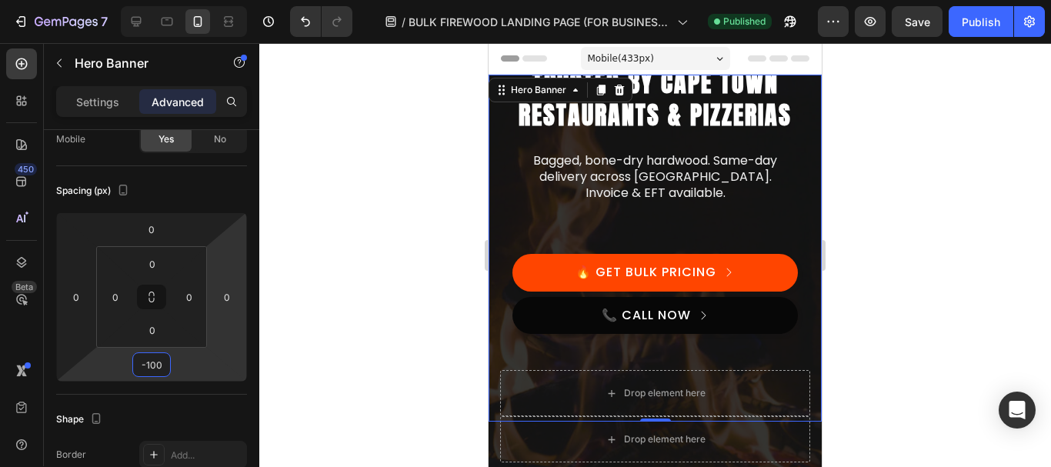
click at [352, 290] on div at bounding box center [655, 255] width 792 height 424
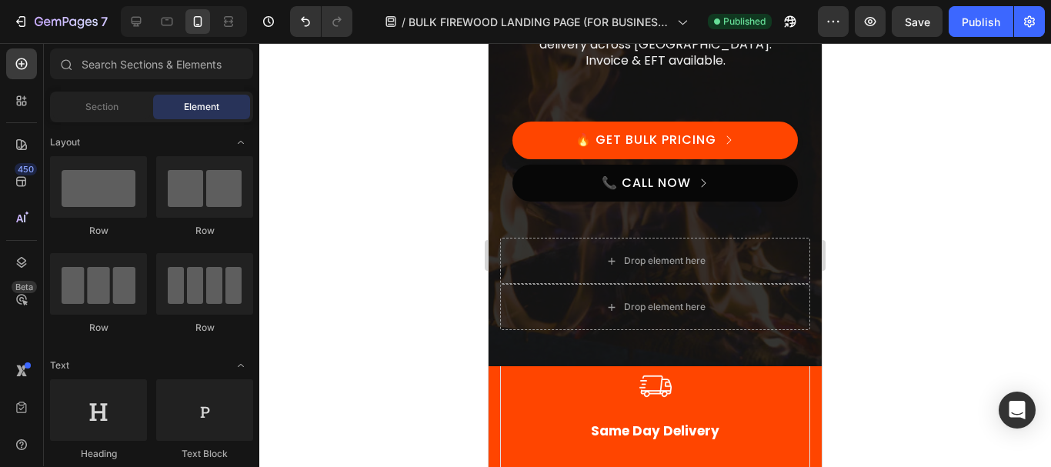
scroll to position [0, 0]
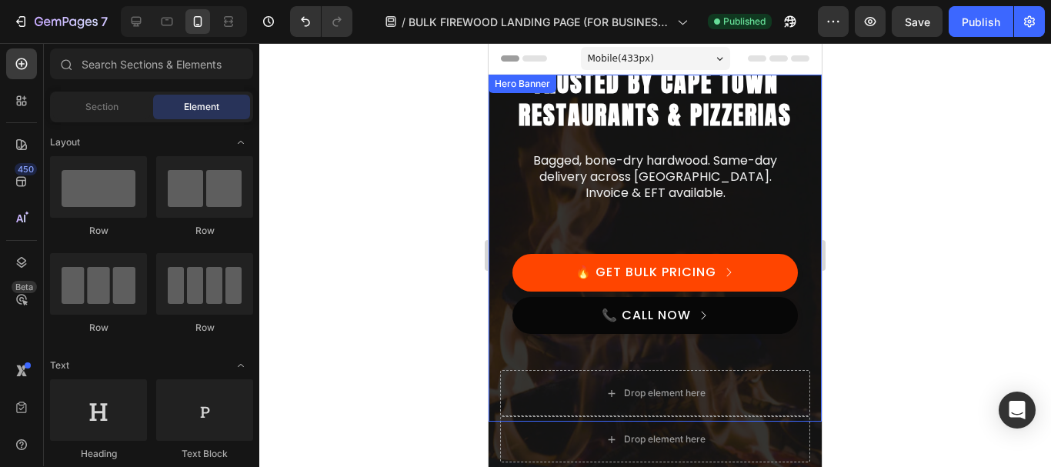
click at [497, 175] on div "Bulk Firewood Supplier – Trusted by Cape Town Restaurants & Pizzerias Heading B…" at bounding box center [654, 287] width 333 height 352
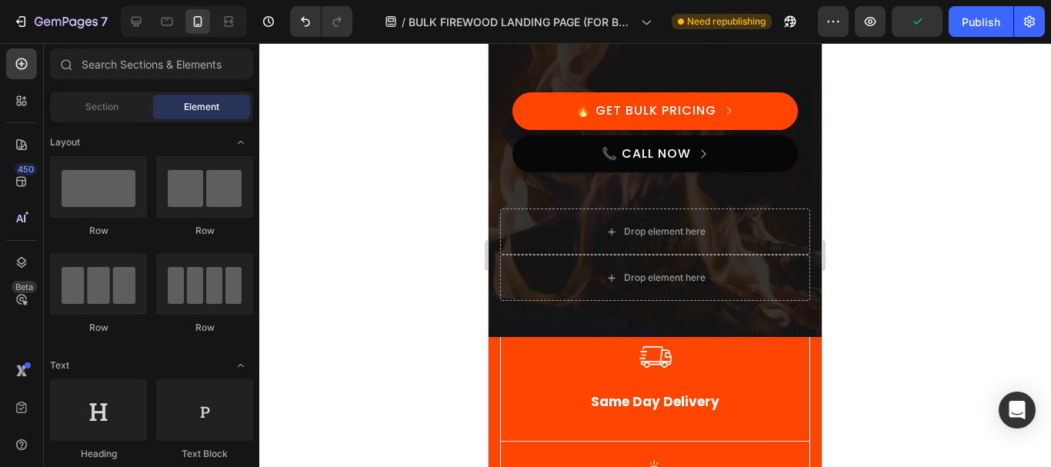
scroll to position [176, 0]
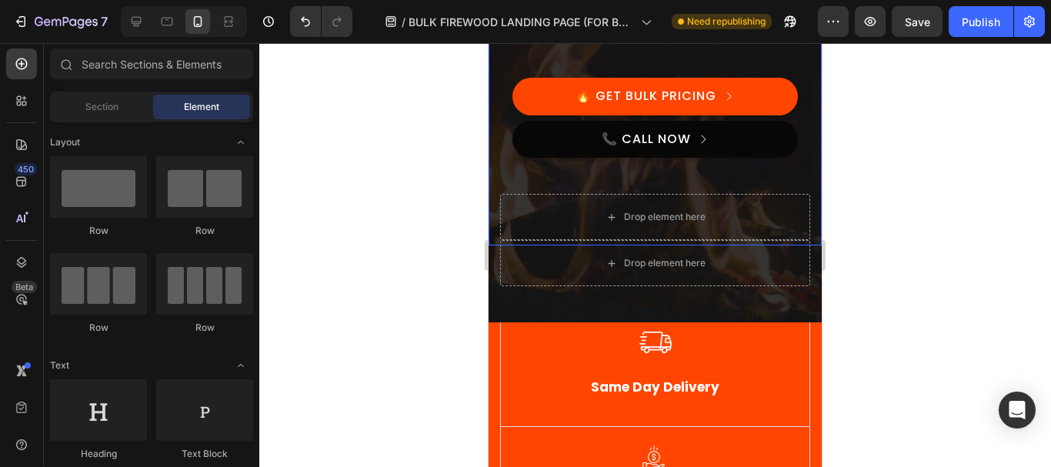
click at [592, 308] on div "Overlay" at bounding box center [654, 110] width 333 height 424
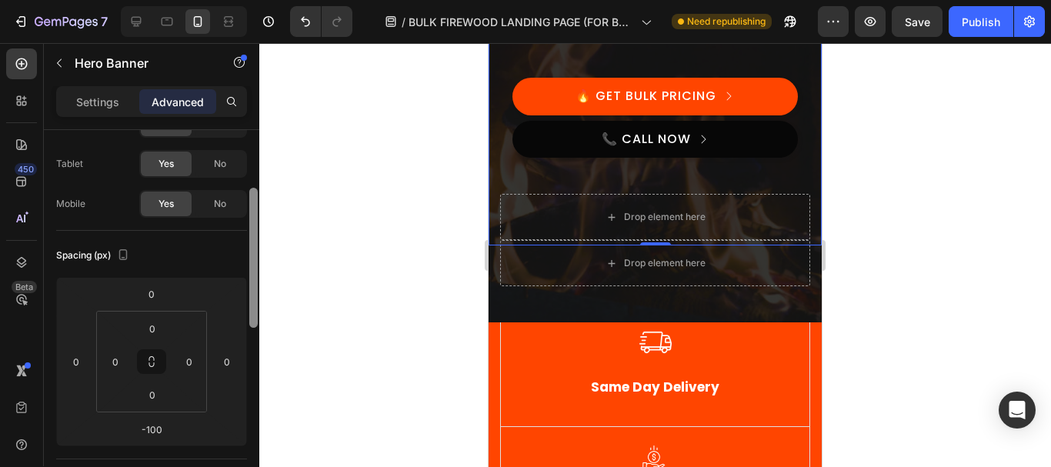
scroll to position [99, 0]
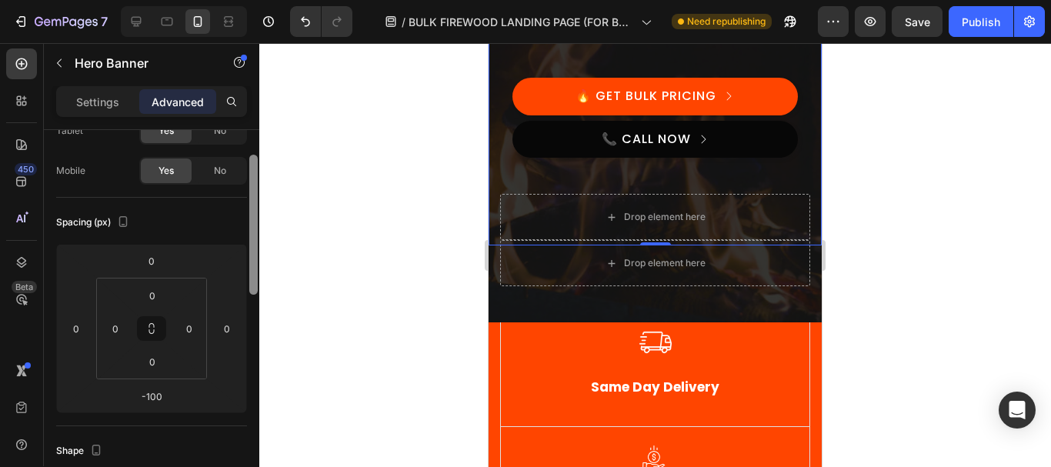
drag, startPoint x: 254, startPoint y: 257, endPoint x: 254, endPoint y: 294, distance: 36.9
click at [254, 294] on div at bounding box center [253, 225] width 8 height 140
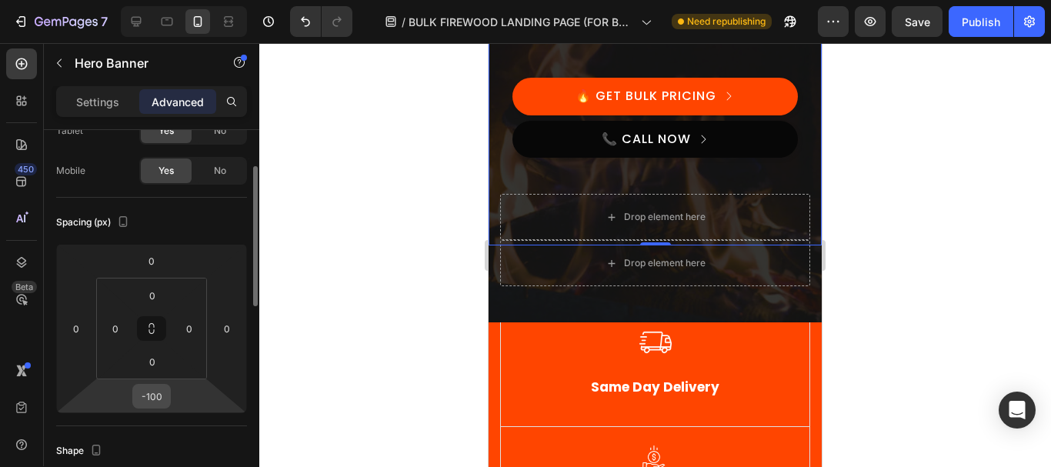
click at [151, 392] on input "-100" at bounding box center [151, 396] width 31 height 23
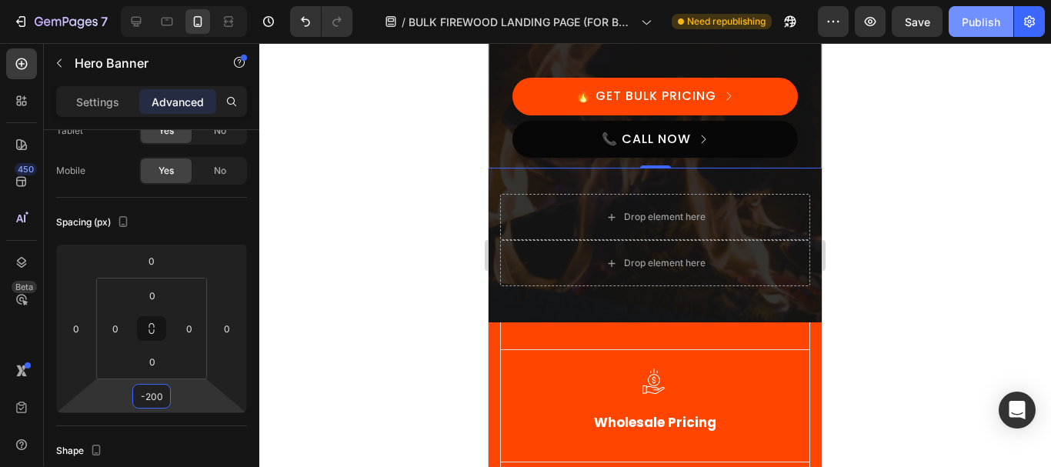
click at [998, 29] on div "Publish" at bounding box center [981, 22] width 38 height 16
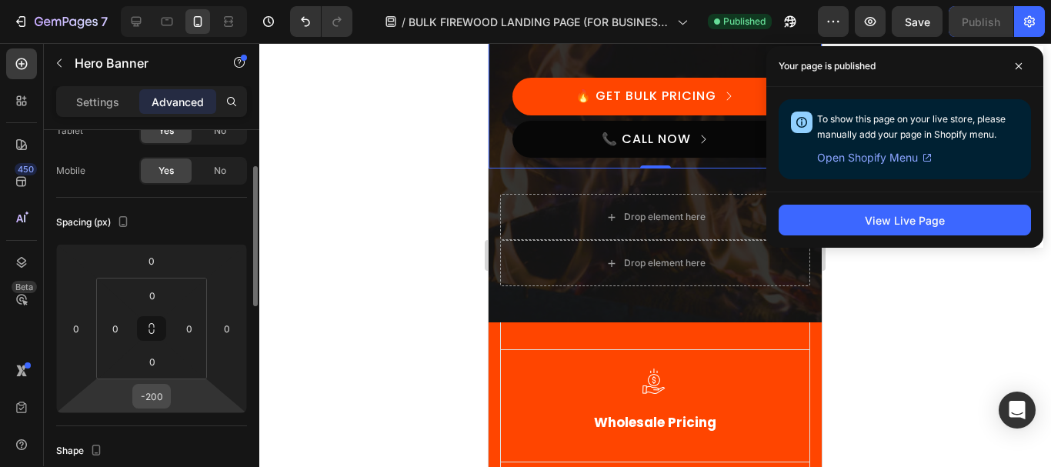
click at [146, 403] on input "-200" at bounding box center [151, 396] width 31 height 23
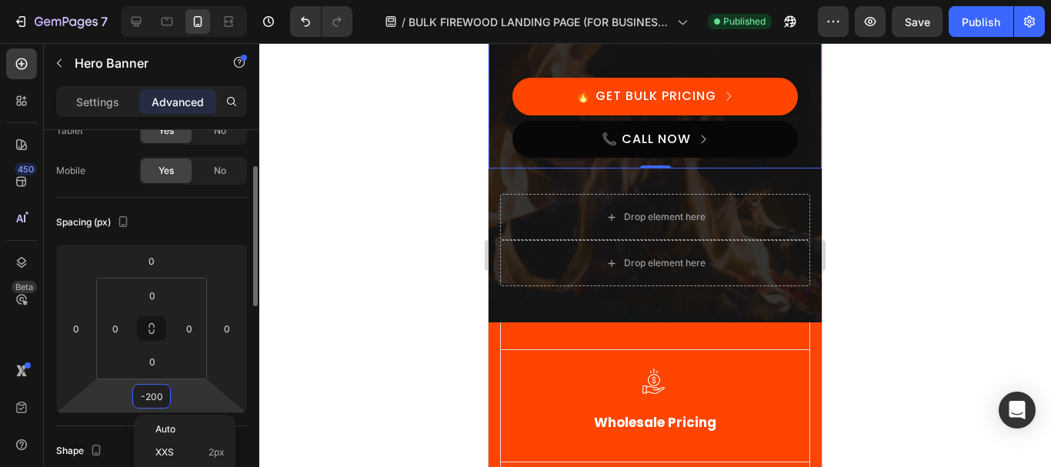
type input "0"
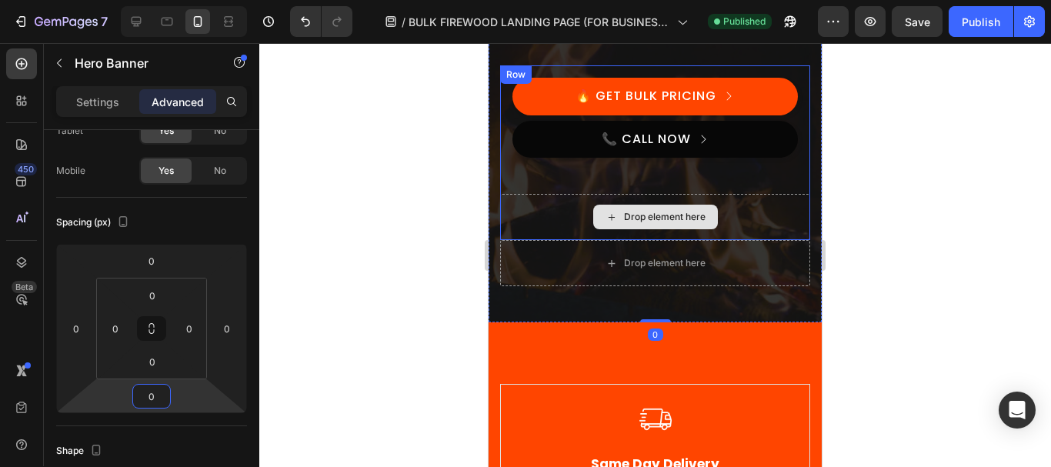
click at [971, 200] on div at bounding box center [655, 255] width 792 height 424
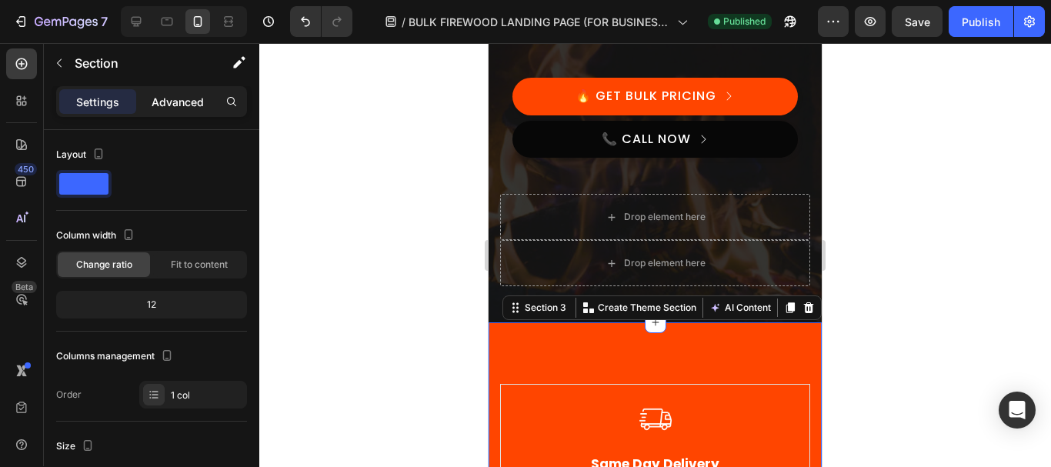
click at [180, 105] on p "Advanced" at bounding box center [178, 102] width 52 height 16
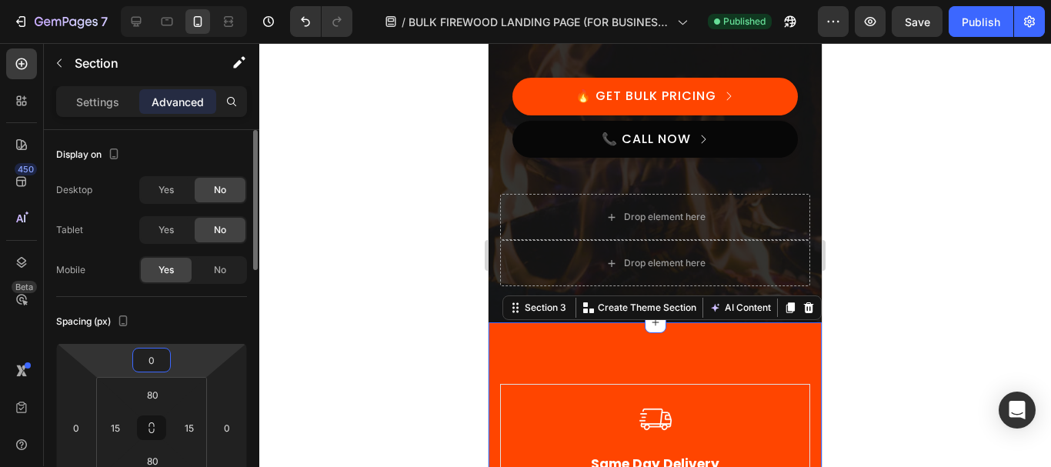
click at [155, 361] on input "0" at bounding box center [151, 359] width 31 height 23
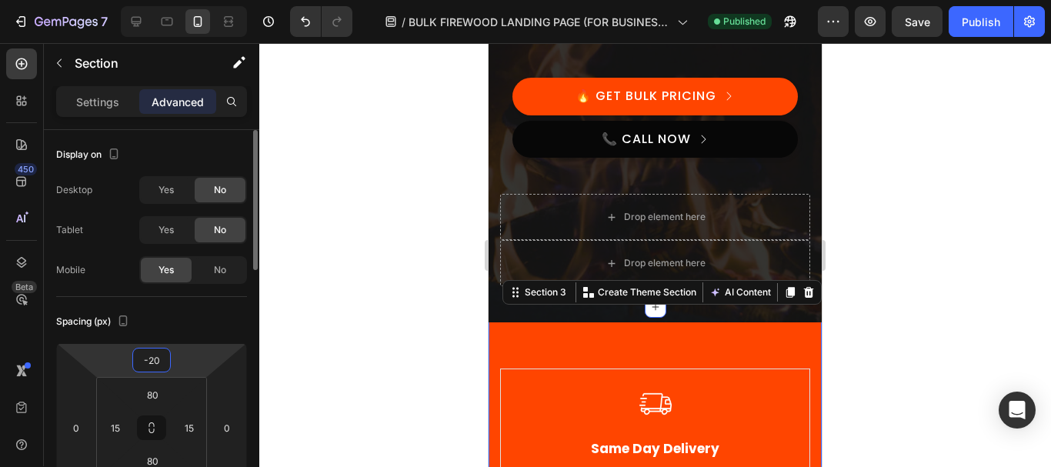
type input "-2"
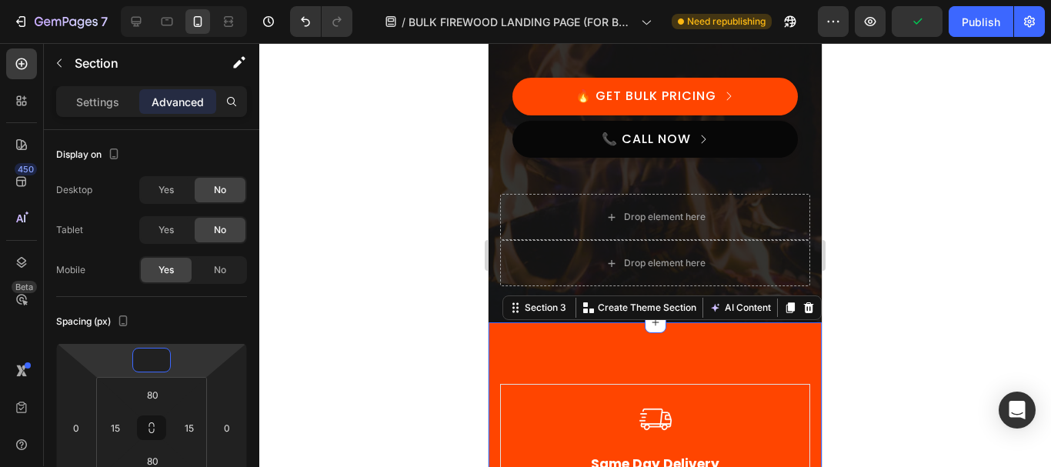
click at [355, 288] on div at bounding box center [655, 255] width 792 height 424
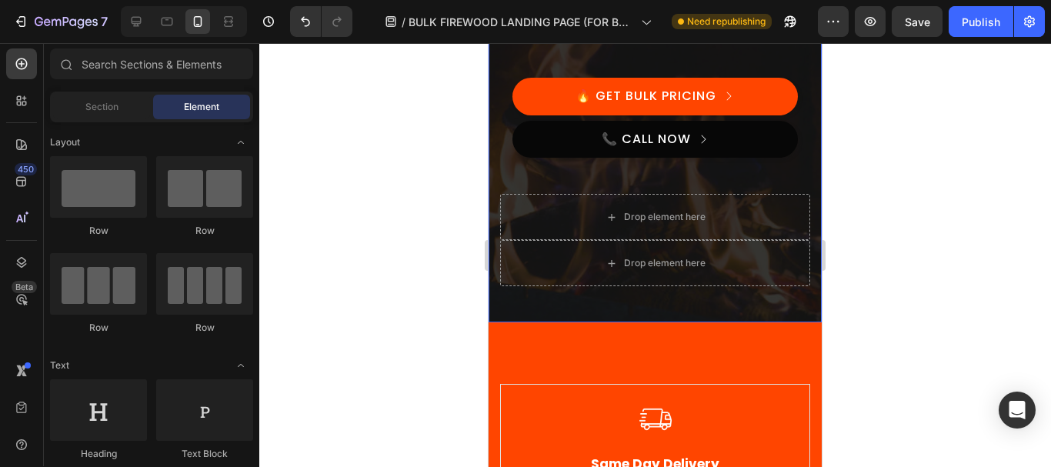
click at [732, 305] on div "Overlay" at bounding box center [654, 110] width 333 height 424
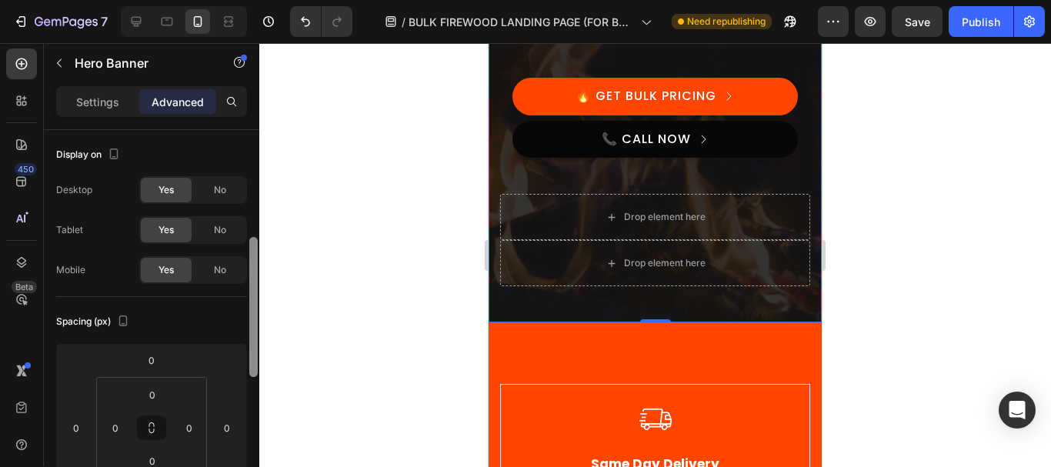
drag, startPoint x: 255, startPoint y: 233, endPoint x: 255, endPoint y: 263, distance: 30.0
click at [255, 263] on div at bounding box center [253, 307] width 8 height 140
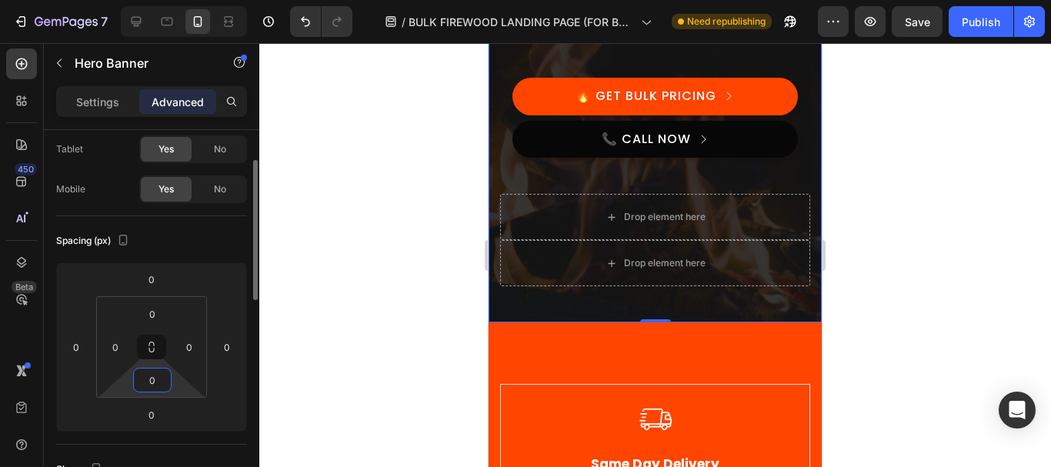
click at [155, 388] on input "0" at bounding box center [152, 379] width 31 height 23
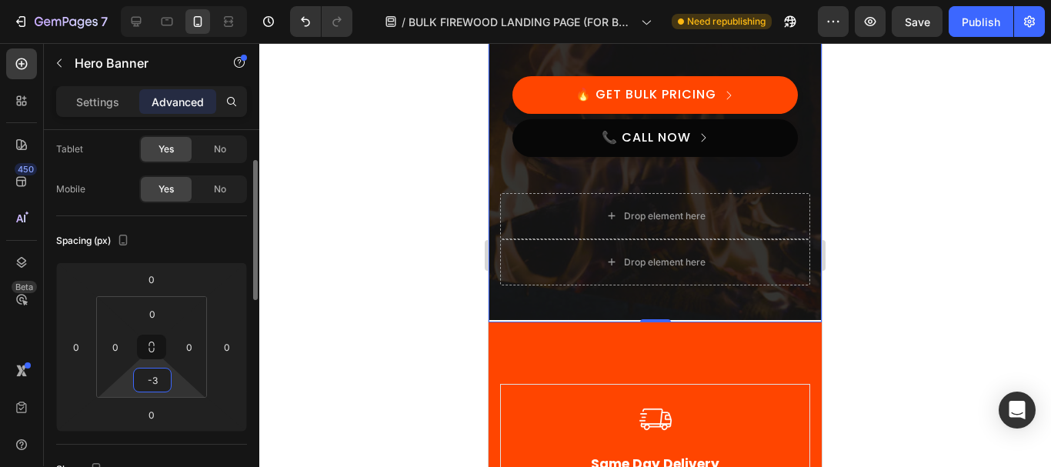
type input "-"
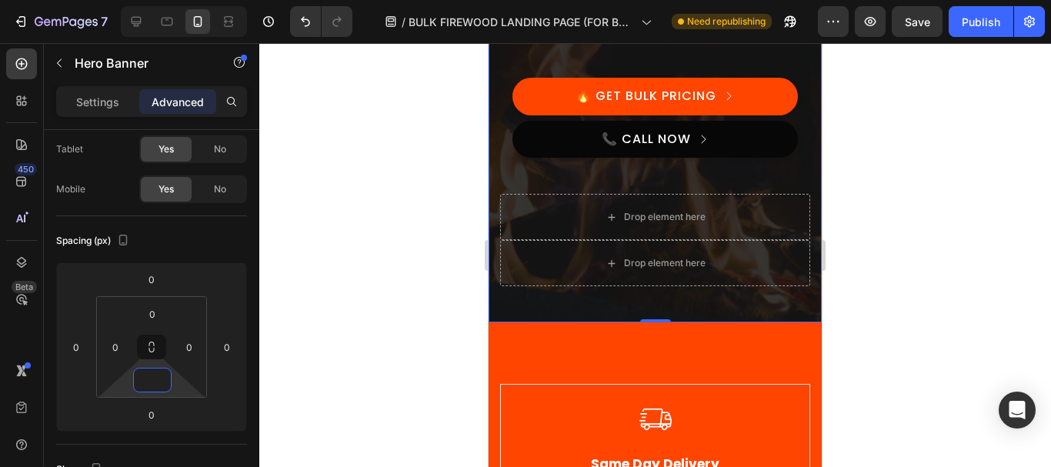
drag, startPoint x: 308, startPoint y: 117, endPoint x: 926, endPoint y: 115, distance: 617.7
click at [328, 321] on div at bounding box center [655, 255] width 792 height 424
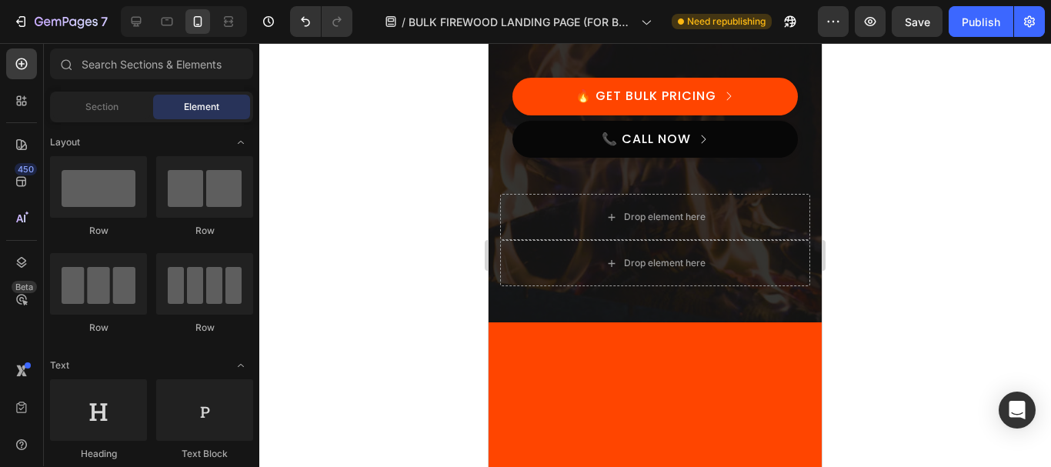
scroll to position [0, 0]
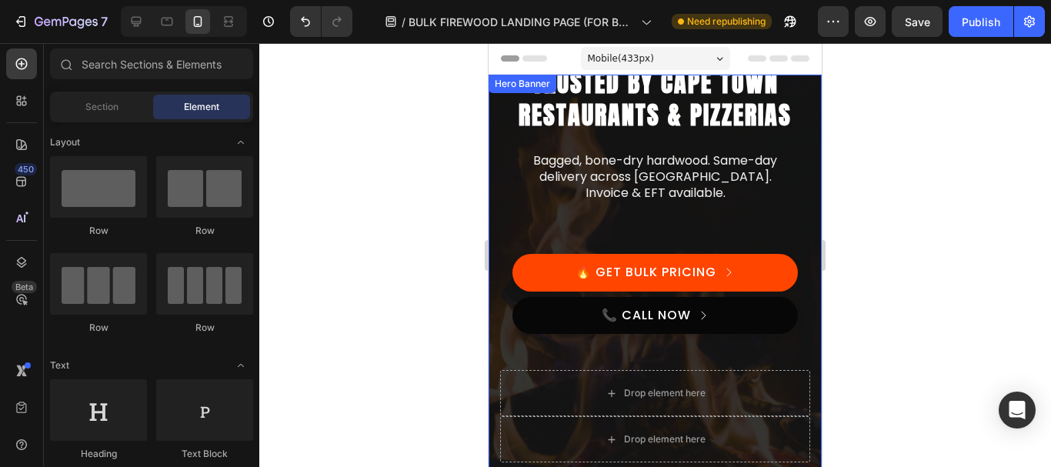
click at [498, 145] on div "Bulk Firewood Supplier – Trusted by Cape Town Restaurants & Pizzerias Heading B…" at bounding box center [654, 287] width 333 height 352
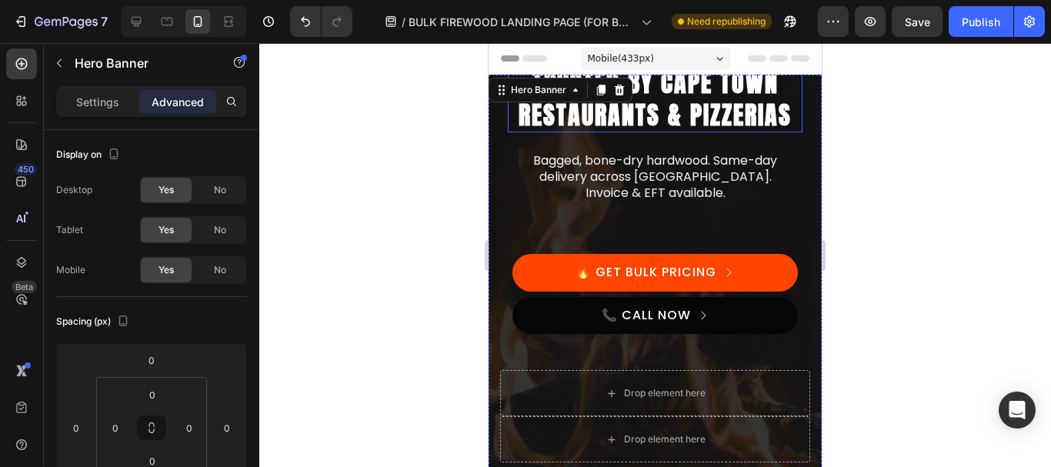
click at [782, 97] on h2 "Bulk Firewood Supplier – Trusted by Cape Town Restaurants & Pizzerias" at bounding box center [655, 83] width 295 height 99
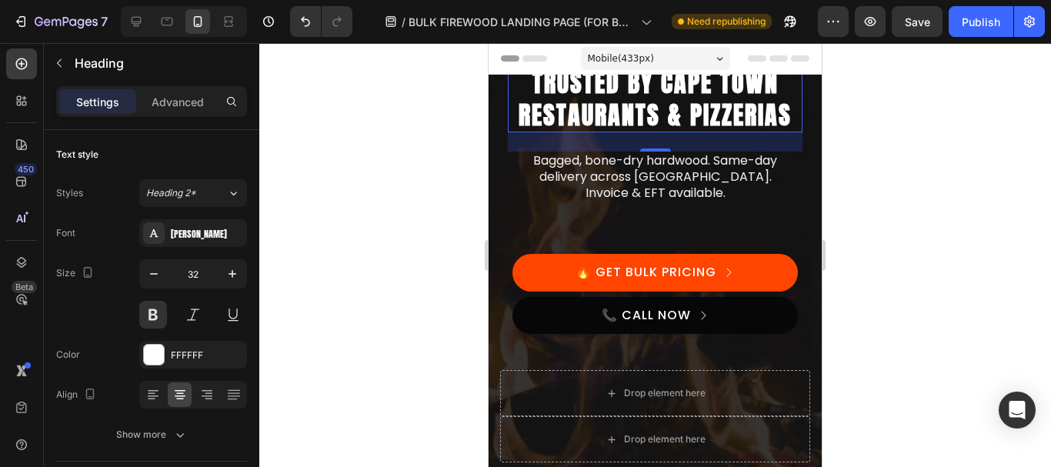
click at [334, 109] on div at bounding box center [655, 255] width 792 height 424
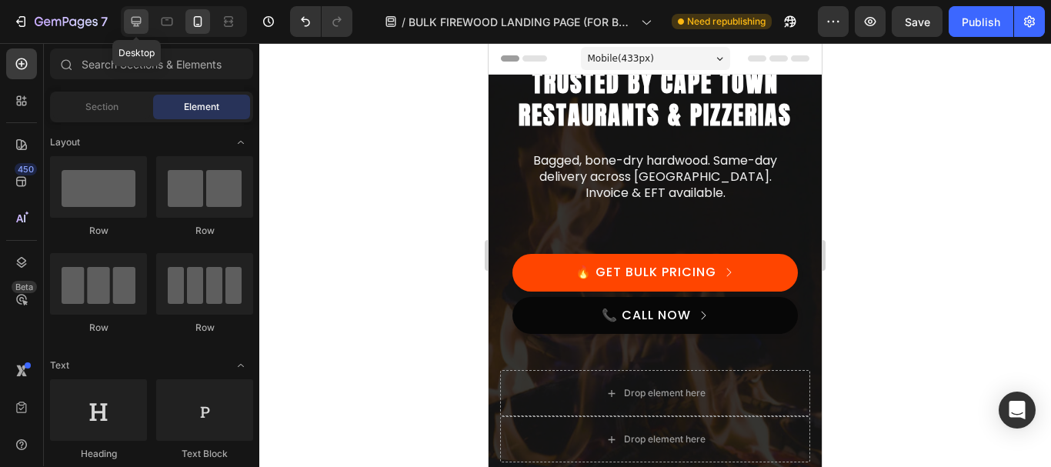
click at [135, 19] on icon at bounding box center [135, 21] width 15 height 15
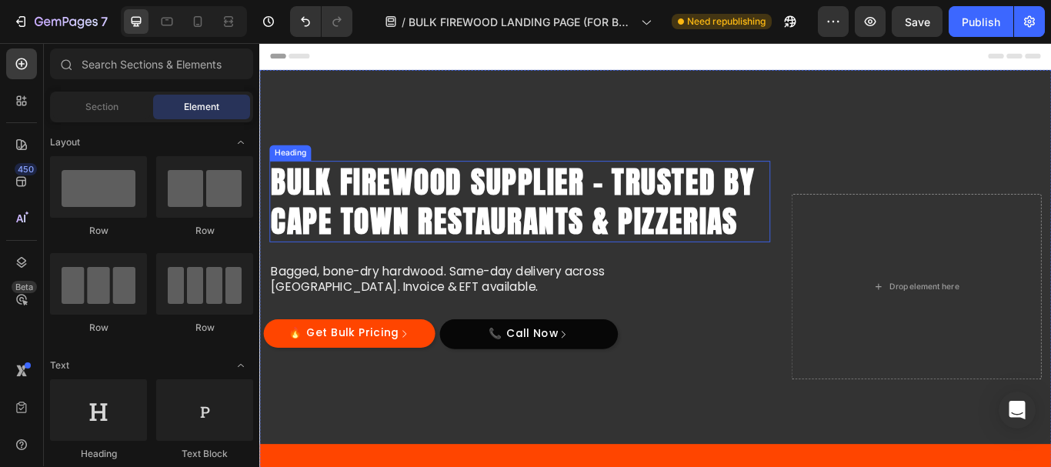
click at [645, 235] on h2 "Bulk Firewood Supplier – Trusted by Cape Town Restaurants & Pizzerias" at bounding box center [563, 228] width 584 height 95
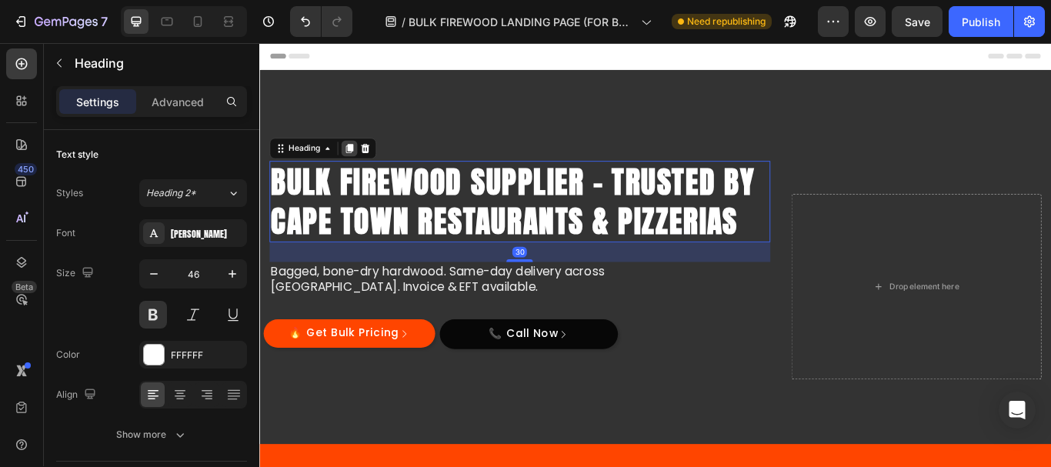
click at [361, 165] on icon at bounding box center [364, 166] width 12 height 12
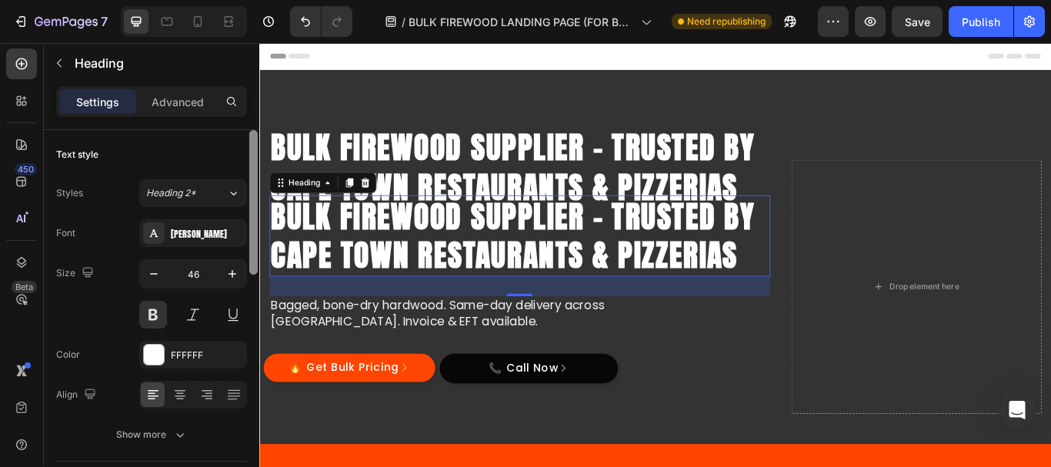
drag, startPoint x: 252, startPoint y: 190, endPoint x: 252, endPoint y: 118, distance: 72.3
click at [252, 118] on div "Settings Advanced Text style Styles Heading 2* Font Anton Size 46 Color FFFFFF …" at bounding box center [151, 298] width 215 height 424
click at [188, 101] on p "Advanced" at bounding box center [178, 102] width 52 height 16
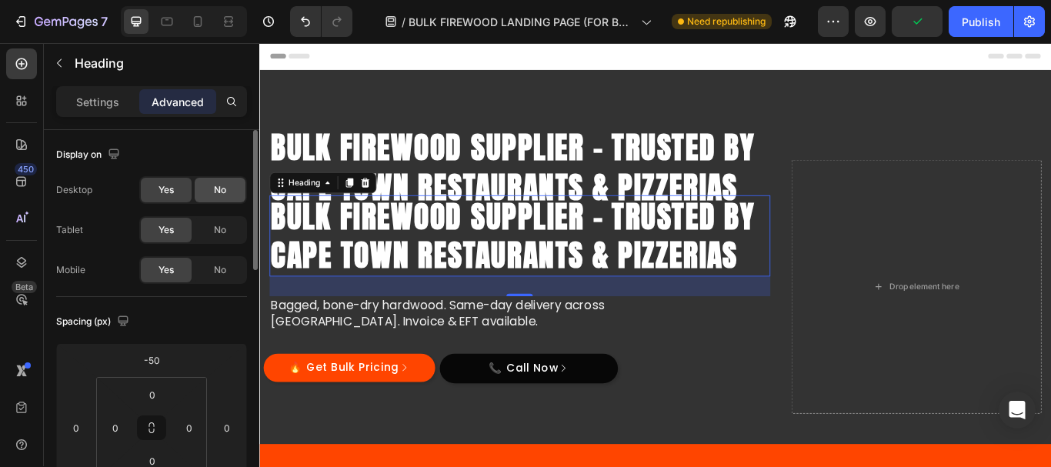
click at [226, 184] on span "No" at bounding box center [220, 190] width 12 height 14
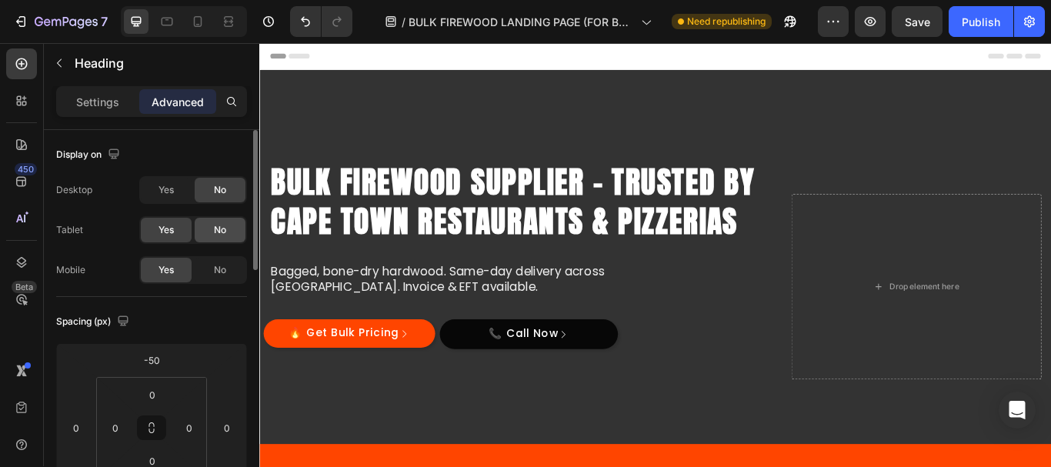
click at [219, 230] on span "No" at bounding box center [220, 230] width 12 height 14
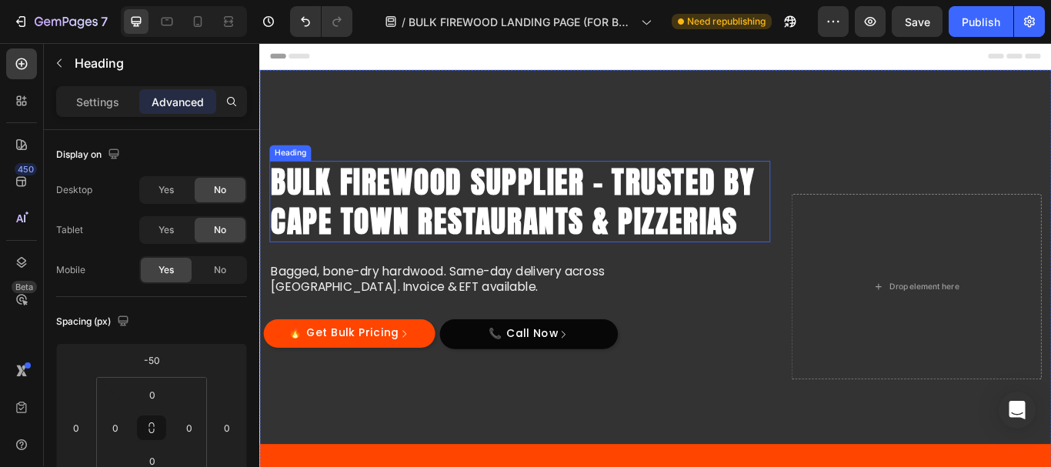
click at [514, 225] on h2 "Bulk Firewood Supplier – Trusted by Cape Town Restaurants & Pizzerias" at bounding box center [563, 228] width 584 height 95
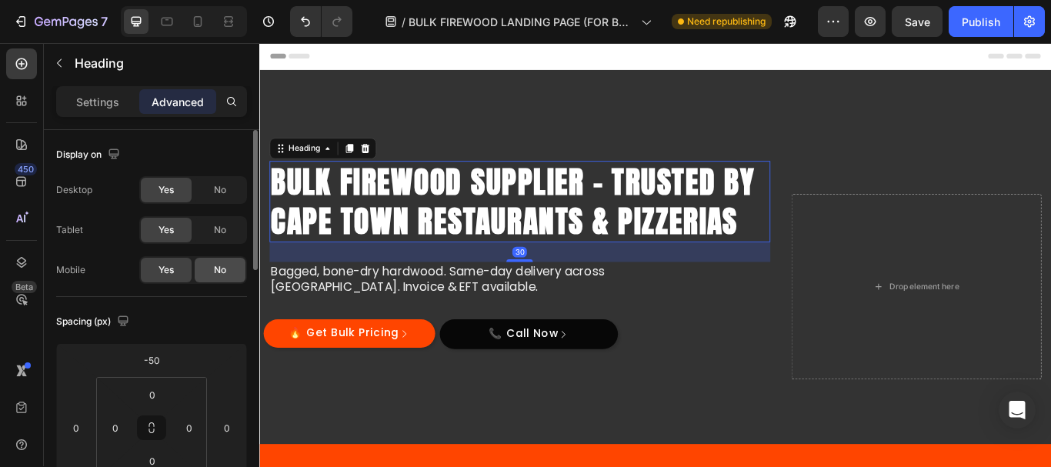
click at [229, 265] on div "No" at bounding box center [220, 270] width 51 height 25
click at [203, 23] on icon at bounding box center [197, 21] width 15 height 15
type input "-100"
type input "10"
type input "25"
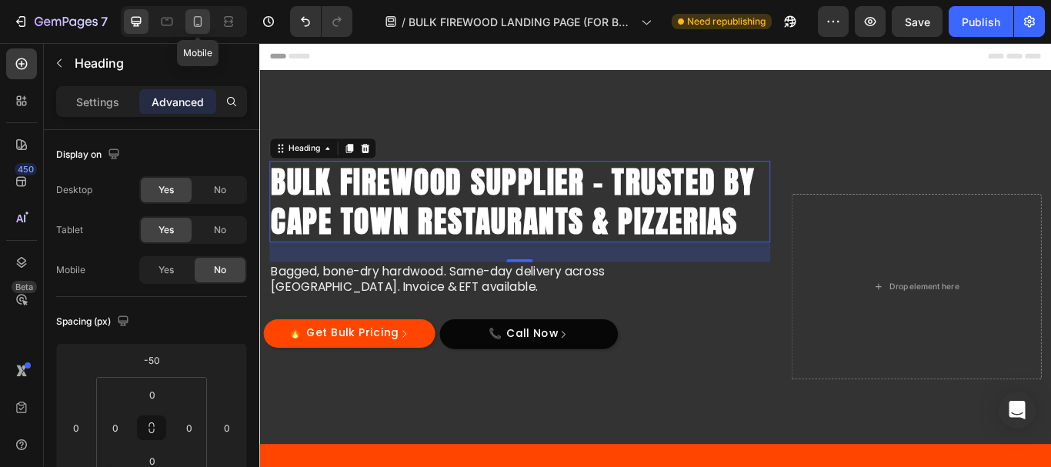
type input "10"
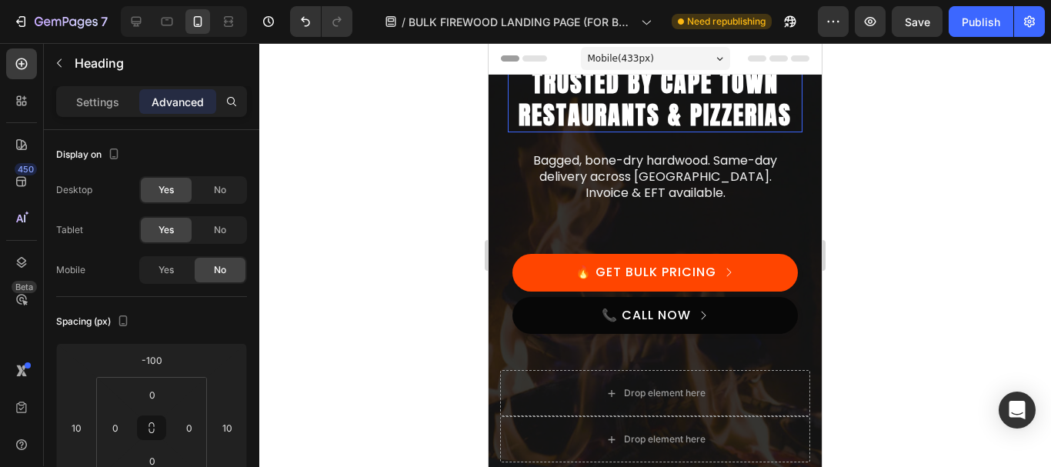
click at [702, 101] on h2 "Bulk Firewood Supplier – Trusted by Cape Town Restaurants & Pizzerias" at bounding box center [655, 83] width 295 height 99
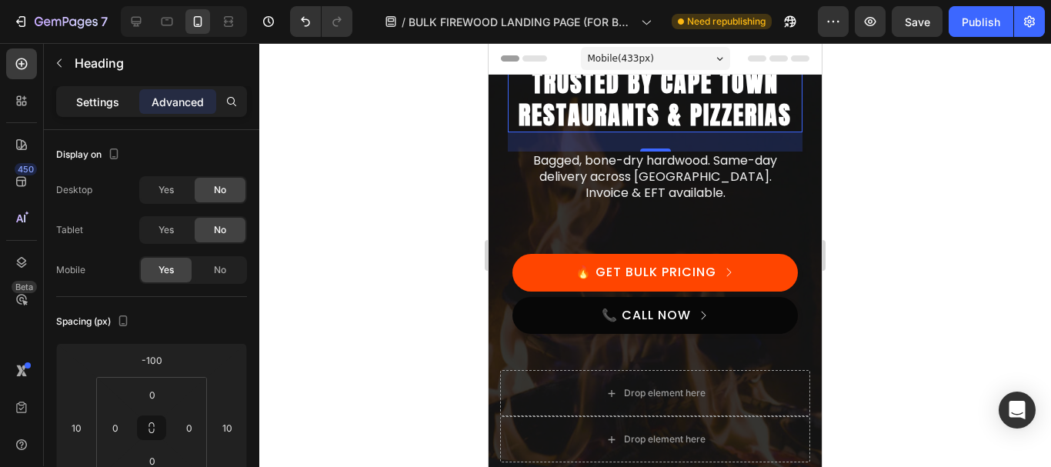
click at [89, 97] on p "Settings" at bounding box center [97, 102] width 43 height 16
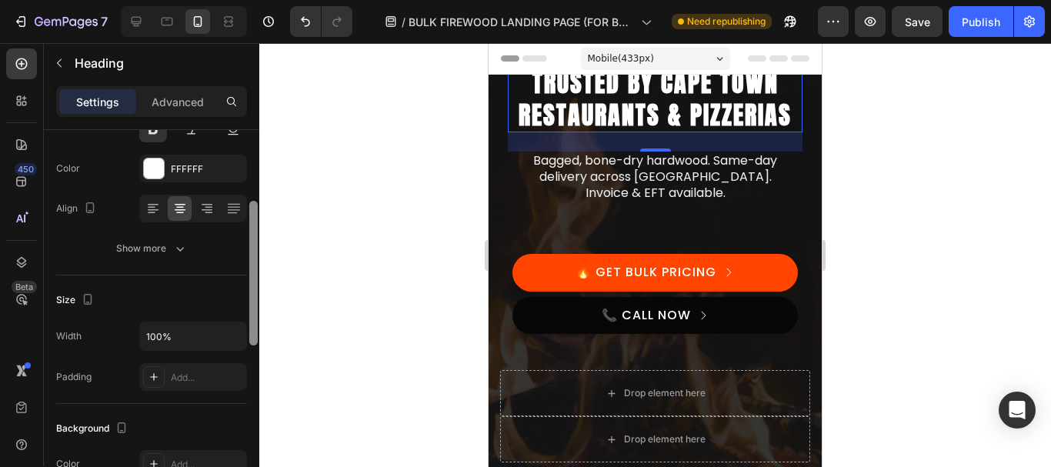
drag, startPoint x: 252, startPoint y: 178, endPoint x: 252, endPoint y: 250, distance: 72.3
click at [252, 250] on div at bounding box center [253, 273] width 8 height 145
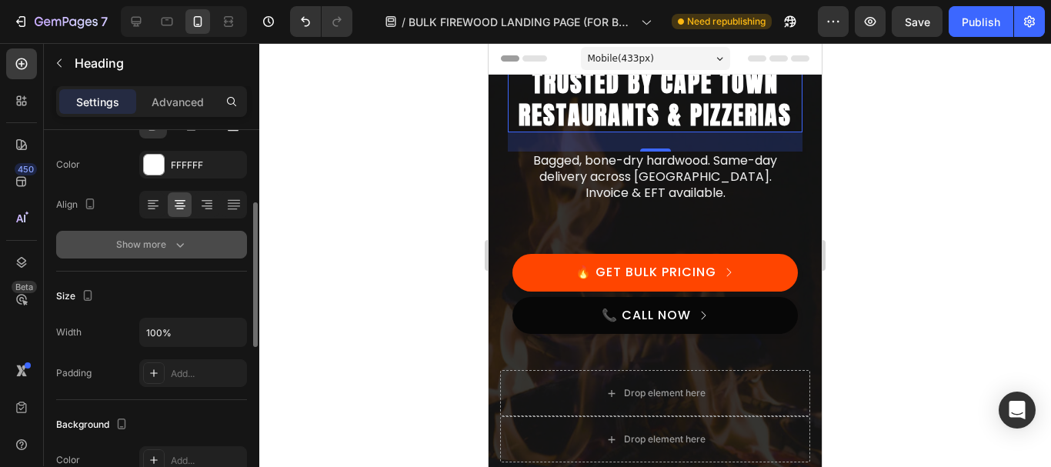
click at [153, 245] on div "Show more" at bounding box center [152, 244] width 72 height 15
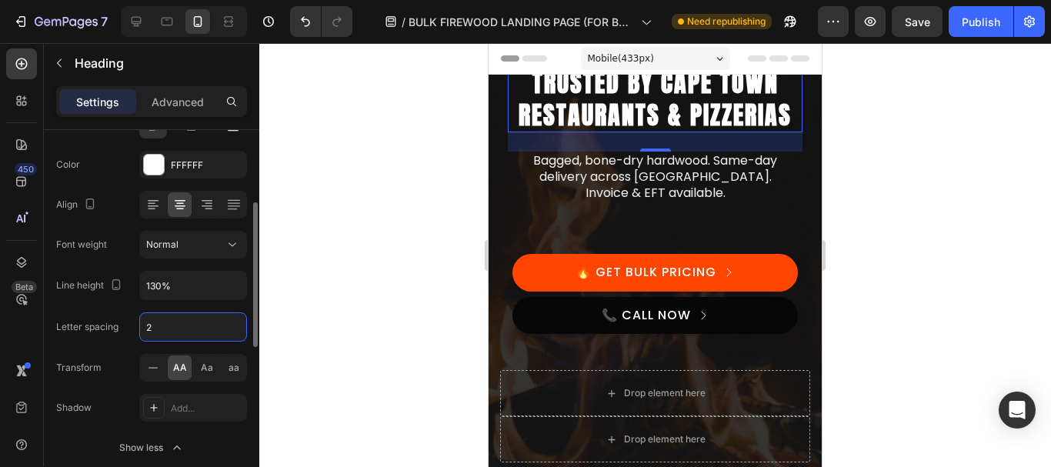
click at [167, 317] on input "2" at bounding box center [193, 327] width 106 height 28
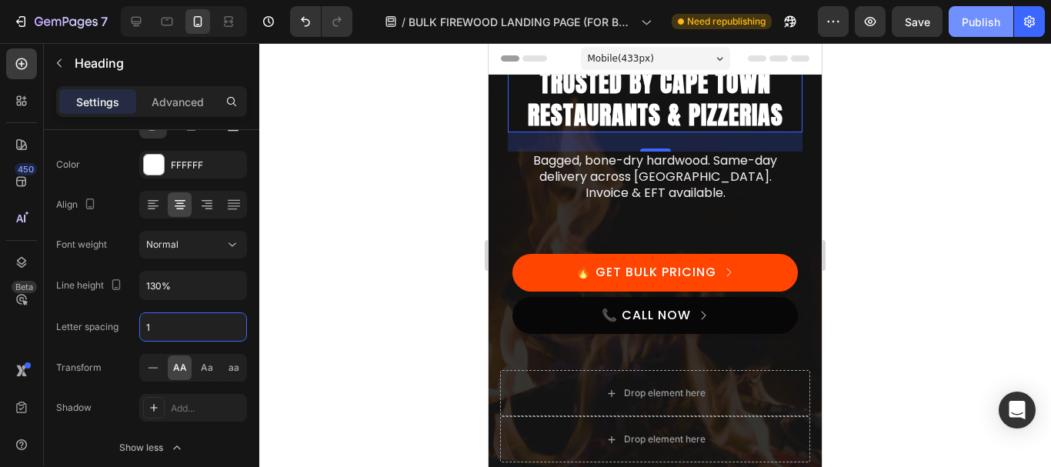
type input "1"
click at [981, 23] on div "Publish" at bounding box center [981, 22] width 38 height 16
click at [138, 19] on icon at bounding box center [135, 21] width 15 height 15
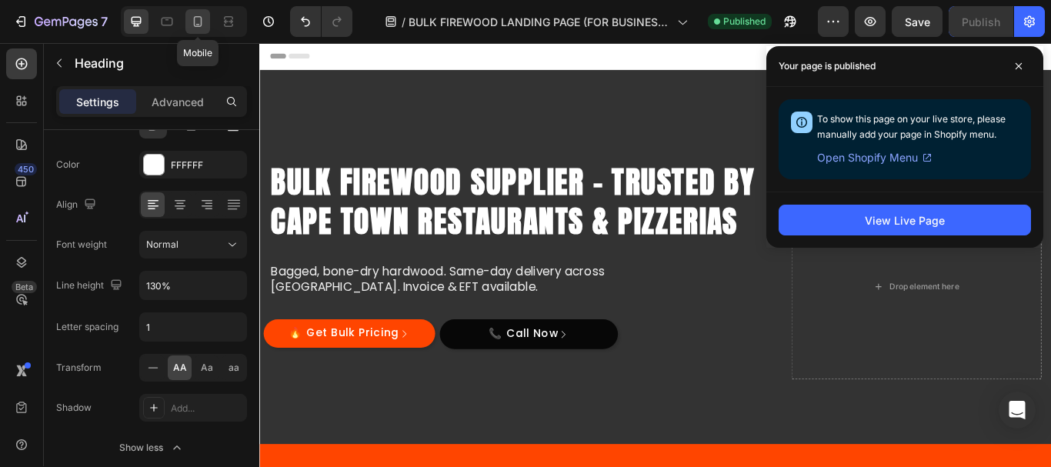
click at [188, 18] on div at bounding box center [197, 21] width 25 height 25
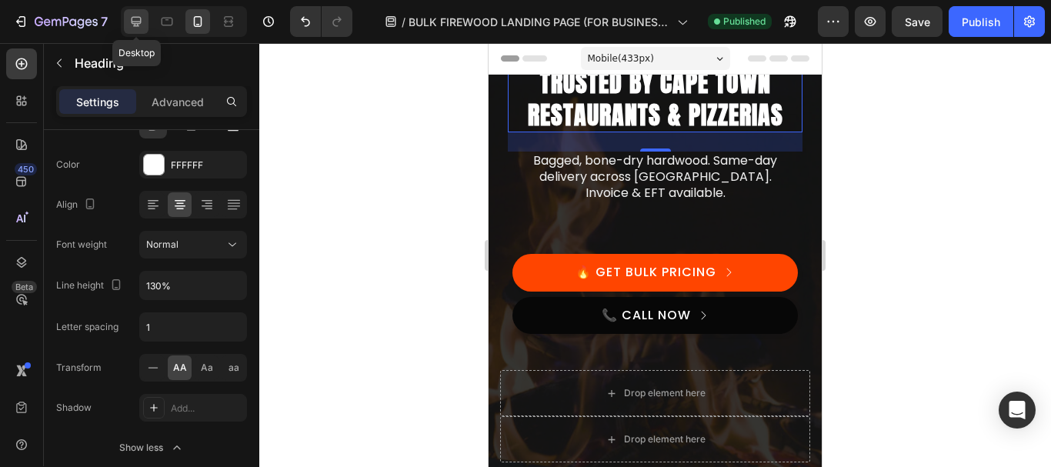
click at [133, 25] on icon at bounding box center [135, 21] width 15 height 15
type input "46"
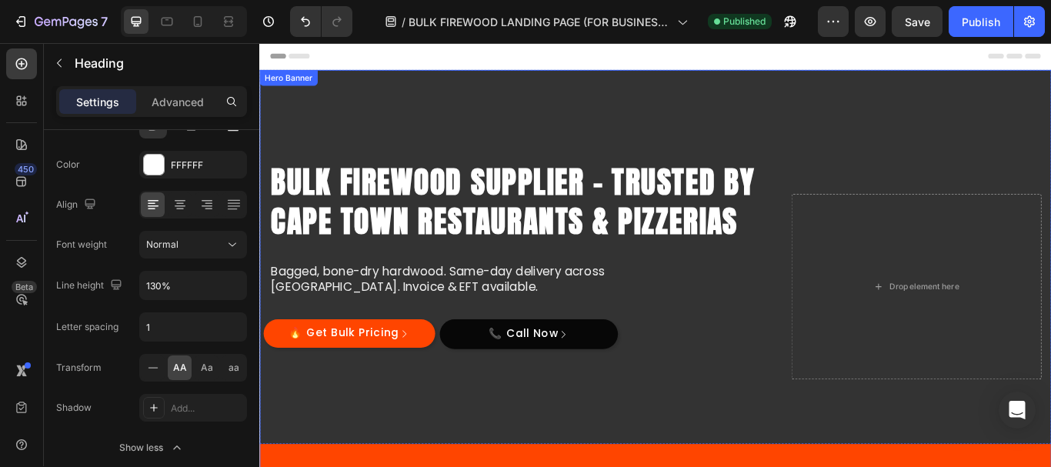
click at [835, 128] on div "Overlay" at bounding box center [720, 327] width 923 height 505
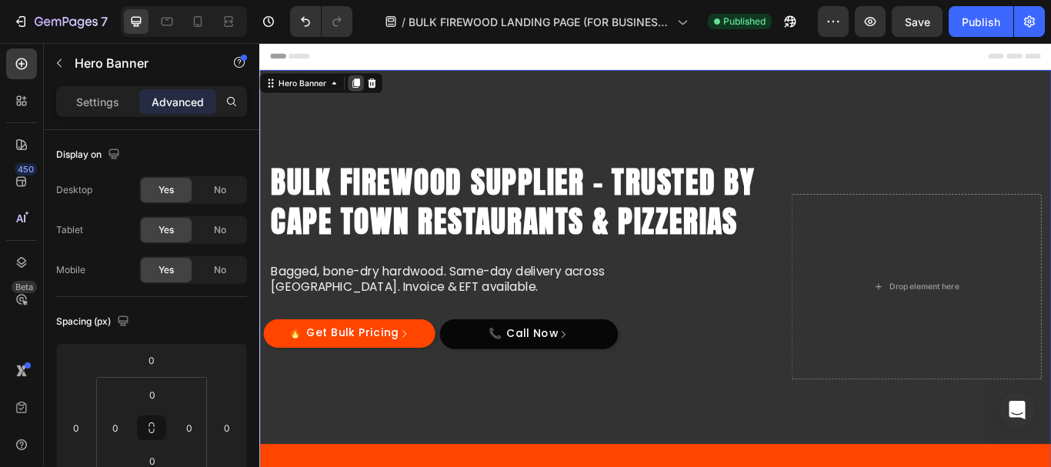
click at [368, 85] on icon at bounding box center [371, 90] width 12 height 12
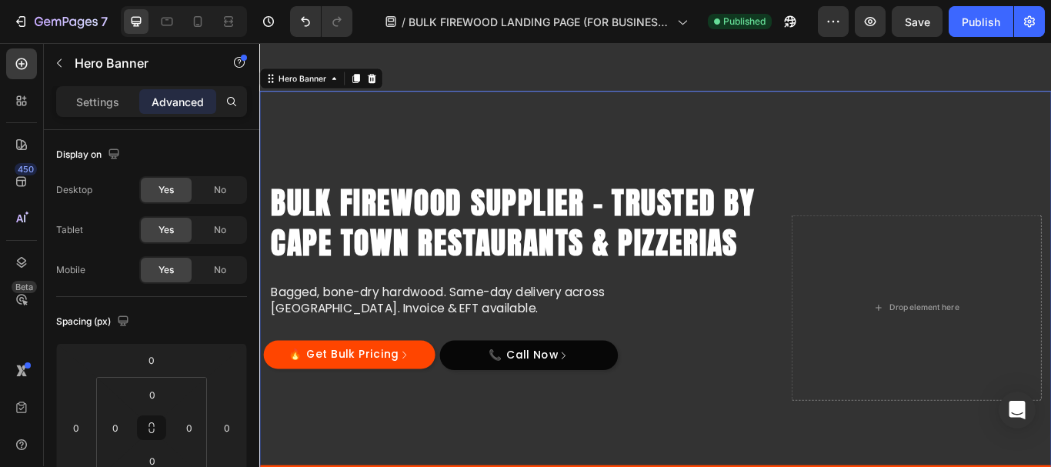
scroll to position [414, 0]
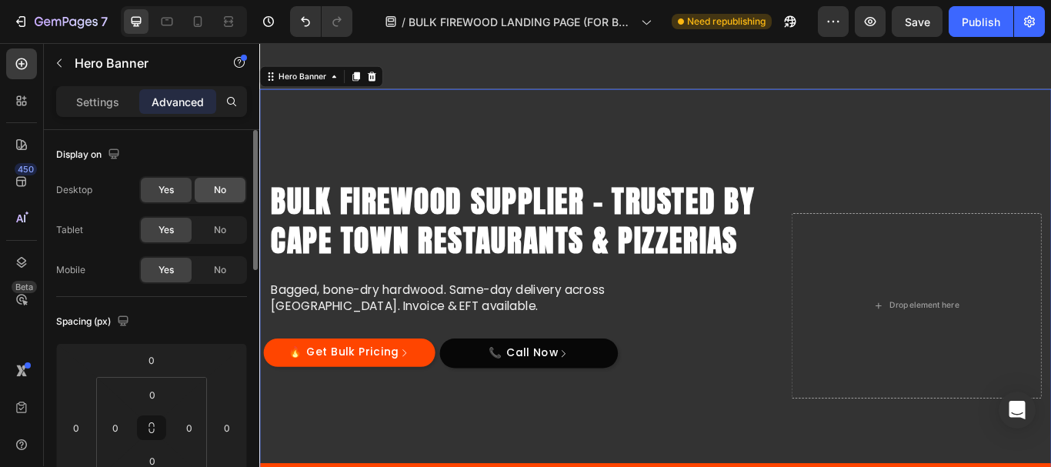
click at [220, 190] on span "No" at bounding box center [220, 190] width 12 height 14
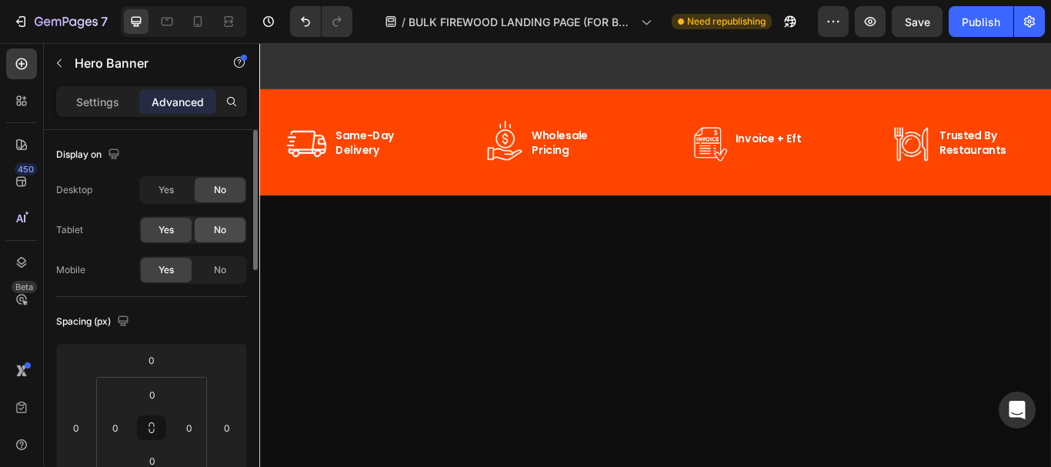
click at [220, 229] on span "No" at bounding box center [220, 230] width 12 height 14
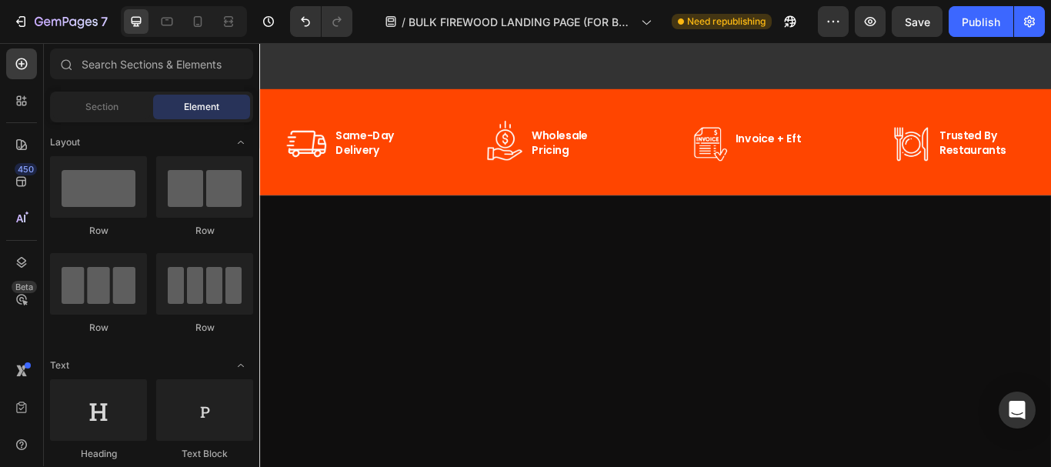
scroll to position [0, 0]
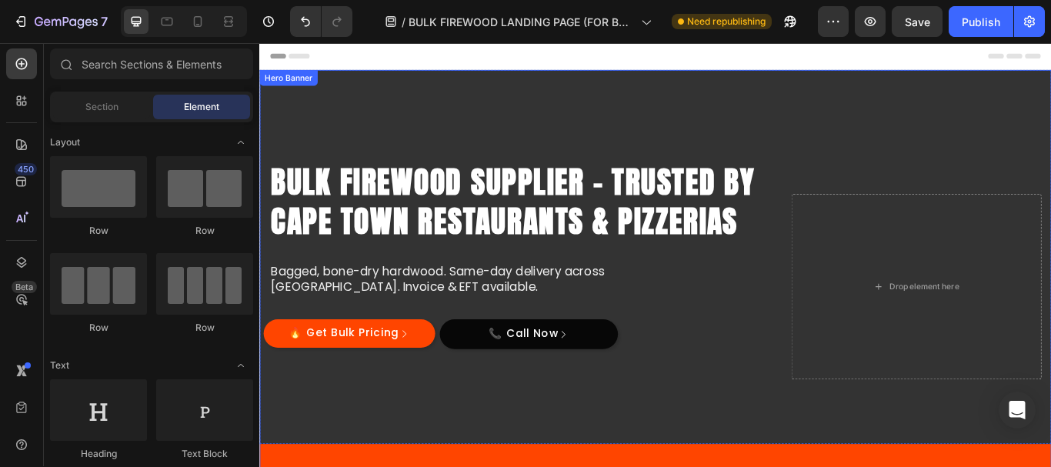
click at [570, 103] on div "Overlay" at bounding box center [720, 327] width 923 height 505
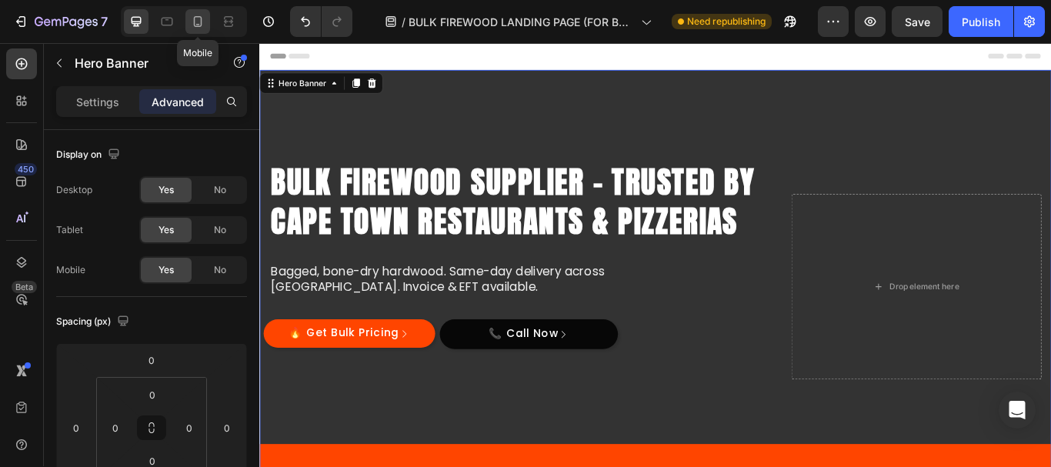
click at [201, 19] on icon at bounding box center [198, 21] width 8 height 11
type input "0"
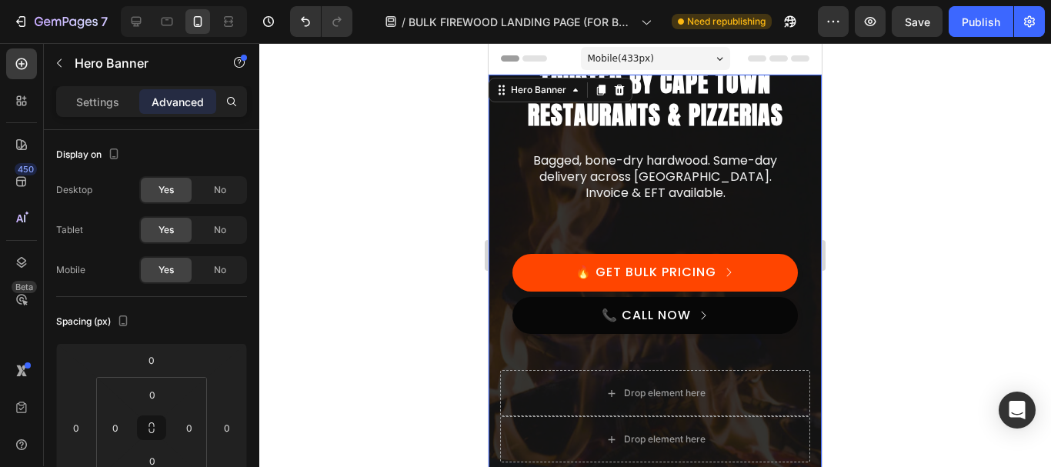
drag, startPoint x: 914, startPoint y: 143, endPoint x: 858, endPoint y: 92, distance: 76.2
click at [905, 134] on div at bounding box center [655, 255] width 792 height 424
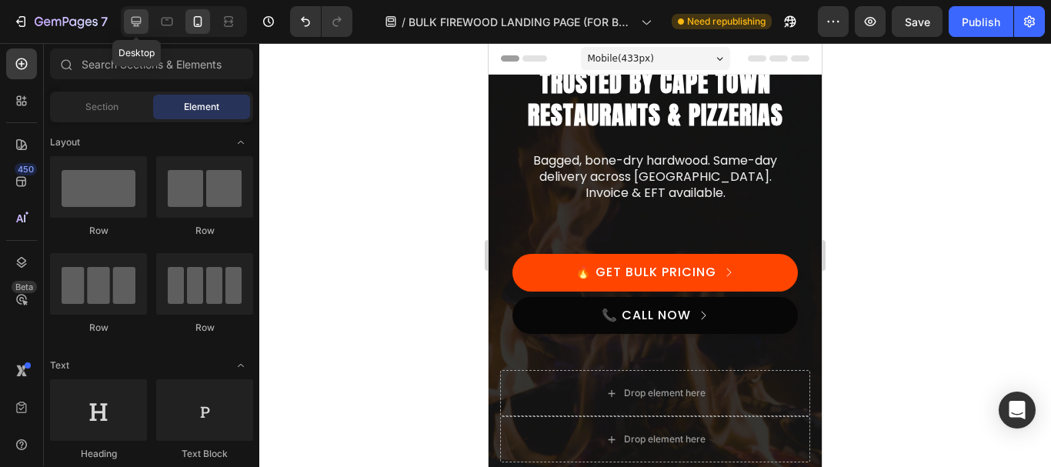
click at [135, 22] on icon at bounding box center [137, 22] width 10 height 10
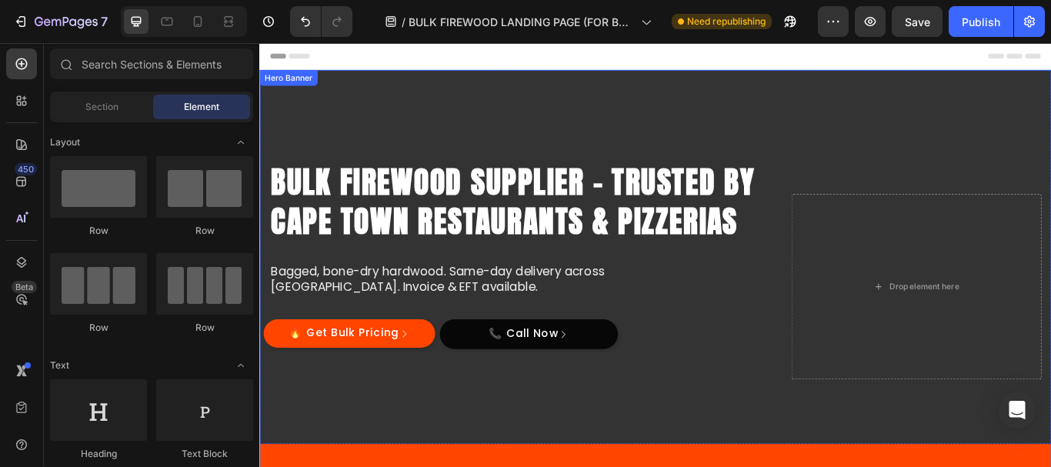
click at [528, 110] on div "Overlay" at bounding box center [720, 327] width 923 height 505
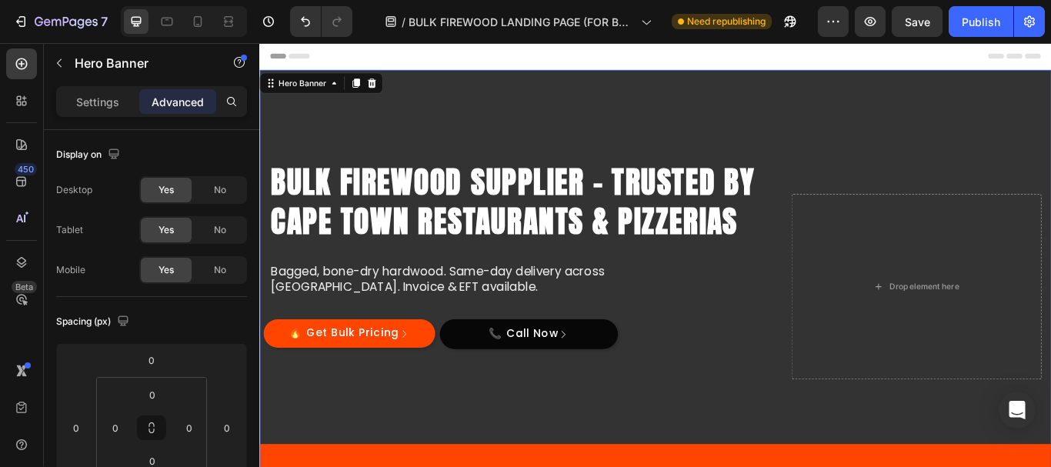
click at [501, 88] on div "Overlay" at bounding box center [720, 327] width 923 height 505
click at [230, 267] on div "No" at bounding box center [220, 270] width 51 height 25
click at [202, 24] on icon at bounding box center [197, 21] width 15 height 15
type input "0"
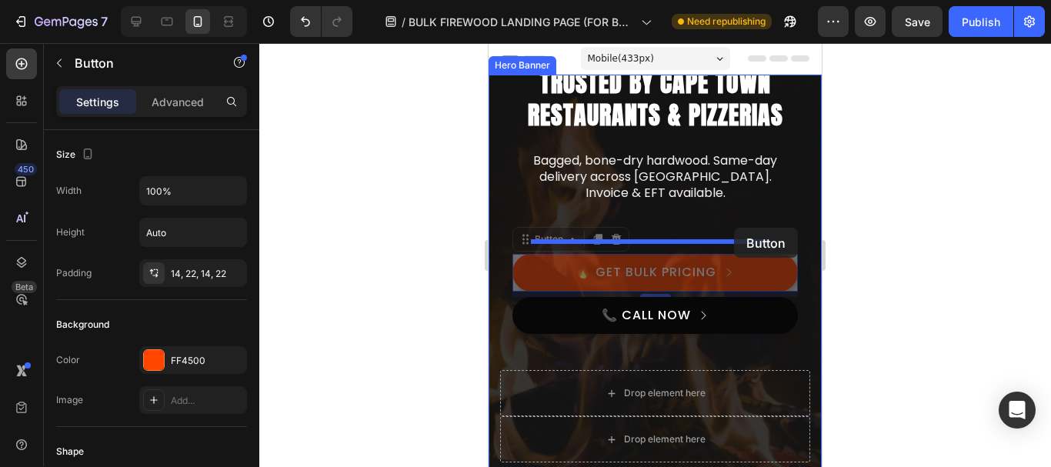
drag, startPoint x: 736, startPoint y: 260, endPoint x: 734, endPoint y: 228, distance: 32.4
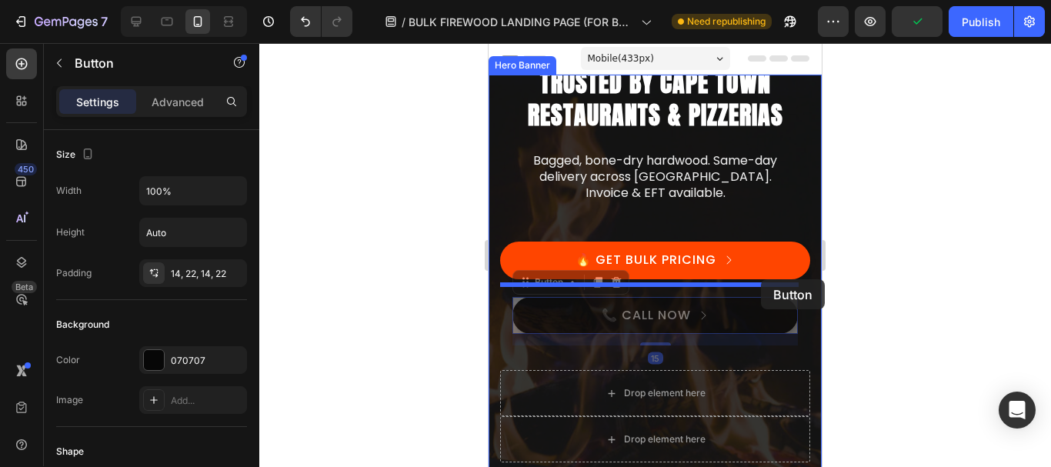
drag, startPoint x: 774, startPoint y: 308, endPoint x: 761, endPoint y: 279, distance: 31.3
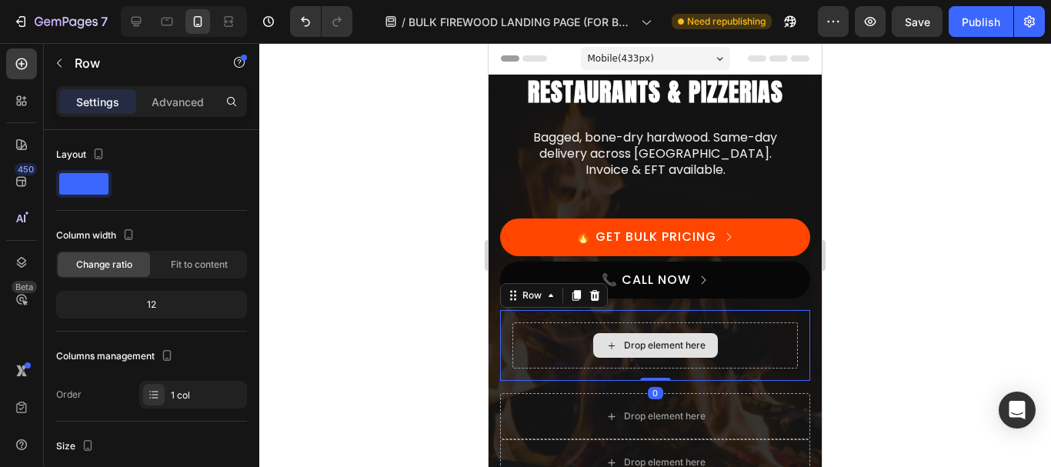
click at [780, 345] on div "Drop element here" at bounding box center [654, 345] width 285 height 46
click at [599, 292] on icon at bounding box center [595, 295] width 10 height 11
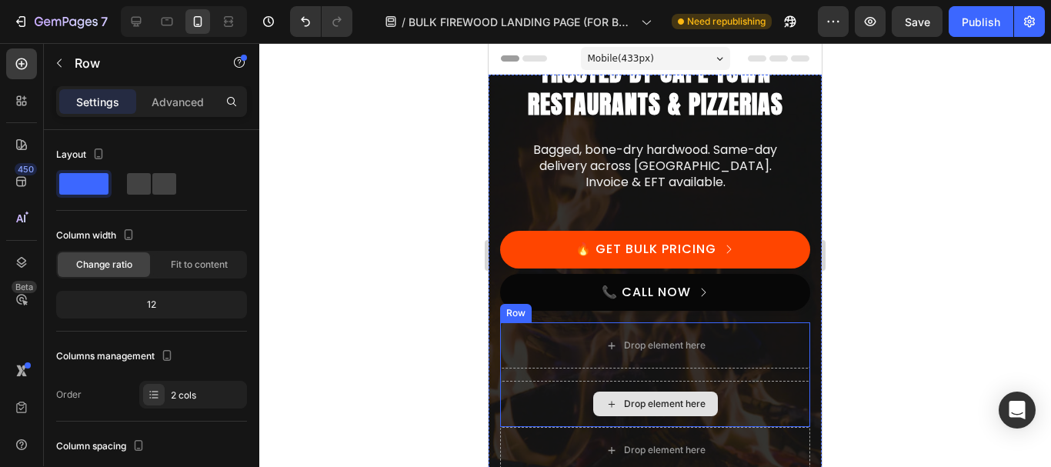
click at [745, 392] on div "Drop element here" at bounding box center [655, 404] width 310 height 46
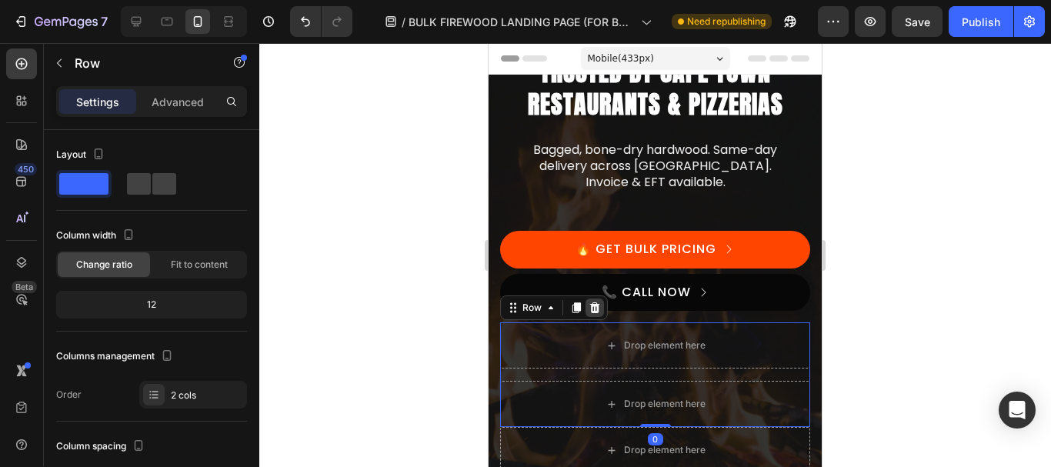
click at [595, 310] on icon at bounding box center [595, 308] width 12 height 12
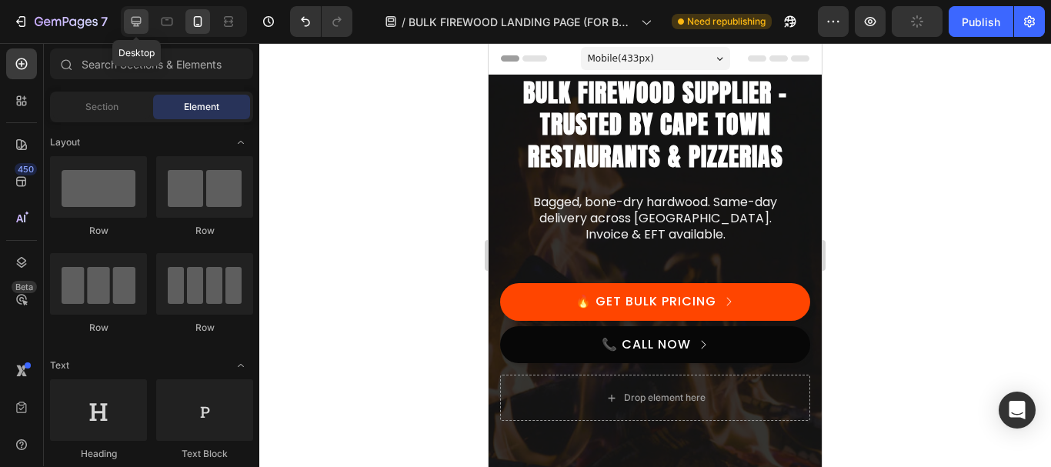
click at [128, 23] on div at bounding box center [136, 21] width 25 height 25
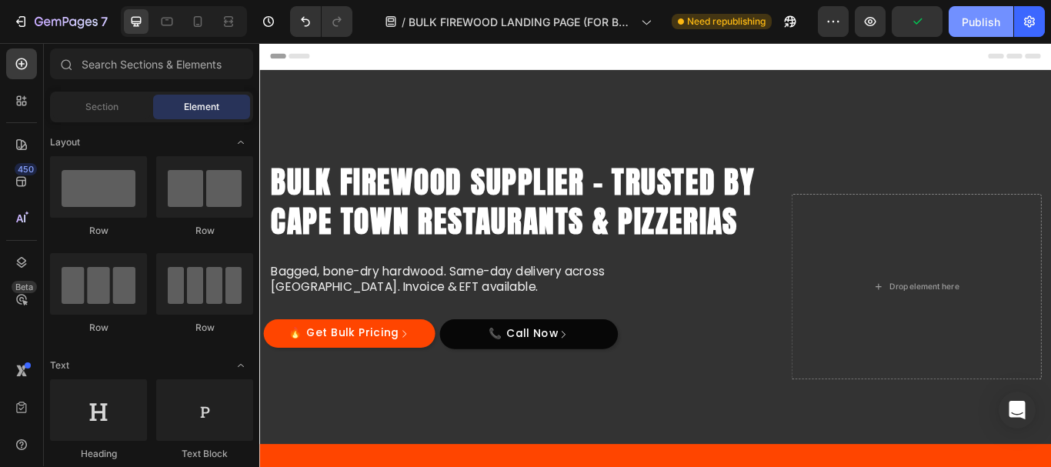
click at [972, 15] on div "Publish" at bounding box center [981, 22] width 38 height 16
click at [200, 18] on icon at bounding box center [197, 21] width 15 height 15
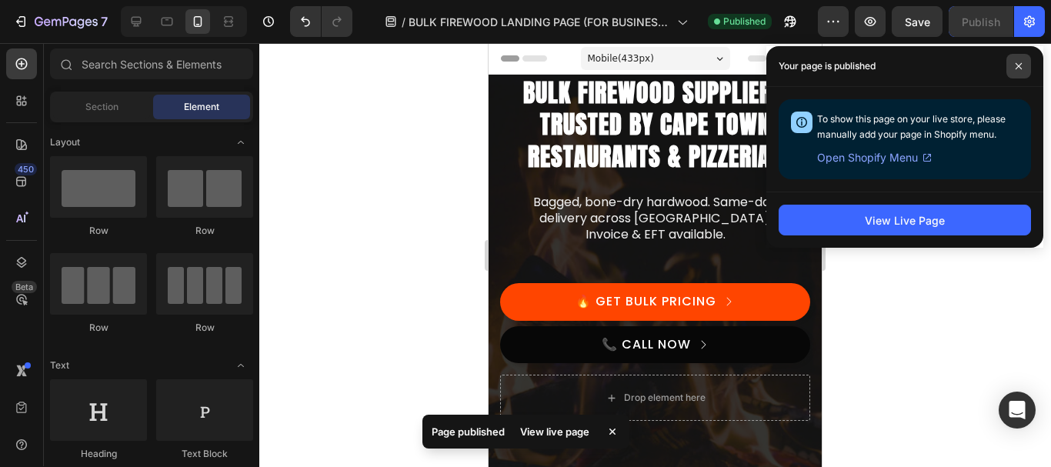
click at [1019, 65] on icon at bounding box center [1019, 66] width 8 height 8
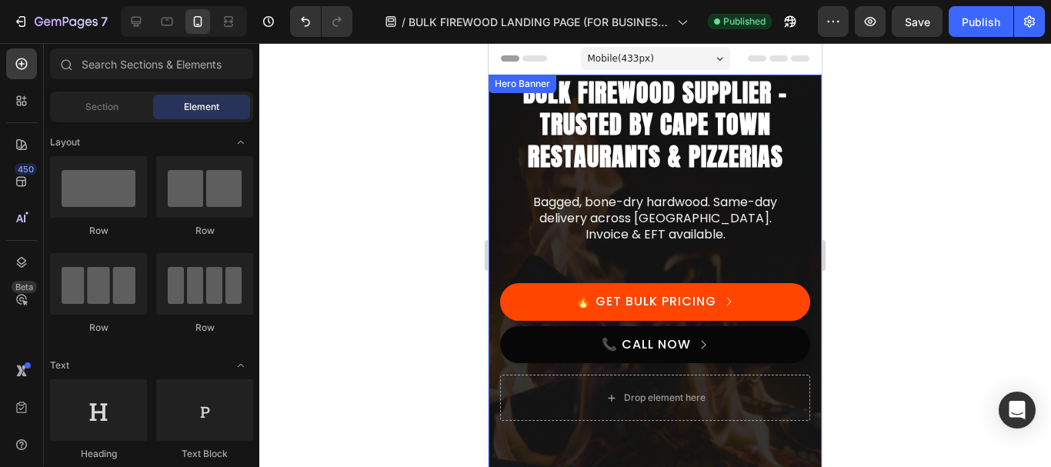
click at [515, 182] on div "Bulk Firewood Supplier – Trusted by Cape Town Restaurants & Pizzerias Heading B…" at bounding box center [655, 263] width 310 height 223
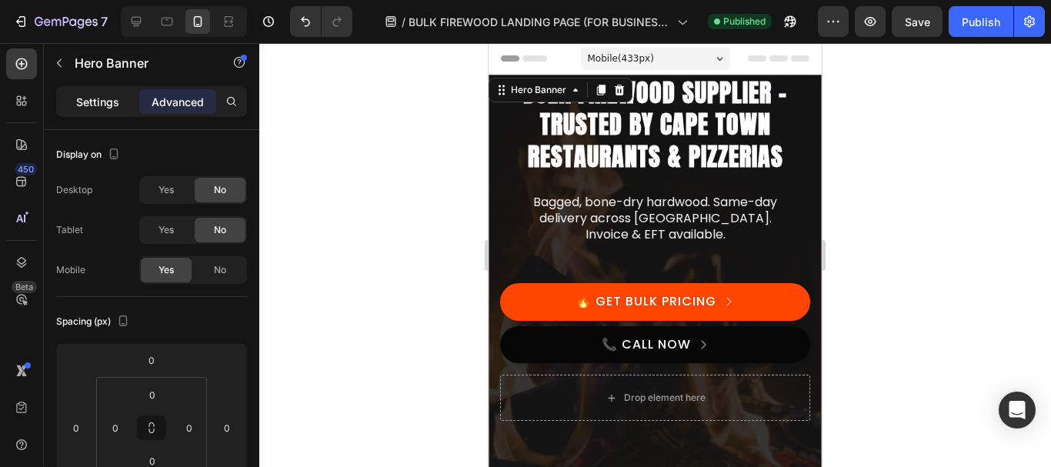
click at [91, 110] on div "Settings" at bounding box center [97, 101] width 77 height 25
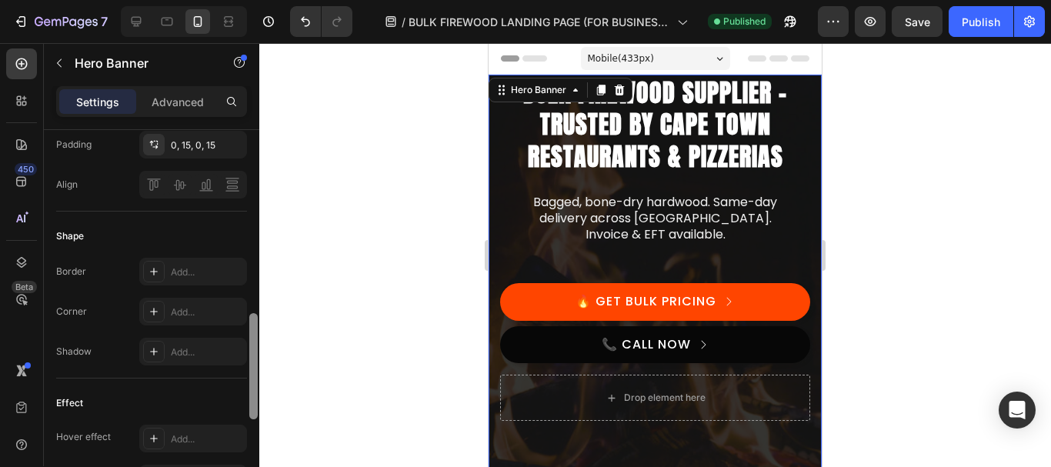
scroll to position [589, 0]
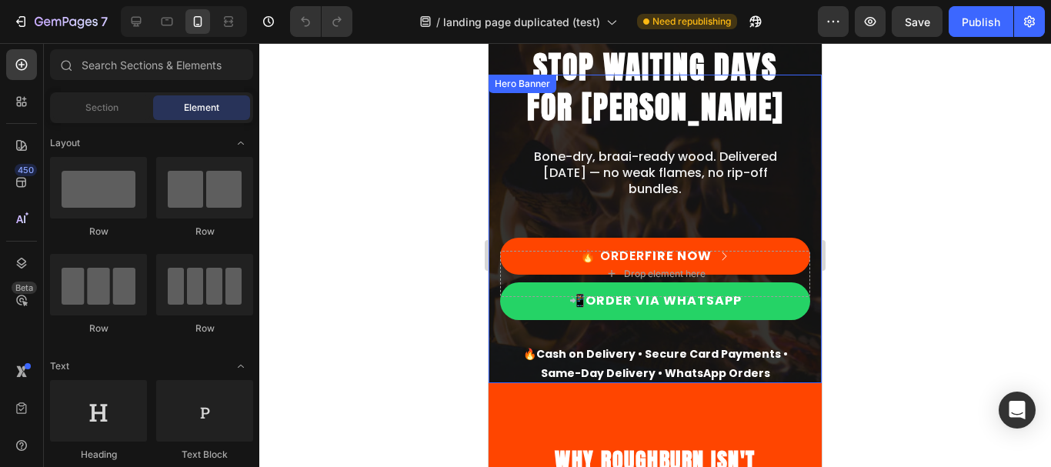
click at [802, 352] on div "Overlay" at bounding box center [654, 171] width 333 height 424
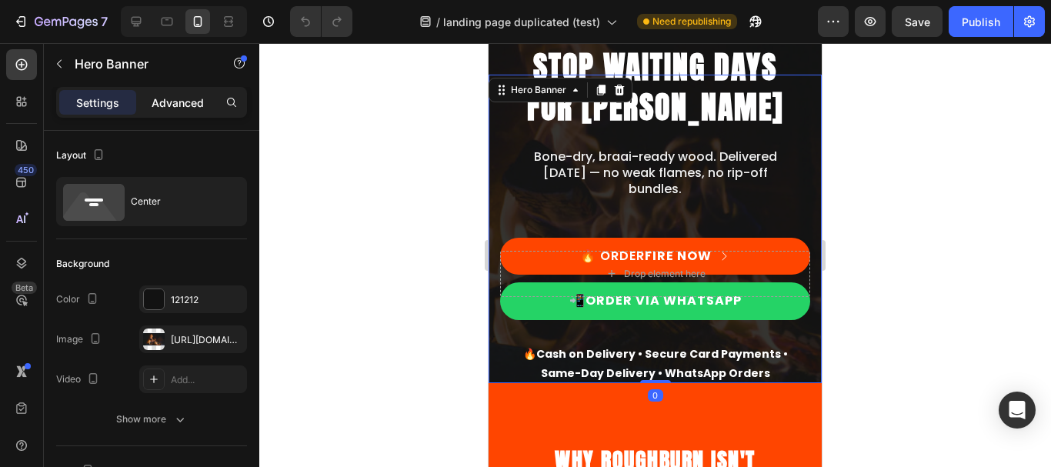
click at [185, 95] on p "Advanced" at bounding box center [178, 103] width 52 height 16
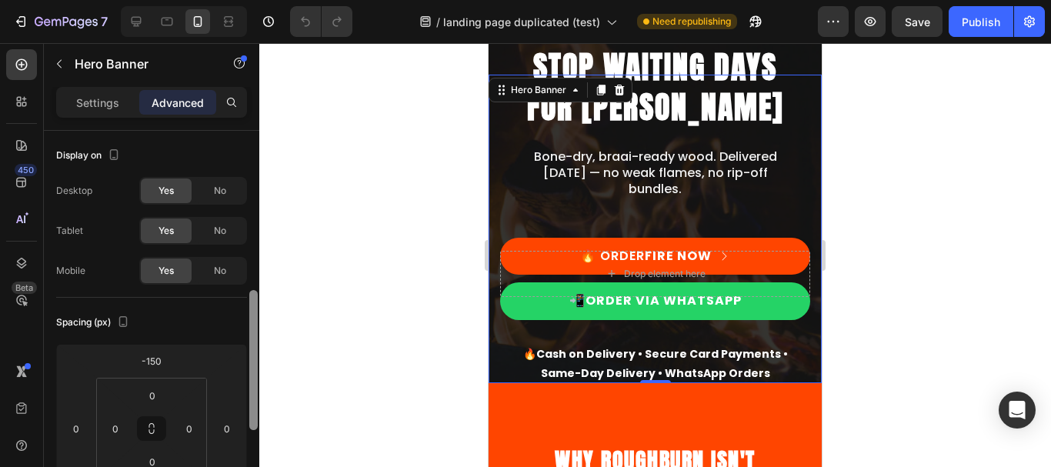
scroll to position [135, 0]
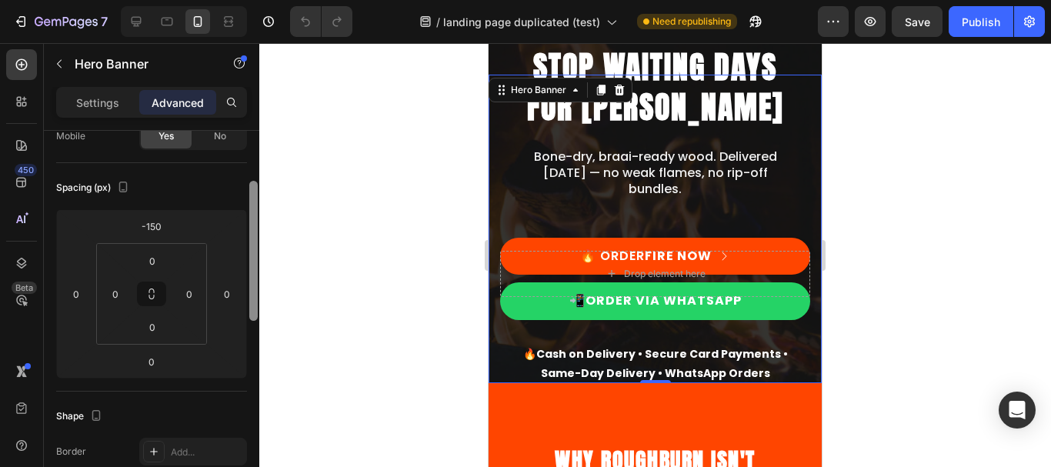
drag, startPoint x: 252, startPoint y: 228, endPoint x: 249, endPoint y: 278, distance: 50.1
click at [249, 278] on div at bounding box center [253, 251] width 8 height 140
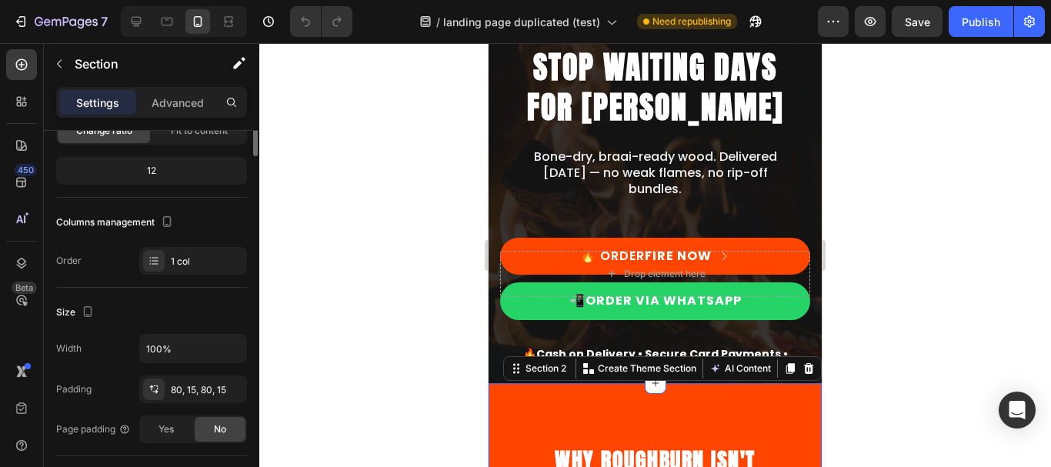
scroll to position [0, 0]
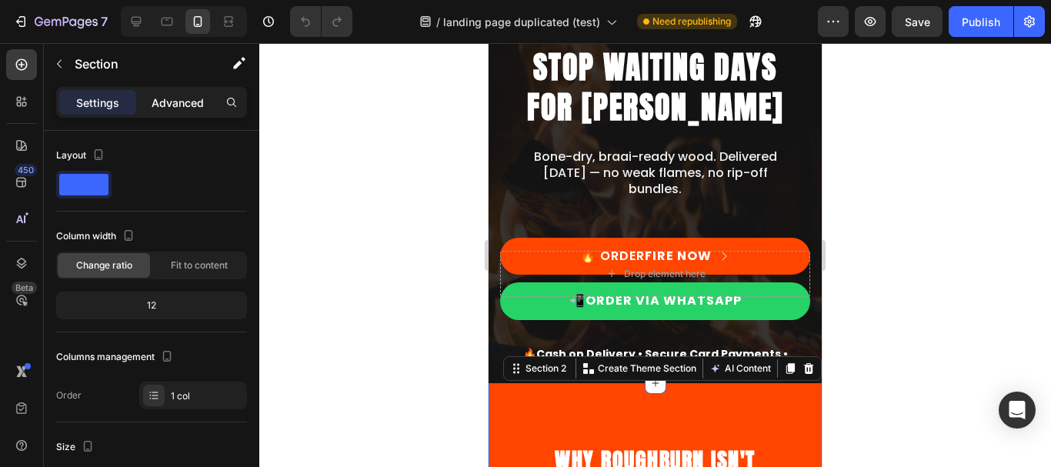
click at [168, 91] on div "Advanced" at bounding box center [177, 102] width 77 height 25
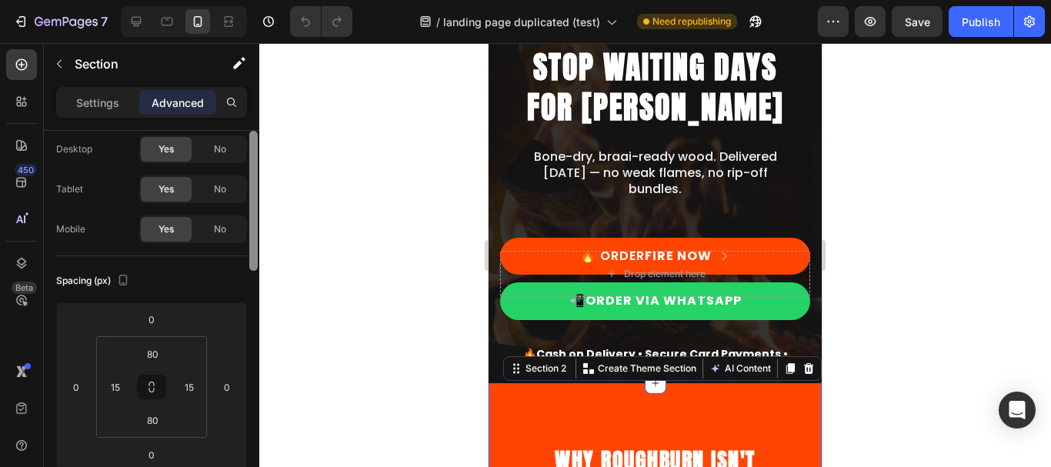
scroll to position [44, 0]
drag, startPoint x: 255, startPoint y: 214, endPoint x: 255, endPoint y: 230, distance: 16.2
click at [255, 230] on div at bounding box center [253, 217] width 8 height 140
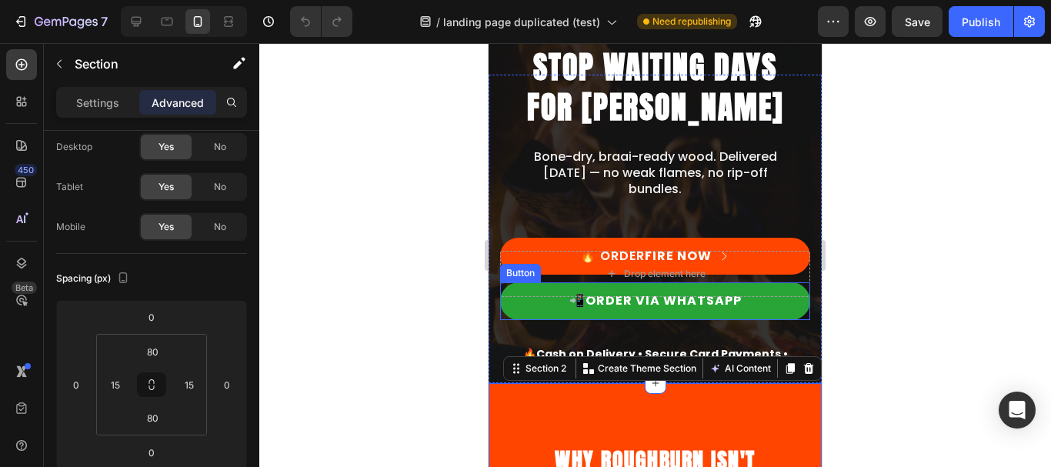
click at [590, 314] on link "📲 ORDER VIA WHATSAPP" at bounding box center [655, 301] width 310 height 38
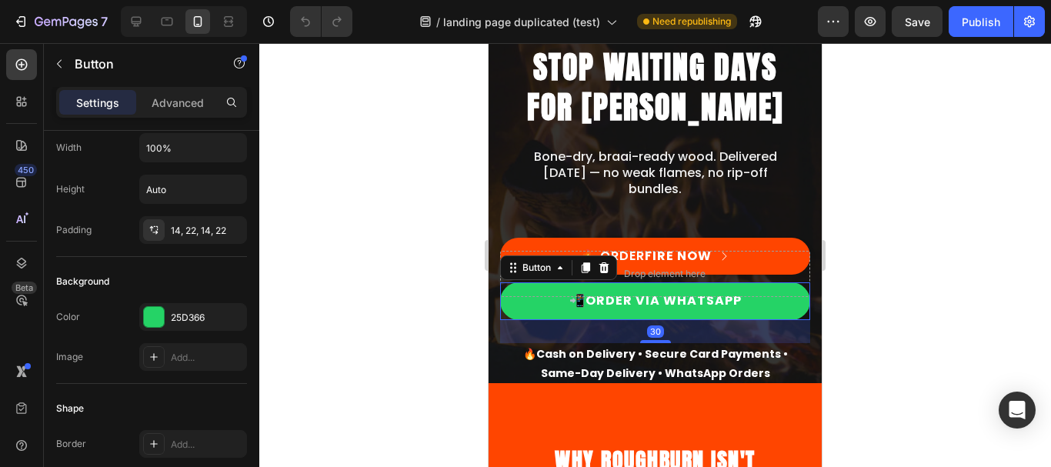
scroll to position [0, 0]
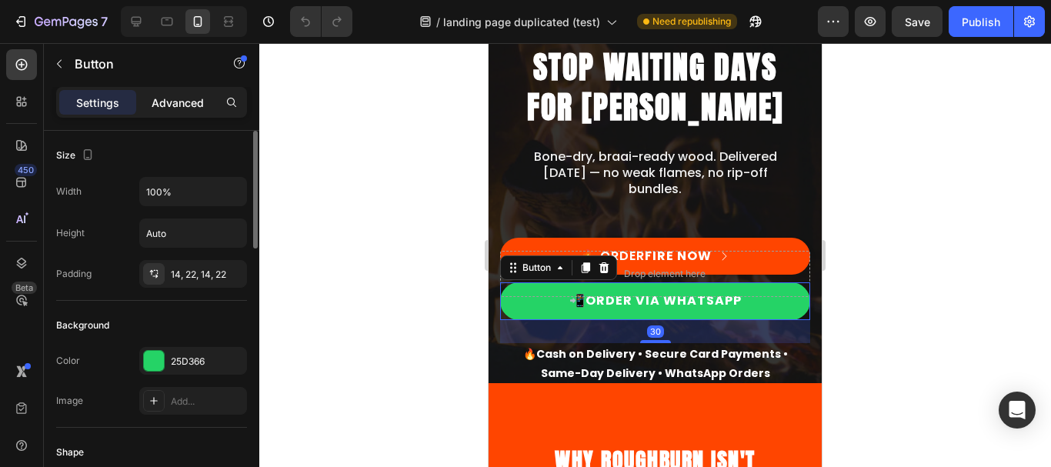
click at [169, 105] on p "Advanced" at bounding box center [178, 103] width 52 height 16
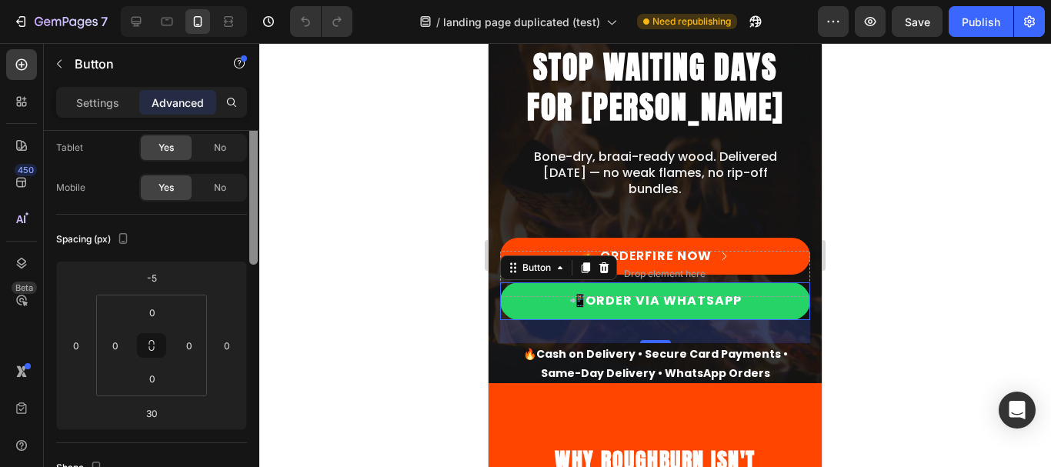
drag, startPoint x: 255, startPoint y: 172, endPoint x: 255, endPoint y: 205, distance: 33.8
click at [255, 205] on div at bounding box center [253, 195] width 8 height 140
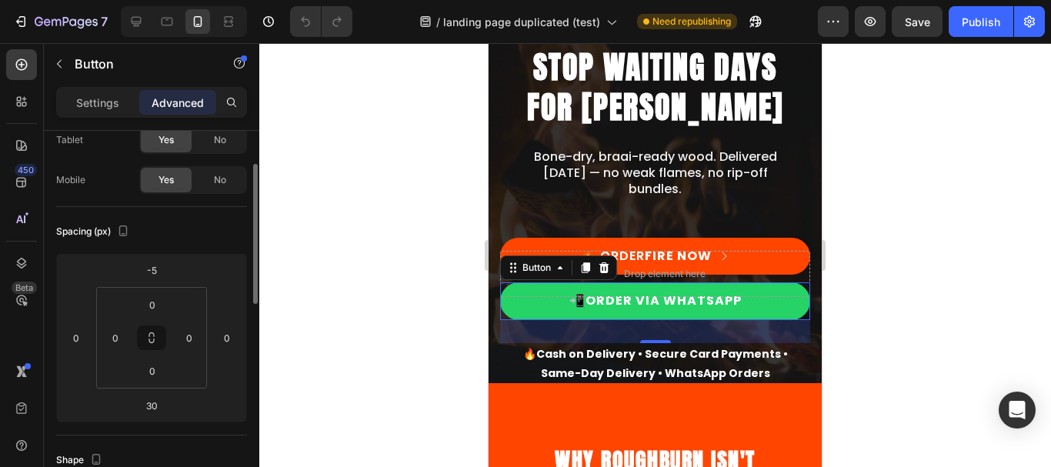
click at [395, 249] on div at bounding box center [655, 255] width 792 height 424
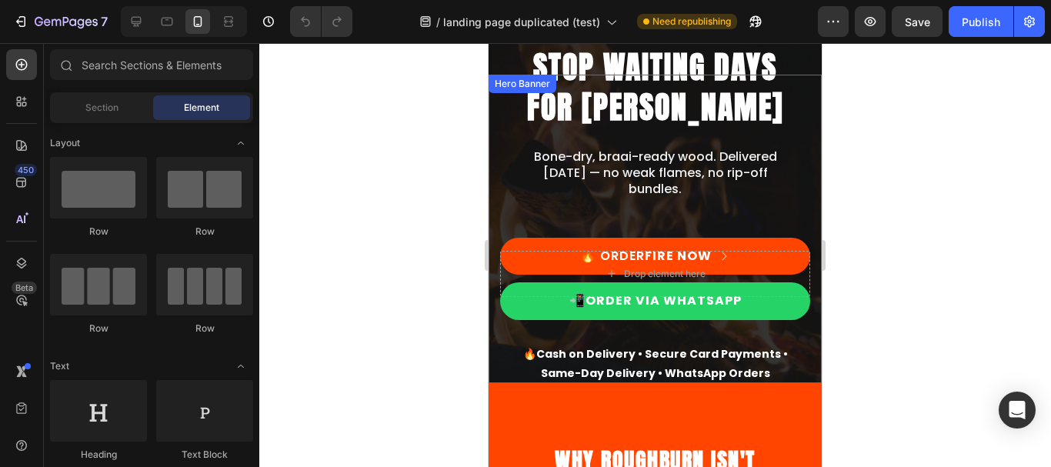
click at [798, 52] on div "STOP WAITING DAYS FOR WOOD Heading Bone-dry, braai-ready wood. Delivered today …" at bounding box center [655, 147] width 310 height 205
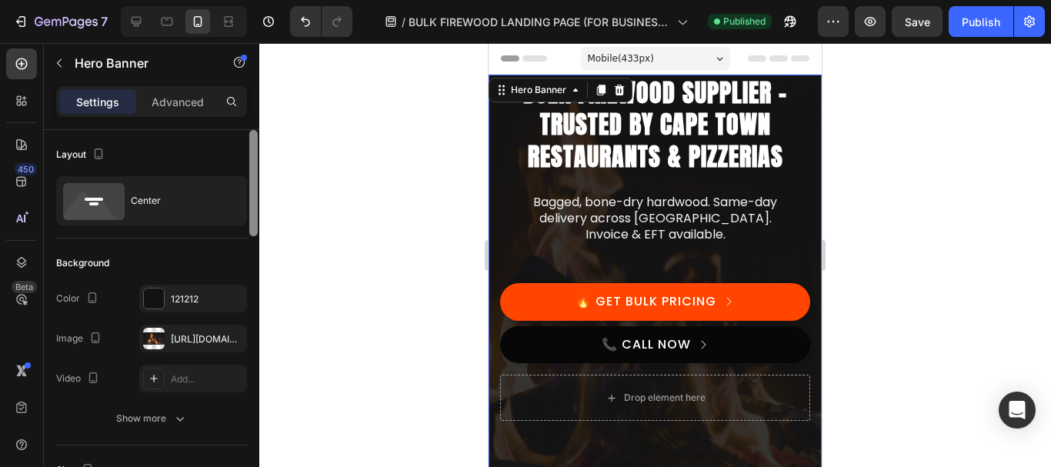
click at [271, 0] on div "7 Version history / BULK FIREWOOD LANDING PAGE (FOR BUSINESSES) Published Previ…" at bounding box center [525, 0] width 1051 height 0
click at [164, 97] on p "Advanced" at bounding box center [178, 102] width 52 height 16
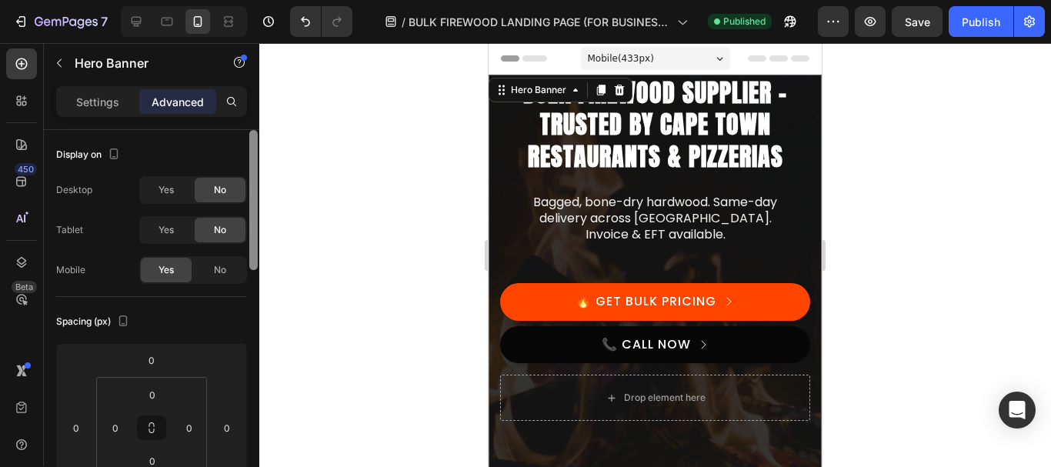
drag, startPoint x: 254, startPoint y: 209, endPoint x: 257, endPoint y: 188, distance: 21.8
click at [257, 188] on div at bounding box center [253, 200] width 8 height 140
click at [101, 92] on div "Settings" at bounding box center [97, 101] width 77 height 25
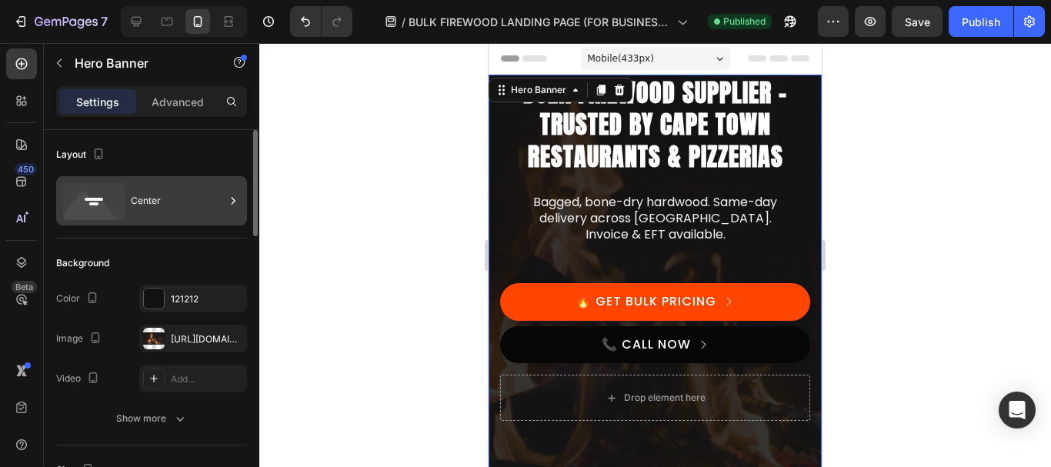
click at [157, 194] on div "Center" at bounding box center [178, 200] width 94 height 35
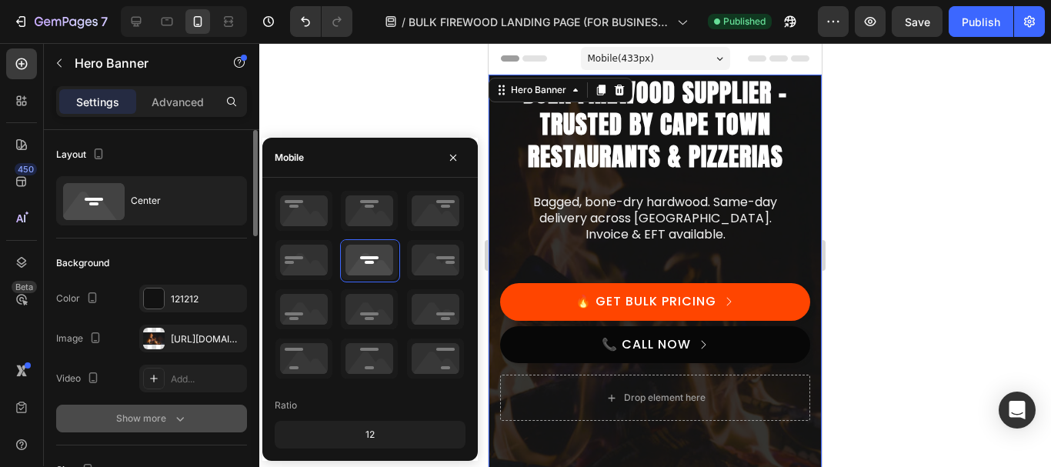
click at [154, 418] on div "Show more" at bounding box center [152, 418] width 72 height 15
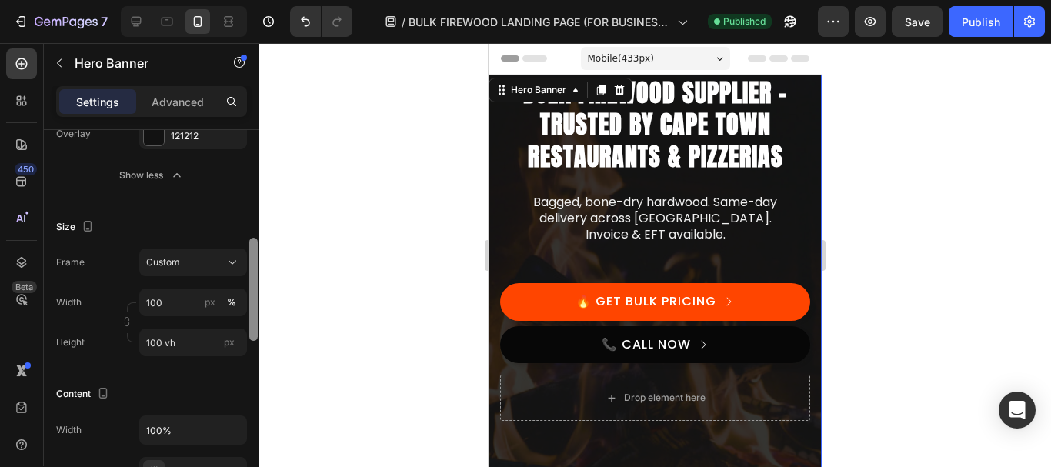
scroll to position [308, 0]
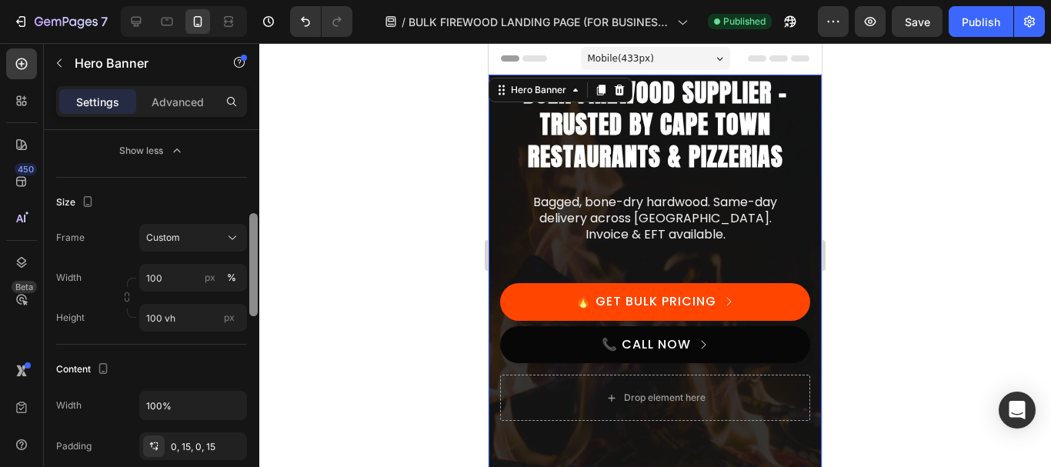
drag, startPoint x: 249, startPoint y: 176, endPoint x: 250, endPoint y: 262, distance: 86.2
click at [250, 262] on div at bounding box center [253, 264] width 8 height 103
click at [168, 316] on input "100 vh" at bounding box center [193, 318] width 108 height 28
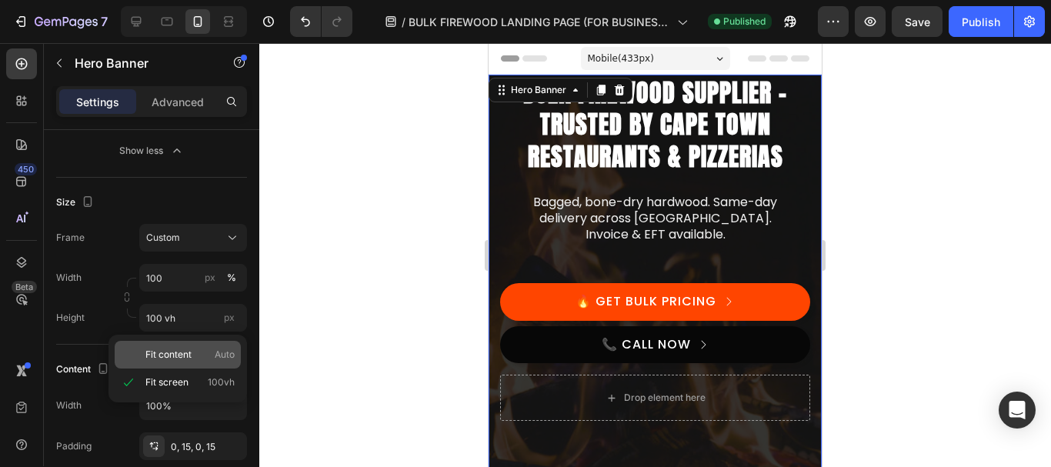
click at [162, 364] on div "Fit content Auto" at bounding box center [178, 355] width 126 height 28
type input "Auto"
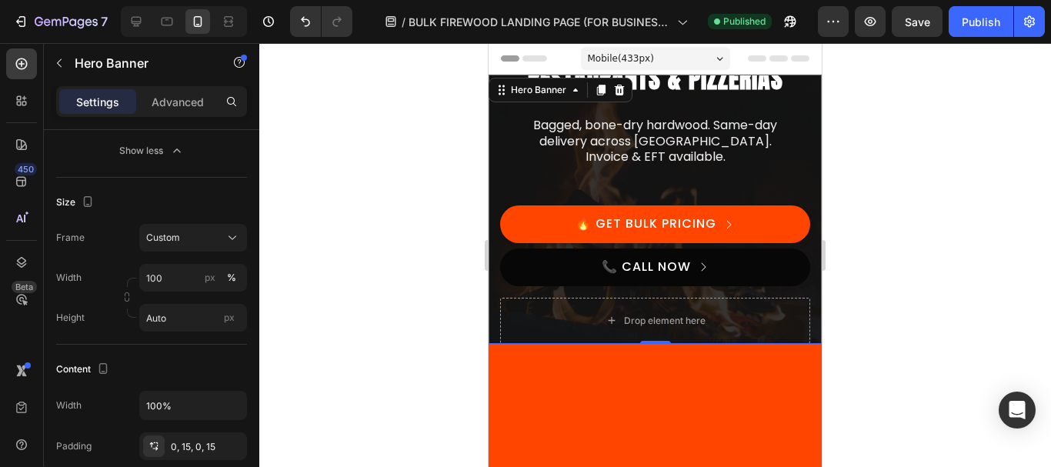
click at [931, 166] on div at bounding box center [655, 255] width 792 height 424
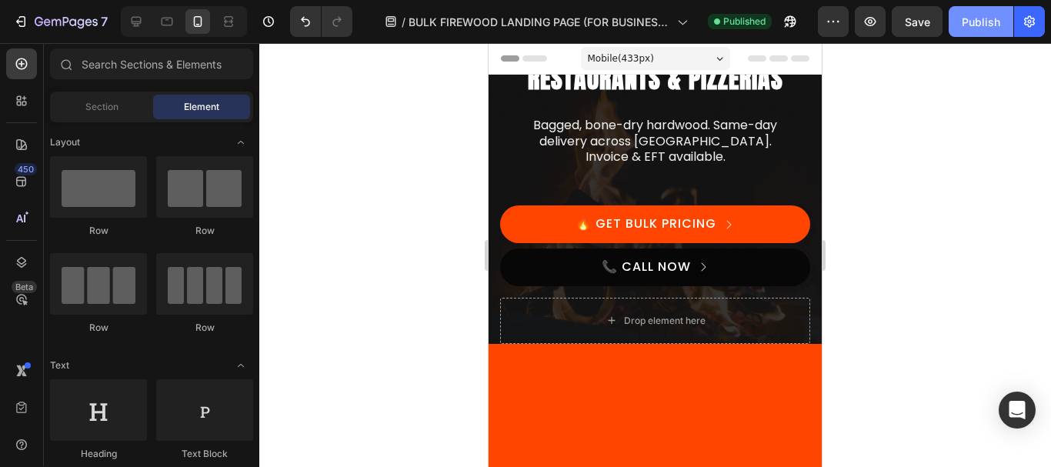
click at [978, 17] on div "Publish" at bounding box center [981, 22] width 38 height 16
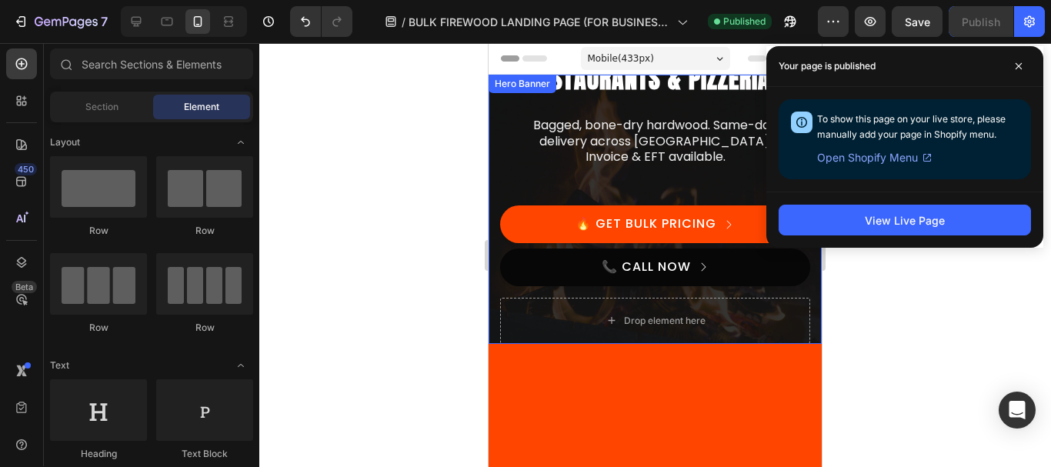
click at [498, 130] on div "Bulk Firewood Supplier – Trusted by Cape Town Restaurants & Pizzerias Heading B…" at bounding box center [654, 209] width 333 height 269
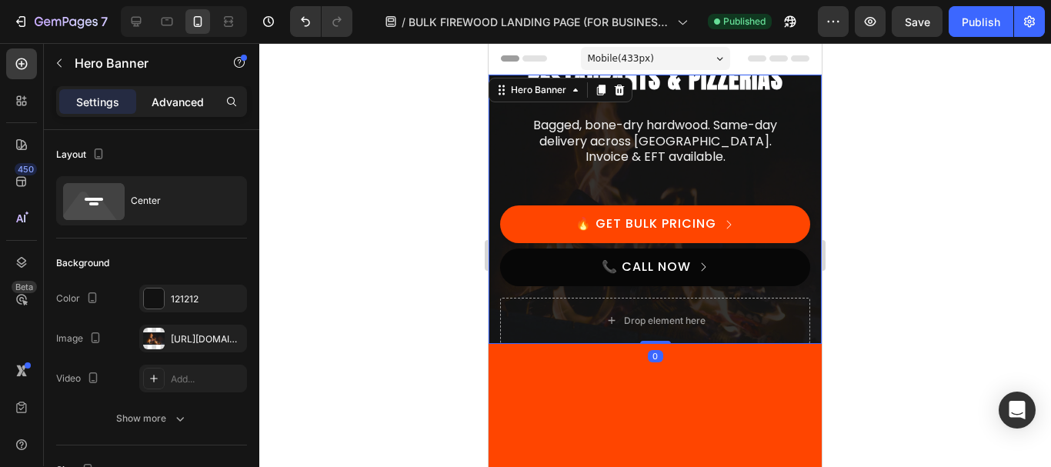
click at [182, 99] on p "Advanced" at bounding box center [178, 102] width 52 height 16
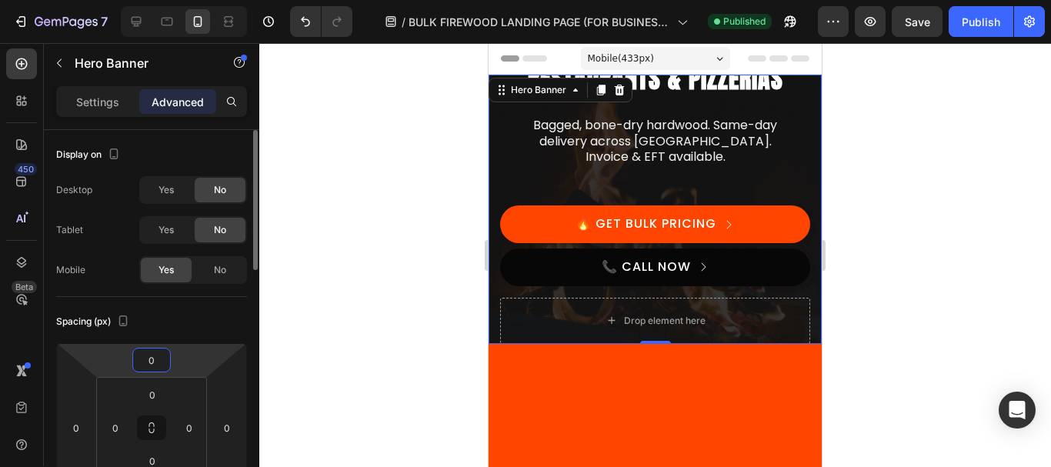
click at [148, 354] on input "0" at bounding box center [151, 359] width 31 height 23
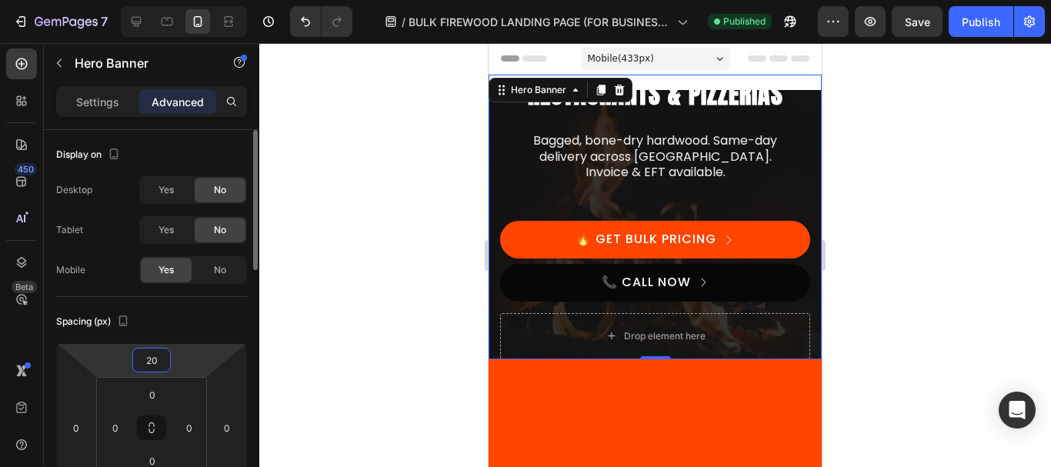
type input "2"
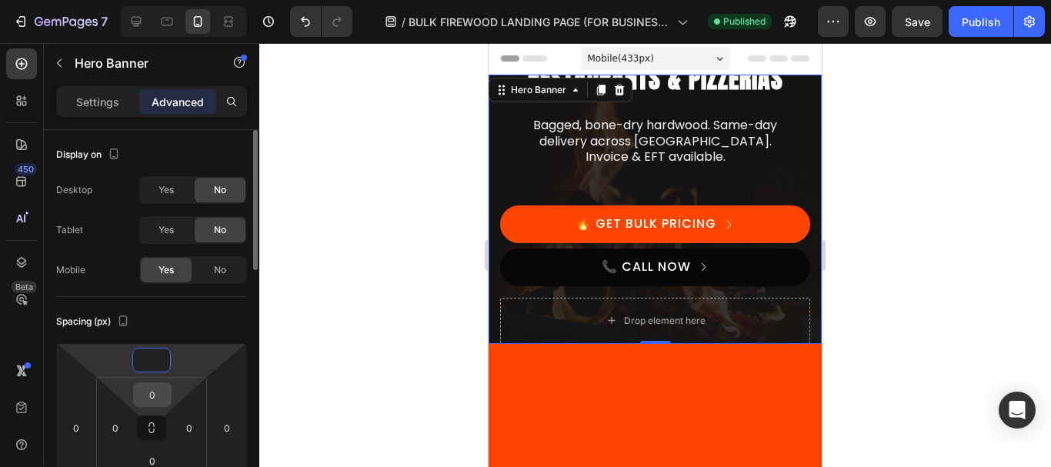
click at [163, 400] on input "0" at bounding box center [152, 394] width 31 height 23
type input "0"
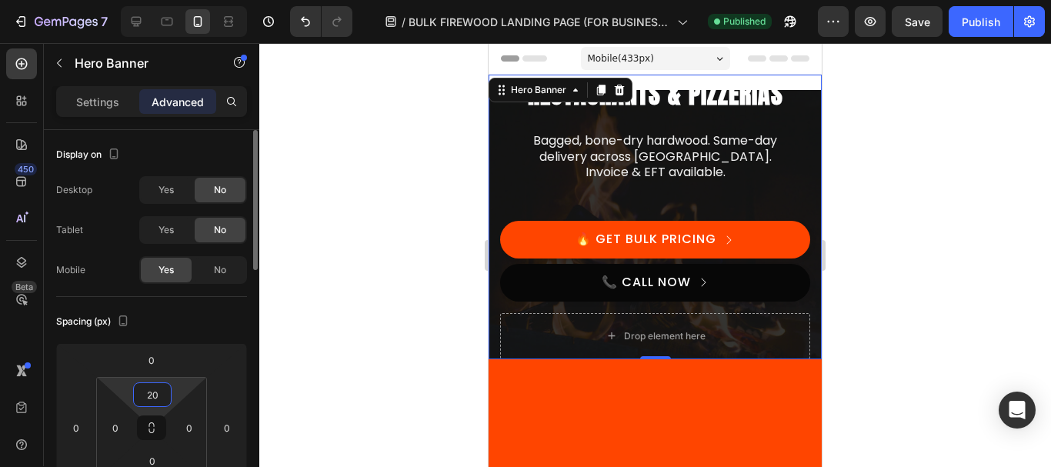
type input "2"
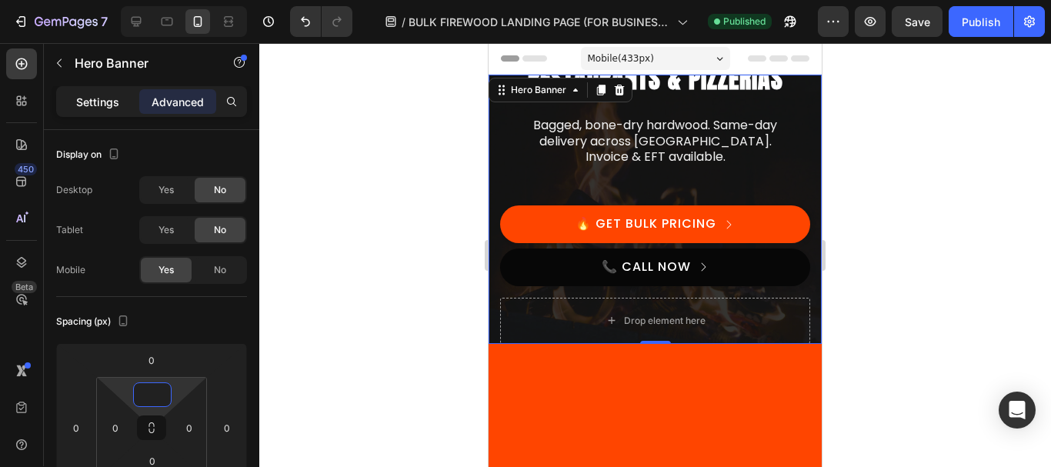
click at [102, 98] on p "Settings" at bounding box center [97, 102] width 43 height 16
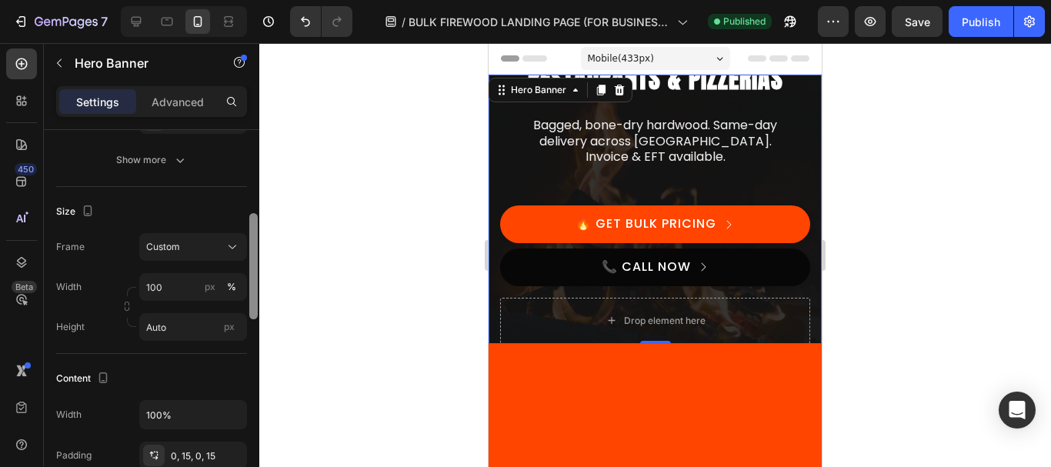
scroll to position [275, 0]
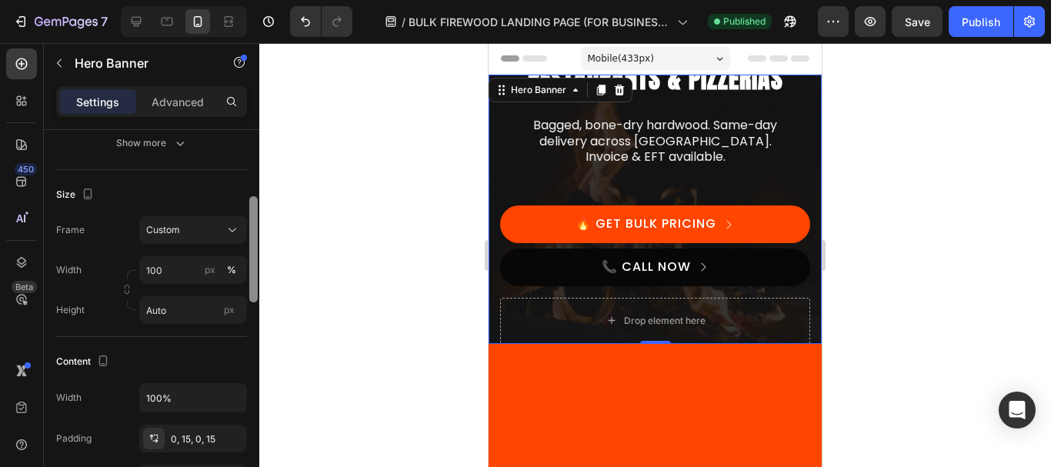
drag, startPoint x: 253, startPoint y: 192, endPoint x: 253, endPoint y: 269, distance: 76.9
click at [253, 269] on div at bounding box center [253, 249] width 8 height 106
click at [201, 311] on input "Auto" at bounding box center [193, 310] width 108 height 28
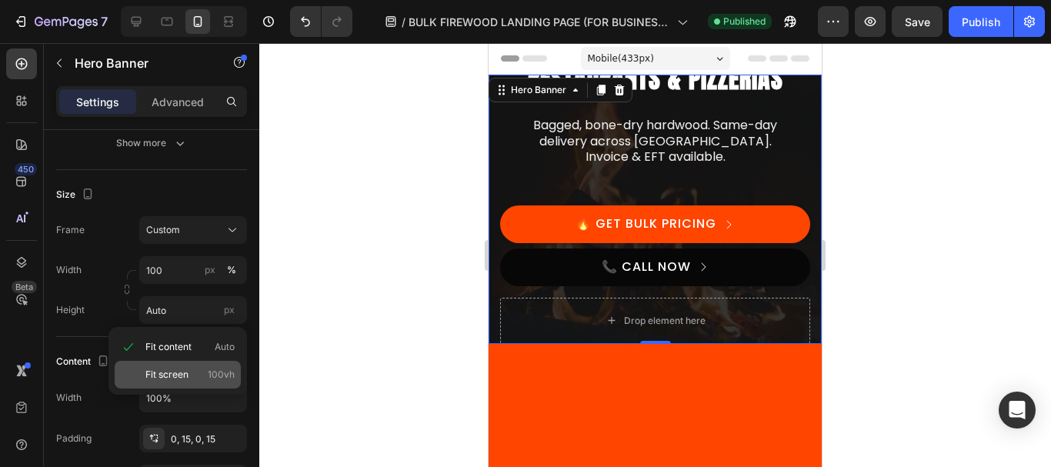
click at [198, 371] on p "Fit screen 100vh" at bounding box center [189, 375] width 89 height 14
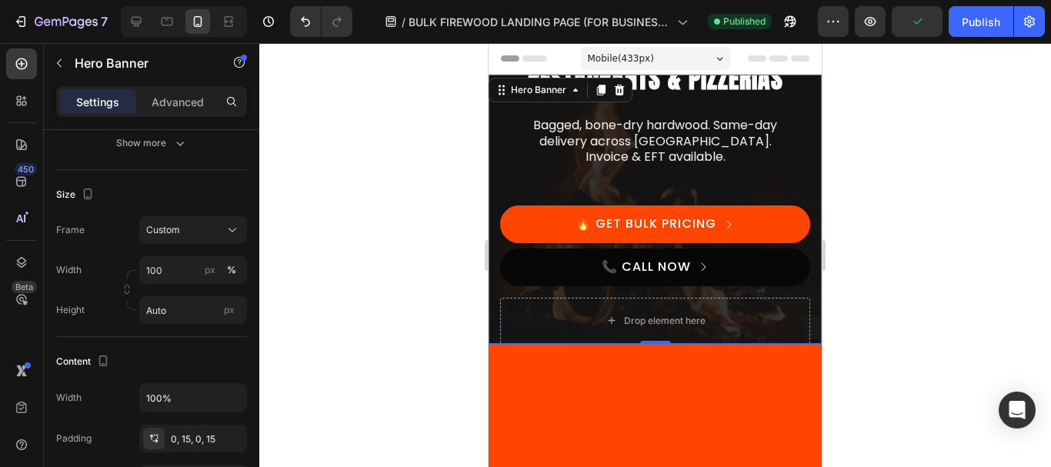
type input "100 vh"
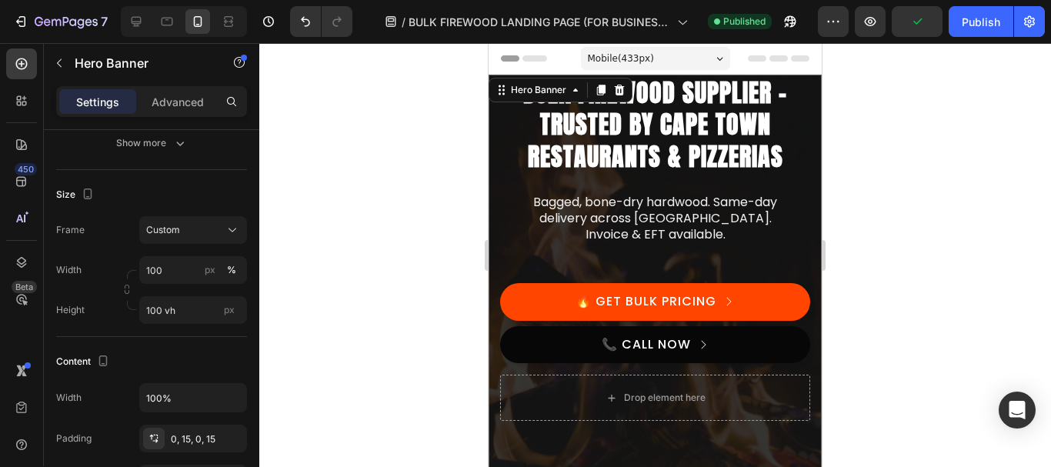
click at [389, 232] on div at bounding box center [655, 255] width 792 height 424
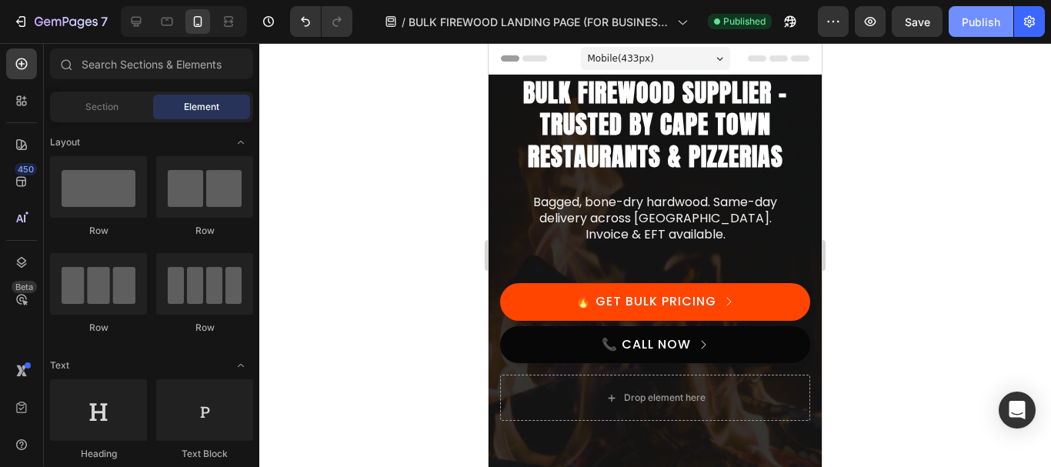
click at [978, 25] on div "Publish" at bounding box center [981, 22] width 38 height 16
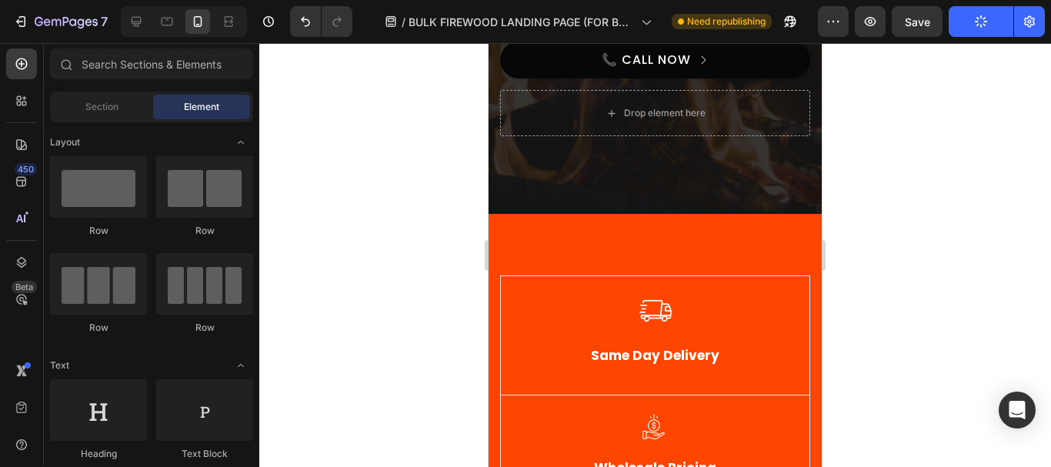
scroll to position [166, 0]
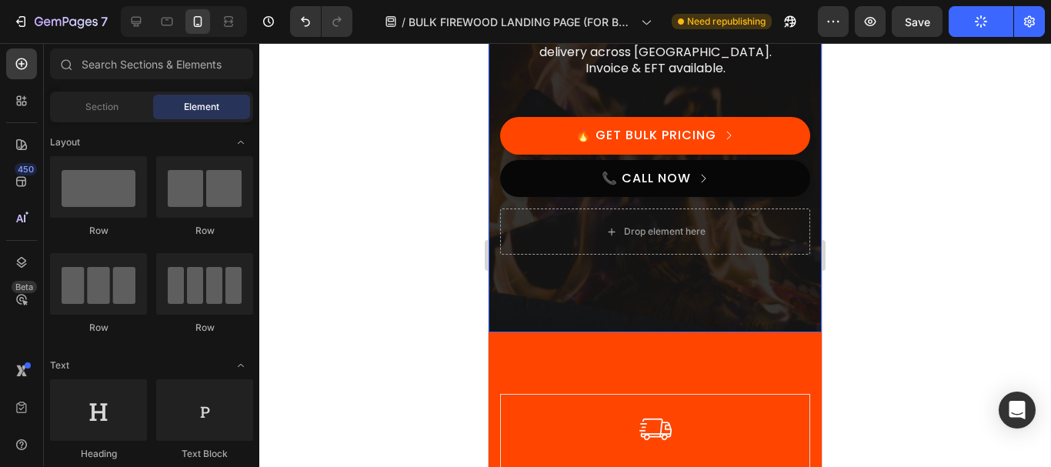
click at [502, 326] on div "Overlay" at bounding box center [654, 120] width 333 height 424
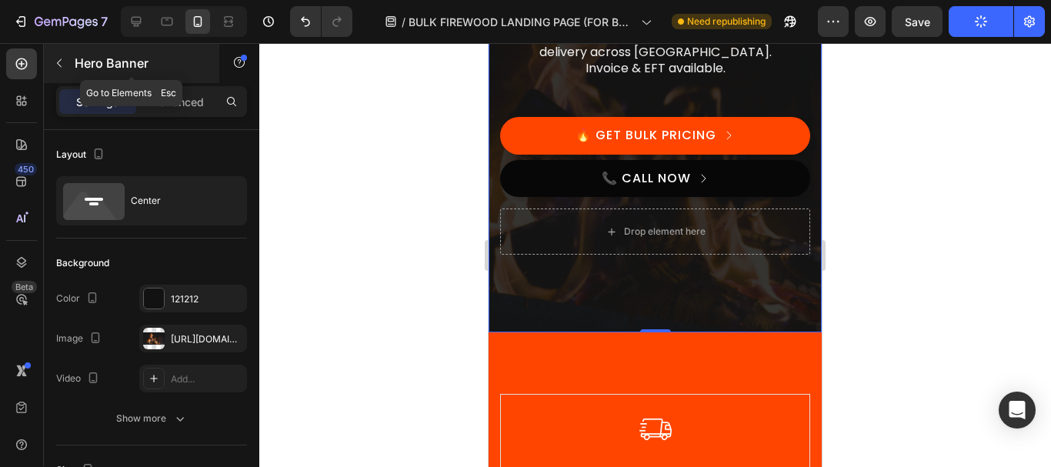
click at [60, 60] on icon "button" at bounding box center [59, 63] width 5 height 8
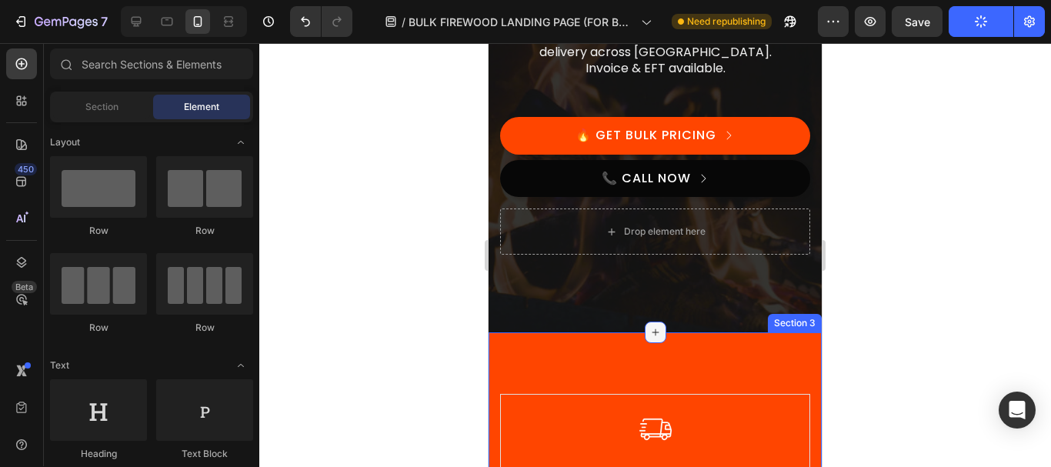
click at [651, 335] on icon at bounding box center [655, 332] width 12 height 12
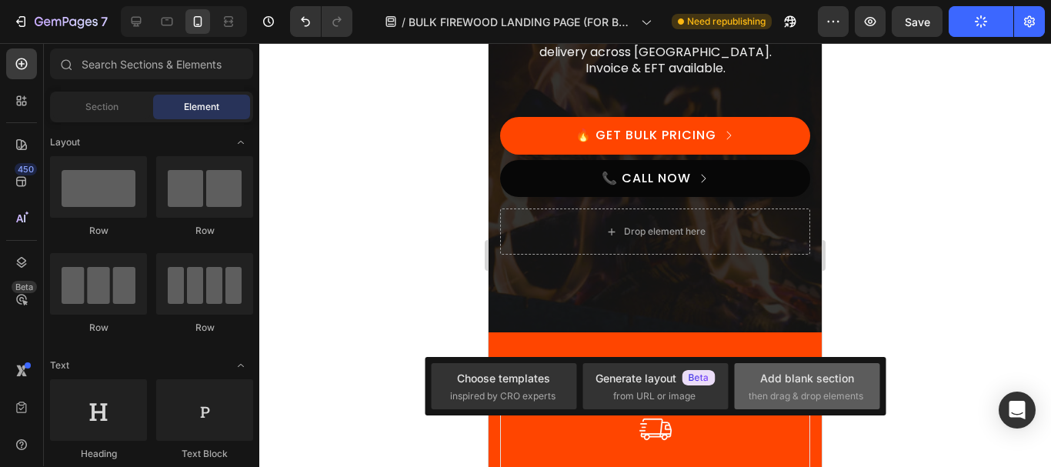
click at [797, 392] on span "then drag & drop elements" at bounding box center [806, 396] width 115 height 14
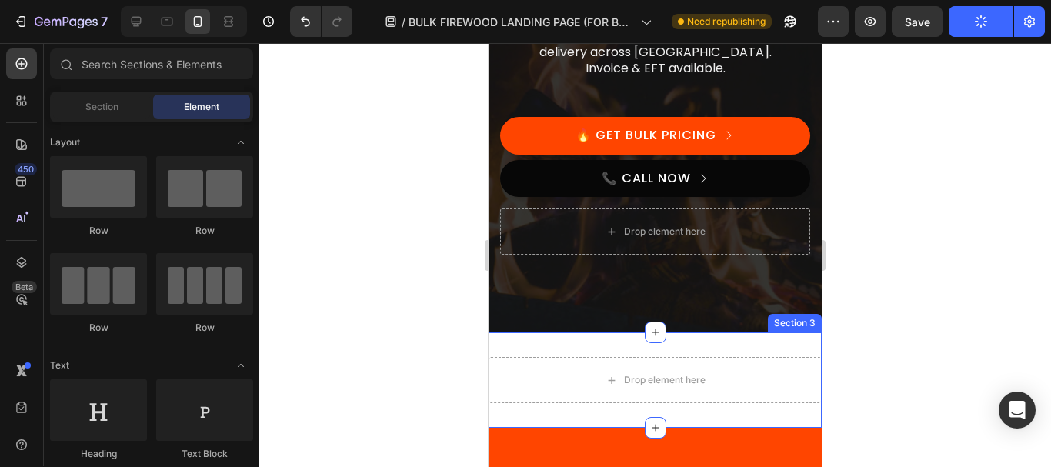
click at [529, 345] on div "Drop element here Section 3" at bounding box center [654, 379] width 333 height 95
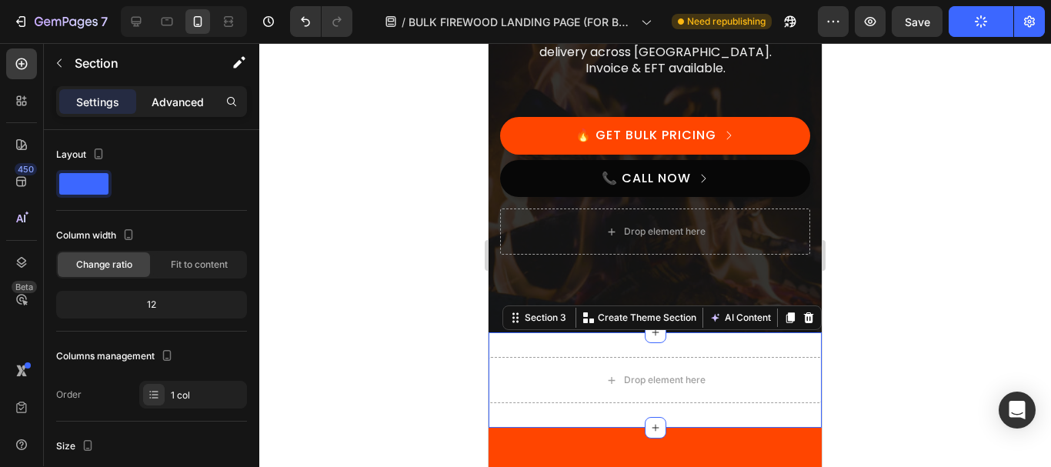
click at [174, 94] on p "Advanced" at bounding box center [178, 102] width 52 height 16
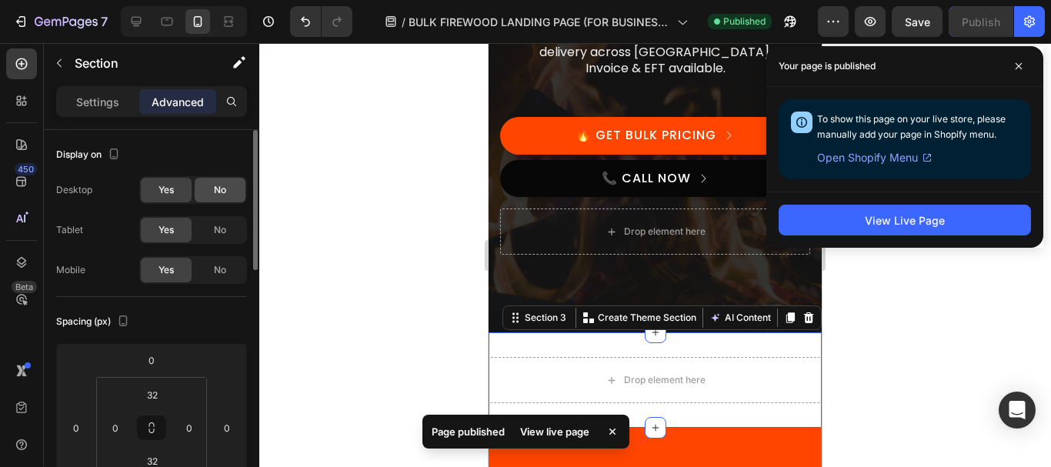
click at [225, 187] on span "No" at bounding box center [220, 190] width 12 height 14
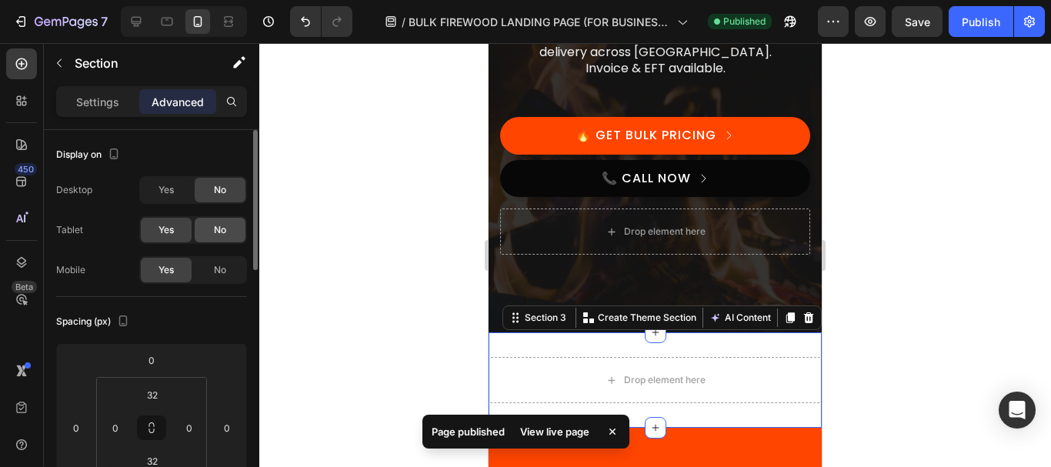
click at [219, 221] on div "No" at bounding box center [220, 230] width 51 height 25
click at [441, 169] on div at bounding box center [655, 255] width 792 height 424
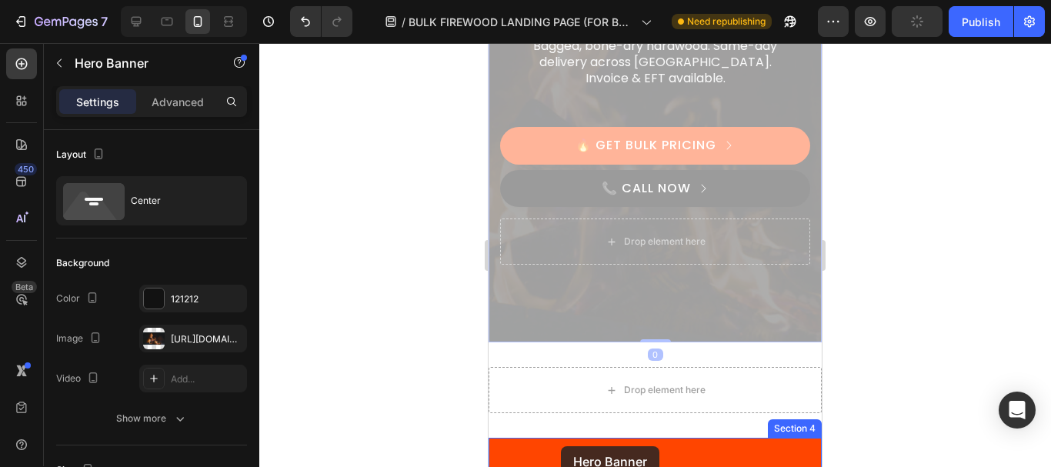
scroll to position [199, 0]
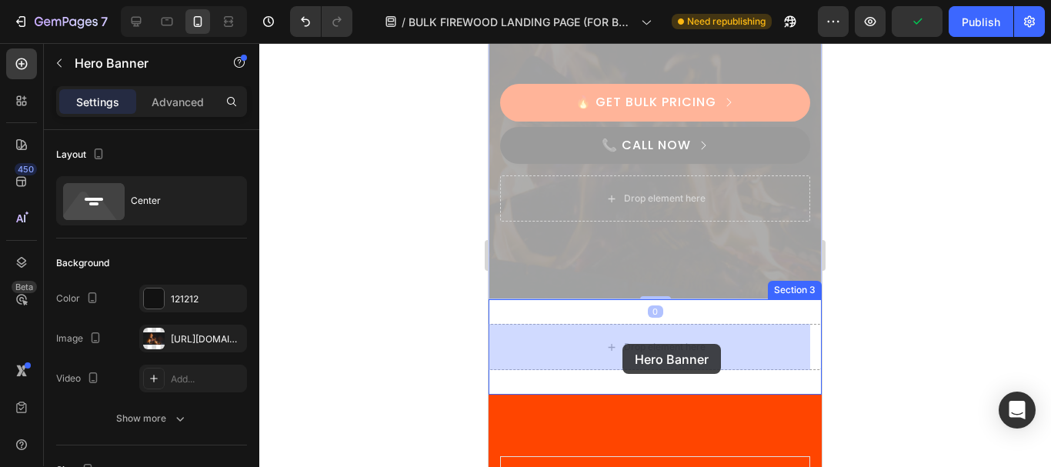
drag, startPoint x: 499, startPoint y: 106, endPoint x: 622, endPoint y: 343, distance: 267.0
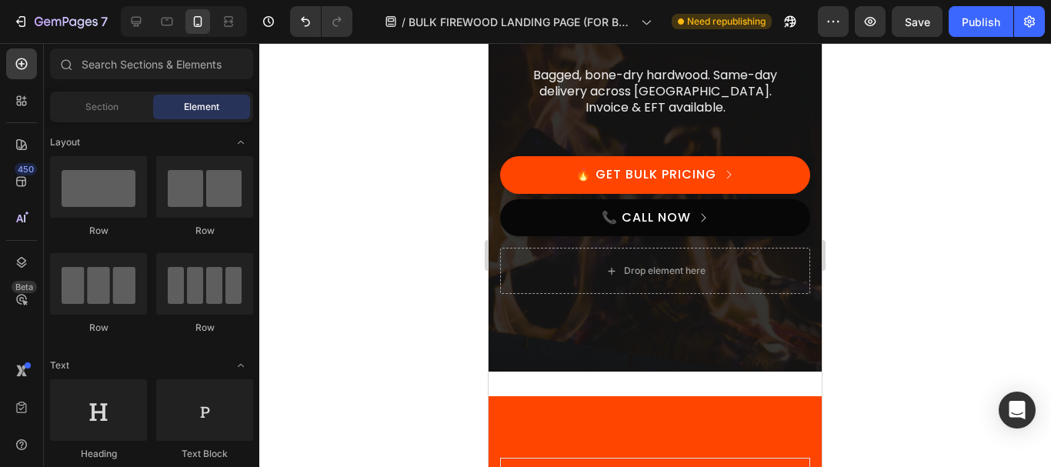
scroll to position [163, 0]
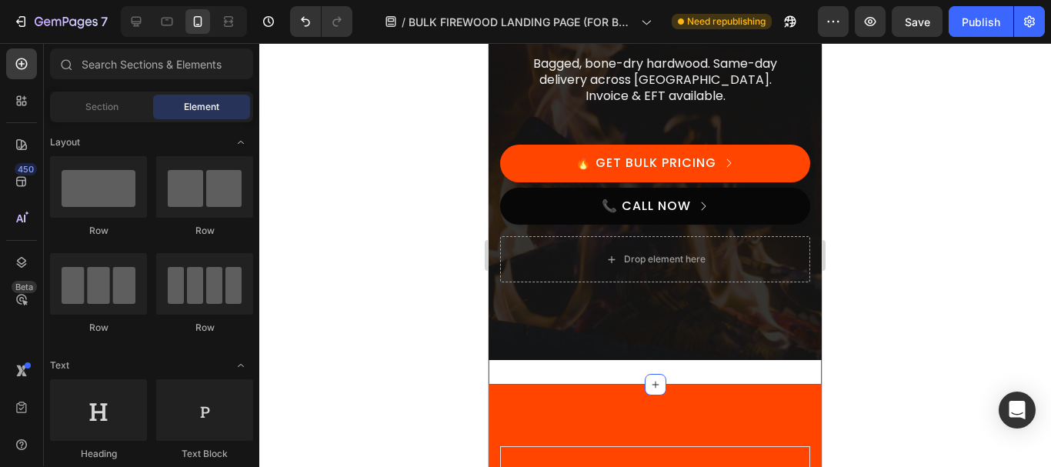
click at [546, 370] on div "Bulk Firewood Supplier – Trusted by Cape Town Restaurants & Pizzerias Heading B…" at bounding box center [654, 148] width 333 height 473
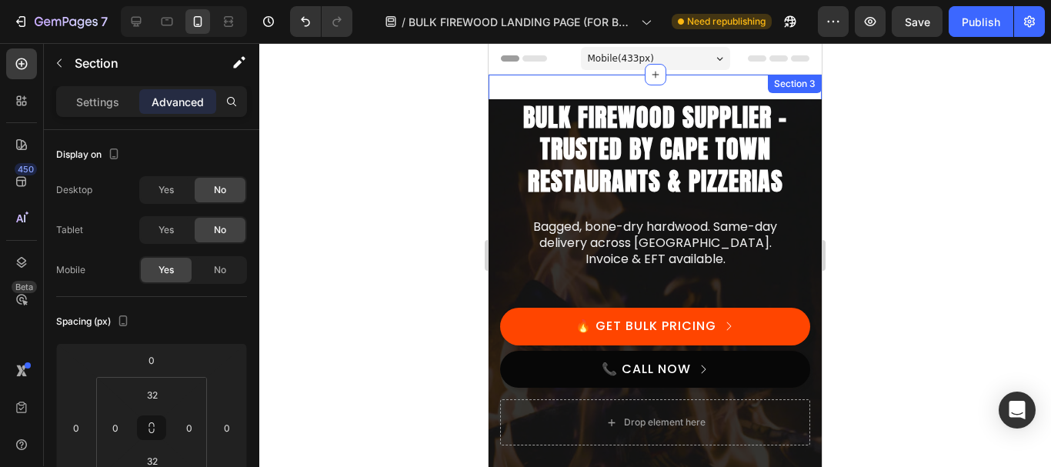
click at [699, 82] on div "Bulk Firewood Supplier – Trusted by Cape Town Restaurants & Pizzerias Heading B…" at bounding box center [654, 311] width 333 height 473
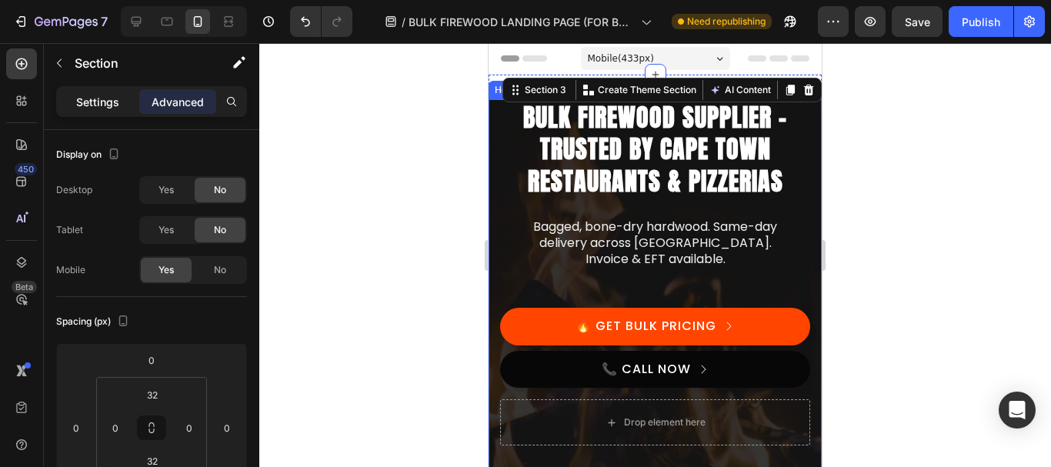
click at [93, 94] on p "Settings" at bounding box center [97, 102] width 43 height 16
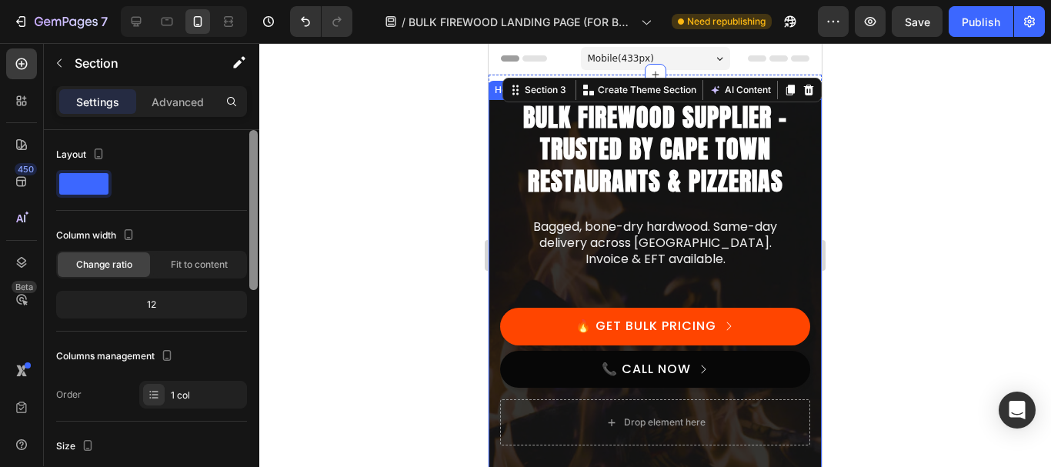
drag, startPoint x: 257, startPoint y: 201, endPoint x: 263, endPoint y: 165, distance: 35.9
click at [263, 0] on div "7 Version history / BULK FIREWOOD LANDING PAGE (FOR BUSINESSES) Need republishi…" at bounding box center [525, 0] width 1051 height 0
click at [519, 237] on div "Bulk Firewood Supplier – Trusted by Cape Town Restaurants & Pizzerias Heading B…" at bounding box center [655, 288] width 310 height 223
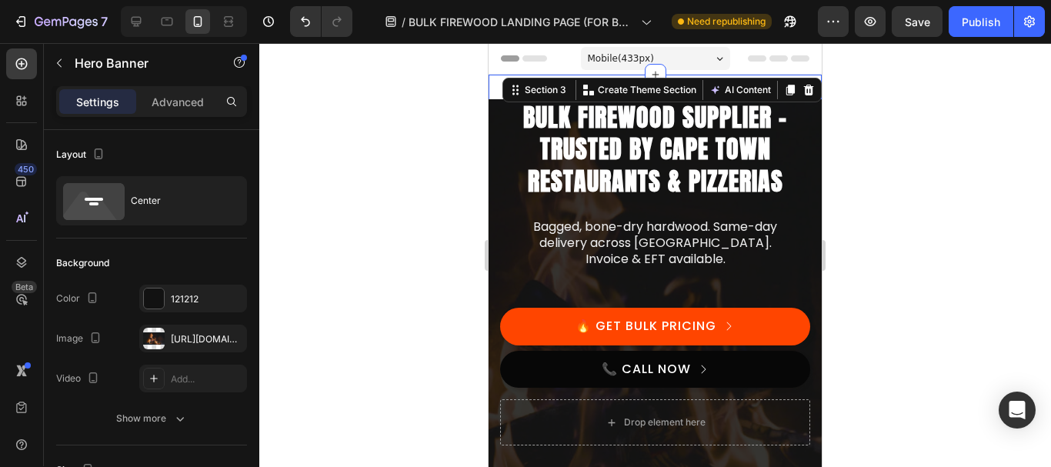
click at [713, 90] on div "Bulk Firewood Supplier – Trusted by Cape Town Restaurants & Pizzerias Heading B…" at bounding box center [654, 311] width 333 height 473
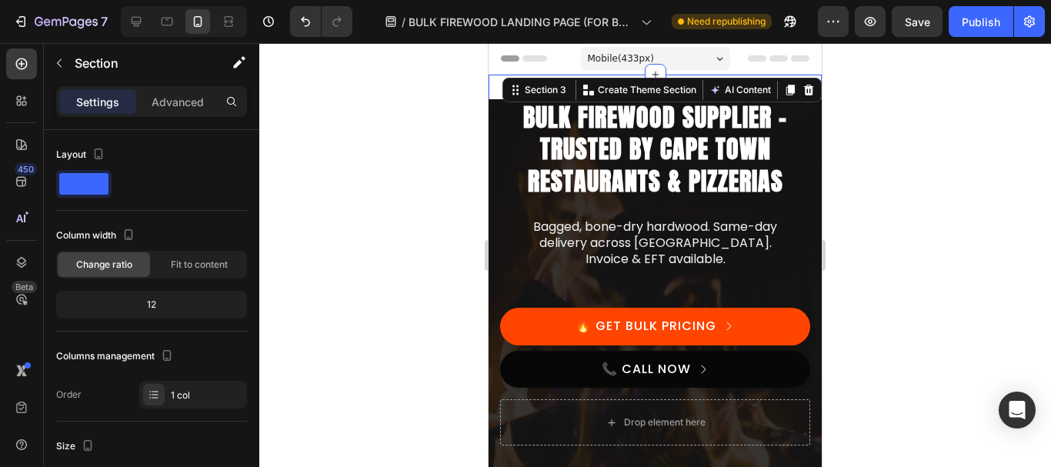
click at [919, 182] on div at bounding box center [655, 255] width 792 height 424
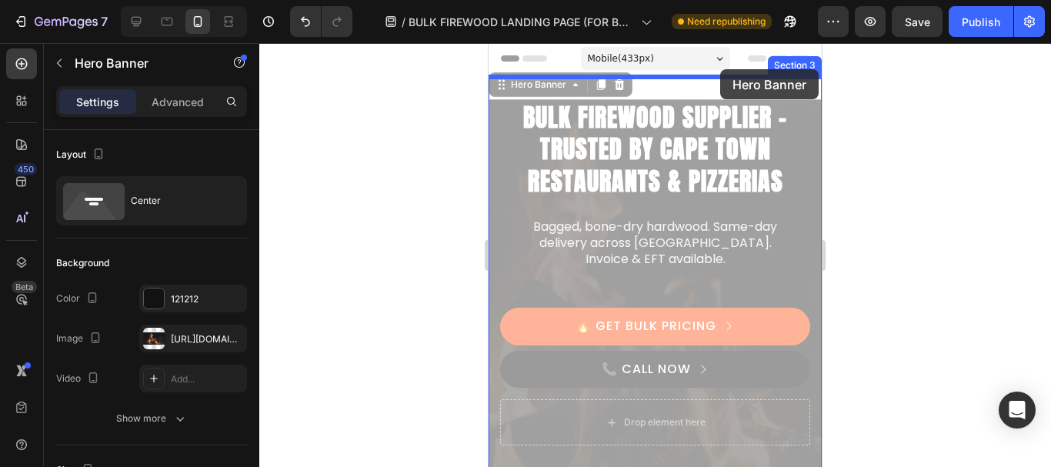
drag, startPoint x: 795, startPoint y: 123, endPoint x: 1382, endPoint y: 218, distance: 594.5
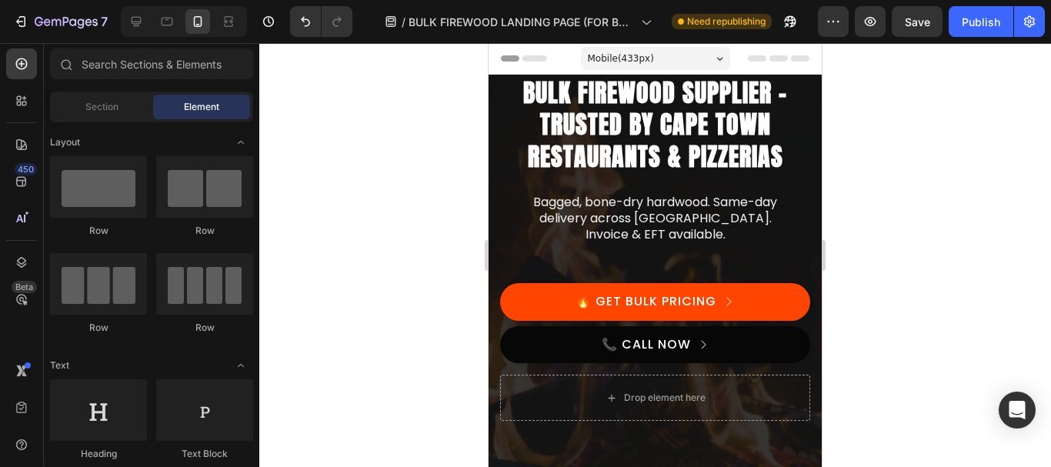
drag, startPoint x: 815, startPoint y: 87, endPoint x: 1298, endPoint y: 80, distance: 482.4
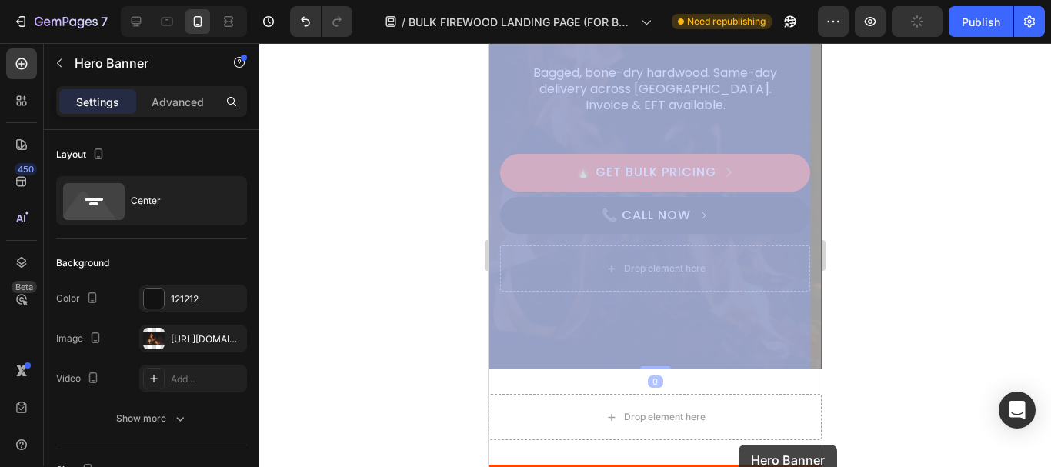
scroll to position [225, 0]
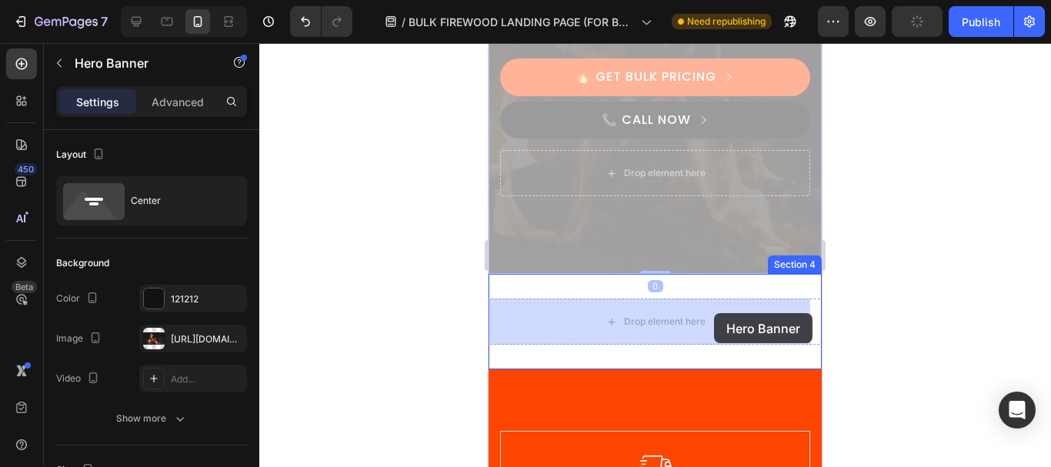
drag, startPoint x: 802, startPoint y: 83, endPoint x: 812, endPoint y: 241, distance: 158.1
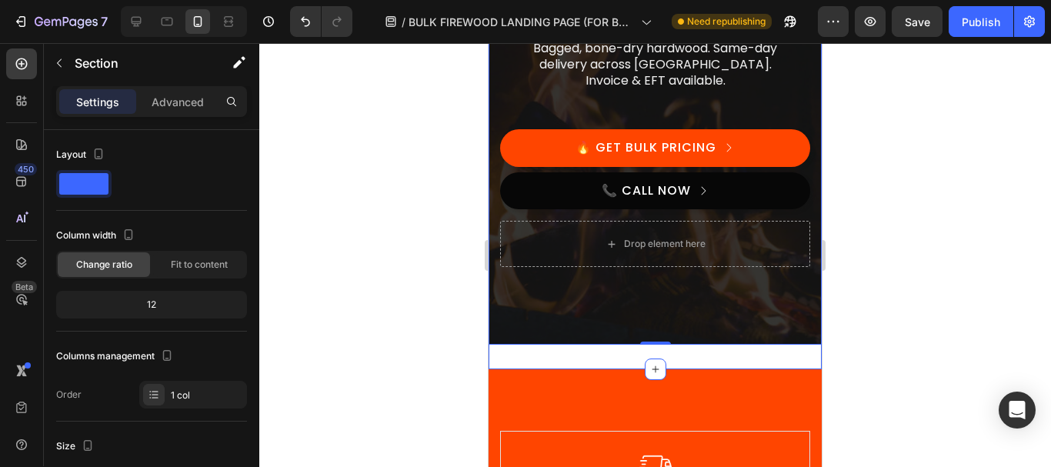
click at [722, 356] on div "Bulk Firewood Supplier – Trusted by Cape Town Restaurants & Pizzerias Heading B…" at bounding box center [654, 132] width 333 height 473
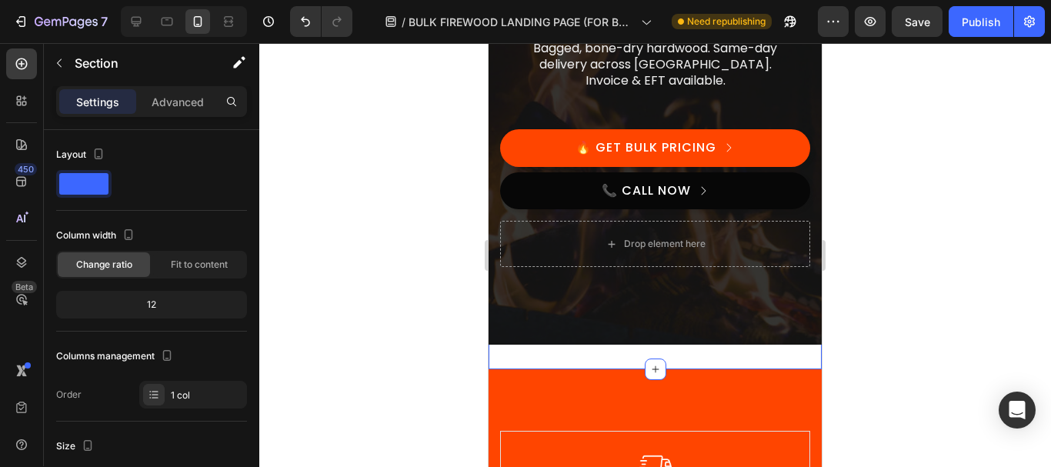
click at [885, 196] on div at bounding box center [655, 255] width 792 height 424
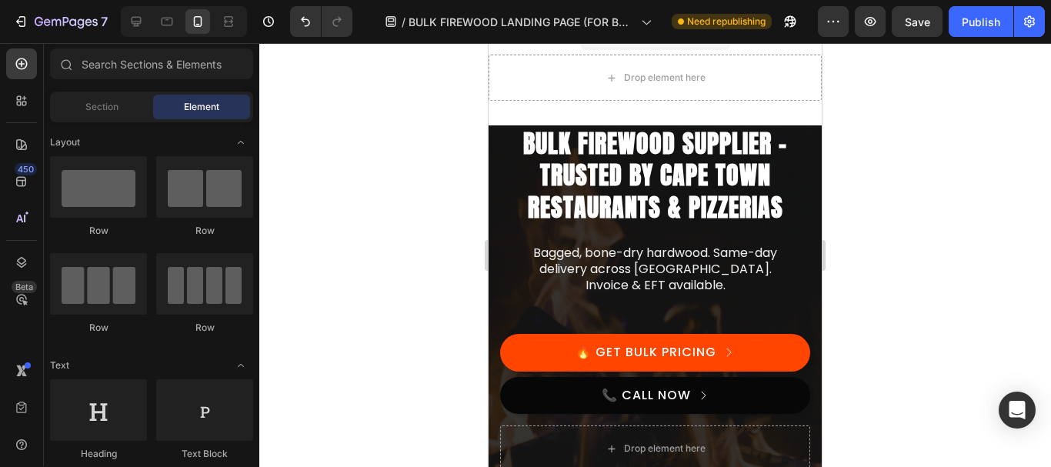
scroll to position [0, 0]
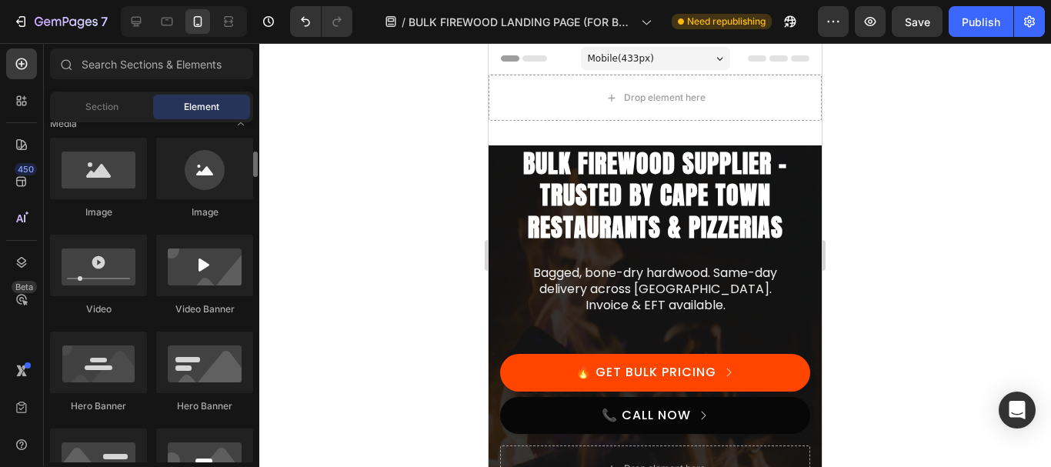
scroll to position [415, 0]
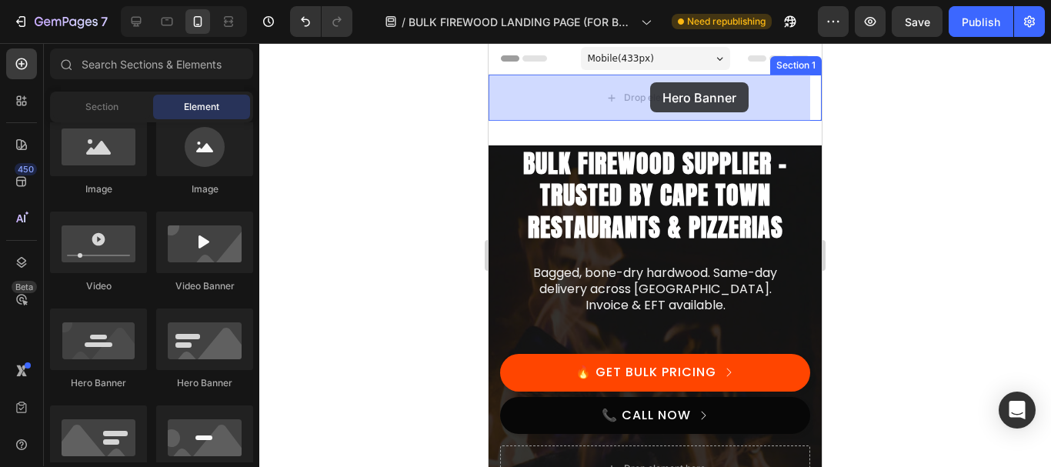
drag, startPoint x: 585, startPoint y: 397, endPoint x: 650, endPoint y: 83, distance: 320.5
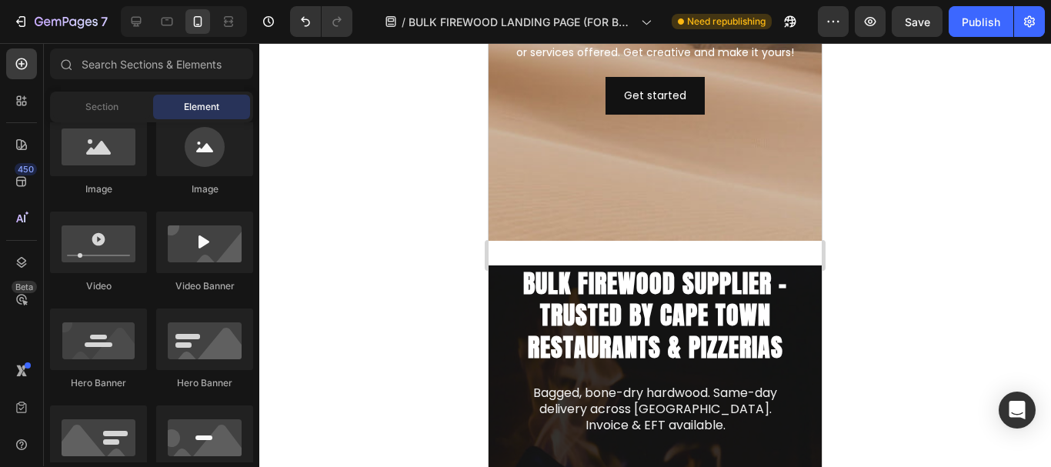
scroll to position [103, 0]
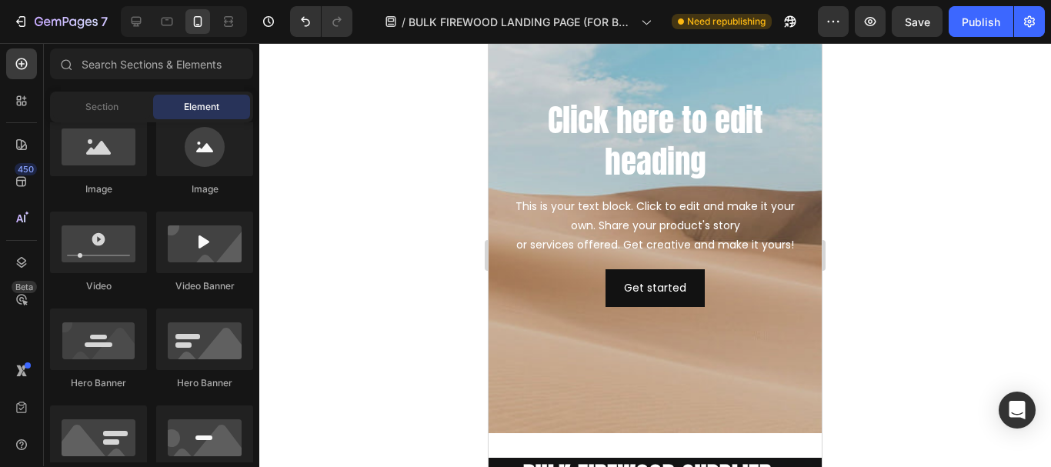
drag, startPoint x: 817, startPoint y: 68, endPoint x: 1312, endPoint y: 118, distance: 497.9
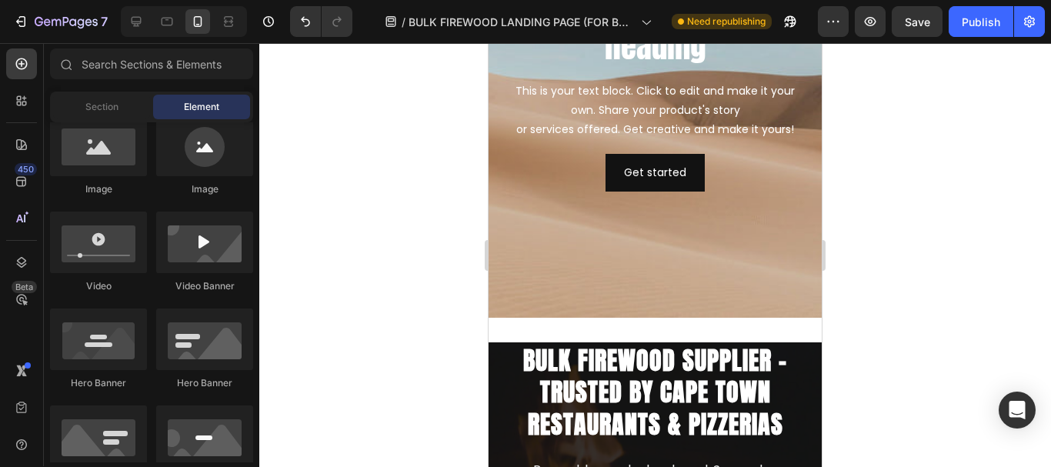
scroll to position [321, 0]
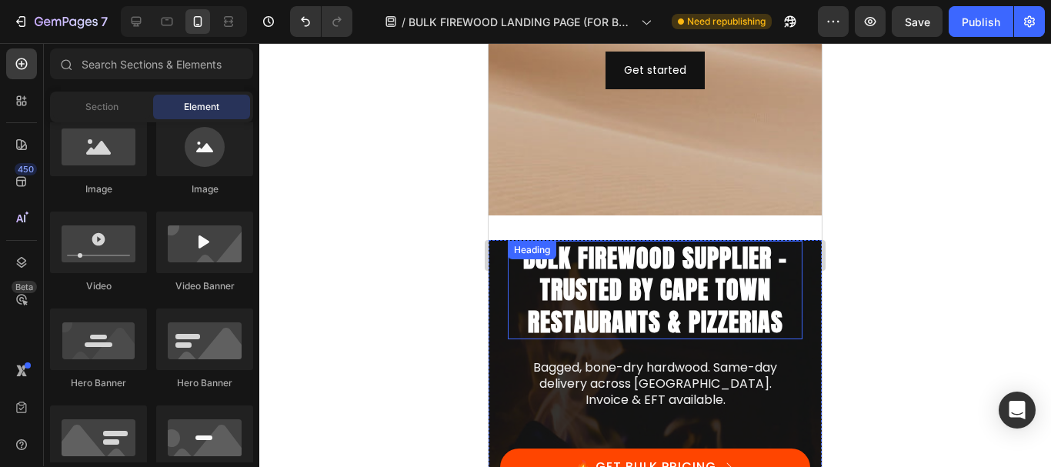
click at [681, 270] on h2 "Bulk Firewood Supplier – Trusted by Cape Town Restaurants & Pizzerias" at bounding box center [655, 290] width 295 height 99
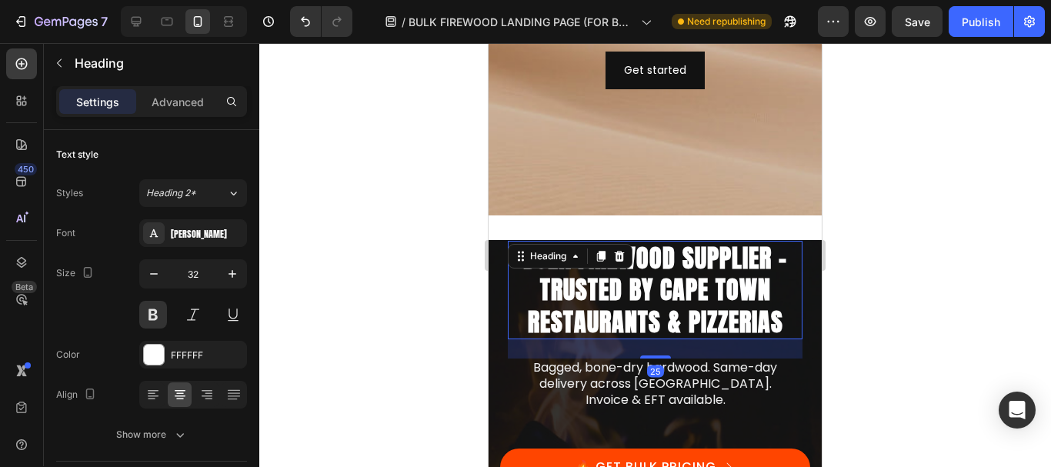
click at [791, 315] on div "Bulk Firewood Supplier – Trusted by Cape Town Restaurants & Pizzerias Heading B…" at bounding box center [654, 452] width 333 height 424
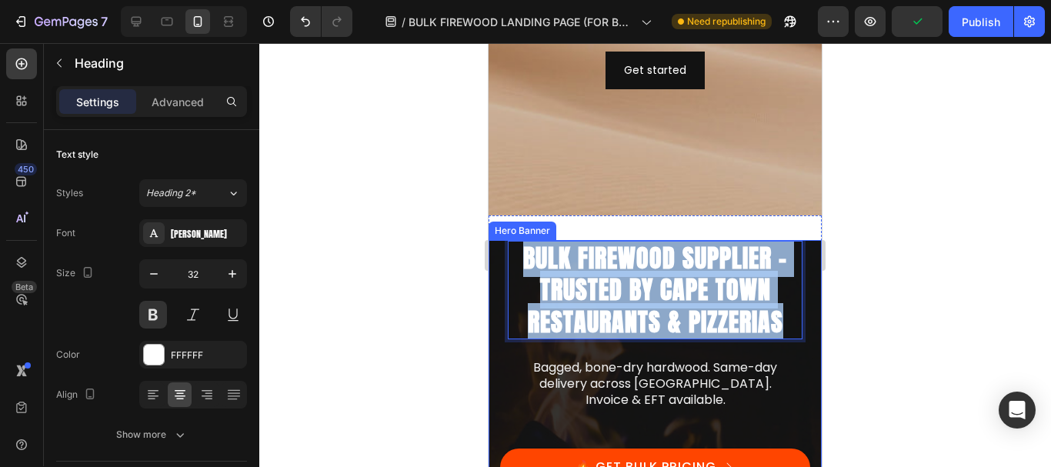
drag, startPoint x: 782, startPoint y: 321, endPoint x: 503, endPoint y: 265, distance: 283.9
click at [503, 265] on div "Bulk Firewood Supplier – Trusted by Cape Town Restaurants & Pizzerias Heading B…" at bounding box center [654, 452] width 333 height 424
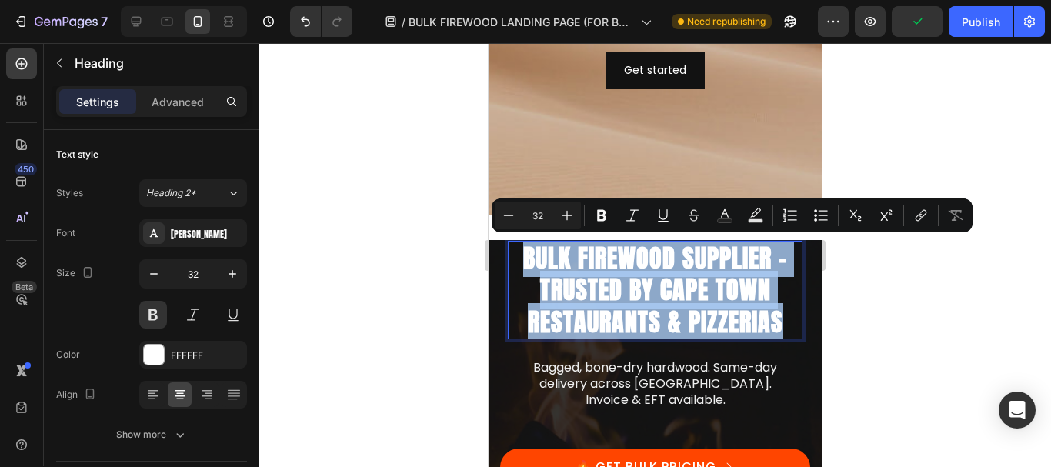
copy p "Bulk Firewood Supplier – Trusted by Cape Town Restaurants & Pizzerias"
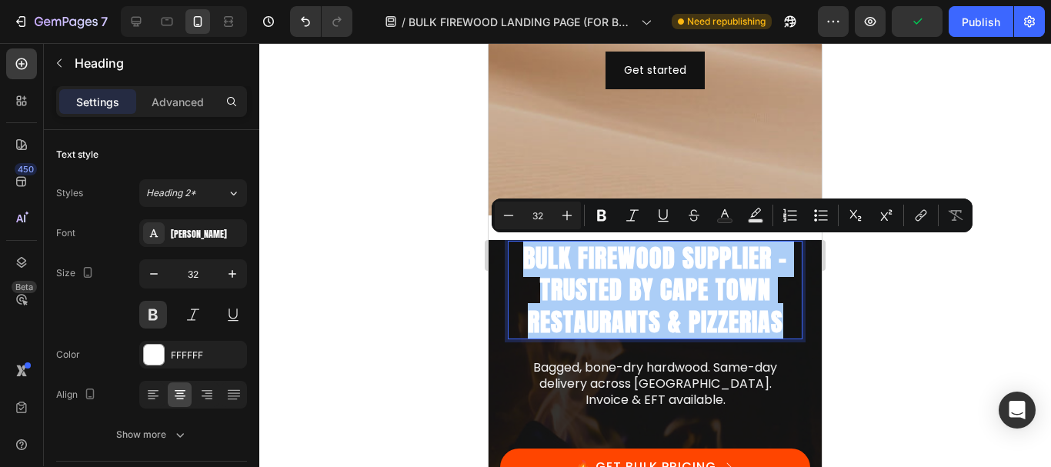
click at [874, 115] on div at bounding box center [655, 255] width 792 height 424
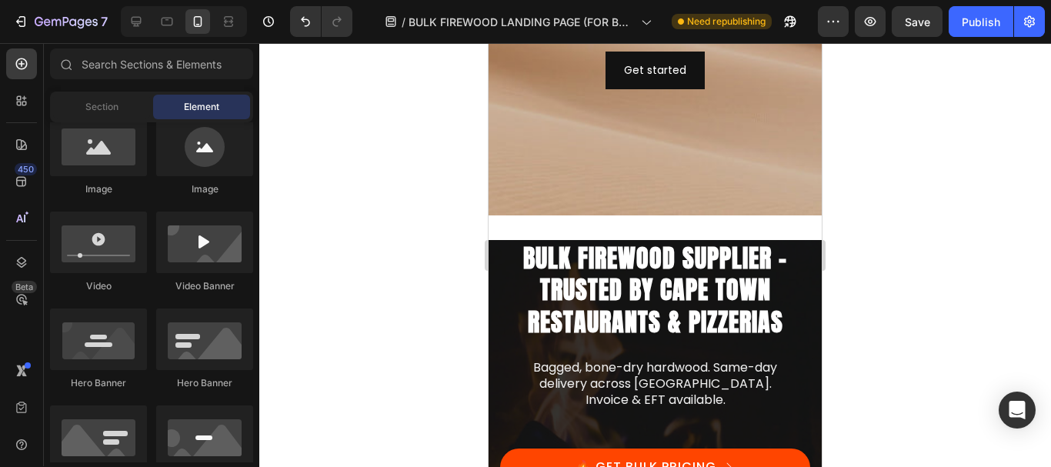
scroll to position [0, 0]
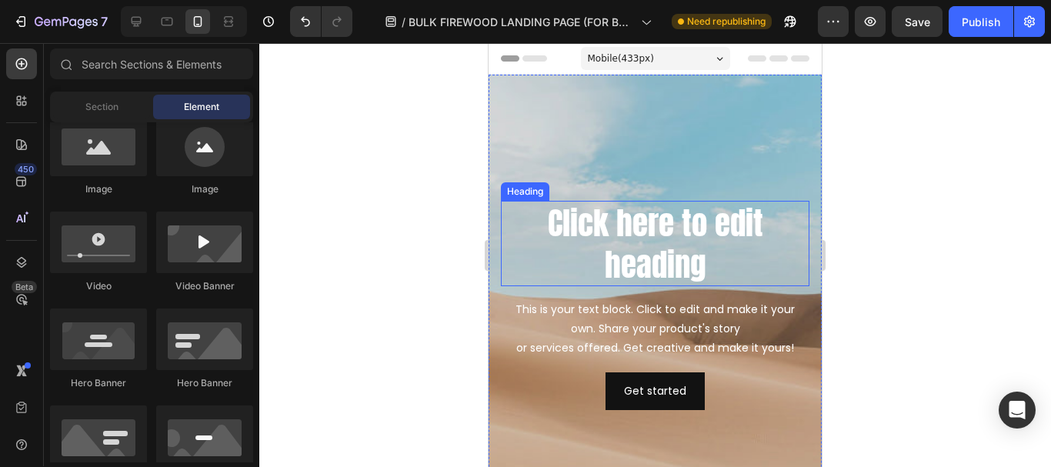
click at [630, 268] on h2 "Click here to edit heading" at bounding box center [655, 243] width 308 height 85
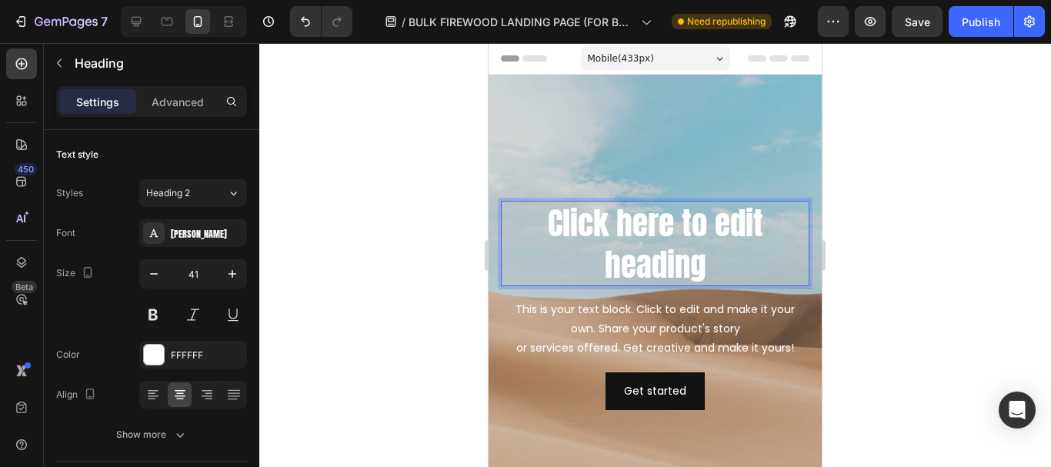
click at [720, 259] on h2 "Click here to edit heading" at bounding box center [655, 243] width 308 height 85
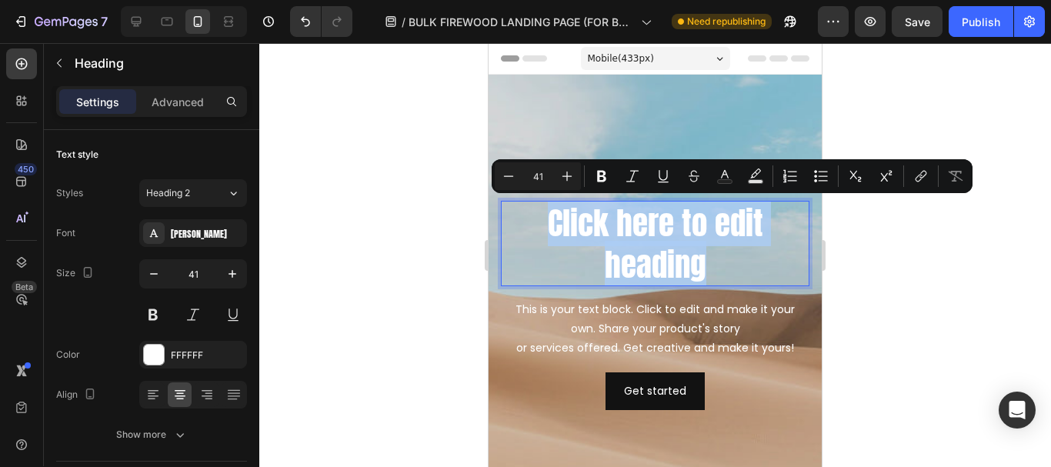
drag, startPoint x: 720, startPoint y: 259, endPoint x: 544, endPoint y: 222, distance: 180.0
click at [544, 222] on p "Click here to edit heading" at bounding box center [654, 243] width 305 height 82
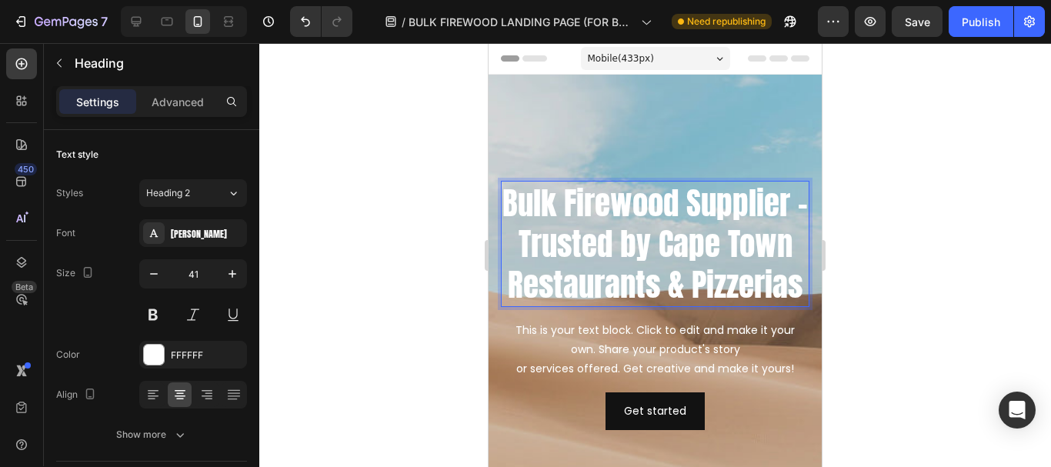
scroll to position [2, 0]
click at [942, 174] on div at bounding box center [655, 255] width 792 height 424
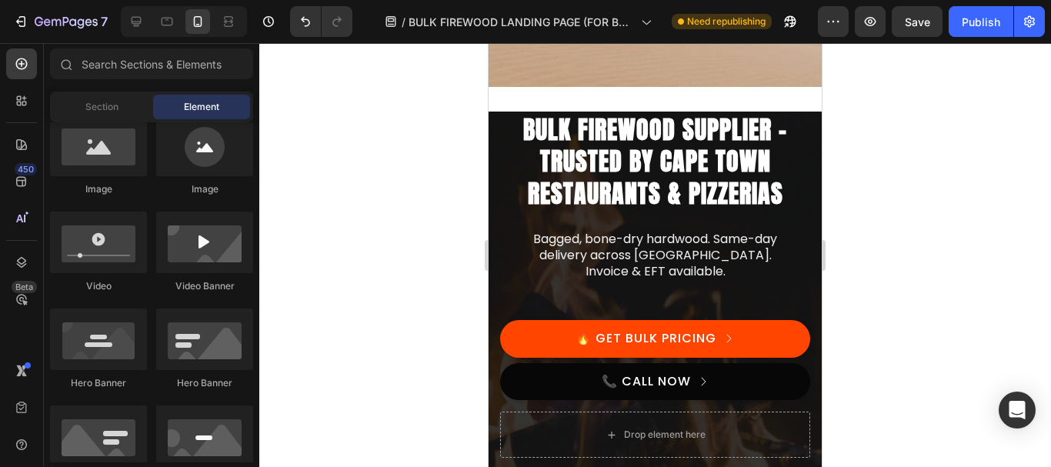
scroll to position [501, 0]
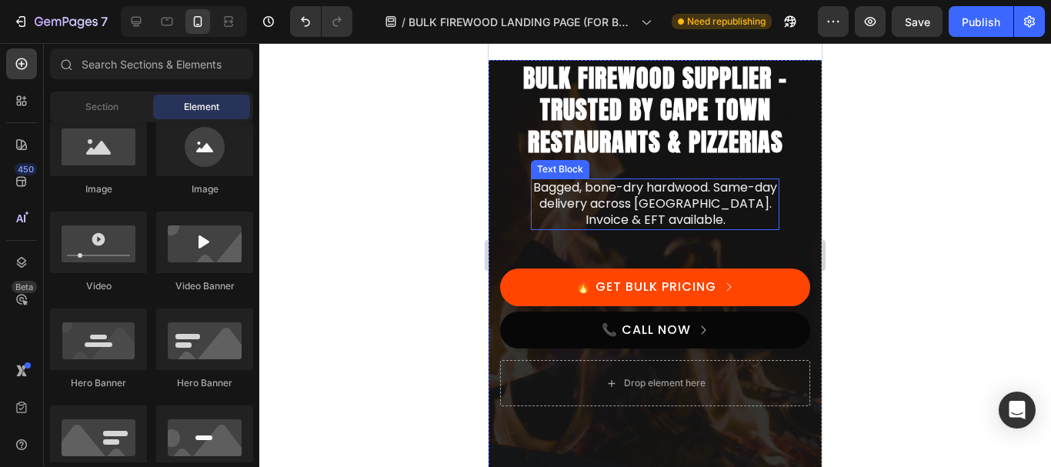
click at [657, 207] on p "Bagged, bone-dry hardwood. Same-day delivery across [GEOGRAPHIC_DATA]. Invoice …" at bounding box center [654, 204] width 245 height 48
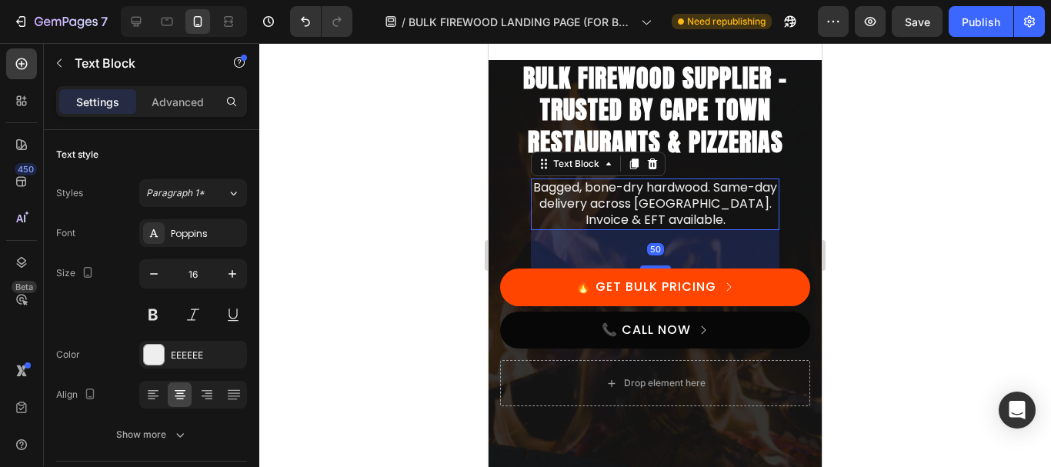
click at [730, 215] on p "Bagged, bone-dry hardwood. Same-day delivery across [GEOGRAPHIC_DATA]. Invoice …" at bounding box center [654, 204] width 245 height 48
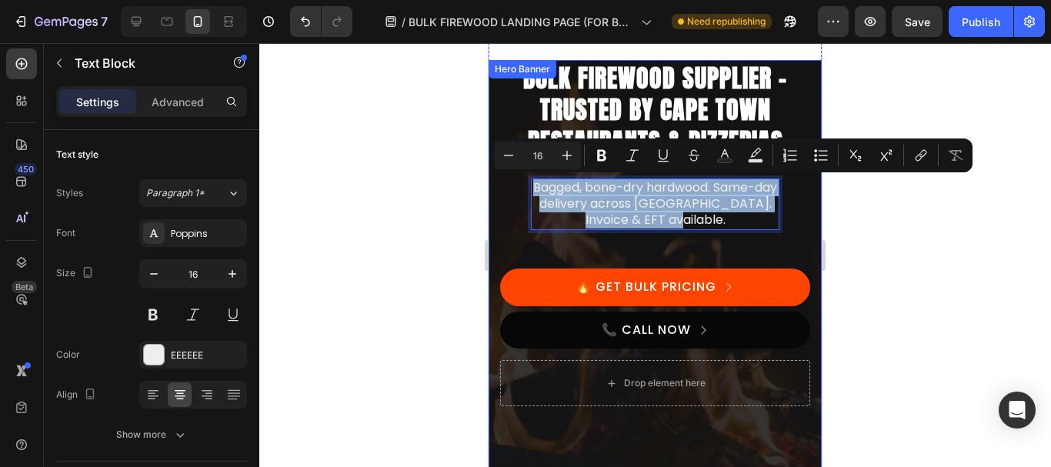
drag, startPoint x: 730, startPoint y: 222, endPoint x: 529, endPoint y: 192, distance: 203.1
click at [529, 192] on div "Bulk Firewood Supplier – Trusted by Cape Town Restaurants & Pizzerias Heading B…" at bounding box center [655, 249] width 310 height 223
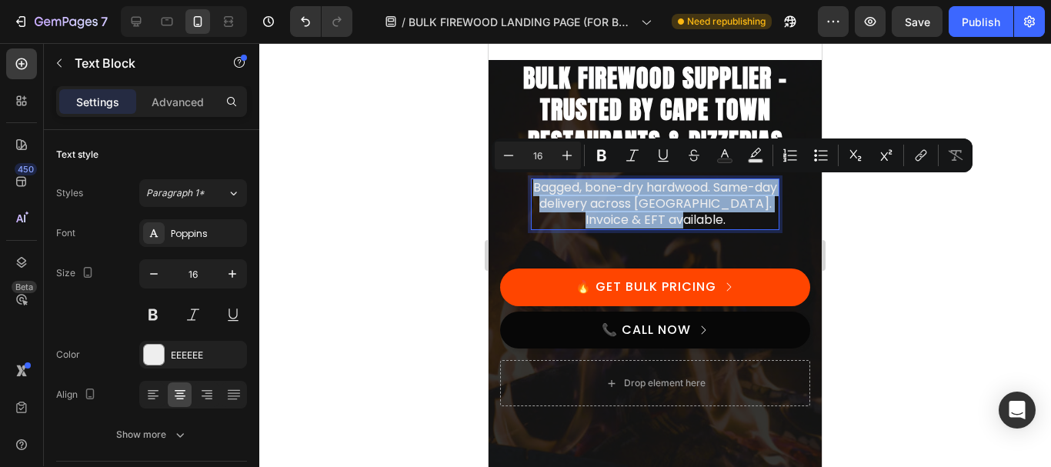
copy p "Bagged, bone-dry hardwood. Same-day delivery across [GEOGRAPHIC_DATA]. Invoice …"
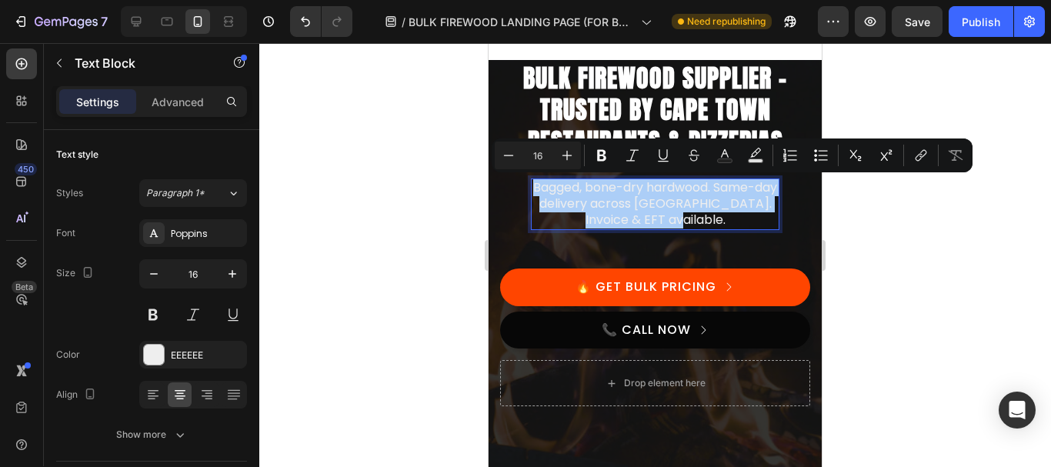
click at [849, 209] on div at bounding box center [655, 255] width 792 height 424
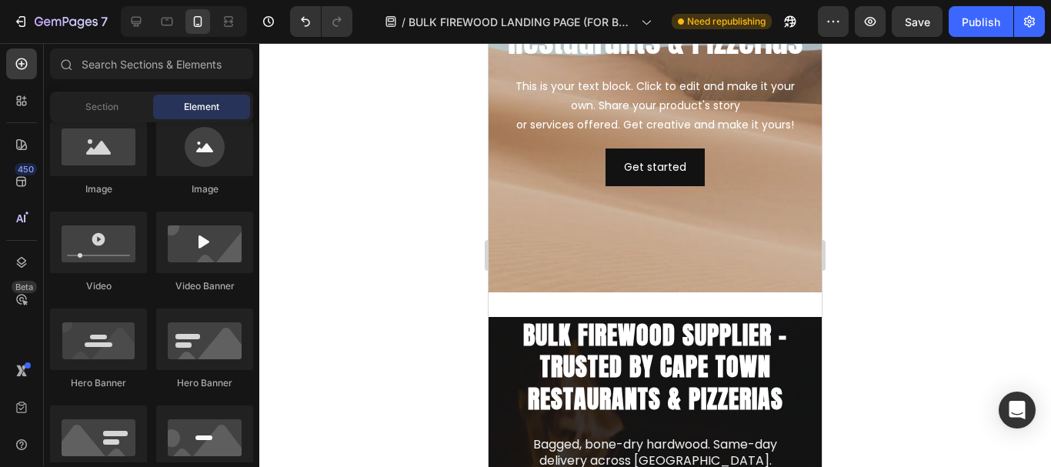
scroll to position [167, 0]
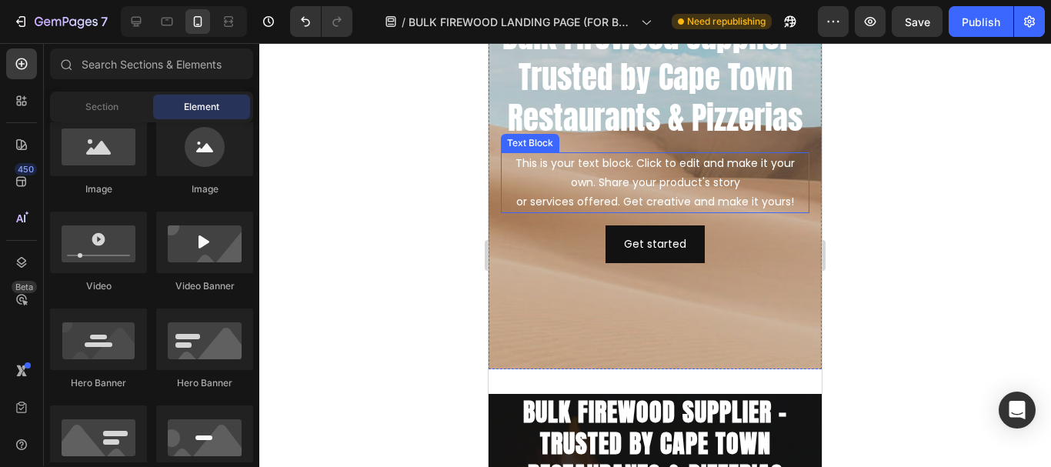
click at [629, 194] on div "This is your text block. Click to edit and make it your own. Share your product…" at bounding box center [655, 183] width 308 height 62
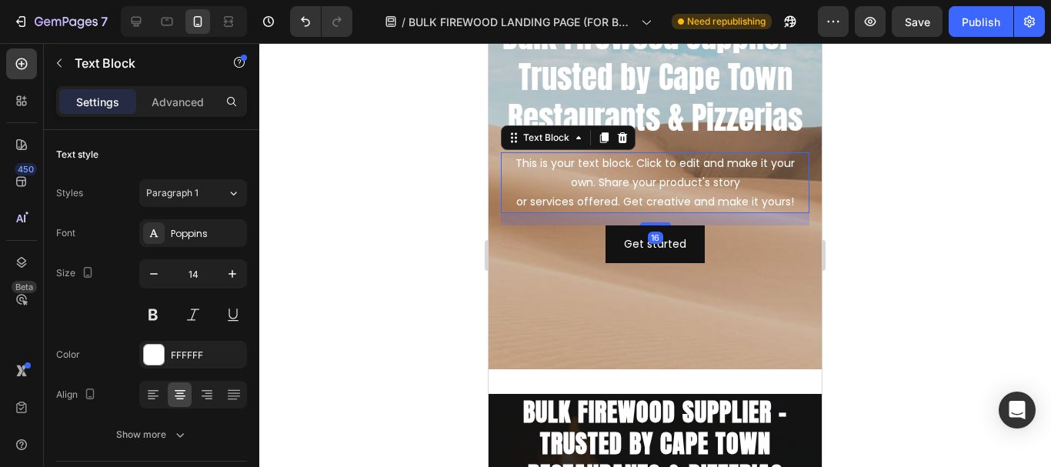
click at [539, 188] on div "This is your text block. Click to edit and make it your own. Share your product…" at bounding box center [655, 183] width 308 height 62
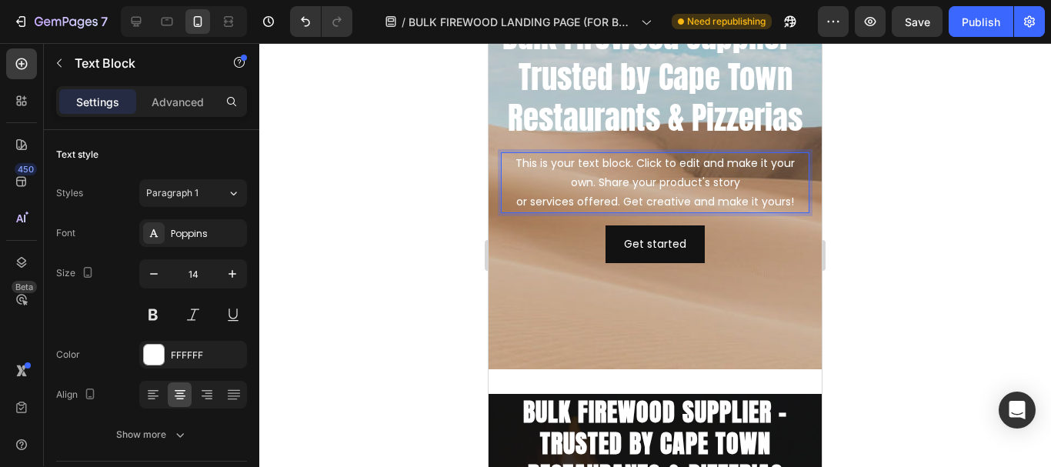
click at [502, 182] on div "This is your text block. Click to edit and make it your own. Share your product…" at bounding box center [655, 183] width 308 height 62
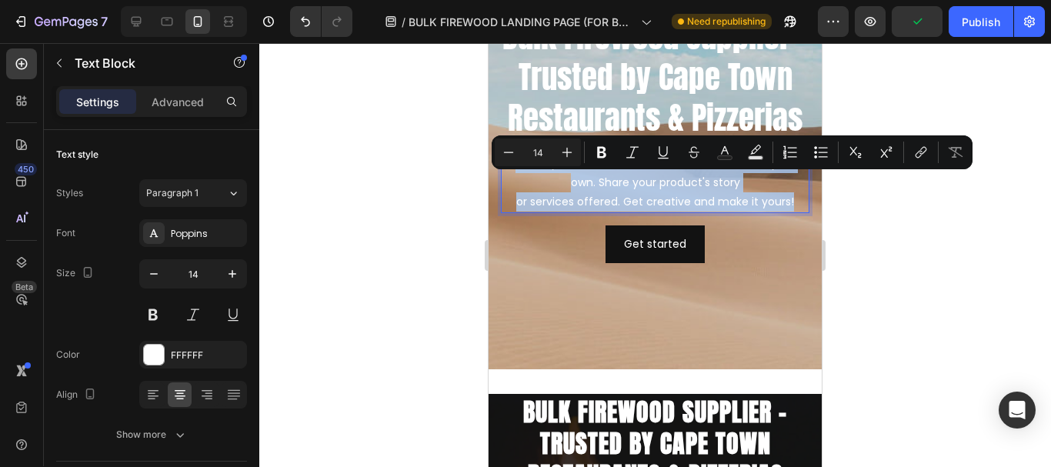
drag, startPoint x: 506, startPoint y: 182, endPoint x: 805, endPoint y: 223, distance: 302.1
click at [805, 223] on div "Bulk Firewood Supplier – Trusted by Cape Town Restaurants & Pizzerias Heading T…" at bounding box center [654, 139] width 333 height 275
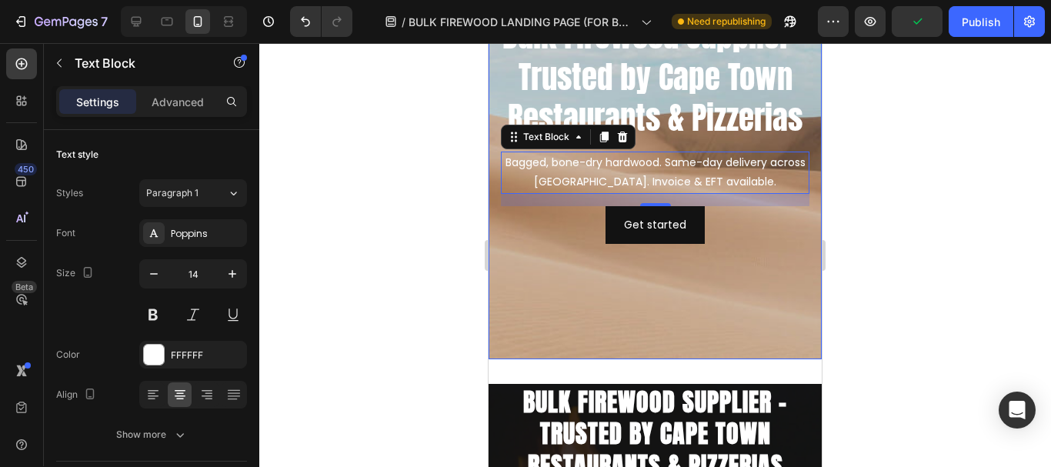
click at [909, 191] on div at bounding box center [655, 255] width 792 height 424
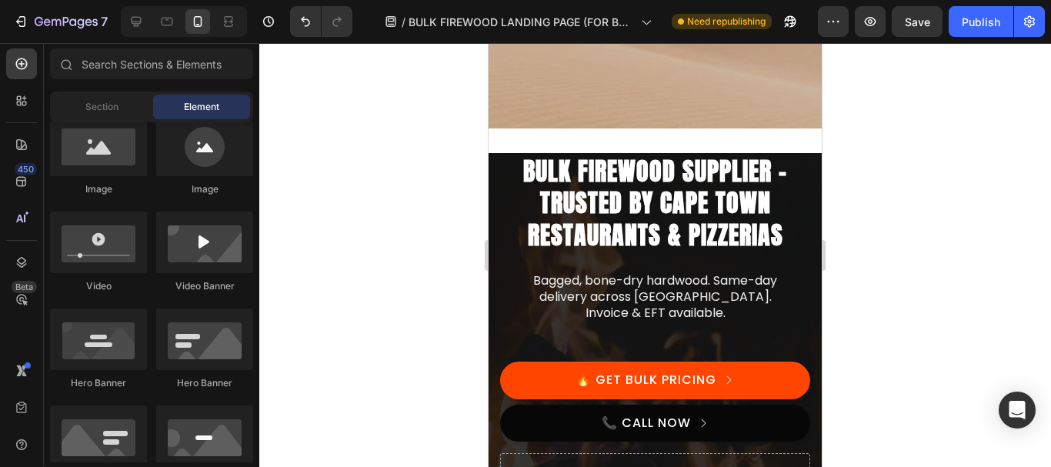
scroll to position [459, 0]
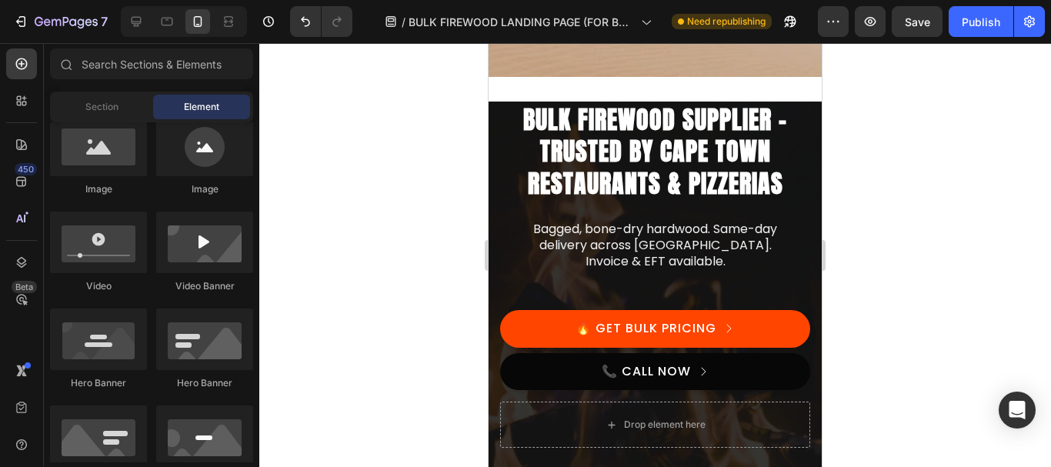
drag, startPoint x: 818, startPoint y: 76, endPoint x: 1322, endPoint y: 136, distance: 507.4
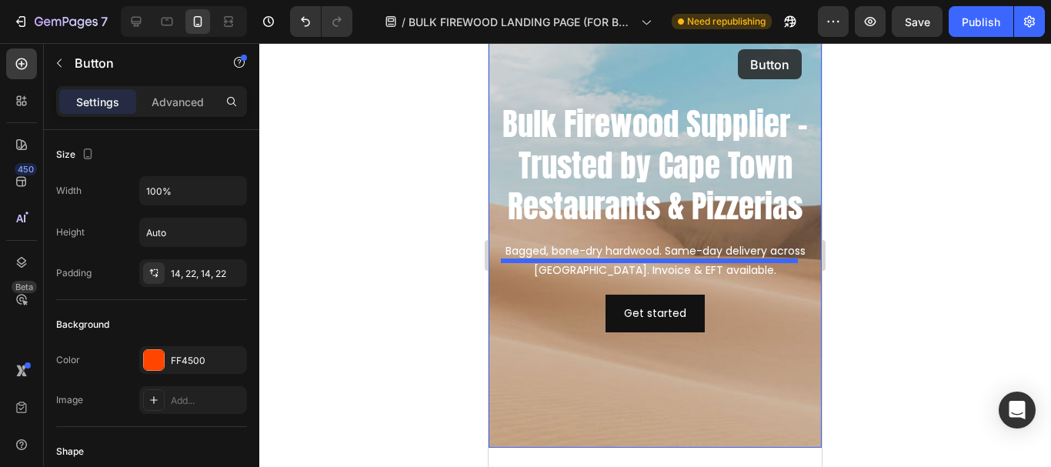
scroll to position [0, 0]
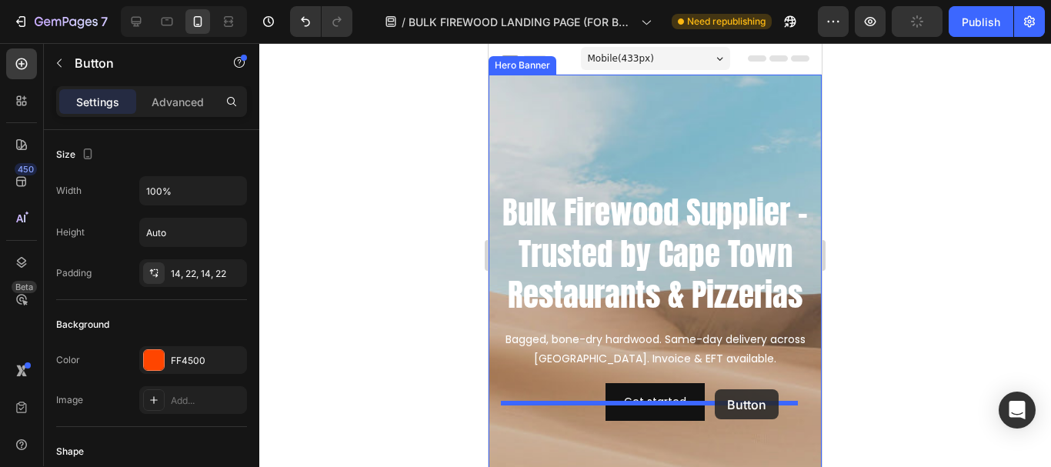
drag, startPoint x: 771, startPoint y: 316, endPoint x: 1312, endPoint y: 341, distance: 542.1
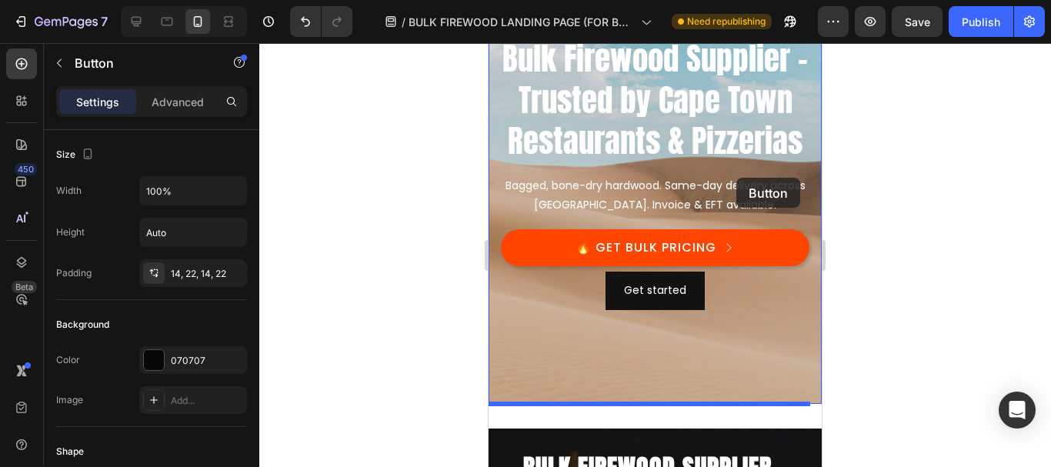
scroll to position [45, 0]
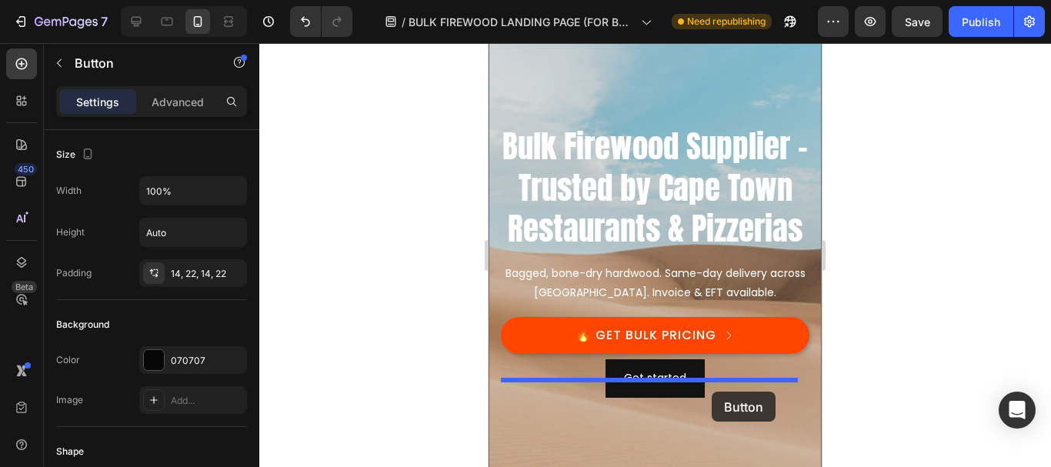
drag, startPoint x: 758, startPoint y: 269, endPoint x: 1323, endPoint y: 344, distance: 570.3
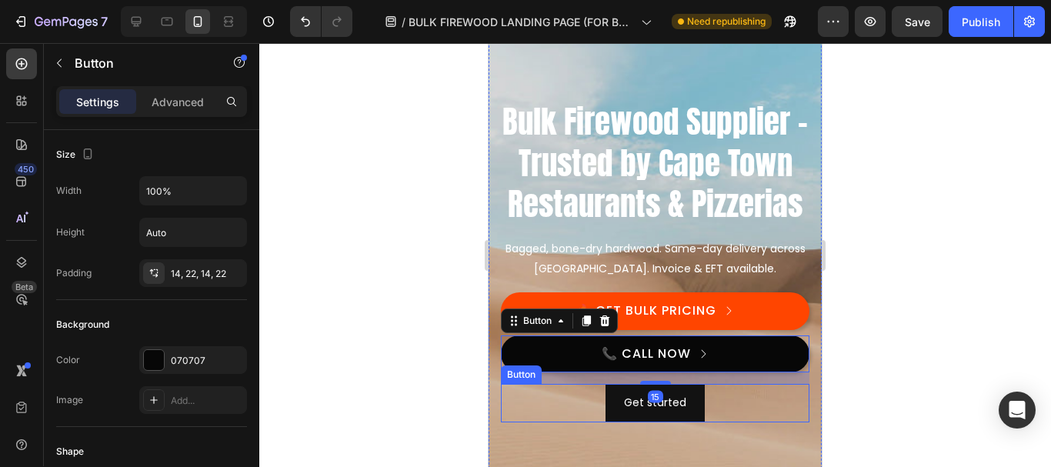
click at [724, 422] on div "Get started Button" at bounding box center [655, 403] width 308 height 38
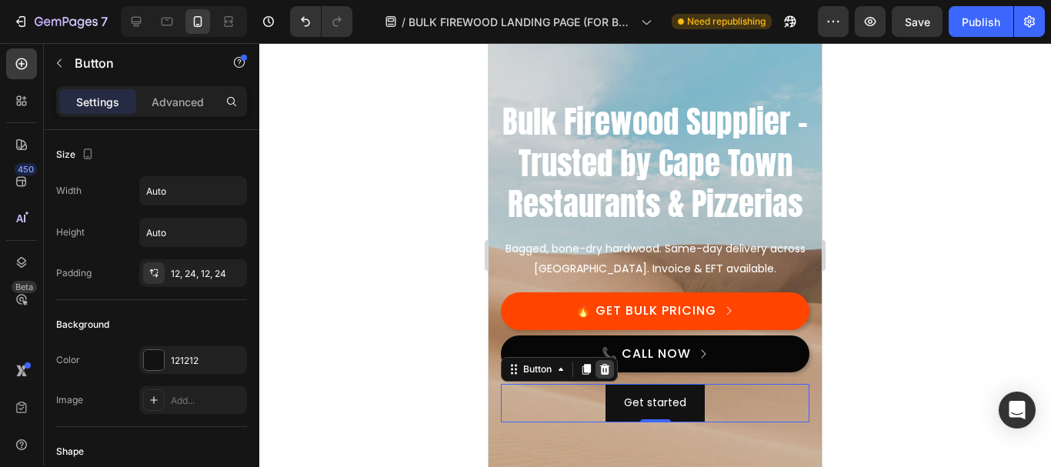
click at [605, 375] on icon at bounding box center [605, 369] width 10 height 11
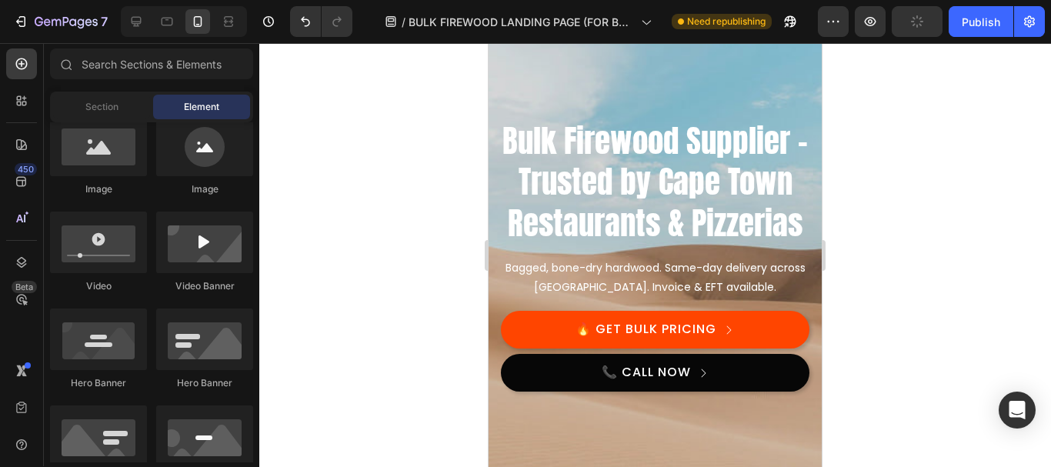
click at [907, 242] on div at bounding box center [655, 255] width 792 height 424
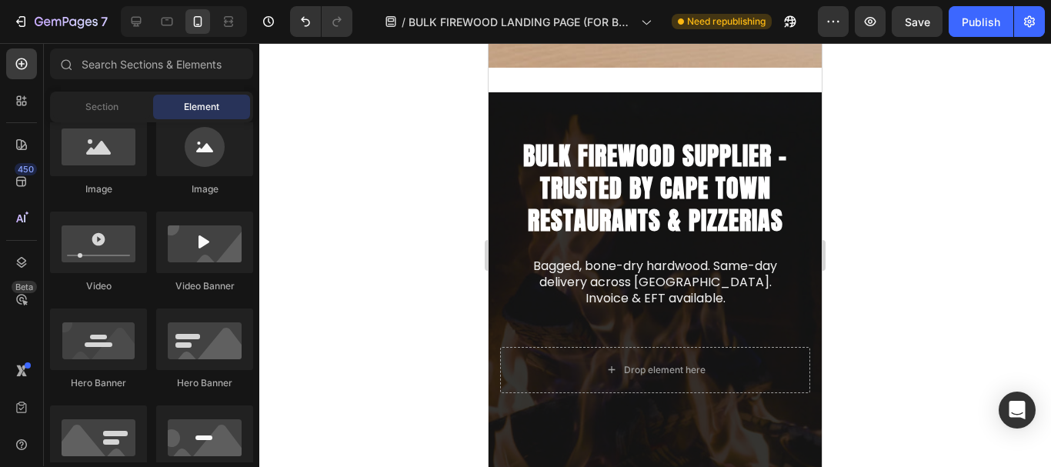
scroll to position [482, 0]
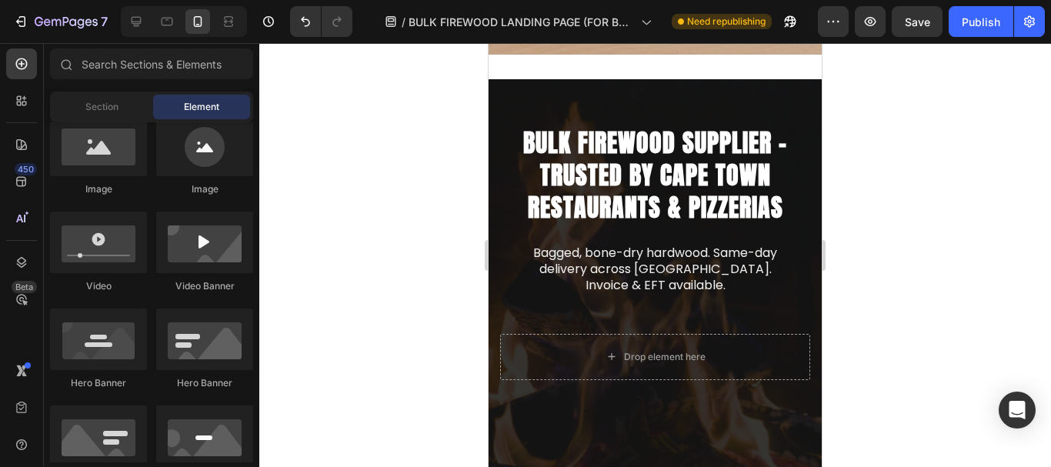
drag, startPoint x: 815, startPoint y: 77, endPoint x: 1315, endPoint y: 146, distance: 504.8
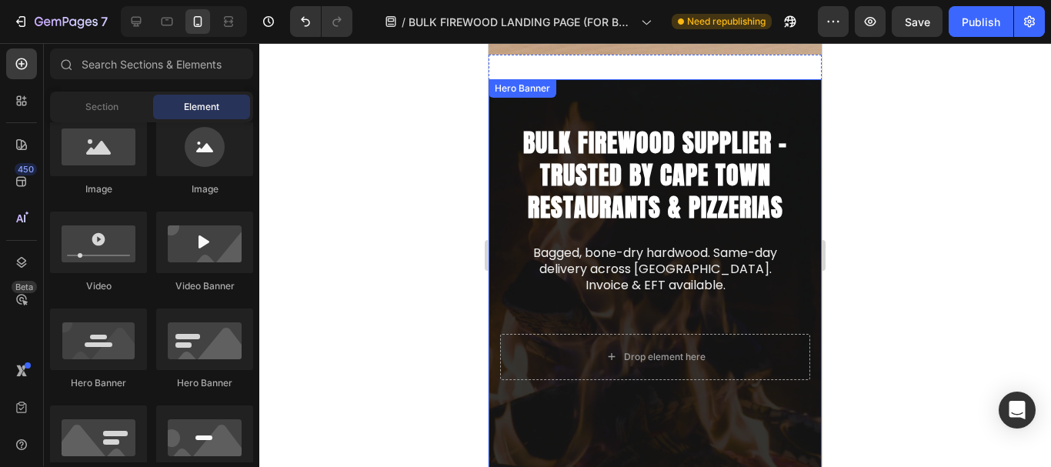
click at [731, 111] on div "Overlay" at bounding box center [654, 291] width 333 height 424
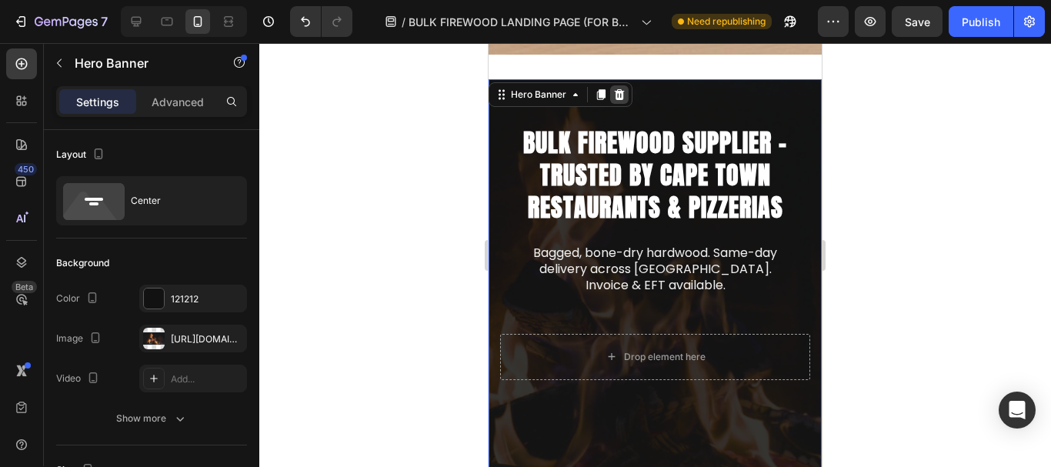
click at [618, 98] on icon at bounding box center [620, 94] width 10 height 11
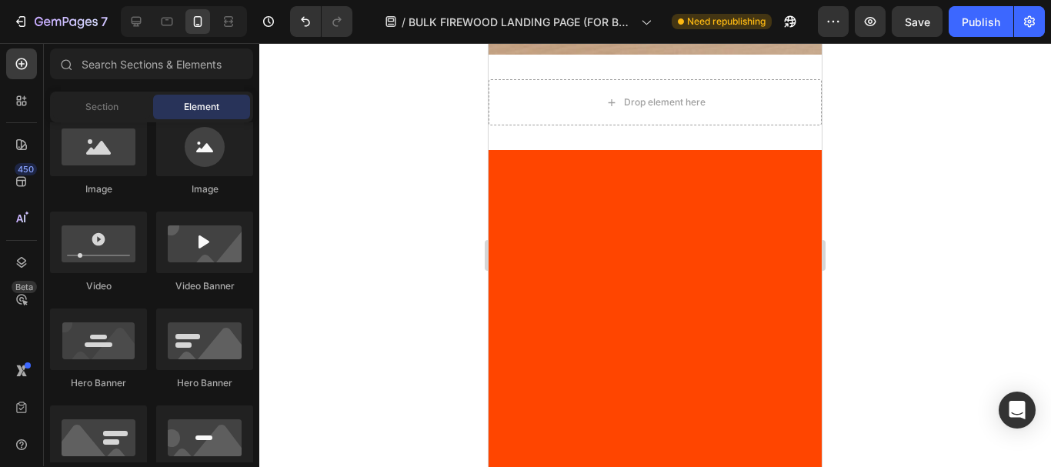
click at [914, 191] on div at bounding box center [655, 255] width 792 height 424
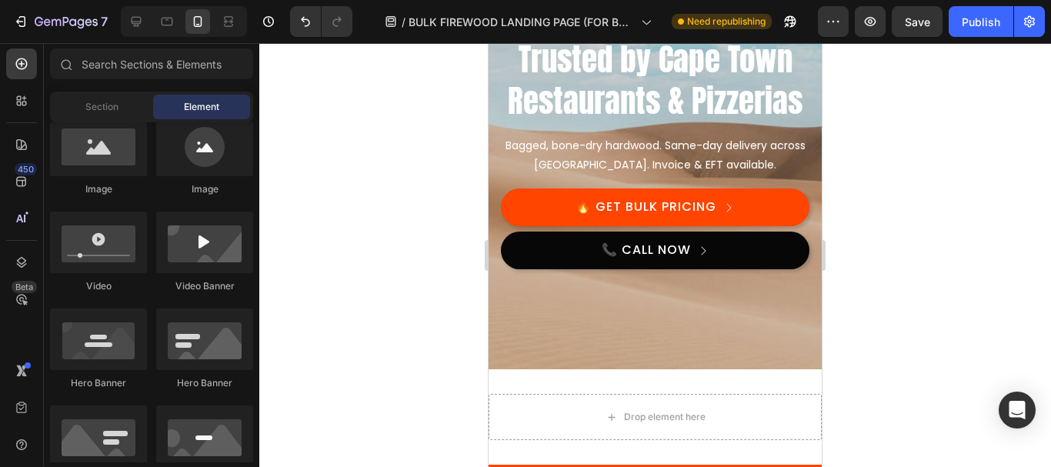
scroll to position [215, 0]
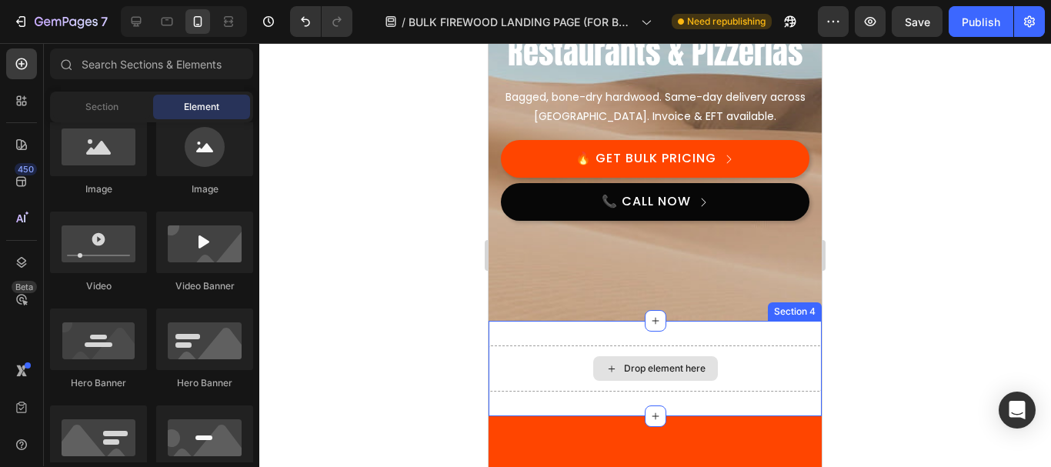
click at [777, 371] on div "Drop element here" at bounding box center [654, 368] width 333 height 46
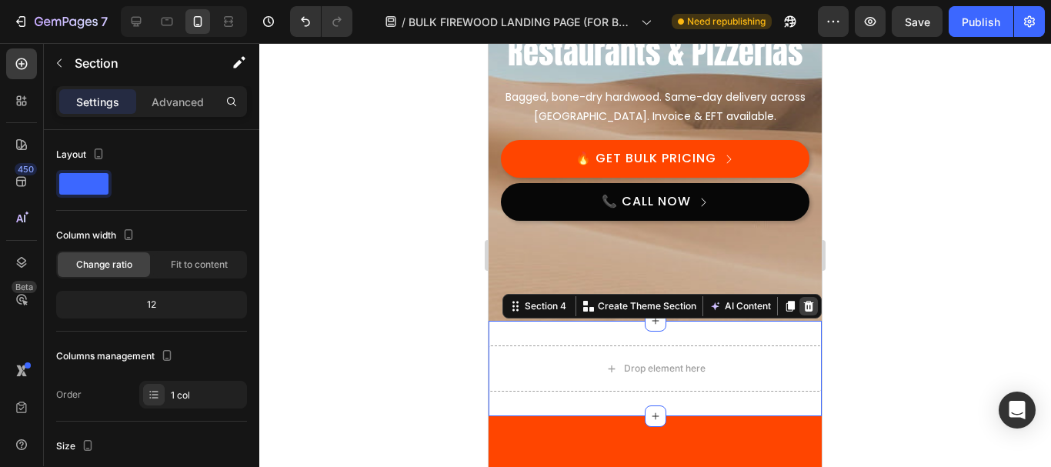
click at [802, 302] on icon at bounding box center [808, 306] width 12 height 12
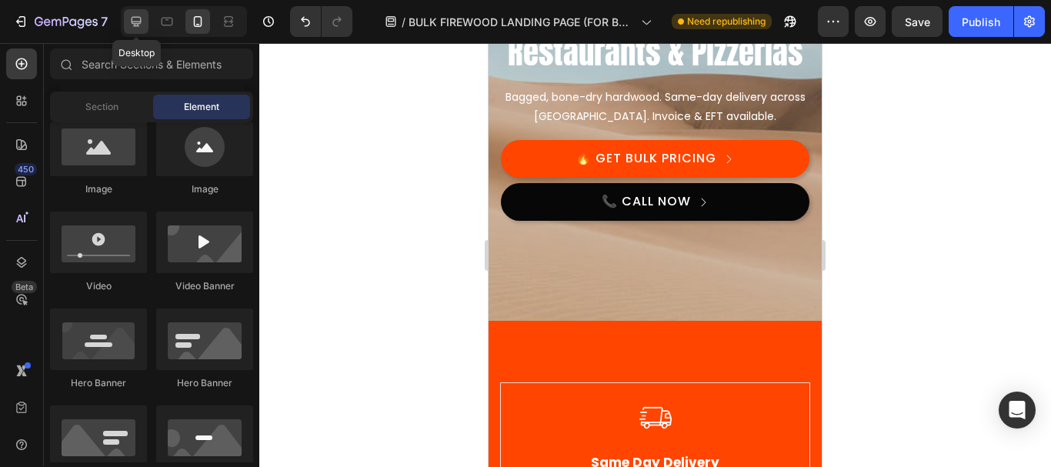
click at [133, 24] on icon at bounding box center [137, 22] width 10 height 10
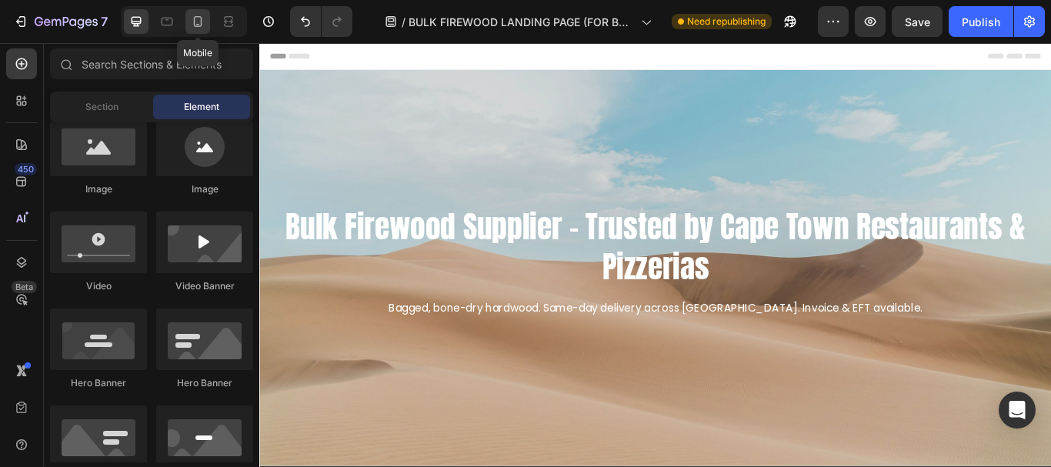
click at [198, 21] on icon at bounding box center [197, 21] width 15 height 15
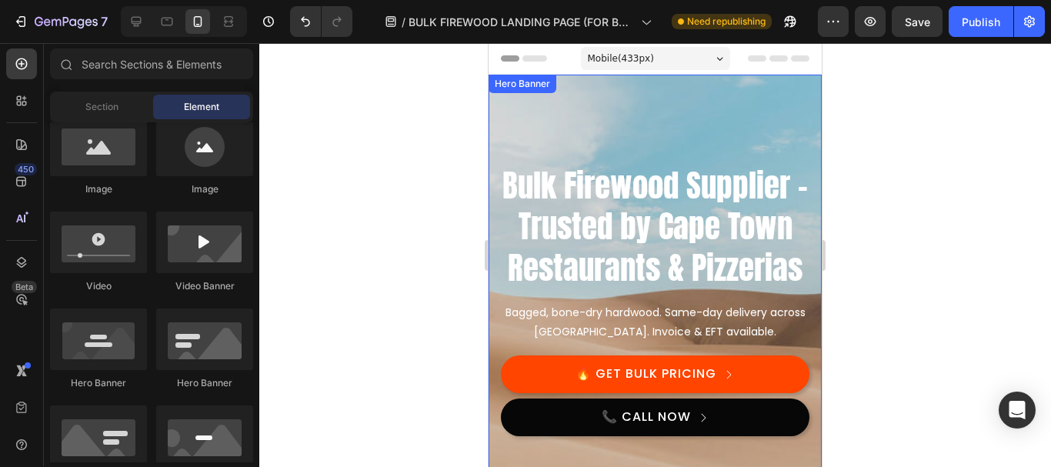
click at [663, 102] on div "Background Image" at bounding box center [654, 306] width 333 height 462
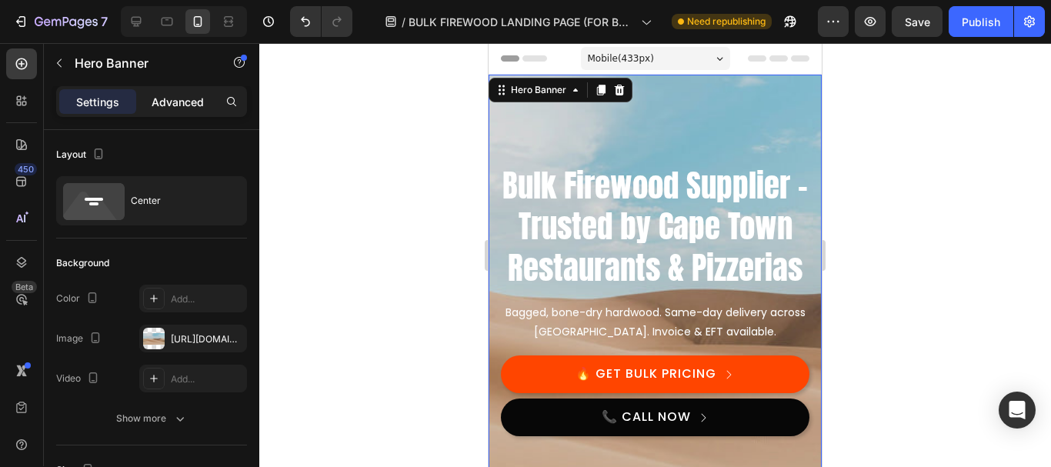
click at [183, 104] on p "Advanced" at bounding box center [178, 102] width 52 height 16
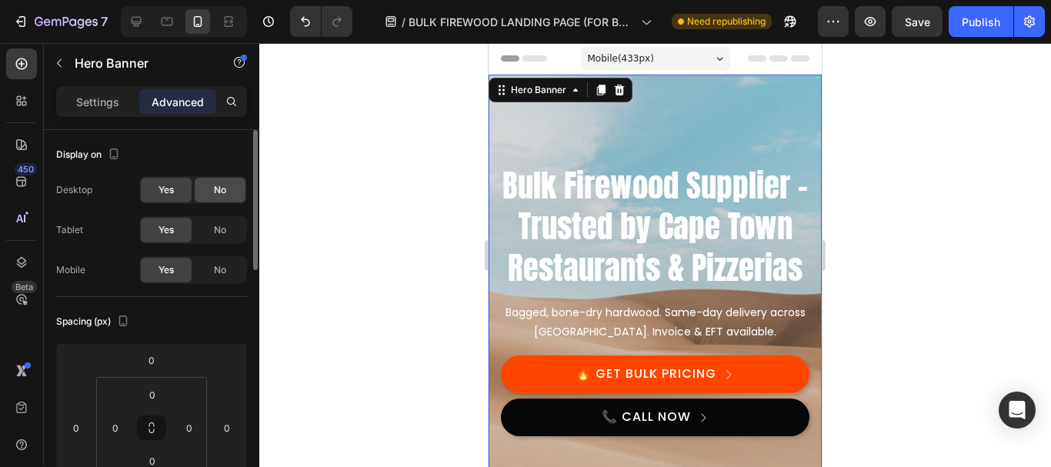
click at [211, 184] on div "No" at bounding box center [220, 190] width 51 height 25
click at [219, 231] on span "No" at bounding box center [220, 230] width 12 height 14
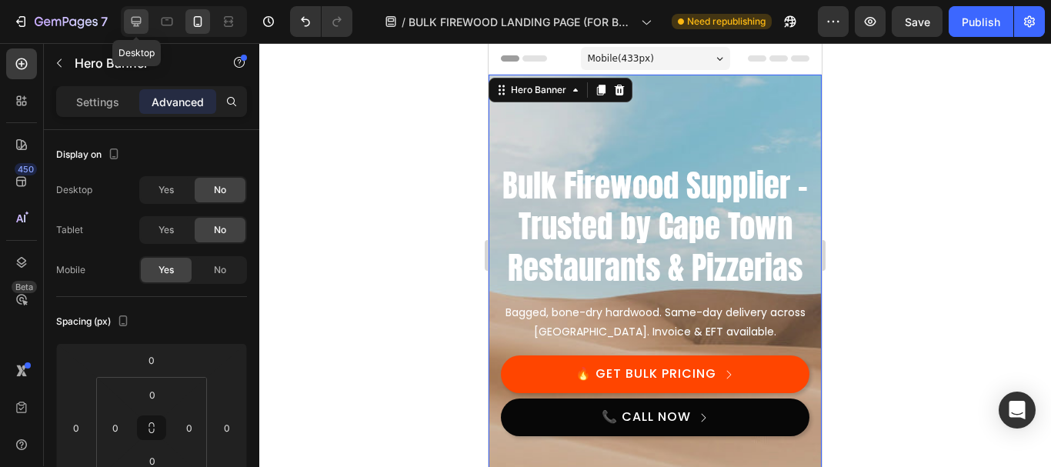
click at [133, 19] on icon at bounding box center [135, 21] width 15 height 15
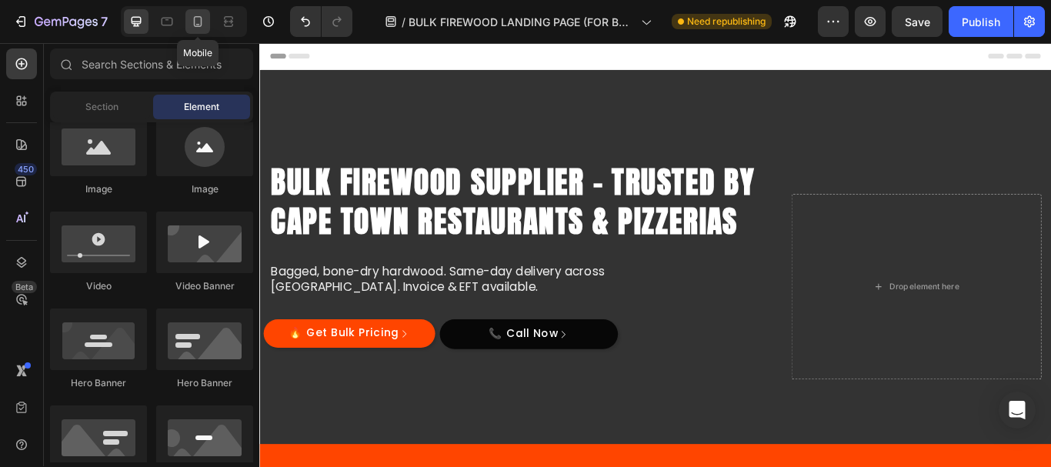
click at [203, 16] on icon at bounding box center [197, 21] width 15 height 15
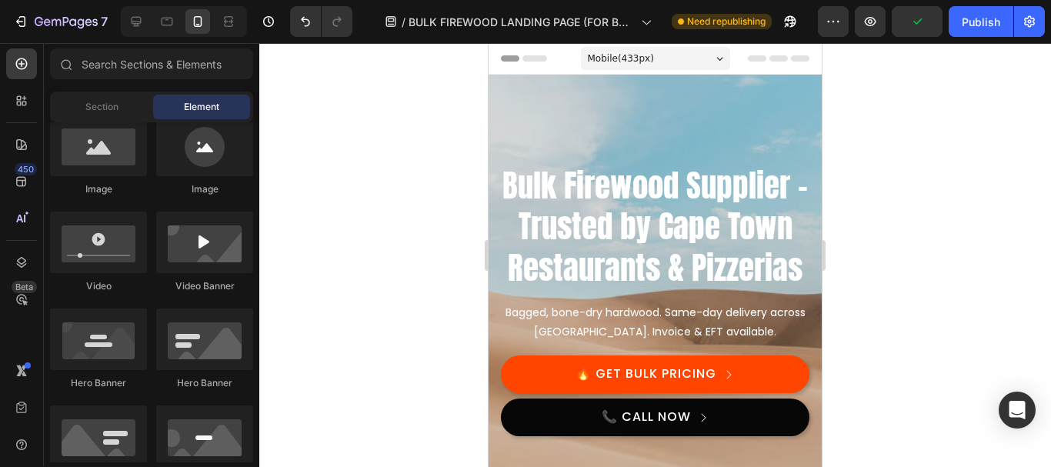
drag, startPoint x: 815, startPoint y: 73, endPoint x: 1316, endPoint y: 97, distance: 502.1
click at [987, 19] on div "Publish" at bounding box center [981, 22] width 38 height 16
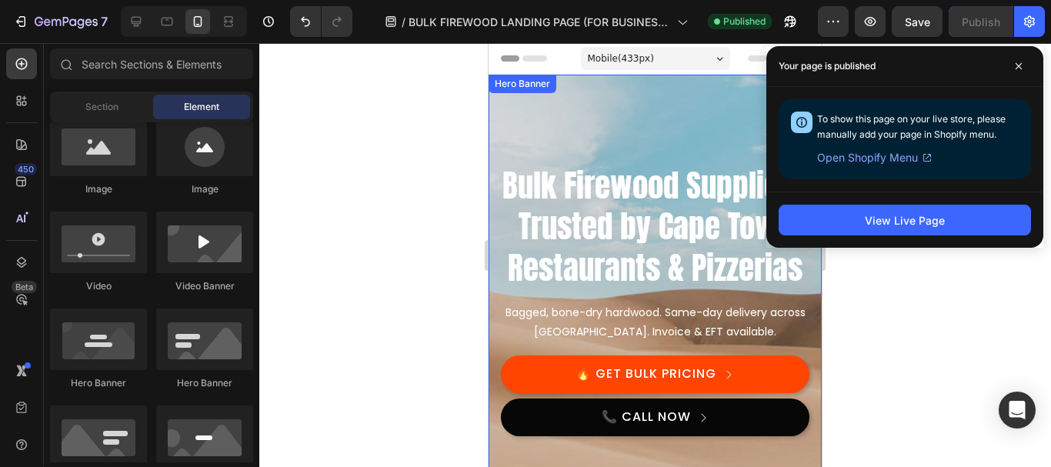
click at [512, 118] on div "Background Image" at bounding box center [654, 306] width 333 height 462
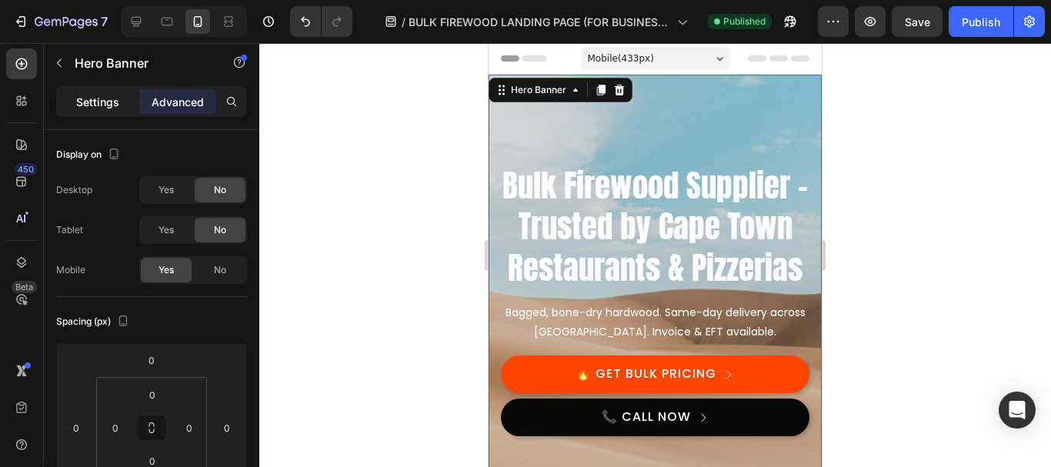
click at [94, 100] on p "Settings" at bounding box center [97, 102] width 43 height 16
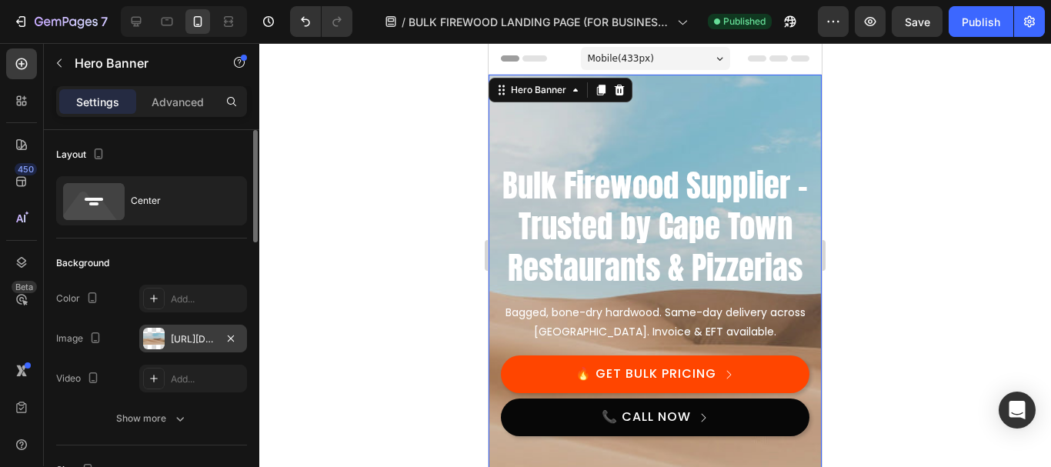
click at [187, 338] on div "https://cdn.shopify.com/s/files/1/2005/9307/files/background_settings.jpg" at bounding box center [193, 339] width 45 height 14
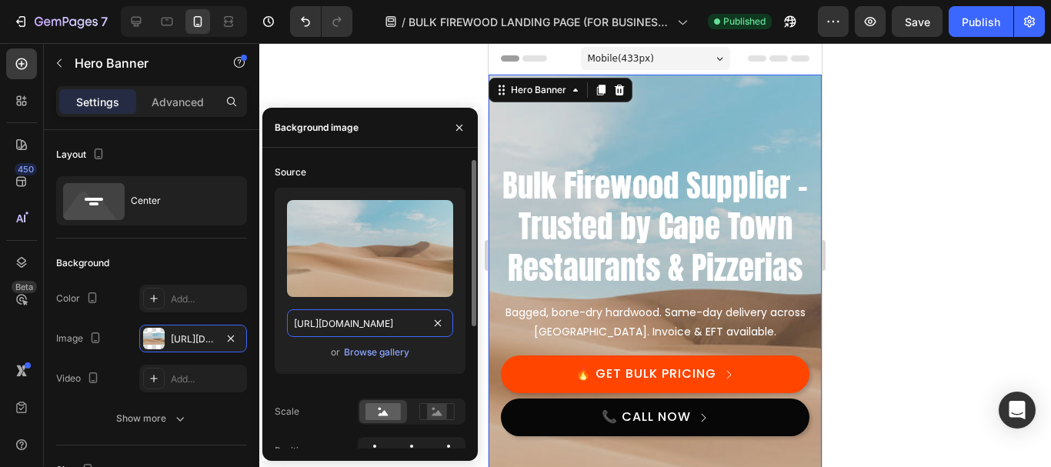
click at [372, 326] on input "https://cdn.shopify.com/s/files/1/2005/9307/files/background_settings.jpg" at bounding box center [370, 323] width 166 height 28
paste input "0582/0737/1336/files/o.jpg?v=1755267131"
type input "https://cdn.shopify.com/s/files/1/0582/0737/1336/files/o.jpg?v=1755267131"
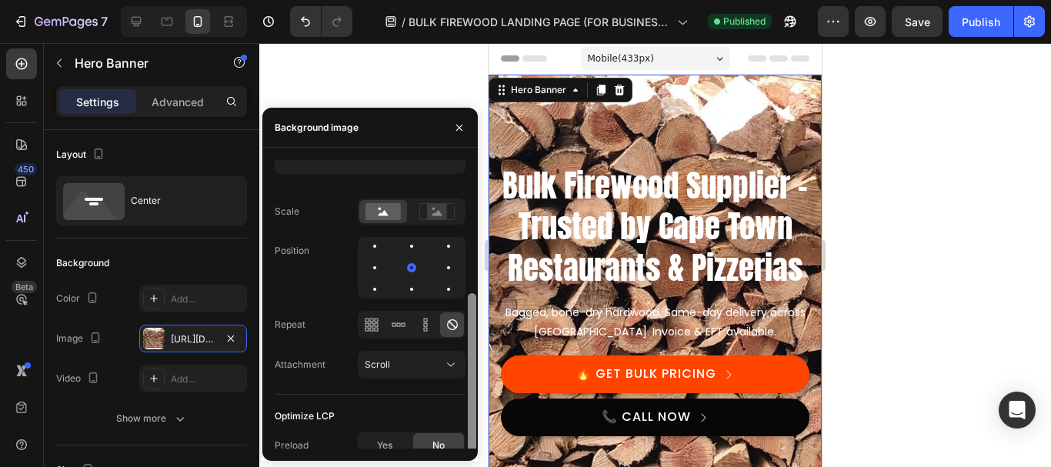
scroll to position [211, 0]
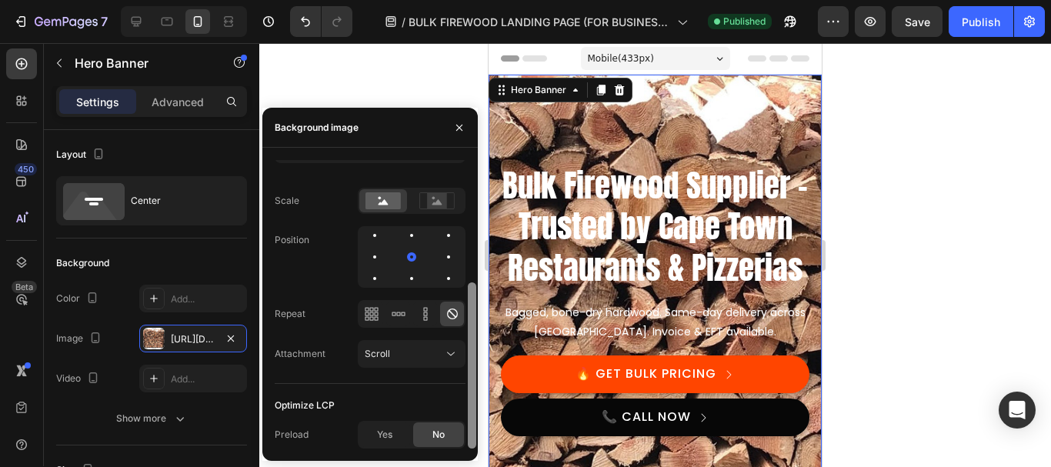
drag, startPoint x: 471, startPoint y: 221, endPoint x: 476, endPoint y: 349, distance: 128.6
click at [476, 349] on div at bounding box center [472, 304] width 12 height 288
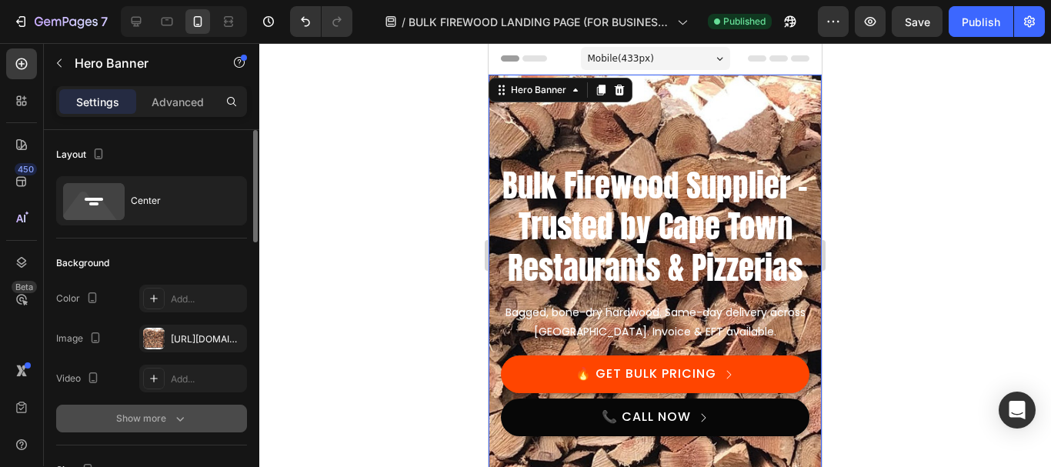
click at [138, 422] on div "Show more" at bounding box center [152, 418] width 72 height 15
click at [182, 431] on div "Add..." at bounding box center [193, 419] width 108 height 28
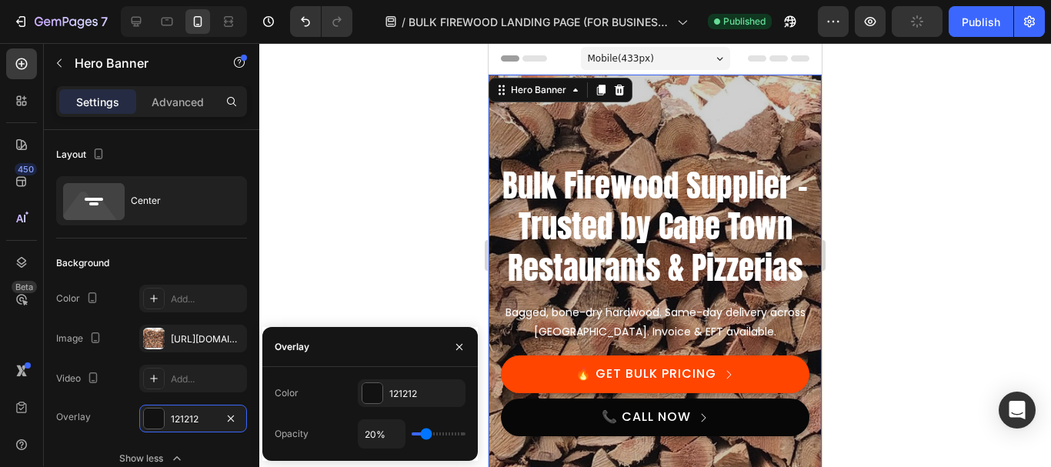
type input "24%"
type input "24"
type input "26%"
type input "26"
type input "33%"
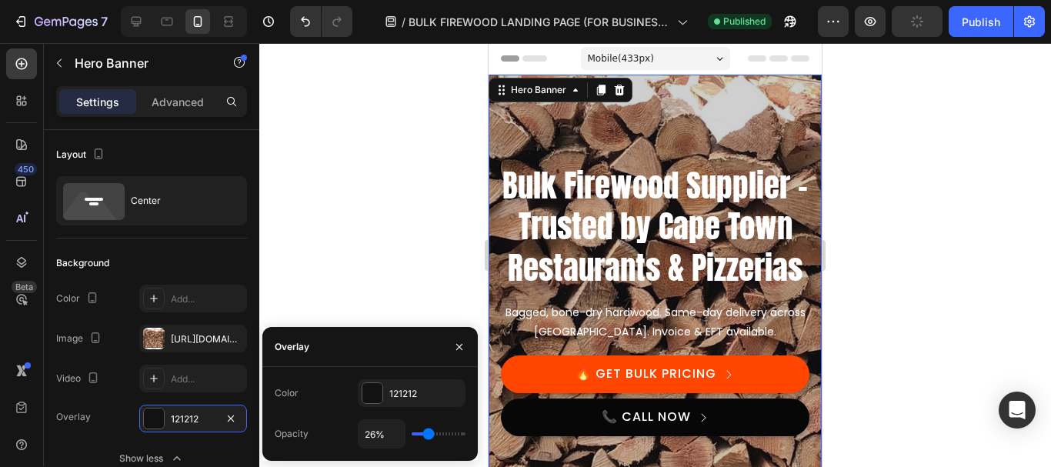
type input "33"
type input "39%"
type input "39"
type input "41%"
type input "41"
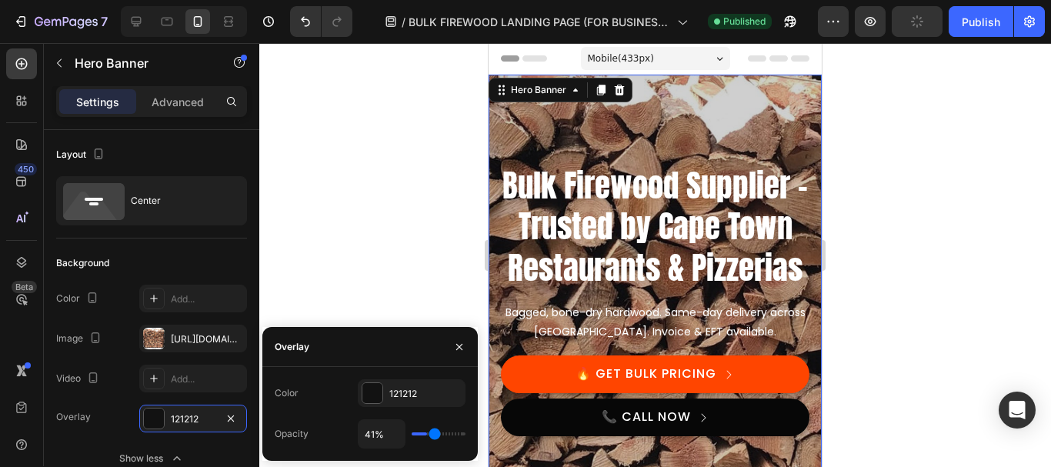
type input "44%"
type input "44"
type input "48%"
type input "48"
type input "50%"
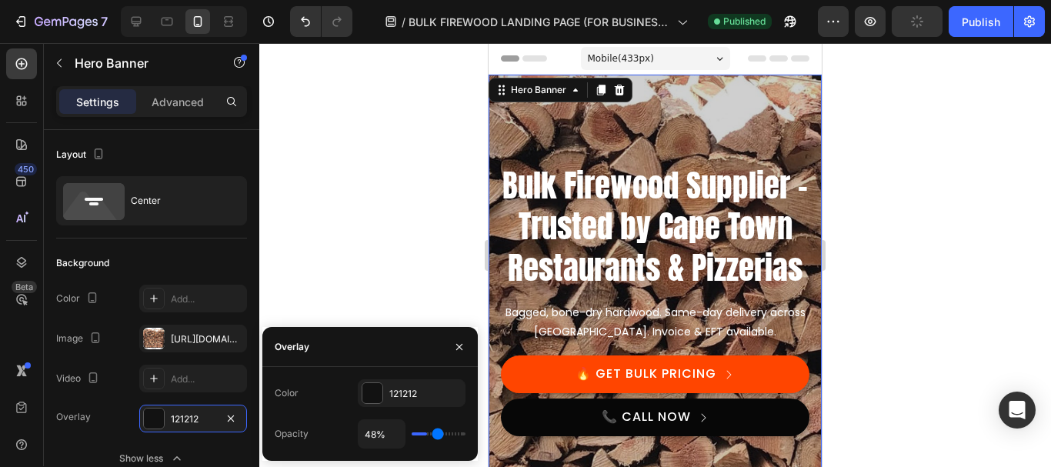
type input "50"
type input "56%"
type input "56"
type input "57%"
type input "57"
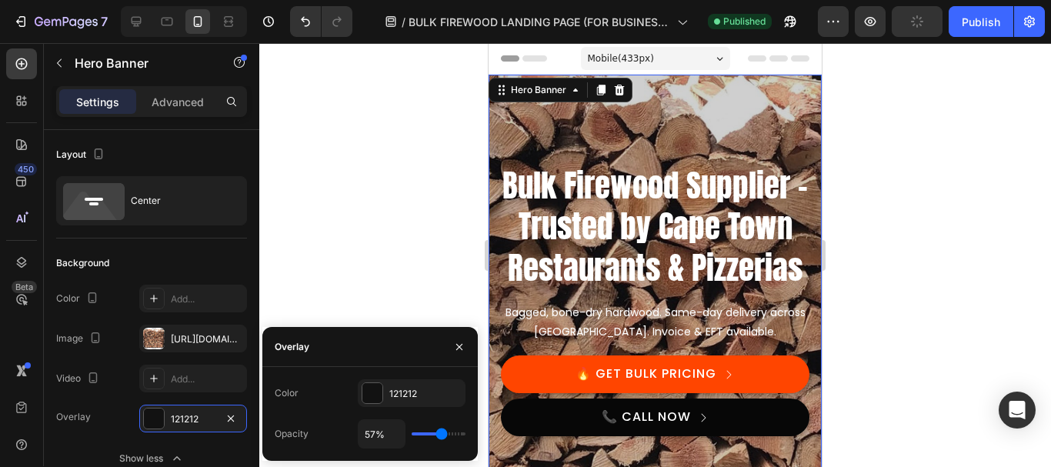
type input "59%"
type input "59"
type input "61%"
type input "61"
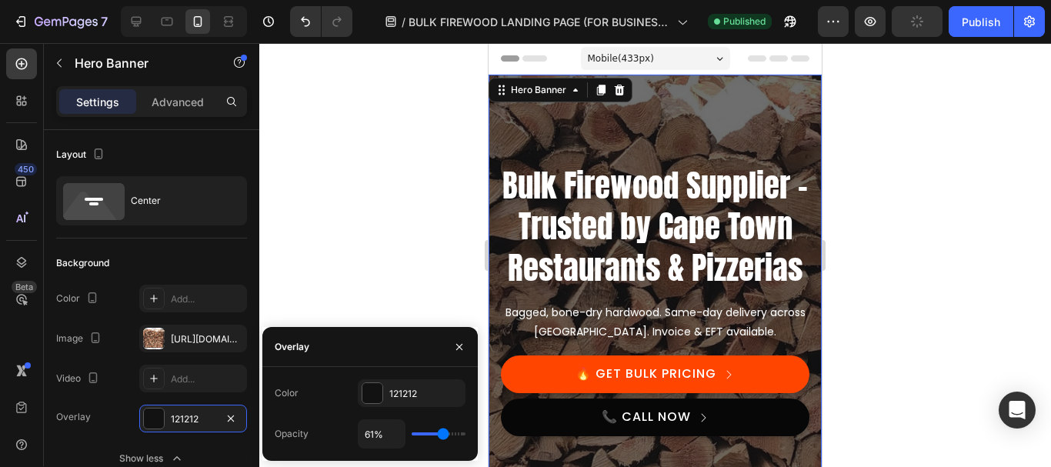
type input "63%"
type input "63"
type input "70%"
type input "70"
type input "74%"
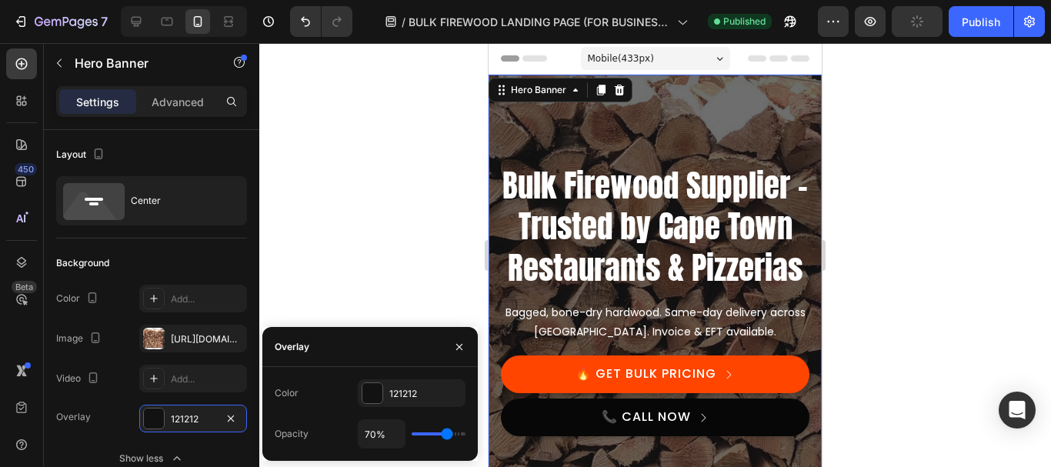
type input "74"
type input "76%"
type input "76"
type input "78%"
type input "78"
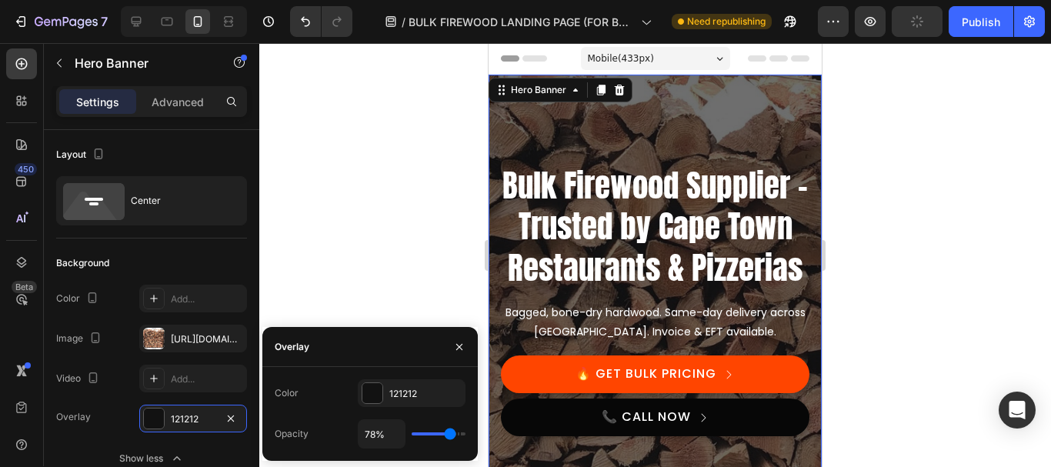
type input "83%"
type input "83"
type input "85%"
type input "85"
type input "87%"
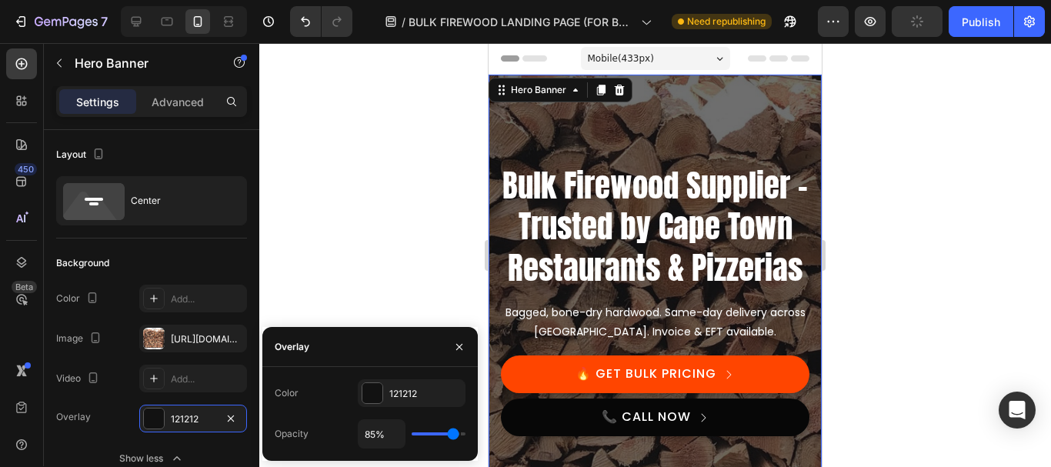
type input "87"
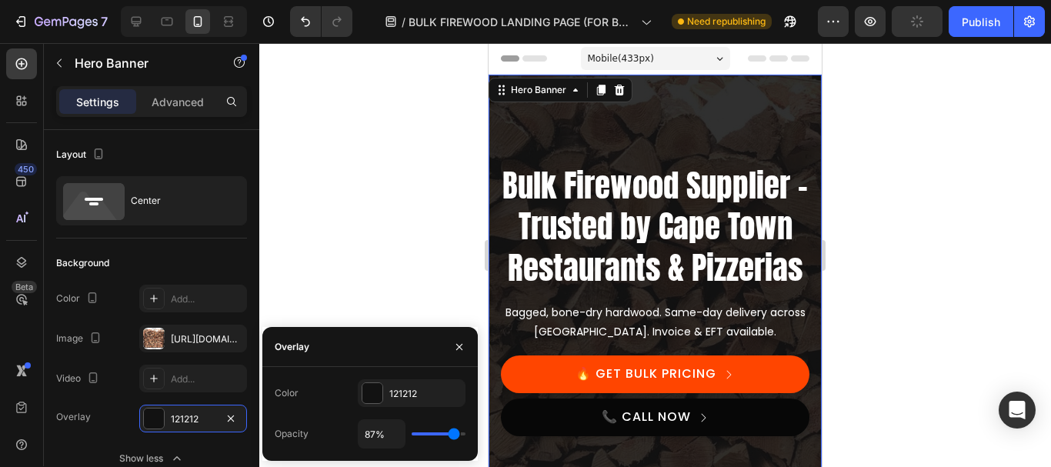
type input "91%"
type input "91"
type input "93%"
type input "93"
type input "94%"
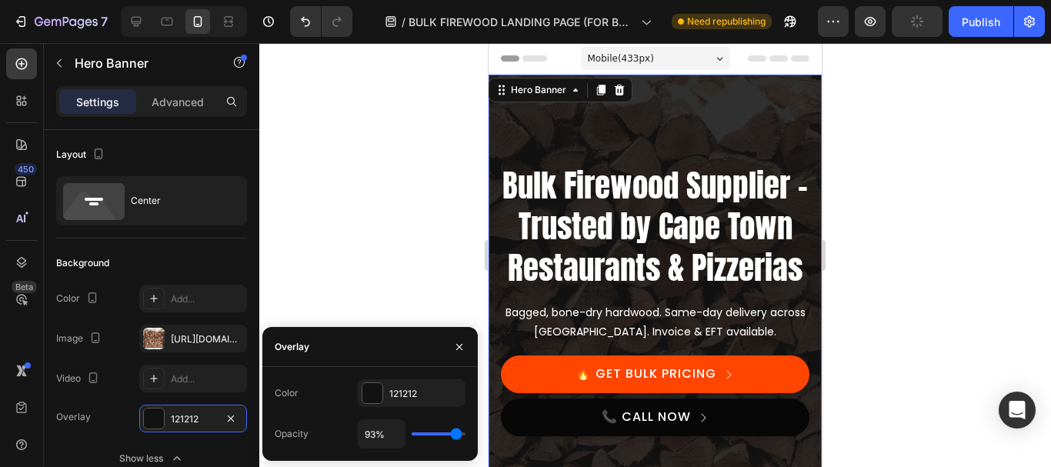
type input "94"
type input "96%"
type input "96"
type input "100%"
type input "100"
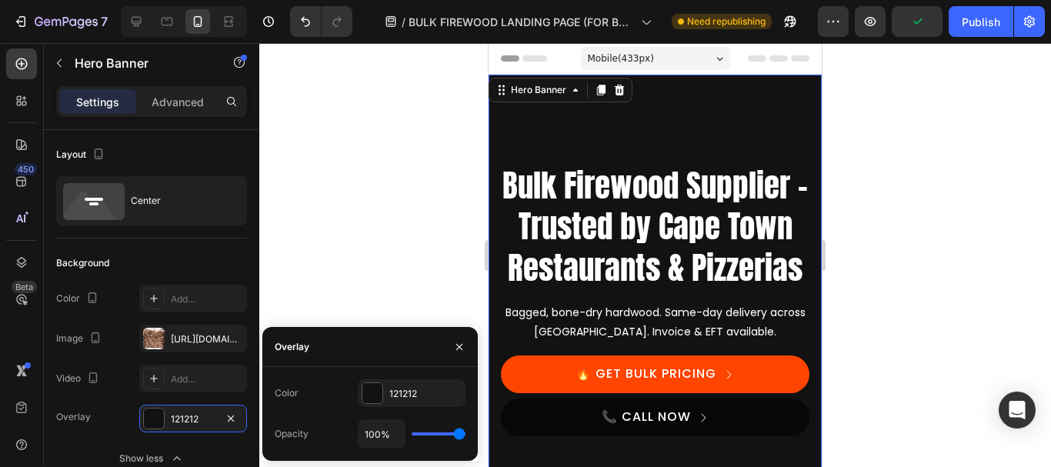
type input "98%"
type input "98"
type input "96%"
type input "96"
type input "94%"
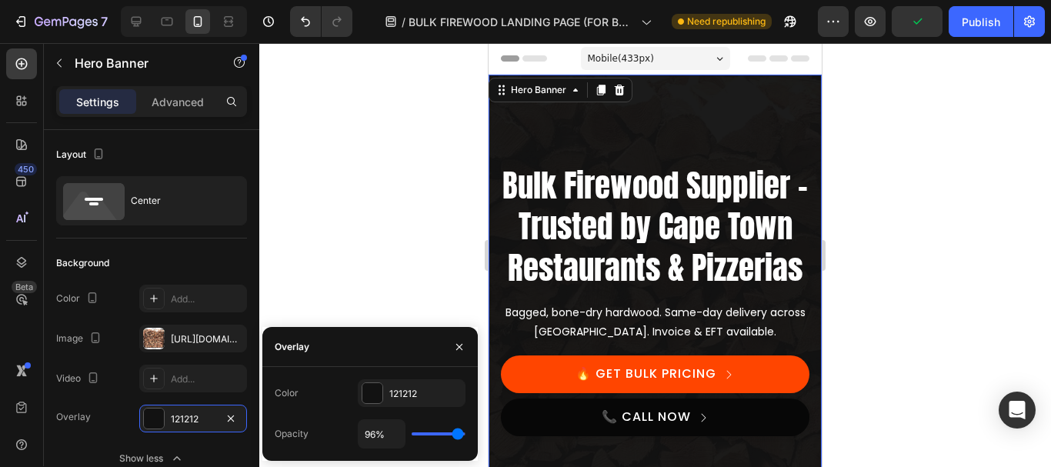
type input "94"
type input "93%"
type input "93"
type input "91%"
type input "91"
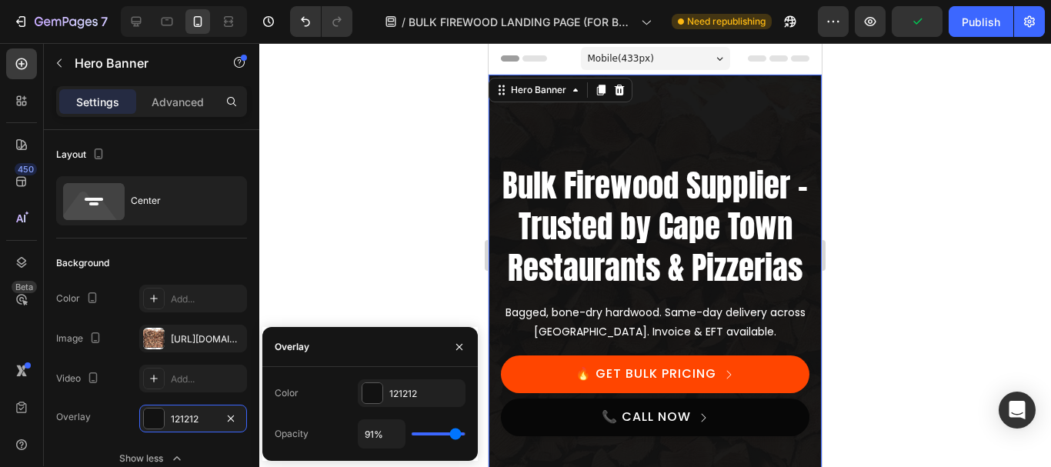
type input "89%"
type input "89"
type input "87%"
type input "87"
type input "85%"
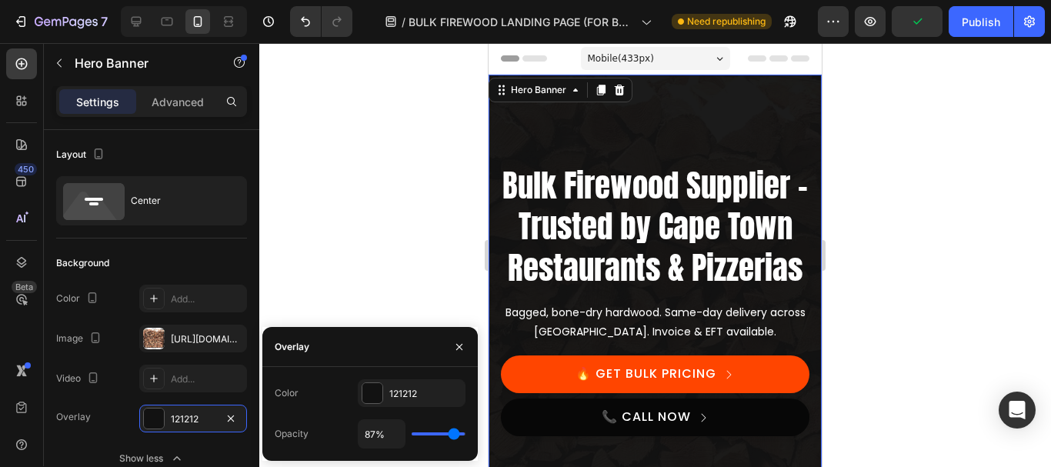
type input "85"
type input "81%"
type input "81"
type input "80%"
type input "80"
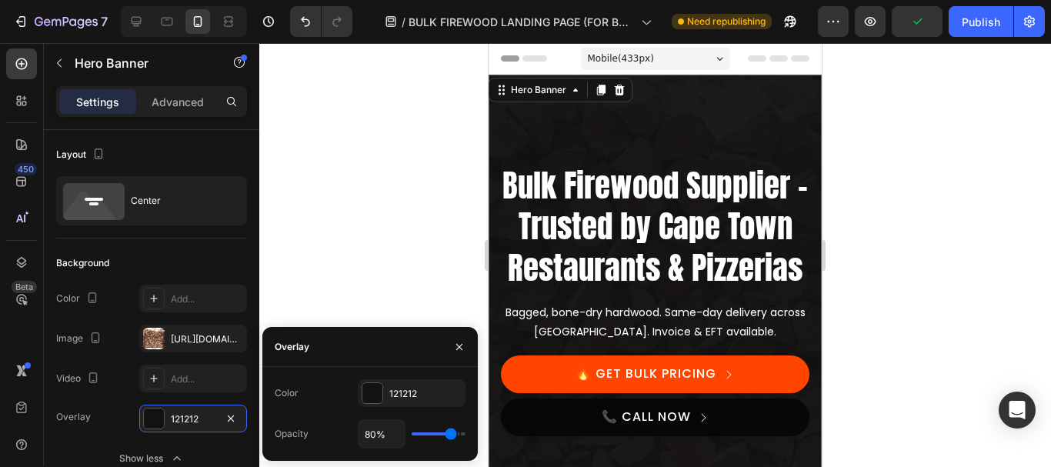
type input "78%"
type input "78"
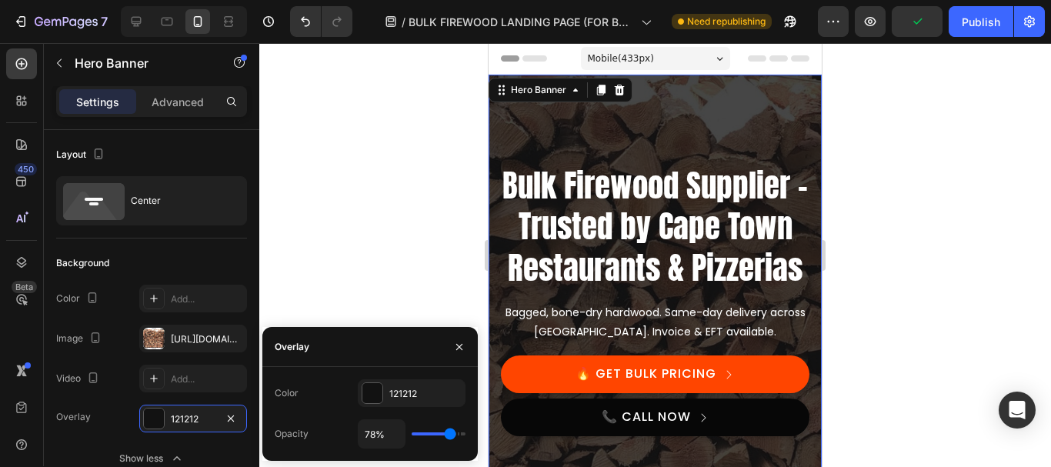
type input "76%"
type input "76"
type input "74%"
type input "74"
type input "72%"
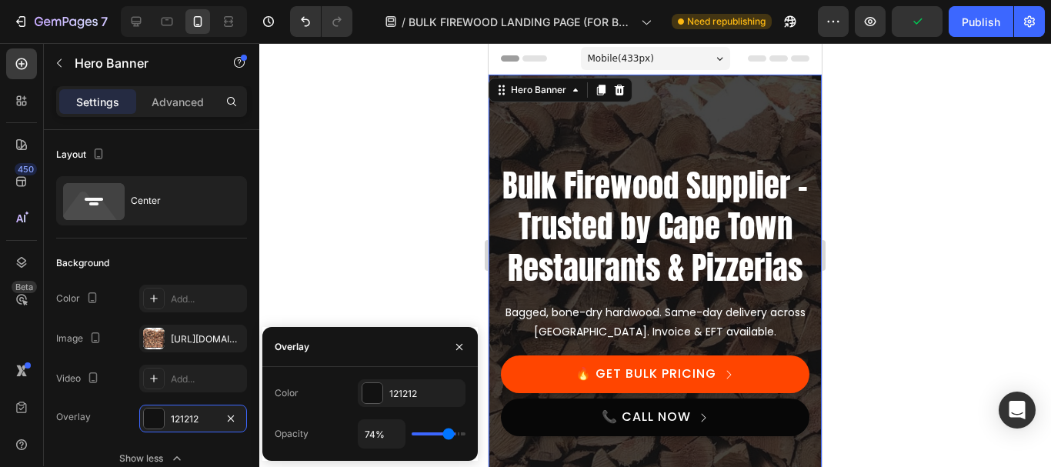
type input "72"
type input "70%"
type input "70"
type input "65%"
type input "65"
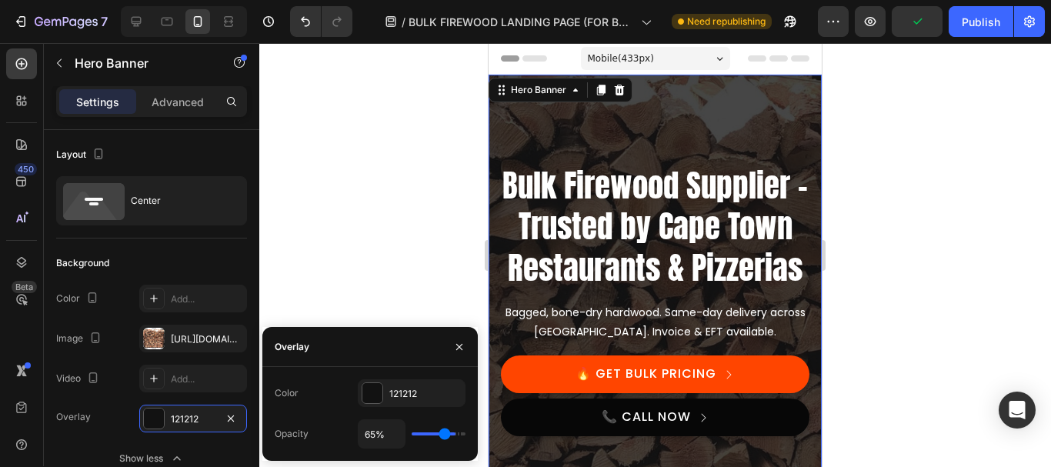
type input "63%"
type input "63"
type input "61%"
type input "61"
type input "59%"
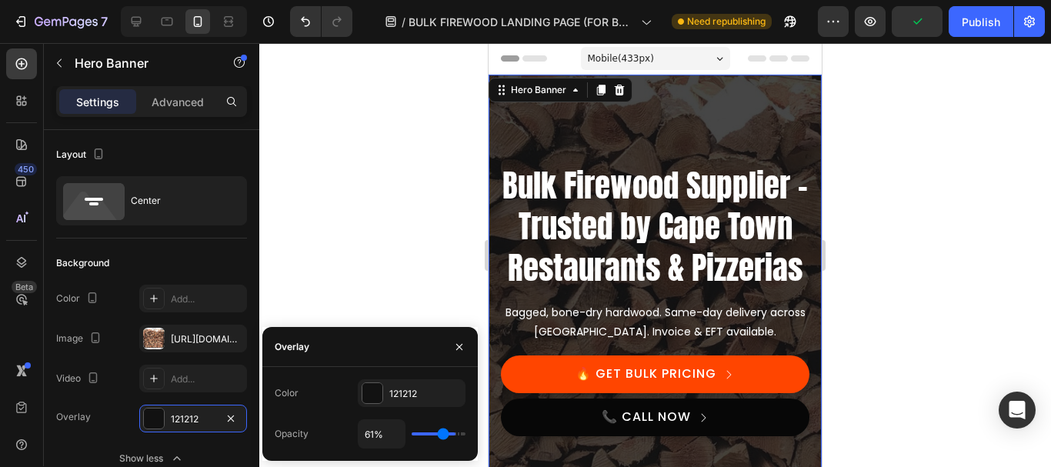
type input "59"
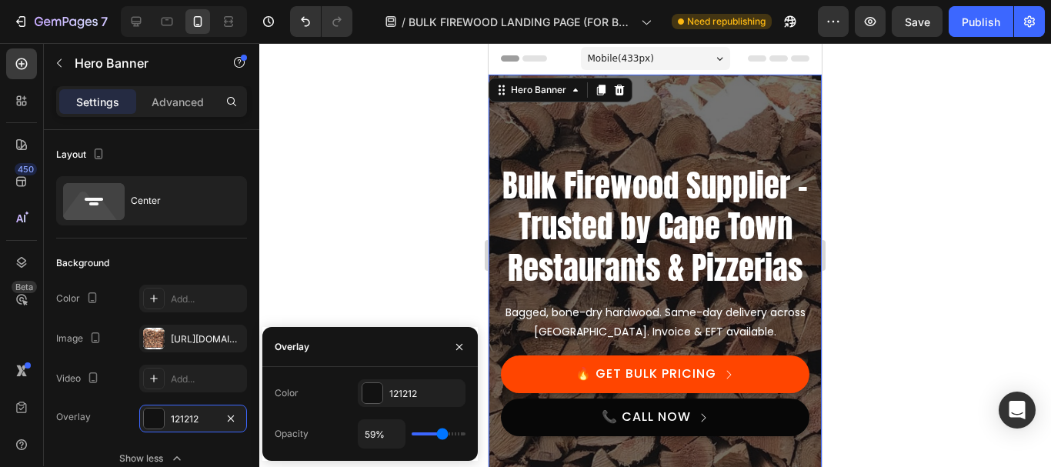
type input "61%"
type input "61"
type input "63%"
type input "63"
type input "65%"
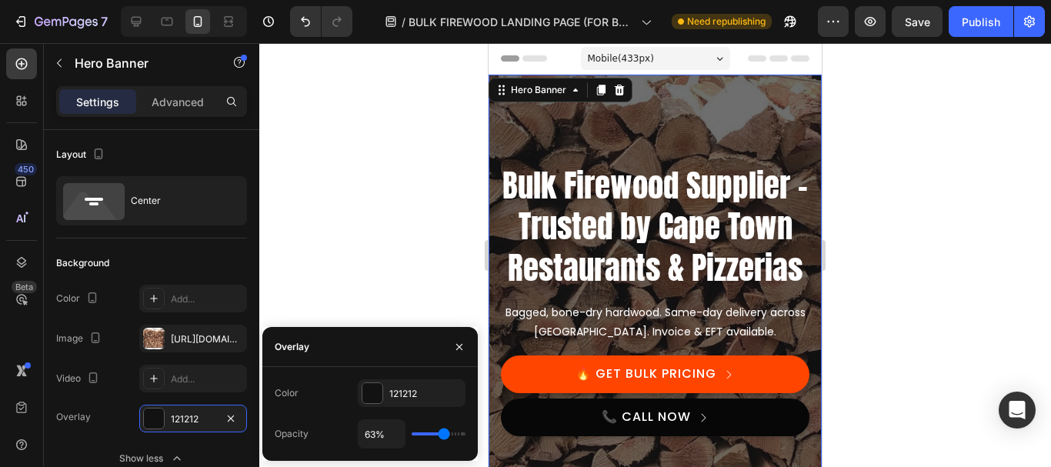
type input "65"
type input "69%"
type input "69"
type input "70%"
type input "70"
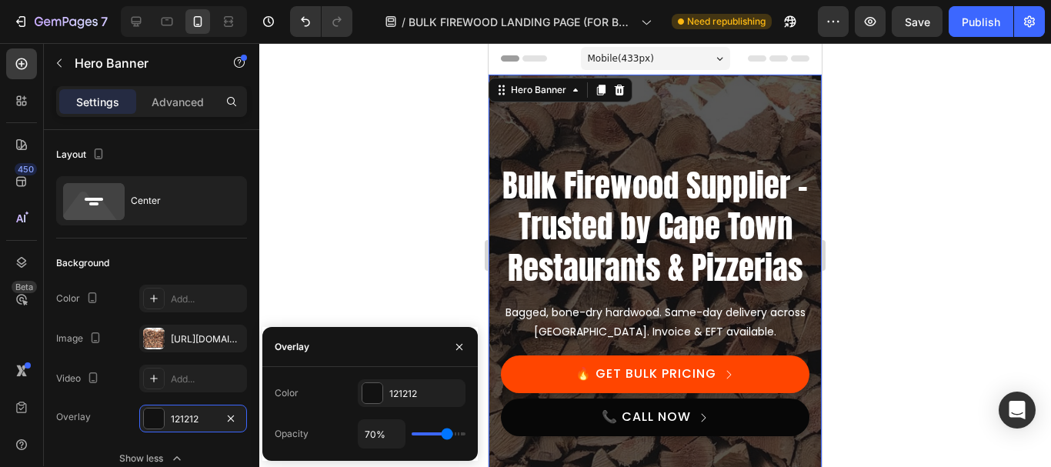
type input "72%"
type input "72"
type input "74%"
drag, startPoint x: 425, startPoint y: 432, endPoint x: 448, endPoint y: 432, distance: 23.1
type input "74"
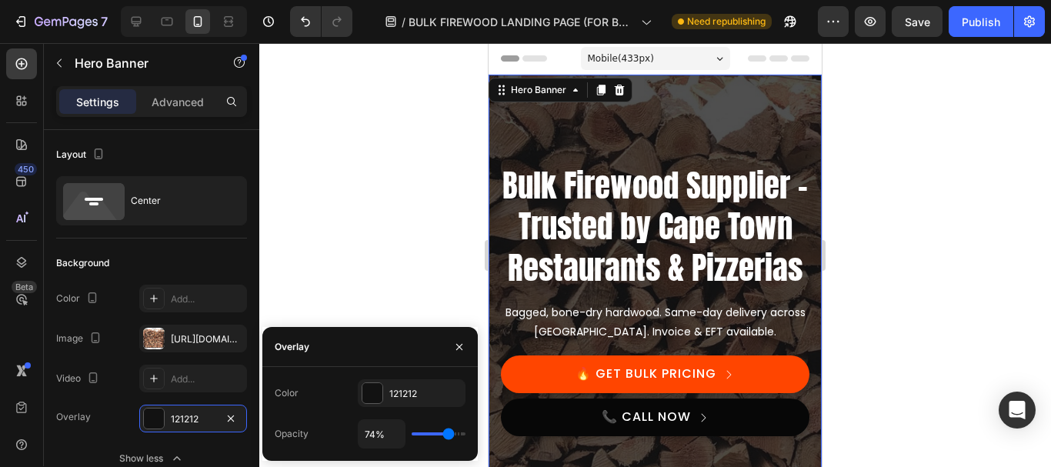
click at [448, 432] on input "range" at bounding box center [439, 433] width 54 height 3
click at [403, 106] on div at bounding box center [655, 255] width 792 height 424
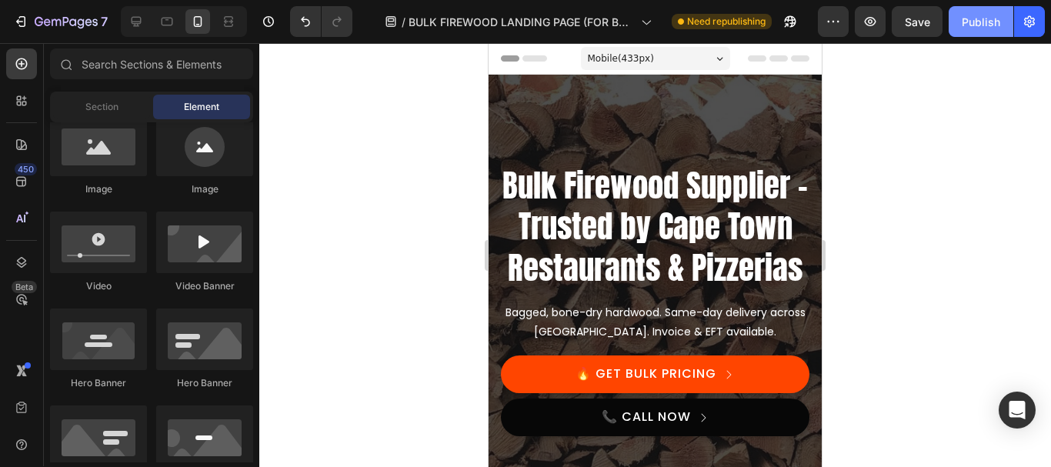
click at [962, 25] on div "Publish" at bounding box center [981, 22] width 38 height 16
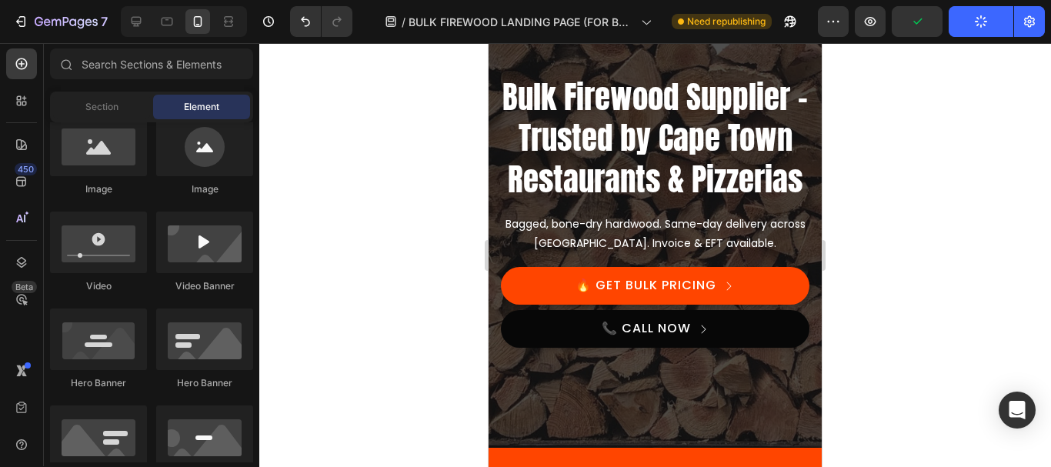
scroll to position [74, 0]
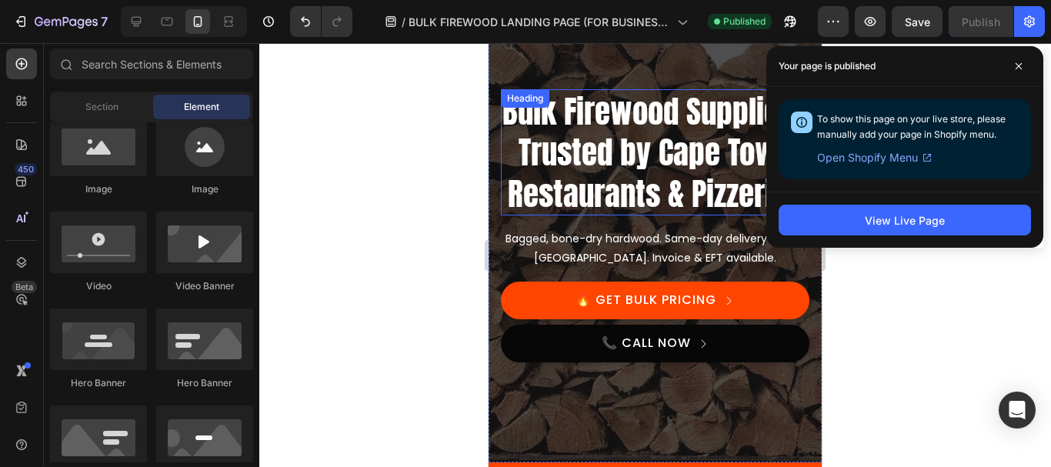
click at [639, 148] on h2 "Bulk Firewood Supplier – Trusted by Cape Town Restaurants & Pizzerias" at bounding box center [655, 152] width 308 height 126
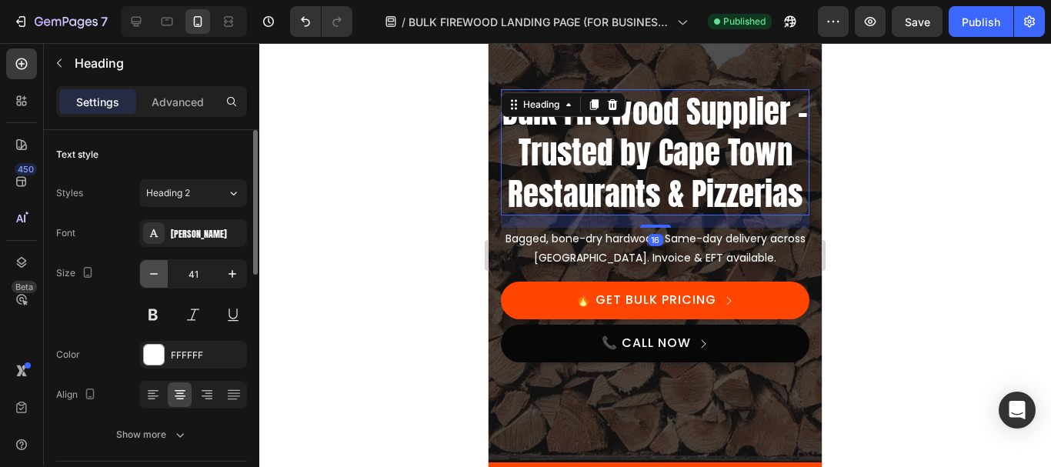
click at [155, 275] on icon "button" at bounding box center [153, 273] width 15 height 15
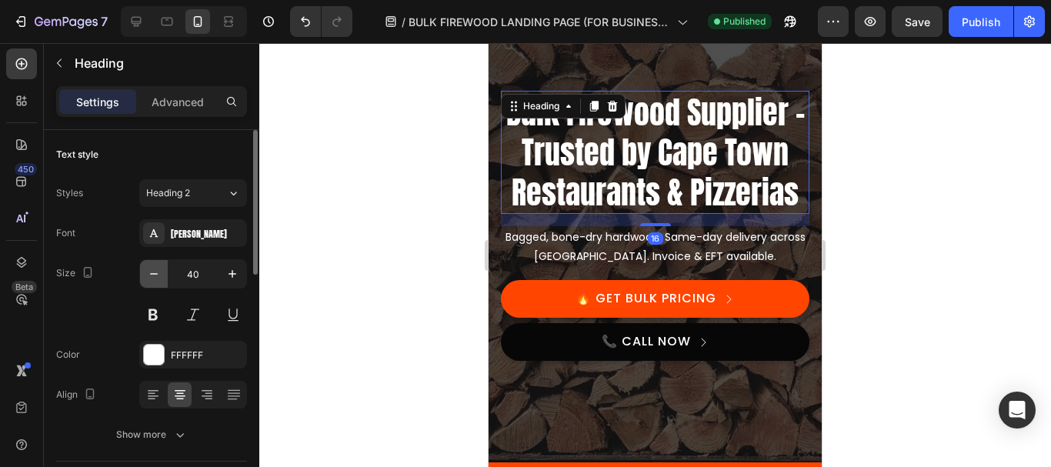
click at [155, 275] on icon "button" at bounding box center [153, 273] width 15 height 15
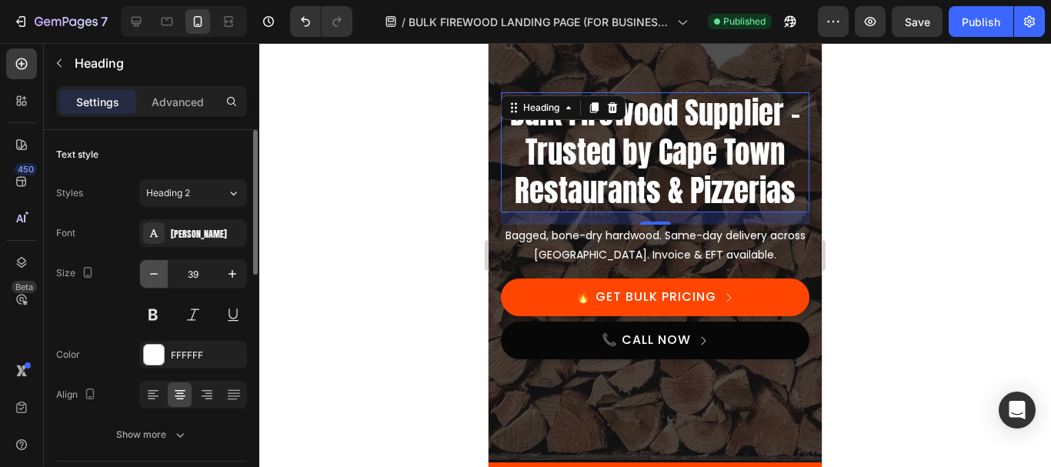
click at [155, 275] on icon "button" at bounding box center [153, 273] width 15 height 15
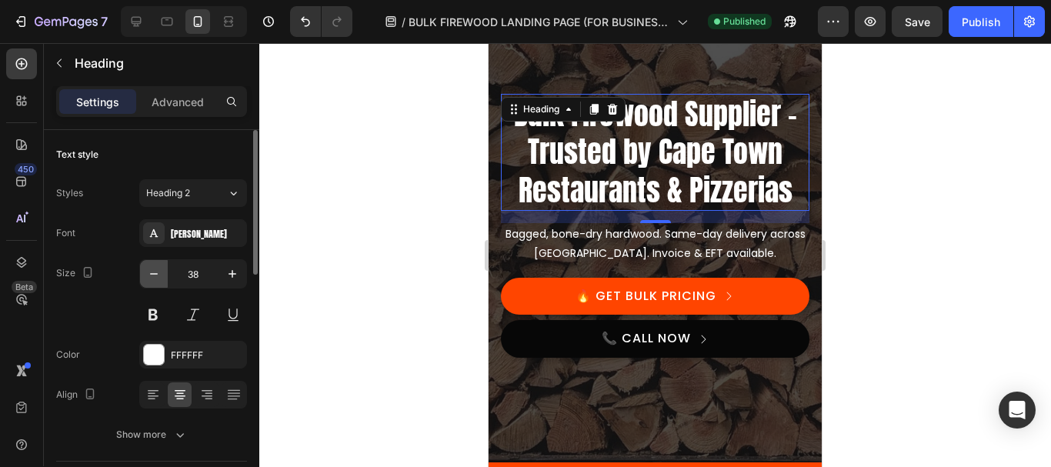
click at [155, 275] on icon "button" at bounding box center [153, 273] width 15 height 15
type input "37"
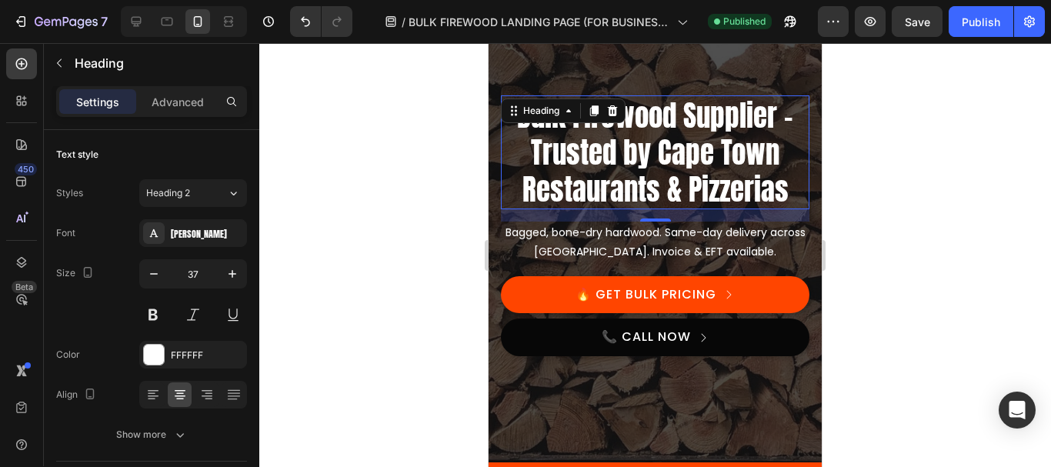
click at [363, 205] on div at bounding box center [655, 255] width 792 height 424
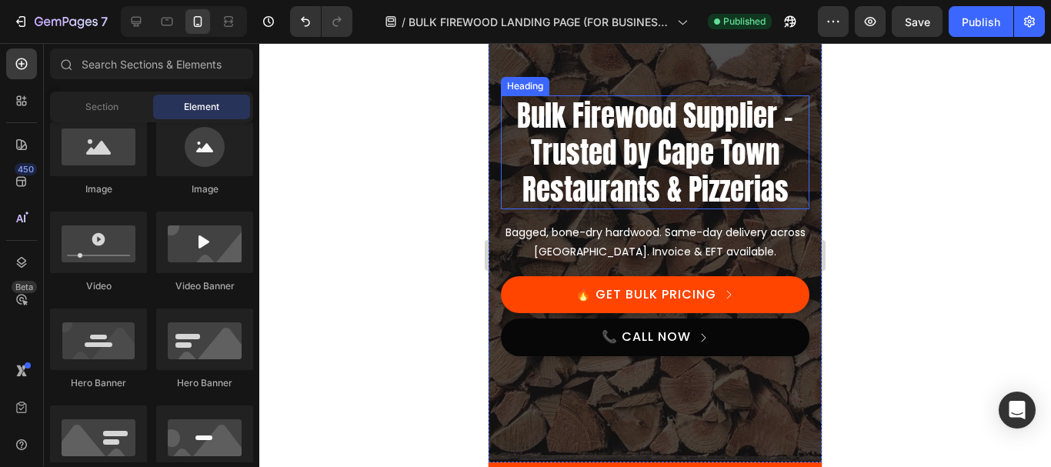
click at [648, 156] on h2 "Bulk Firewood Supplier – Trusted by Cape Town Restaurants & Pizzerias" at bounding box center [655, 152] width 308 height 114
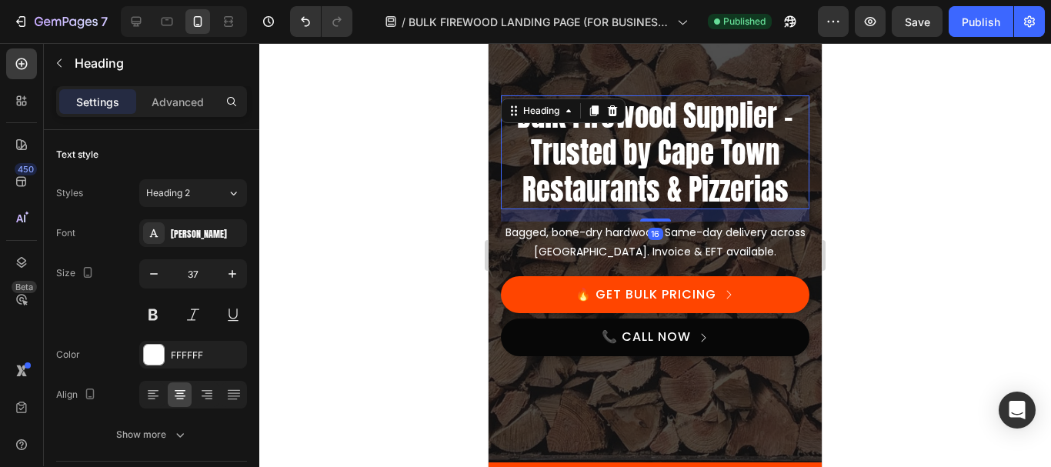
click at [412, 212] on div at bounding box center [655, 255] width 792 height 424
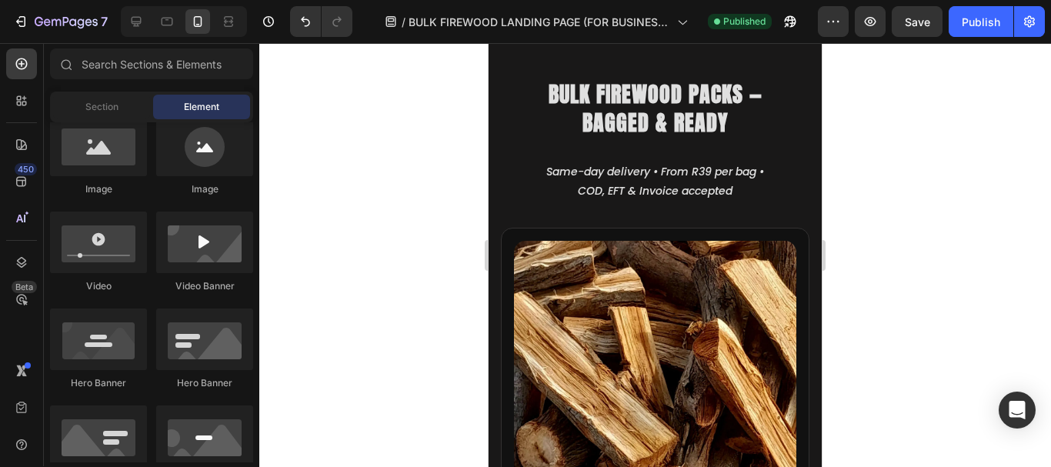
scroll to position [1154, 0]
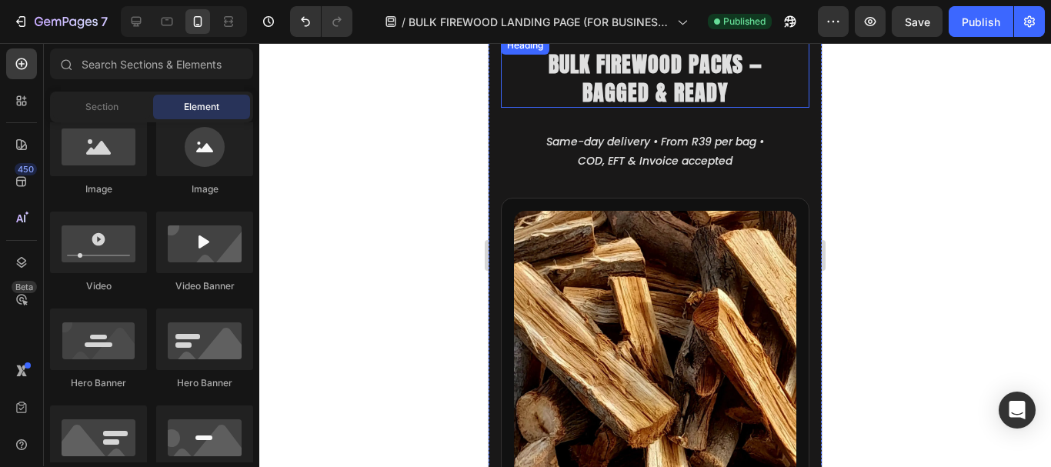
click at [631, 62] on h2 "Bulk Firewood Packs — Bagged & Ready" at bounding box center [655, 77] width 278 height 59
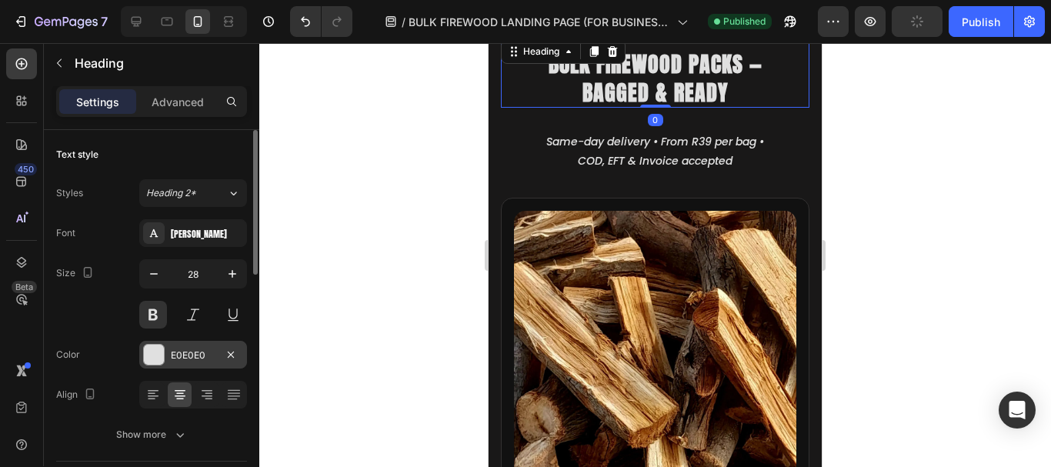
click at [190, 354] on div "E0E0E0" at bounding box center [193, 355] width 45 height 14
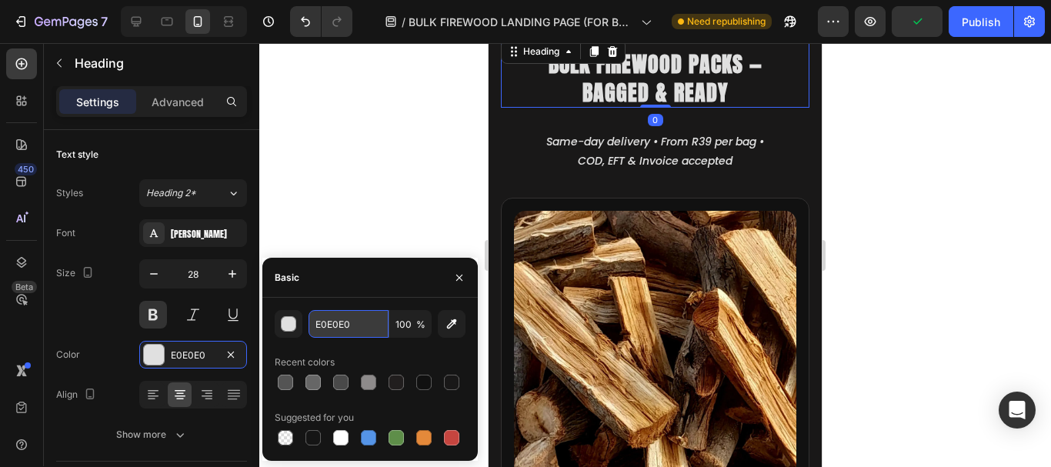
click at [337, 327] on input "E0E0E0" at bounding box center [348, 324] width 80 height 28
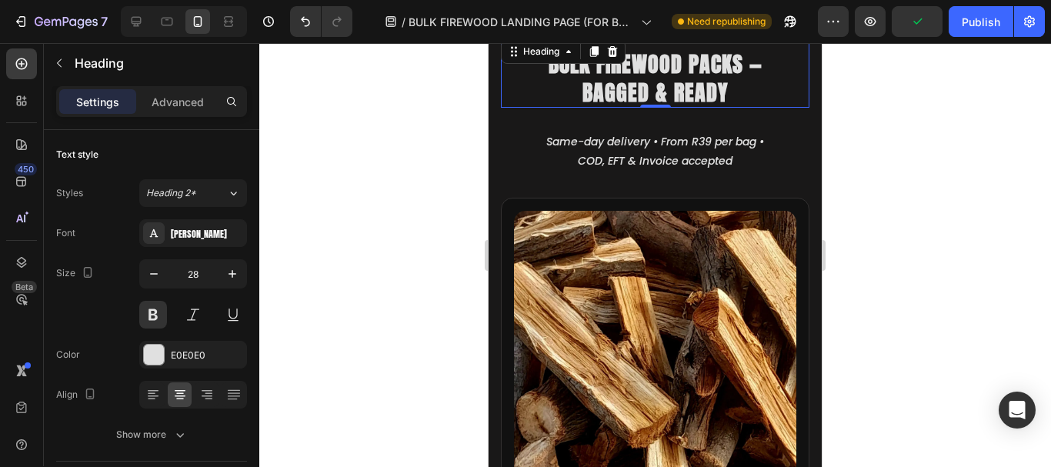
click at [433, 159] on div at bounding box center [655, 255] width 792 height 424
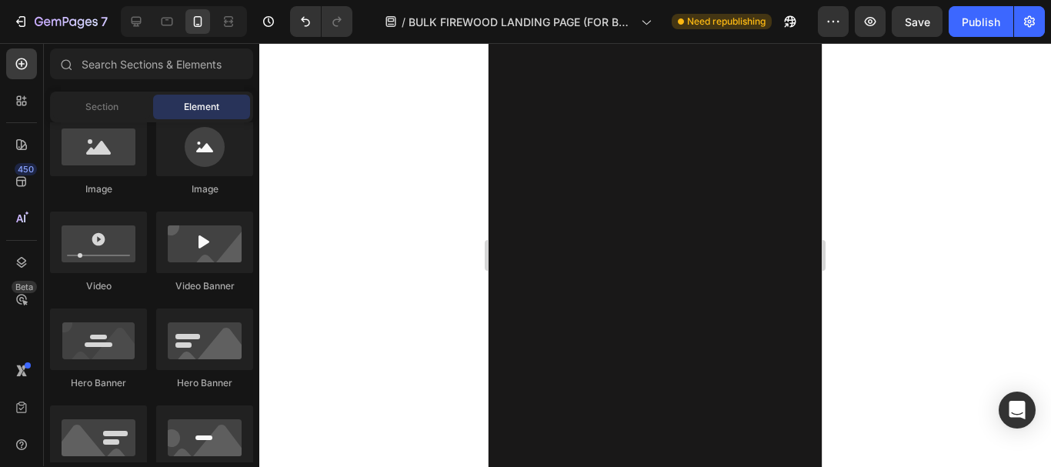
scroll to position [0, 0]
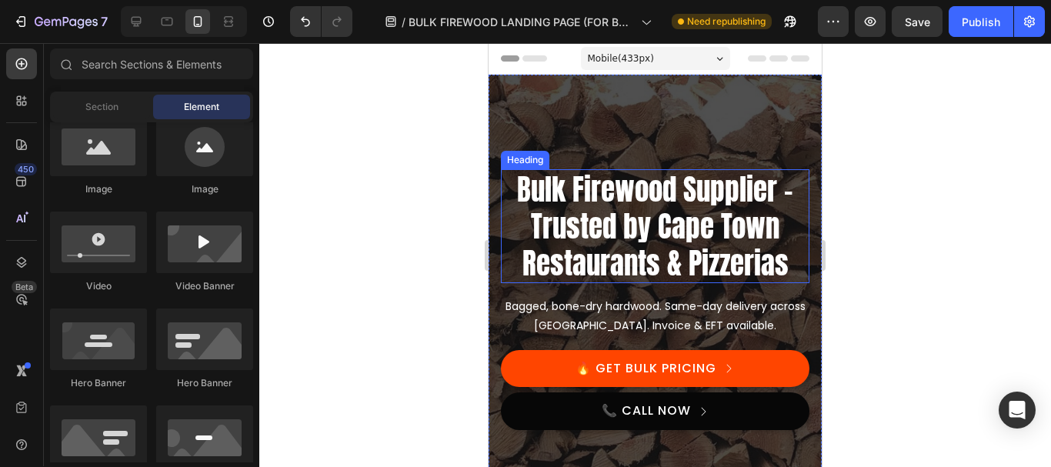
click at [667, 223] on h2 "Bulk Firewood Supplier – Trusted by Cape Town Restaurants & Pizzerias" at bounding box center [655, 226] width 308 height 114
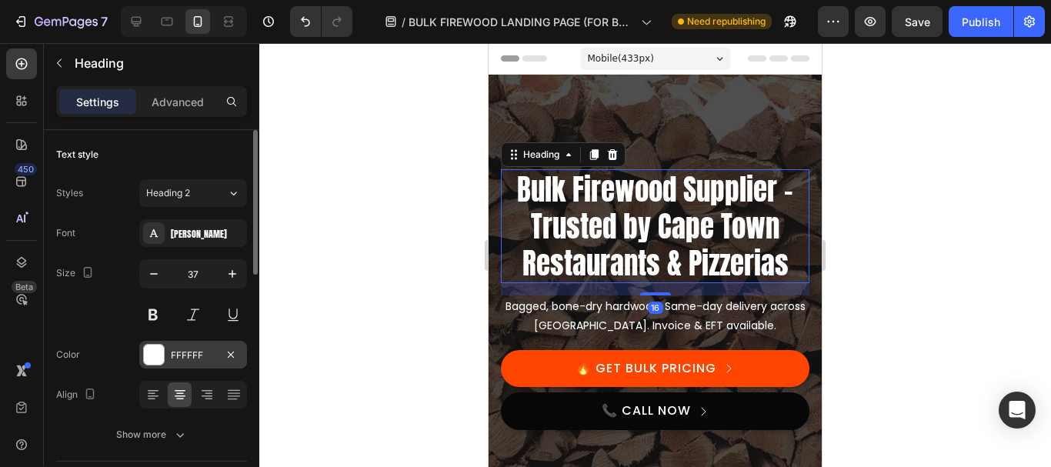
click at [188, 348] on div "FFFFFF" at bounding box center [193, 355] width 45 height 14
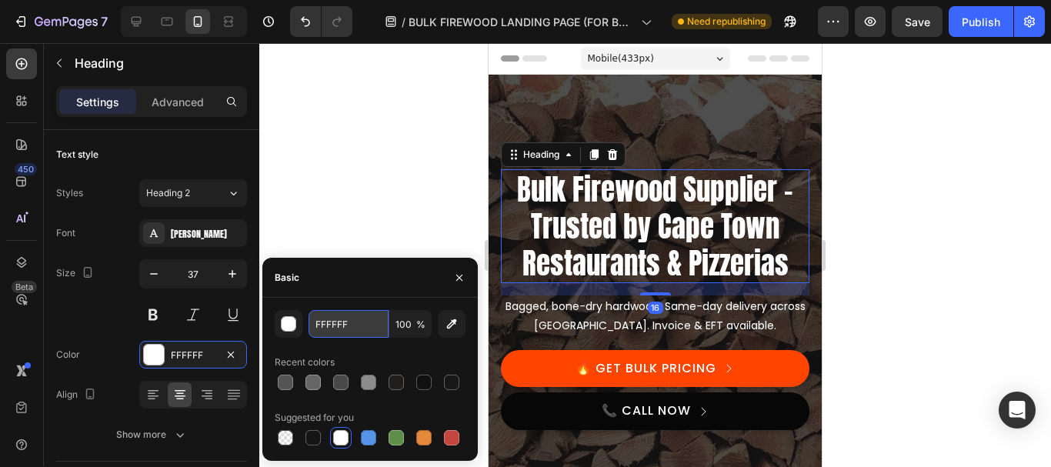
click at [348, 322] on input "FFFFFF" at bounding box center [348, 324] width 80 height 28
paste input "E0E0E0"
type input "E0E0E0"
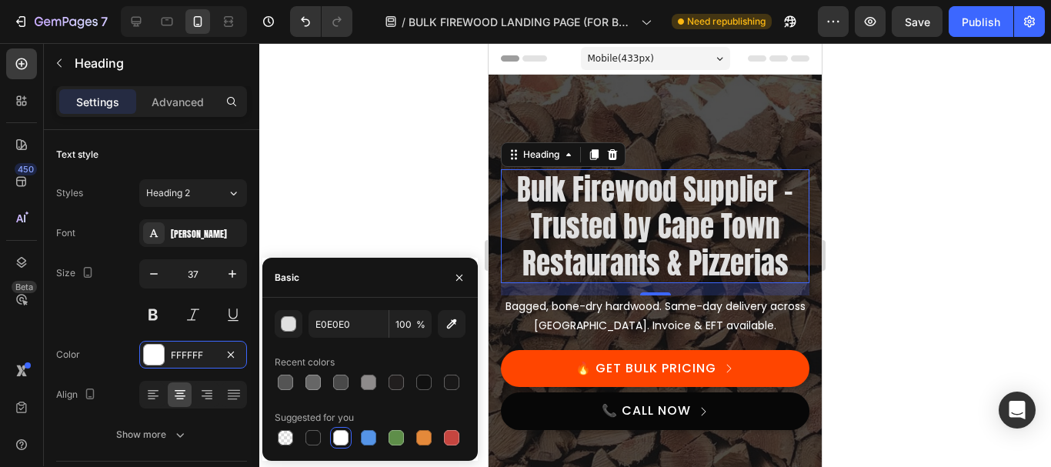
click at [405, 142] on div at bounding box center [655, 255] width 792 height 424
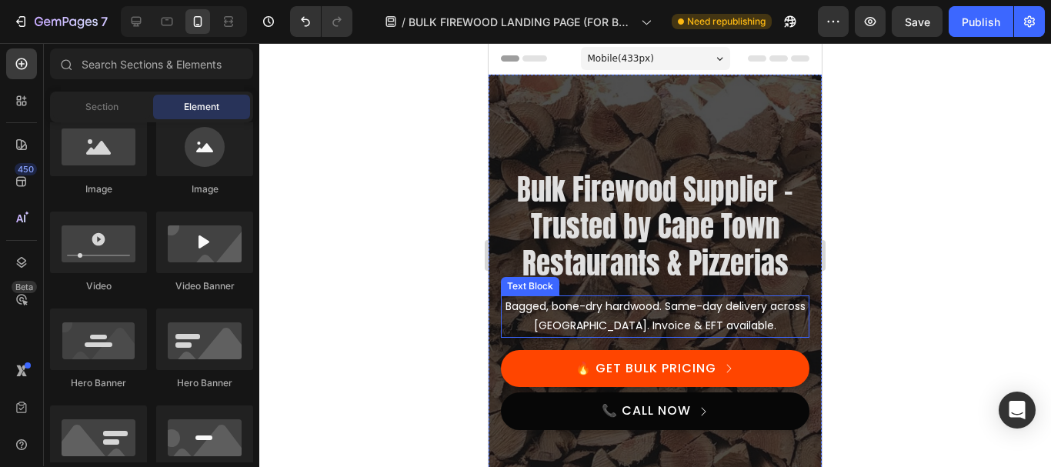
click at [669, 314] on p "Bagged, bone-dry hardwood. Same-day delivery across [GEOGRAPHIC_DATA]. Invoice …" at bounding box center [654, 316] width 305 height 38
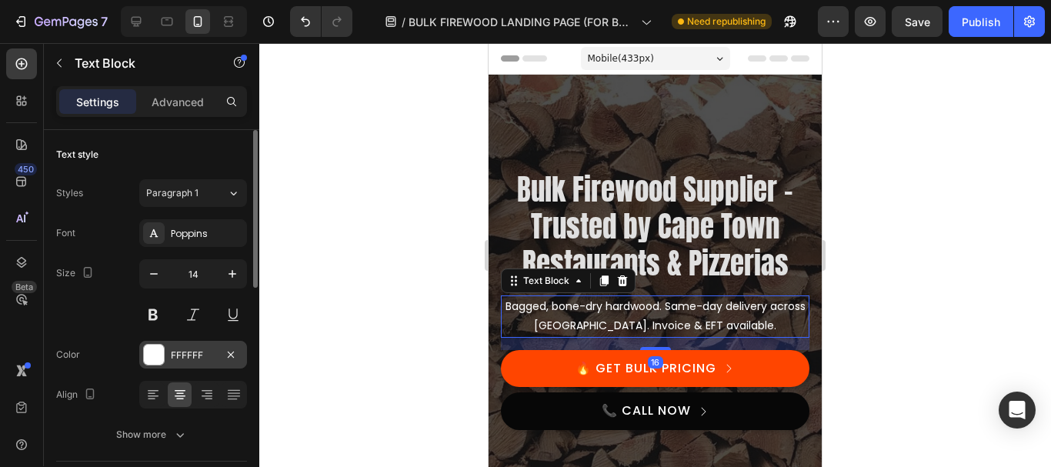
click at [189, 363] on div "FFFFFF" at bounding box center [193, 355] width 108 height 28
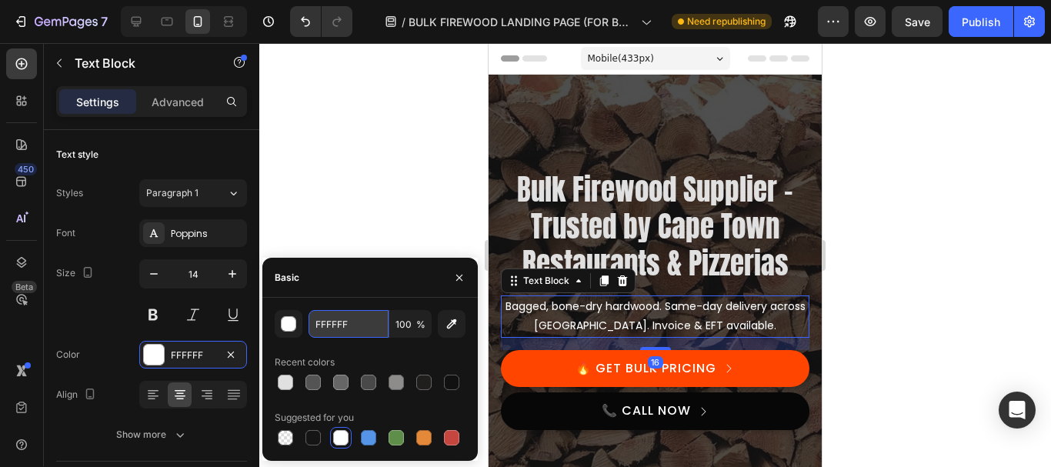
click at [354, 328] on input "FFFFFF" at bounding box center [348, 324] width 80 height 28
paste input "E0E0E0"
type input "E0E0E0"
click at [429, 118] on div at bounding box center [655, 255] width 792 height 424
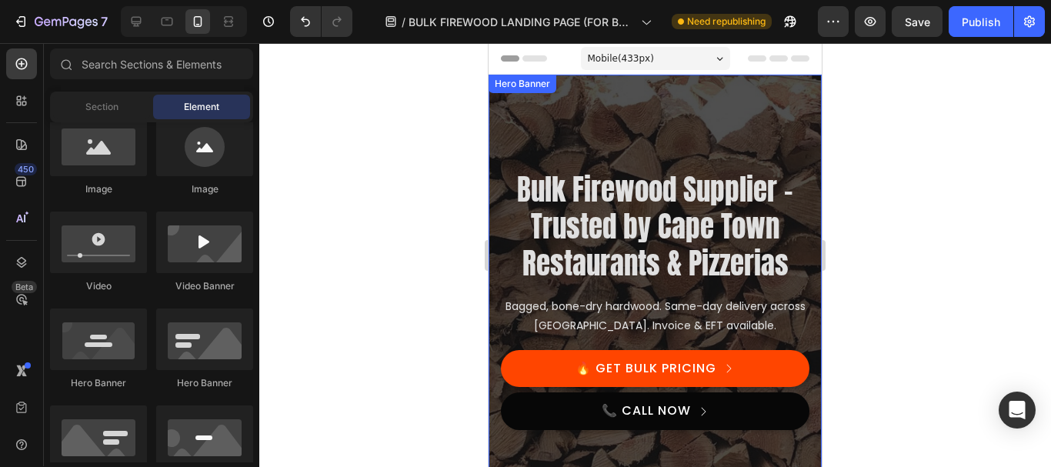
click at [502, 135] on div "Overlay" at bounding box center [654, 306] width 333 height 462
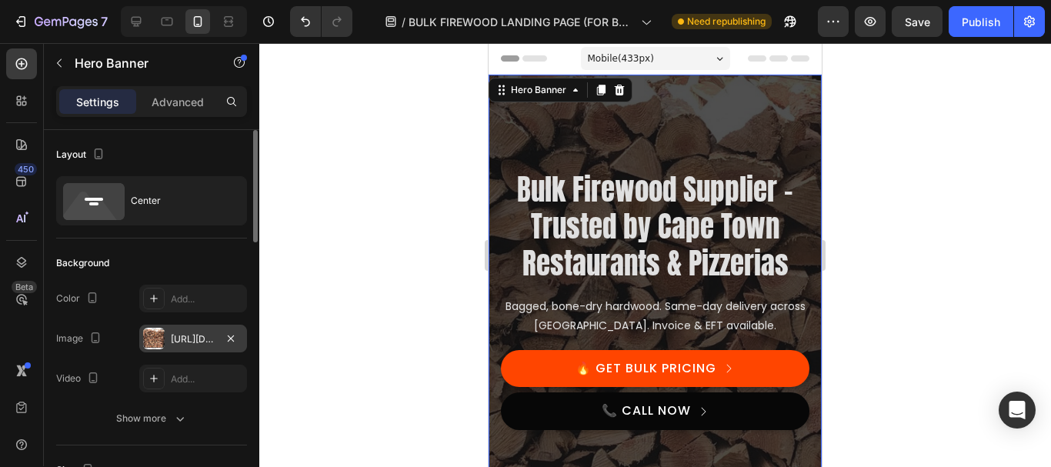
drag, startPoint x: 230, startPoint y: 346, endPoint x: 161, endPoint y: 331, distance: 70.9
click at [161, 331] on div "https://cdn.shopify.com/s/files/1/0582/0737/1336/files/o.jpg?v=1755267131" at bounding box center [193, 339] width 108 height 28
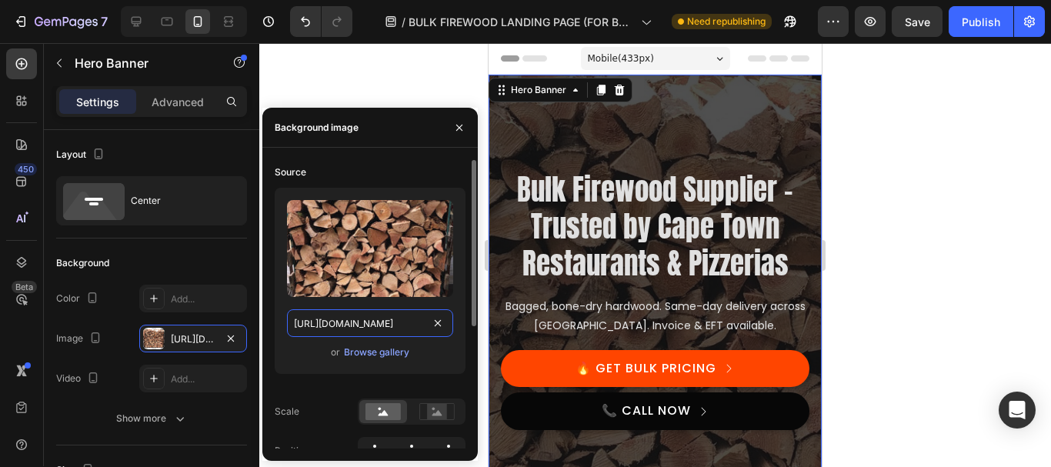
click at [362, 313] on input "https://cdn.shopify.com/s/files/1/0582/0737/1336/files/o.jpg?v=1755267131" at bounding box center [370, 323] width 166 height 28
paste input "vlcsnap-2025-08-13-13h10m38s532.webp?v=1755084047"
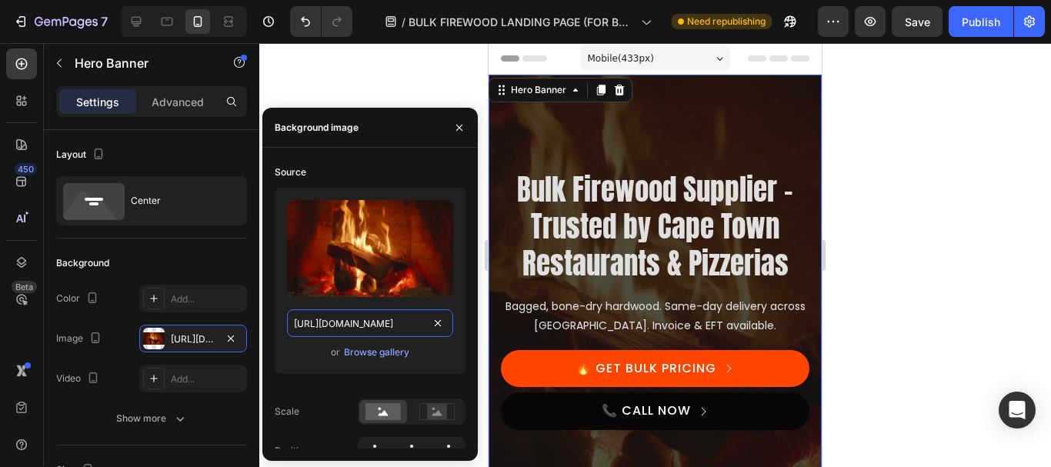
type input "https://cdn.shopify.com/s/files/1/0582/0737/1336/files/vlcsnap-2025-08-13-13h10…"
click at [420, 84] on div at bounding box center [655, 255] width 792 height 424
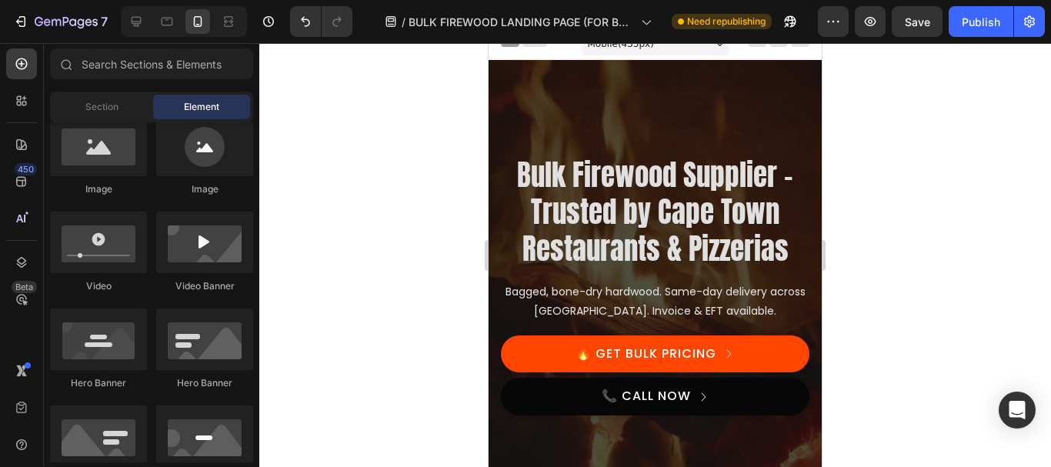
scroll to position [0, 0]
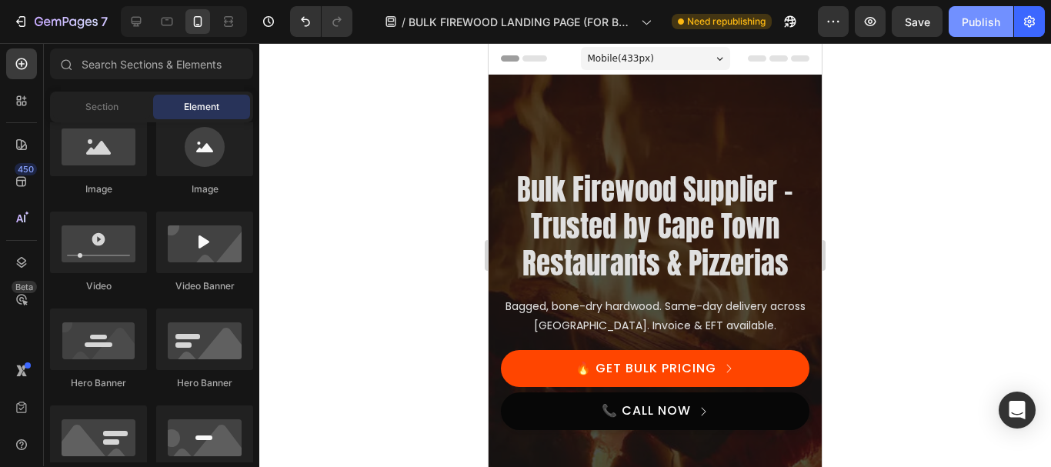
click at [979, 20] on div "Publish" at bounding box center [981, 22] width 38 height 16
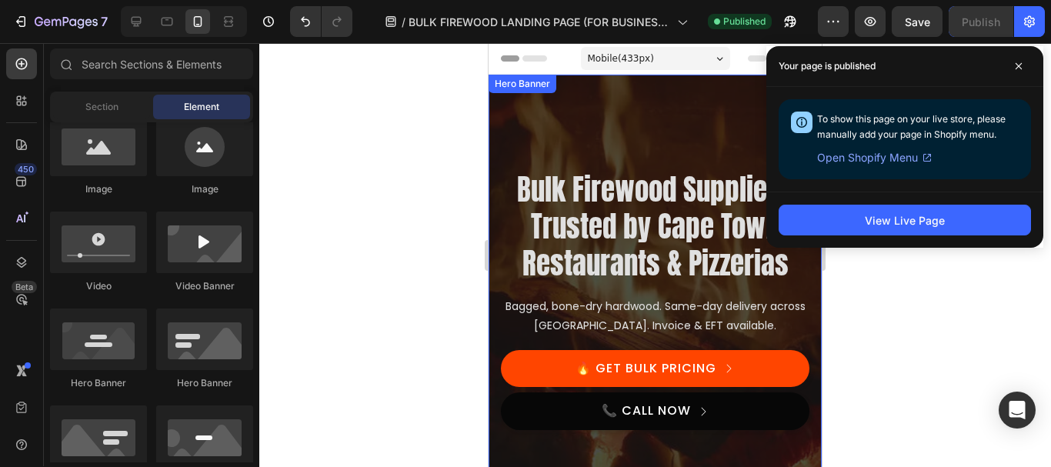
click at [537, 118] on div "Overlay" at bounding box center [654, 306] width 333 height 462
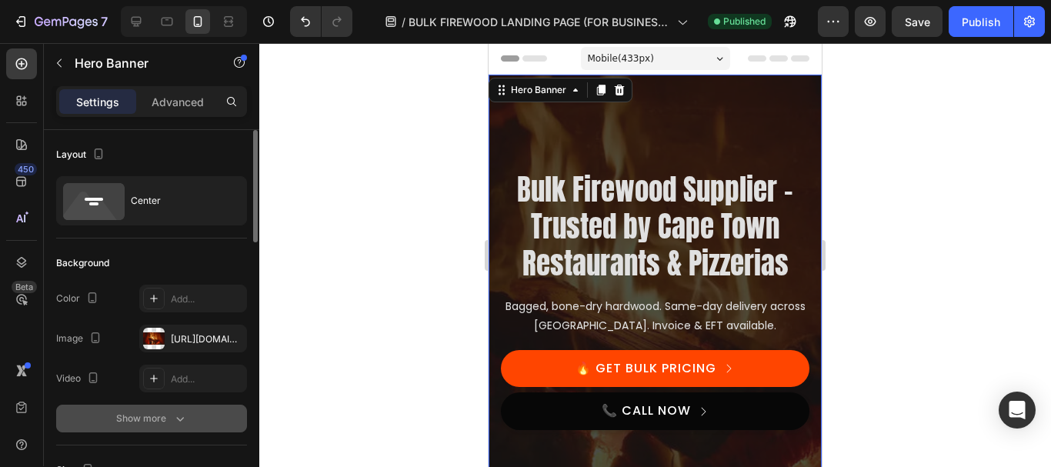
click at [172, 418] on icon "button" at bounding box center [179, 418] width 15 height 15
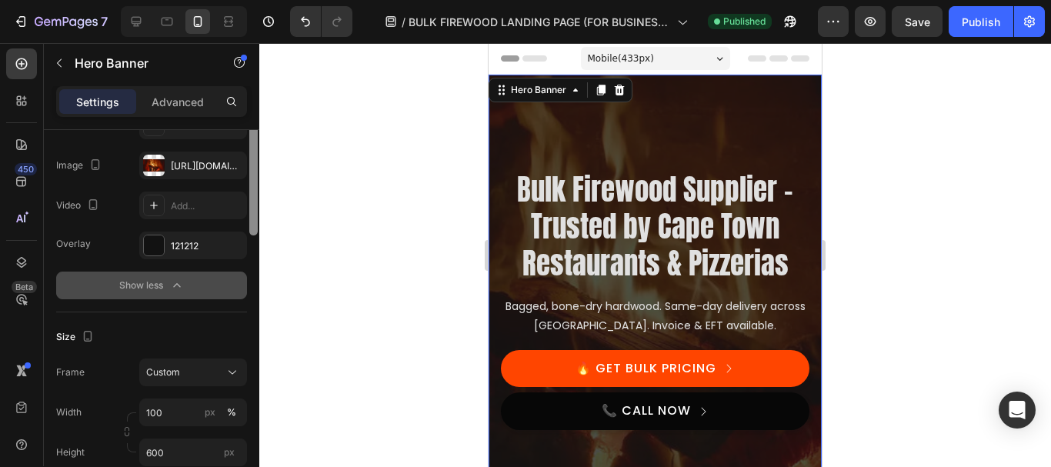
scroll to position [196, 0]
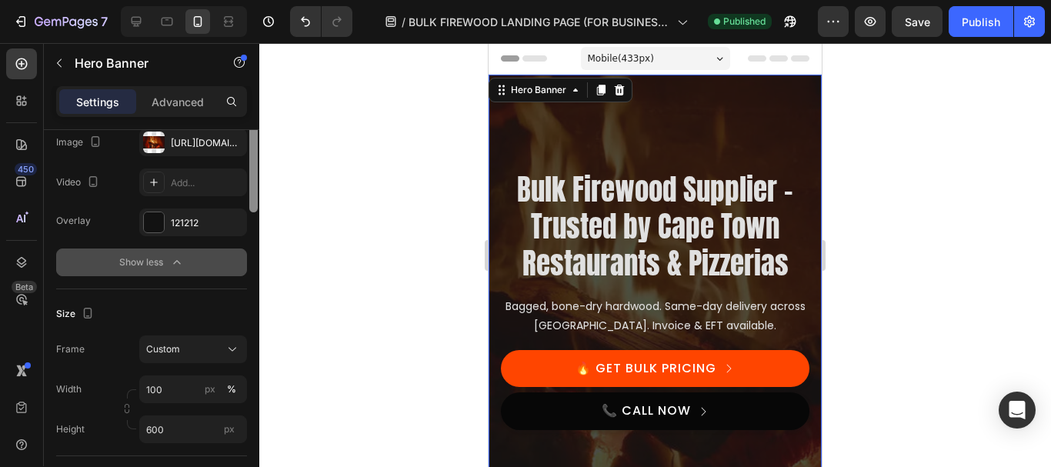
drag, startPoint x: 251, startPoint y: 174, endPoint x: 251, endPoint y: 232, distance: 58.5
click at [251, 212] on div at bounding box center [253, 157] width 8 height 109
click at [187, 218] on div "121212" at bounding box center [193, 223] width 45 height 14
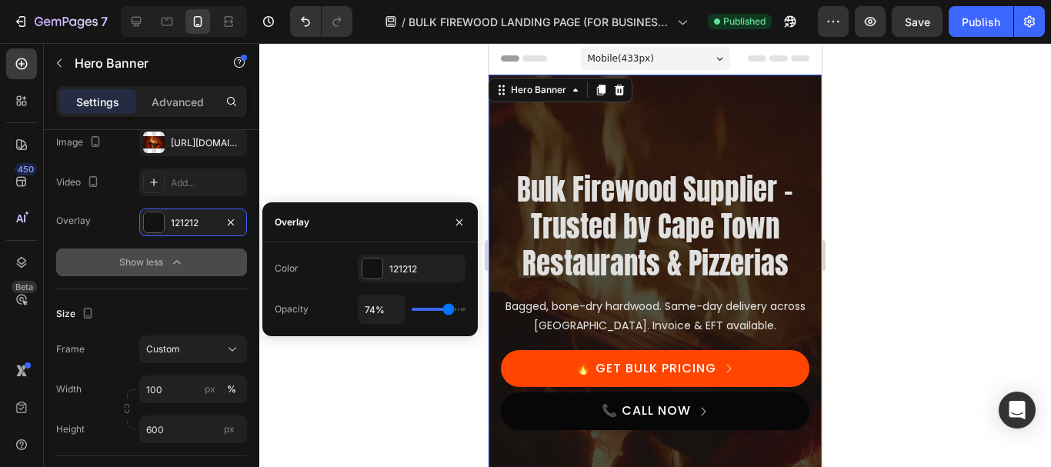
type input "72%"
type input "72"
type input "74%"
type input "74"
type input "76%"
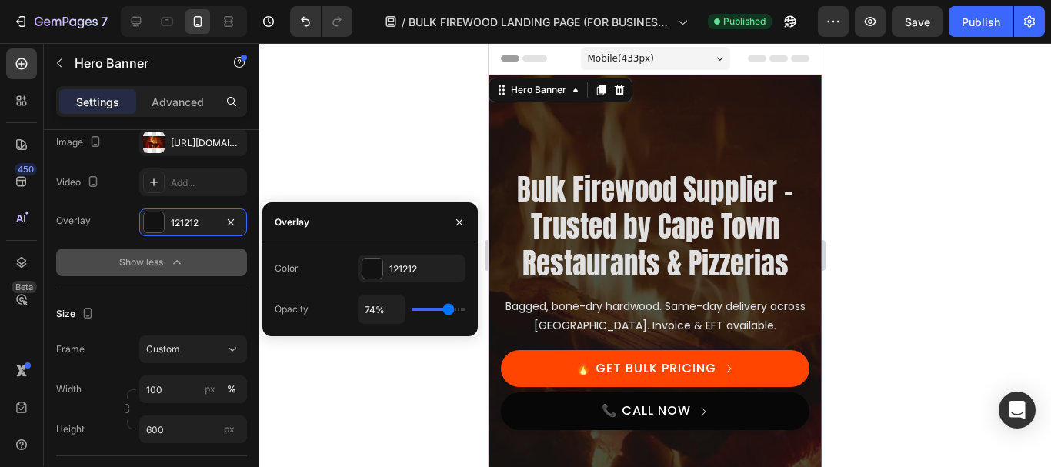
type input "76"
type input "78%"
type input "78"
type input "80%"
type input "80"
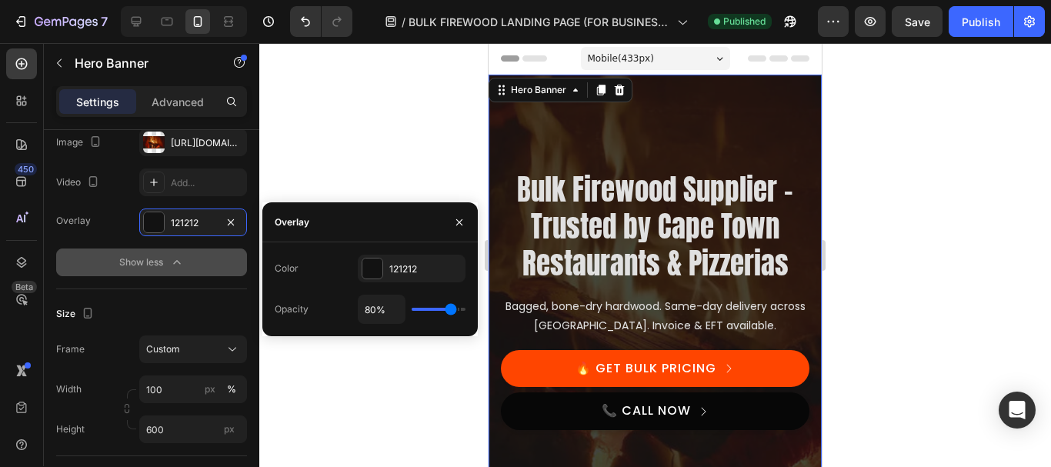
type input "81%"
type input "81"
type input "85%"
type input "85"
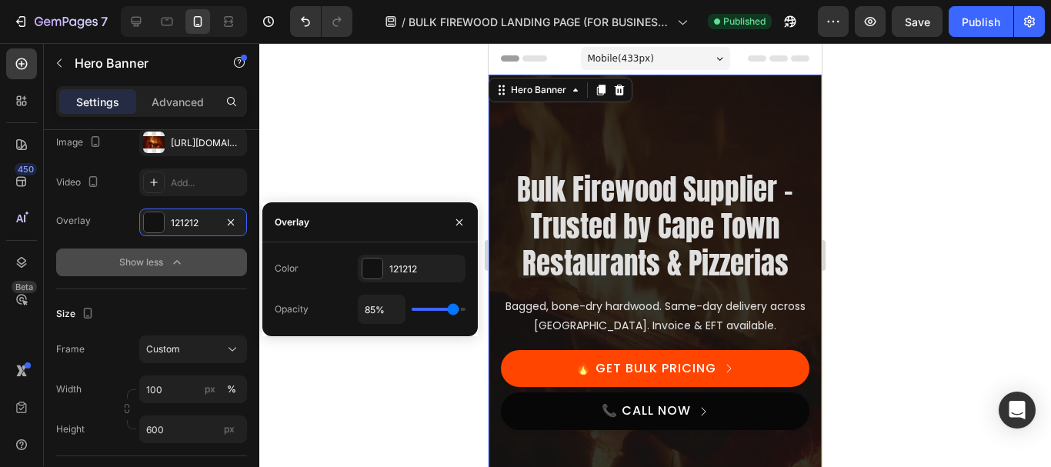
type input "87%"
type input "87"
type input "83%"
type input "83"
type input "85%"
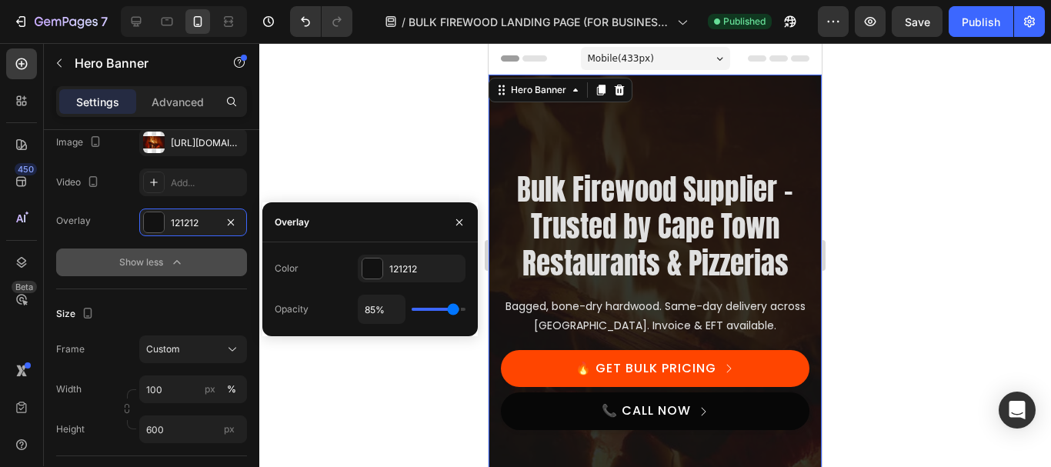
type input "85"
click at [453, 308] on input "range" at bounding box center [439, 309] width 54 height 3
click at [448, 153] on div at bounding box center [655, 255] width 792 height 424
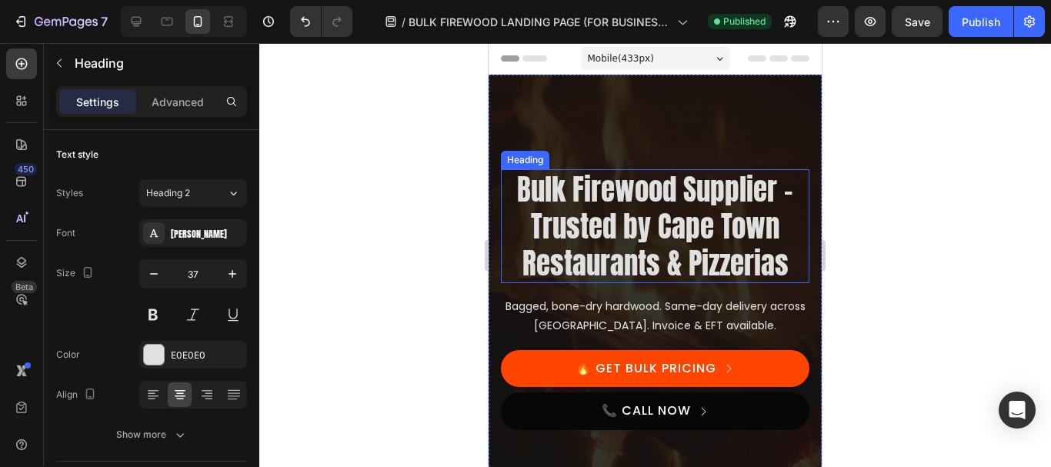
click at [625, 239] on h2 "Bulk Firewood Supplier – Trusted by Cape Town Restaurants & Pizzerias" at bounding box center [655, 226] width 308 height 114
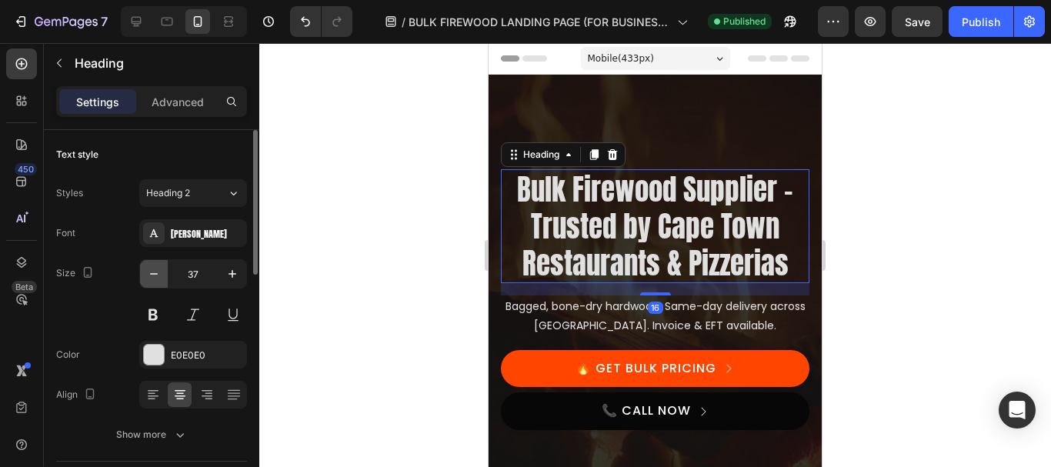
click at [151, 272] on icon "button" at bounding box center [153, 273] width 15 height 15
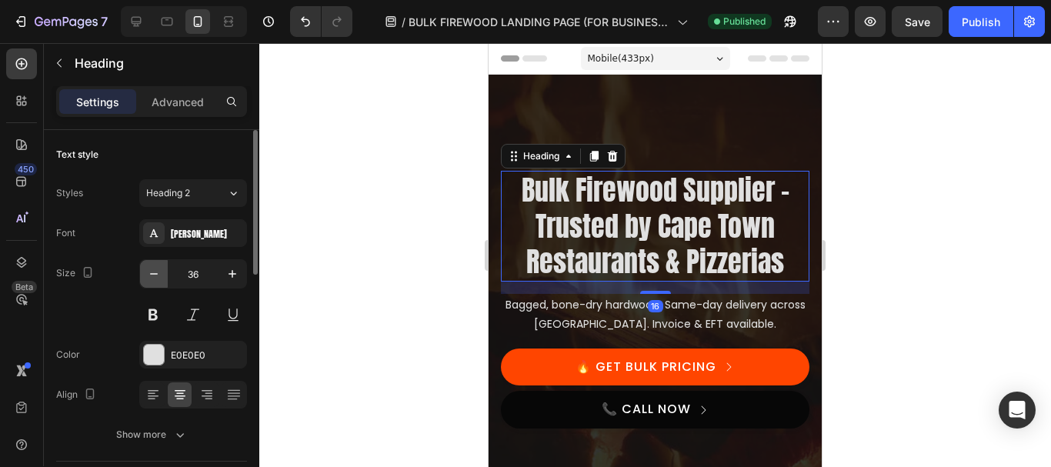
click at [151, 272] on icon "button" at bounding box center [153, 273] width 15 height 15
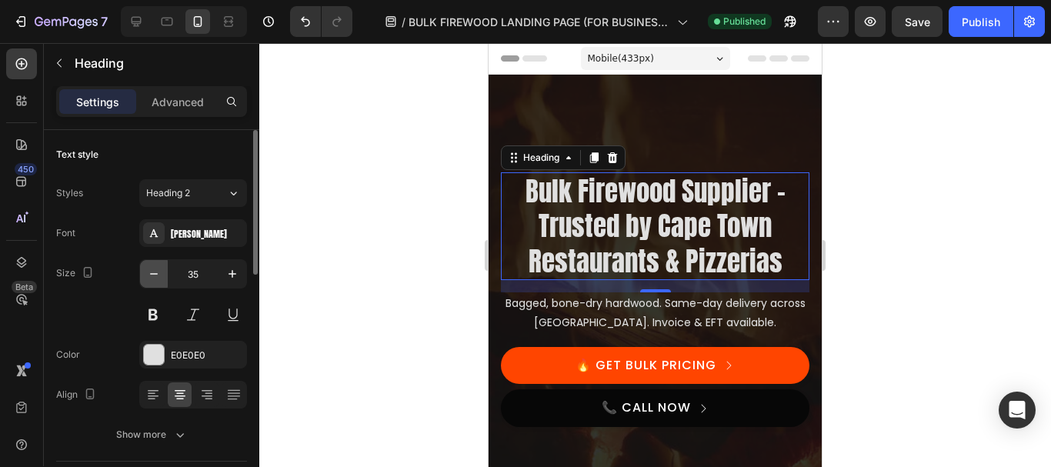
click at [151, 272] on icon "button" at bounding box center [153, 273] width 15 height 15
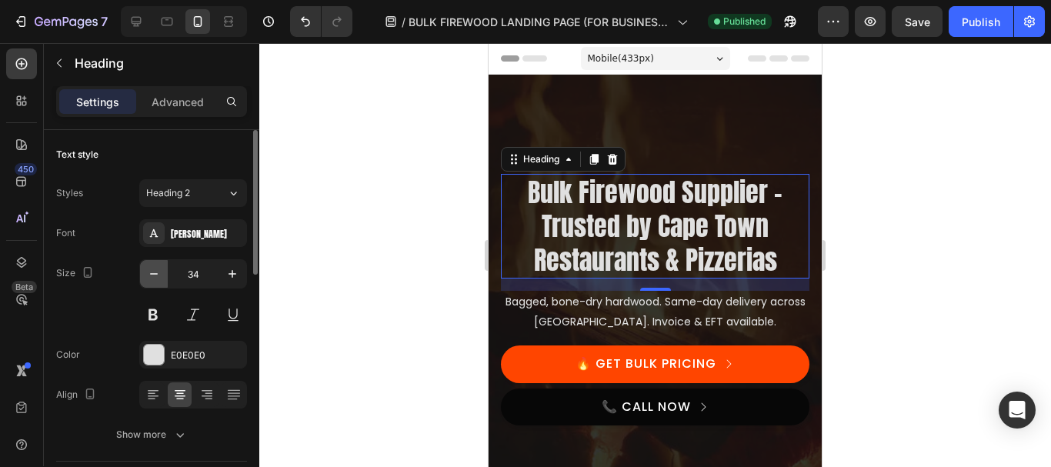
click at [151, 270] on icon "button" at bounding box center [153, 273] width 15 height 15
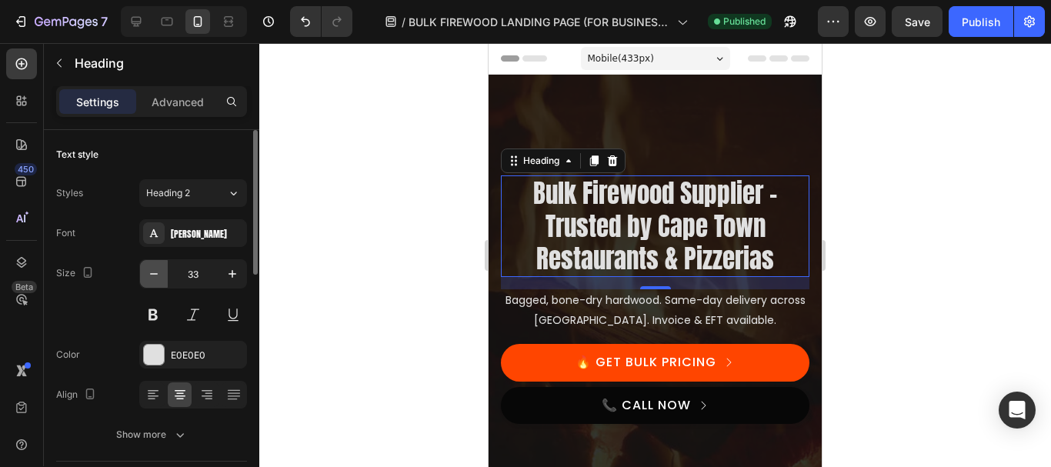
click at [155, 277] on icon "button" at bounding box center [153, 273] width 15 height 15
type input "32"
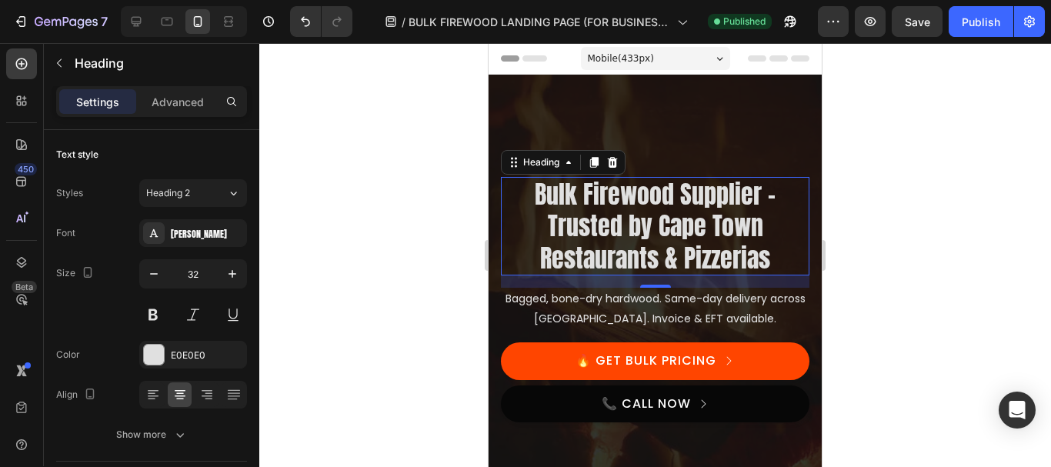
click at [289, 222] on div at bounding box center [655, 255] width 792 height 424
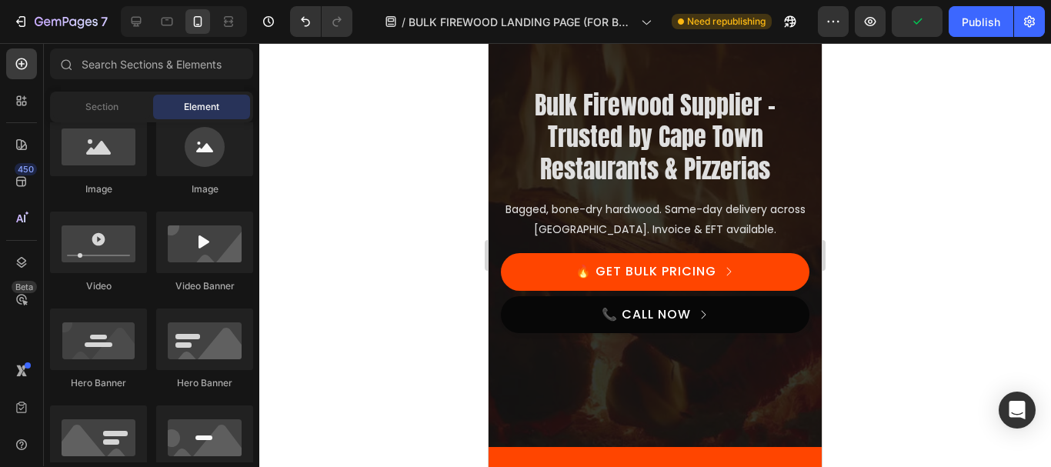
scroll to position [0, 0]
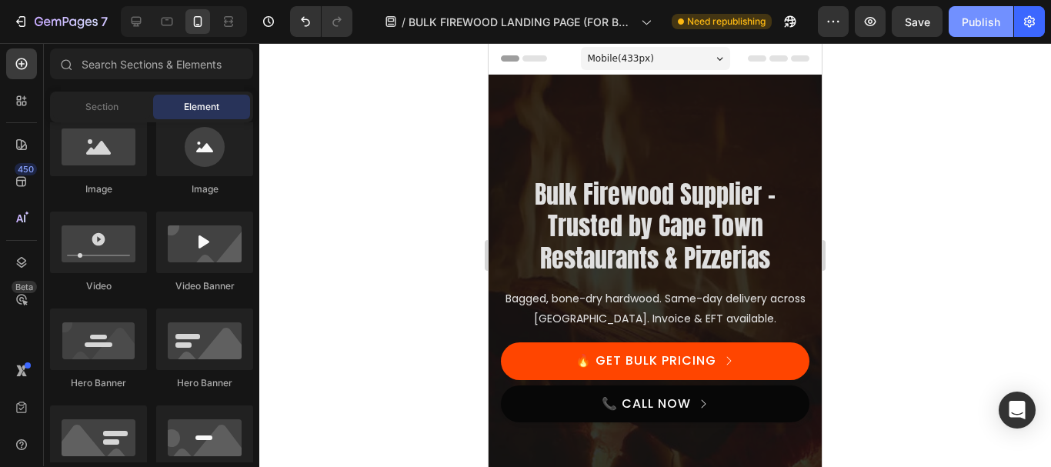
click at [980, 20] on div "Publish" at bounding box center [981, 22] width 38 height 16
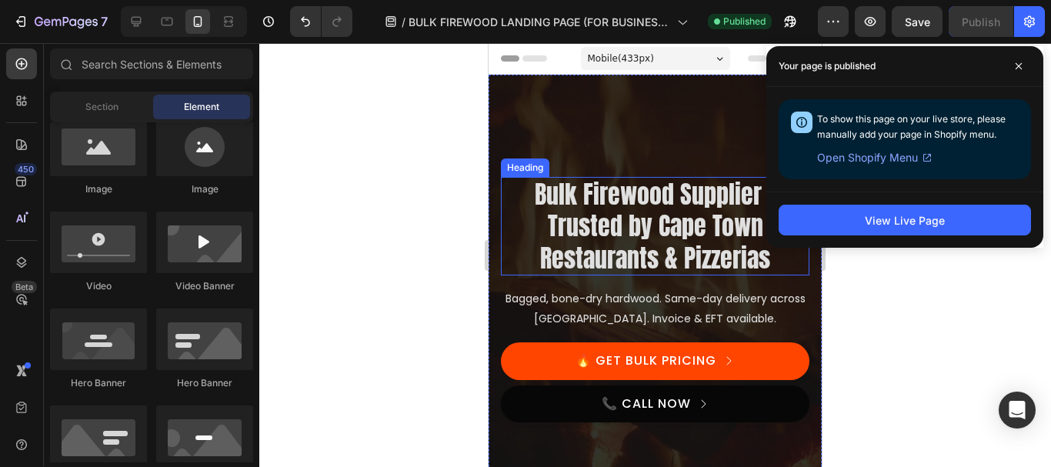
click at [641, 228] on h2 "Bulk Firewood Supplier – Trusted by Cape Town Restaurants & Pizzerias" at bounding box center [655, 226] width 308 height 99
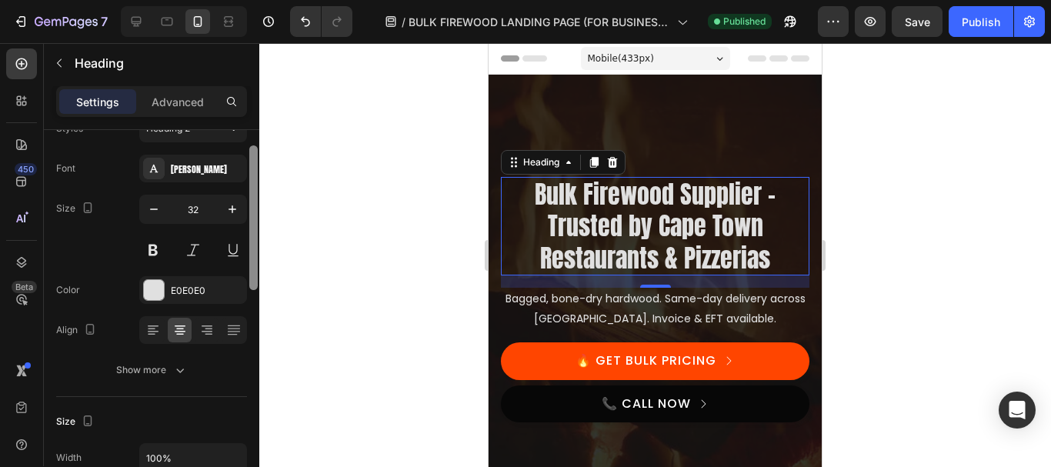
scroll to position [83, 0]
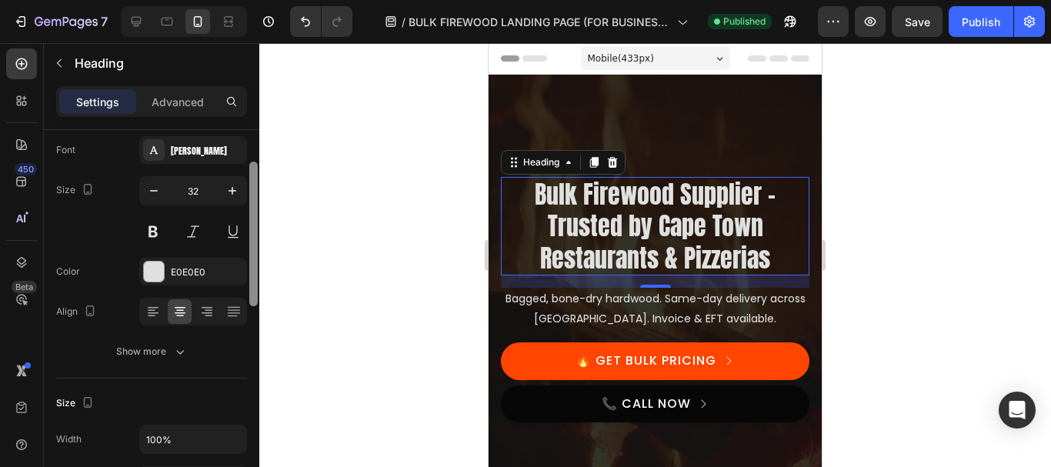
drag, startPoint x: 250, startPoint y: 194, endPoint x: 269, endPoint y: 225, distance: 36.9
click at [269, 0] on div "7 Version history / BULK FIREWOOD LANDING PAGE (FOR BUSINESSES) Published Previ…" at bounding box center [525, 0] width 1051 height 0
click at [155, 225] on button at bounding box center [153, 232] width 28 height 28
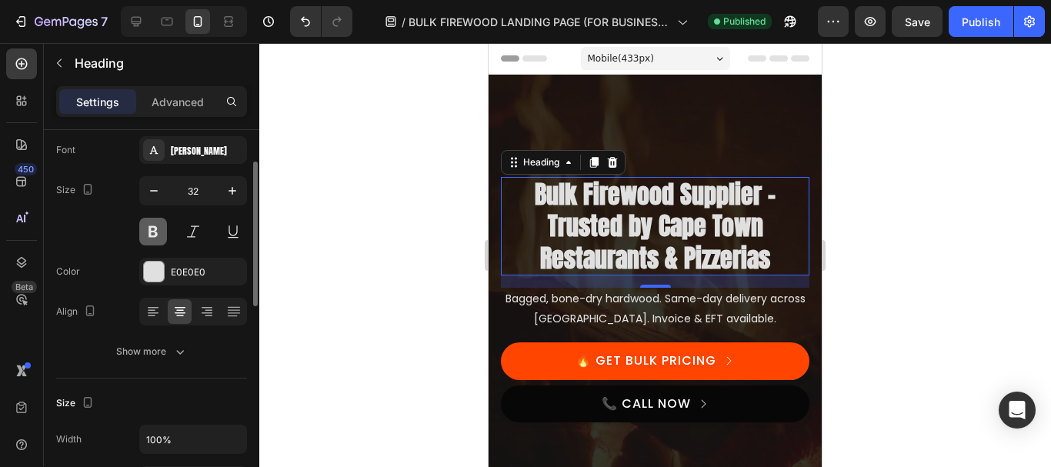
click at [155, 232] on button at bounding box center [153, 232] width 28 height 28
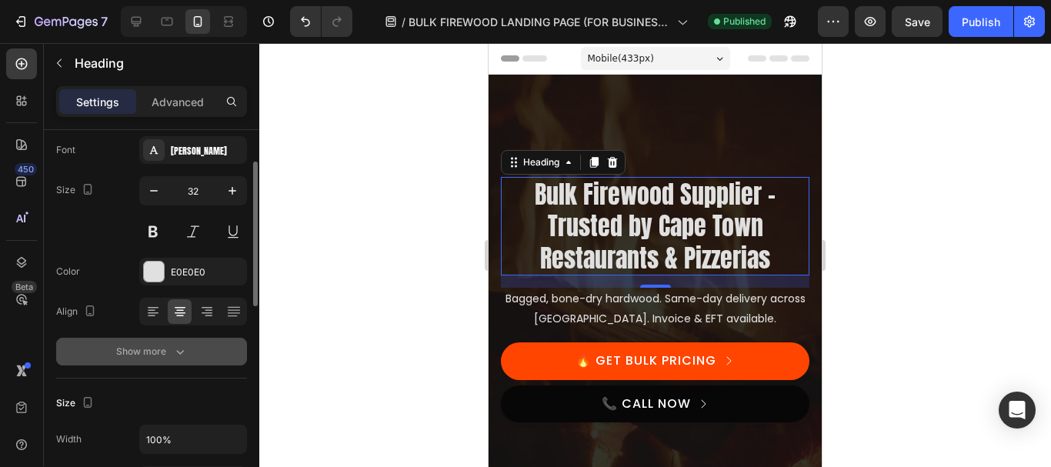
click at [172, 345] on icon "button" at bounding box center [179, 351] width 15 height 15
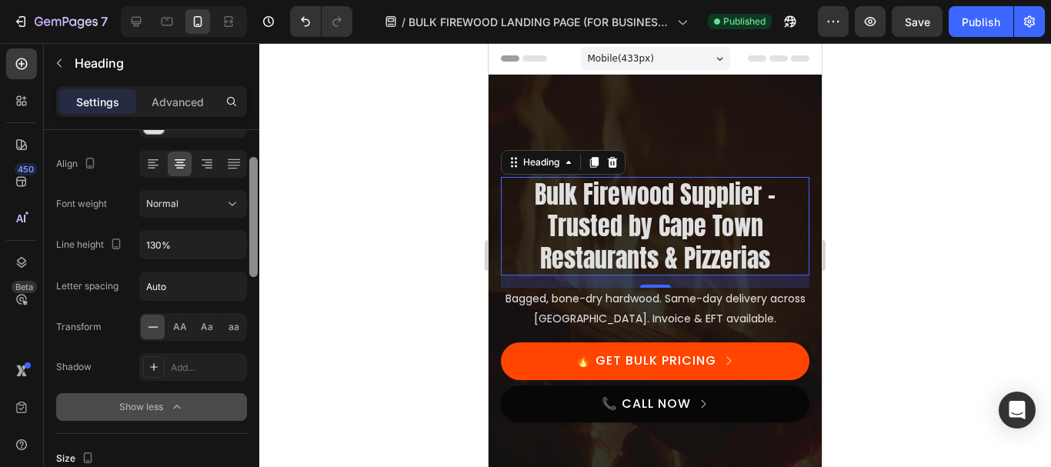
drag, startPoint x: 256, startPoint y: 255, endPoint x: 248, endPoint y: 310, distance: 56.0
click at [248, 310] on div at bounding box center [254, 285] width 12 height 380
click at [172, 328] on div "AA" at bounding box center [180, 325] width 24 height 25
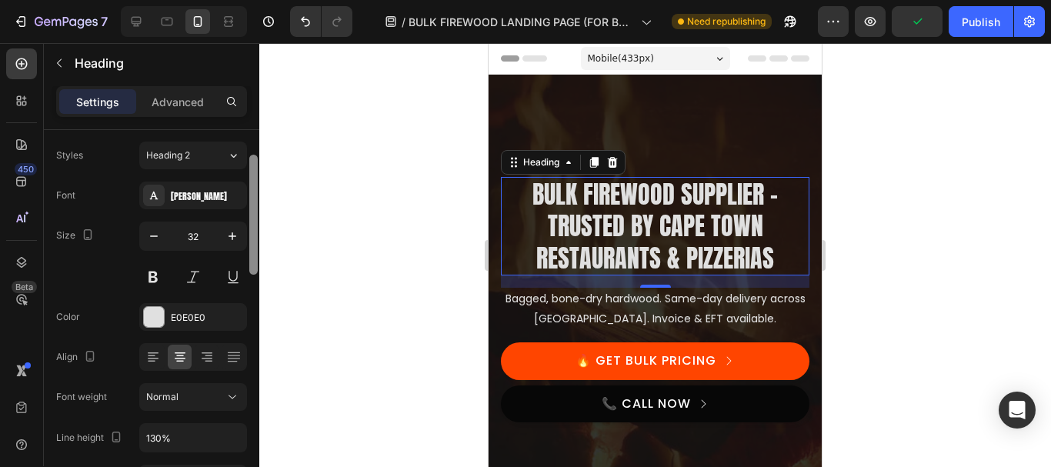
scroll to position [28, 0]
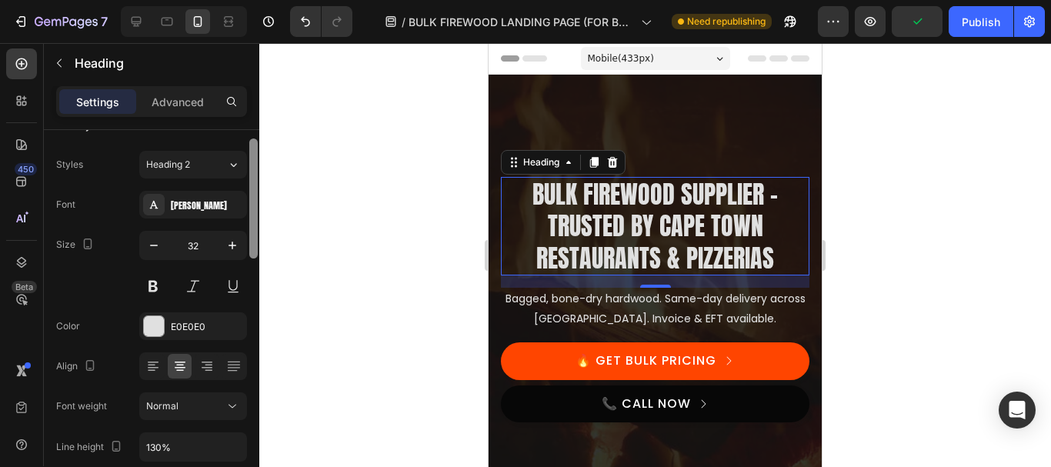
drag, startPoint x: 252, startPoint y: 259, endPoint x: 252, endPoint y: 195, distance: 64.6
click at [252, 195] on div at bounding box center [253, 198] width 8 height 120
click at [146, 285] on button at bounding box center [153, 286] width 28 height 28
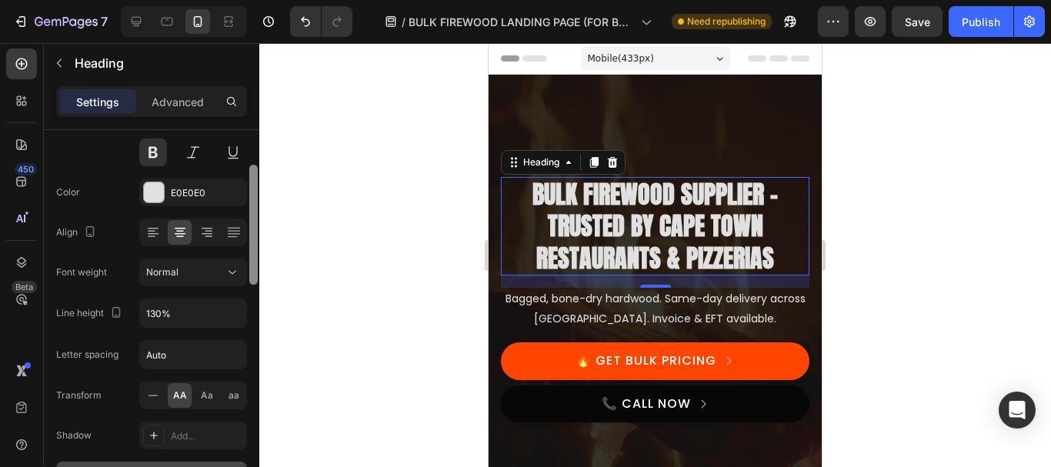
scroll to position [172, 0]
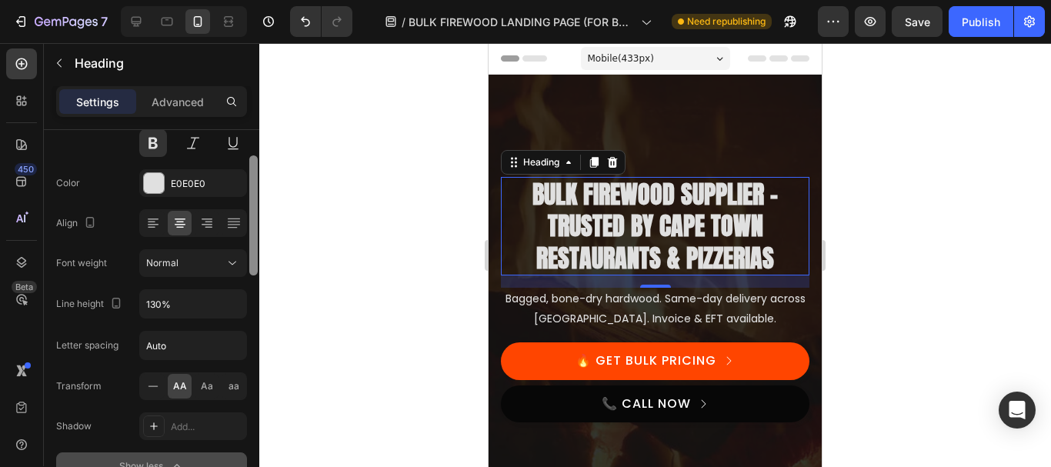
drag, startPoint x: 255, startPoint y: 207, endPoint x: 252, endPoint y: 252, distance: 45.5
click at [252, 252] on div at bounding box center [253, 215] width 8 height 120
click at [165, 358] on input "Auto" at bounding box center [193, 346] width 106 height 28
type input "1"
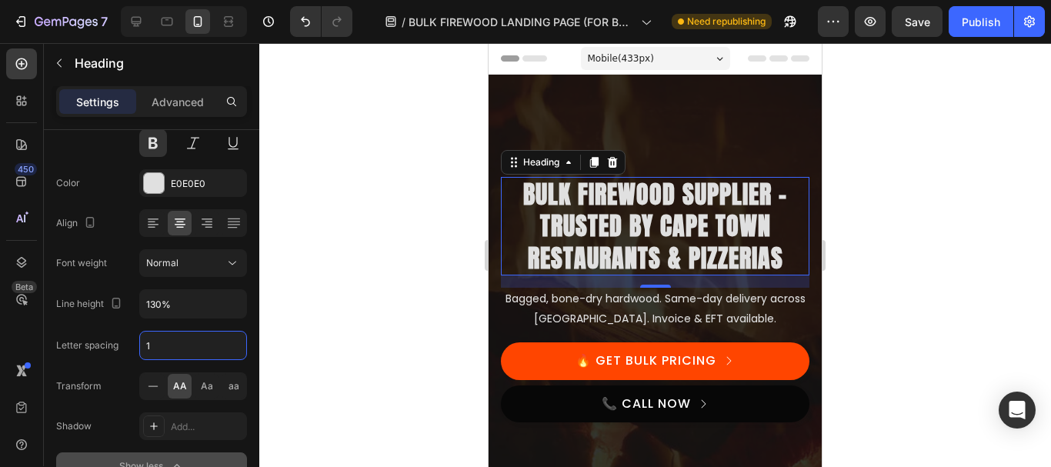
click at [391, 185] on div at bounding box center [655, 255] width 792 height 424
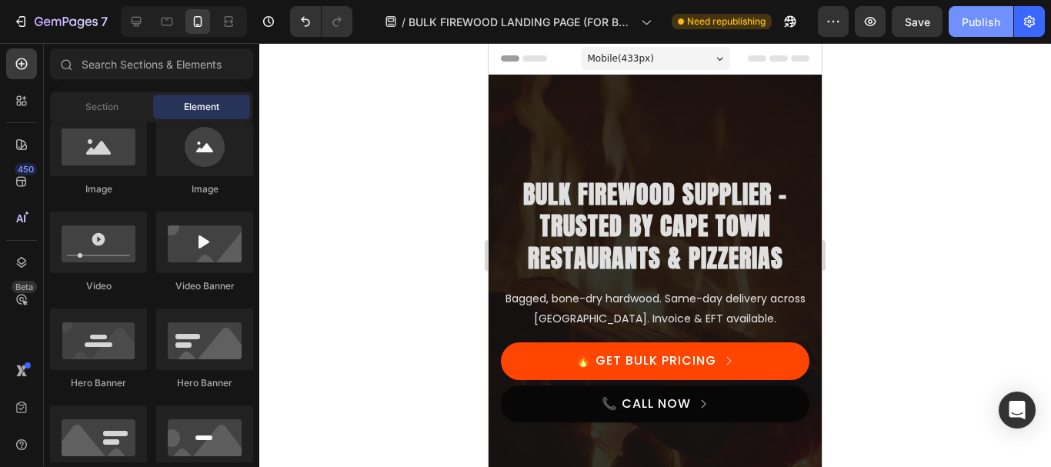
click at [985, 15] on div "Publish" at bounding box center [981, 22] width 38 height 16
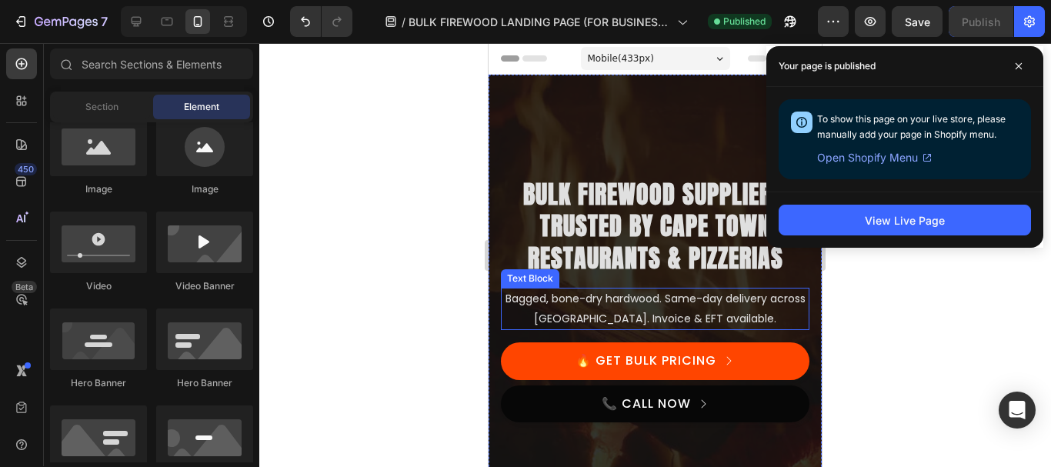
click at [662, 305] on p "Bagged, bone-dry hardwood. Same-day delivery across [GEOGRAPHIC_DATA]. Invoice …" at bounding box center [654, 308] width 305 height 38
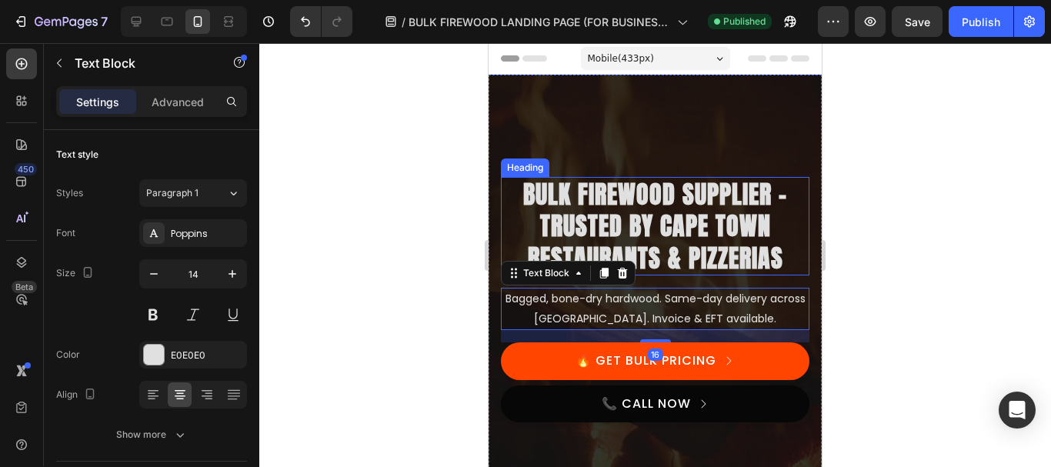
click at [682, 269] on h2 "Bulk Firewood Supplier – Trusted by Cape Town Restaurants & Pizzerias" at bounding box center [655, 226] width 308 height 99
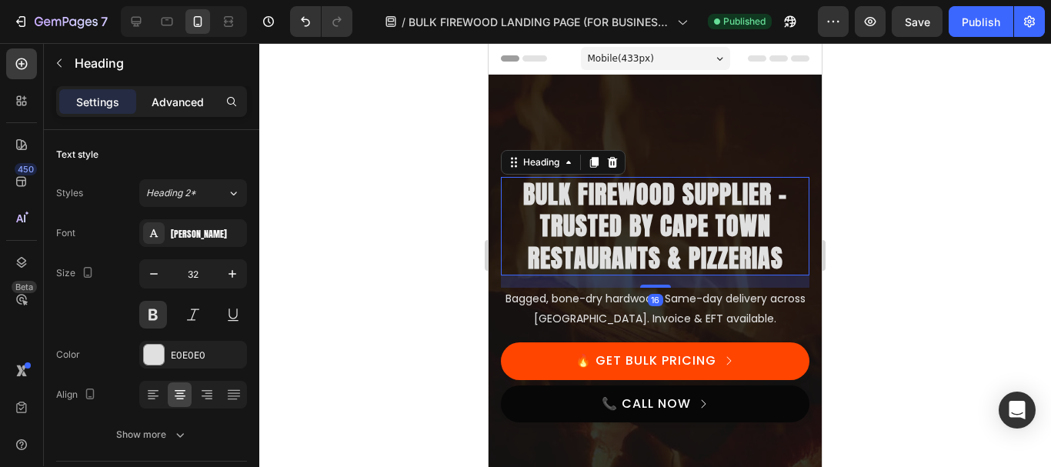
click at [184, 108] on p "Advanced" at bounding box center [178, 102] width 52 height 16
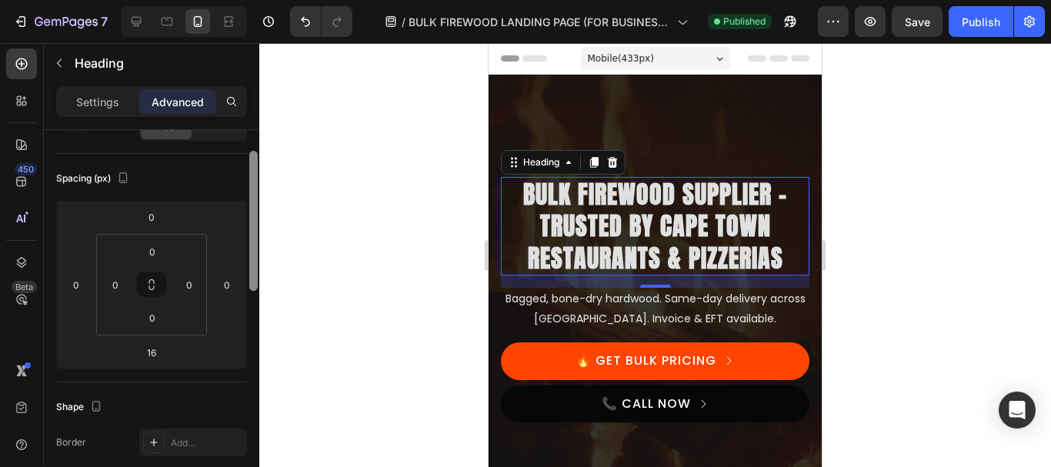
scroll to position [165, 0]
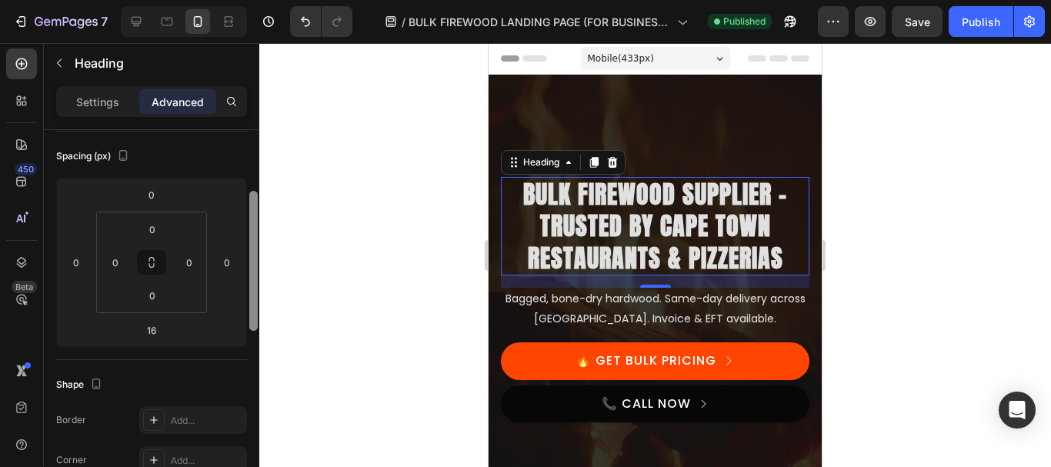
drag, startPoint x: 255, startPoint y: 185, endPoint x: 252, endPoint y: 247, distance: 61.6
click at [252, 247] on div at bounding box center [253, 261] width 8 height 140
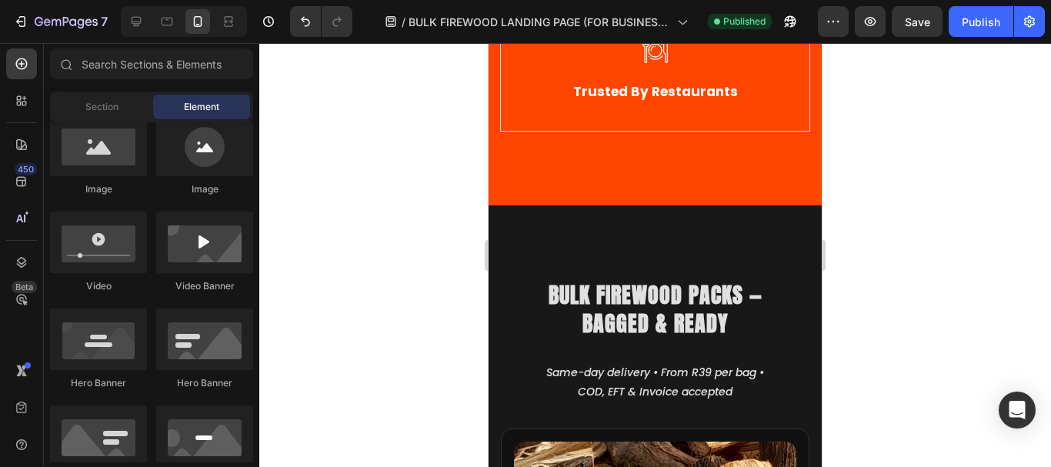
scroll to position [1042, 0]
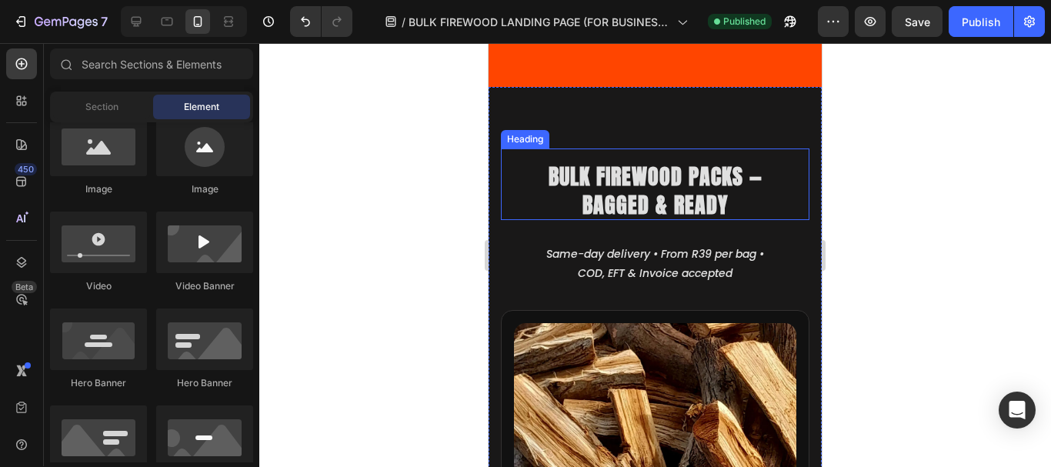
click at [648, 187] on h2 "Bulk Firewood Packs — Bagged & Ready" at bounding box center [655, 190] width 278 height 59
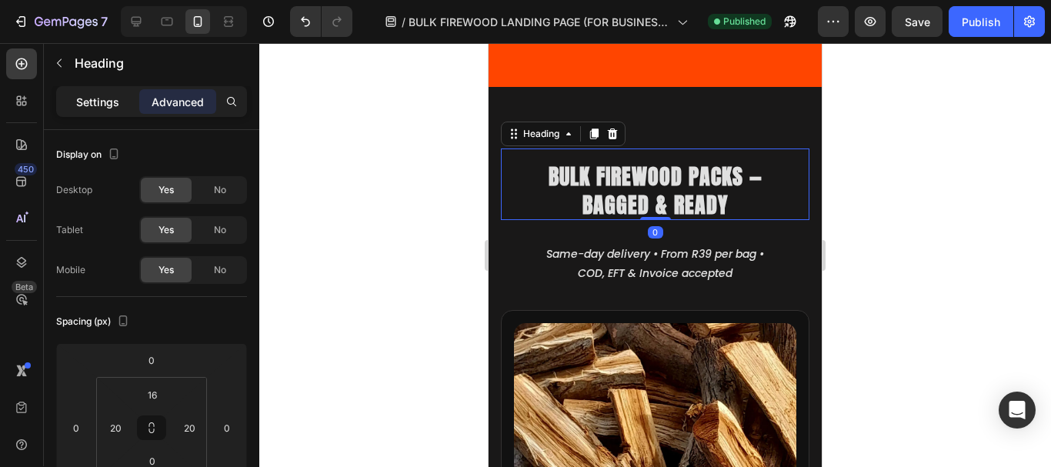
click at [103, 98] on p "Settings" at bounding box center [97, 102] width 43 height 16
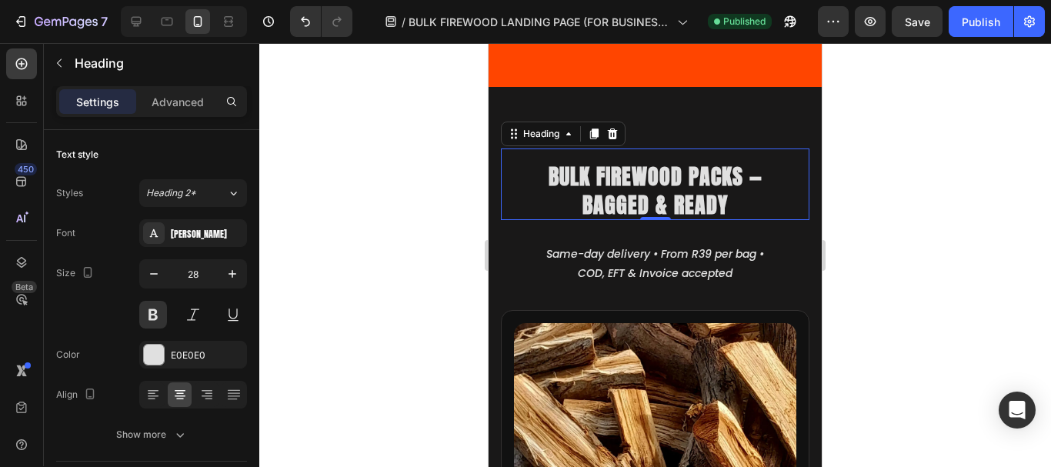
click at [889, 220] on div at bounding box center [655, 255] width 792 height 424
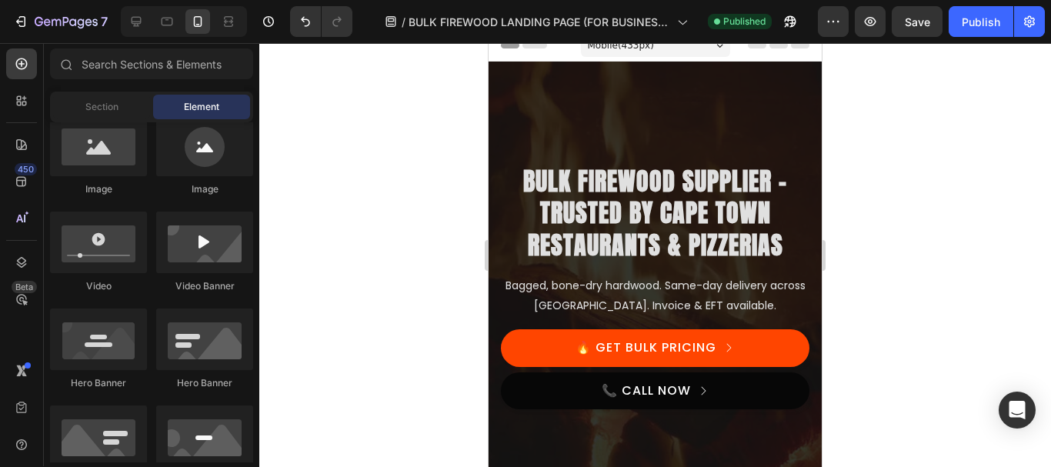
scroll to position [0, 0]
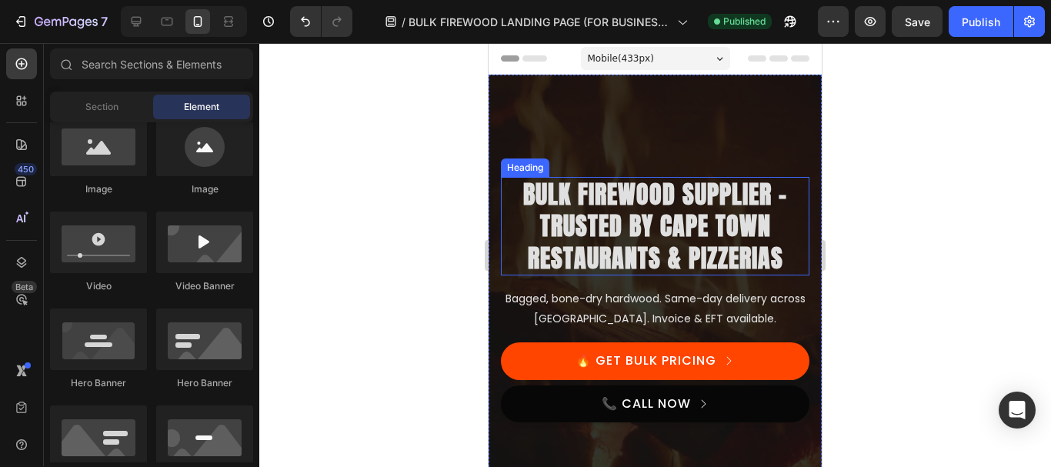
click at [635, 225] on h2 "Bulk Firewood Supplier – Trusted by Cape Town Restaurants & Pizzerias" at bounding box center [655, 226] width 308 height 99
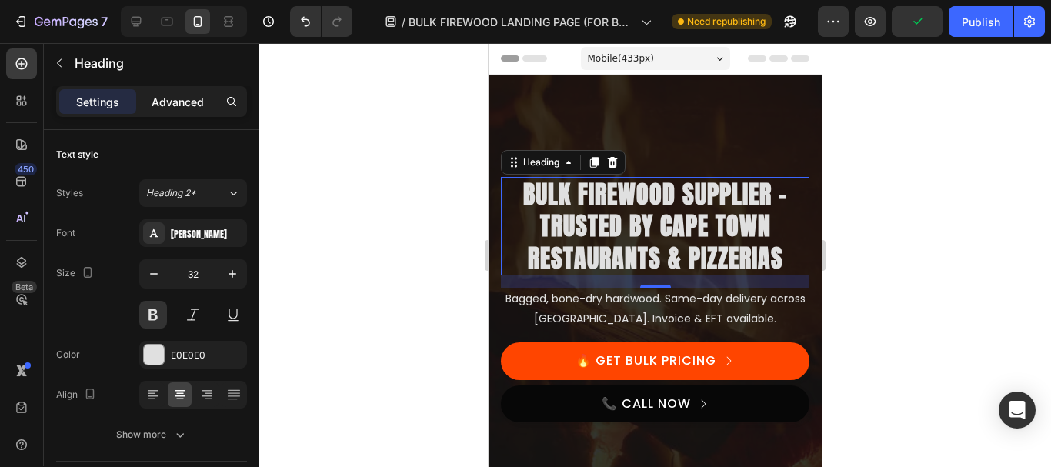
click at [181, 92] on div "Advanced" at bounding box center [177, 101] width 77 height 25
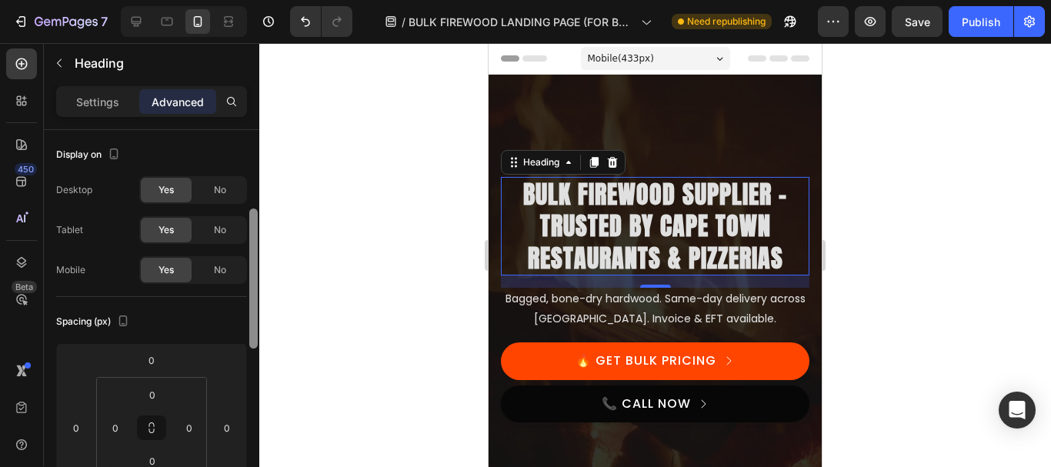
scroll to position [66, 0]
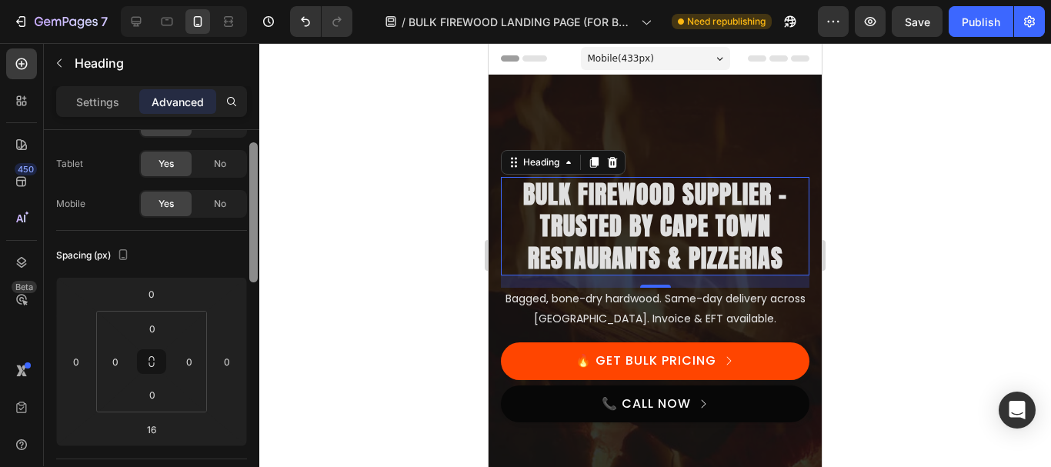
drag, startPoint x: 251, startPoint y: 199, endPoint x: 252, endPoint y: 224, distance: 24.6
click at [252, 224] on div at bounding box center [253, 212] width 8 height 140
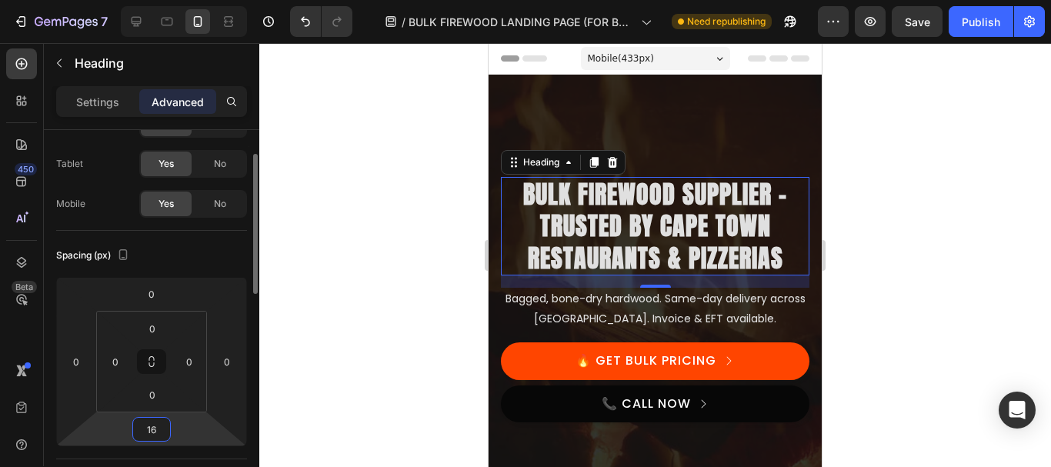
click at [158, 432] on input "16" at bounding box center [151, 429] width 31 height 23
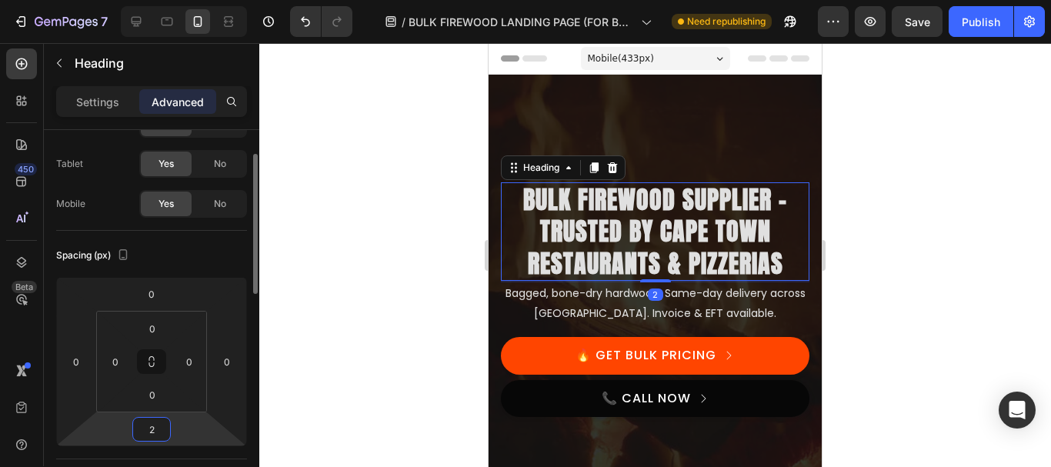
type input "25"
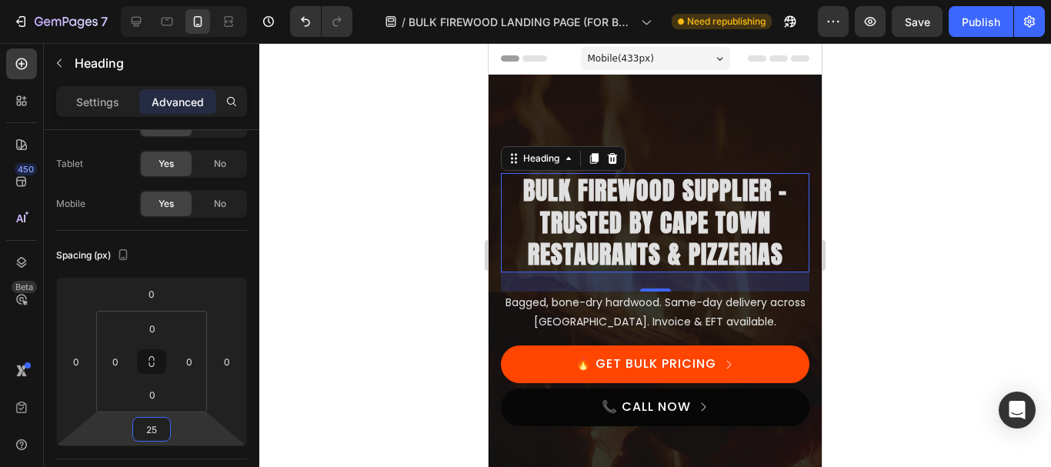
click at [946, 162] on div at bounding box center [655, 255] width 792 height 424
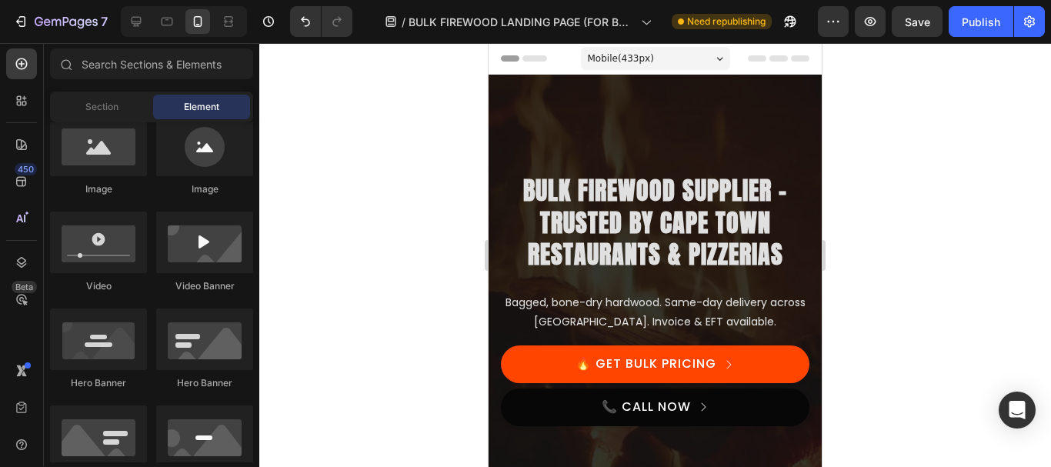
click at [961, 22] on button "Publish" at bounding box center [981, 21] width 65 height 31
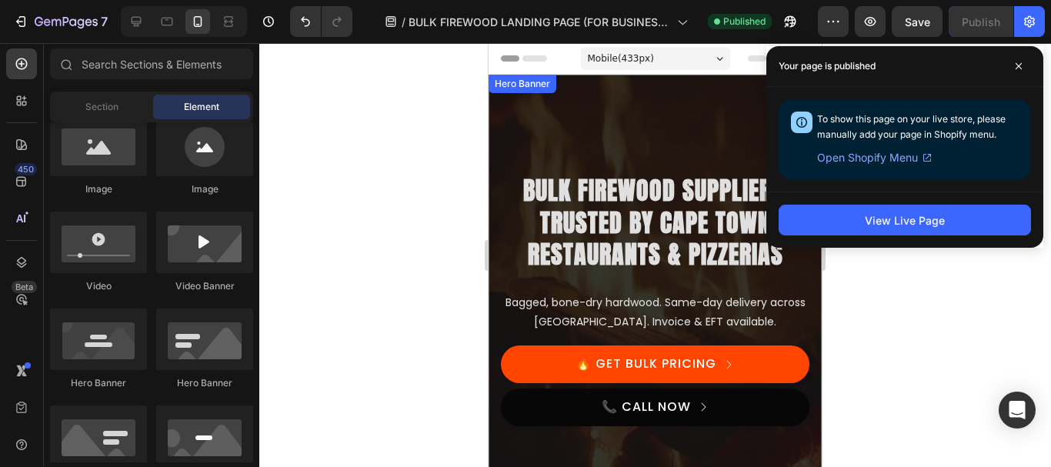
click at [587, 153] on div "Overlay" at bounding box center [654, 306] width 333 height 462
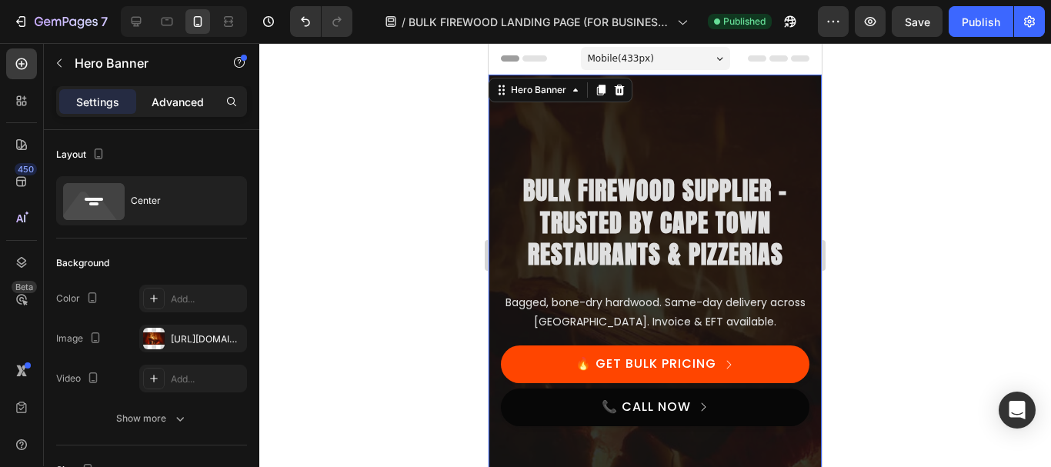
click at [179, 95] on p "Advanced" at bounding box center [178, 102] width 52 height 16
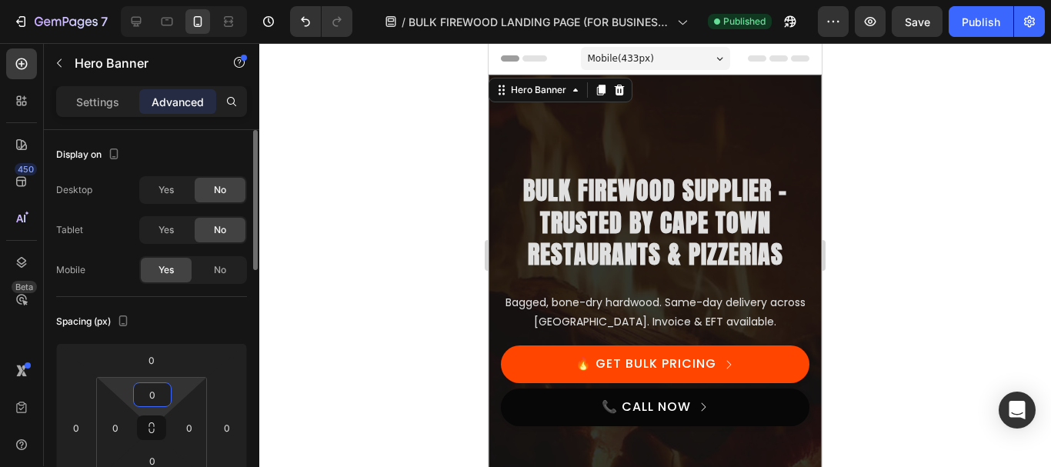
click at [158, 404] on input "0" at bounding box center [152, 394] width 31 height 23
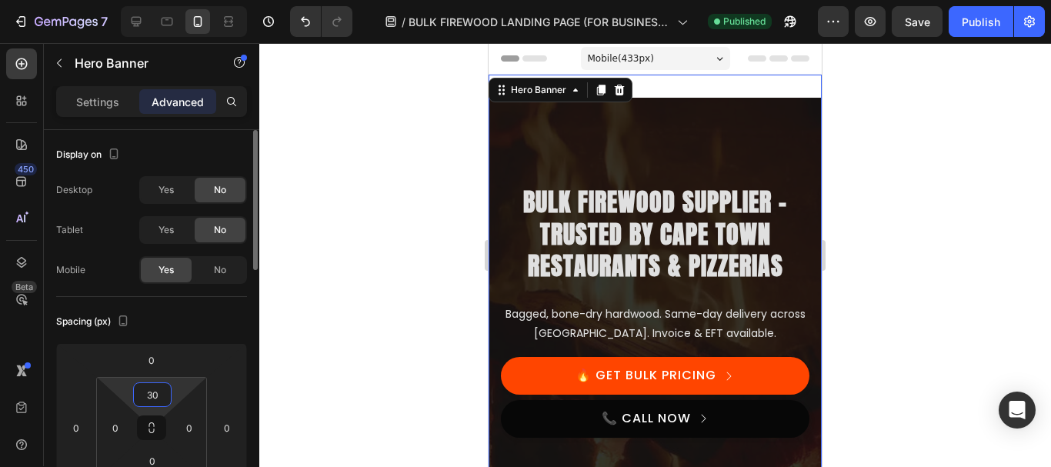
type input "3"
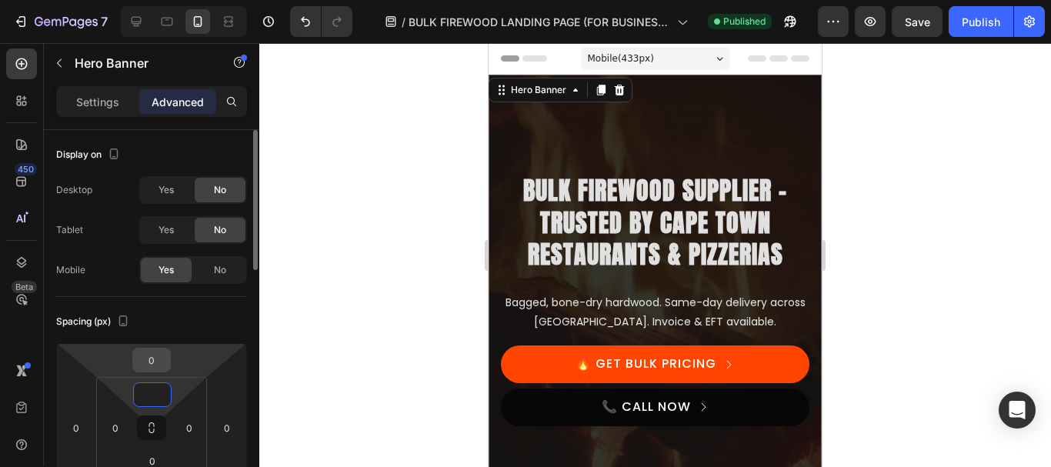
click at [153, 368] on input "0" at bounding box center [151, 359] width 31 height 23
type input "0"
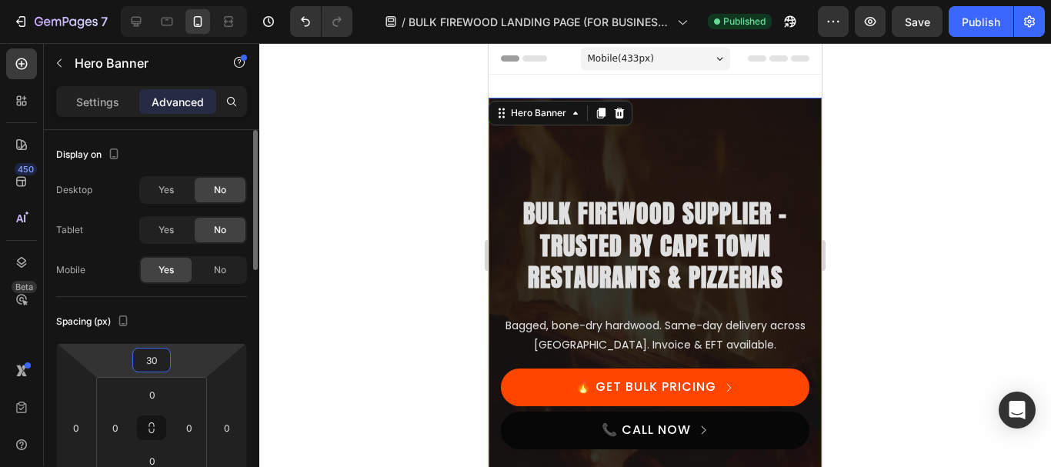
type input "3"
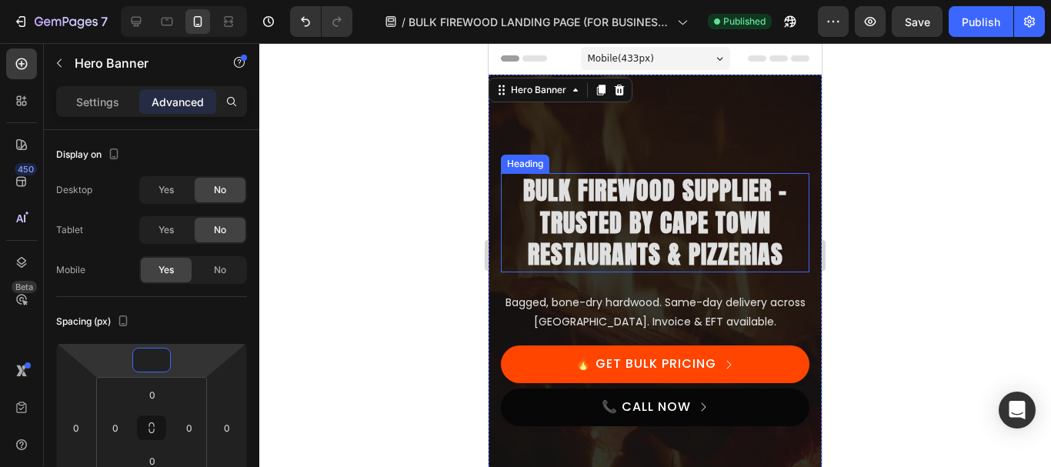
click at [719, 203] on h2 "Bulk Firewood Supplier – Trusted by Cape Town Restaurants & Pizzerias" at bounding box center [655, 222] width 308 height 99
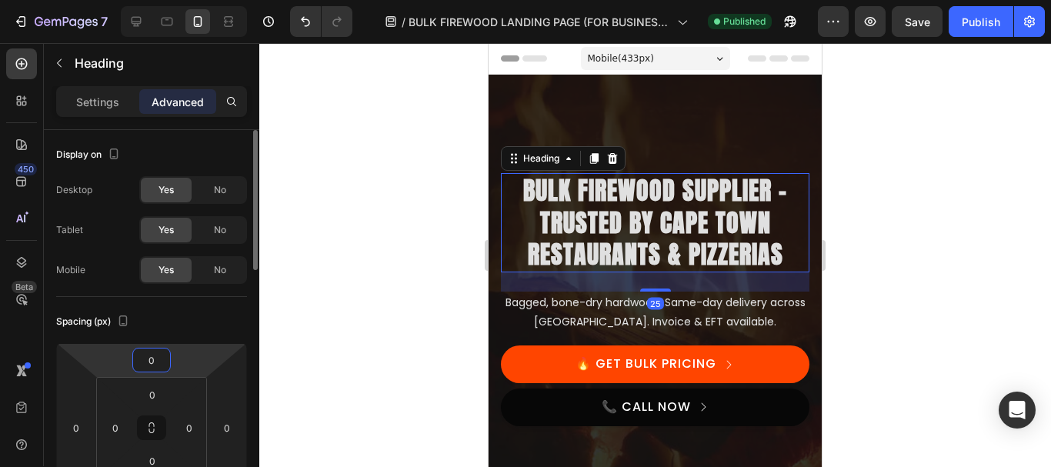
click at [158, 358] on input "0" at bounding box center [151, 359] width 31 height 23
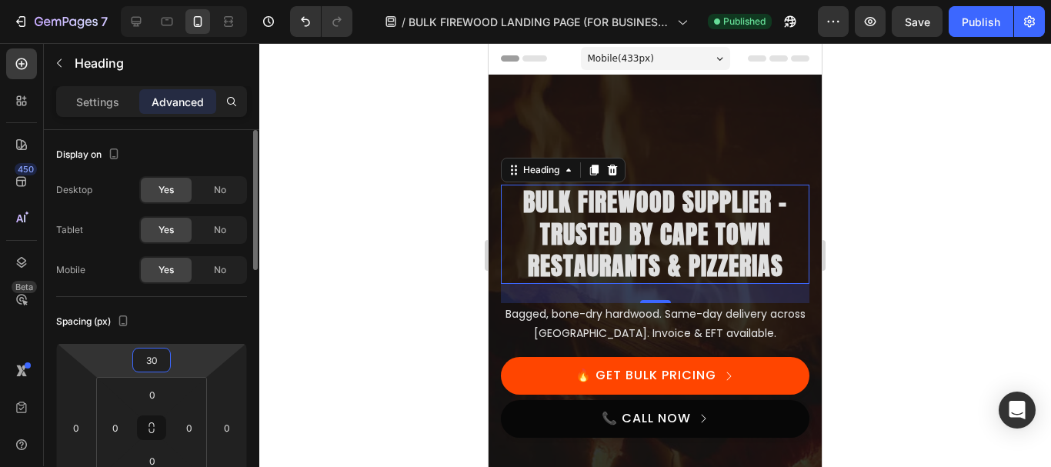
type input "3"
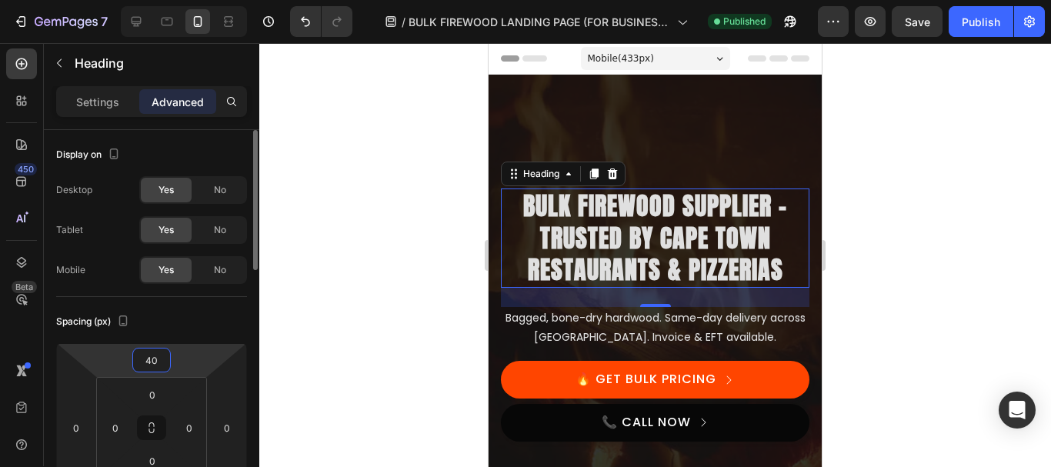
type input "4"
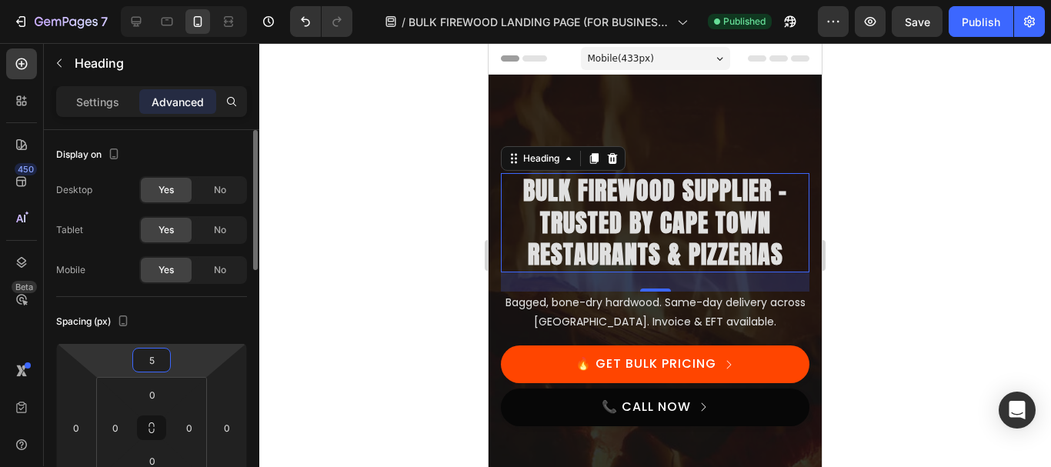
type input "50"
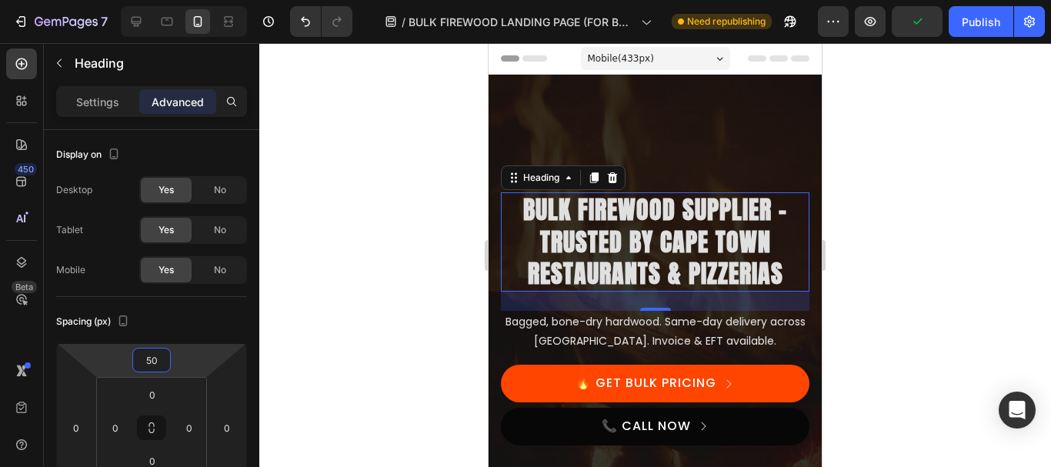
click at [962, 202] on div at bounding box center [655, 255] width 792 height 424
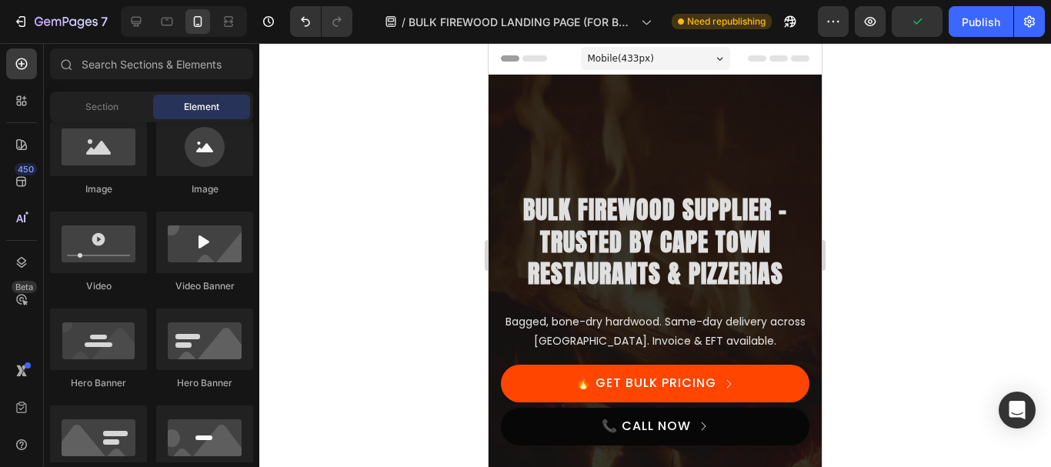
click at [975, 38] on div "7 Version history / BULK FIREWOOD LANDING PAGE (FOR BUSINESSES) Need republishi…" at bounding box center [525, 22] width 1051 height 44
click at [971, 23] on div "Publish" at bounding box center [981, 22] width 38 height 16
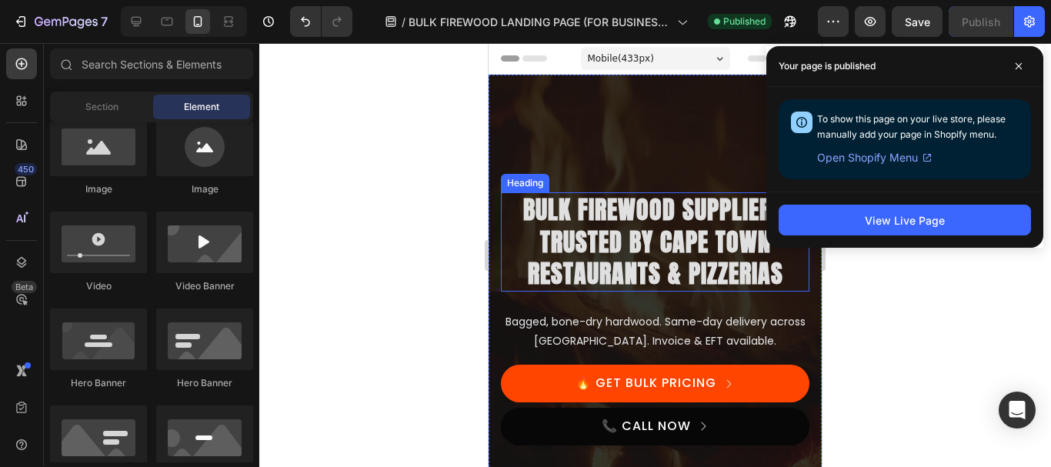
click at [679, 275] on h2 "Bulk Firewood Supplier – Trusted by Cape Town Restaurants & Pizzerias" at bounding box center [655, 241] width 308 height 99
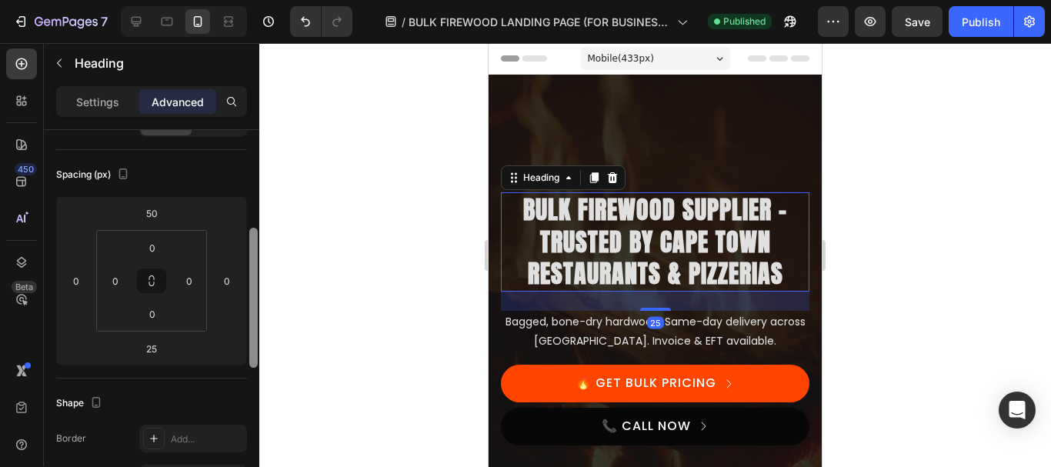
drag, startPoint x: 254, startPoint y: 192, endPoint x: 252, endPoint y: 258, distance: 66.2
click at [252, 258] on div at bounding box center [253, 298] width 8 height 140
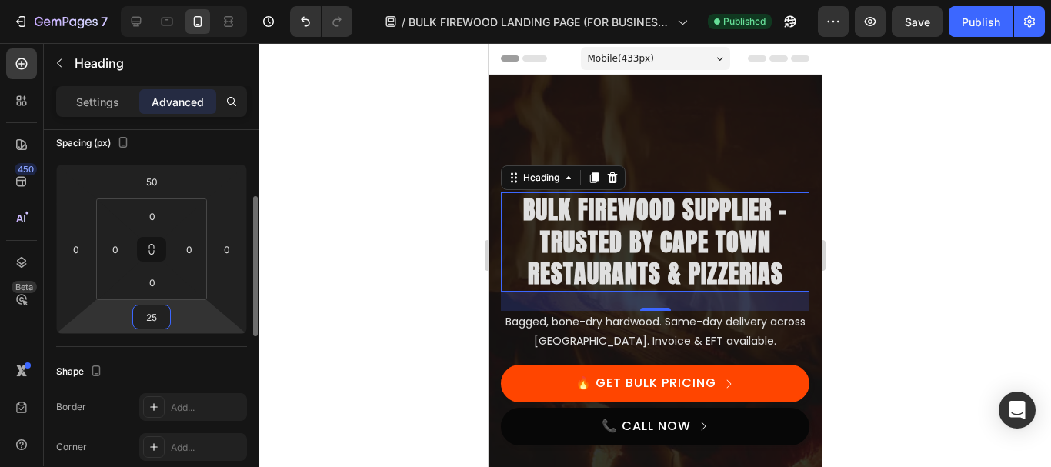
click at [152, 324] on input "25" at bounding box center [151, 316] width 31 height 23
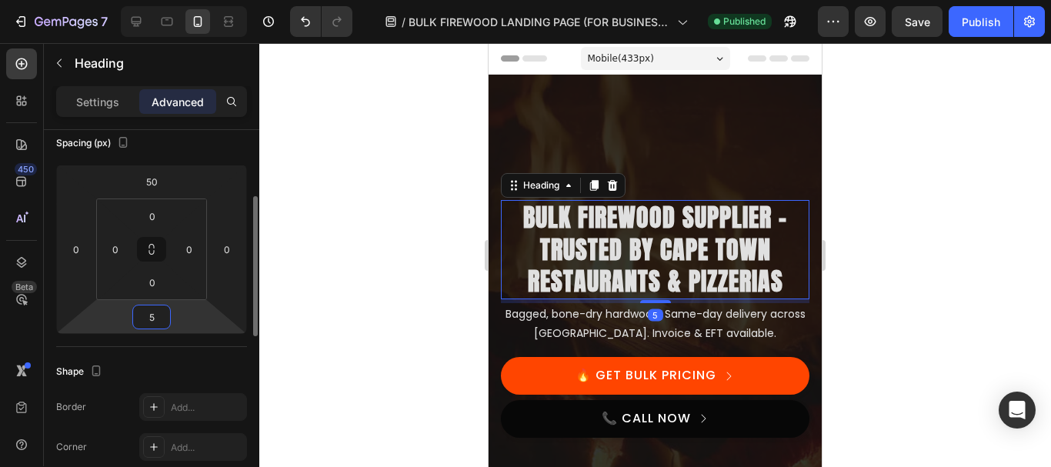
type input "50"
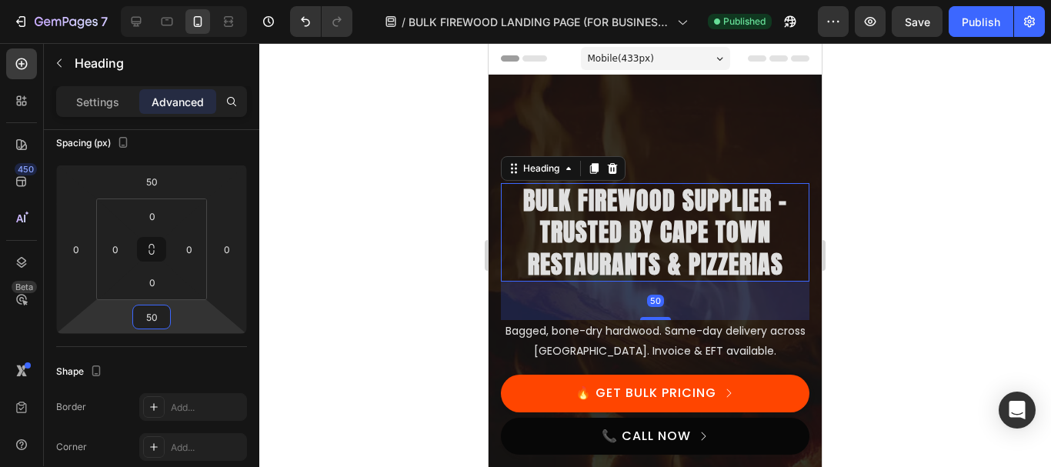
click at [936, 198] on div at bounding box center [655, 255] width 792 height 424
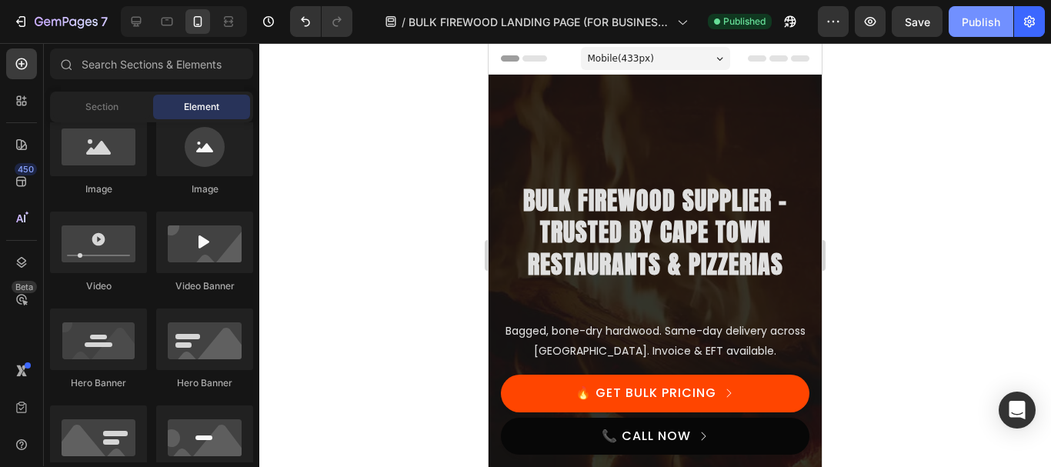
click at [978, 18] on div "Publish" at bounding box center [981, 22] width 38 height 16
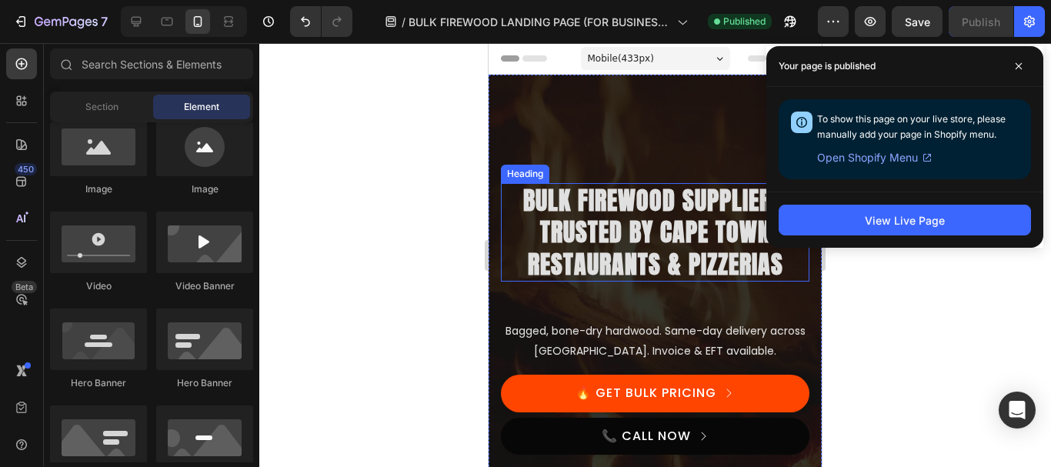
click at [592, 253] on h2 "Bulk Firewood Supplier – Trusted by Cape Town Restaurants & Pizzerias" at bounding box center [655, 232] width 308 height 99
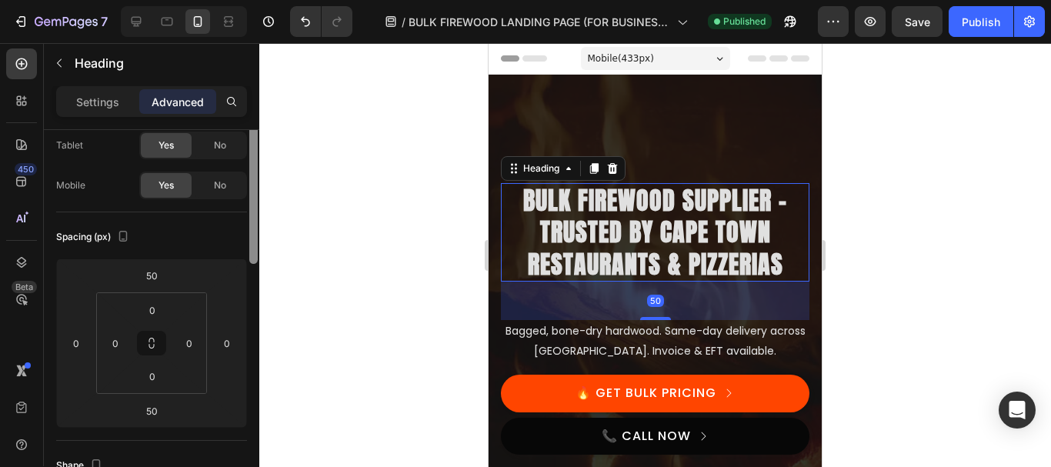
drag, startPoint x: 255, startPoint y: 212, endPoint x: 258, endPoint y: 245, distance: 33.2
click at [258, 245] on div at bounding box center [254, 293] width 12 height 380
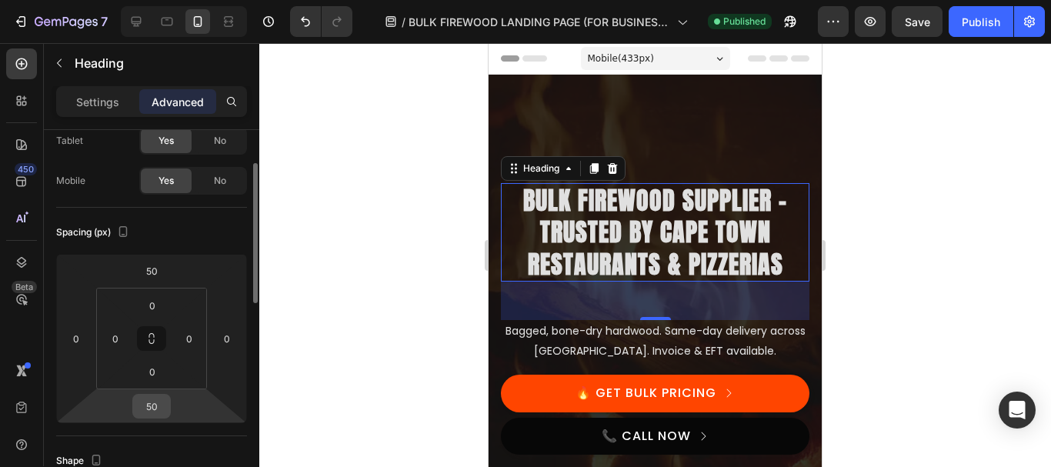
click at [148, 417] on input "50" at bounding box center [151, 406] width 31 height 23
type input "30"
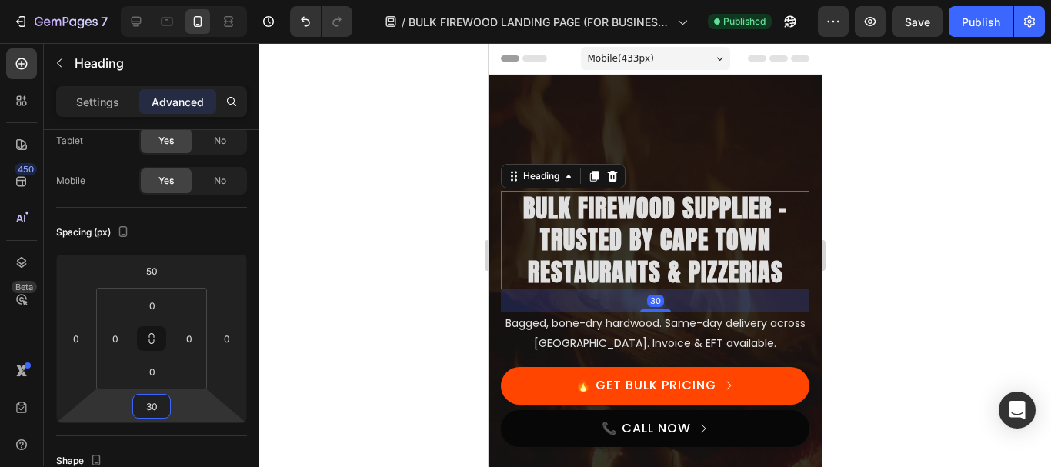
click at [921, 222] on div at bounding box center [655, 255] width 792 height 424
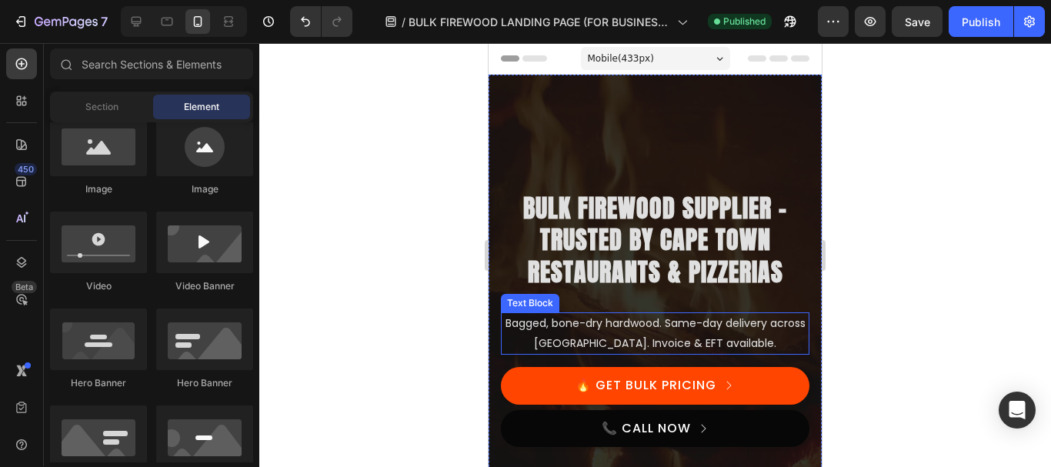
click at [742, 338] on p "Bagged, bone-dry hardwood. Same-day delivery across [GEOGRAPHIC_DATA]. Invoice …" at bounding box center [654, 333] width 305 height 38
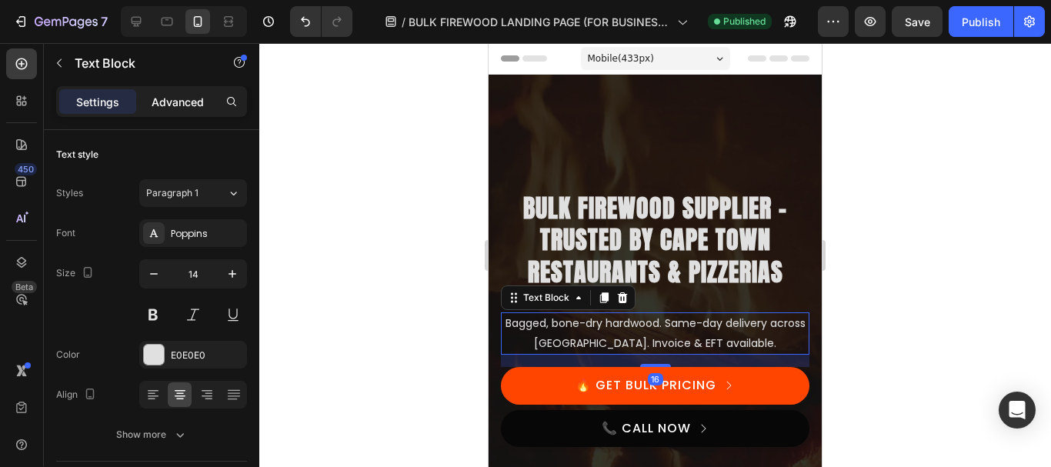
click at [181, 100] on p "Advanced" at bounding box center [178, 102] width 52 height 16
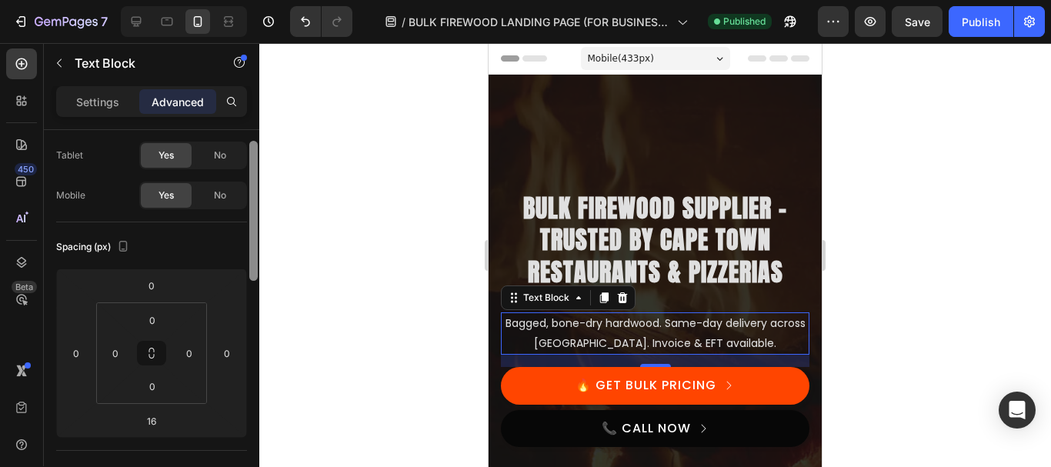
drag, startPoint x: 252, startPoint y: 230, endPoint x: 255, endPoint y: 258, distance: 28.6
click at [255, 258] on div at bounding box center [253, 211] width 8 height 140
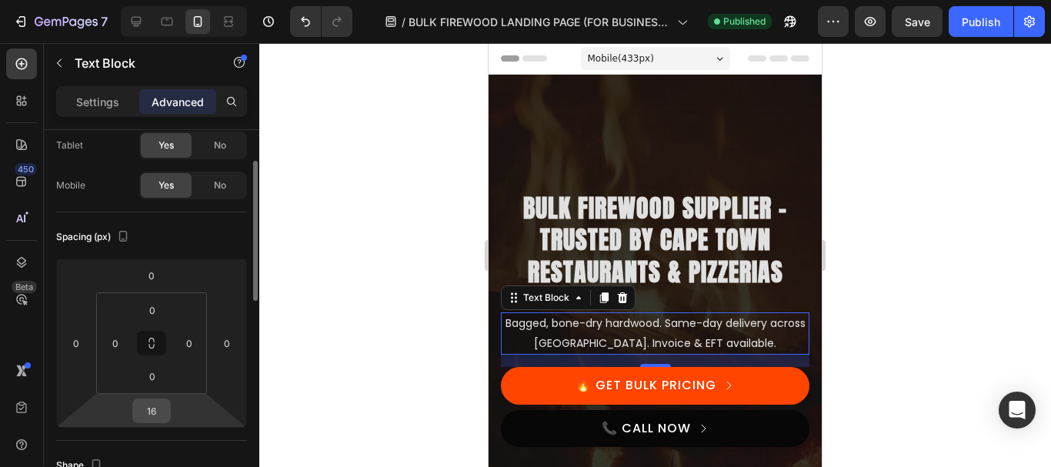
click at [161, 415] on input "16" at bounding box center [151, 410] width 31 height 23
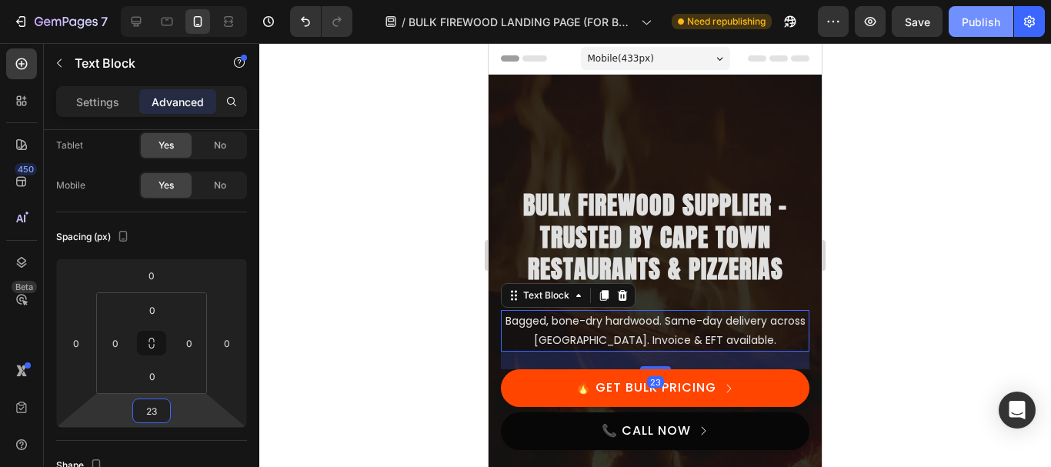
type input "23"
drag, startPoint x: 965, startPoint y: 10, endPoint x: 1011, endPoint y: 19, distance: 47.1
click at [965, 9] on button "Publish" at bounding box center [981, 21] width 65 height 31
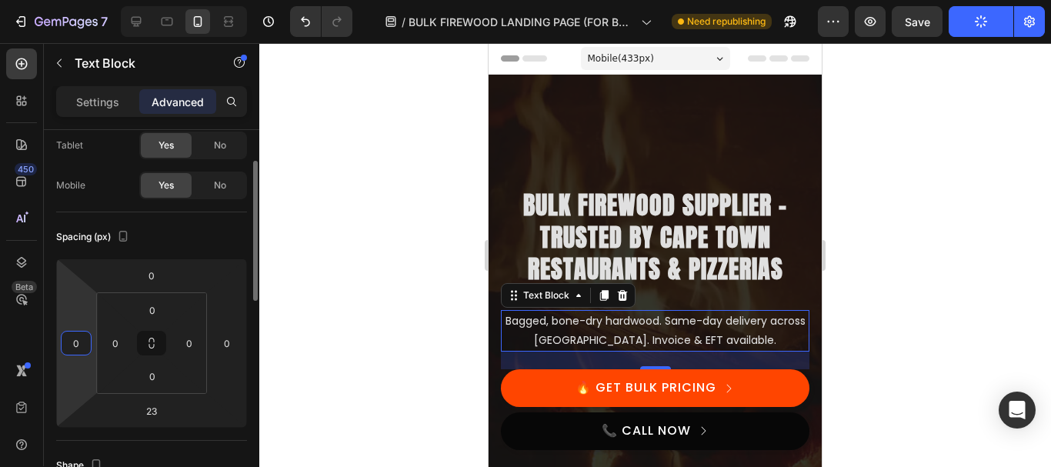
click at [75, 343] on input "0" at bounding box center [76, 343] width 23 height 23
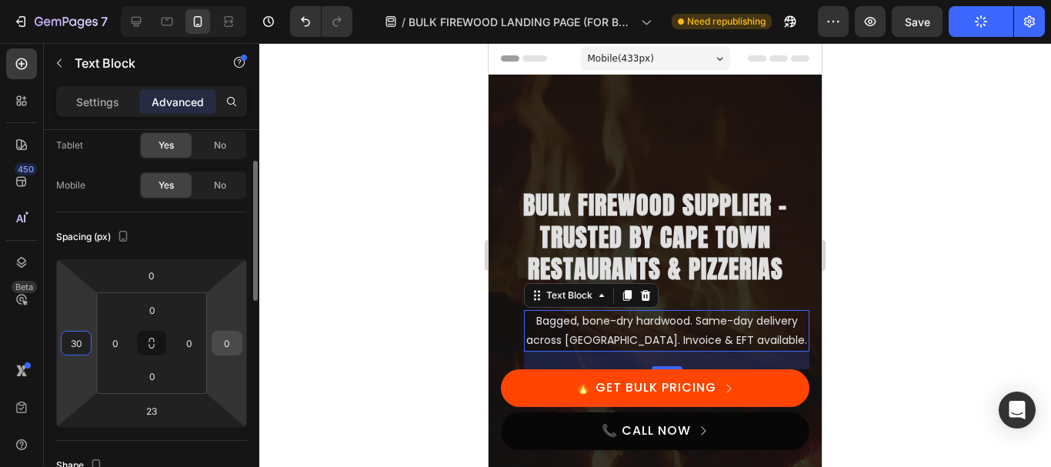
type input "30"
click at [224, 341] on input "0" at bounding box center [226, 343] width 23 height 23
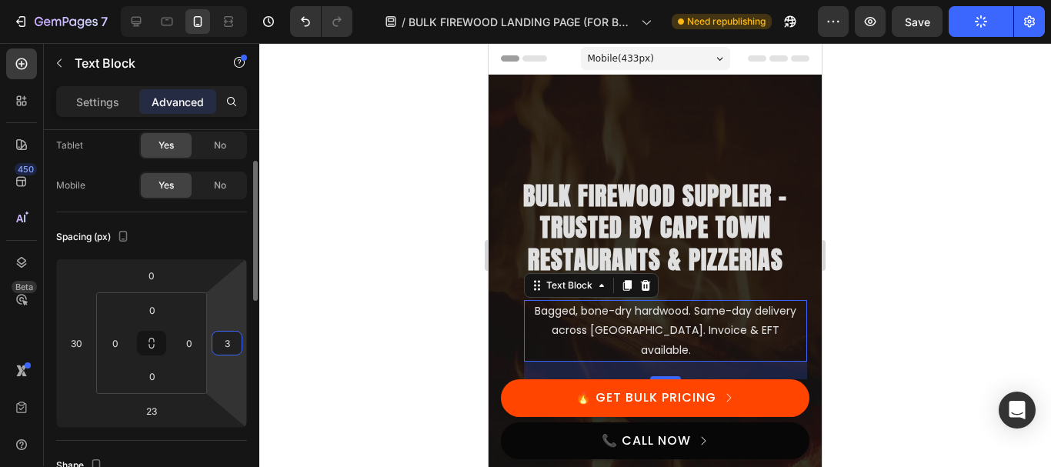
type input "30"
click at [949, 195] on div at bounding box center [655, 255] width 792 height 424
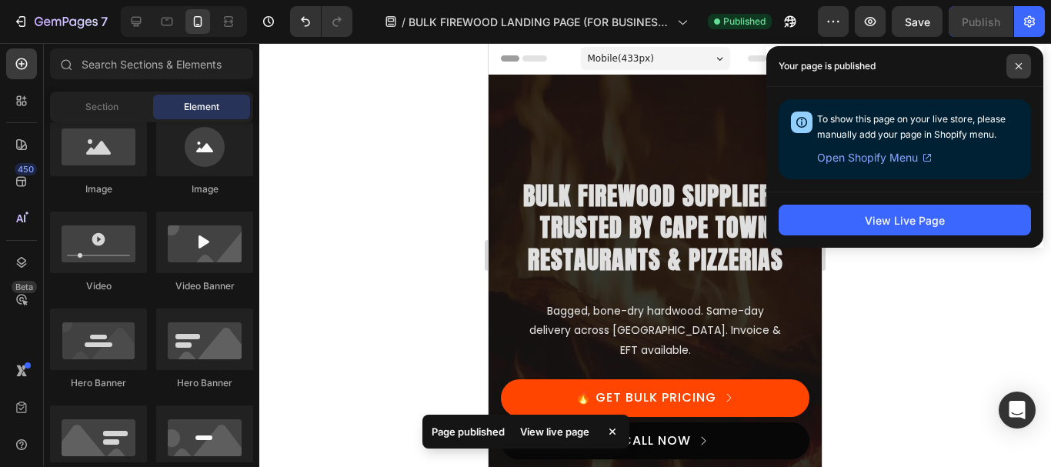
click at [1023, 68] on span at bounding box center [1018, 66] width 25 height 25
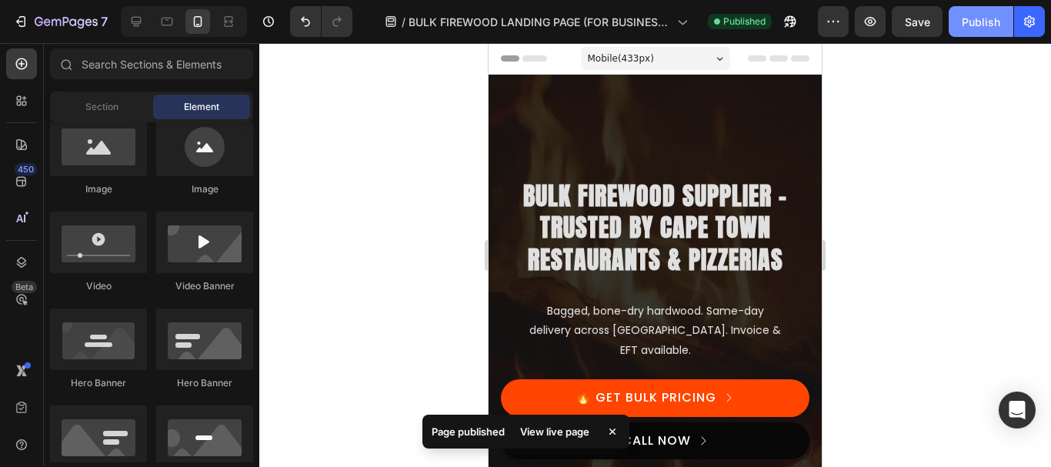
click at [975, 23] on div "Publish" at bounding box center [981, 22] width 38 height 16
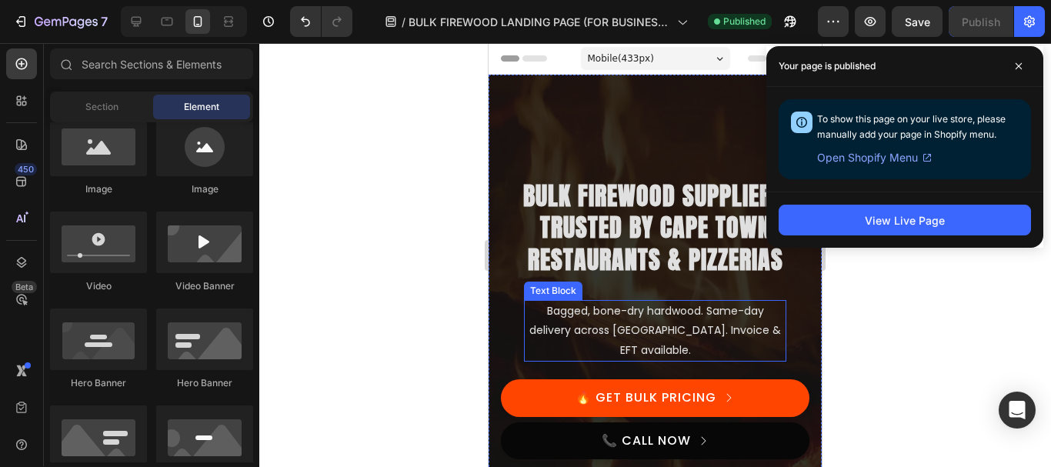
click at [592, 354] on p "Bagged, bone-dry hardwood. Same-day delivery across [GEOGRAPHIC_DATA]. Invoice …" at bounding box center [654, 331] width 259 height 58
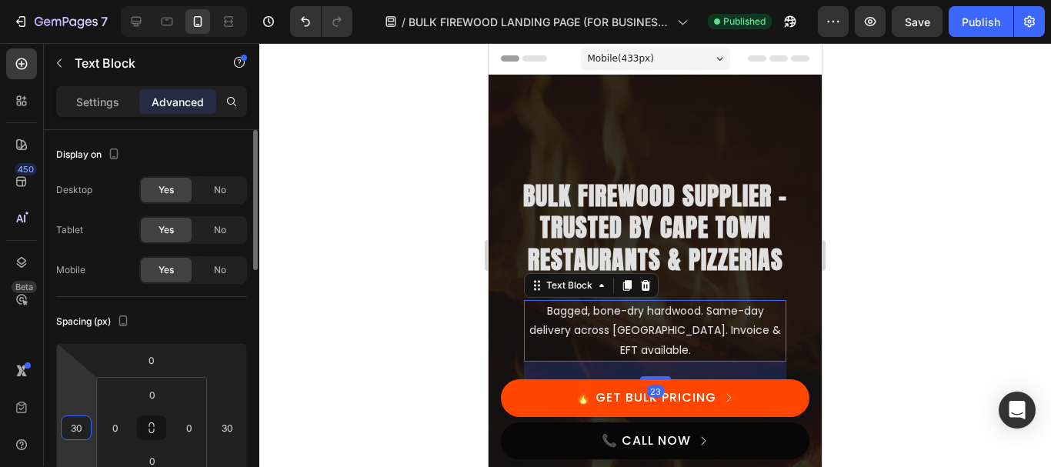
click at [76, 426] on input "30" at bounding box center [76, 427] width 23 height 23
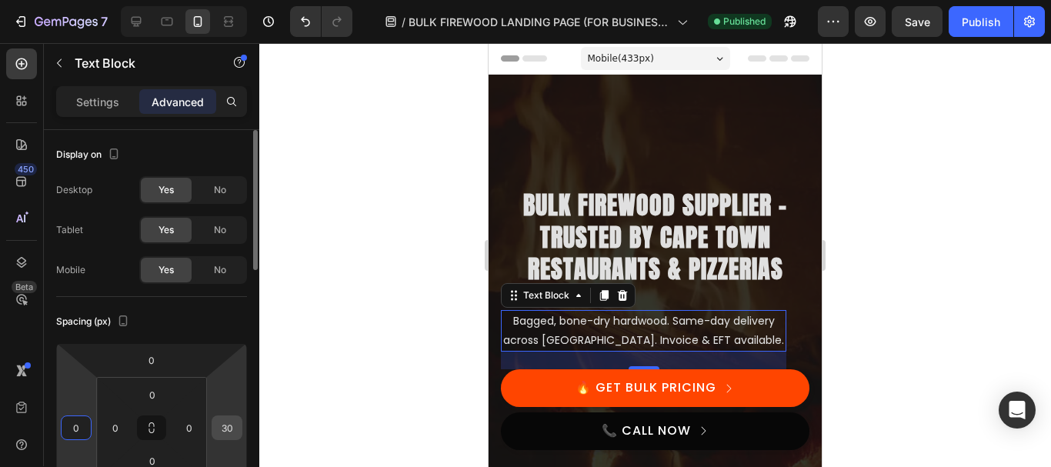
type input "0"
click at [225, 424] on input "30" at bounding box center [226, 427] width 23 height 23
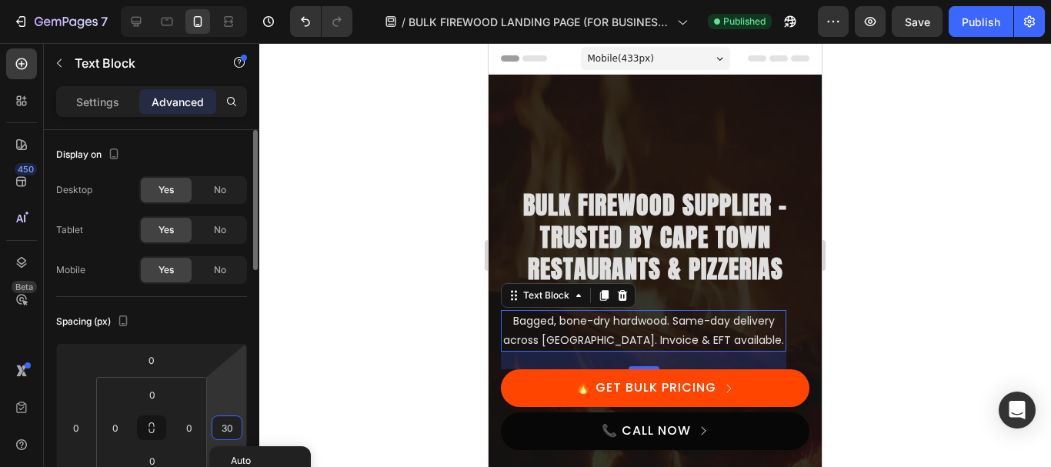
type input "0"
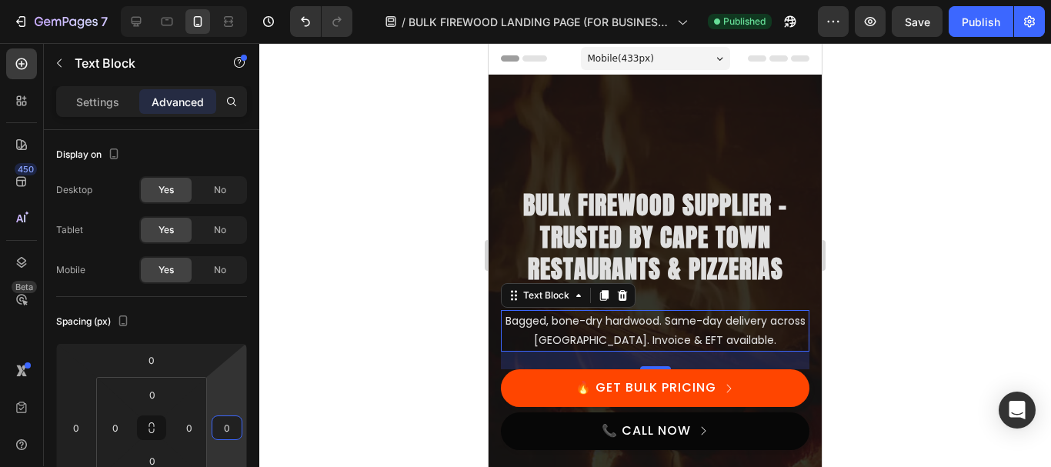
click at [406, 258] on div at bounding box center [655, 255] width 792 height 424
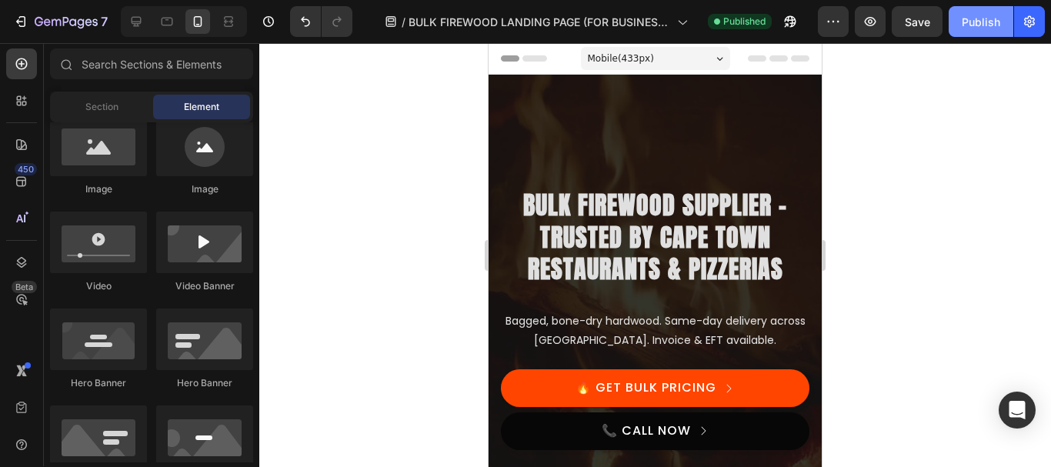
click at [968, 19] on div "Publish" at bounding box center [981, 22] width 38 height 16
click at [968, 19] on button "Publish" at bounding box center [981, 21] width 65 height 31
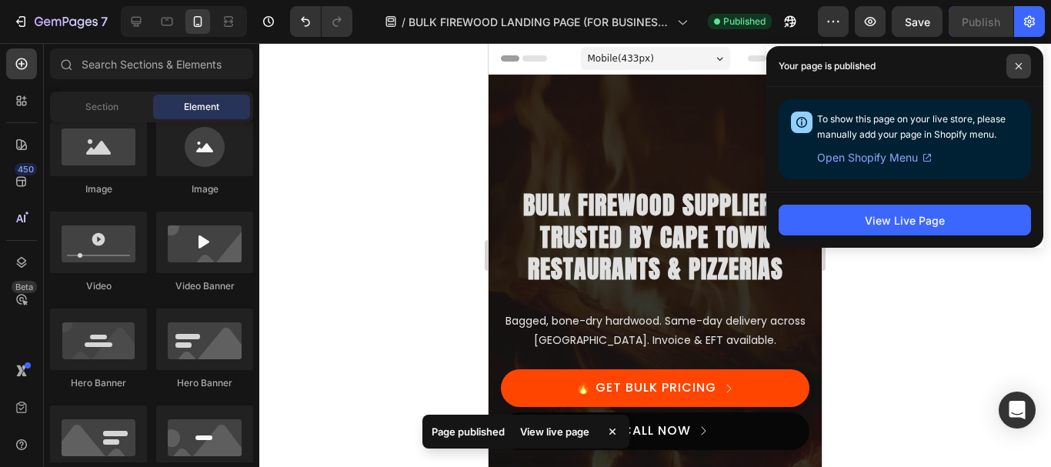
click at [1018, 65] on icon at bounding box center [1018, 66] width 6 height 6
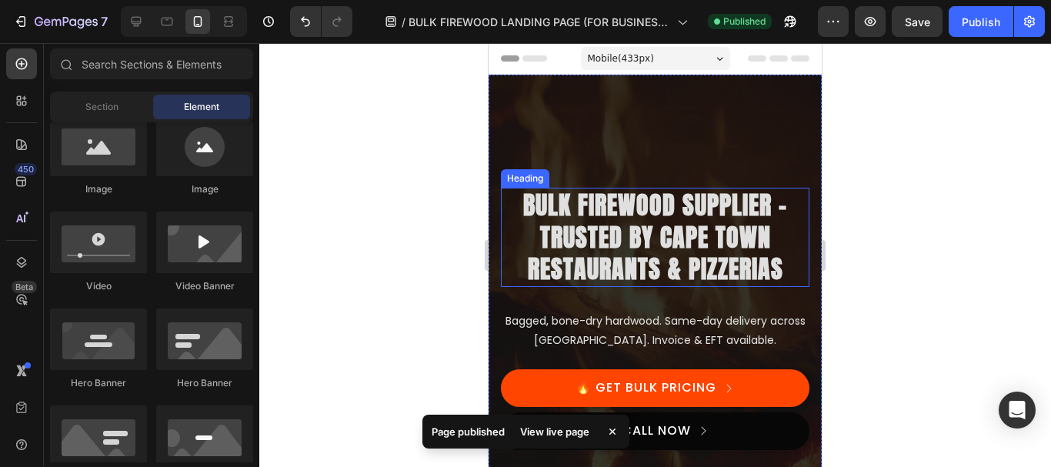
click at [662, 205] on h2 "Bulk Firewood Supplier – Trusted by Cape Town Restaurants & Pizzerias" at bounding box center [655, 237] width 308 height 99
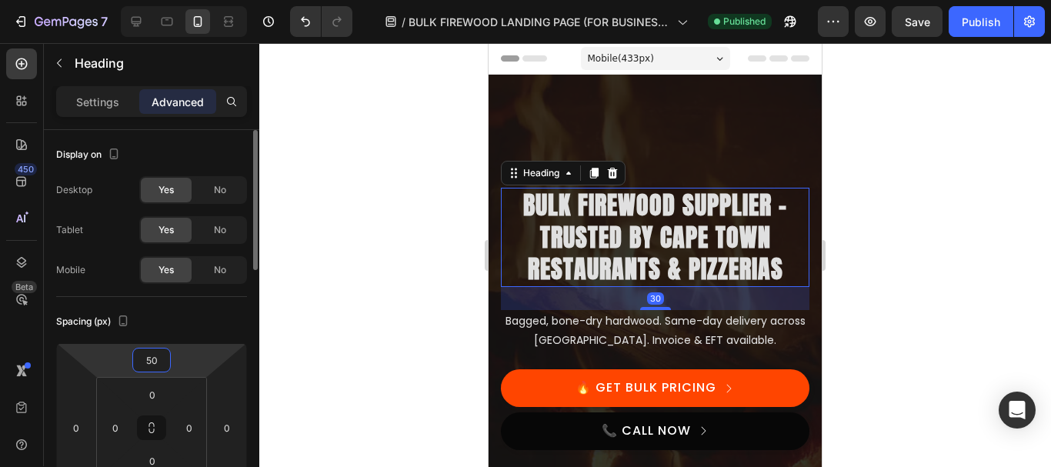
click at [158, 360] on input "50" at bounding box center [151, 359] width 31 height 23
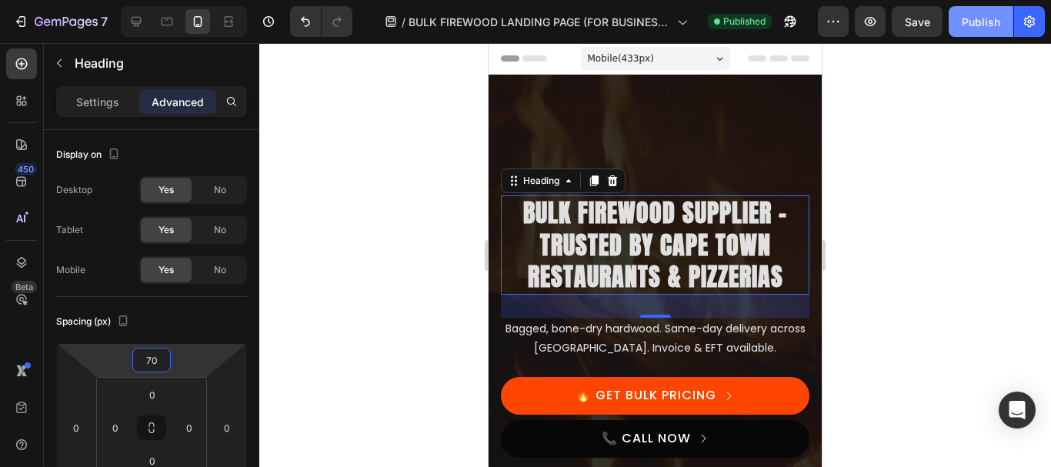
type input "70"
click at [959, 17] on button "Publish" at bounding box center [981, 21] width 65 height 31
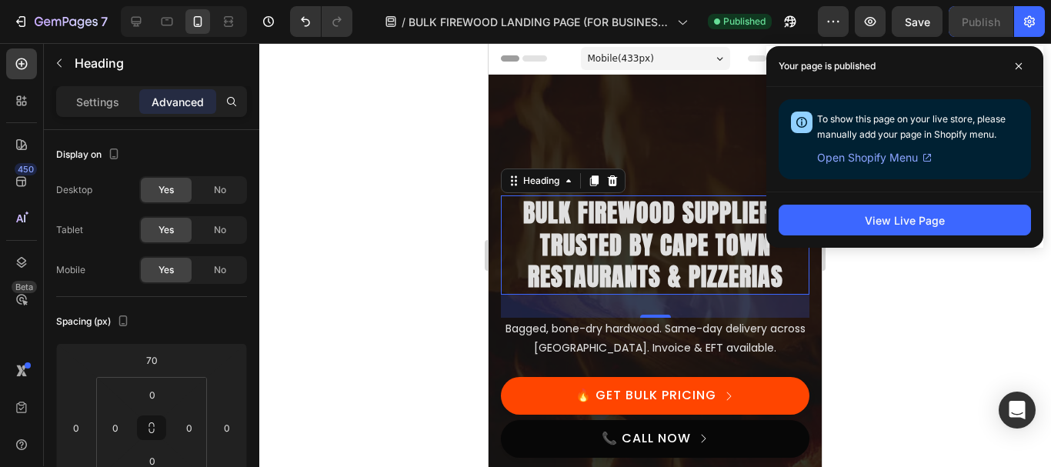
click at [465, 228] on div at bounding box center [655, 255] width 792 height 424
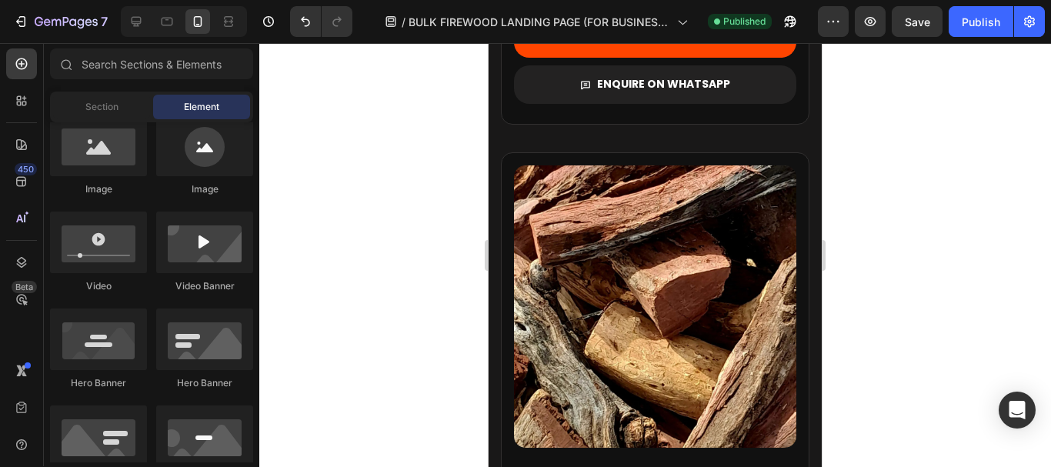
scroll to position [1813, 0]
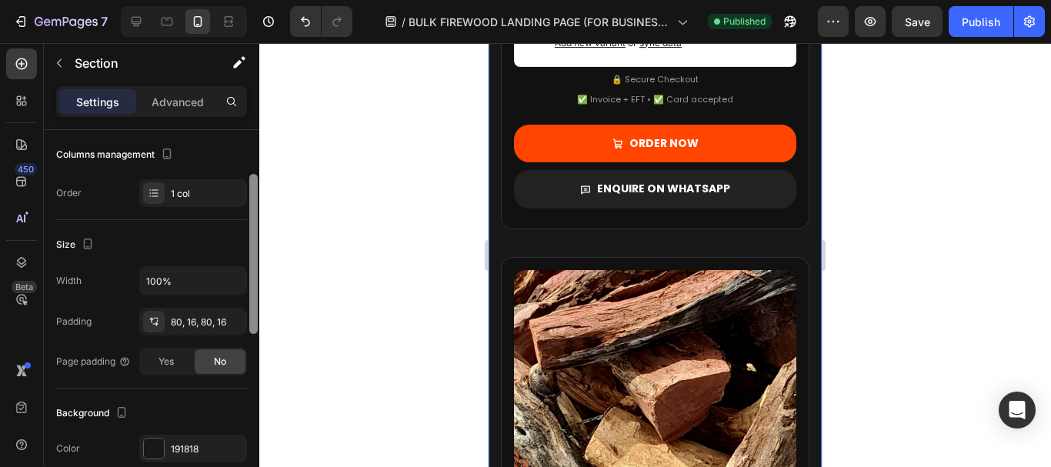
scroll to position [234, 0]
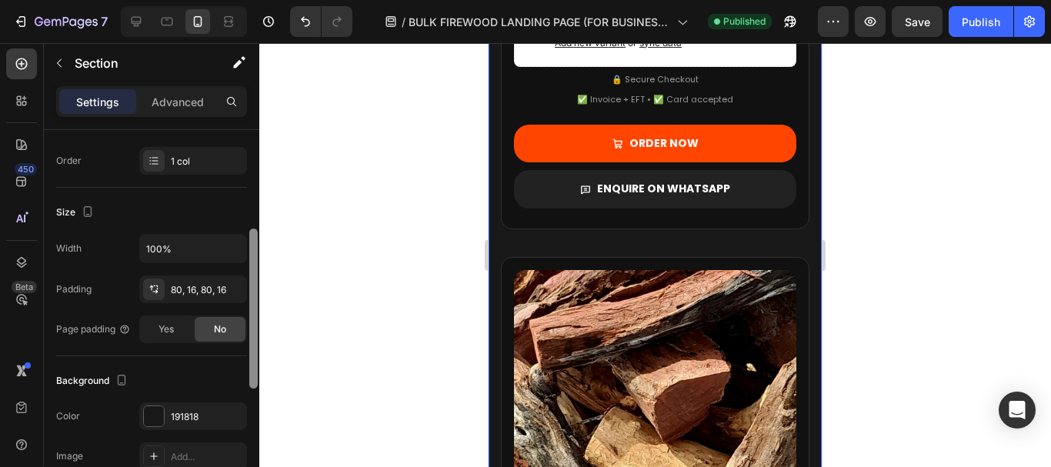
drag, startPoint x: 250, startPoint y: 189, endPoint x: 256, endPoint y: 288, distance: 99.4
click at [256, 288] on div at bounding box center [253, 308] width 8 height 160
click at [134, 18] on icon at bounding box center [135, 21] width 15 height 15
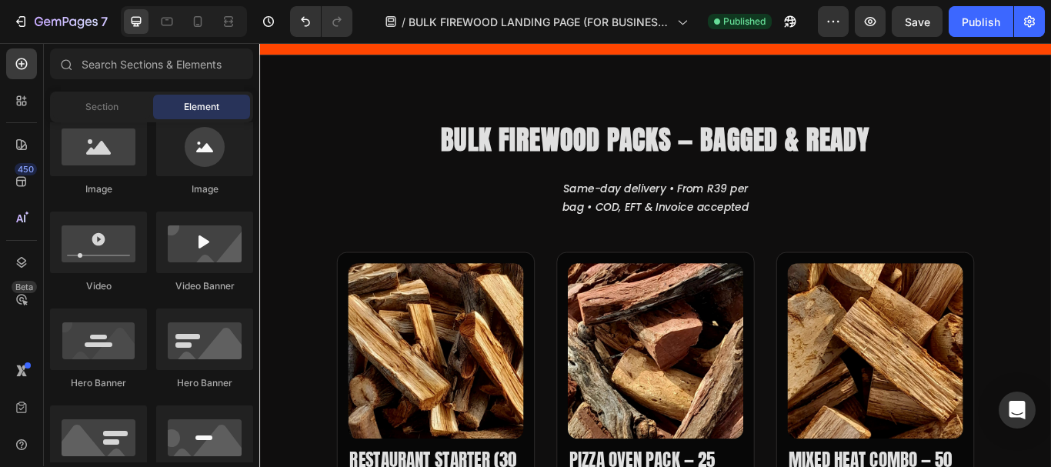
scroll to position [593, 0]
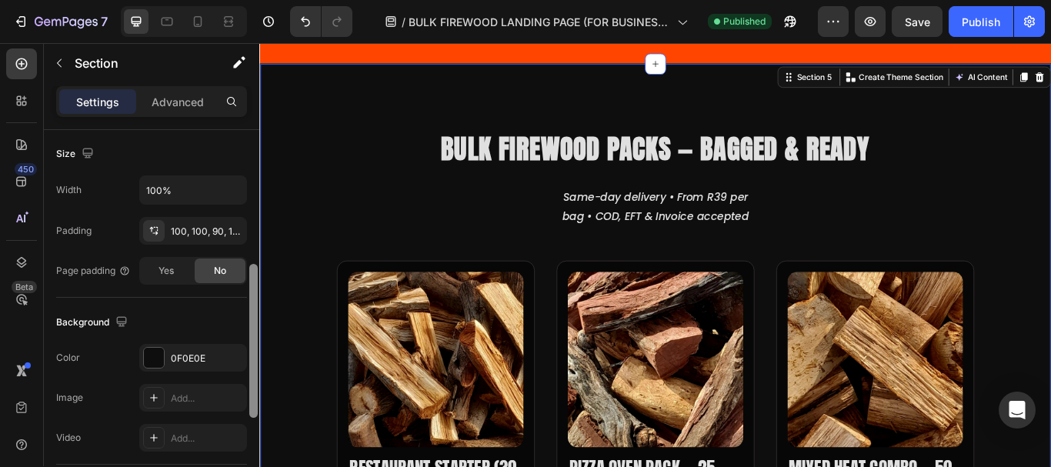
scroll to position [361, 0]
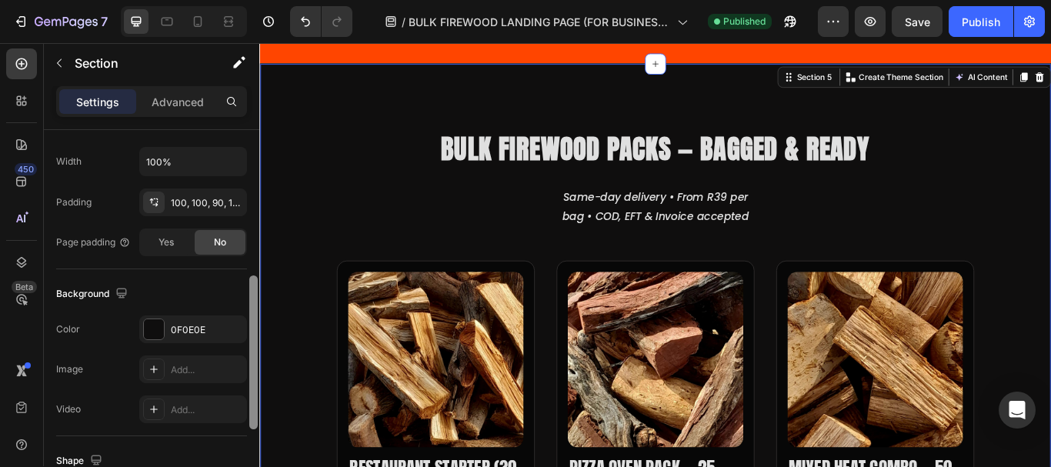
drag, startPoint x: 255, startPoint y: 175, endPoint x: 253, endPoint y: 322, distance: 146.2
click at [253, 322] on div at bounding box center [253, 352] width 8 height 154
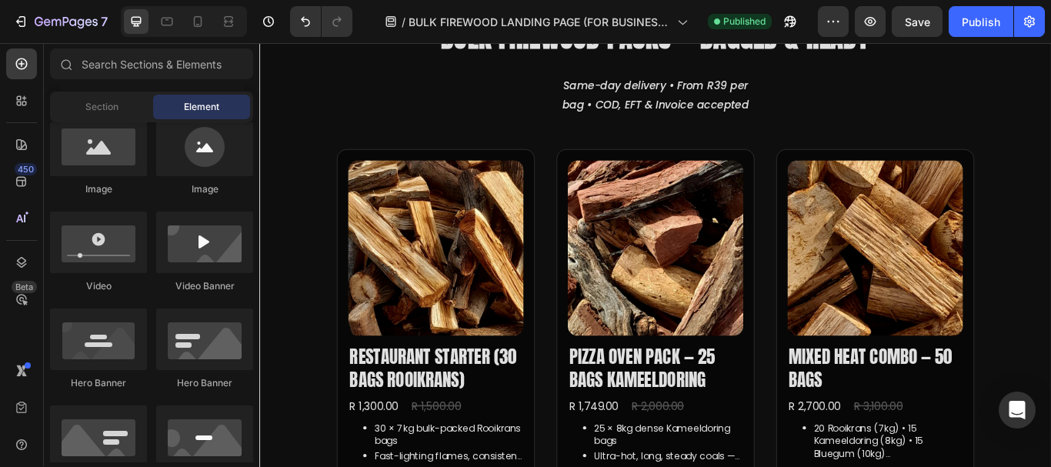
scroll to position [653, 0]
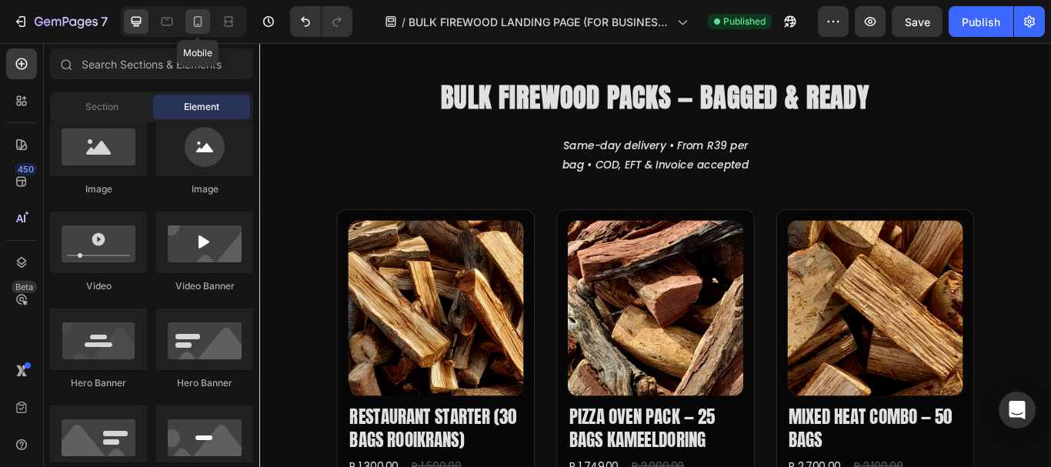
click at [195, 17] on icon at bounding box center [198, 21] width 8 height 11
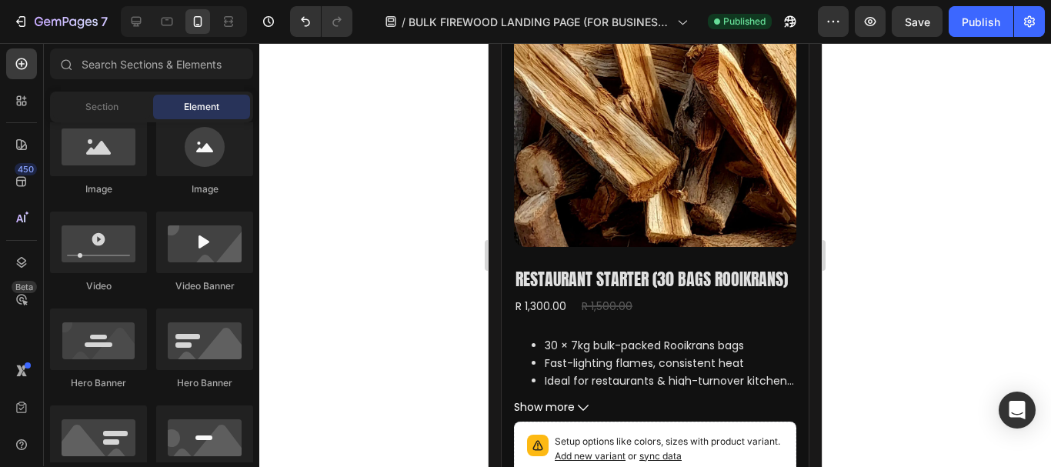
scroll to position [1188, 0]
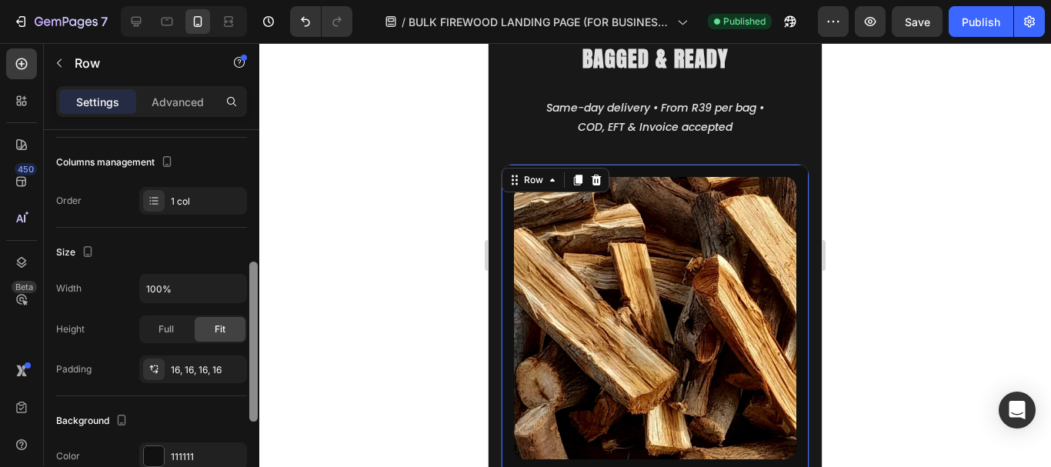
scroll to position [230, 0]
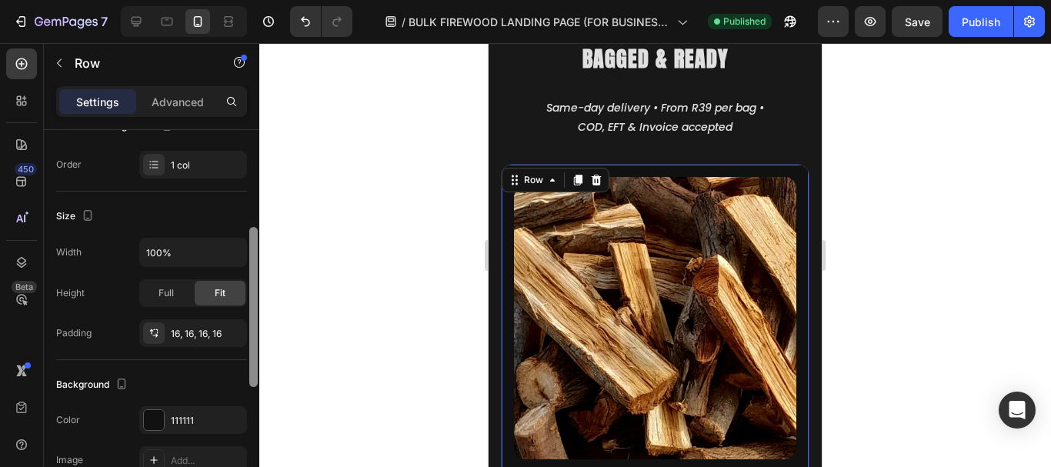
drag, startPoint x: 253, startPoint y: 179, endPoint x: 254, endPoint y: 277, distance: 97.7
click at [254, 277] on div at bounding box center [253, 307] width 8 height 160
click at [181, 416] on div "111111" at bounding box center [193, 421] width 45 height 14
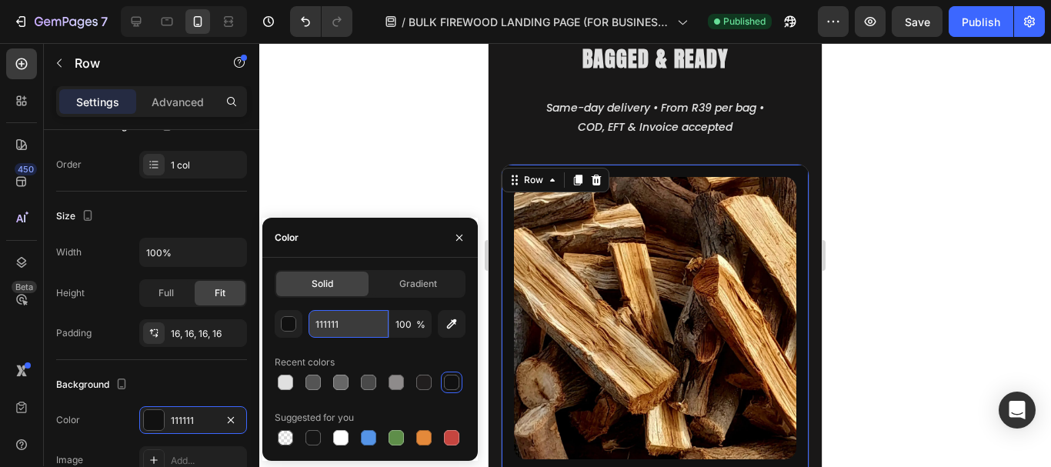
click at [328, 331] on input "111111" at bounding box center [348, 324] width 80 height 28
click at [391, 142] on div at bounding box center [655, 255] width 792 height 424
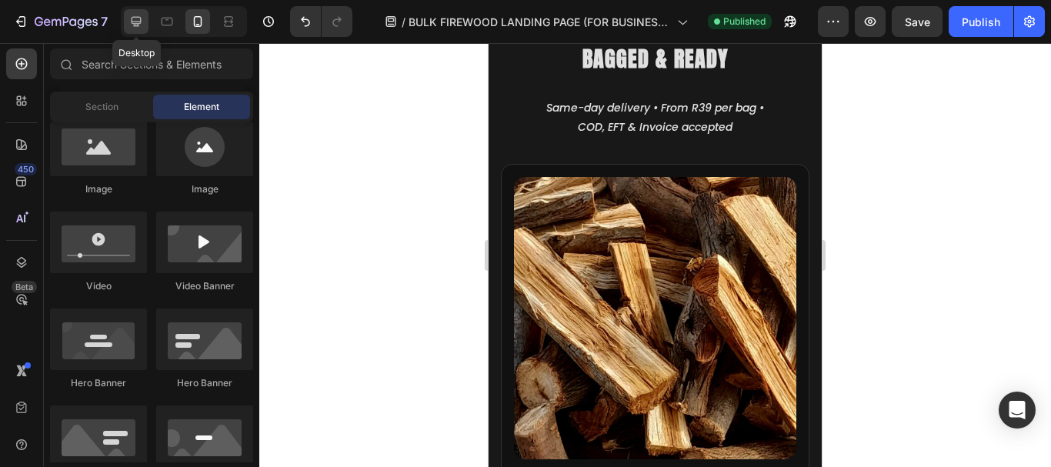
click at [133, 21] on icon at bounding box center [135, 21] width 15 height 15
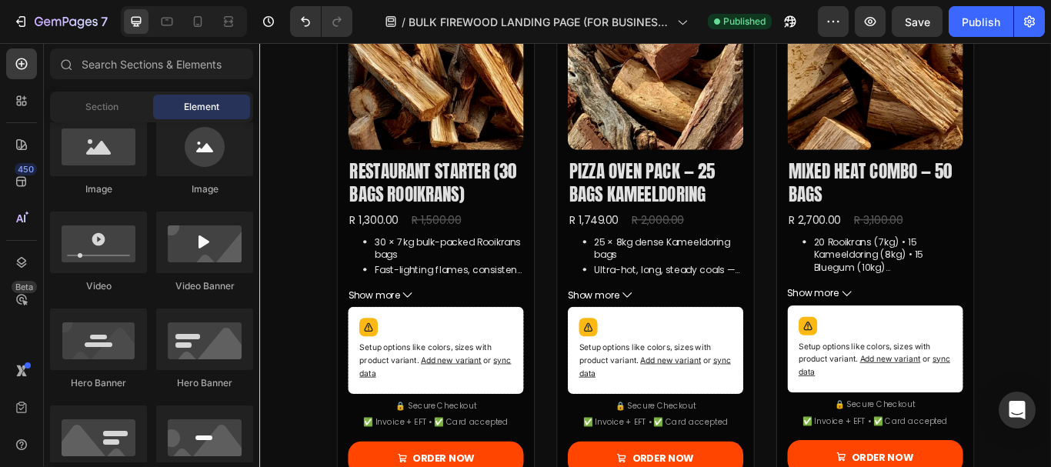
scroll to position [780, 0]
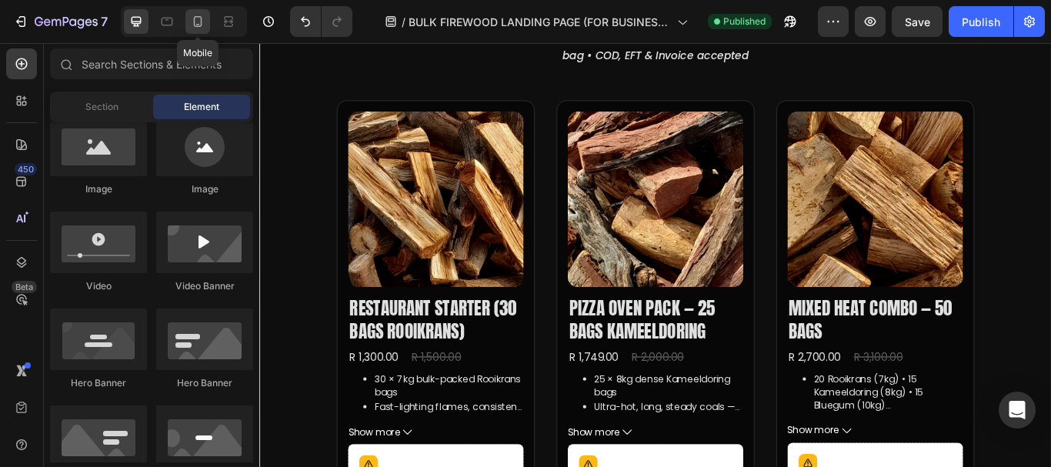
click at [194, 17] on icon at bounding box center [197, 21] width 15 height 15
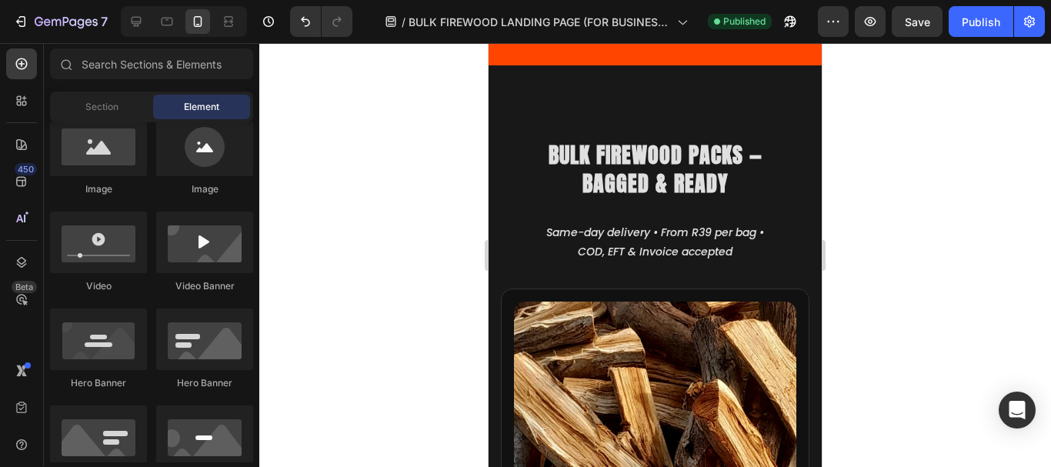
scroll to position [1078, 0]
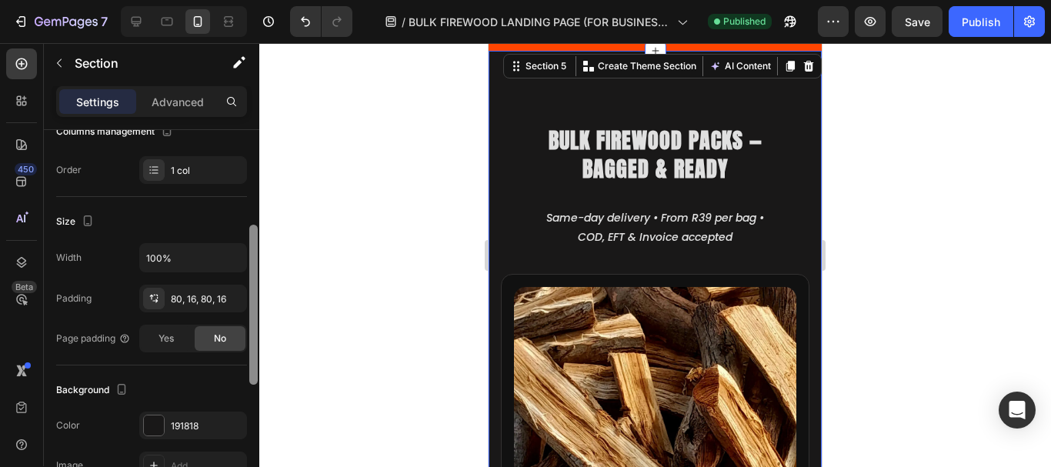
scroll to position [230, 0]
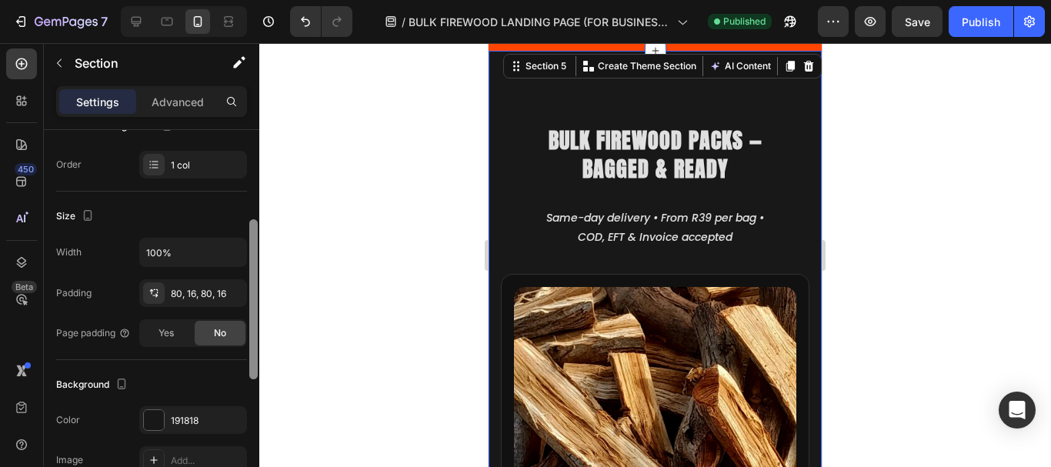
drag, startPoint x: 249, startPoint y: 185, endPoint x: 252, endPoint y: 283, distance: 97.7
click at [252, 283] on div at bounding box center [253, 299] width 8 height 160
click at [182, 422] on div "191818" at bounding box center [193, 421] width 45 height 14
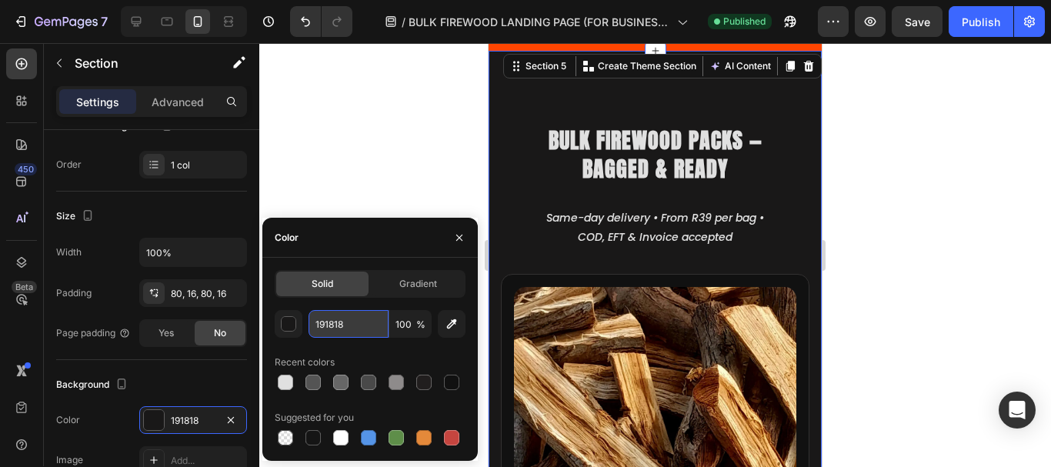
click at [336, 327] on input "191818" at bounding box center [348, 324] width 80 height 28
click at [139, 18] on icon at bounding box center [135, 21] width 15 height 15
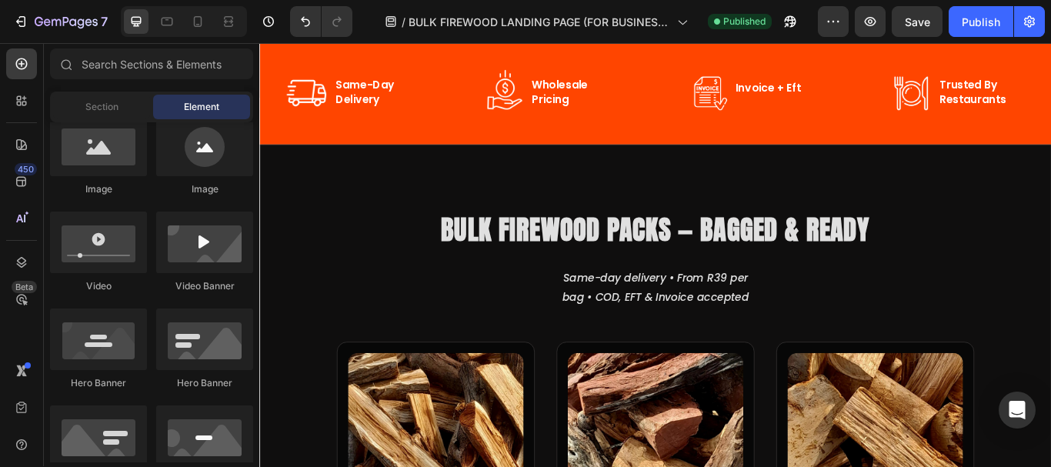
scroll to position [463, 0]
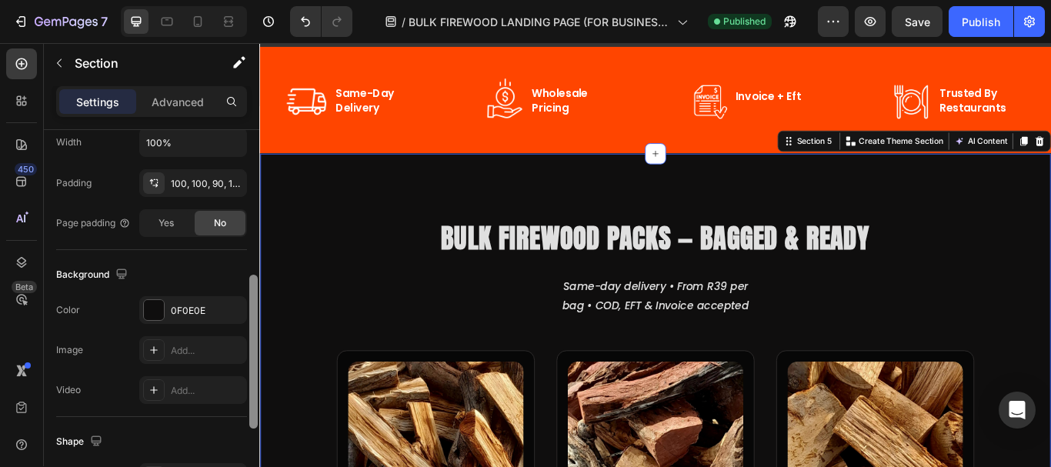
scroll to position [384, 0]
drag, startPoint x: 253, startPoint y: 172, endPoint x: 257, endPoint y: 327, distance: 155.4
click at [257, 327] on div at bounding box center [253, 348] width 8 height 154
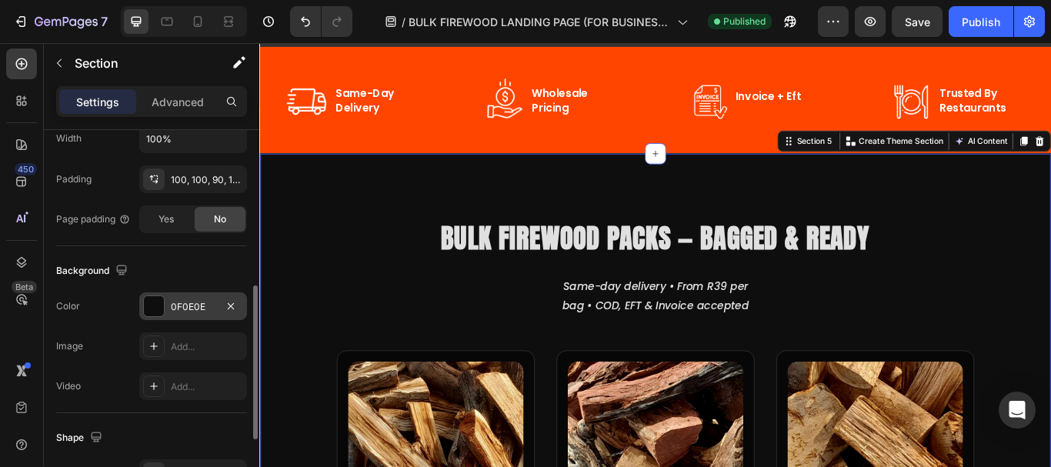
click at [192, 312] on div "0F0E0E" at bounding box center [193, 307] width 45 height 14
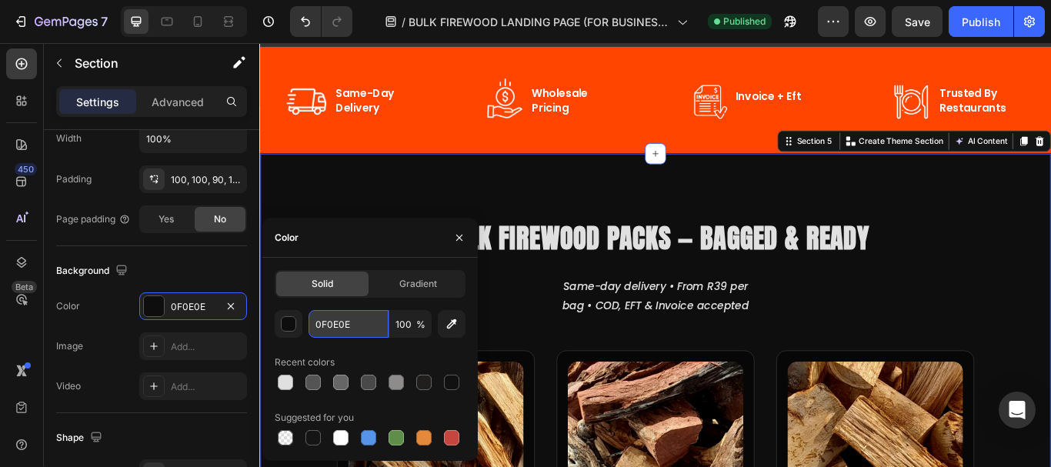
click at [334, 333] on input "0F0E0E" at bounding box center [348, 324] width 80 height 28
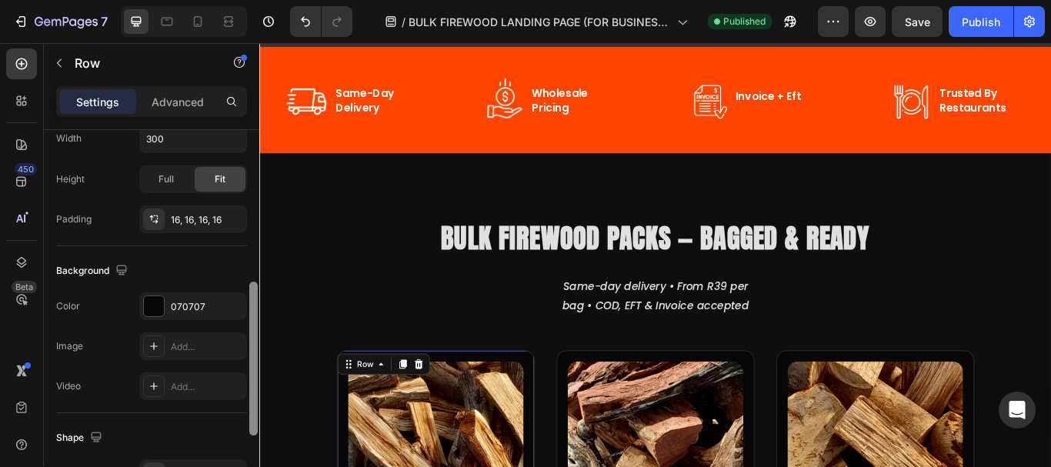
drag, startPoint x: 253, startPoint y: 247, endPoint x: 248, endPoint y: 402, distance: 154.7
click at [250, 402] on div at bounding box center [253, 359] width 8 height 154
click at [185, 306] on div "070707" at bounding box center [193, 307] width 45 height 14
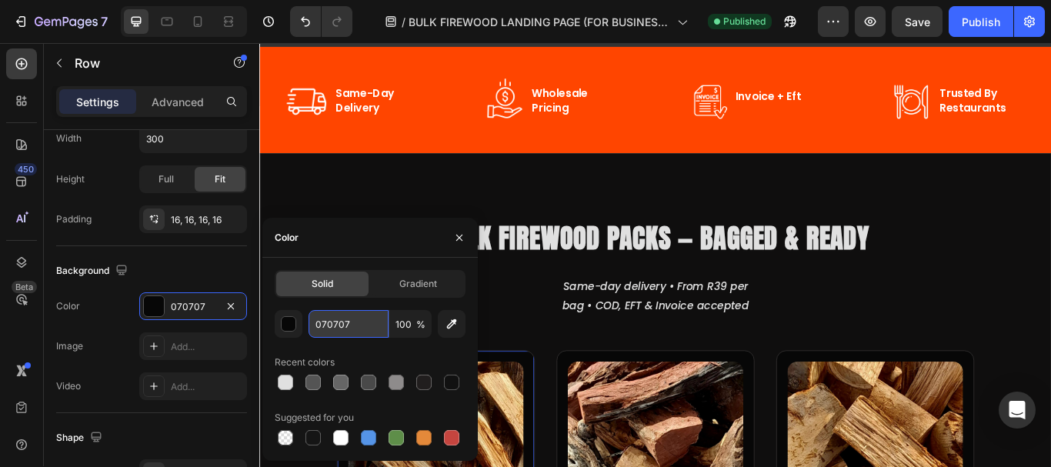
click at [338, 322] on input "070707" at bounding box center [348, 324] width 80 height 28
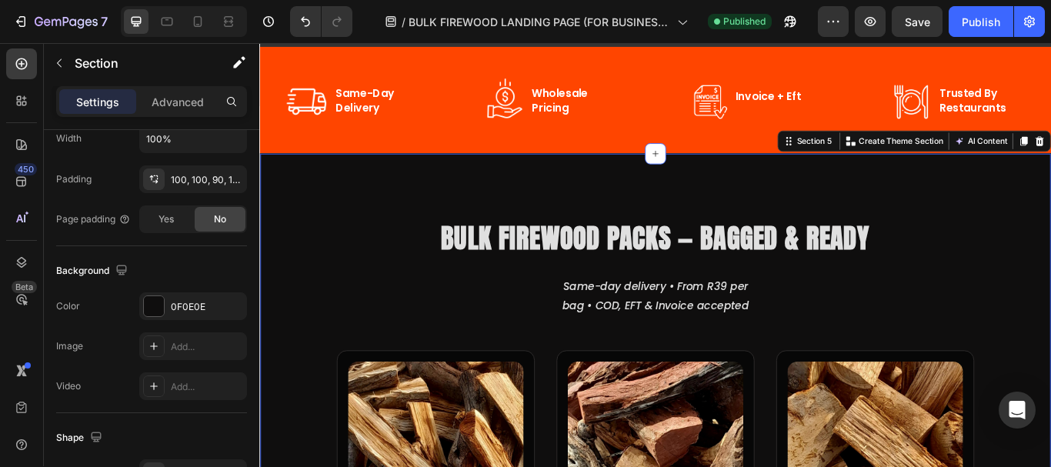
scroll to position [0, 0]
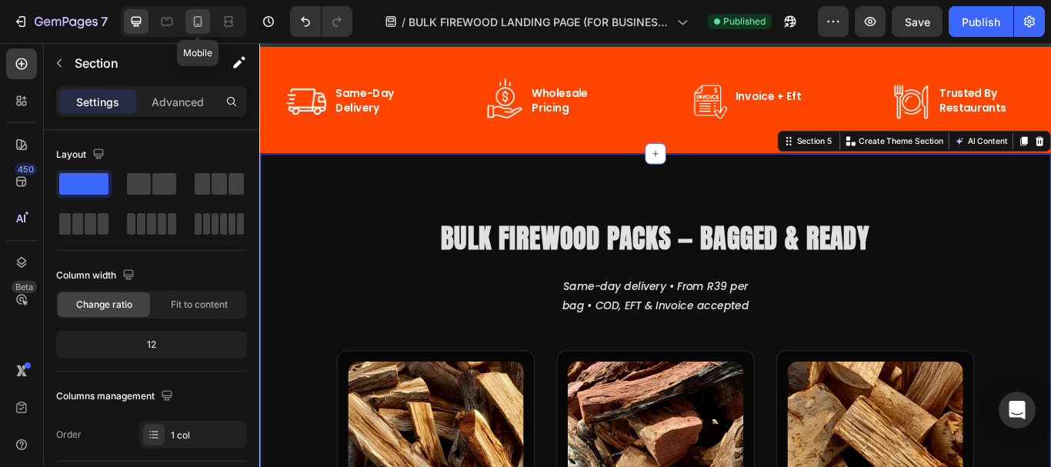
click at [198, 28] on icon at bounding box center [197, 21] width 15 height 15
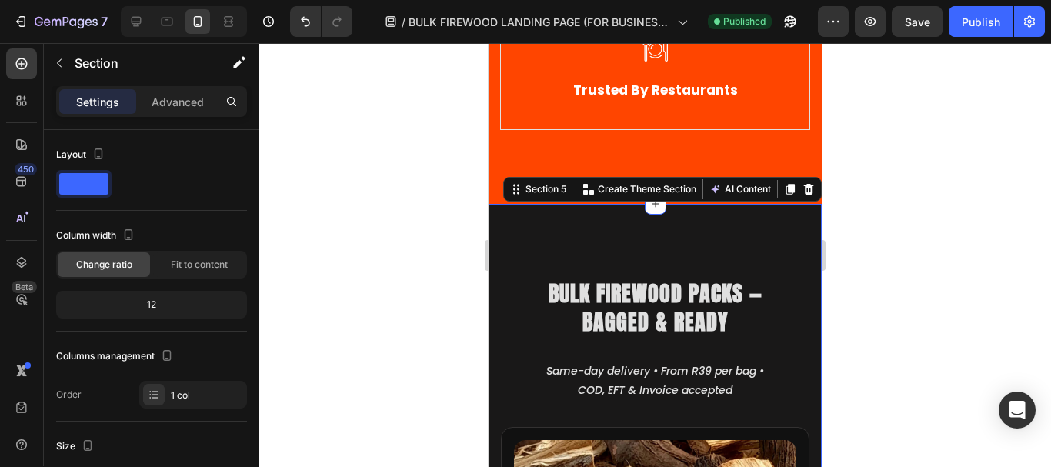
scroll to position [570, 0]
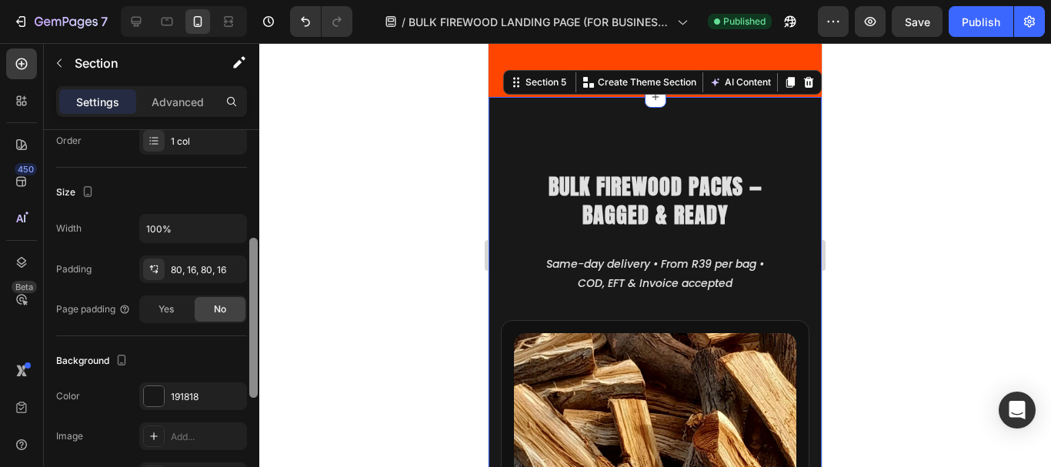
drag, startPoint x: 251, startPoint y: 202, endPoint x: 235, endPoint y: 335, distance: 134.1
click at [252, 310] on div at bounding box center [253, 318] width 8 height 160
click at [178, 401] on div "191818" at bounding box center [193, 395] width 45 height 14
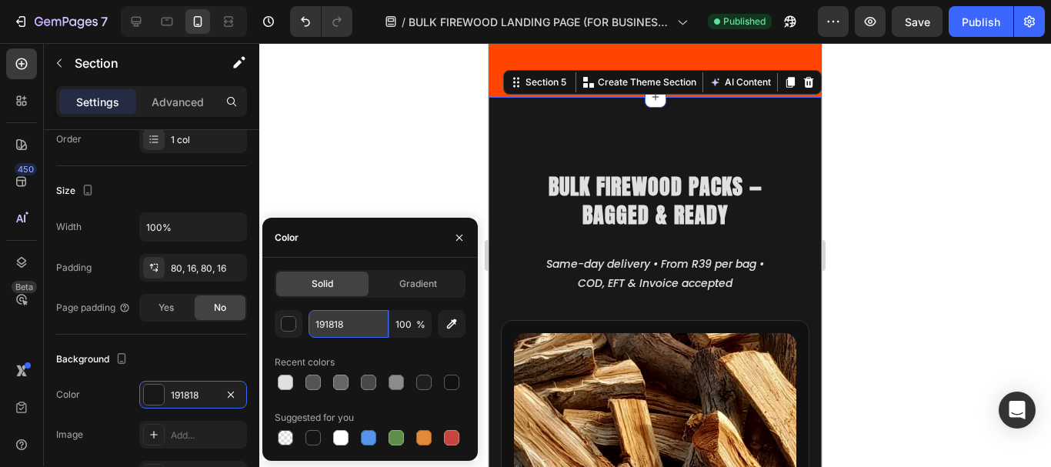
click at [329, 326] on input "191818" at bounding box center [348, 324] width 80 height 28
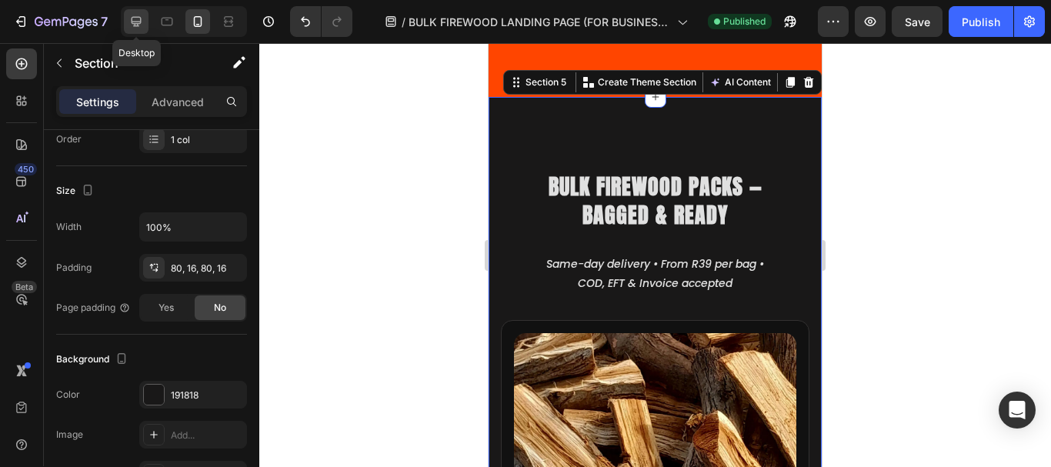
click at [132, 18] on icon at bounding box center [137, 22] width 10 height 10
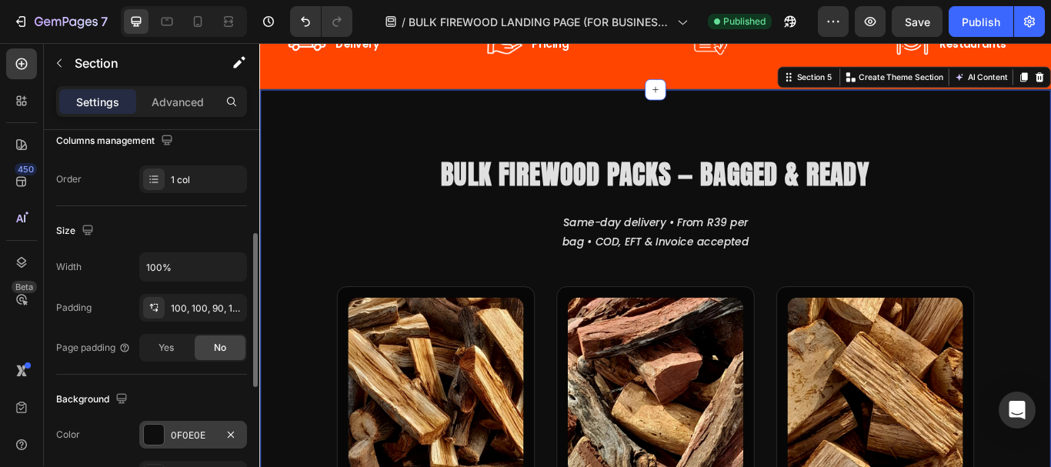
click at [188, 437] on div "0F0E0E" at bounding box center [193, 435] width 45 height 14
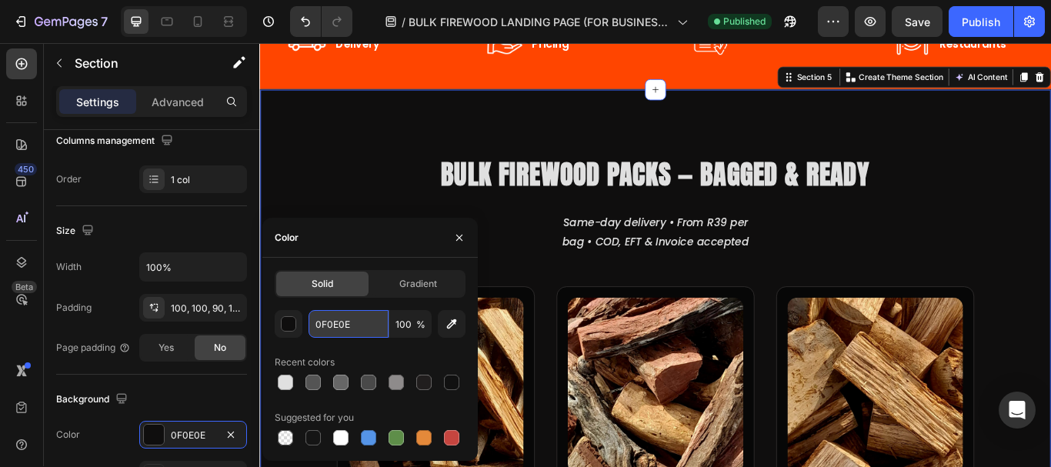
click at [332, 323] on input "0F0E0E" at bounding box center [348, 324] width 80 height 28
paste input "191818"
type input "191818"
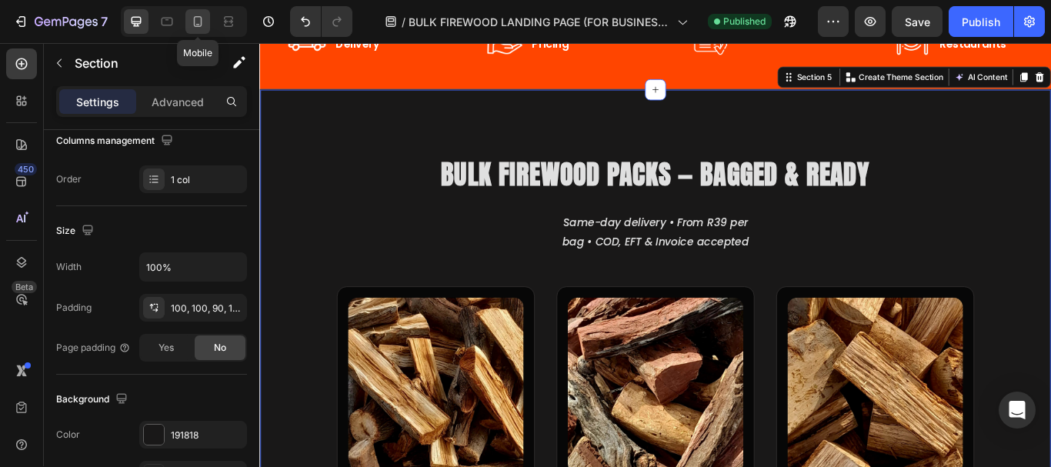
click at [203, 19] on icon at bounding box center [197, 21] width 15 height 15
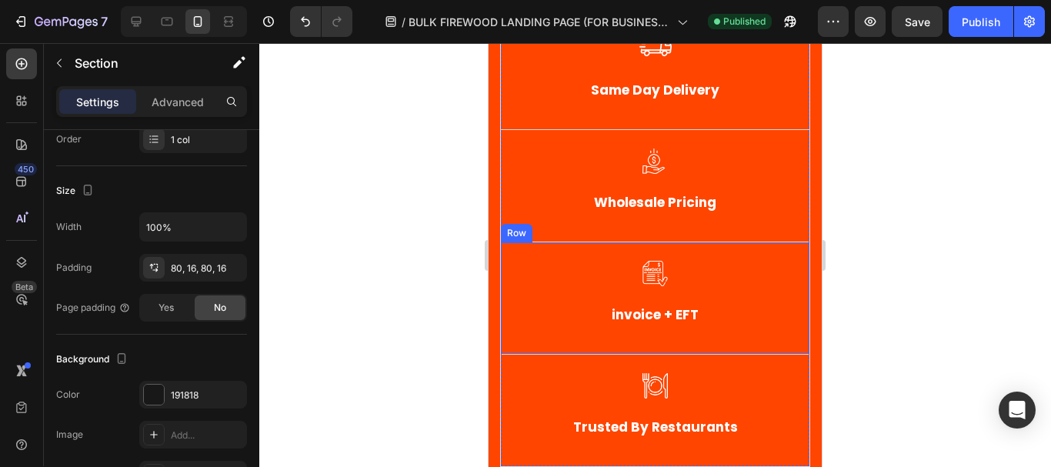
scroll to position [570, 0]
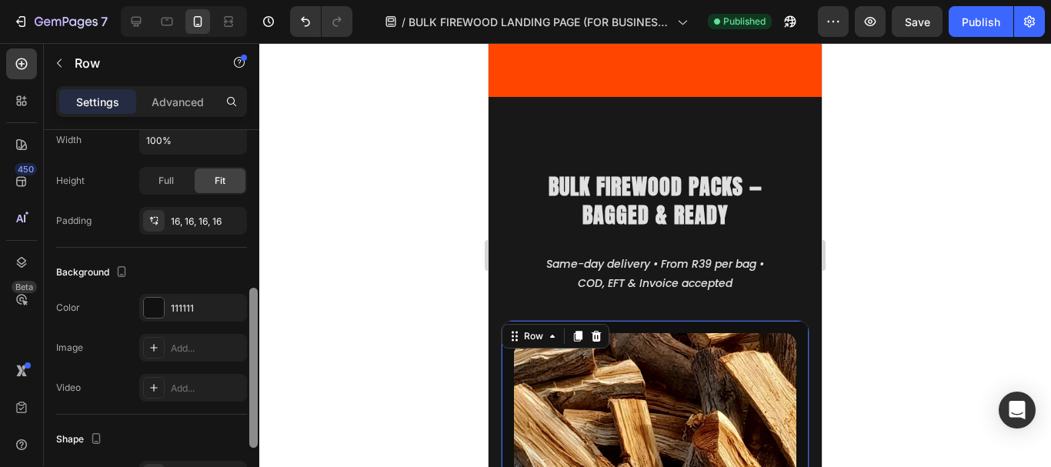
scroll to position [352, 0]
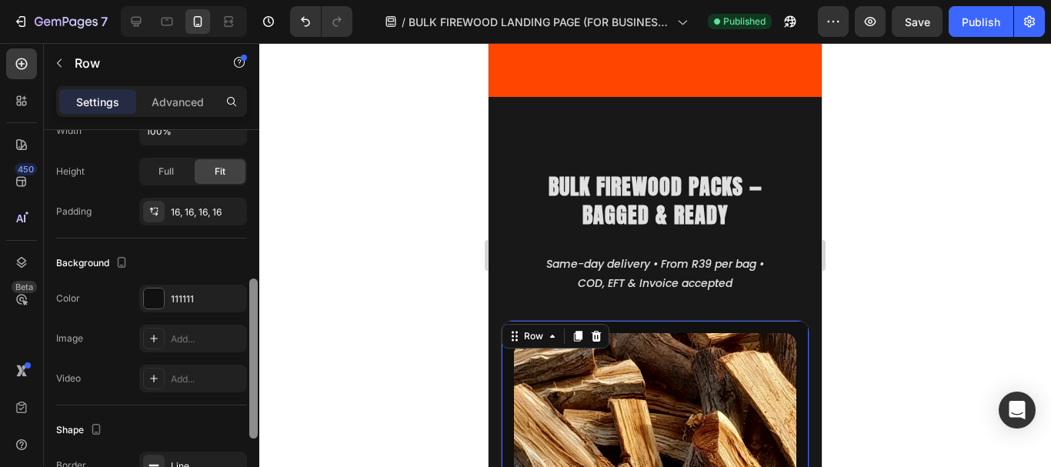
drag, startPoint x: 253, startPoint y: 209, endPoint x: 253, endPoint y: 350, distance: 140.8
click at [253, 350] on div at bounding box center [253, 358] width 8 height 160
click at [188, 297] on div "111111" at bounding box center [193, 299] width 45 height 14
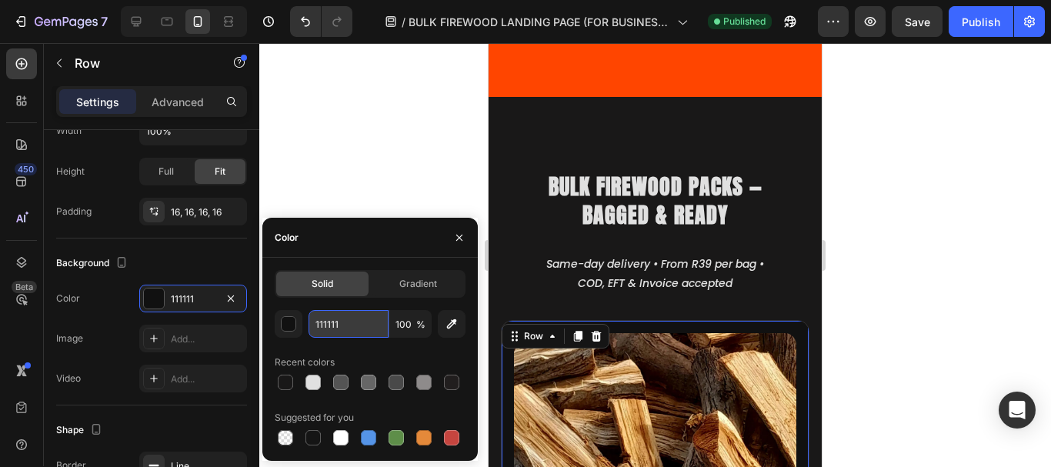
click at [337, 328] on input "111111" at bounding box center [348, 324] width 80 height 28
click at [136, 24] on icon at bounding box center [137, 22] width 10 height 10
type input "300"
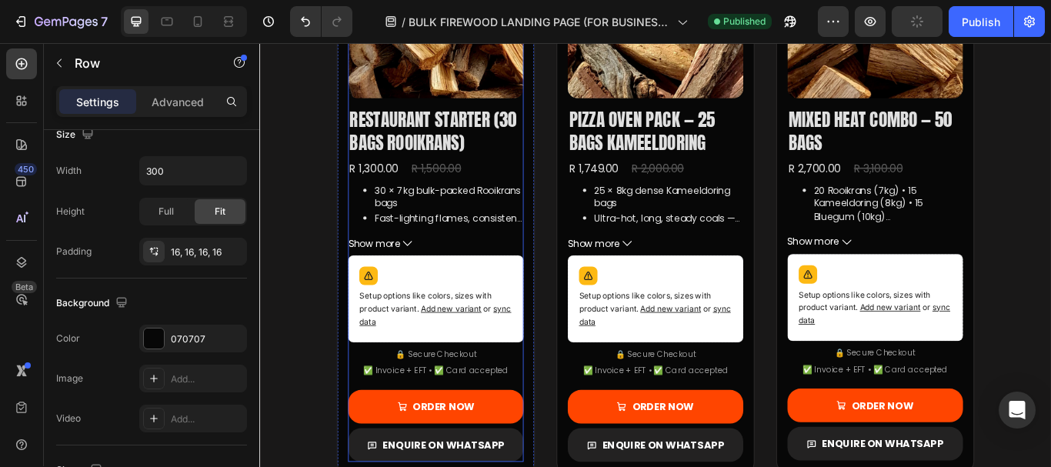
scroll to position [353, 0]
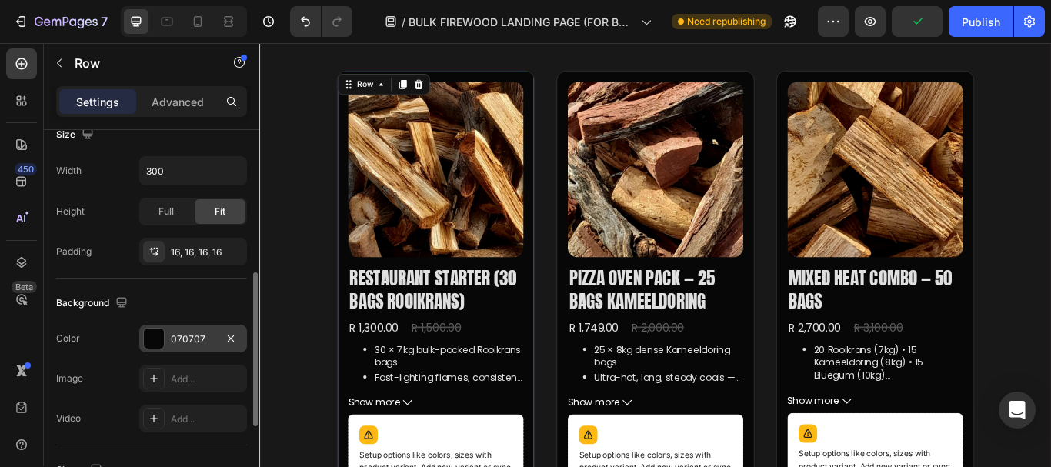
click at [182, 334] on div "070707" at bounding box center [193, 339] width 45 height 14
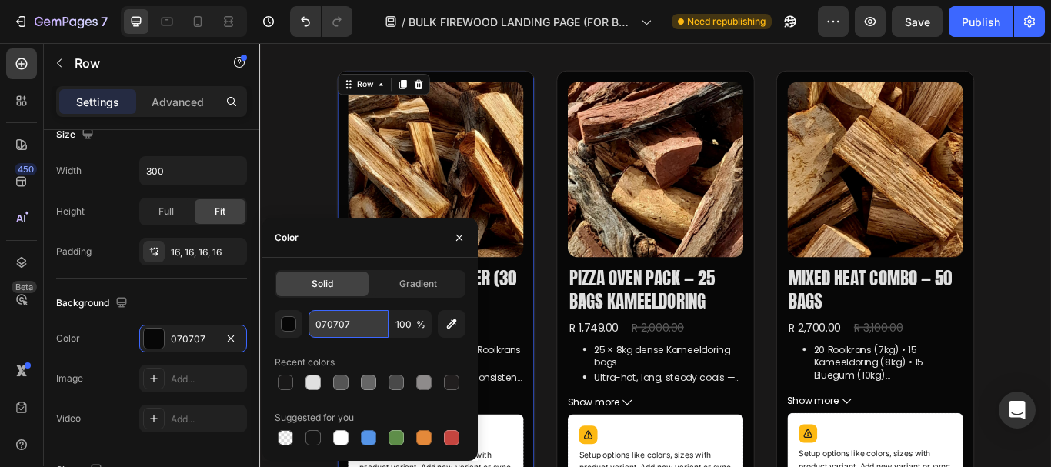
click at [332, 332] on input "070707" at bounding box center [348, 324] width 80 height 28
paste input "111111"
type input "111111"
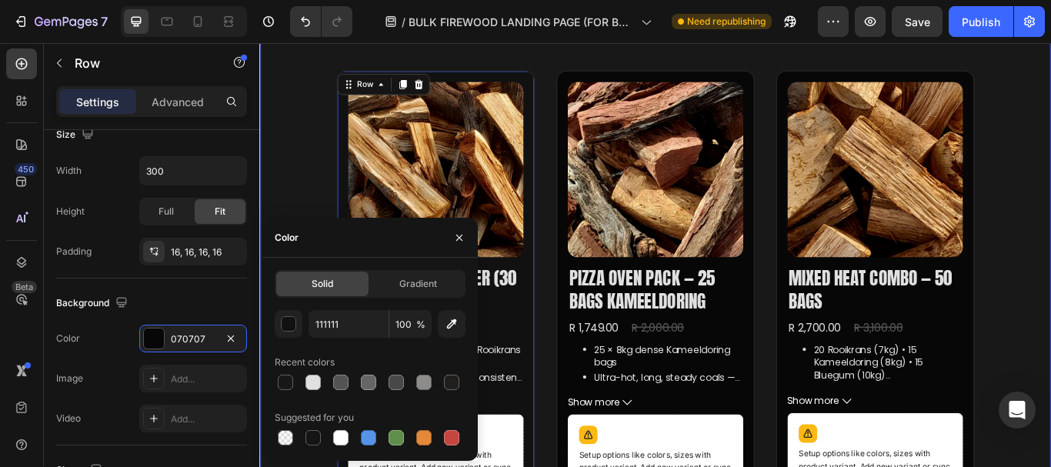
click at [296, 114] on div "Bulk Firewood Packs — Bagged & Ready Heading Same-day delivery • From R39 per b…" at bounding box center [720, 400] width 923 height 1111
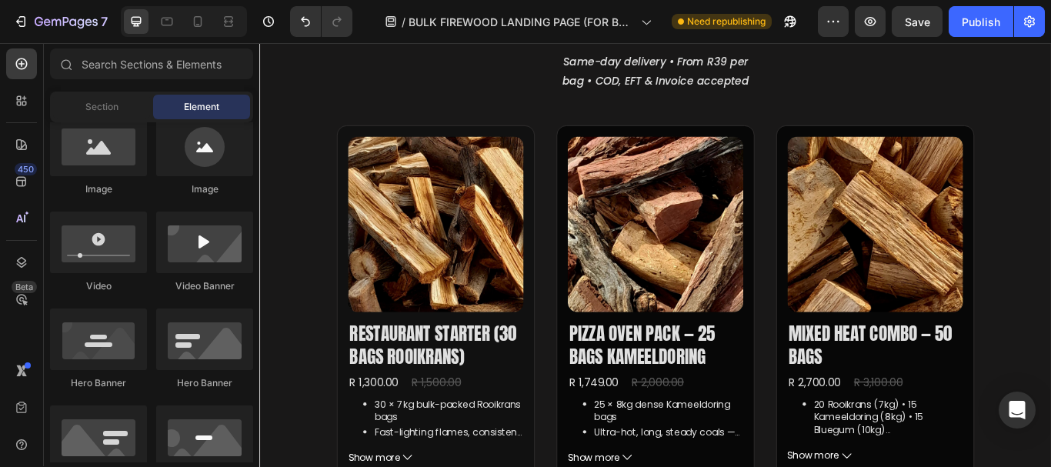
scroll to position [308, 0]
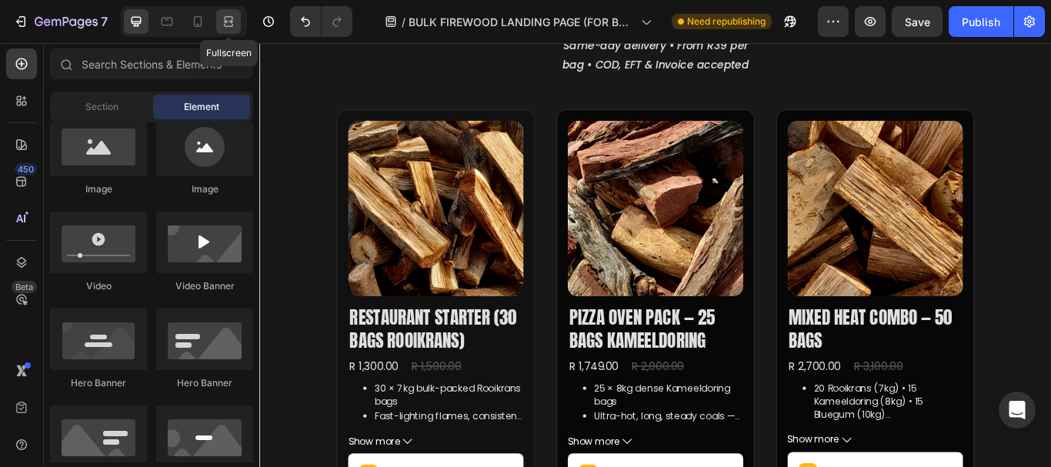
click at [229, 21] on icon at bounding box center [228, 21] width 15 height 15
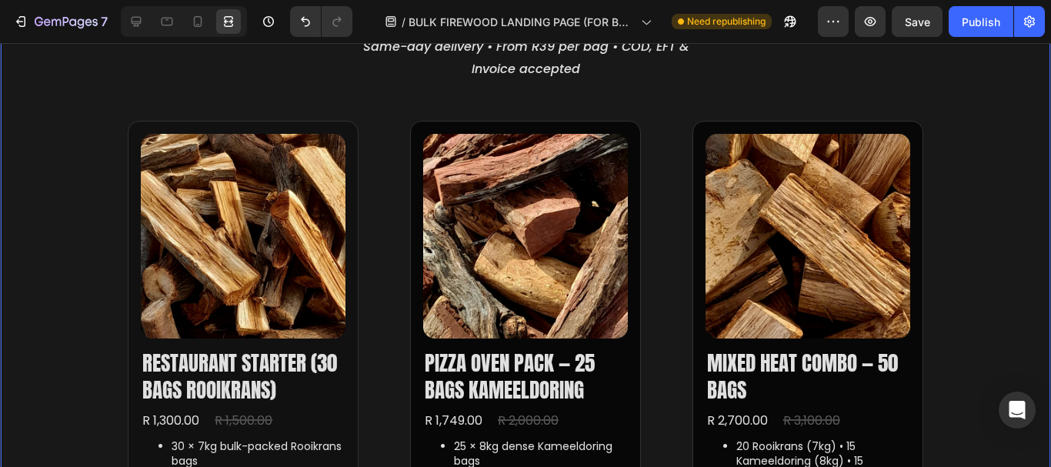
click at [1005, 124] on div "Bulk Firewood Packs — Bagged & Ready Heading Same-day delivery • From R39 per b…" at bounding box center [525, 446] width 1051 height 1111
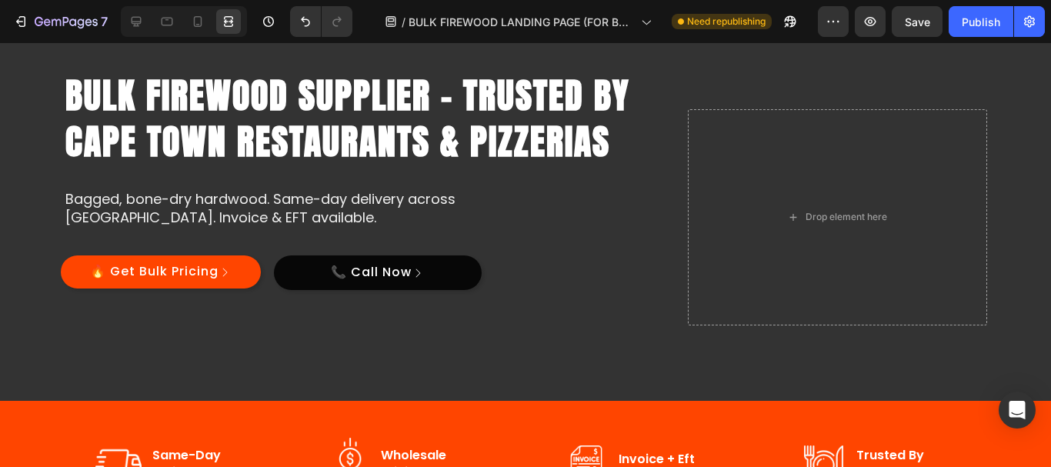
scroll to position [100, 0]
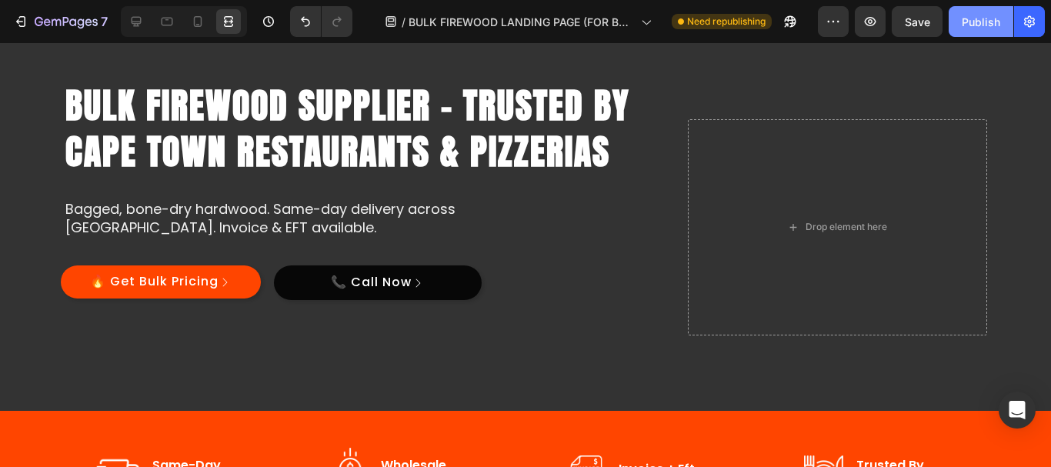
click at [984, 14] on div "Publish" at bounding box center [981, 22] width 38 height 16
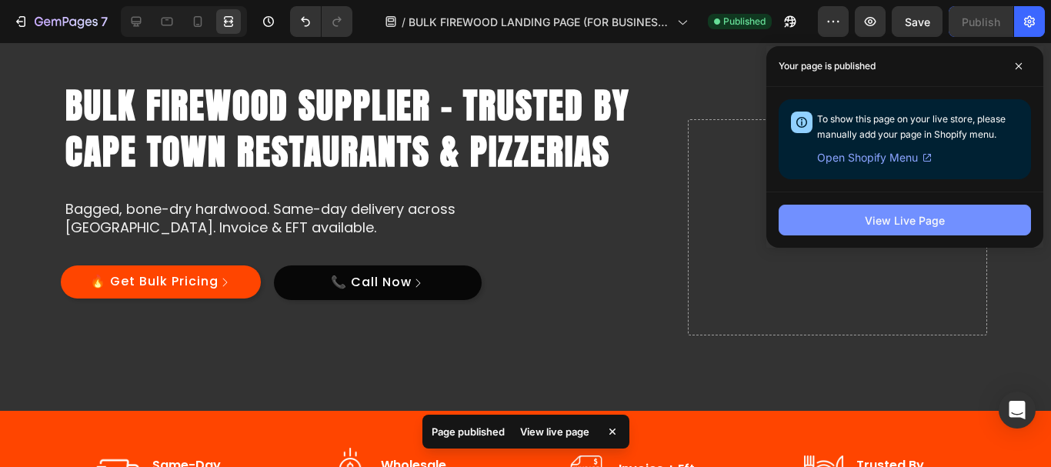
click at [885, 208] on button "View Live Page" at bounding box center [905, 220] width 252 height 31
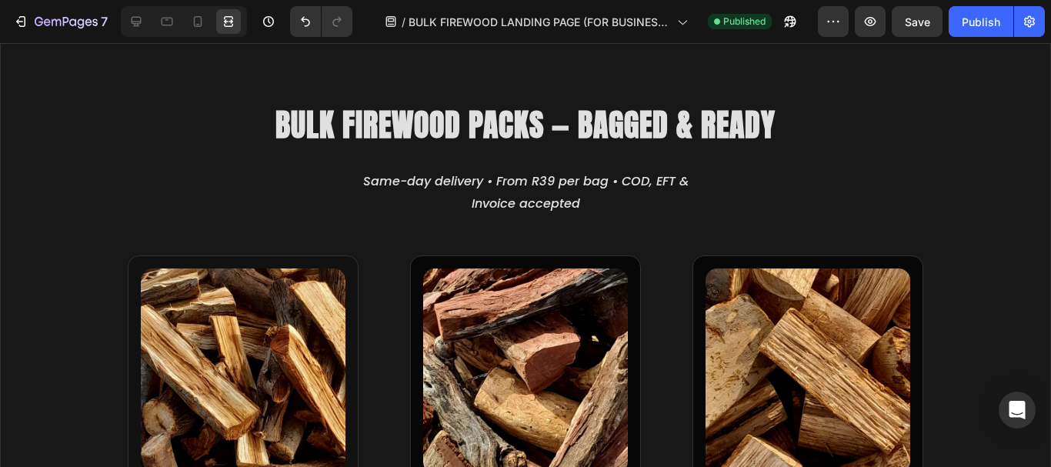
scroll to position [749, 0]
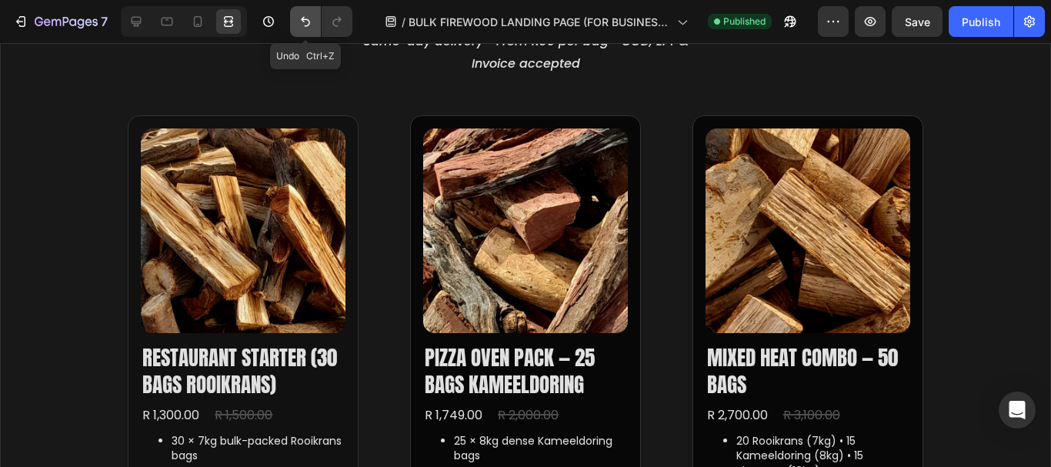
click at [306, 23] on icon "Undo/Redo" at bounding box center [305, 21] width 15 height 15
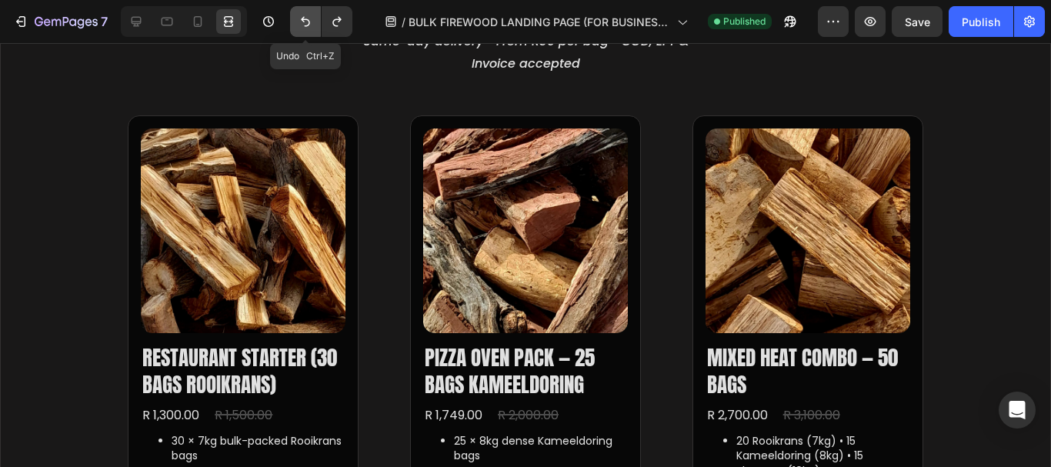
click at [306, 23] on icon "Undo/Redo" at bounding box center [305, 21] width 15 height 15
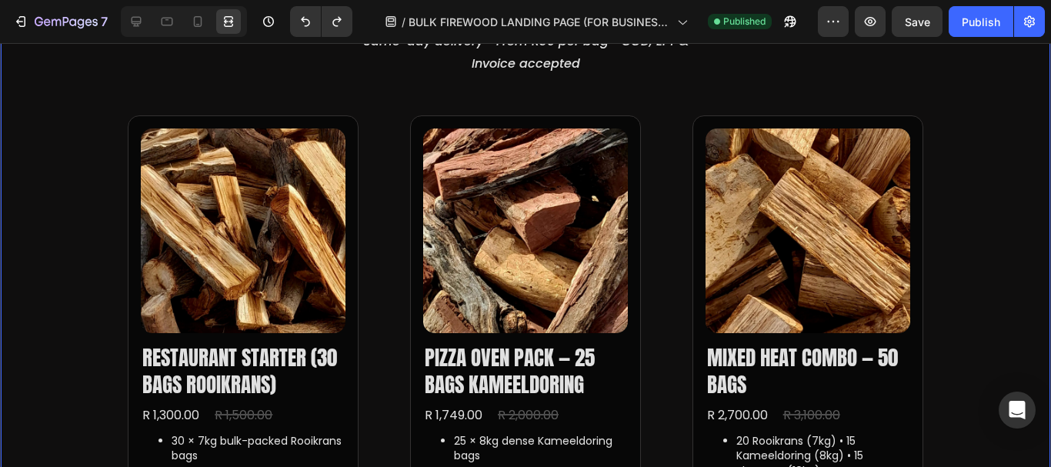
click at [999, 147] on div "Bulk Firewood Packs — Bagged & Ready Heading Same-day delivery • From R39 per b…" at bounding box center [525, 440] width 1051 height 1111
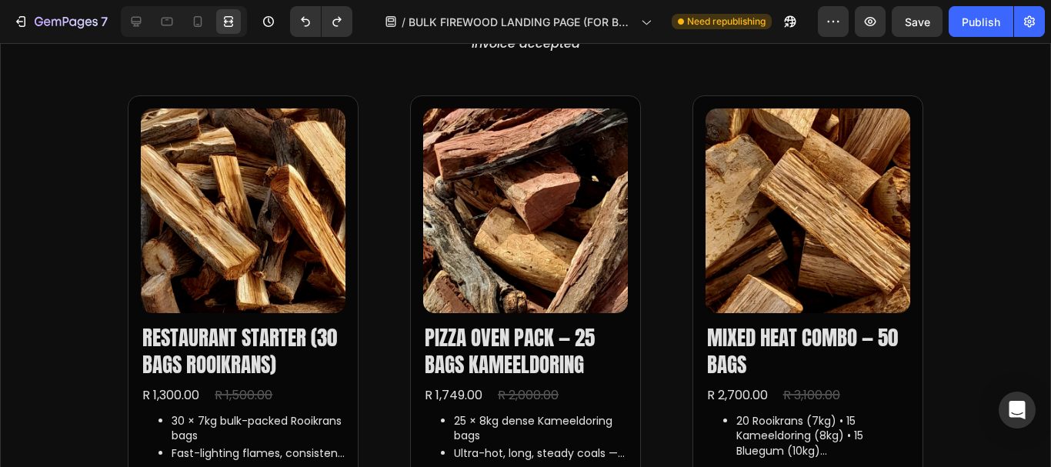
scroll to position [789, 0]
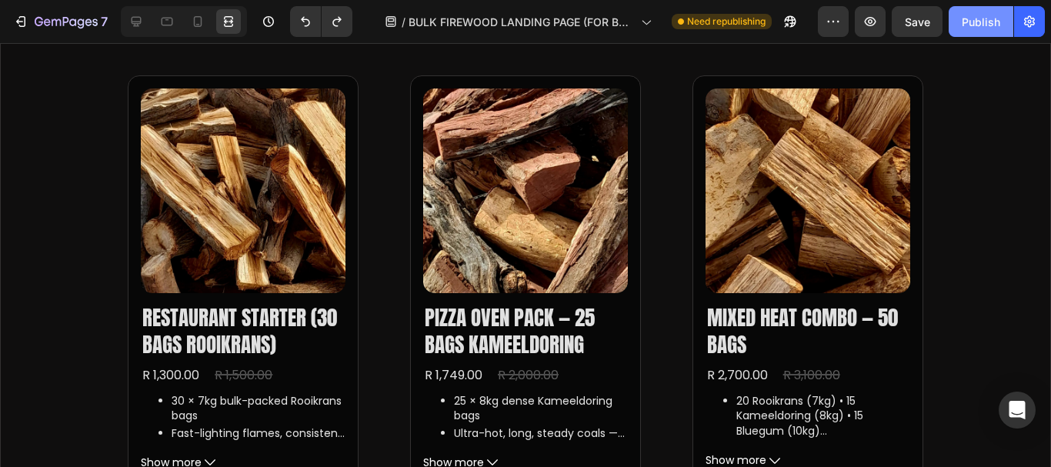
click at [962, 18] on div "Publish" at bounding box center [981, 22] width 38 height 16
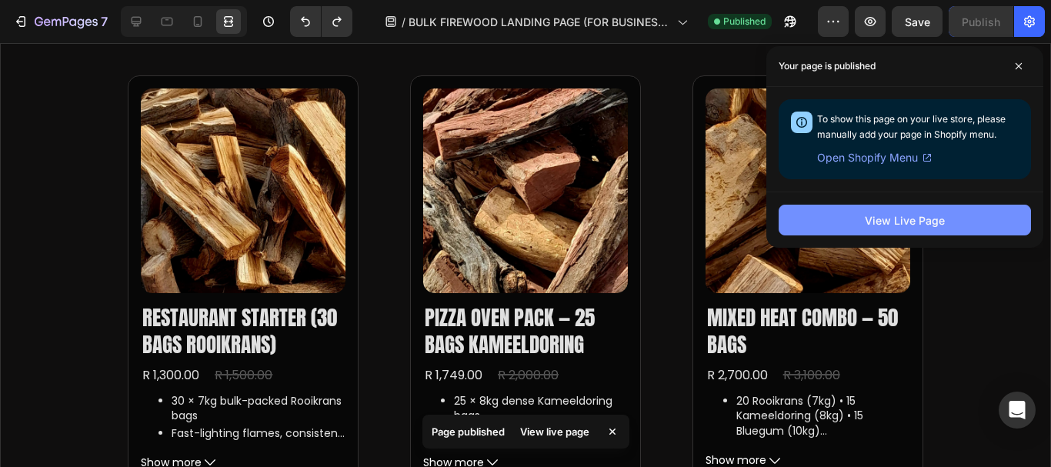
click at [872, 230] on button "View Live Page" at bounding box center [905, 220] width 252 height 31
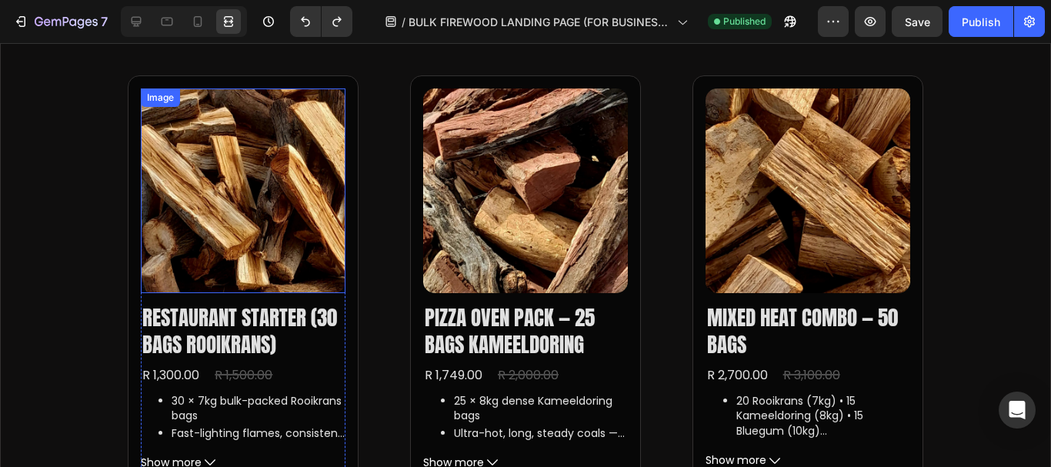
click at [247, 286] on img at bounding box center [243, 190] width 205 height 205
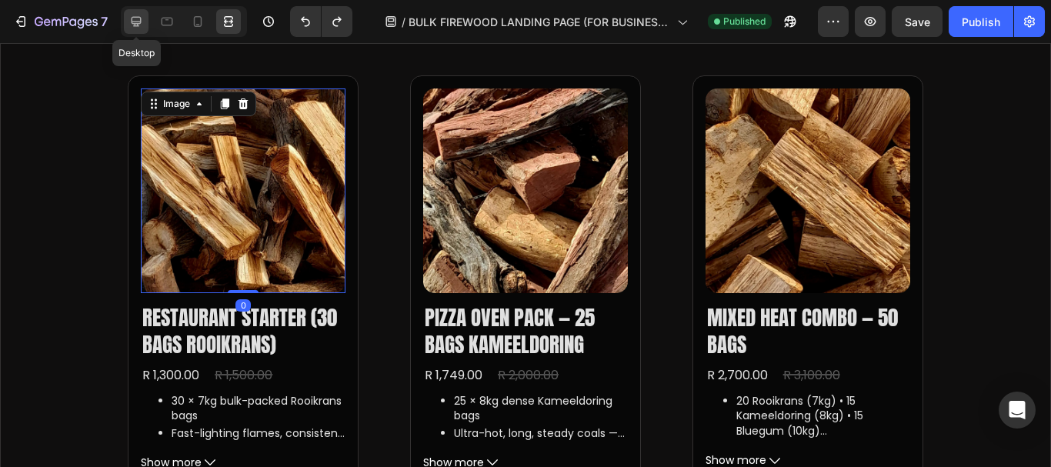
click at [130, 22] on icon at bounding box center [135, 21] width 15 height 15
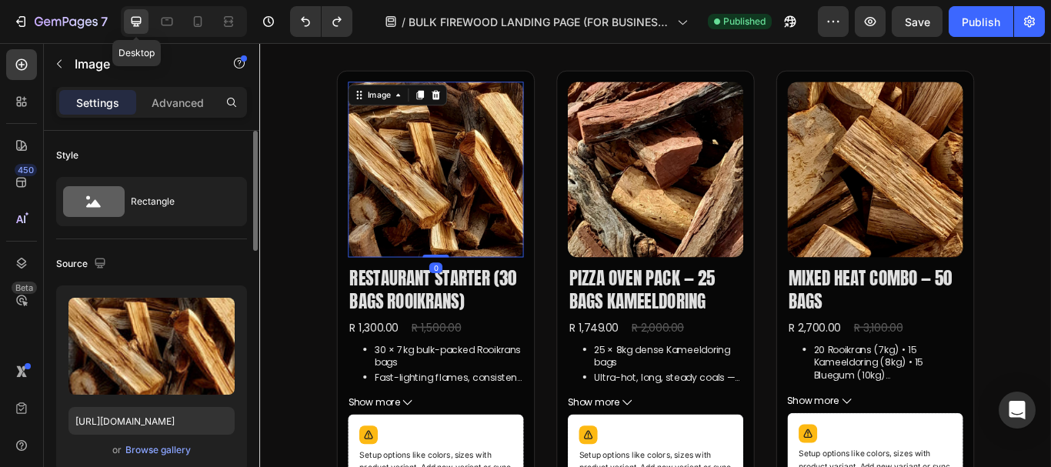
scroll to position [811, 0]
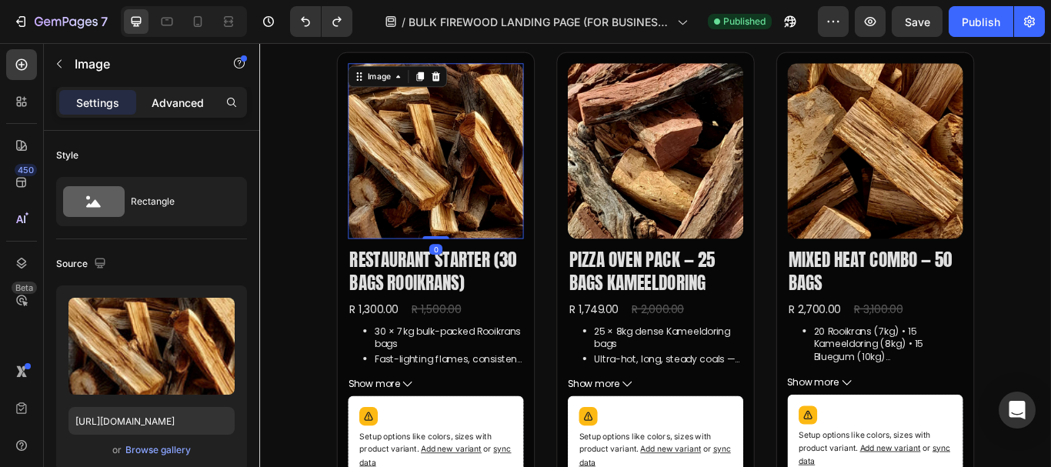
click at [181, 95] on p "Advanced" at bounding box center [178, 103] width 52 height 16
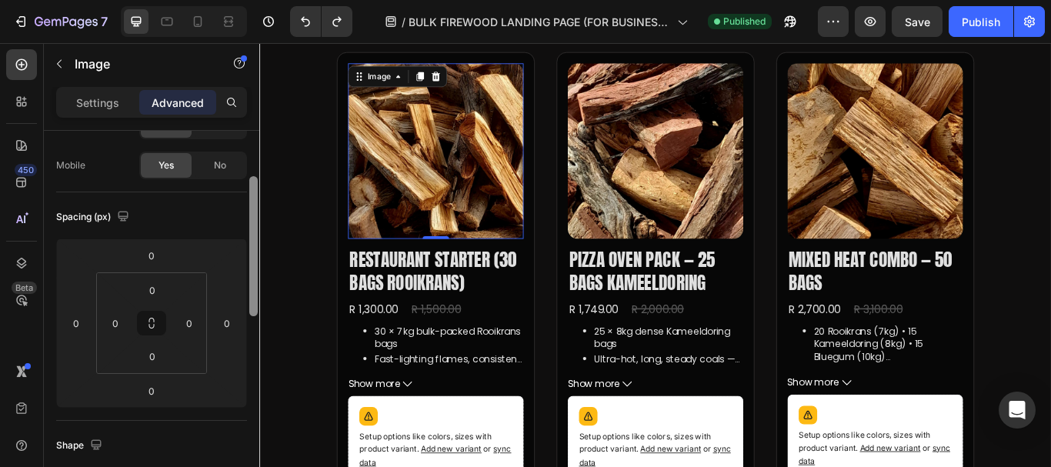
scroll to position [112, 0]
drag, startPoint x: 249, startPoint y: 195, endPoint x: 250, endPoint y: 236, distance: 41.5
click at [250, 236] on div at bounding box center [253, 240] width 8 height 140
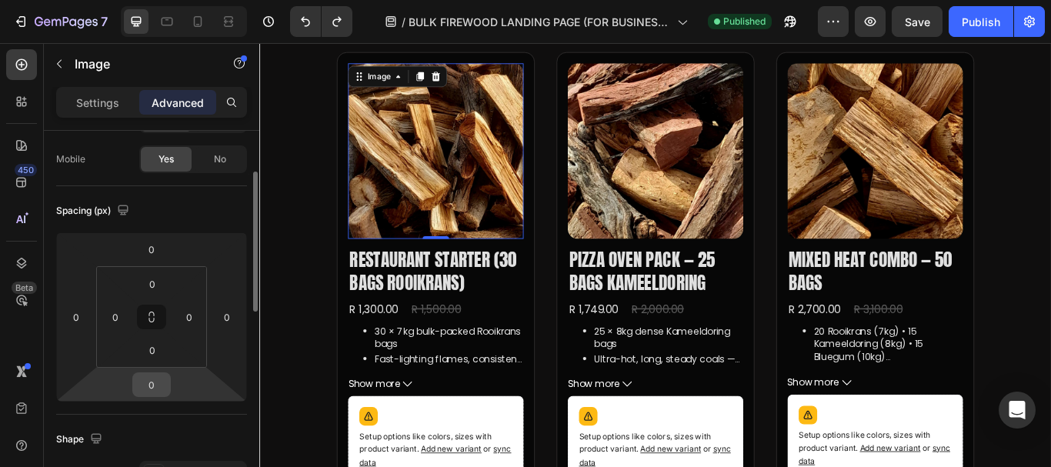
click at [156, 379] on input "0" at bounding box center [151, 384] width 31 height 23
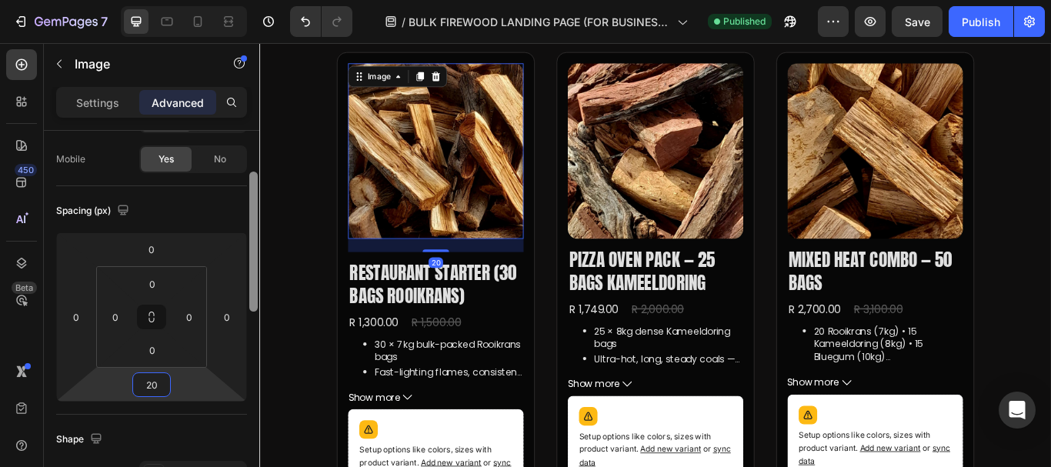
type input "2"
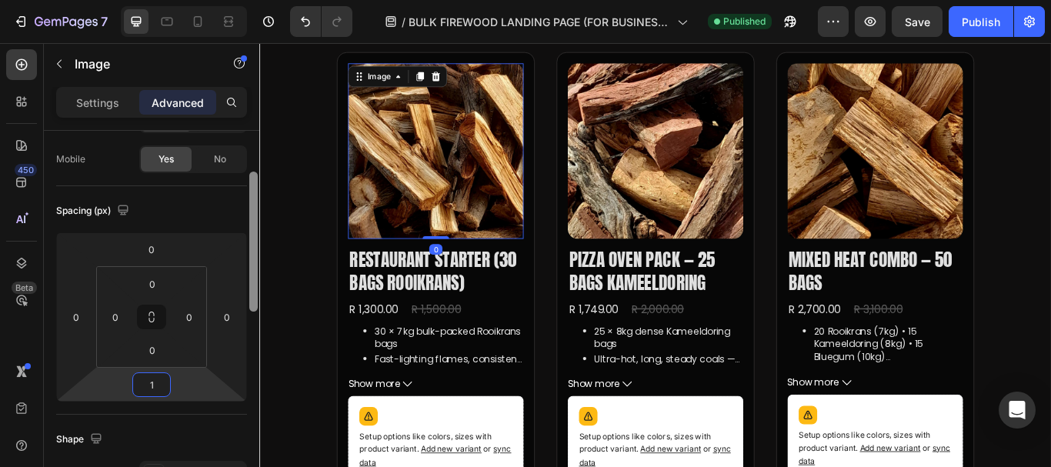
type input "10"
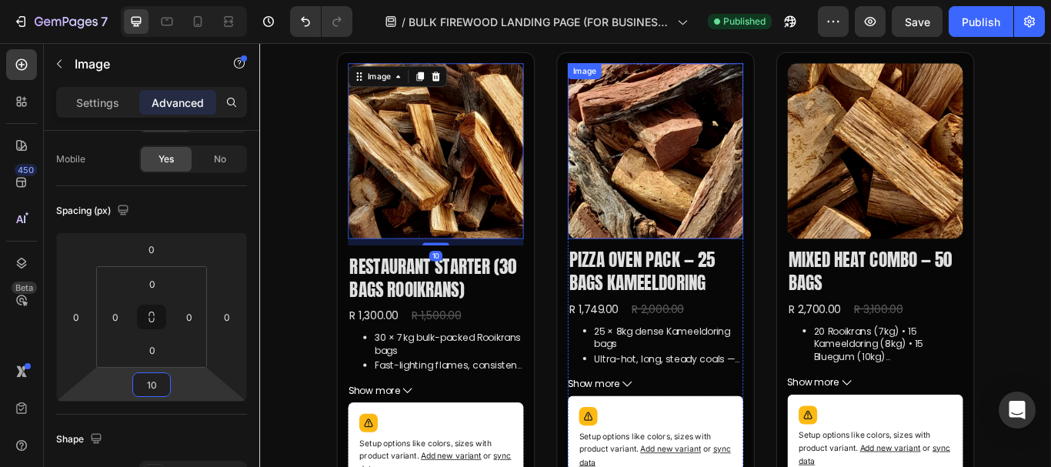
click at [736, 154] on img at bounding box center [721, 169] width 205 height 205
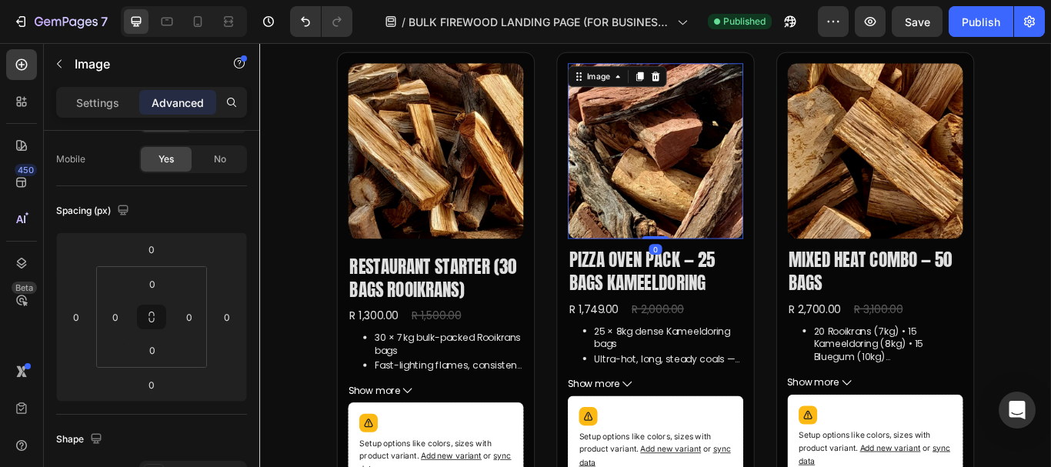
click at [729, 232] on img at bounding box center [721, 169] width 205 height 205
click at [162, 394] on input "0" at bounding box center [151, 384] width 31 height 23
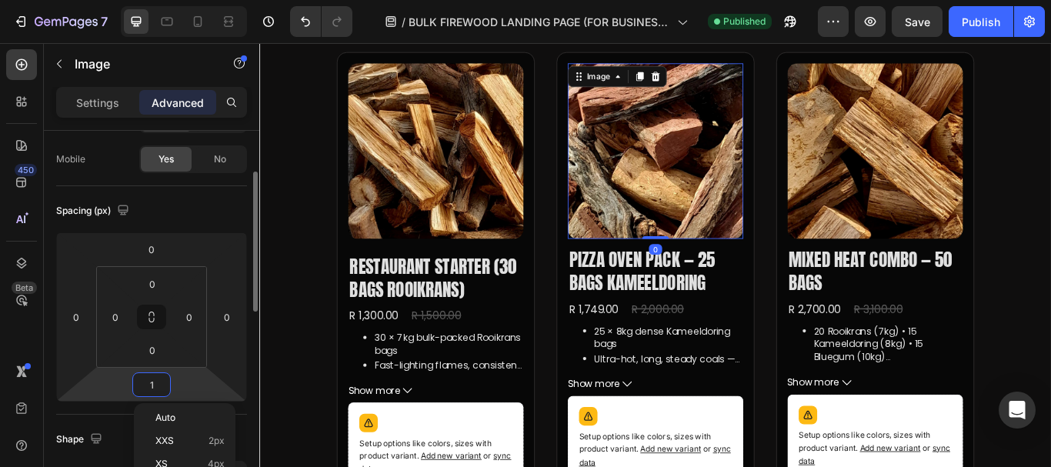
type input "10"
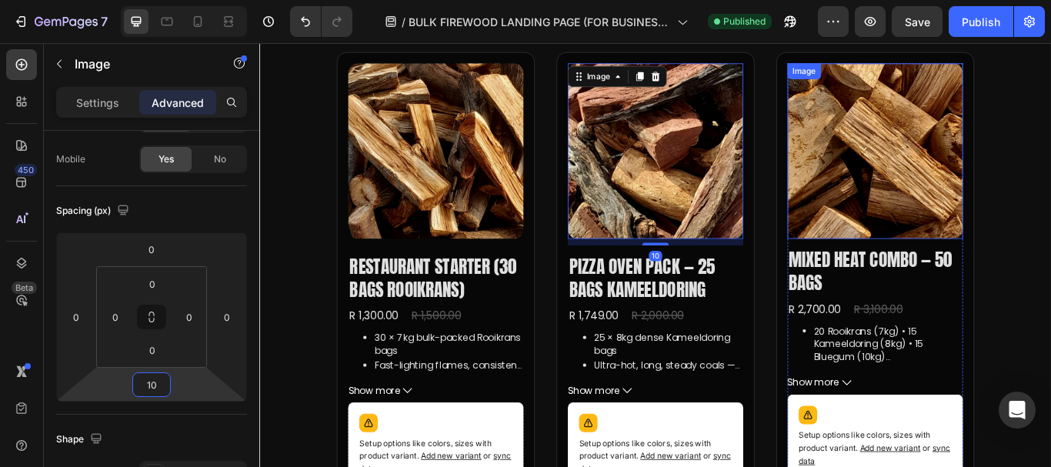
click at [930, 258] on img at bounding box center [977, 169] width 205 height 205
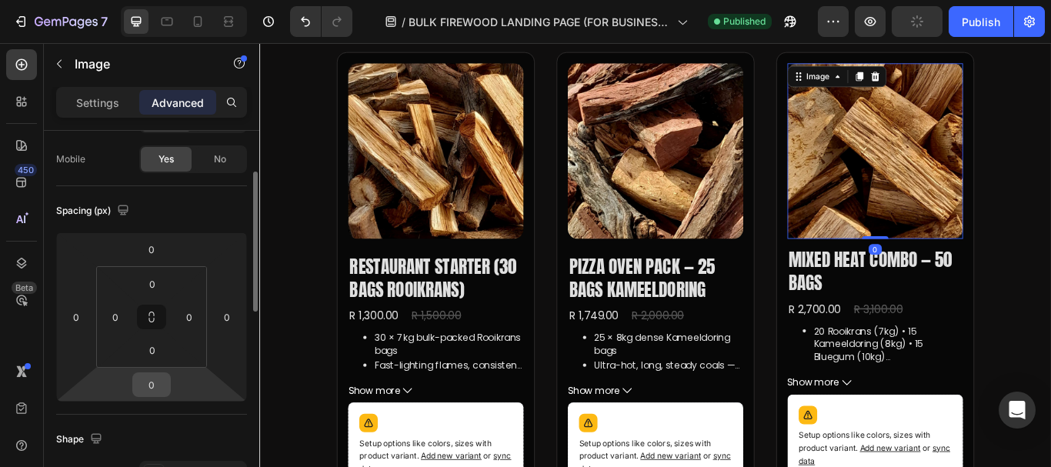
click at [158, 385] on input "0" at bounding box center [151, 384] width 31 height 23
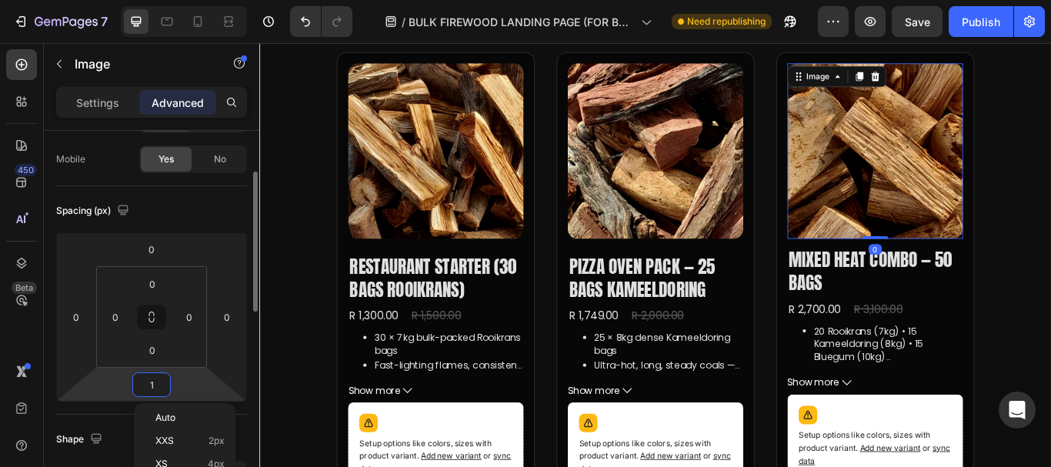
type input "10"
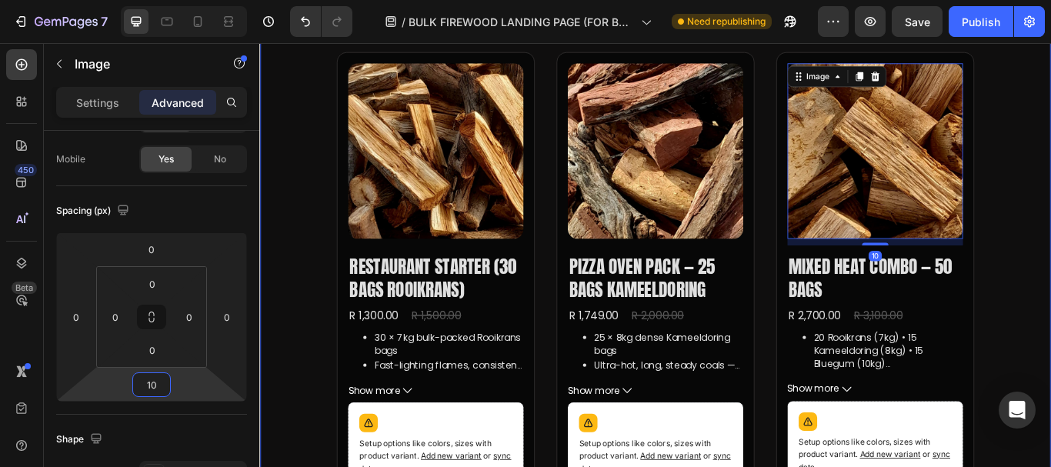
click at [305, 177] on div "Bulk Firewood Packs — Bagged & Ready Heading Same-day delivery • From R39 per b…" at bounding box center [720, 383] width 923 height 1119
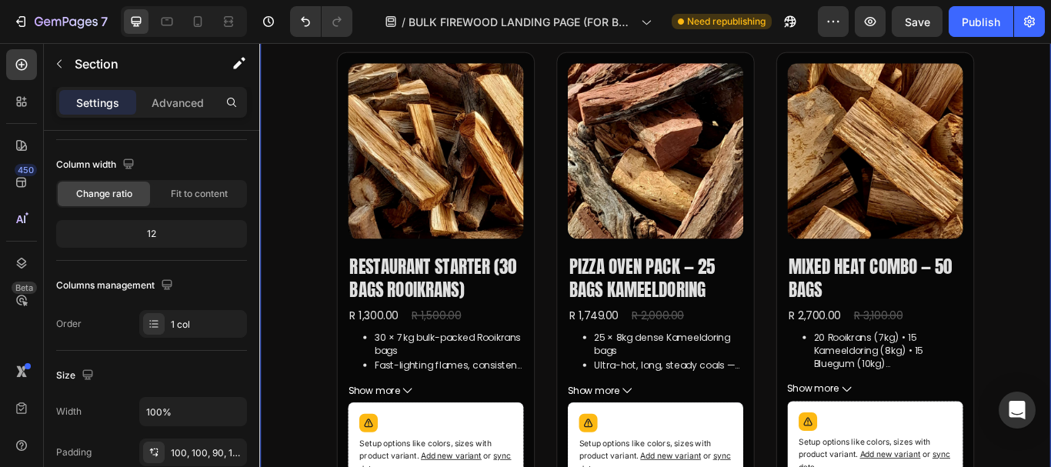
scroll to position [0, 0]
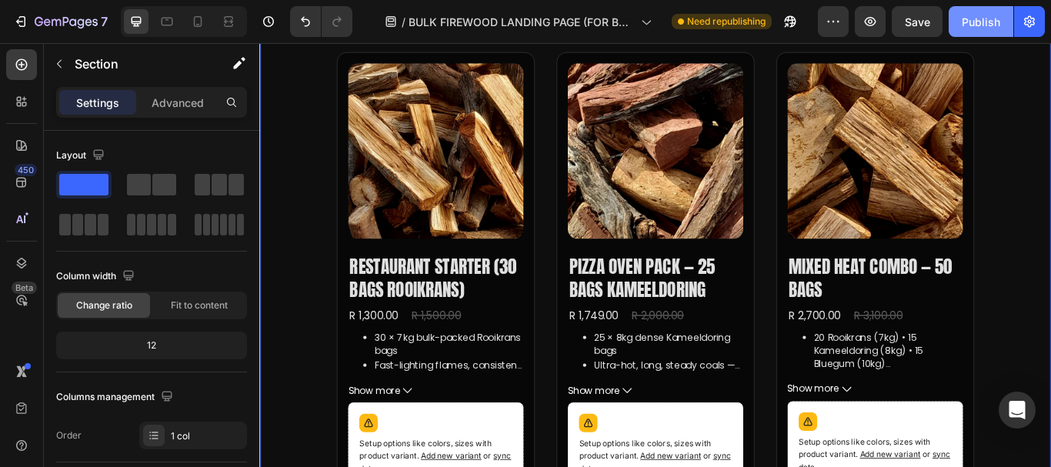
click at [977, 32] on button "Publish" at bounding box center [981, 21] width 65 height 31
click at [195, 18] on icon at bounding box center [198, 21] width 8 height 11
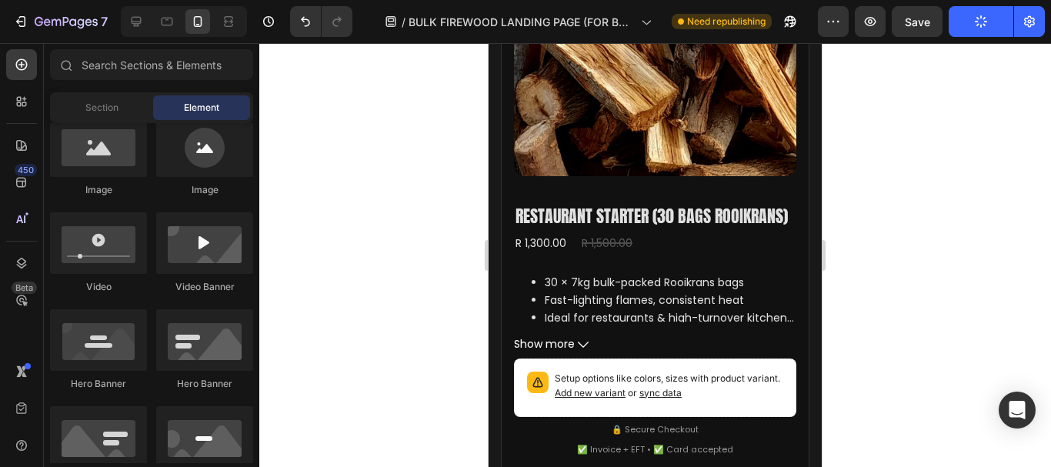
scroll to position [1318, 0]
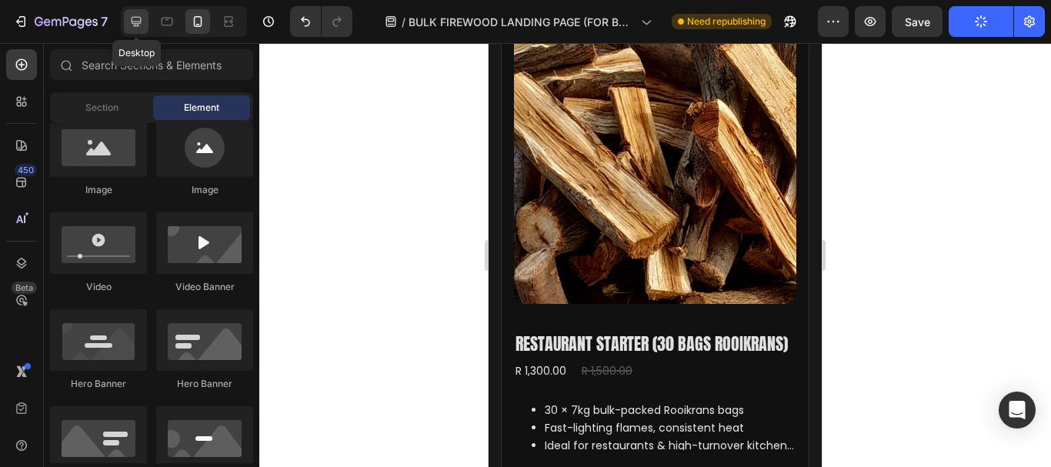
click at [124, 21] on div at bounding box center [136, 21] width 25 height 25
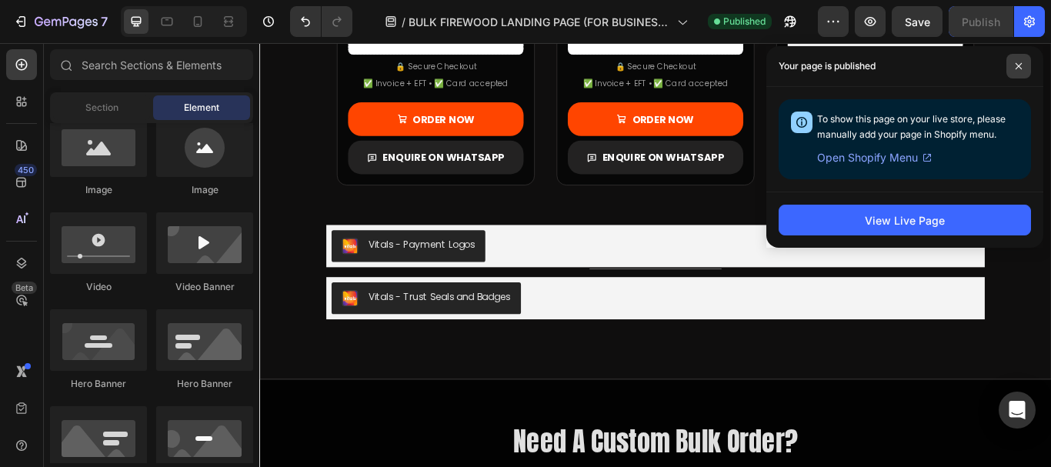
click at [1023, 67] on span at bounding box center [1018, 66] width 25 height 25
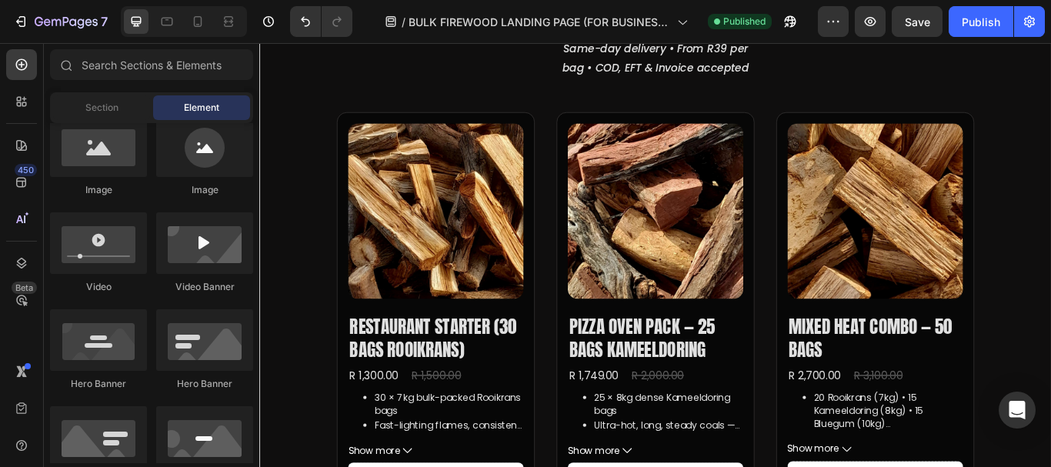
scroll to position [760, 0]
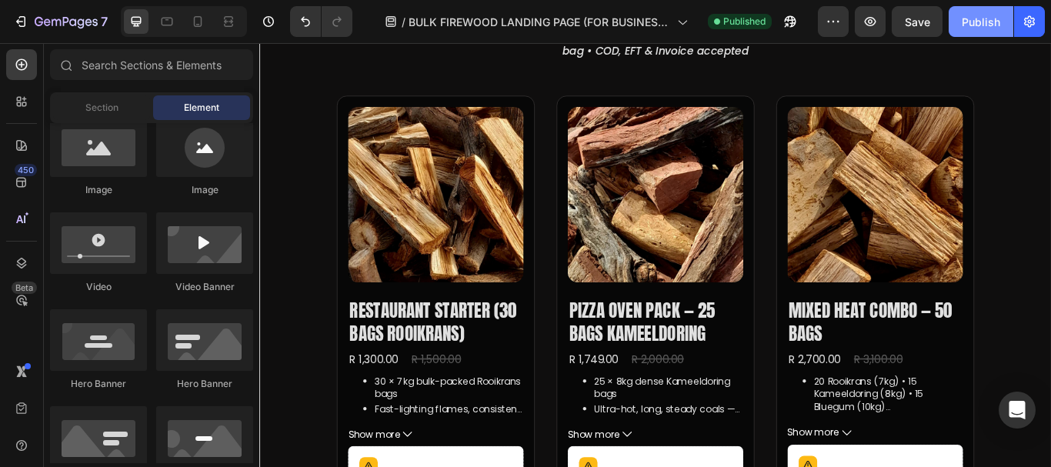
click at [971, 23] on div "Publish" at bounding box center [981, 22] width 38 height 16
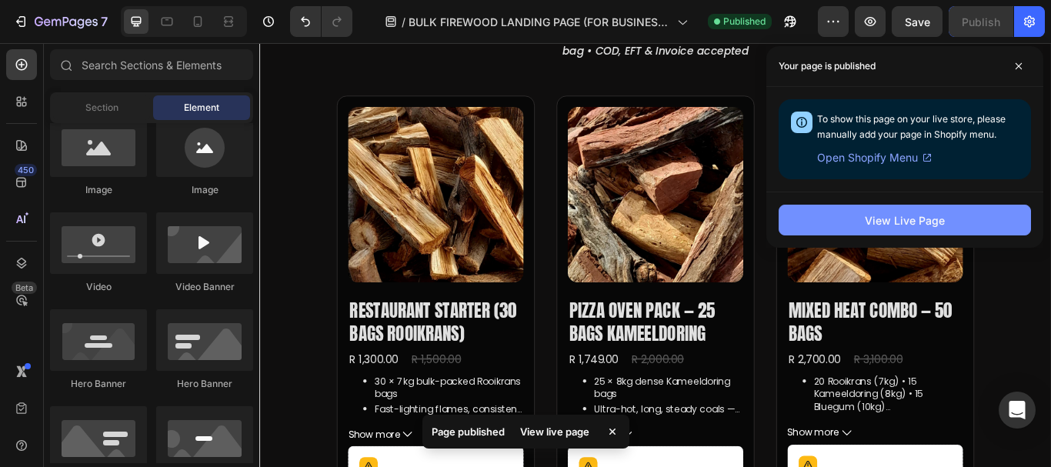
click at [894, 217] on div "View Live Page" at bounding box center [905, 220] width 80 height 16
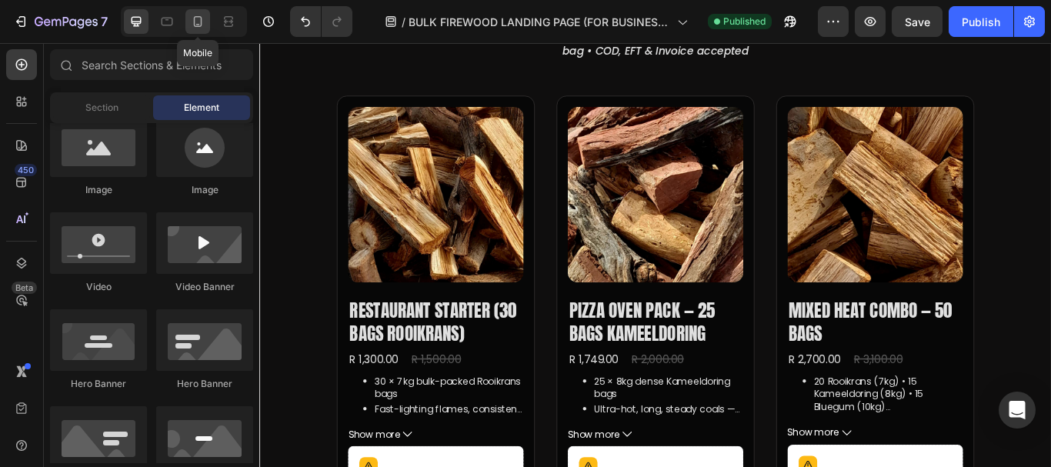
click at [200, 21] on icon at bounding box center [197, 21] width 15 height 15
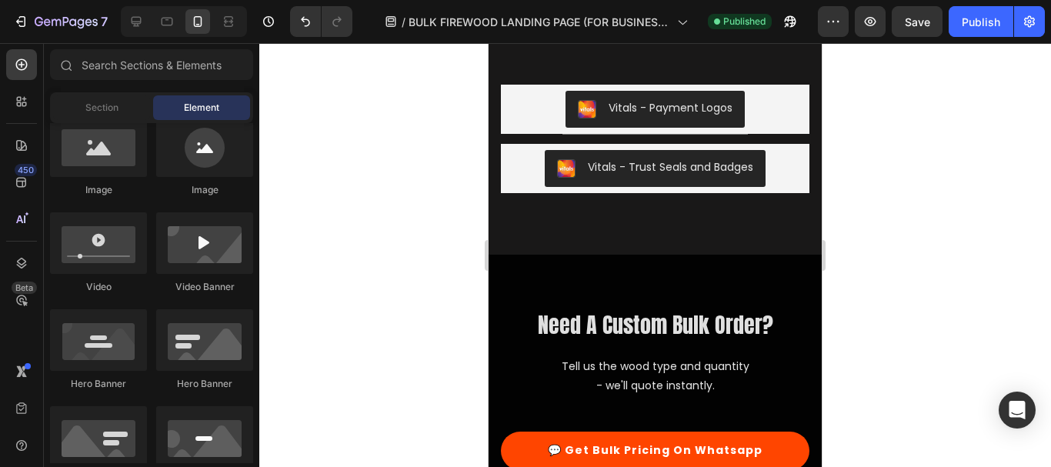
scroll to position [3540, 0]
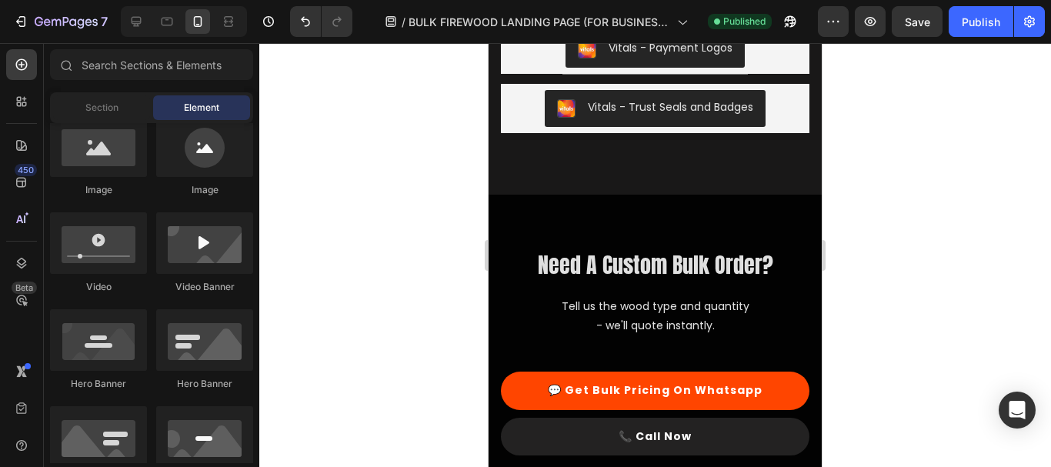
drag, startPoint x: 819, startPoint y: 107, endPoint x: 1325, endPoint y: 275, distance: 534.2
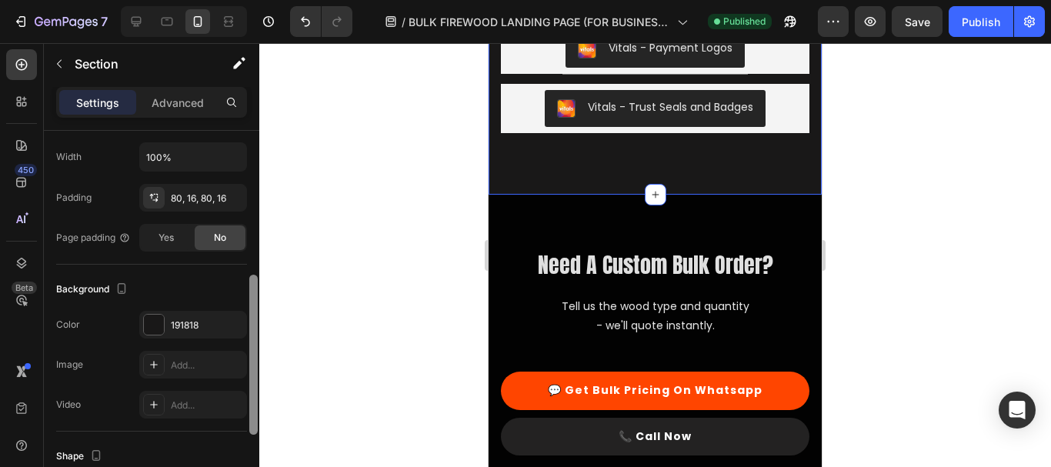
scroll to position [335, 0]
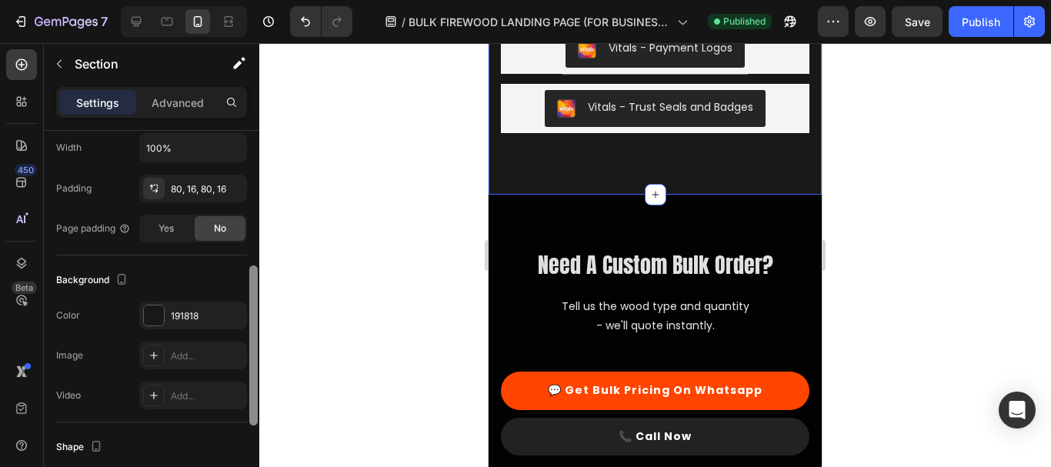
drag, startPoint x: 253, startPoint y: 174, endPoint x: 265, endPoint y: 315, distance: 142.1
click at [265, 0] on div "7 Version history / BULK FIREWOOD LANDING PAGE (FOR BUSINESSES) Published Previ…" at bounding box center [525, 0] width 1051 height 0
click at [179, 319] on div "191818" at bounding box center [193, 316] width 45 height 14
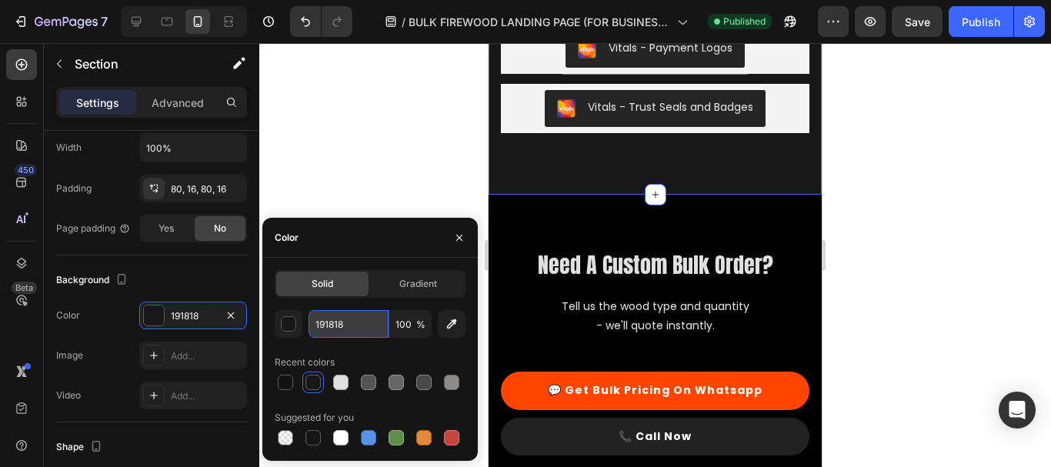
click at [341, 323] on input "191818" at bounding box center [348, 324] width 80 height 28
click at [382, 89] on div at bounding box center [655, 255] width 792 height 424
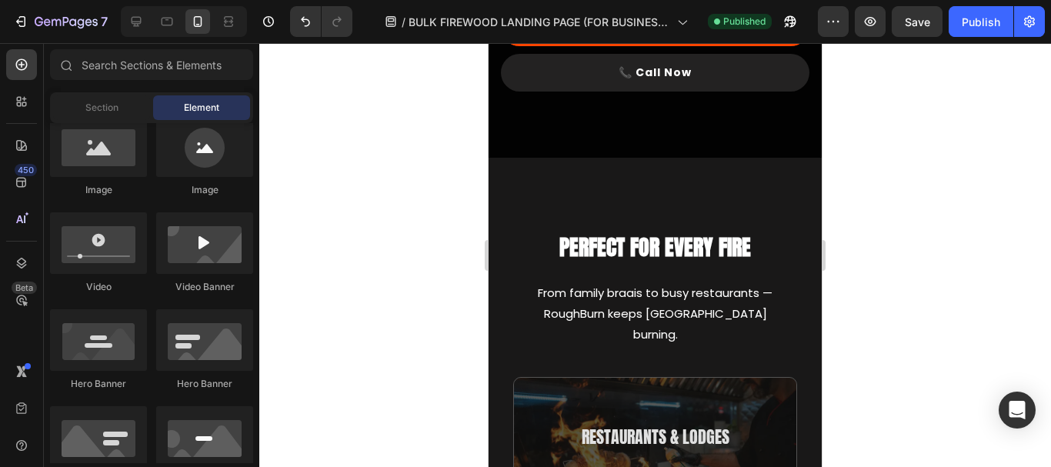
scroll to position [3987, 0]
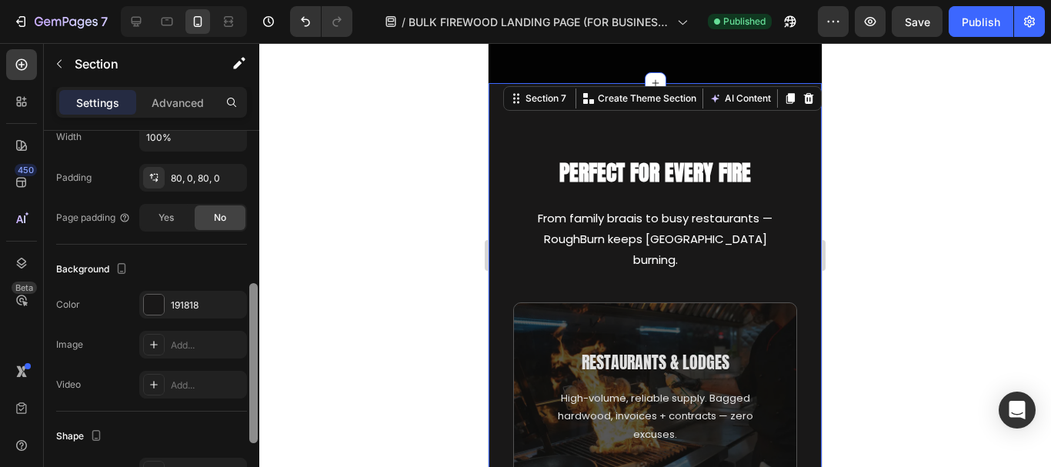
scroll to position [355, 0]
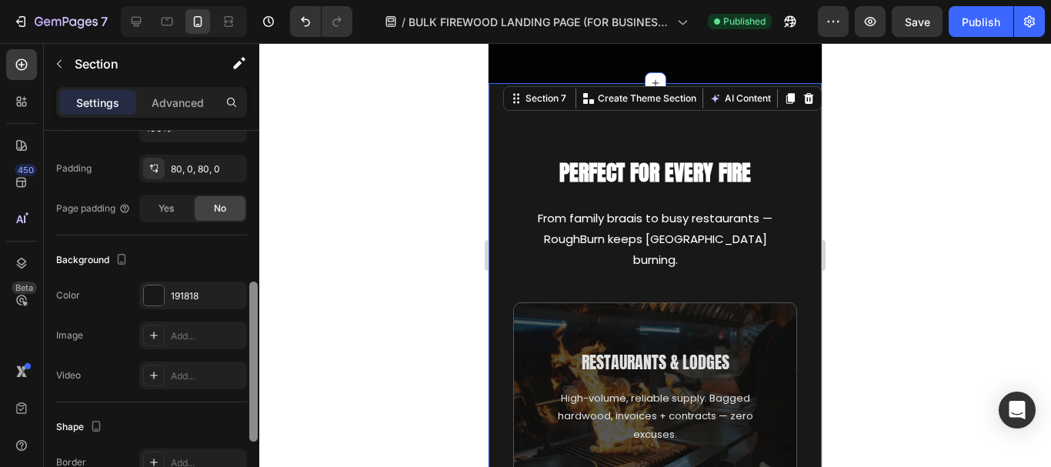
drag, startPoint x: 255, startPoint y: 219, endPoint x: 260, endPoint y: 350, distance: 130.9
click at [260, 0] on div "7 Version history / BULK FIREWOOD LANDING PAGE (FOR BUSINESSES) Published Previ…" at bounding box center [525, 0] width 1051 height 0
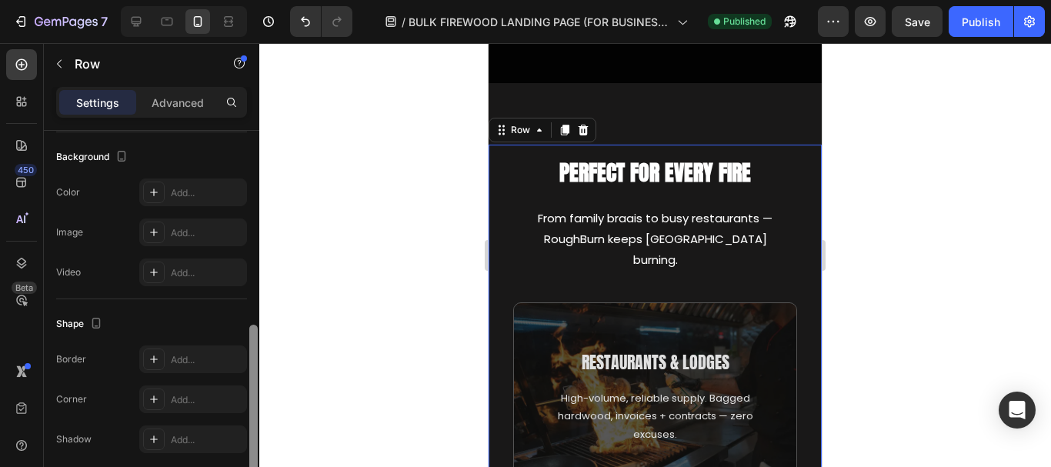
scroll to position [461, 0]
drag, startPoint x: 251, startPoint y: 226, endPoint x: 248, endPoint y: 422, distance: 195.4
click at [248, 422] on div at bounding box center [254, 321] width 12 height 380
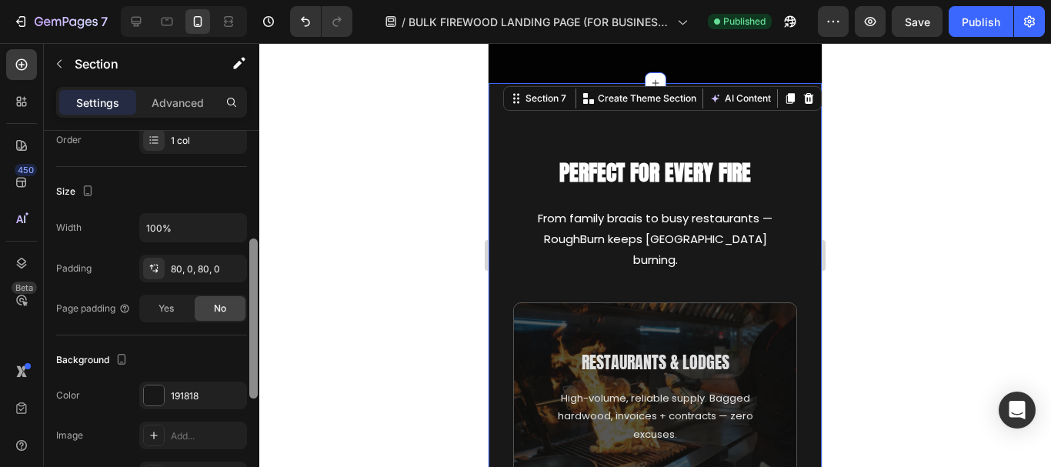
scroll to position [268, 0]
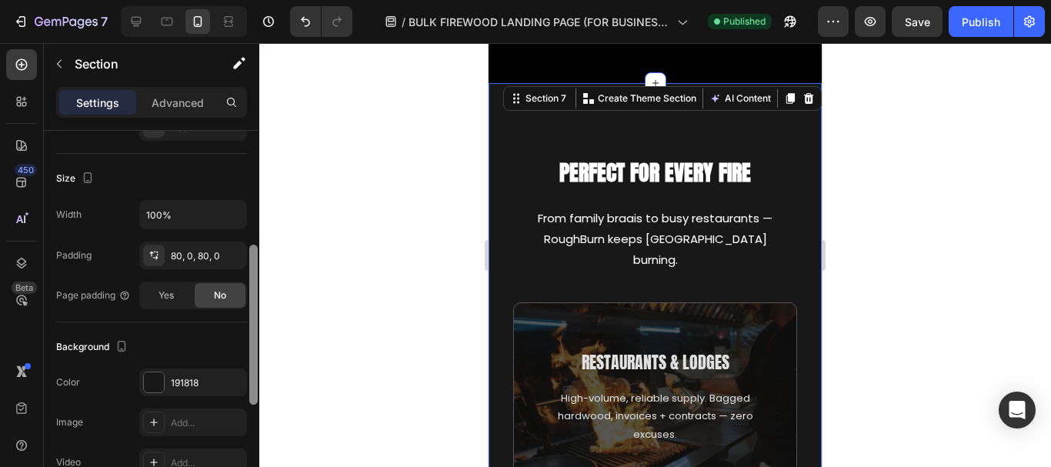
drag, startPoint x: 254, startPoint y: 222, endPoint x: 265, endPoint y: 336, distance: 114.4
click at [265, 0] on div "7 Version history / BULK FIREWOOD LANDING PAGE (FOR BUSINESSES) Published Previ…" at bounding box center [525, 0] width 1051 height 0
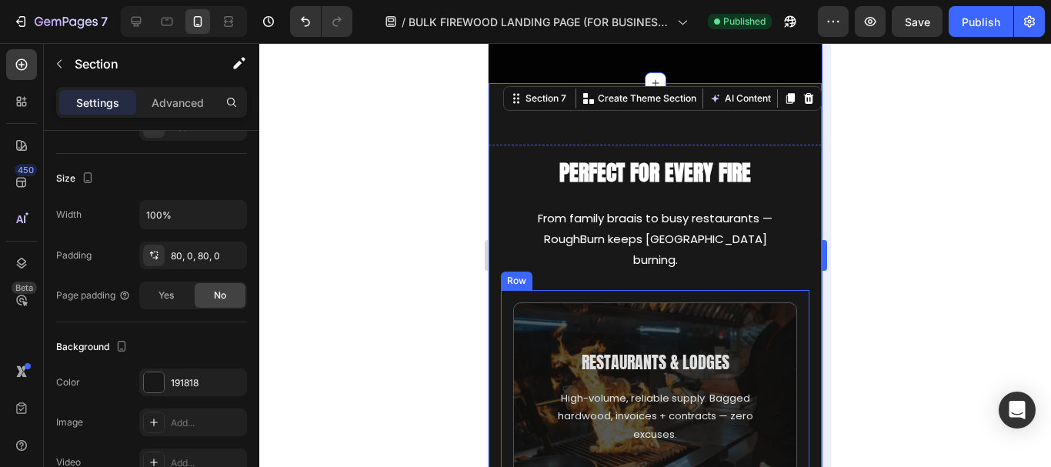
drag, startPoint x: 896, startPoint y: 283, endPoint x: 822, endPoint y: 280, distance: 74.7
click at [887, 284] on div at bounding box center [655, 255] width 792 height 424
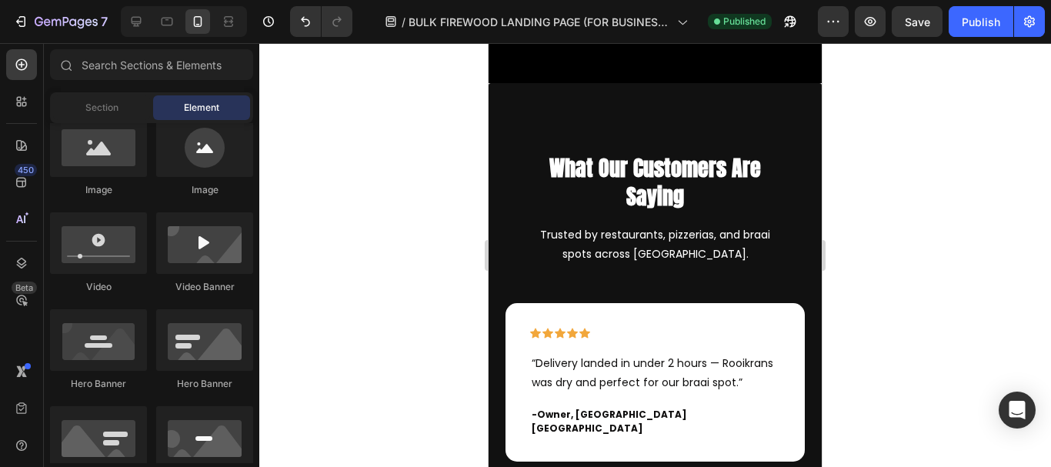
scroll to position [5870, 0]
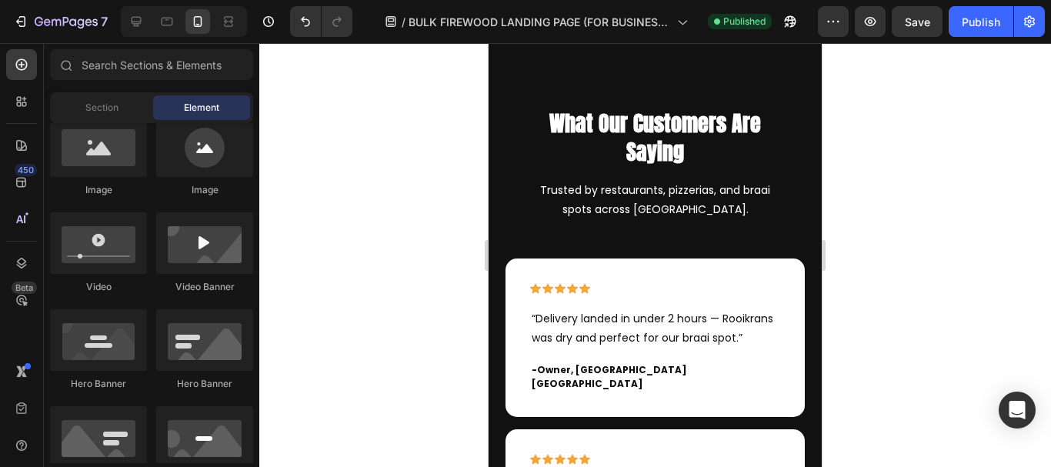
drag, startPoint x: 817, startPoint y: 272, endPoint x: 1319, endPoint y: 412, distance: 520.8
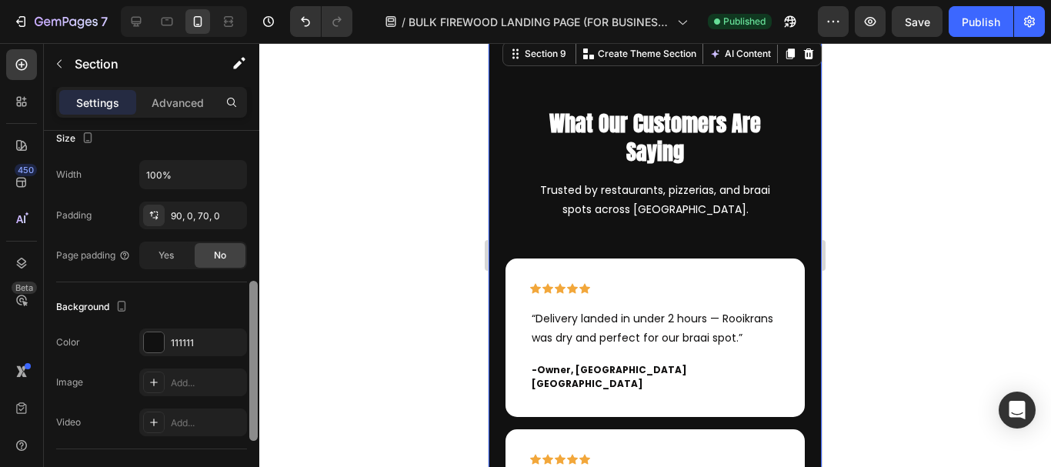
scroll to position [322, 0]
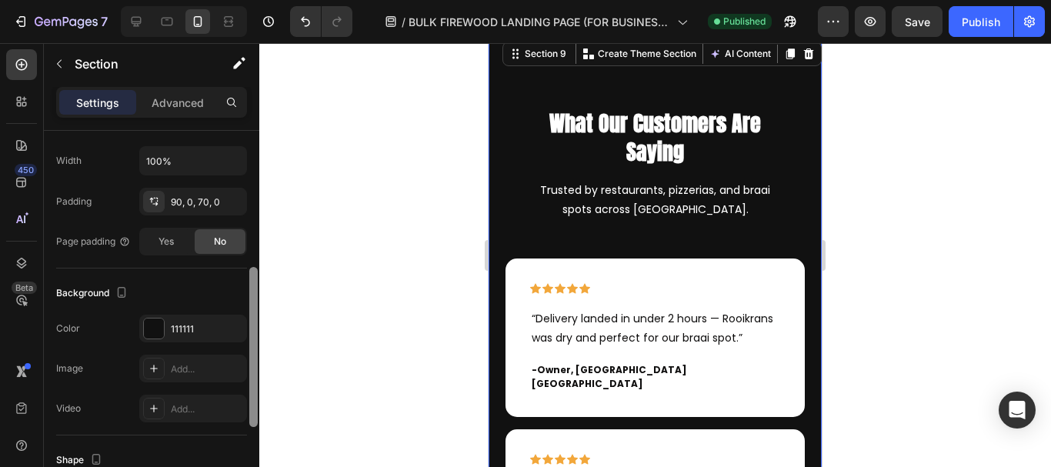
drag, startPoint x: 255, startPoint y: 199, endPoint x: 253, endPoint y: 318, distance: 119.2
click at [253, 318] on div at bounding box center [253, 347] width 8 height 160
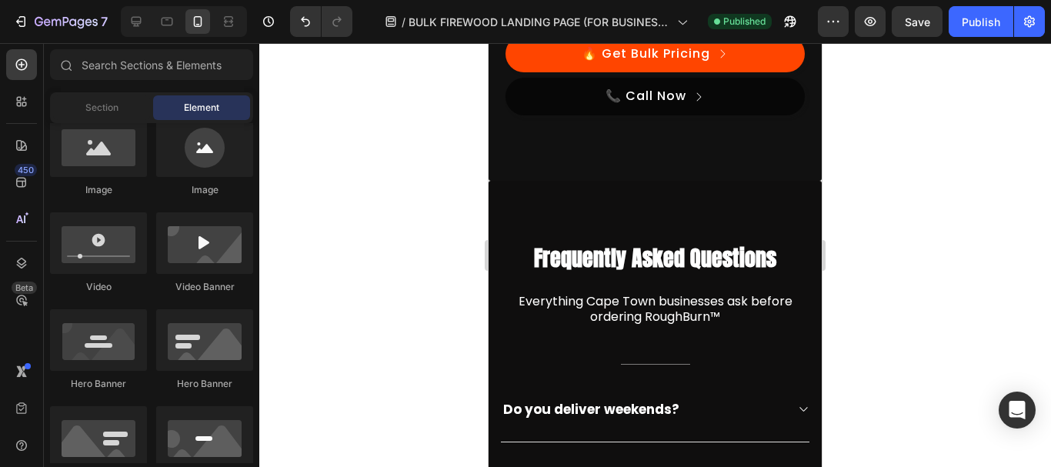
scroll to position [6693, 0]
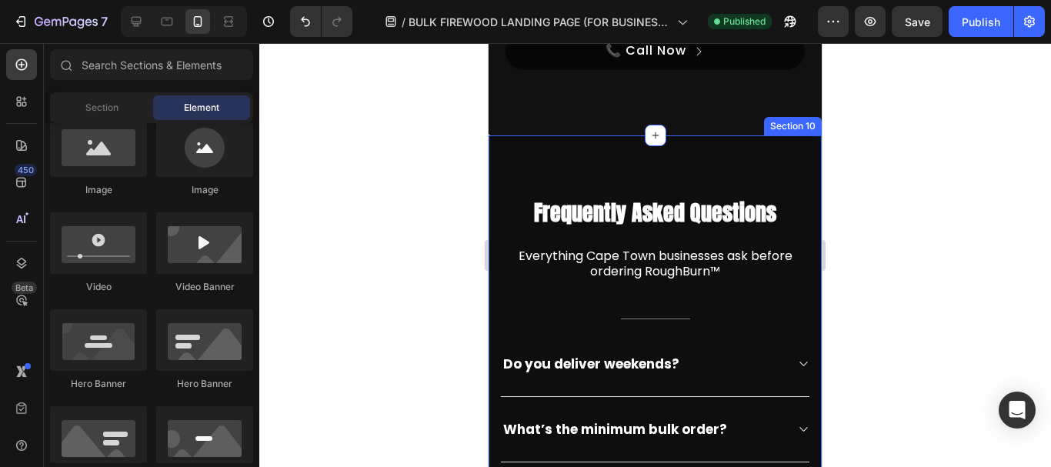
click at [509, 200] on div "Frequently Asked Questions Heading Everything Cape Town businesses ask before o…" at bounding box center [654, 427] width 333 height 585
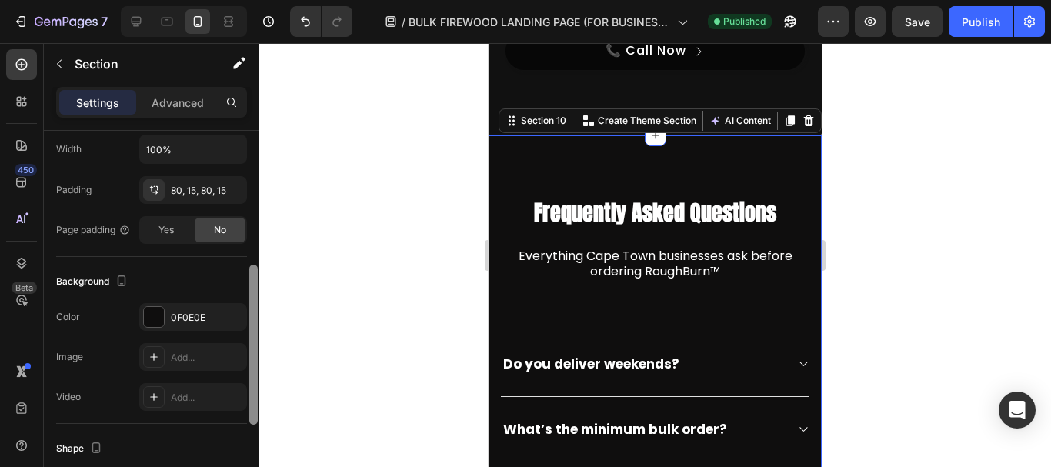
scroll to position [341, 0]
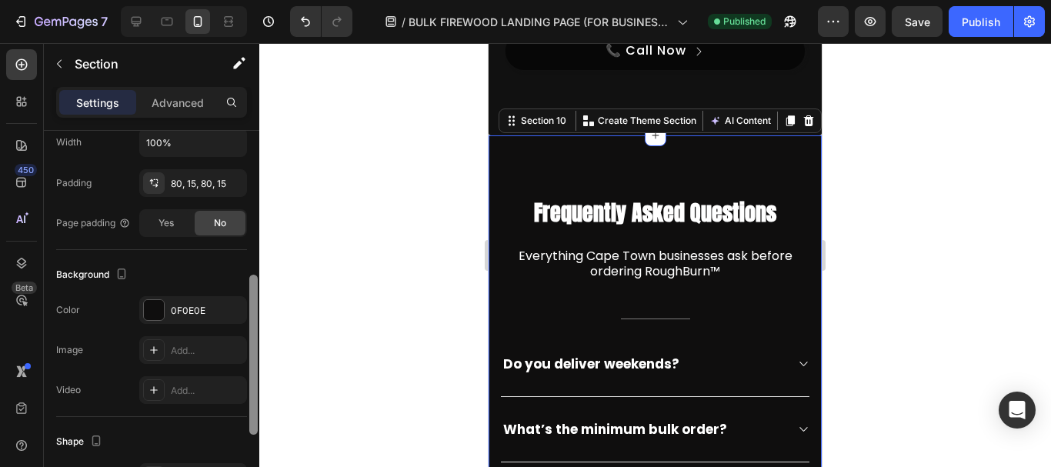
drag, startPoint x: 256, startPoint y: 208, endPoint x: 258, endPoint y: 352, distance: 143.1
click at [258, 352] on div at bounding box center [254, 321] width 12 height 380
click at [912, 315] on div at bounding box center [655, 255] width 792 height 424
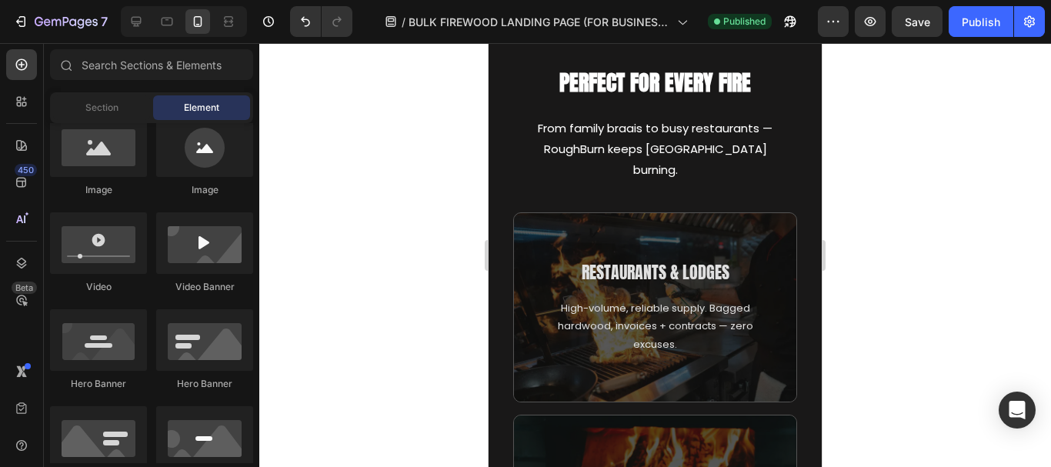
scroll to position [3868, 0]
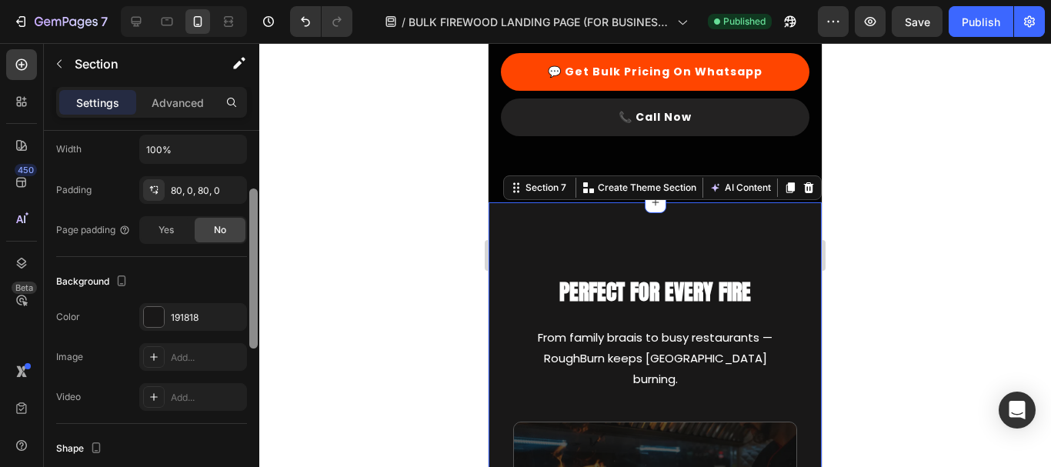
scroll to position [339, 0]
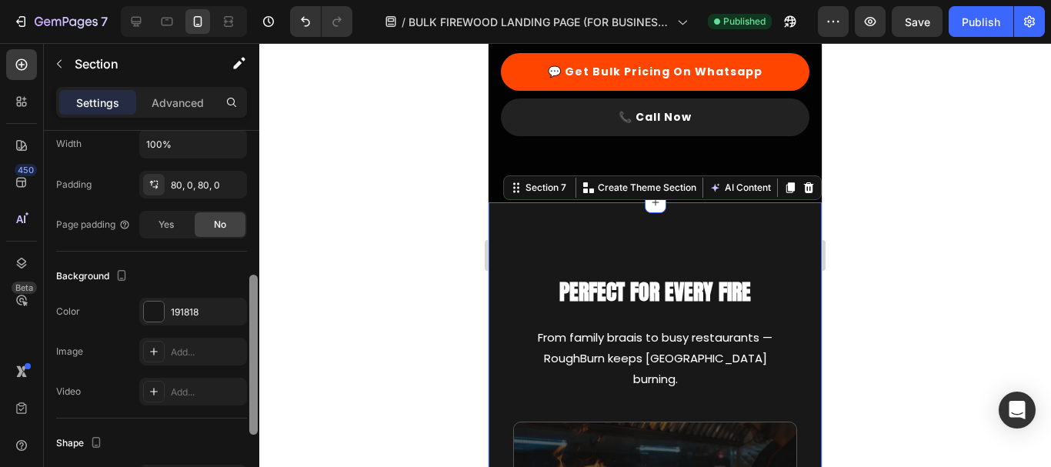
drag, startPoint x: 252, startPoint y: 210, endPoint x: 254, endPoint y: 354, distance: 143.9
click at [254, 354] on div at bounding box center [253, 355] width 8 height 160
click at [187, 315] on div "191818" at bounding box center [193, 312] width 45 height 14
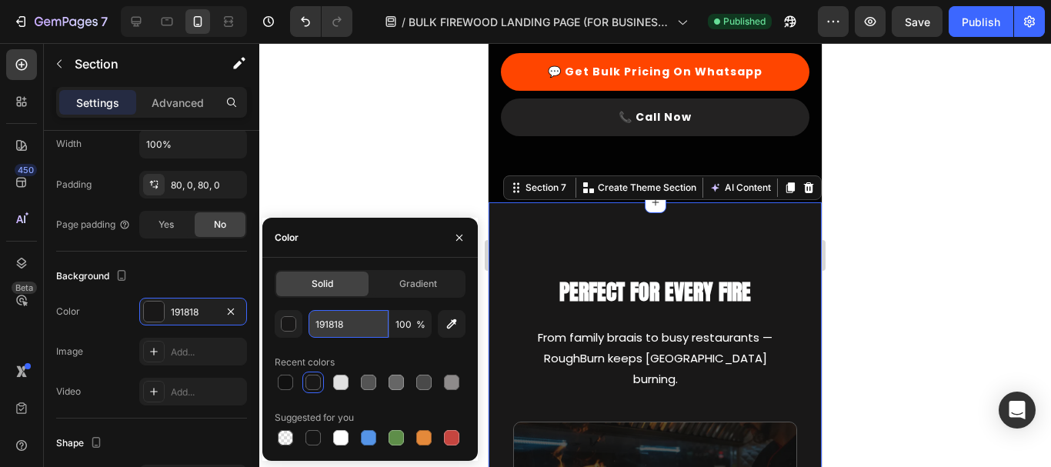
click at [338, 330] on input "191818" at bounding box center [348, 324] width 80 height 28
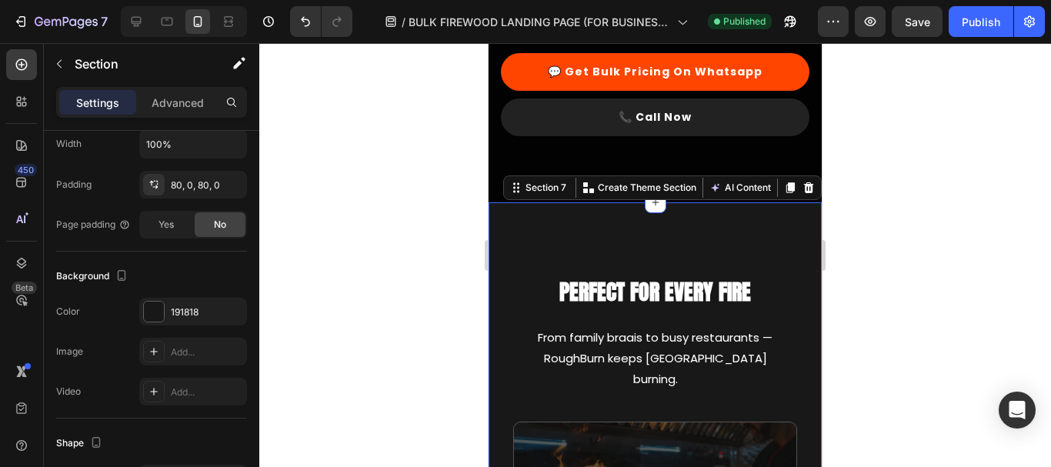
click at [360, 150] on div at bounding box center [655, 255] width 792 height 424
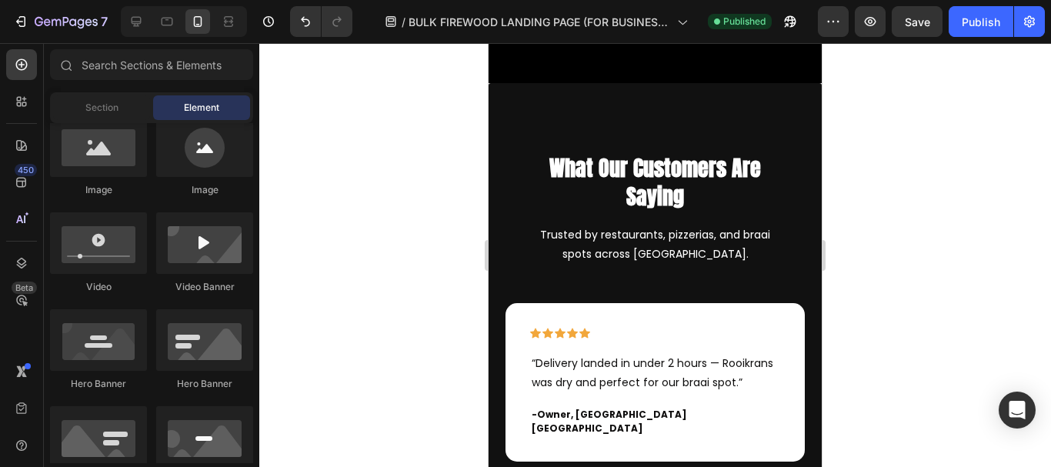
drag, startPoint x: 815, startPoint y: 262, endPoint x: 1310, endPoint y: 406, distance: 516.1
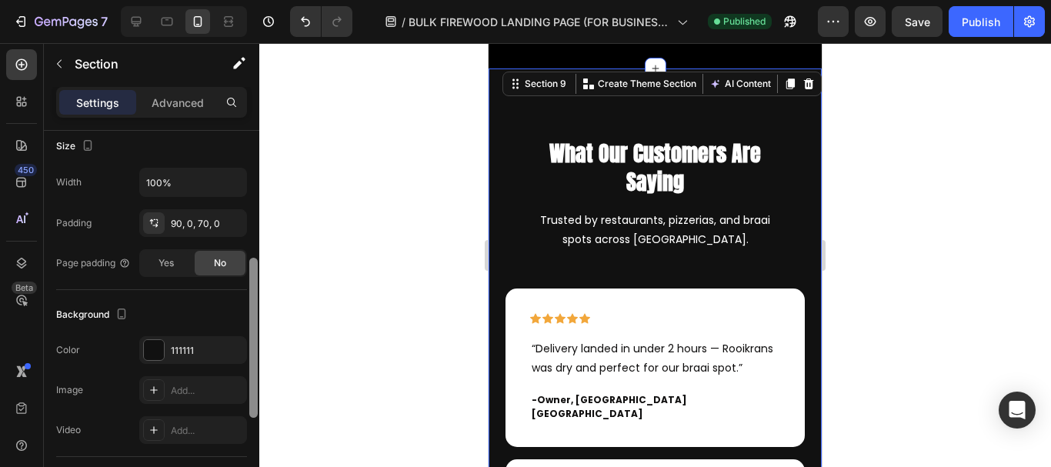
scroll to position [341, 0]
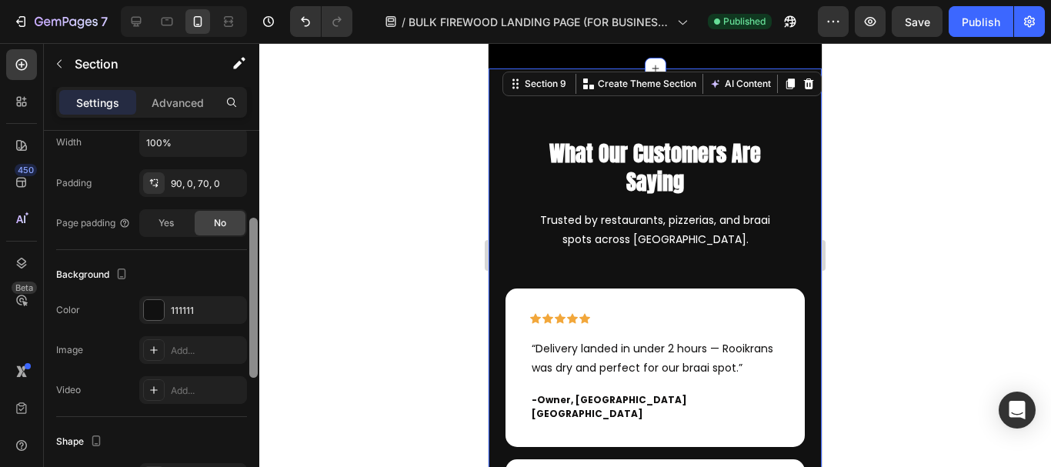
drag, startPoint x: 253, startPoint y: 215, endPoint x: 251, endPoint y: 351, distance: 135.4
click at [251, 351] on div at bounding box center [253, 298] width 8 height 160
click at [184, 298] on div "111111" at bounding box center [193, 310] width 108 height 28
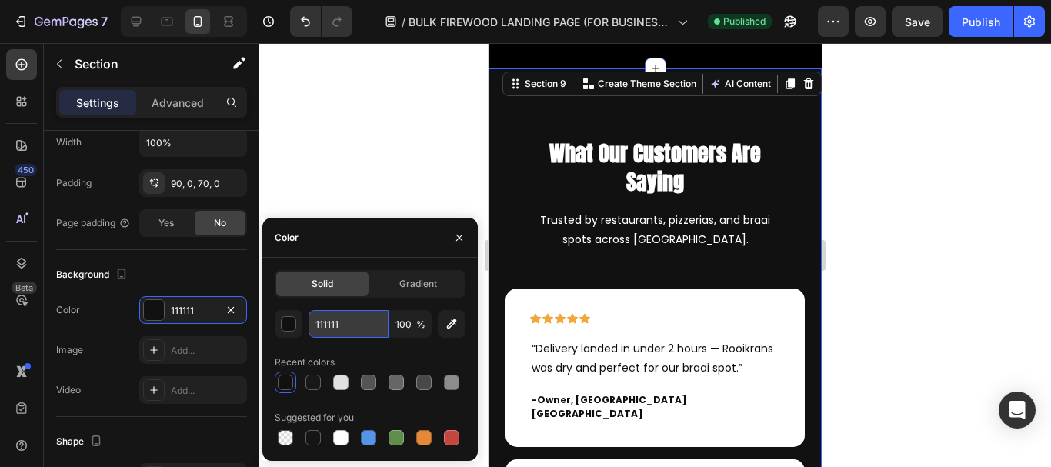
click at [345, 321] on input "111111" at bounding box center [348, 324] width 80 height 28
paste input "91818"
type input "191818"
click at [402, 141] on div at bounding box center [655, 255] width 792 height 424
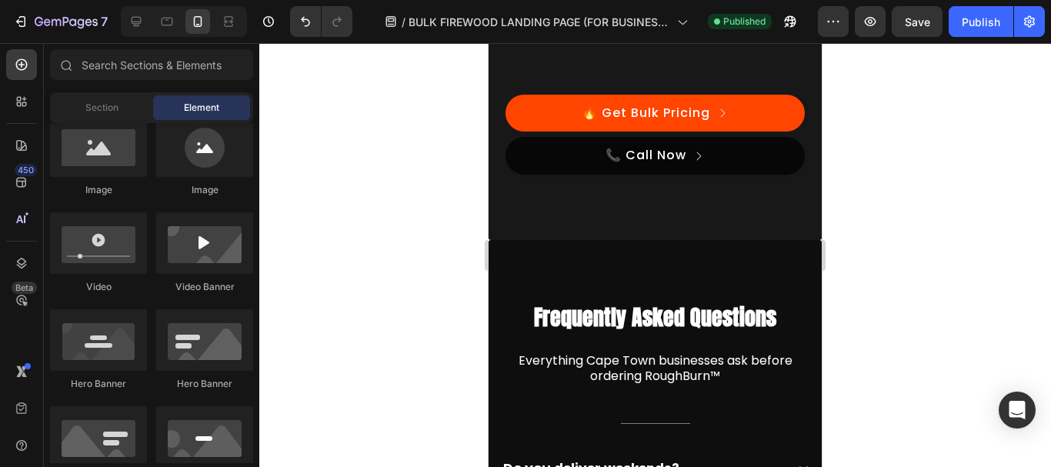
scroll to position [6618, 0]
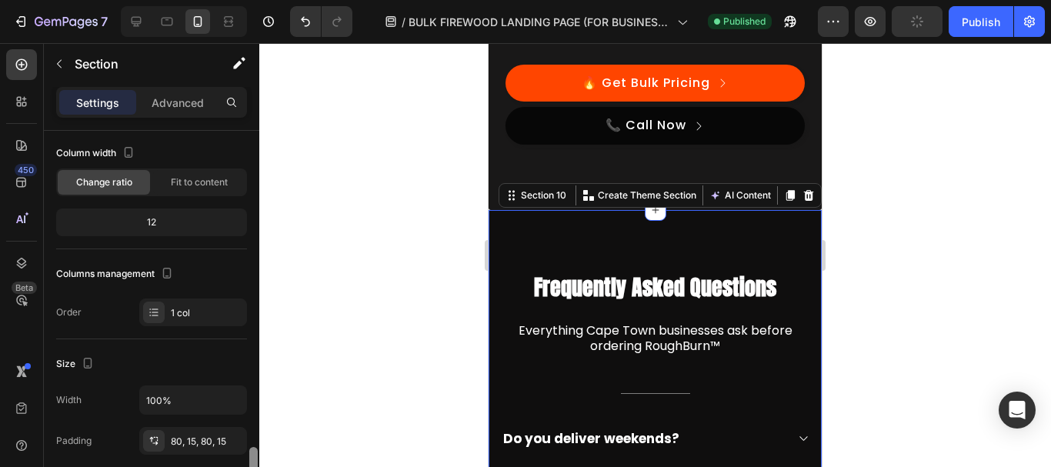
scroll to position [295, 0]
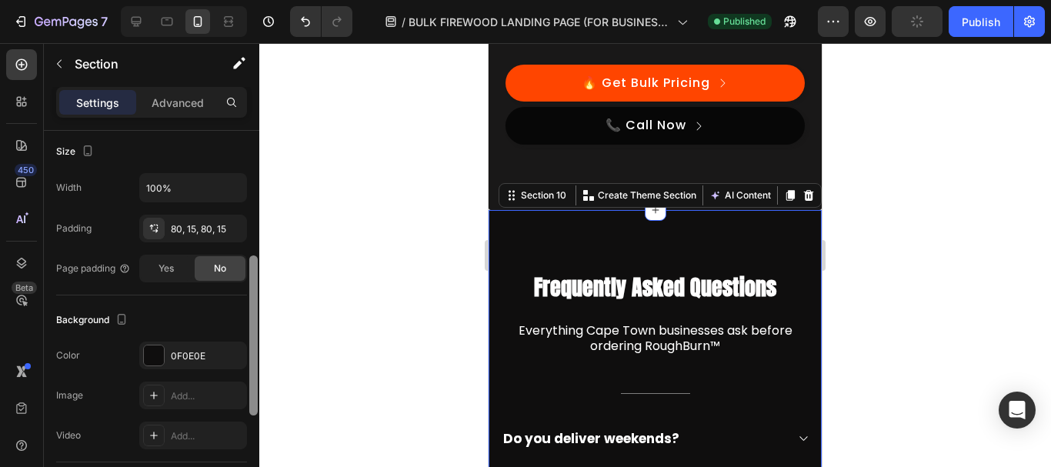
drag, startPoint x: 256, startPoint y: 209, endPoint x: 258, endPoint y: 335, distance: 125.4
click at [258, 335] on div at bounding box center [254, 321] width 12 height 380
click at [187, 359] on div "0F0E0E" at bounding box center [193, 356] width 45 height 14
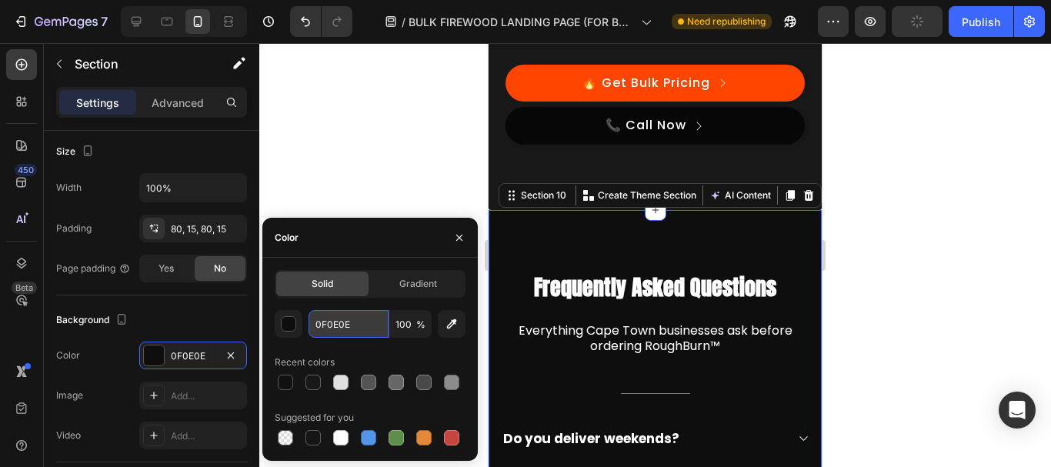
click at [347, 328] on input "0F0E0E" at bounding box center [348, 324] width 80 height 28
paste input "191818"
type input "191818"
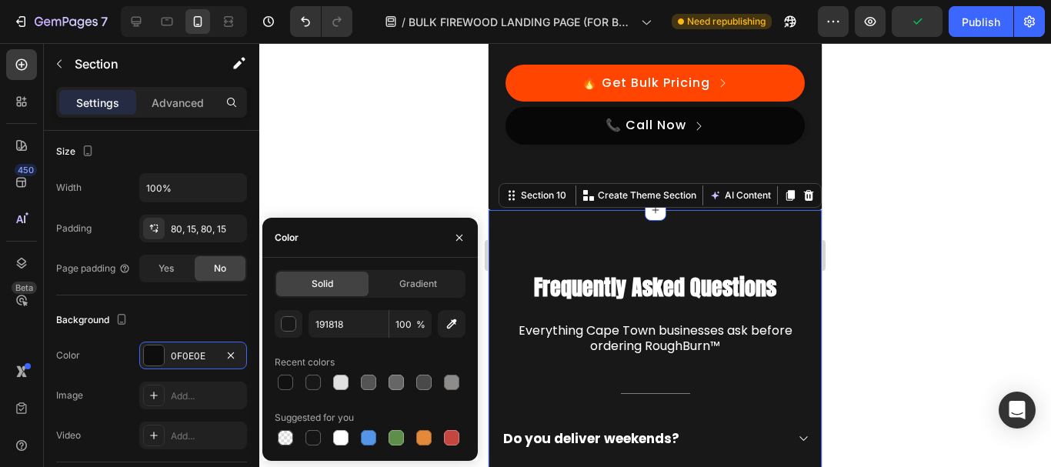
click at [375, 156] on div at bounding box center [655, 255] width 792 height 424
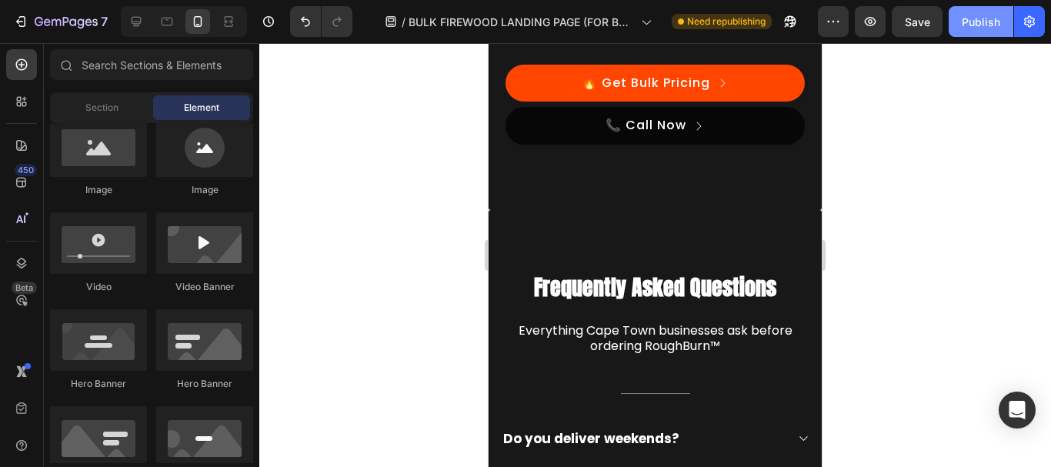
click at [976, 26] on div "Publish" at bounding box center [981, 22] width 38 height 16
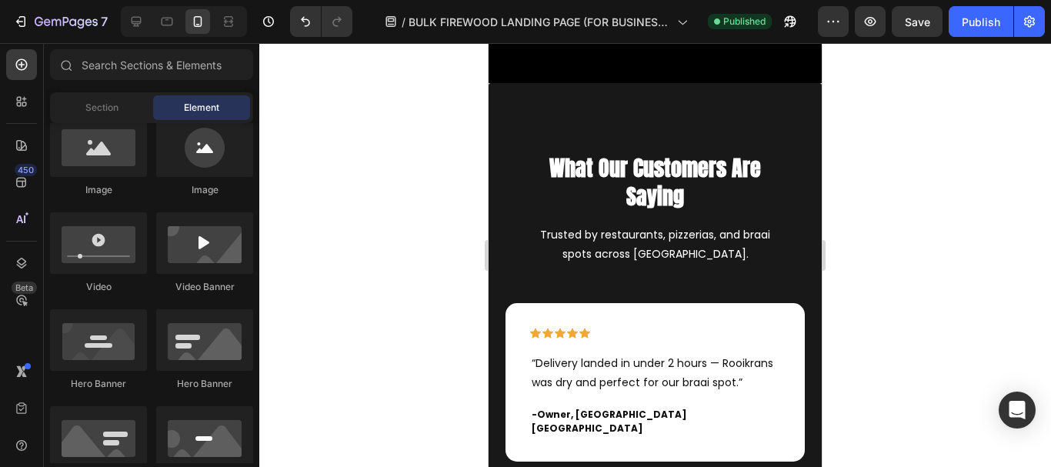
scroll to position [5721, 0]
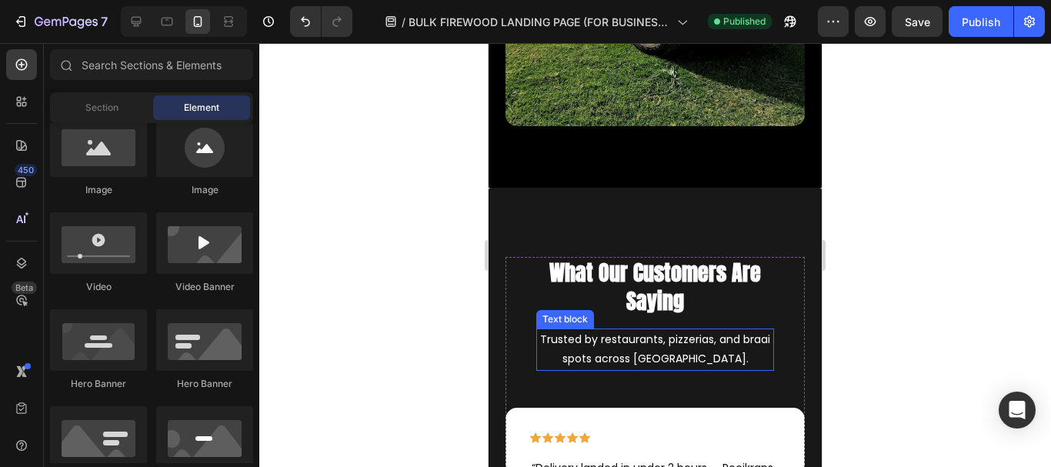
click at [647, 359] on p "Trusted by restaurants, pizzerias, and braai spots across [GEOGRAPHIC_DATA]." at bounding box center [655, 349] width 235 height 38
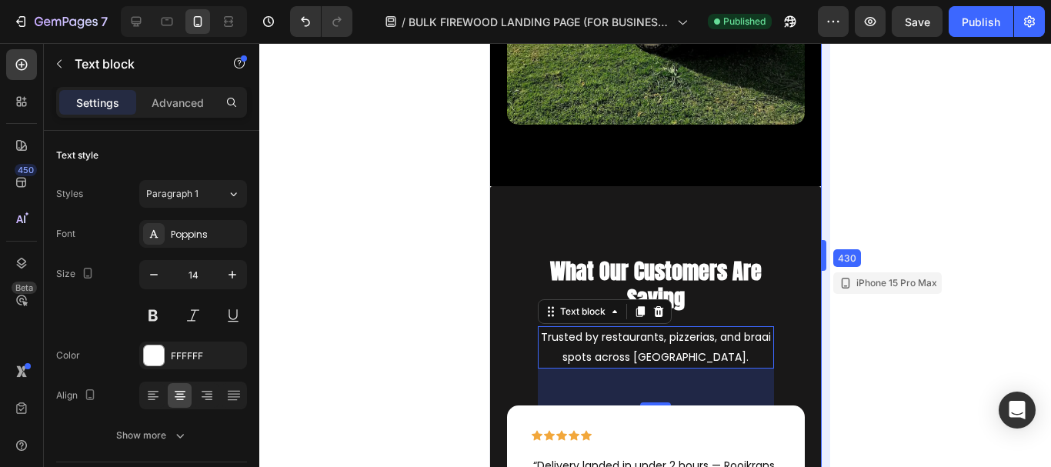
drag, startPoint x: 822, startPoint y: 357, endPoint x: 819, endPoint y: 314, distance: 43.1
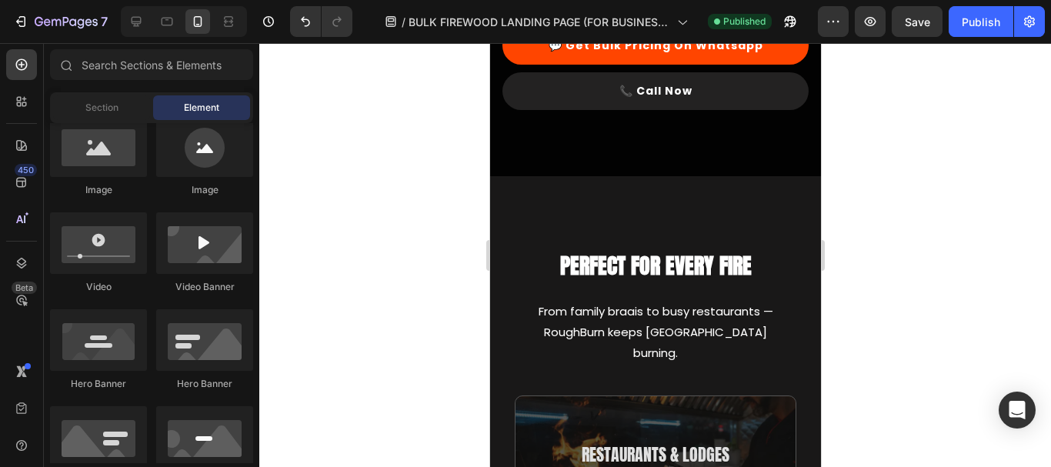
scroll to position [3849, 0]
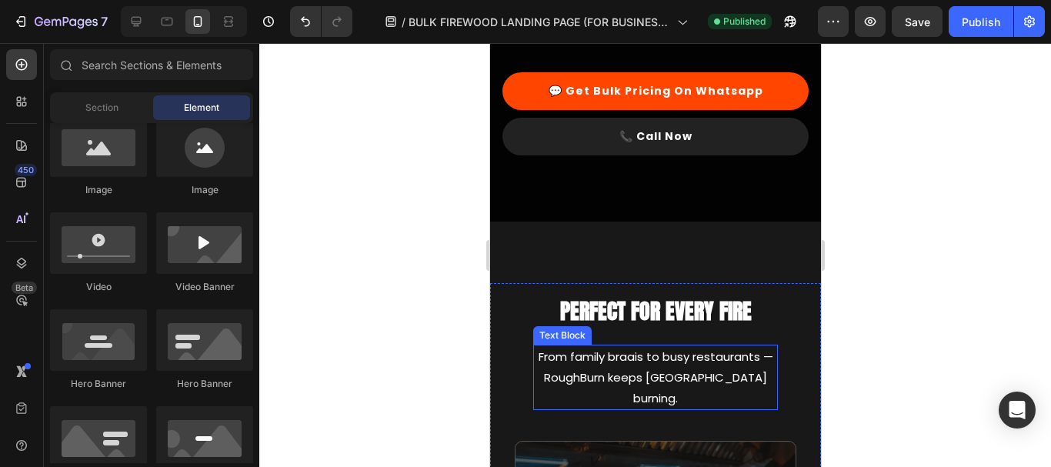
click at [636, 385] on p "From family braais to busy restaurants — RoughBurn keeps [GEOGRAPHIC_DATA] burn…" at bounding box center [655, 377] width 242 height 62
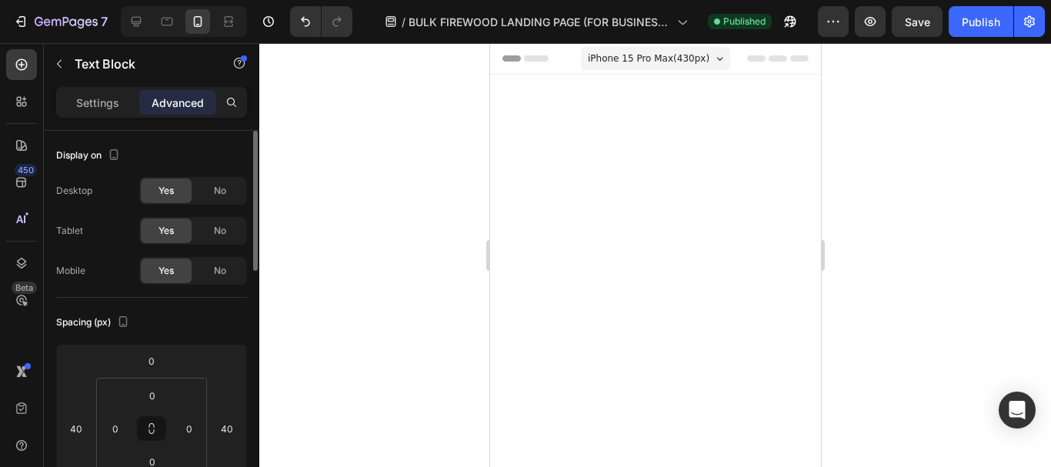
scroll to position [3849, 0]
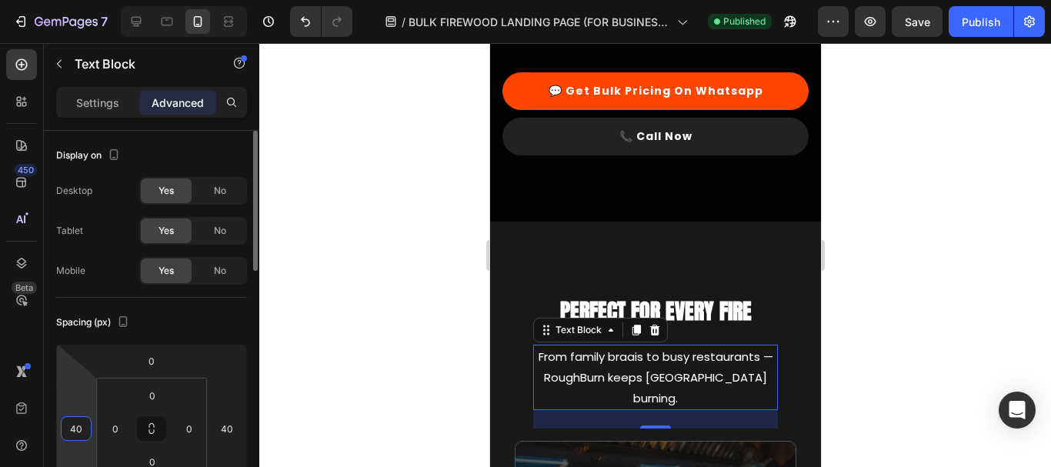
click at [78, 432] on input "40" at bounding box center [76, 428] width 23 height 23
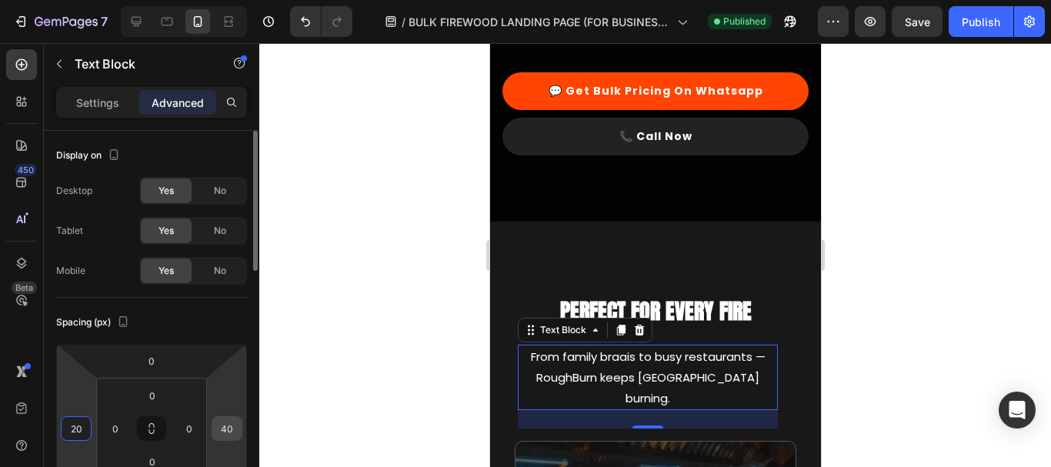
type input "20"
click at [239, 428] on div "40" at bounding box center [227, 428] width 31 height 25
click at [229, 427] on input "40" at bounding box center [226, 428] width 23 height 23
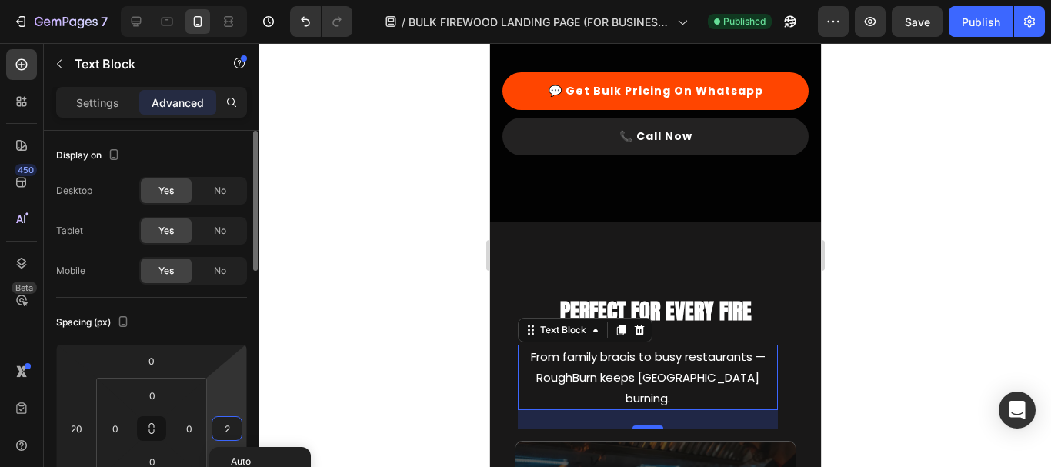
type input "20"
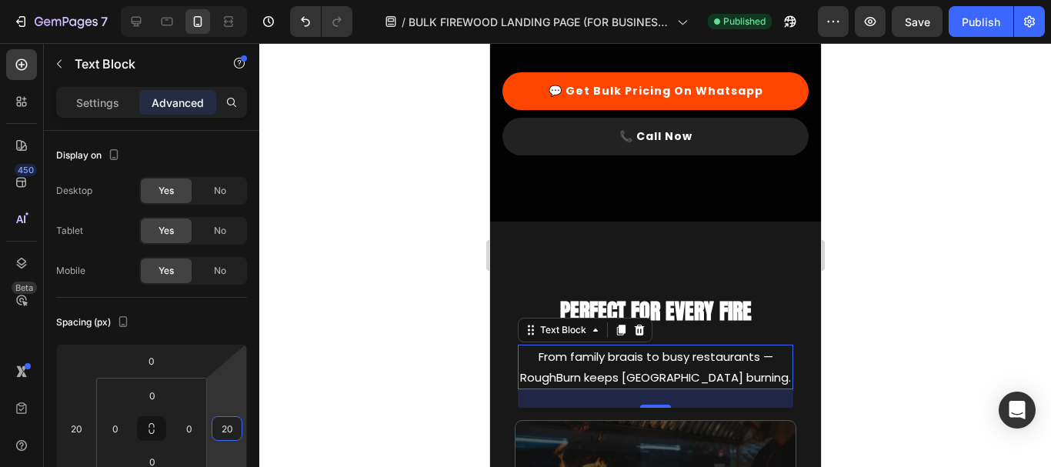
click at [949, 212] on div at bounding box center [655, 255] width 792 height 424
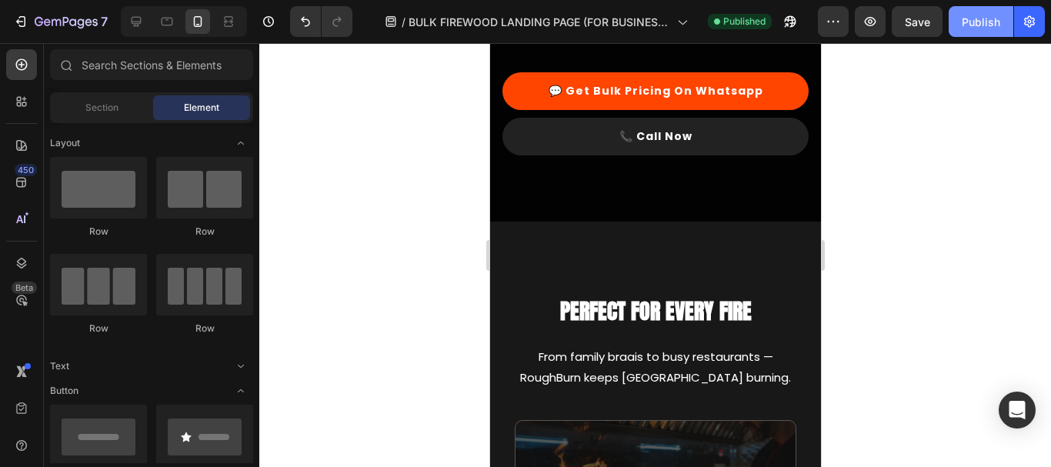
click at [967, 23] on div "Publish" at bounding box center [981, 22] width 38 height 16
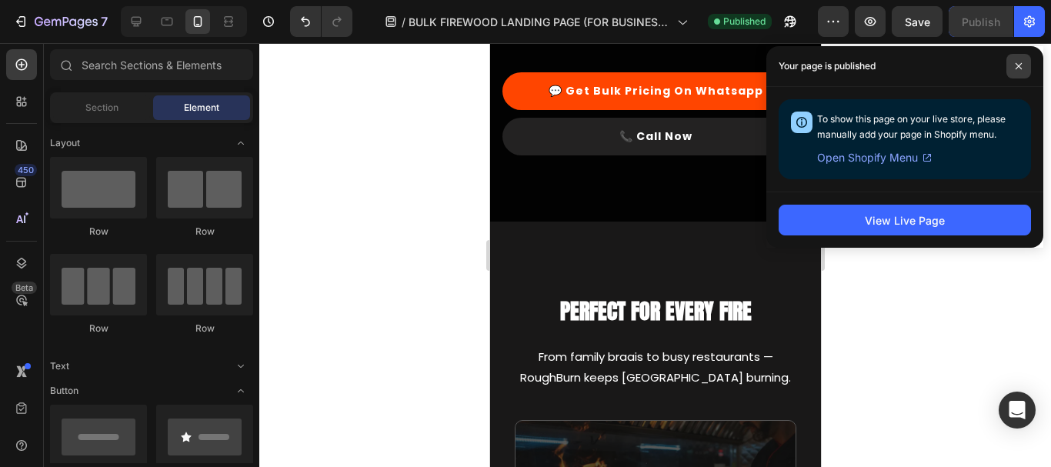
click at [1021, 70] on span at bounding box center [1018, 66] width 25 height 25
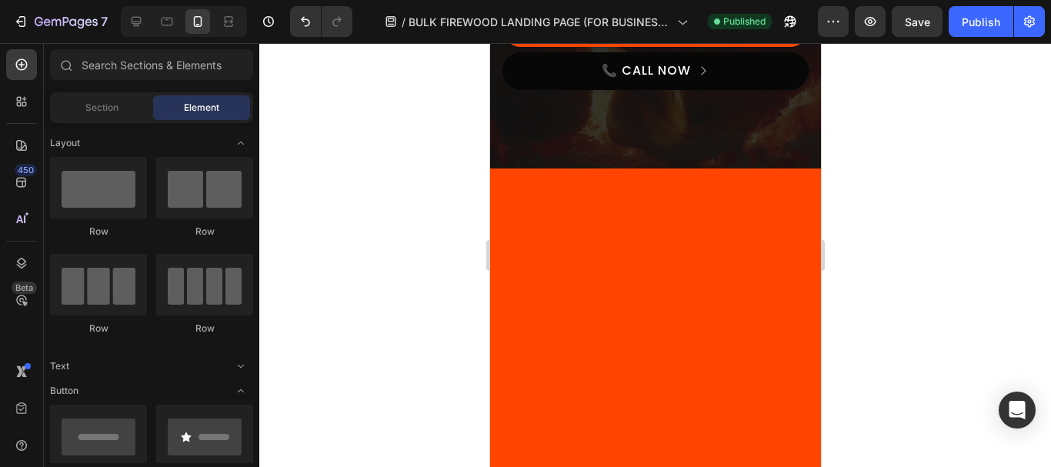
scroll to position [0, 0]
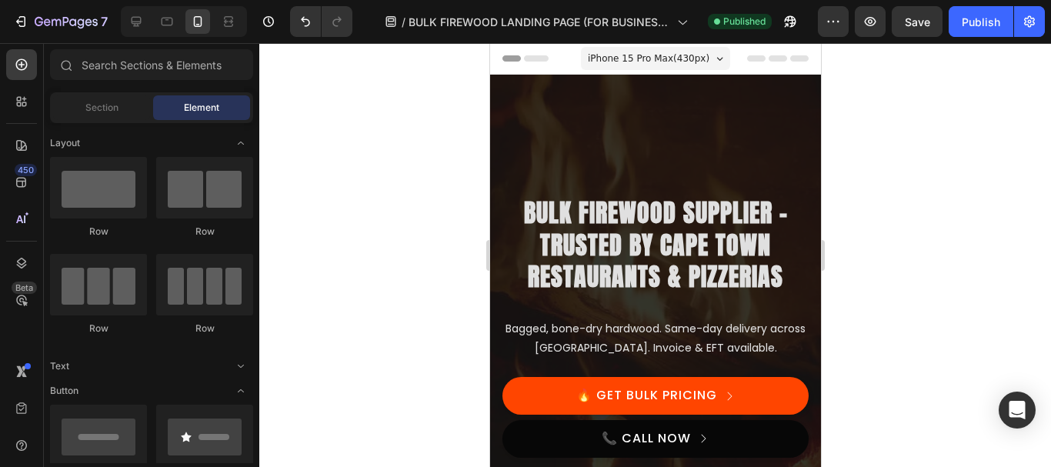
drag, startPoint x: 815, startPoint y: 265, endPoint x: 1312, endPoint y: 96, distance: 525.0
click at [934, 227] on div at bounding box center [655, 255] width 792 height 424
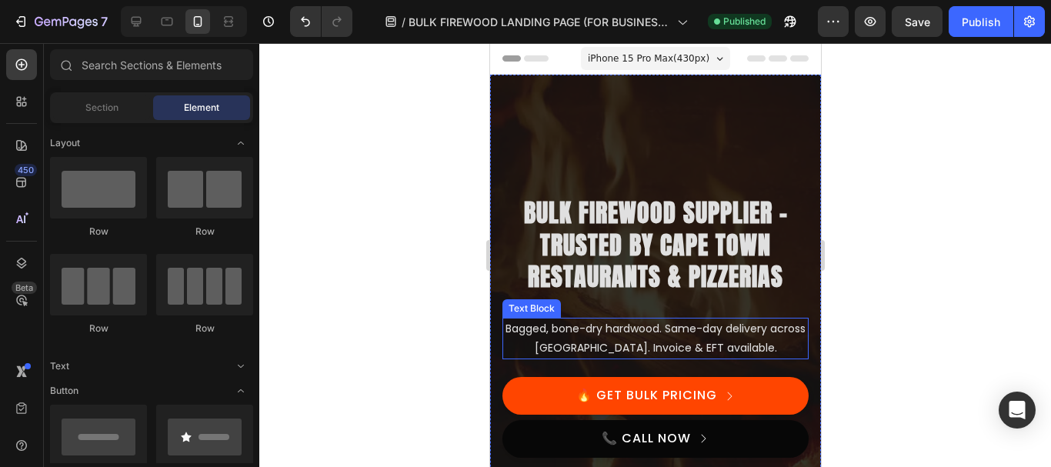
click at [768, 346] on p "Bagged, bone-dry hardwood. Same-day delivery across [GEOGRAPHIC_DATA]. Invoice …" at bounding box center [654, 338] width 303 height 38
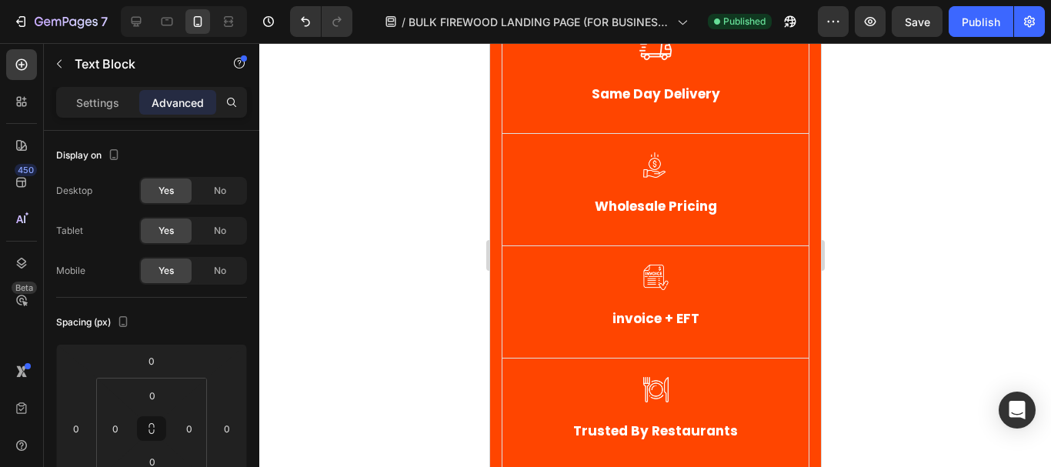
scroll to position [585, 0]
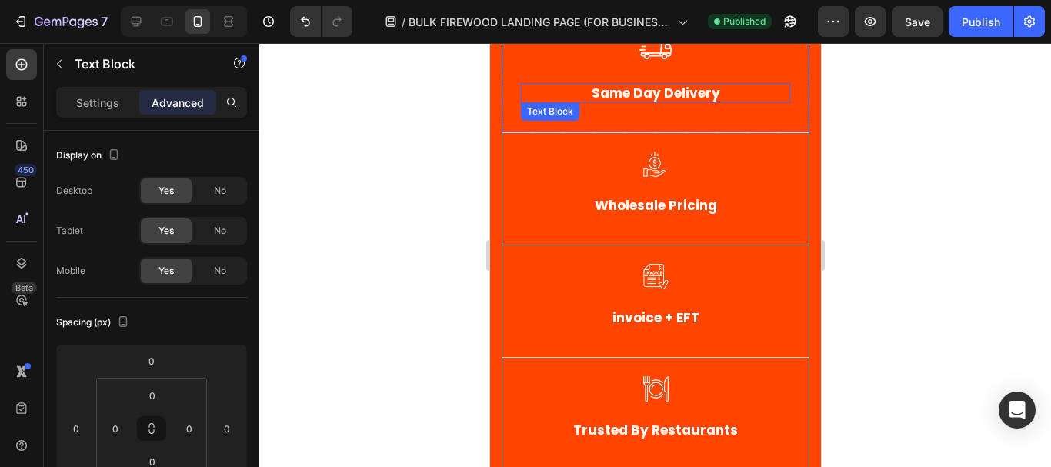
click at [654, 96] on p "Same Day Delivery" at bounding box center [655, 93] width 266 height 17
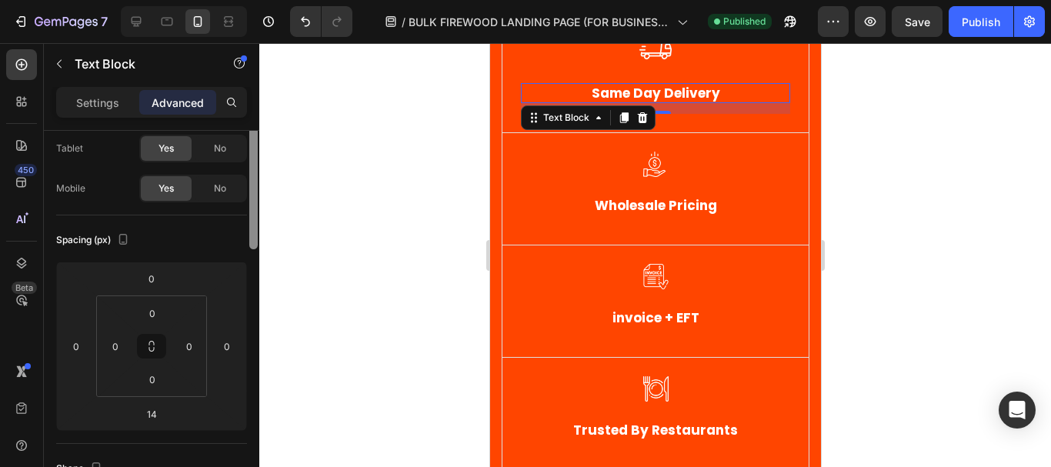
scroll to position [0, 0]
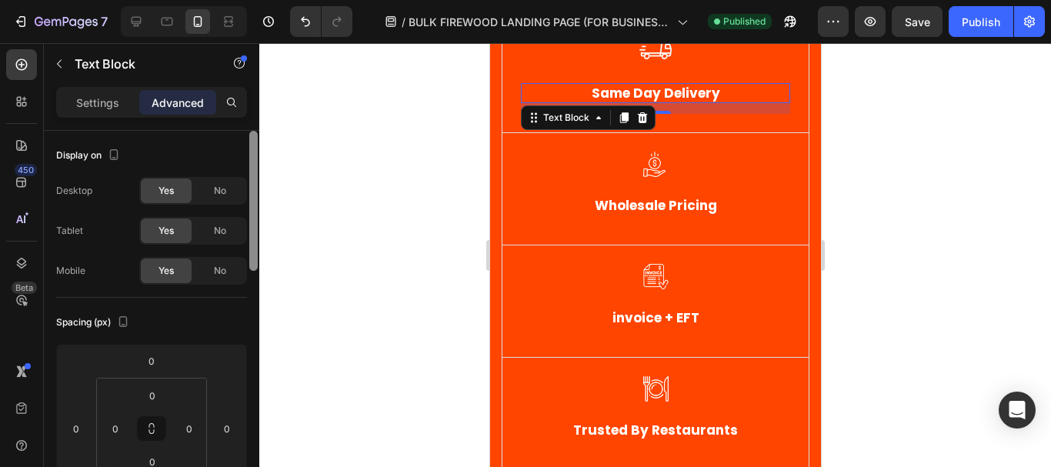
drag, startPoint x: 255, startPoint y: 315, endPoint x: 255, endPoint y: 148, distance: 167.7
click at [255, 148] on div at bounding box center [253, 201] width 8 height 140
click at [97, 95] on p "Settings" at bounding box center [97, 103] width 43 height 16
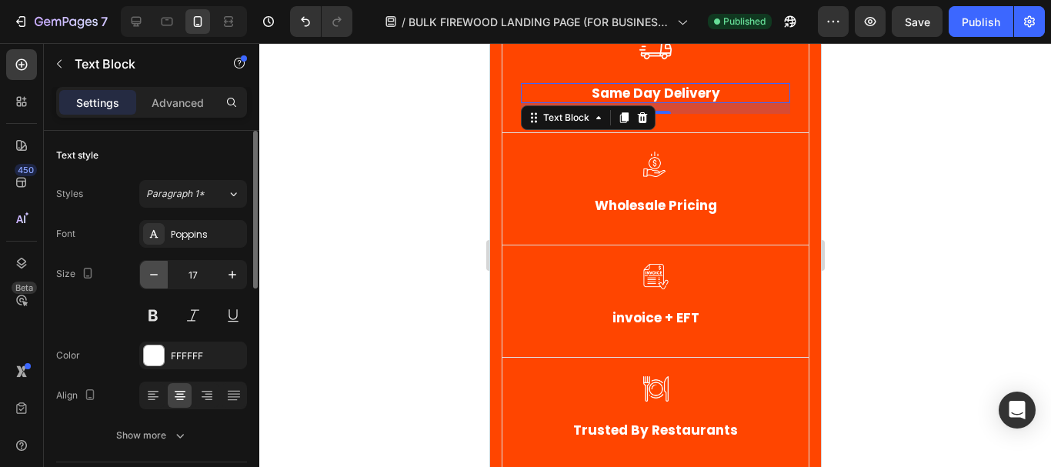
click at [147, 268] on icon "button" at bounding box center [153, 274] width 15 height 15
type input "16"
click at [445, 168] on div at bounding box center [655, 255] width 792 height 424
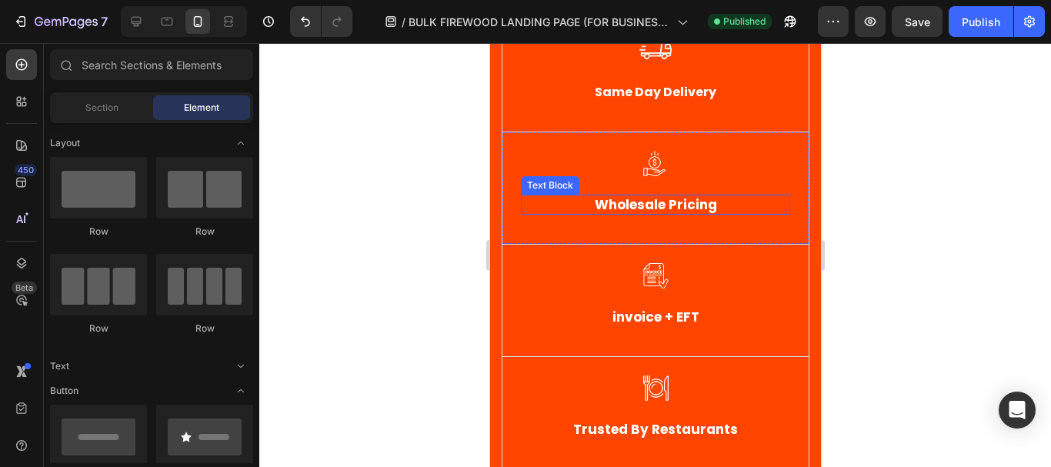
click at [684, 203] on p "wholesale pricing" at bounding box center [655, 204] width 266 height 17
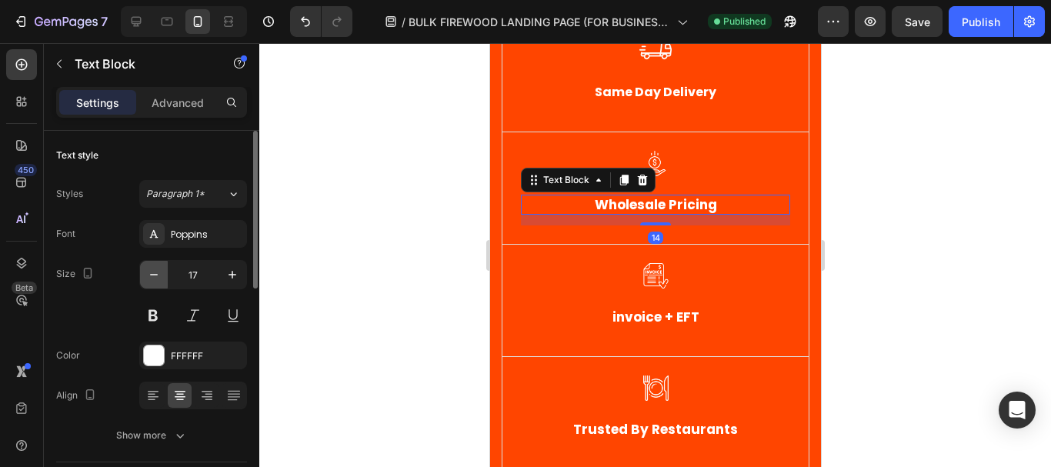
click at [157, 278] on icon "button" at bounding box center [153, 274] width 15 height 15
type input "16"
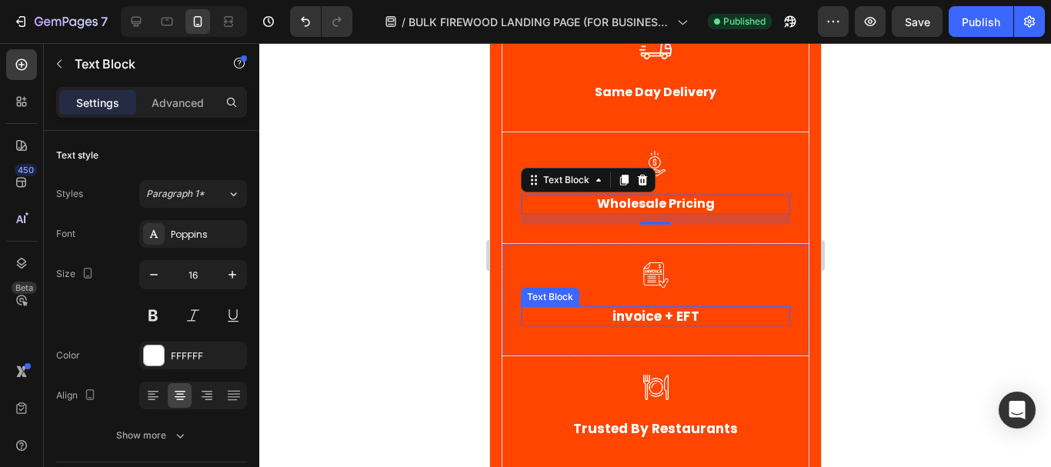
click at [661, 316] on strong "invoice + EFT" at bounding box center [655, 316] width 87 height 18
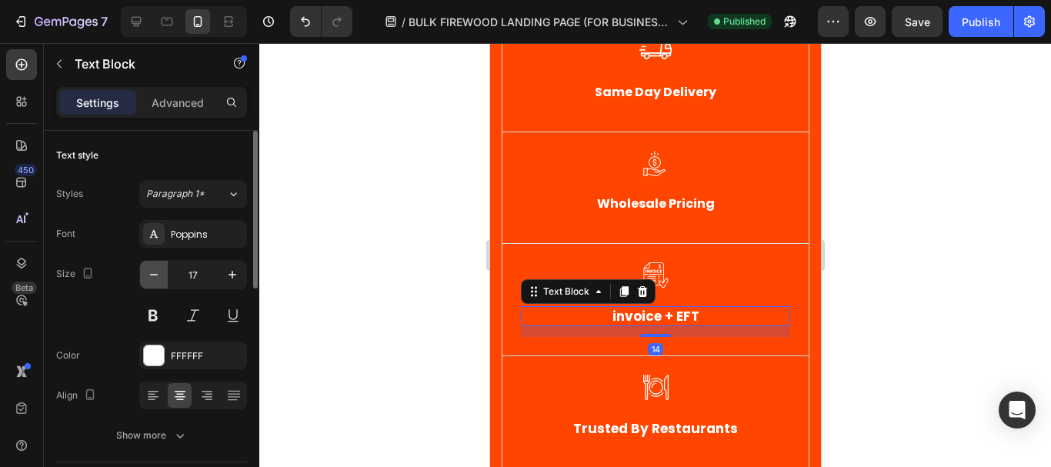
click at [150, 278] on icon "button" at bounding box center [153, 274] width 15 height 15
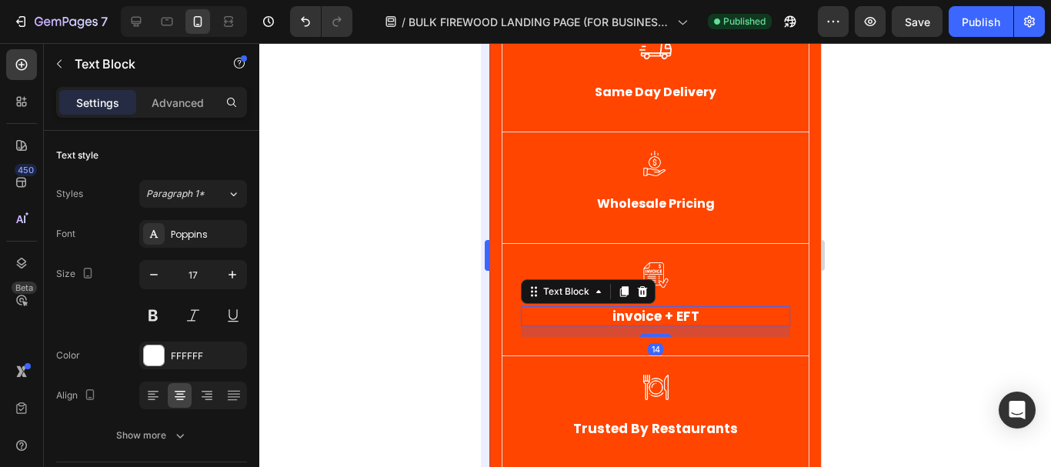
type input "16"
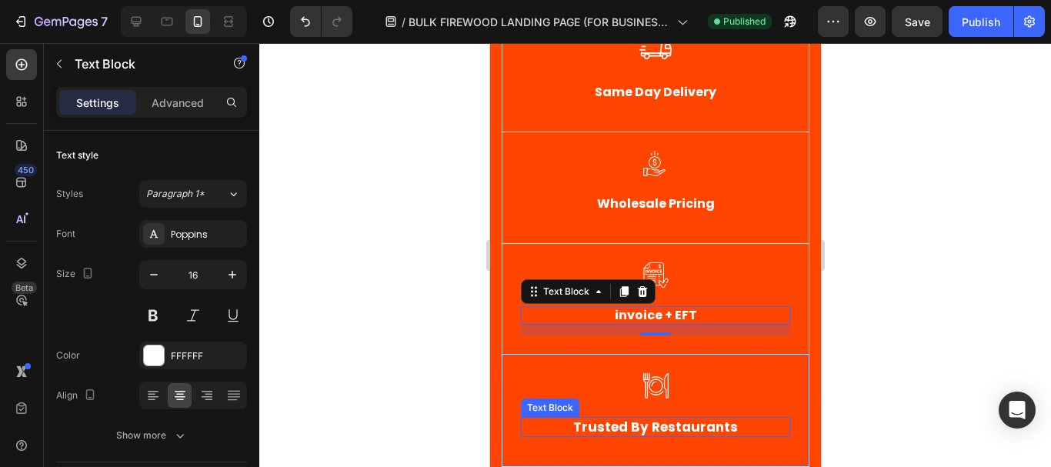
click at [696, 432] on strong "trusted by restaurants" at bounding box center [654, 427] width 165 height 18
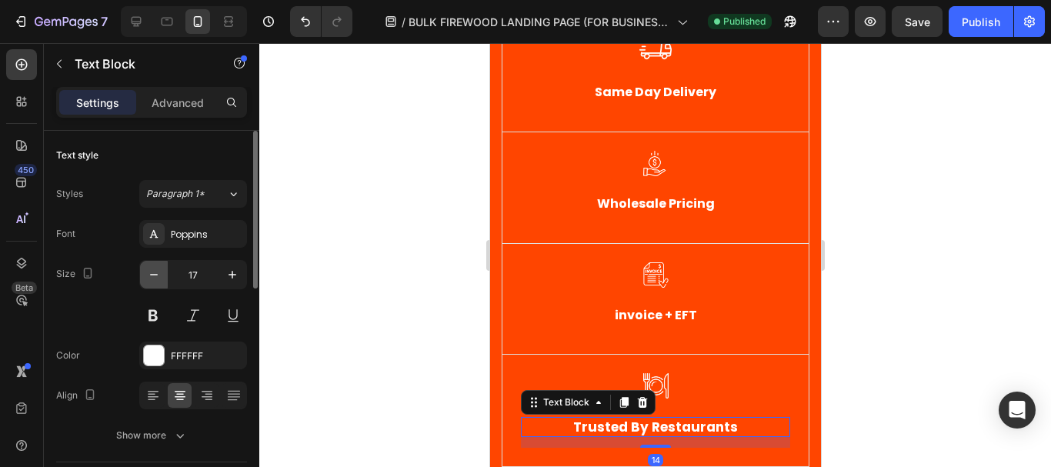
click at [156, 273] on icon "button" at bounding box center [153, 274] width 15 height 15
type input "16"
click at [436, 245] on div at bounding box center [655, 255] width 792 height 424
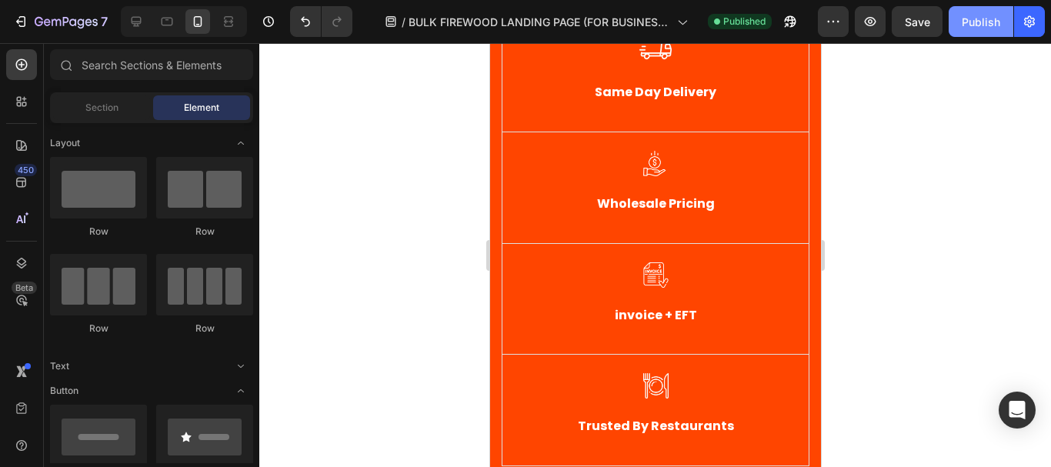
click at [972, 18] on div "Publish" at bounding box center [981, 22] width 38 height 16
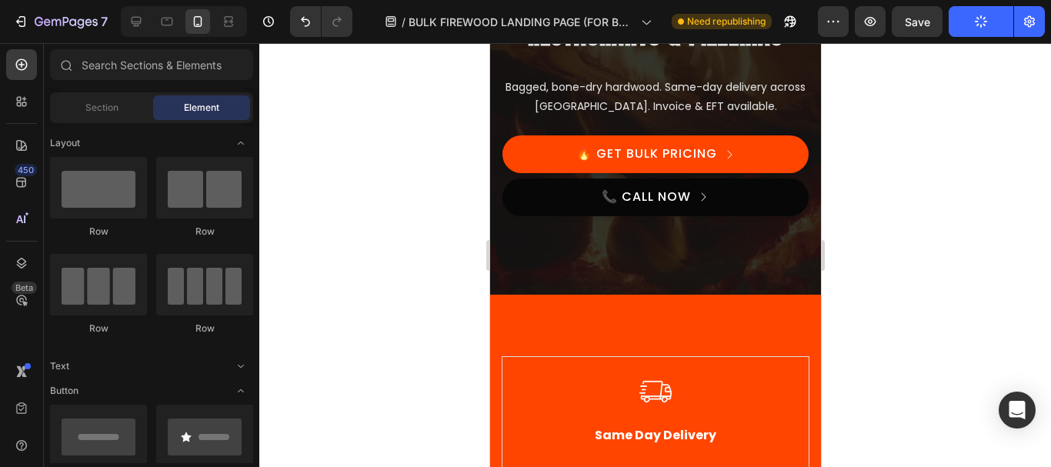
scroll to position [197, 0]
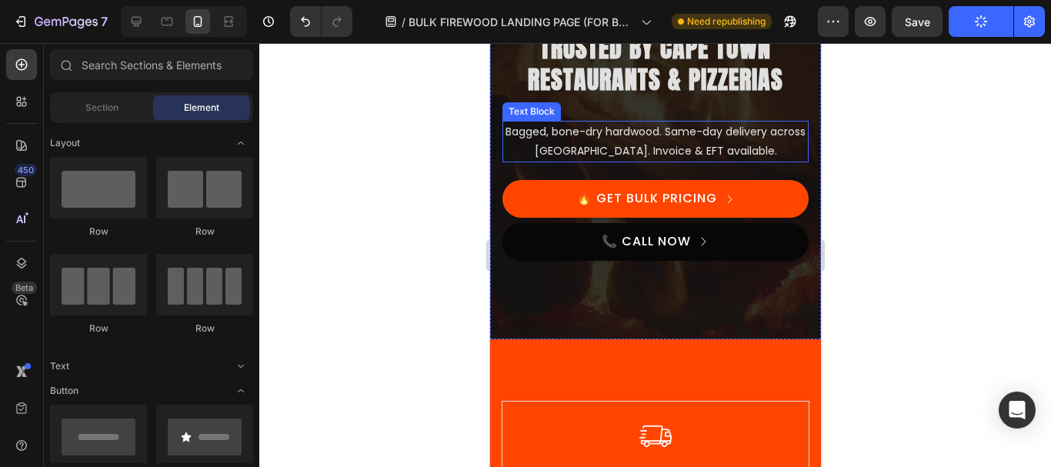
click at [669, 150] on p "Bagged, bone-dry hardwood. Same-day delivery across [GEOGRAPHIC_DATA]. Invoice …" at bounding box center [654, 141] width 303 height 38
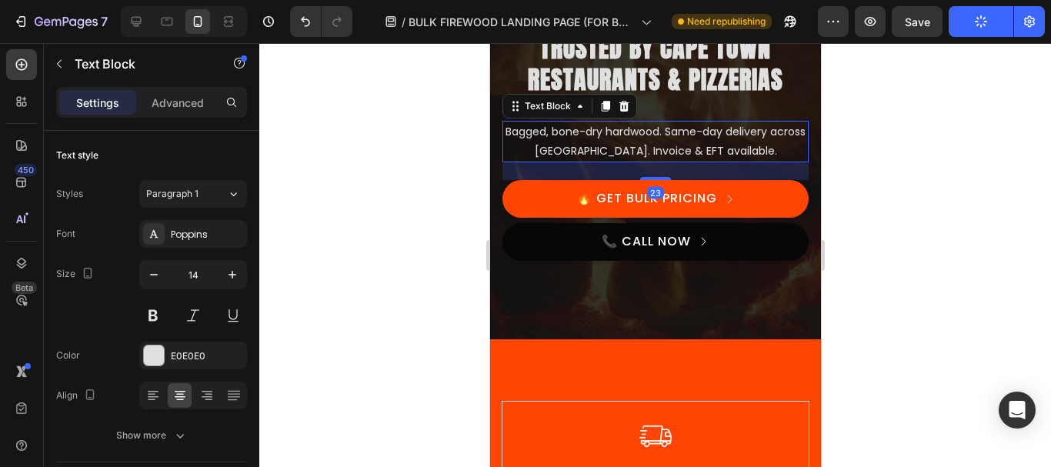
click at [952, 177] on div at bounding box center [655, 255] width 792 height 424
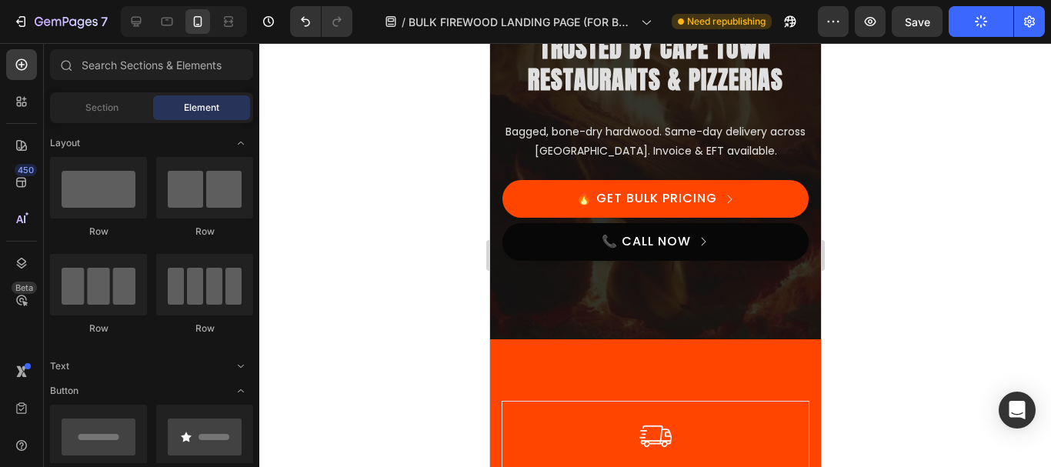
click at [884, 171] on div at bounding box center [655, 255] width 792 height 424
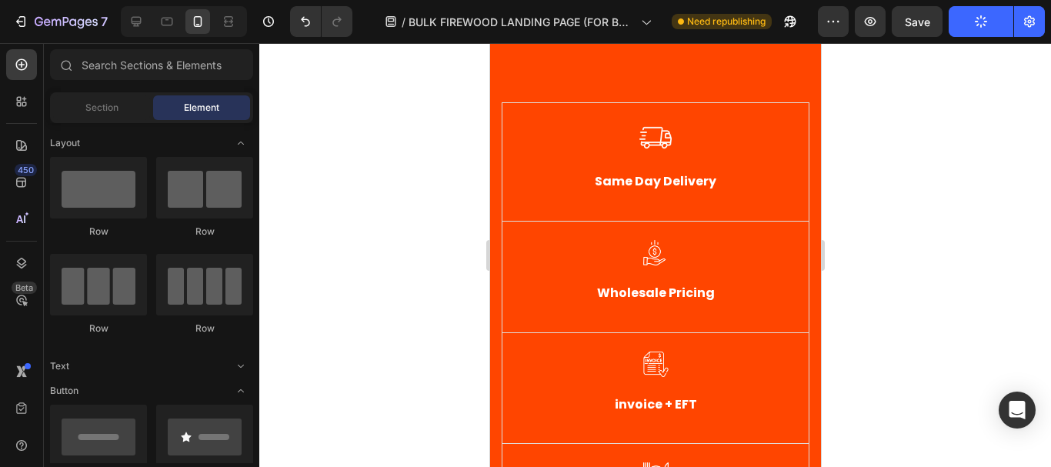
scroll to position [451, 0]
